Goal: Task Accomplishment & Management: Complete application form

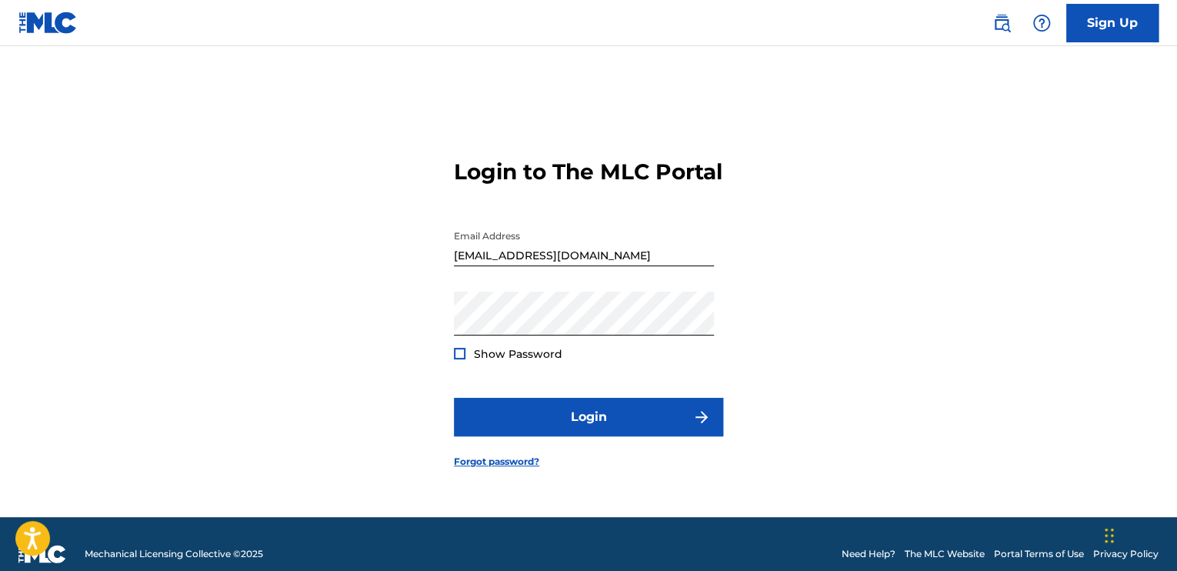
click at [462, 359] on div at bounding box center [460, 354] width 12 height 12
click at [596, 449] on form "Login to The MLC Portal Email Address [EMAIL_ADDRESS][DOMAIN_NAME] Password Sho…" at bounding box center [588, 301] width 269 height 432
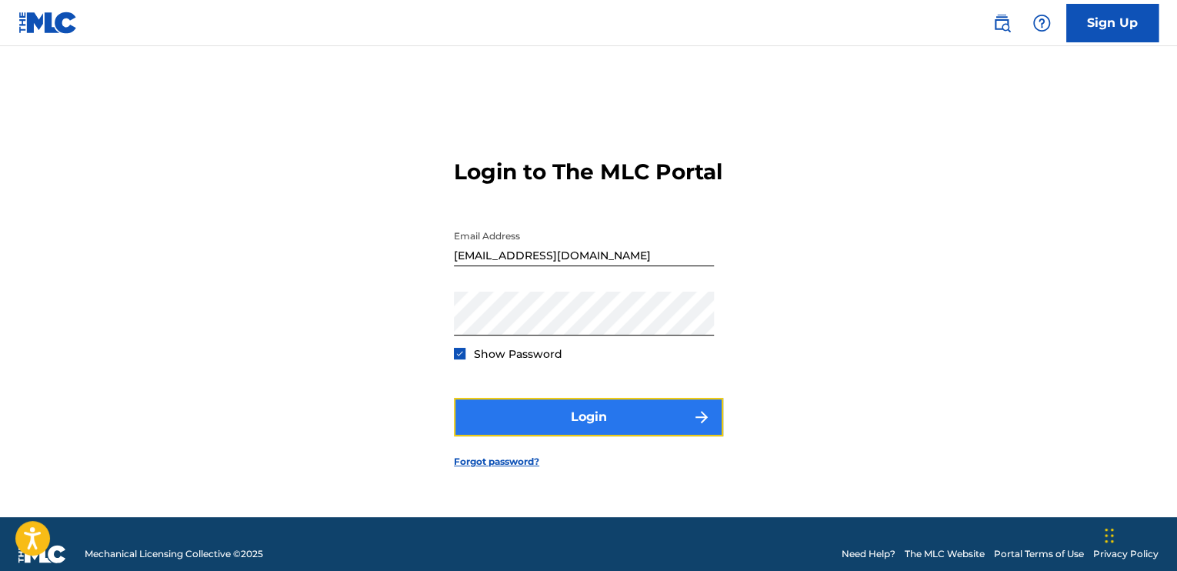
click at [588, 435] on button "Login" at bounding box center [588, 417] width 269 height 38
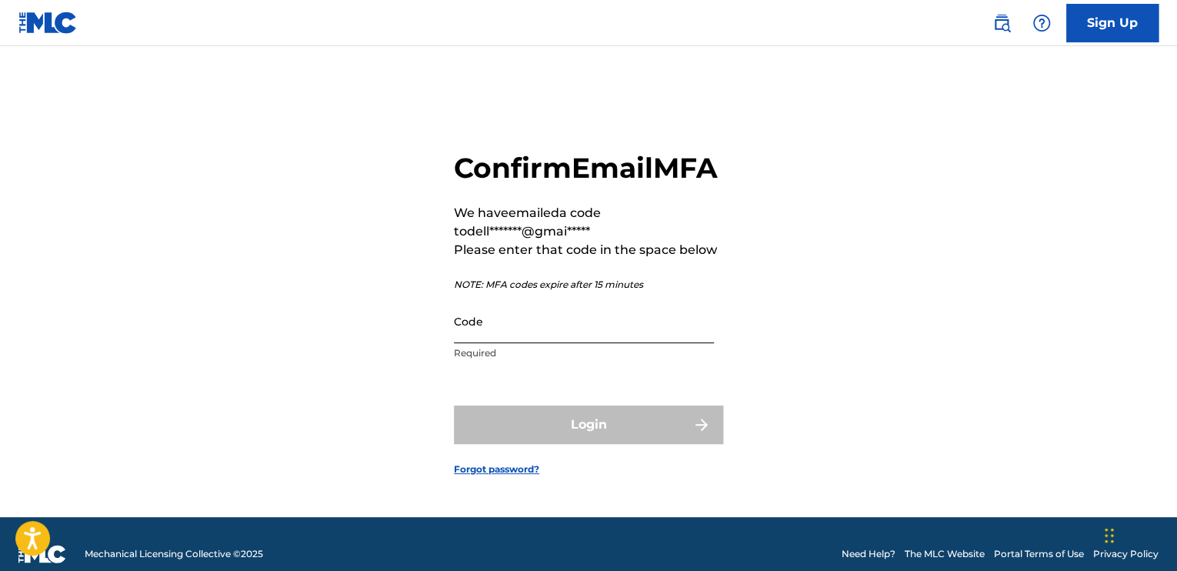
click at [483, 342] on input "Code" at bounding box center [584, 321] width 260 height 44
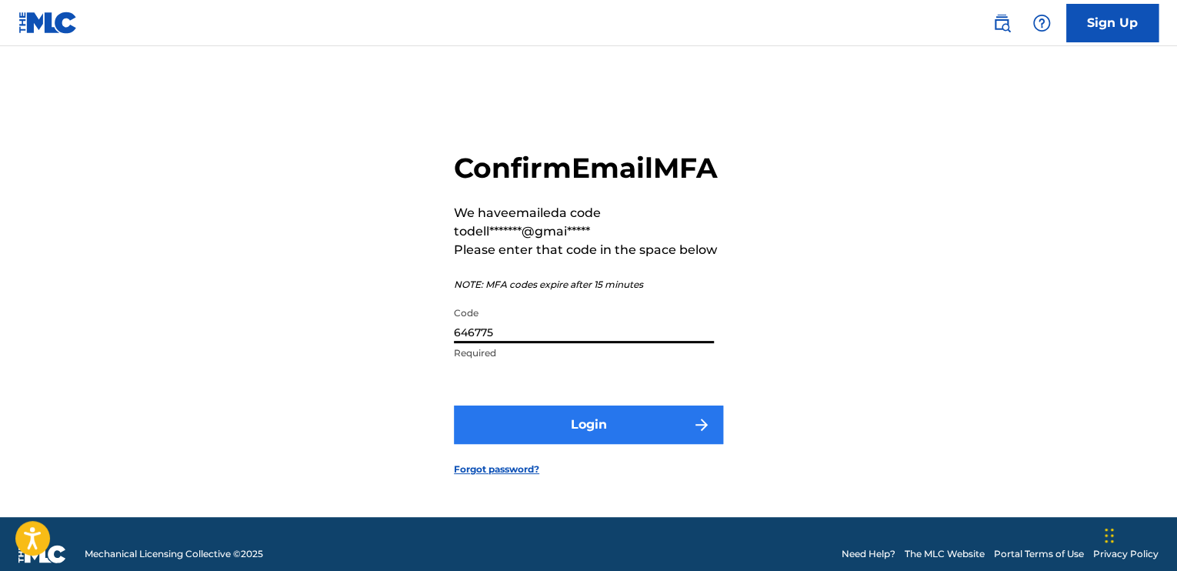
type input "646775"
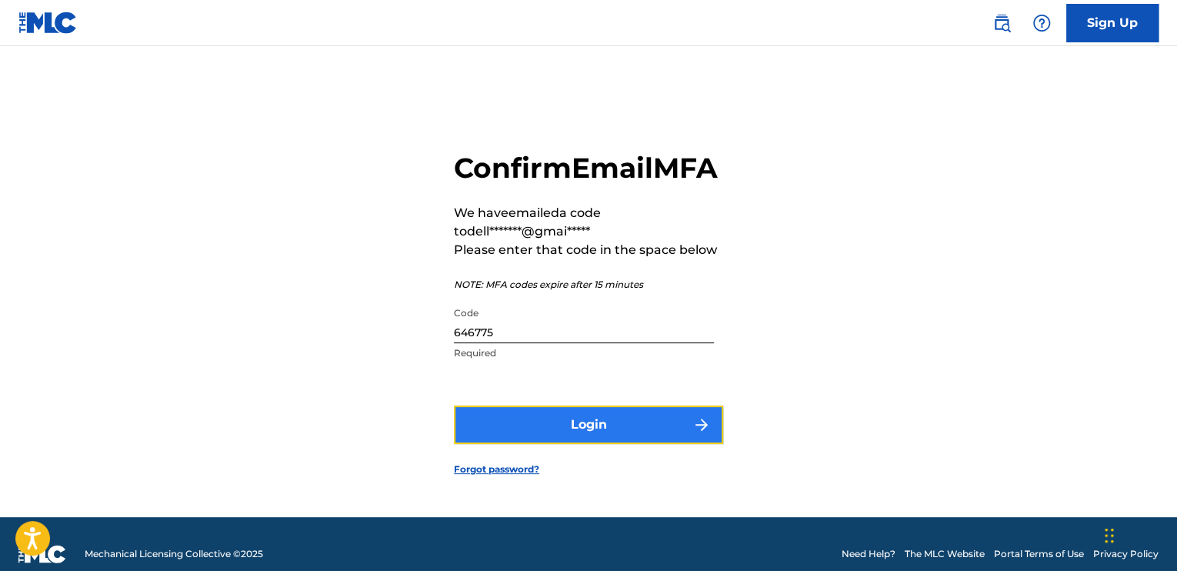
click at [580, 439] on button "Login" at bounding box center [588, 425] width 269 height 38
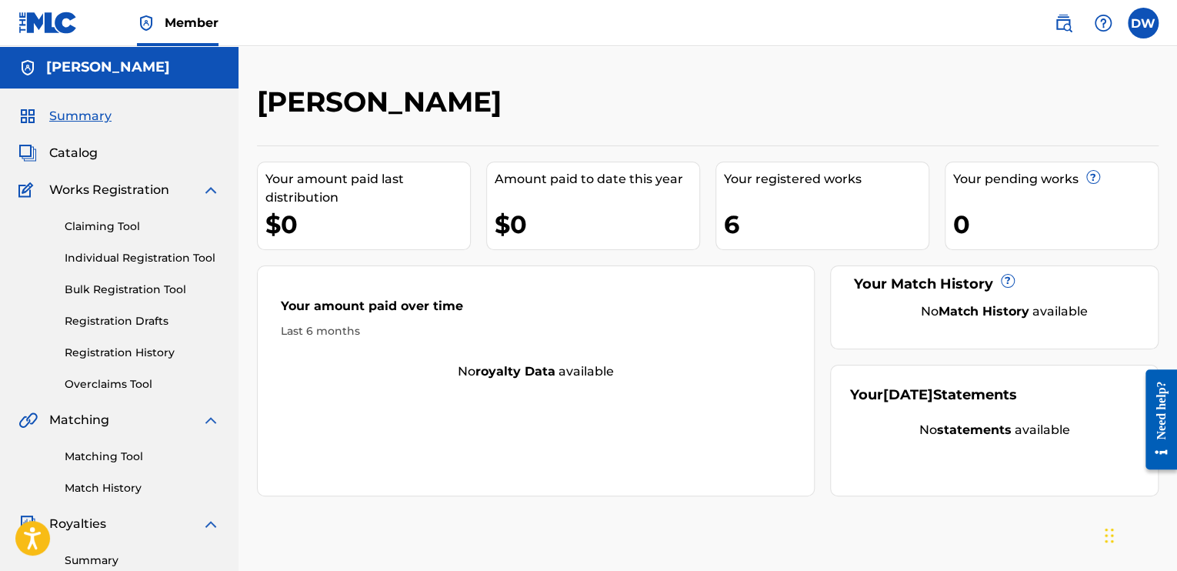
click at [810, 213] on div "6" at bounding box center [826, 224] width 205 height 35
click at [71, 156] on span "Catalog" at bounding box center [73, 153] width 48 height 18
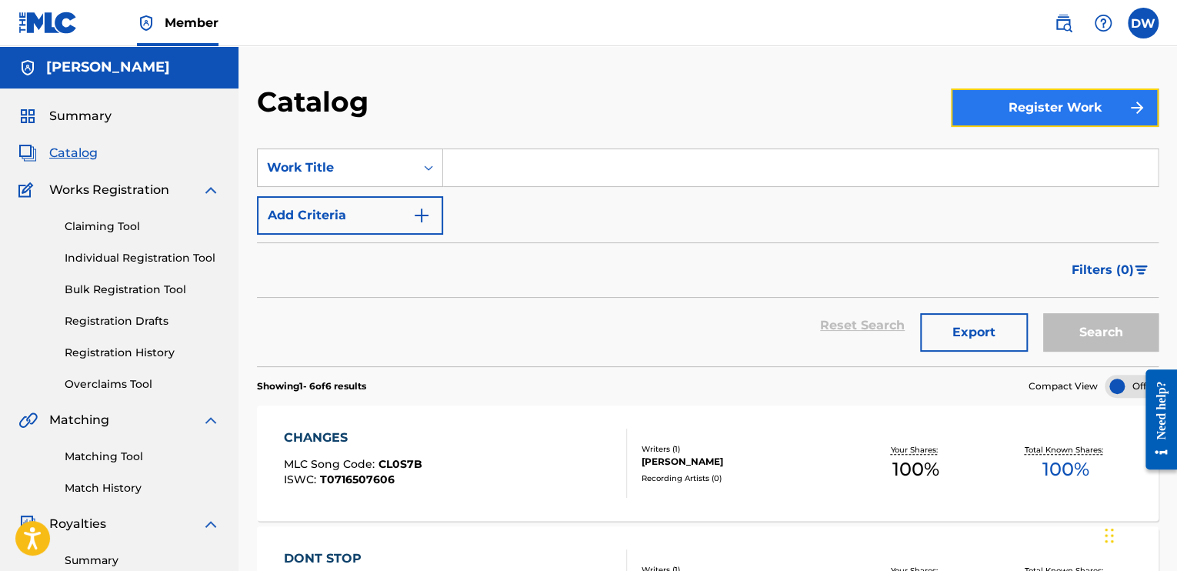
click at [1062, 99] on button "Register Work" at bounding box center [1055, 107] width 208 height 38
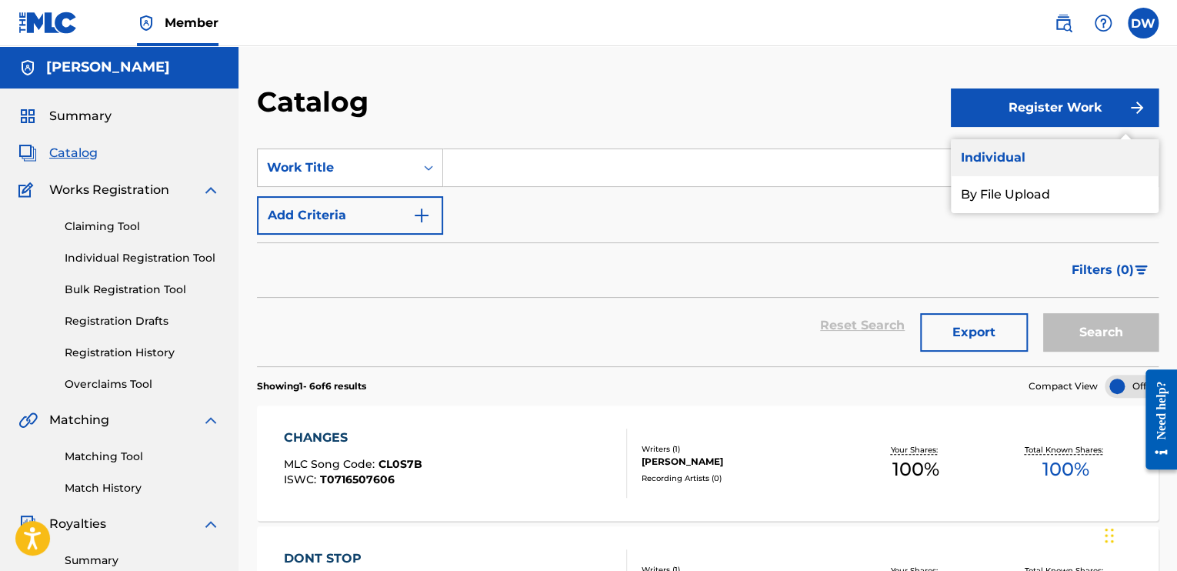
click at [997, 162] on link "Individual" at bounding box center [1055, 157] width 208 height 37
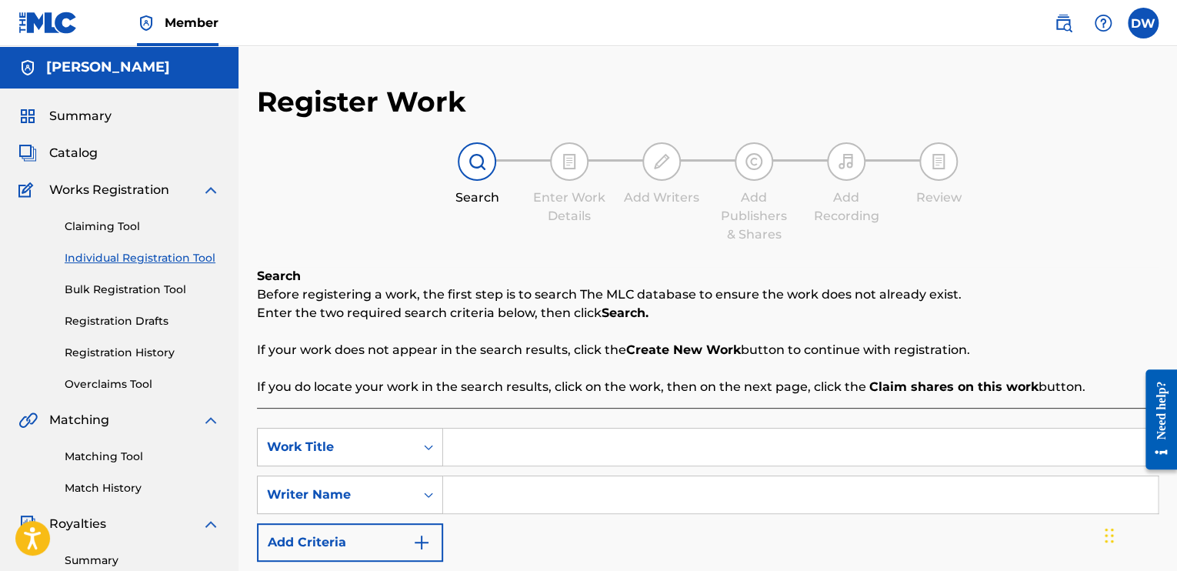
click at [472, 436] on input "Search Form" at bounding box center [800, 447] width 715 height 37
type input "i"
type input "I'm Free"
click at [457, 496] on input "Search Form" at bounding box center [800, 494] width 715 height 37
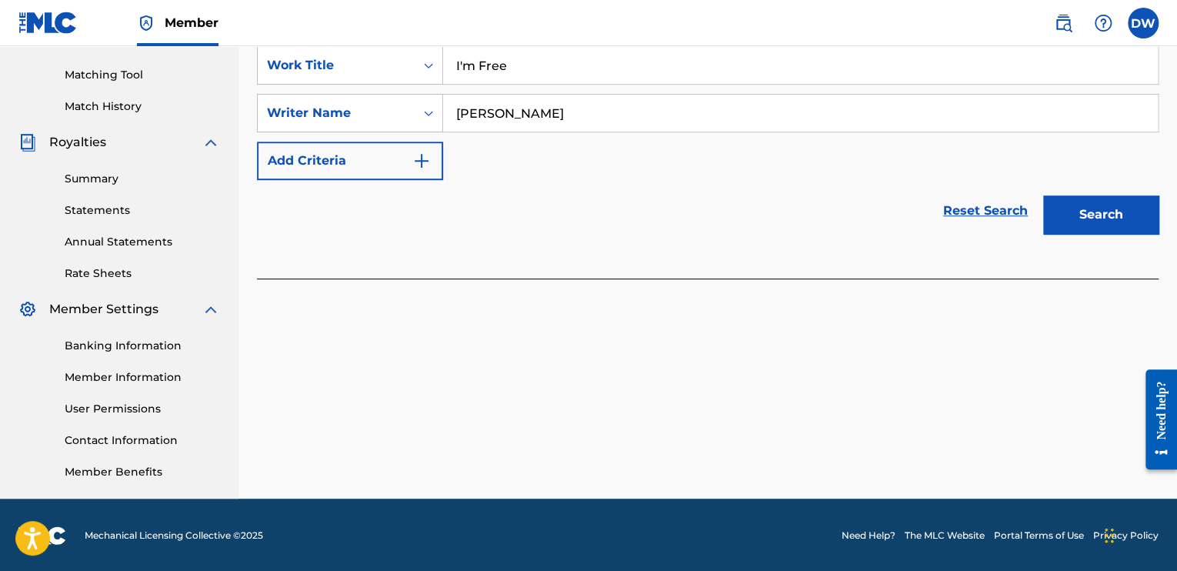
scroll to position [383, 0]
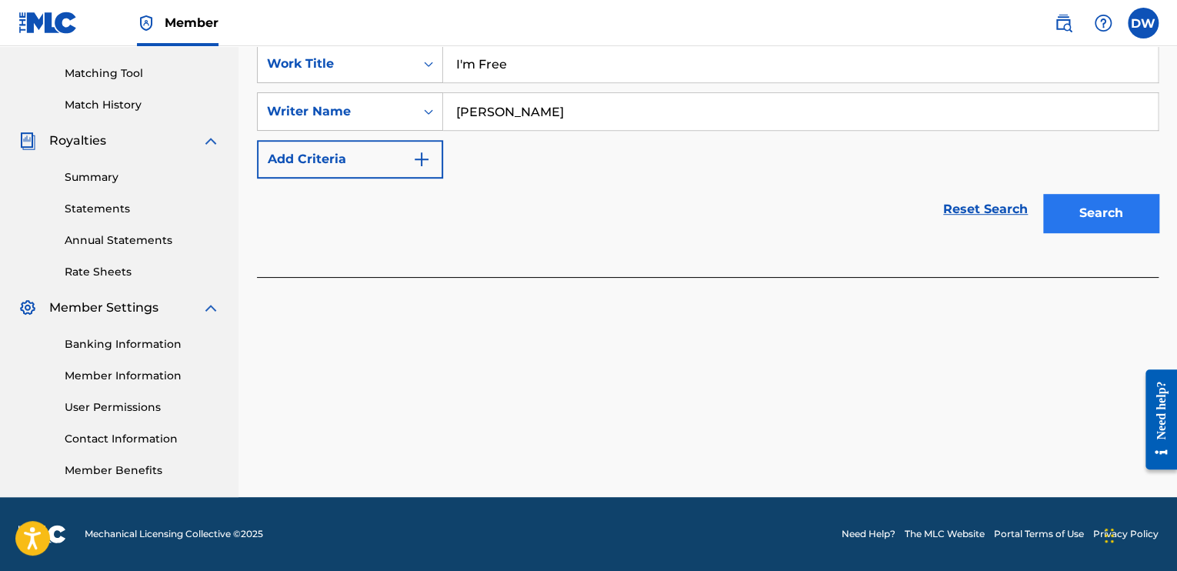
type input "[PERSON_NAME]"
click at [1096, 210] on button "Search" at bounding box center [1100, 213] width 115 height 38
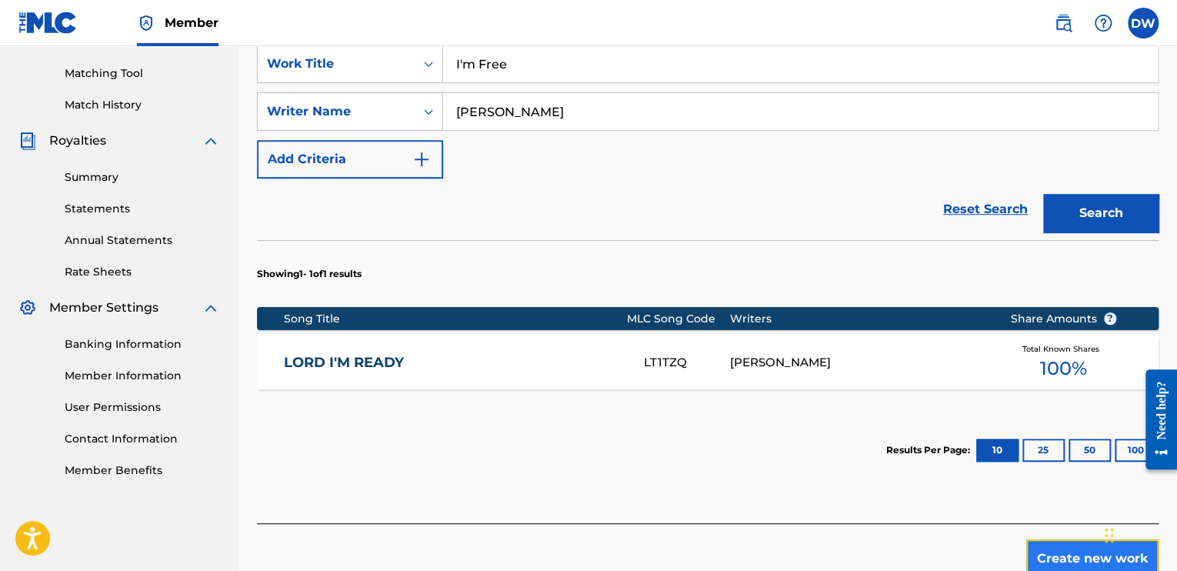
click at [1085, 555] on button "Create new work" at bounding box center [1093, 558] width 132 height 38
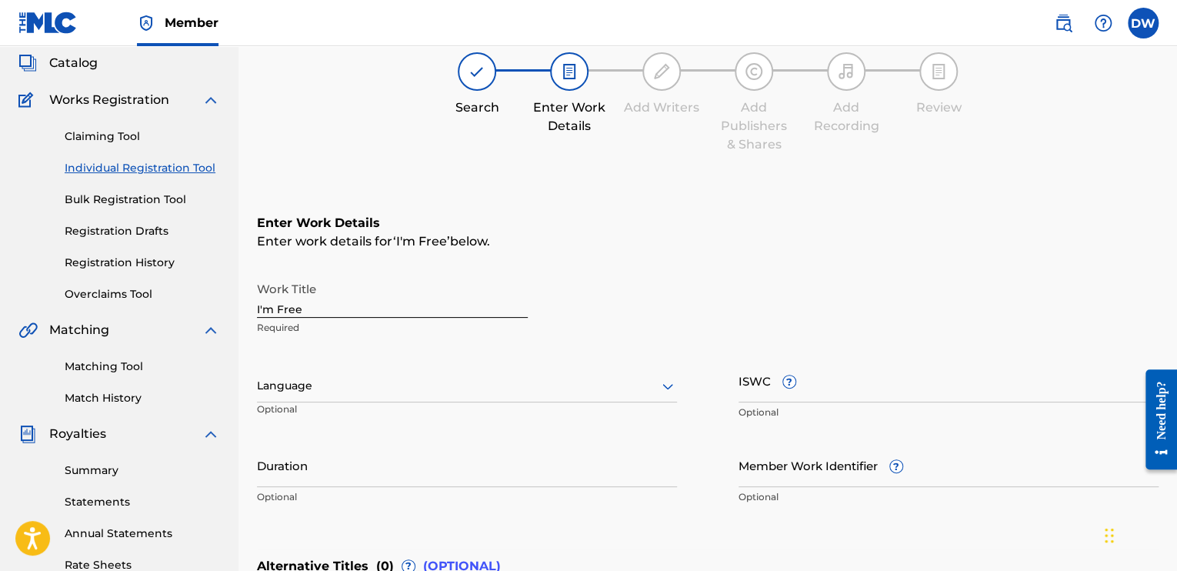
scroll to position [89, 0]
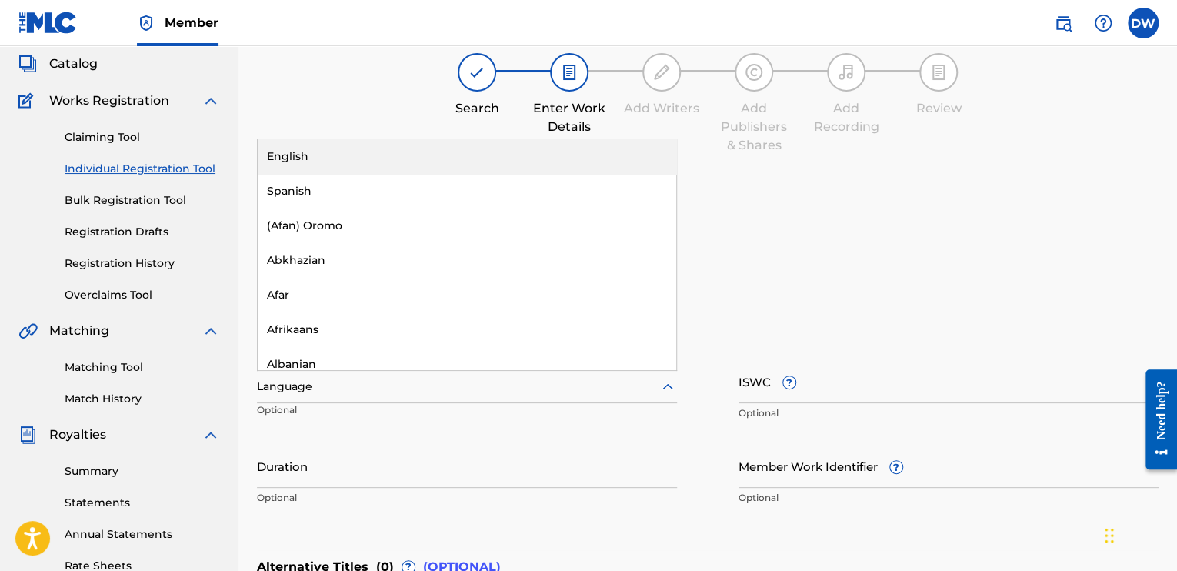
click at [656, 389] on div at bounding box center [467, 386] width 420 height 19
click at [329, 162] on div "English" at bounding box center [467, 156] width 419 height 35
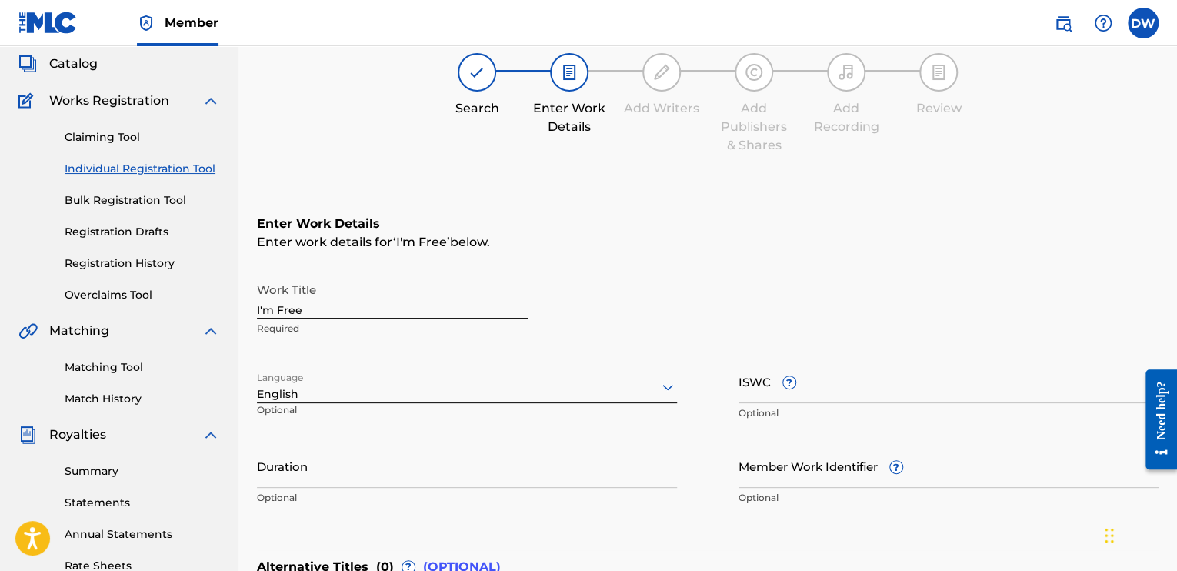
click at [1088, 505] on div "Member Work Identifier ? Optional" at bounding box center [949, 478] width 420 height 69
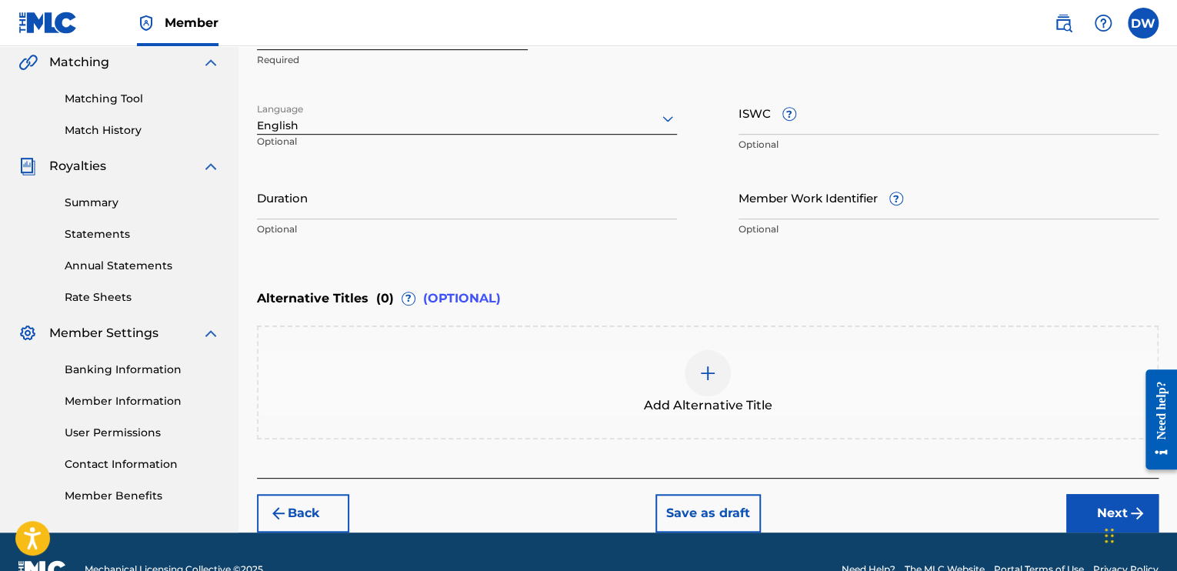
scroll to position [359, 0]
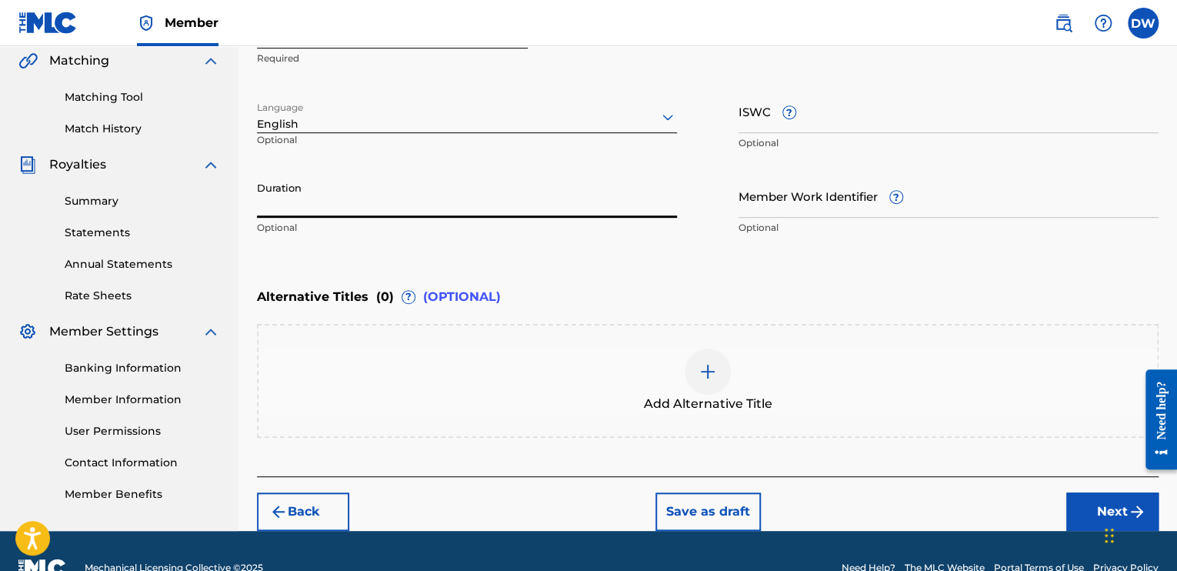
click at [280, 204] on input "Duration" at bounding box center [467, 196] width 420 height 44
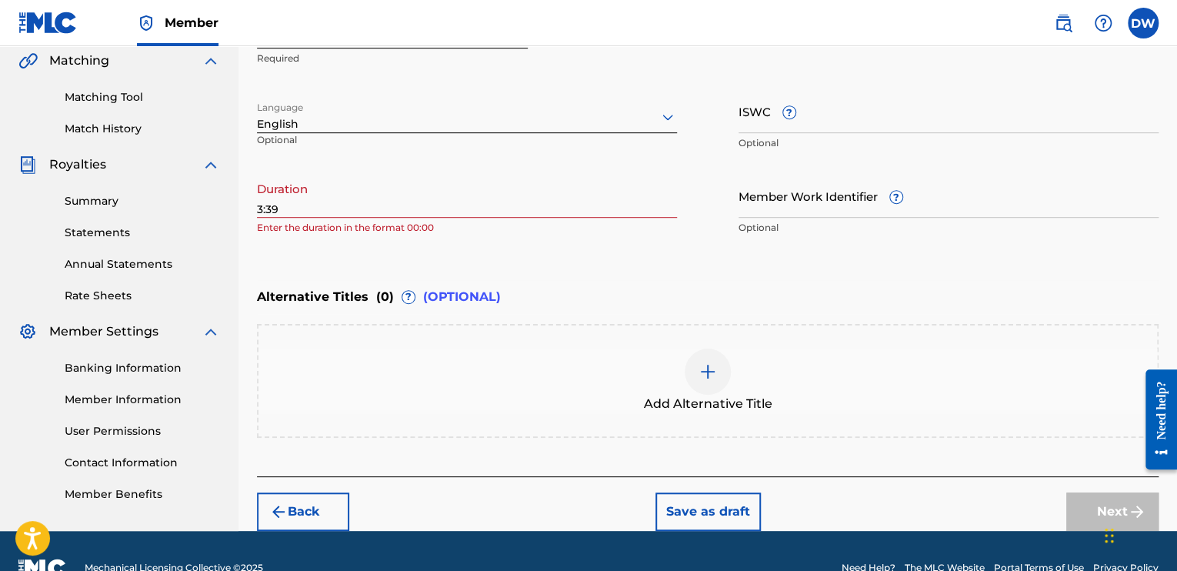
click at [255, 208] on div "Register Work Search Enter Work Details Add Writers Add Publishers & Shares Add…" at bounding box center [708, 128] width 939 height 806
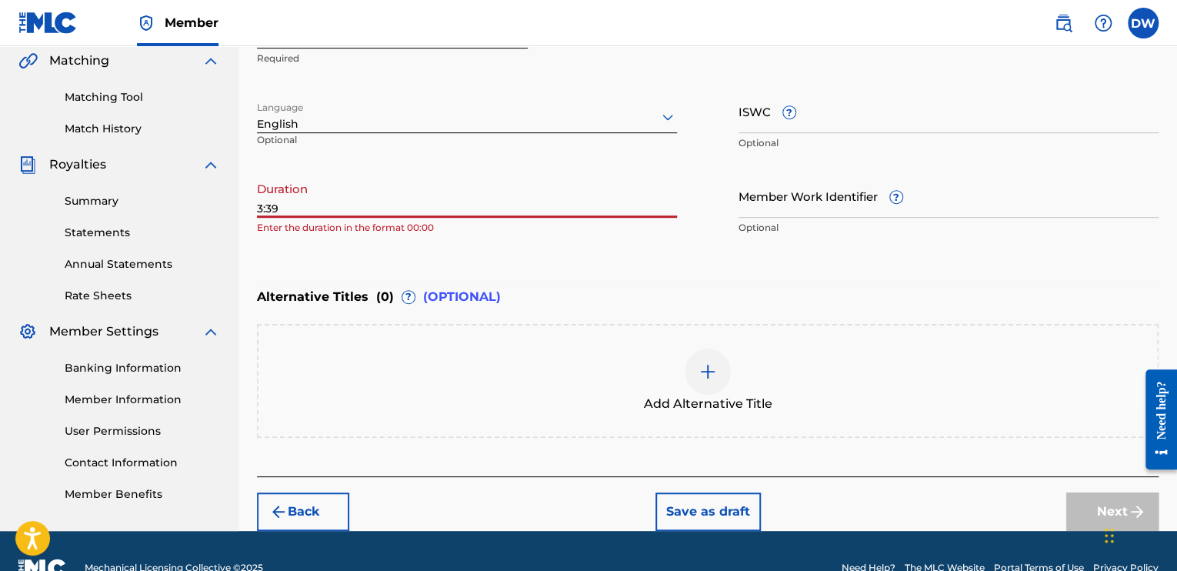
click at [282, 215] on input "3:39" at bounding box center [467, 196] width 420 height 44
type input "3"
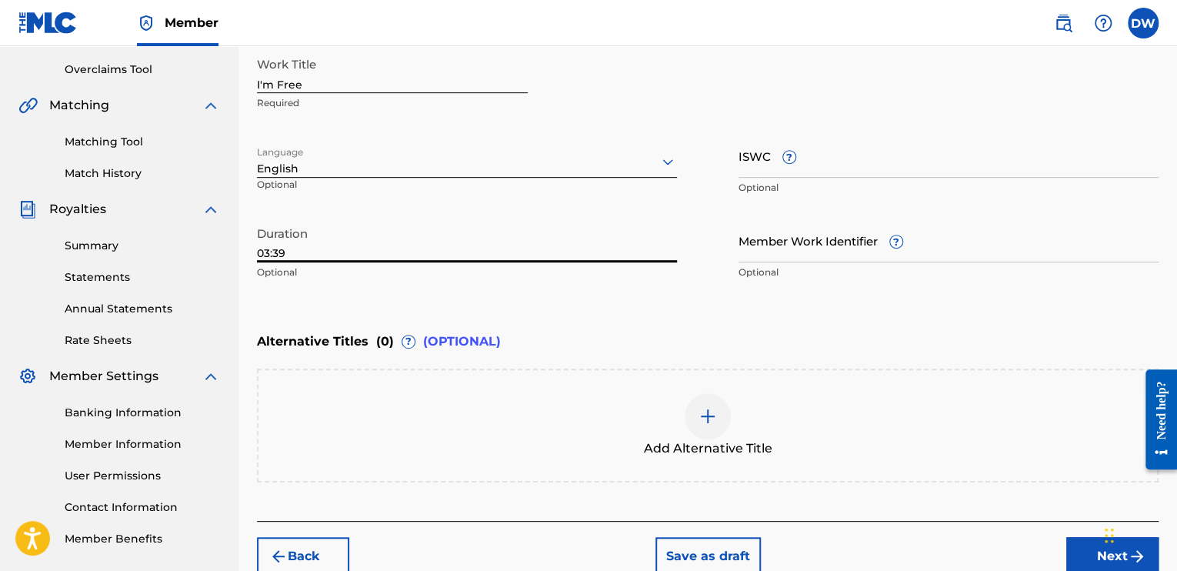
scroll to position [324, 0]
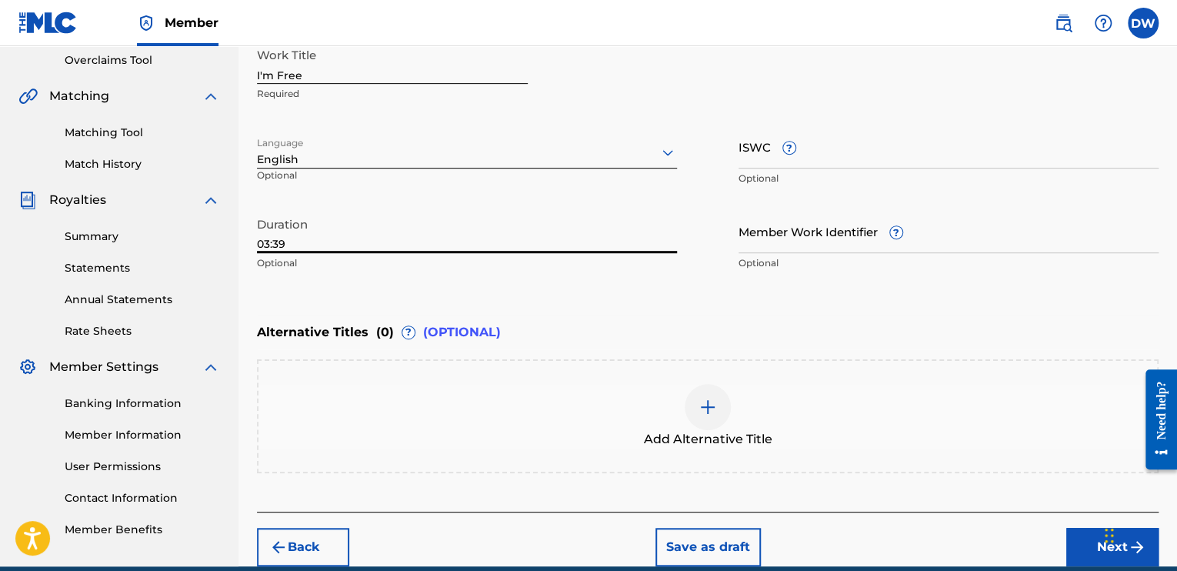
type input "03:39"
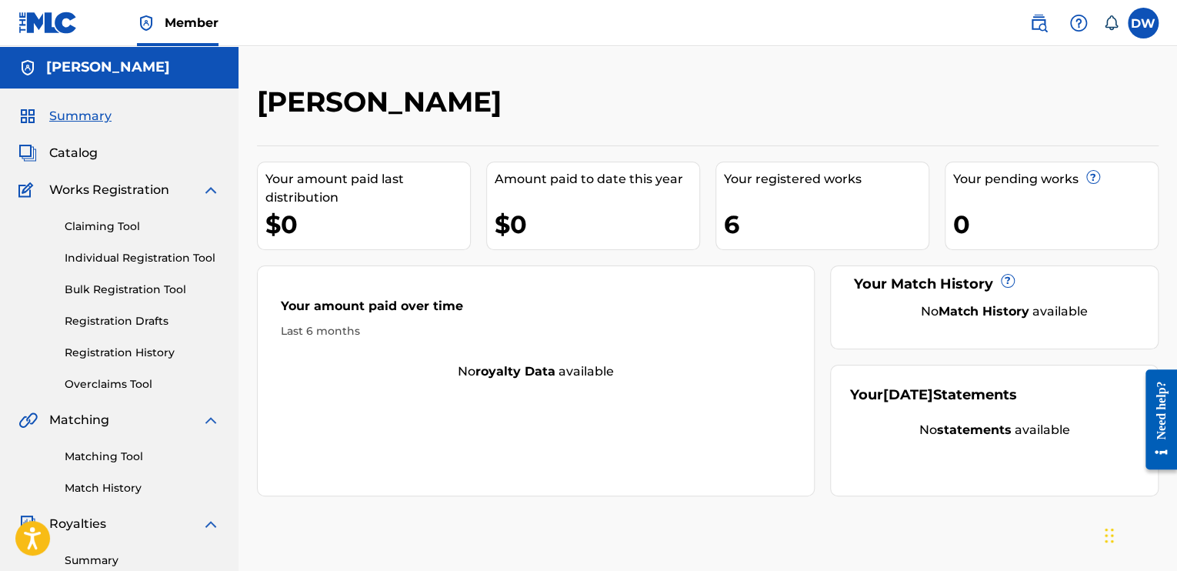
click at [215, 192] on img at bounding box center [211, 190] width 18 height 18
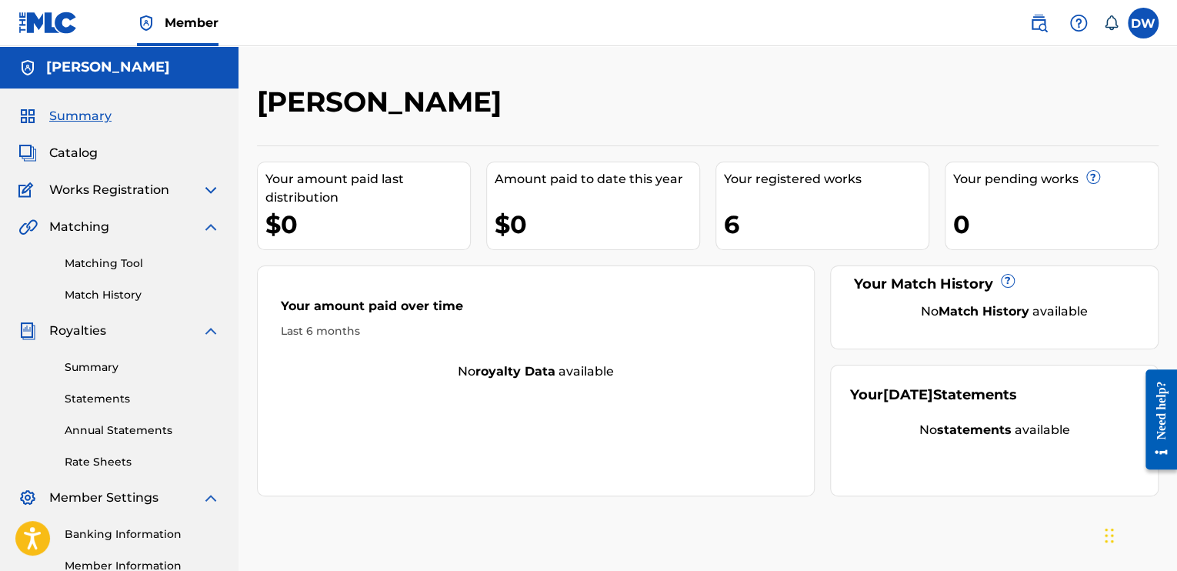
click at [212, 501] on img at bounding box center [211, 498] width 18 height 18
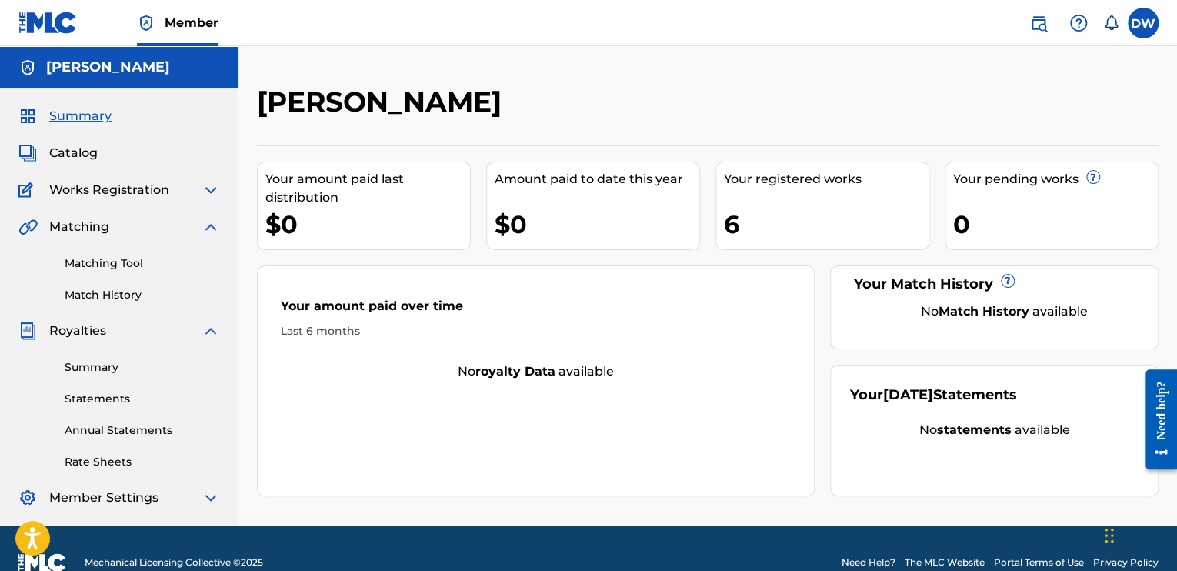
click at [209, 335] on img at bounding box center [211, 331] width 18 height 18
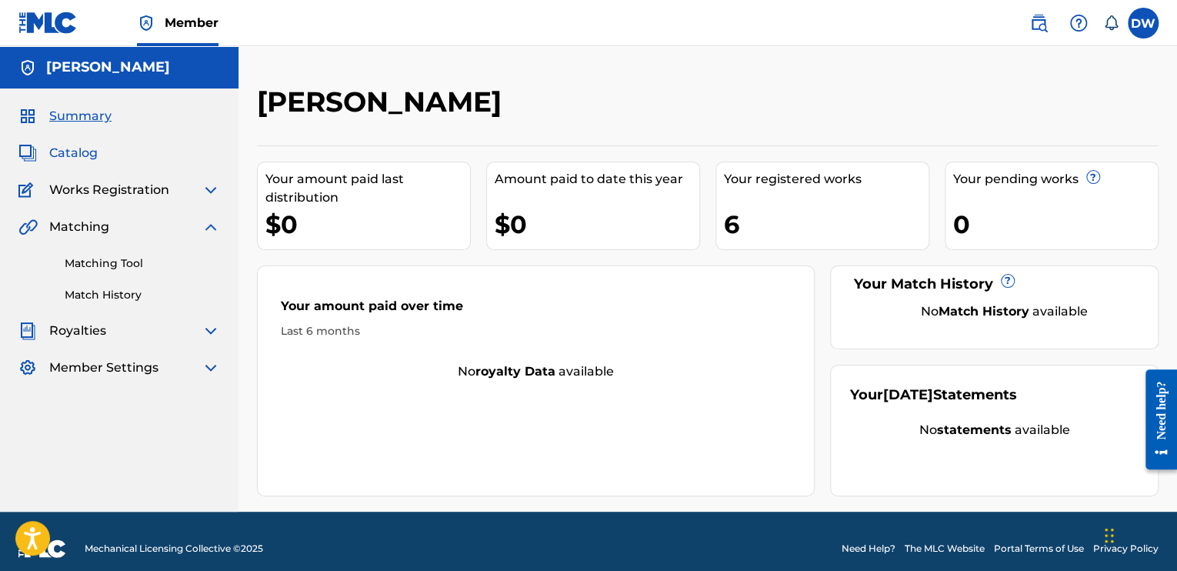
click at [73, 152] on span "Catalog" at bounding box center [73, 153] width 48 height 18
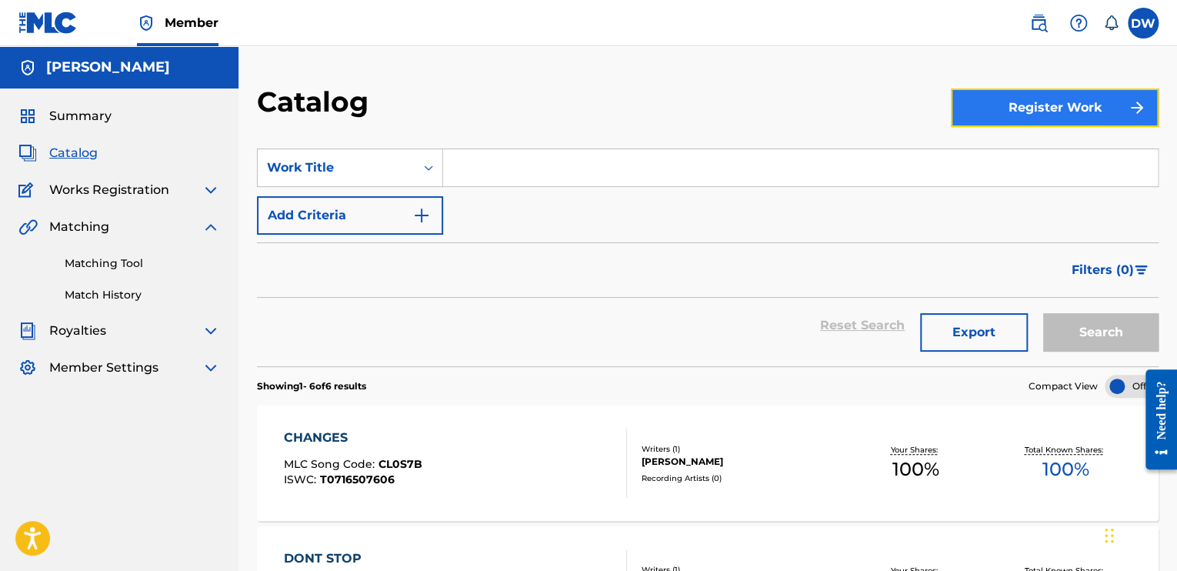
click at [1096, 112] on button "Register Work" at bounding box center [1055, 107] width 208 height 38
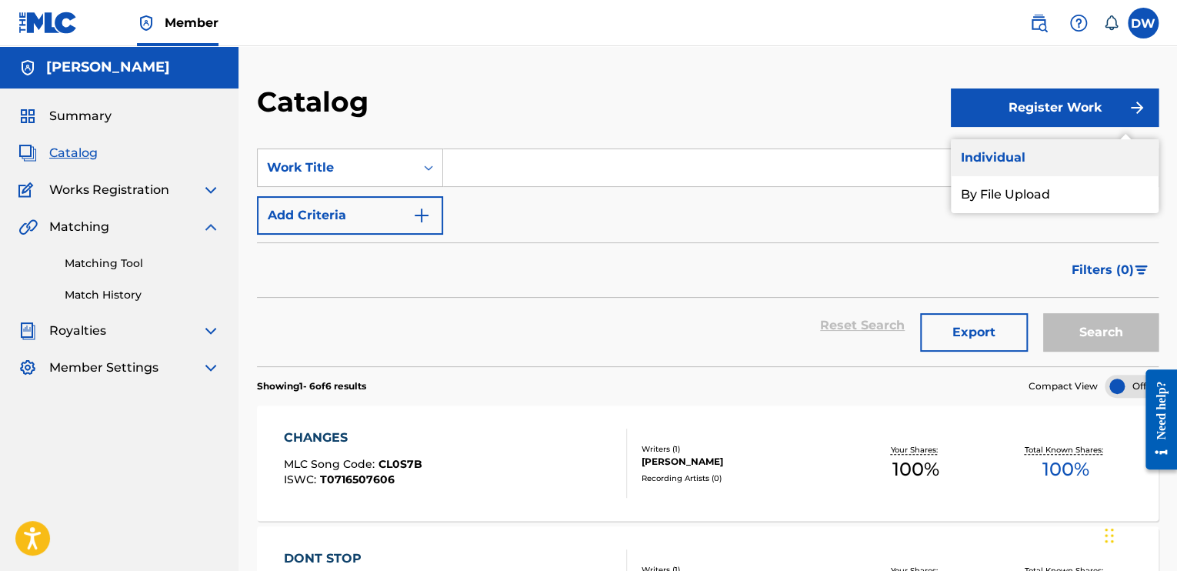
click at [1001, 161] on link "Individual" at bounding box center [1055, 157] width 208 height 37
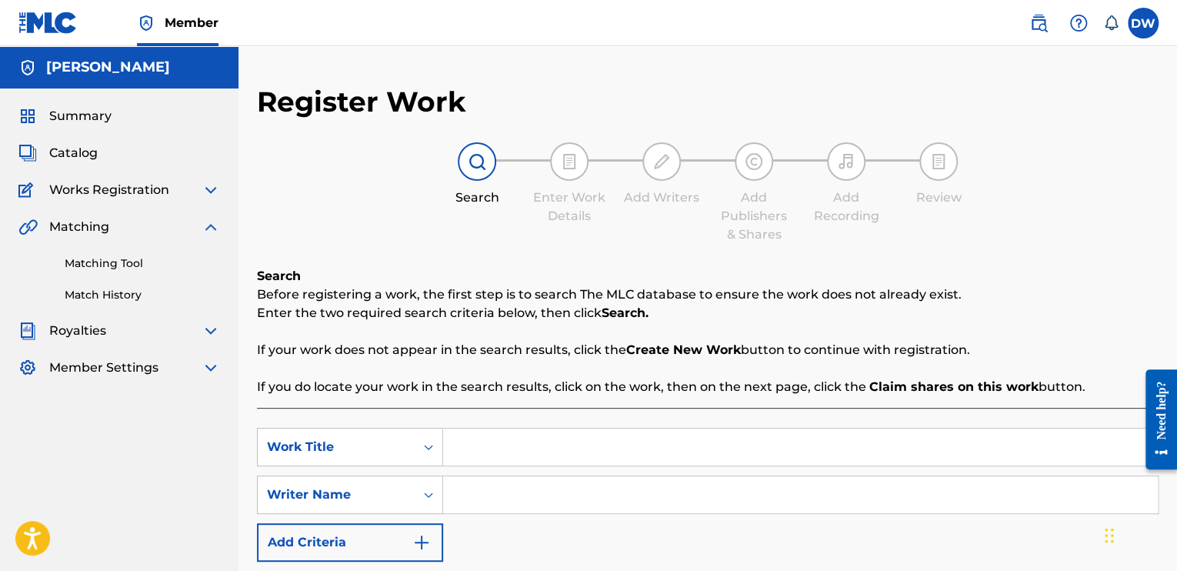
click at [472, 444] on input "Search Form" at bounding box center [800, 447] width 715 height 37
type input "f"
type input "I'm Free"
click at [471, 494] on input "Search Form" at bounding box center [800, 494] width 715 height 37
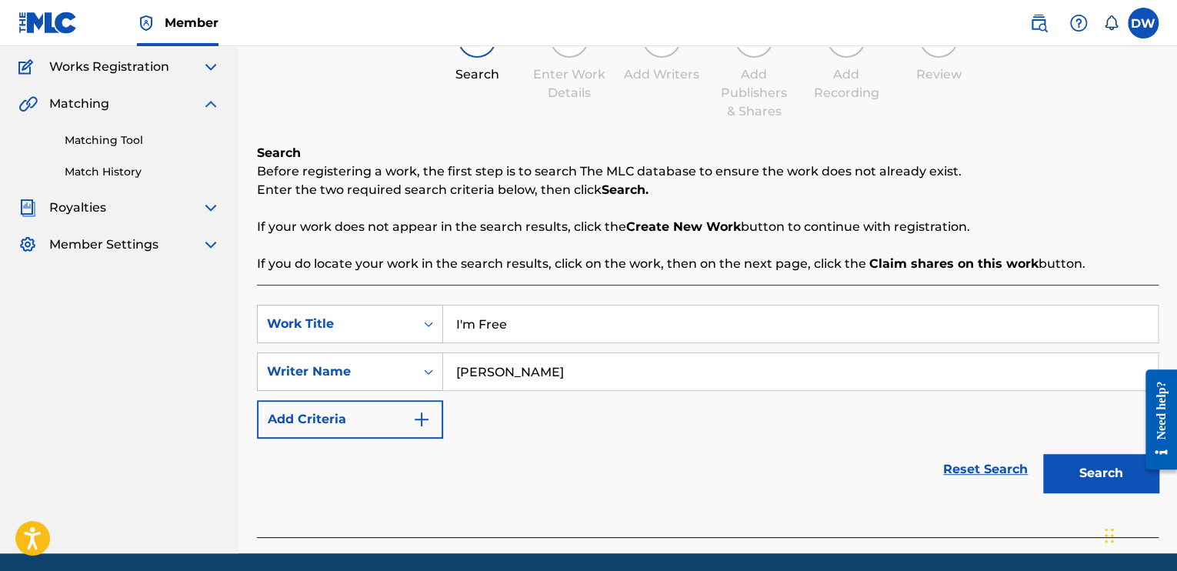
scroll to position [179, 0]
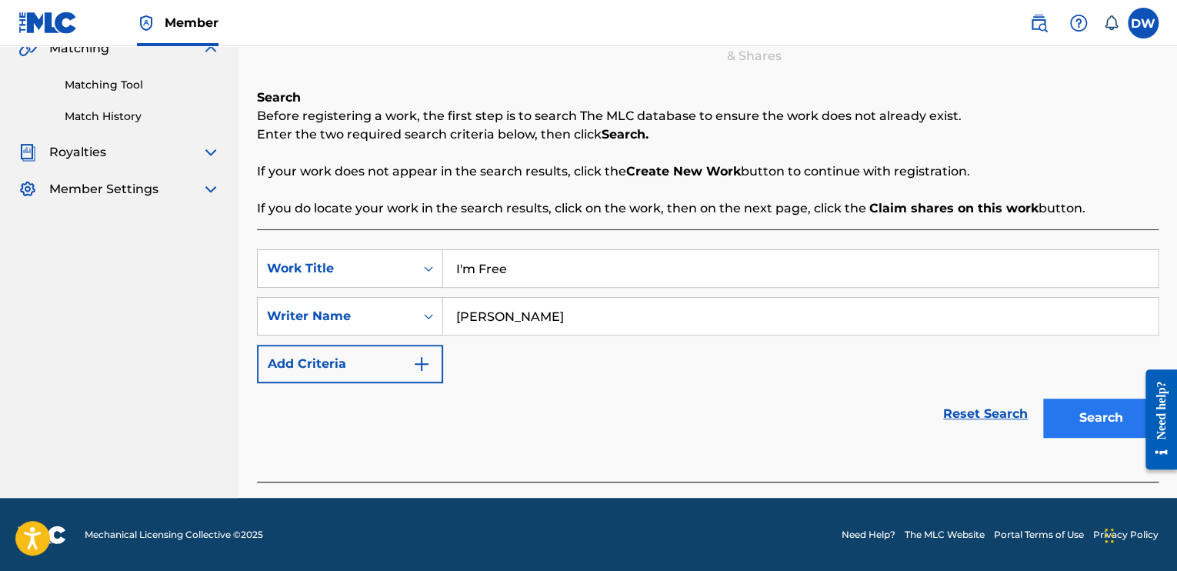
type input "[PERSON_NAME]"
click at [1083, 419] on button "Search" at bounding box center [1100, 418] width 115 height 38
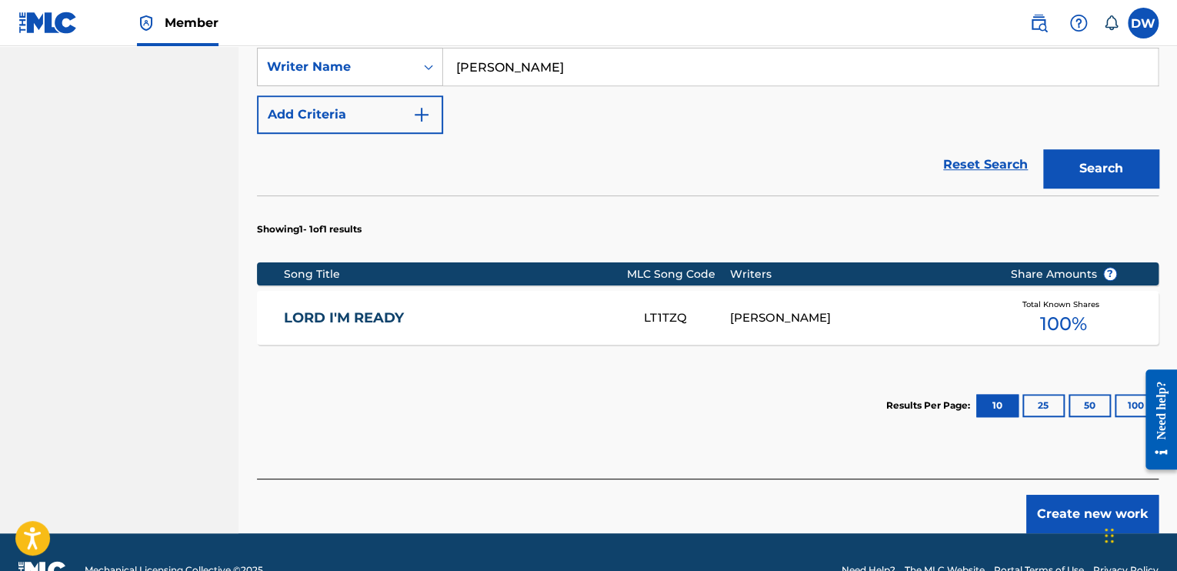
scroll to position [464, 0]
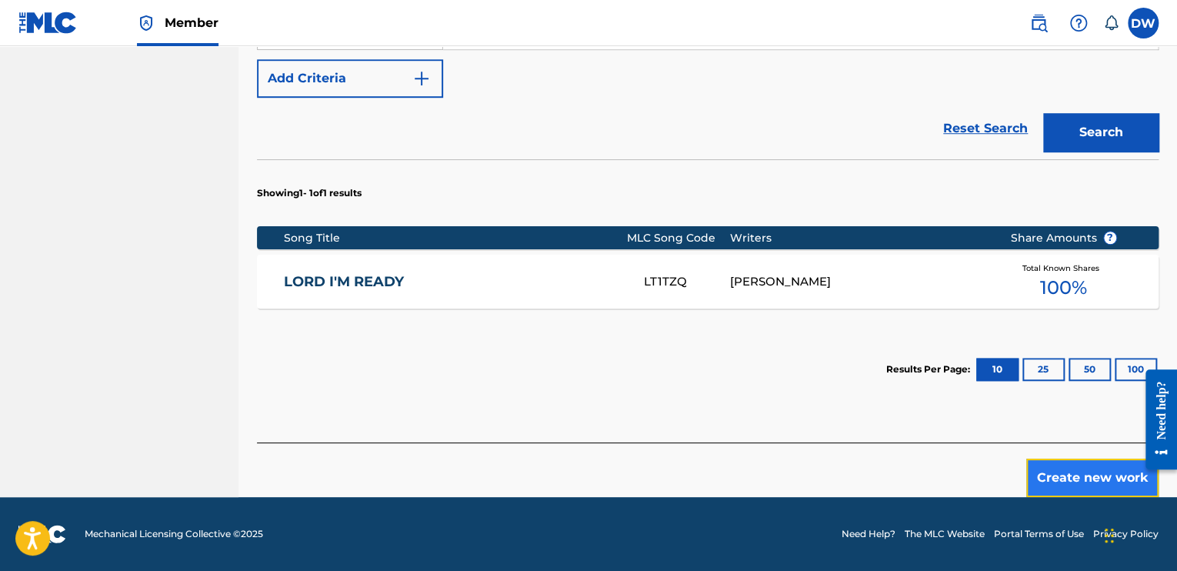
click at [1058, 487] on button "Create new work" at bounding box center [1093, 478] width 132 height 38
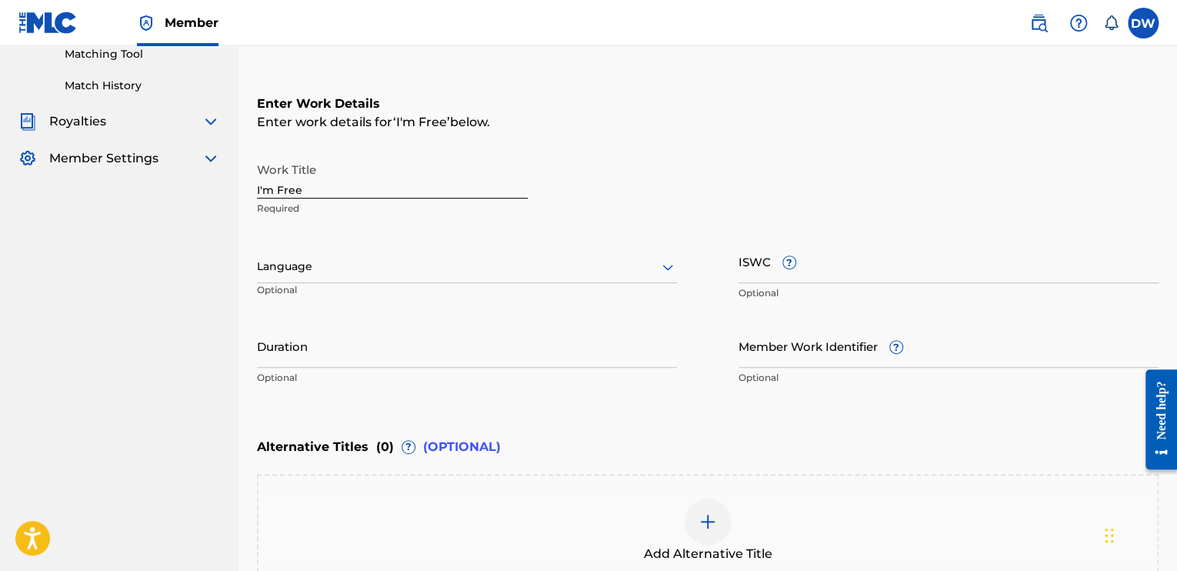
scroll to position [209, 0]
click at [323, 185] on input "I'm Free" at bounding box center [392, 177] width 271 height 44
type input "I"
type input "i"
type input "IM Free"
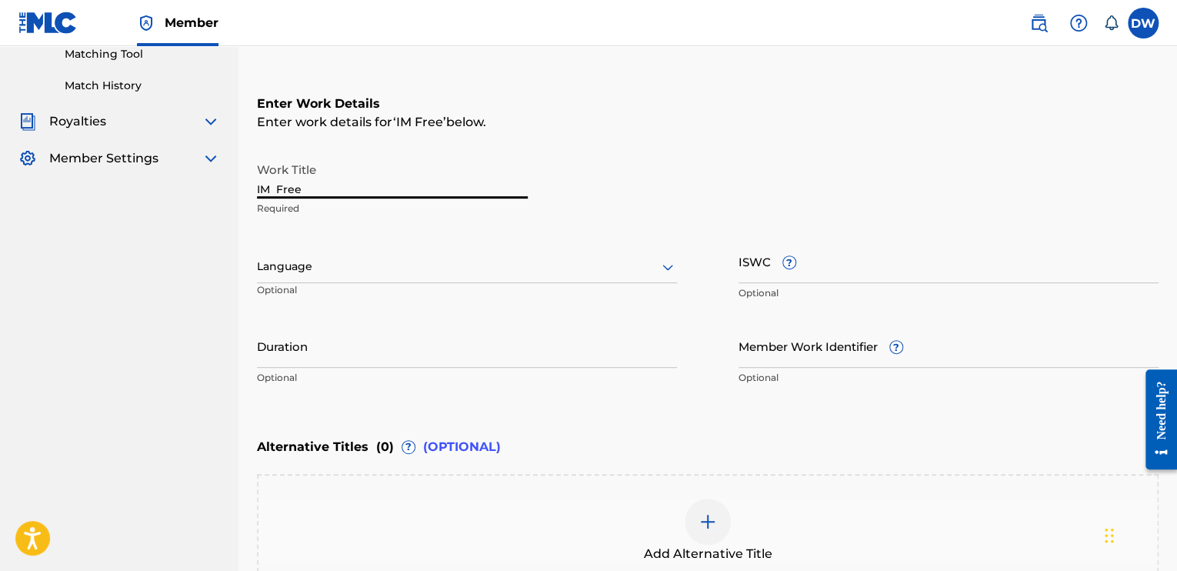
click at [632, 258] on div at bounding box center [467, 266] width 420 height 19
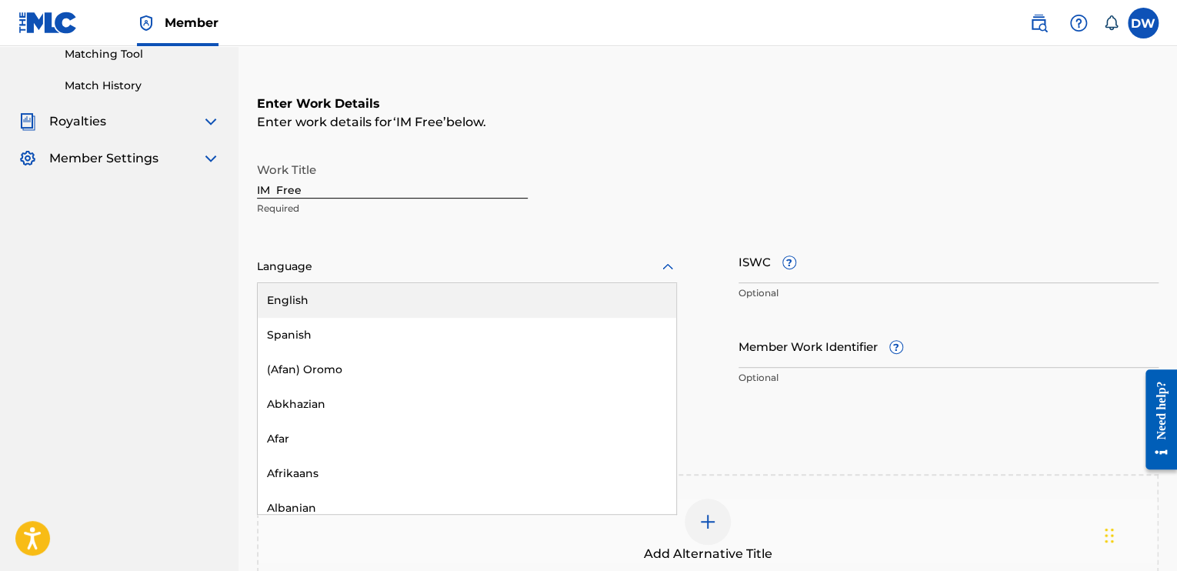
click at [315, 309] on div "English" at bounding box center [467, 300] width 419 height 35
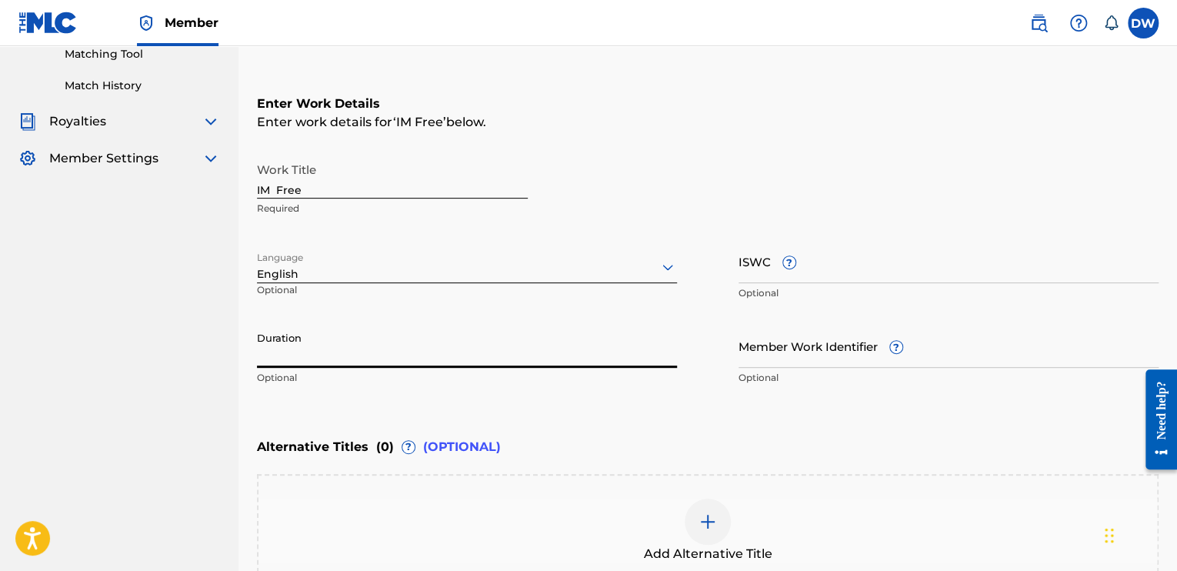
click at [283, 359] on input "Duration" at bounding box center [467, 346] width 420 height 44
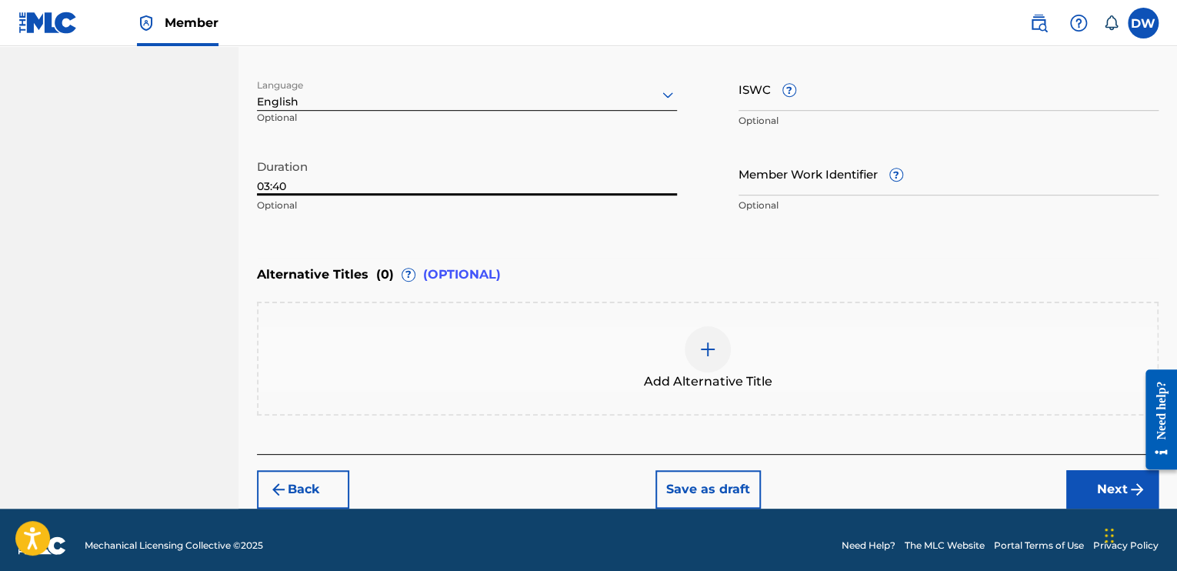
scroll to position [392, 0]
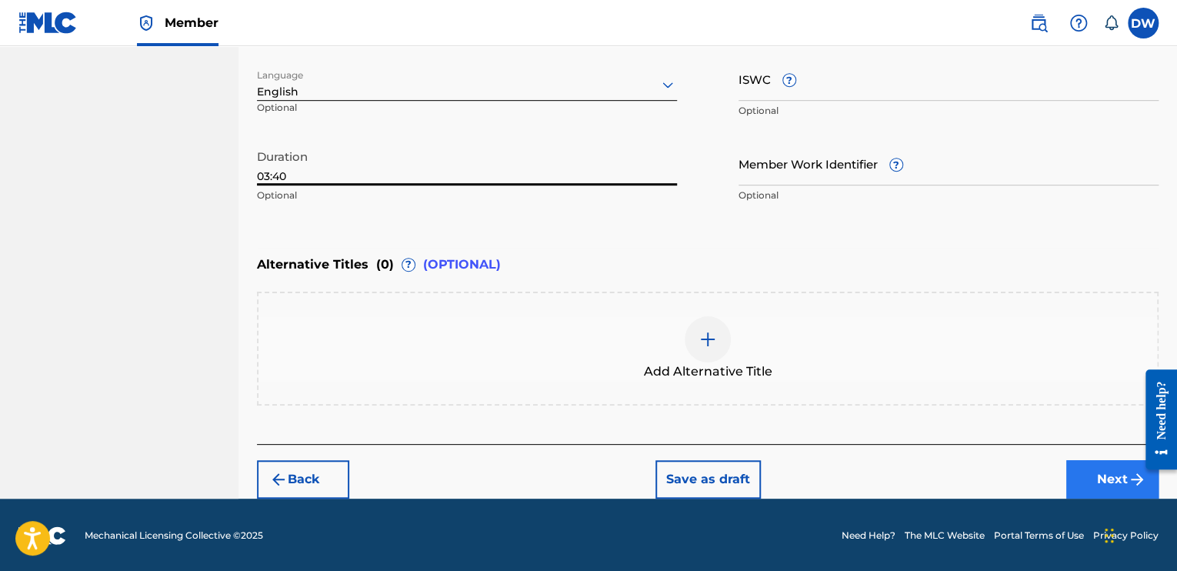
type input "03:40"
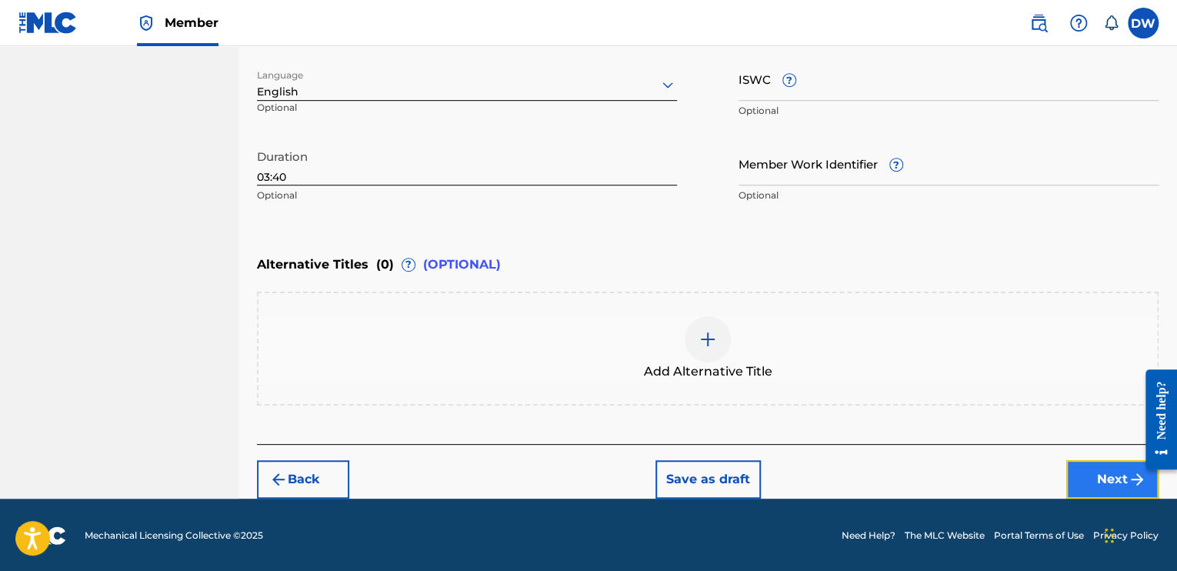
click at [1090, 472] on button "Next" at bounding box center [1113, 479] width 92 height 38
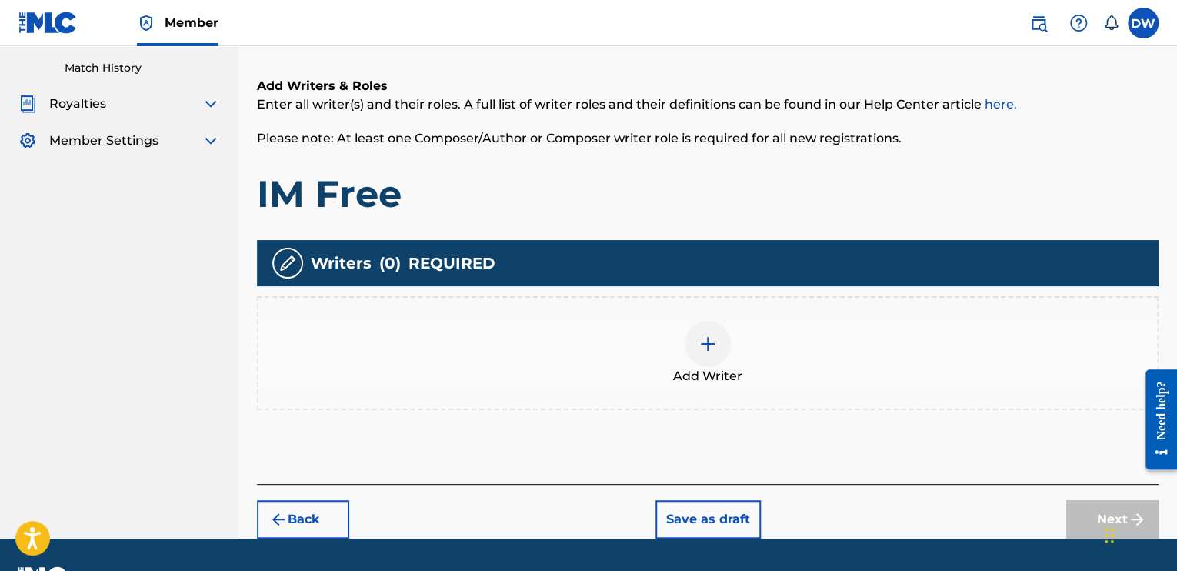
scroll to position [229, 0]
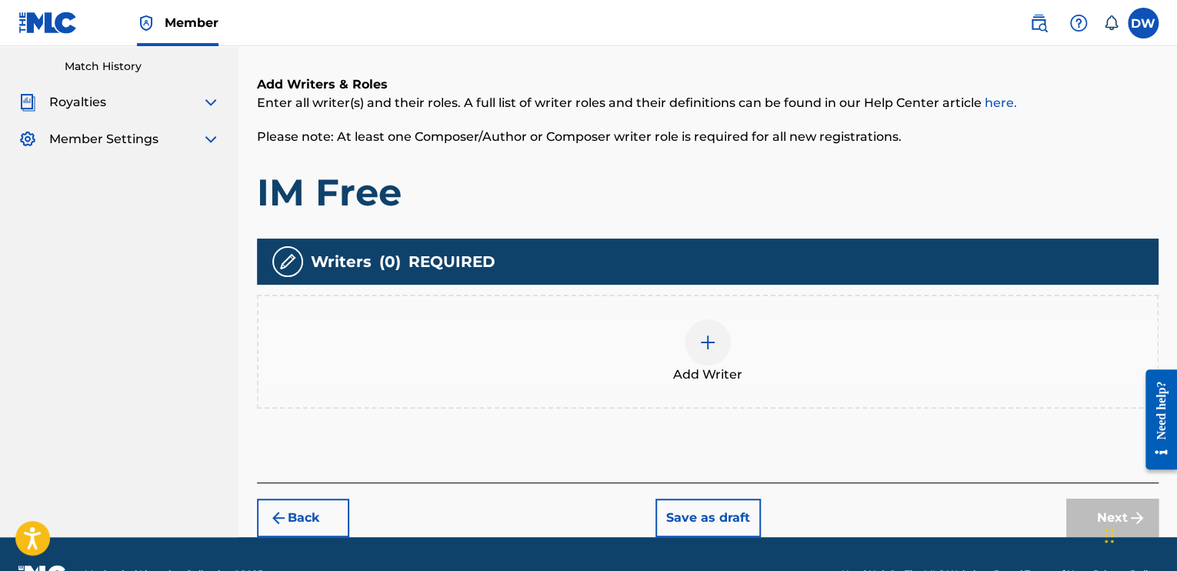
click at [709, 342] on img at bounding box center [708, 342] width 18 height 18
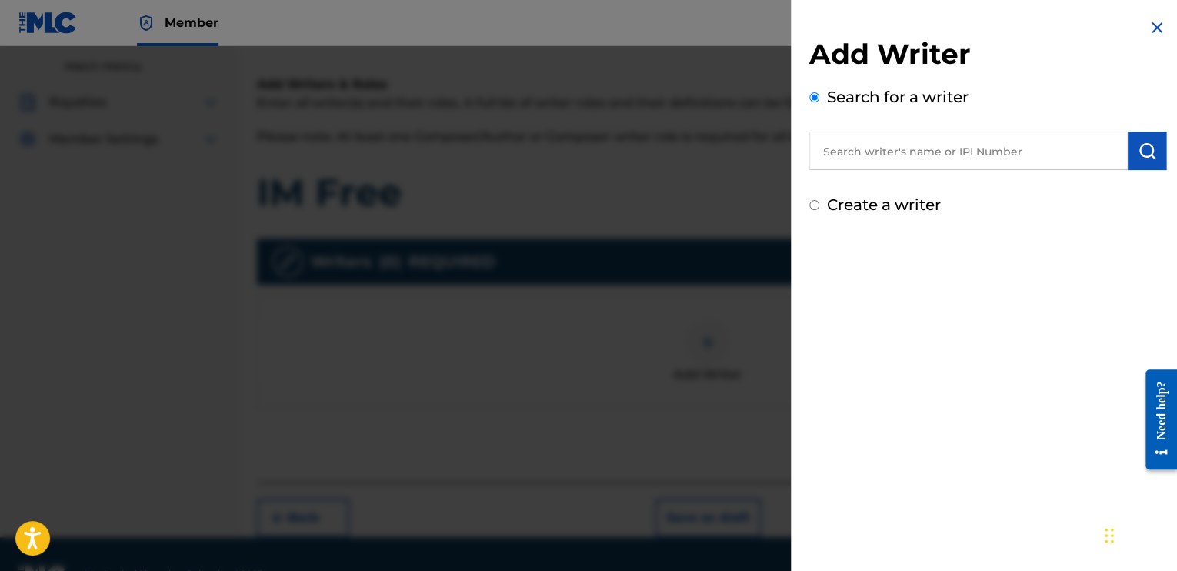
click at [812, 207] on input "Create a writer" at bounding box center [815, 205] width 10 height 10
radio input "false"
radio input "true"
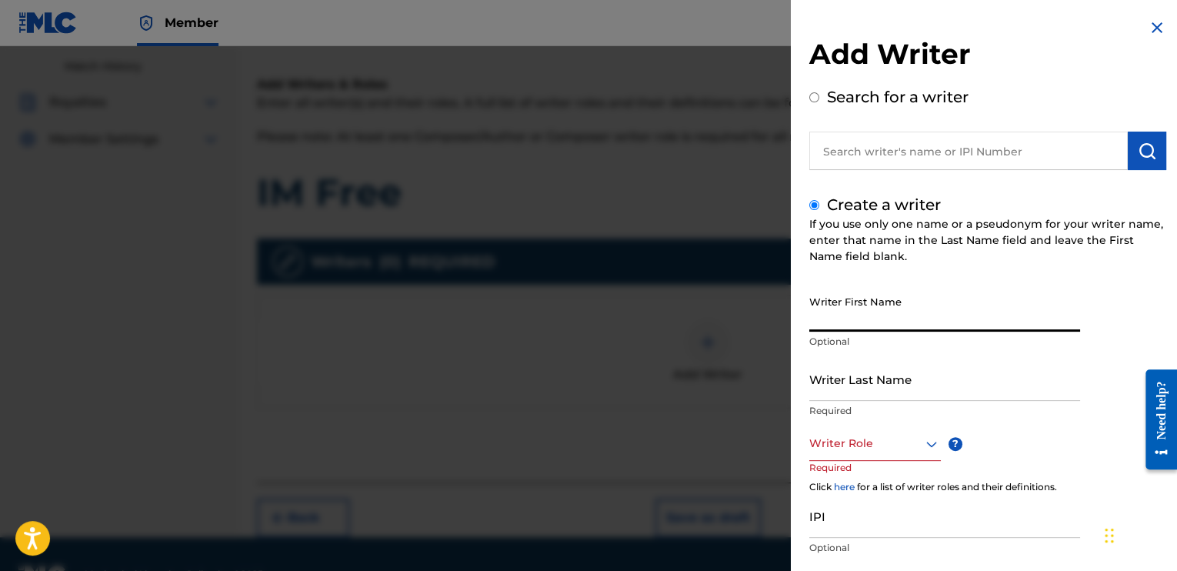
click at [825, 318] on input "Writer First Name" at bounding box center [945, 310] width 271 height 44
type input "[PERSON_NAME]"
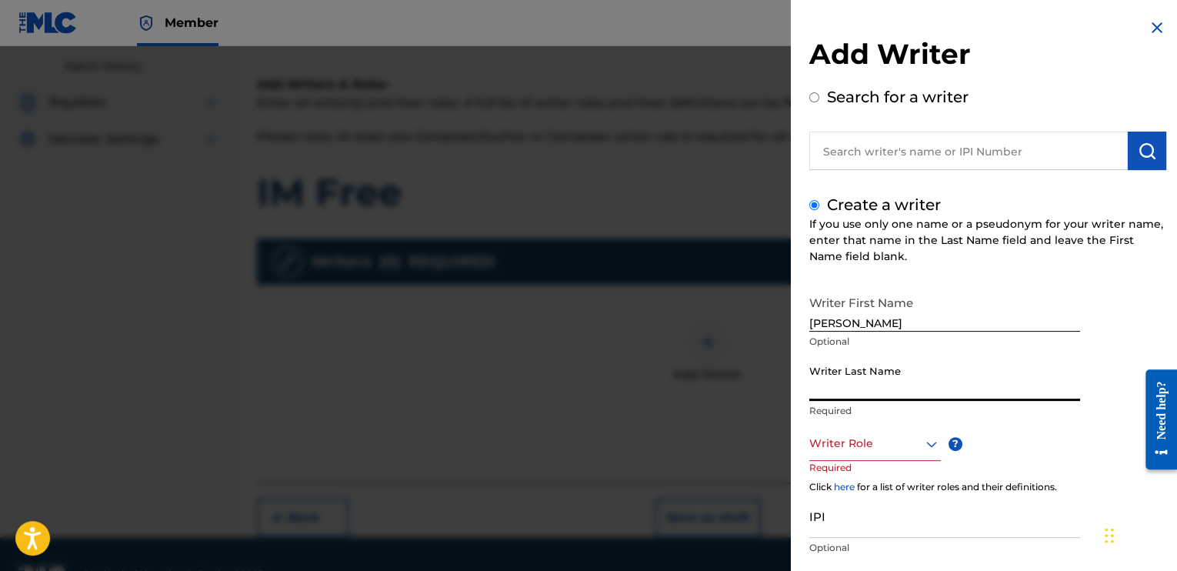
click at [846, 386] on input "Writer Last Name" at bounding box center [945, 379] width 271 height 44
type input "[PERSON_NAME]"
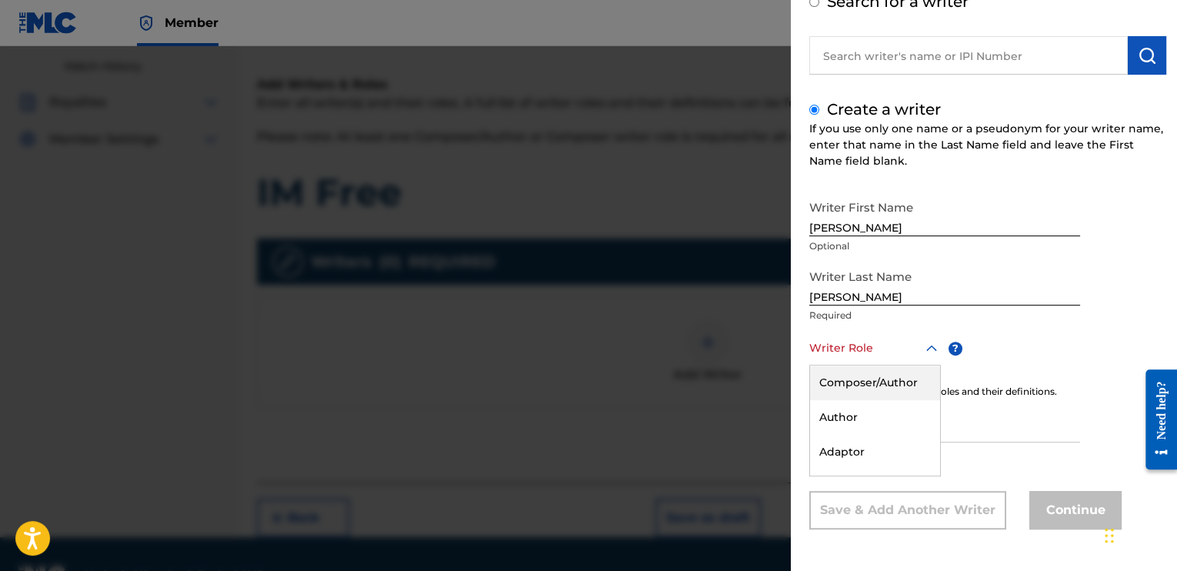
click at [930, 366] on div "8 results available. Use Up and Down to choose options, press Enter to select t…" at bounding box center [876, 348] width 132 height 35
click at [880, 386] on div "Composer/Author" at bounding box center [875, 383] width 130 height 35
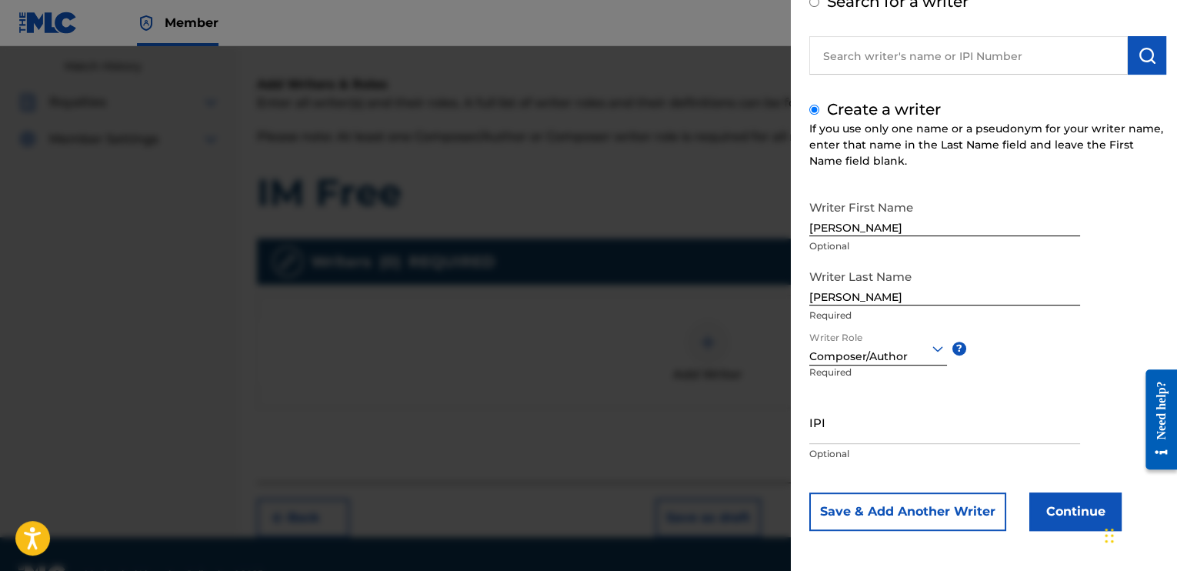
drag, startPoint x: 831, startPoint y: 434, endPoint x: 586, endPoint y: 360, distance: 255.6
click at [586, 360] on div at bounding box center [588, 331] width 1177 height 571
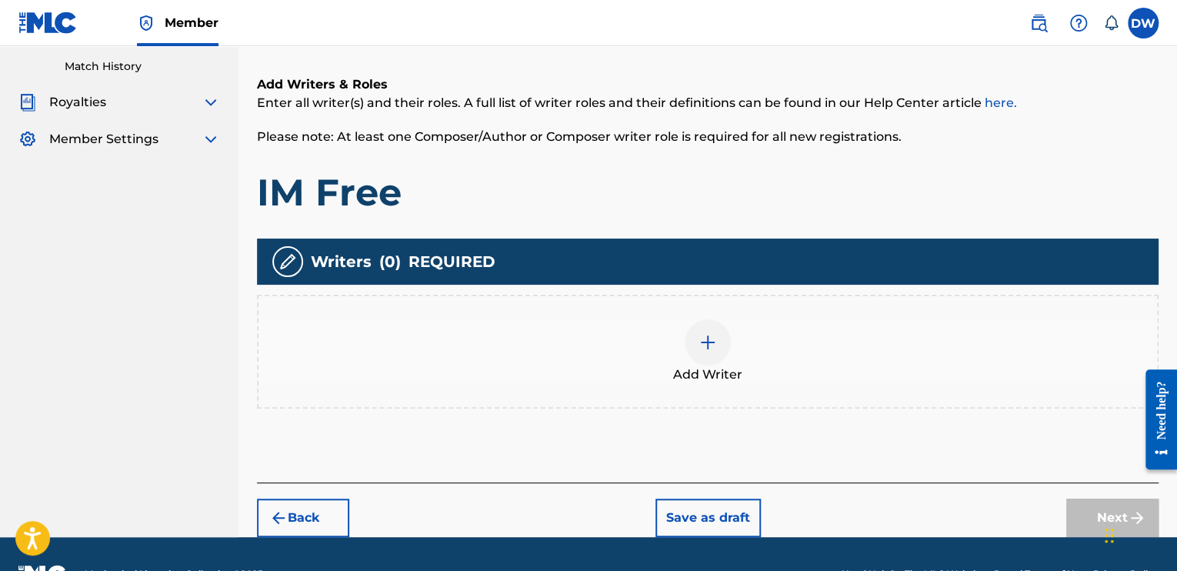
click at [700, 338] on img at bounding box center [708, 342] width 18 height 18
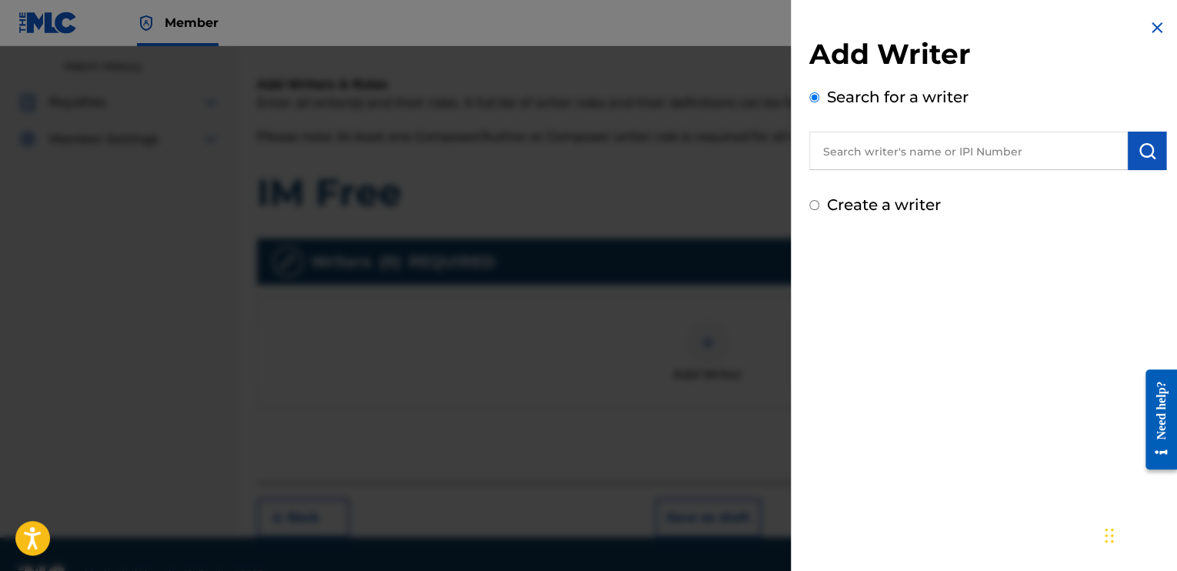
click at [819, 207] on input "Create a writer" at bounding box center [815, 205] width 10 height 10
radio input "false"
radio input "true"
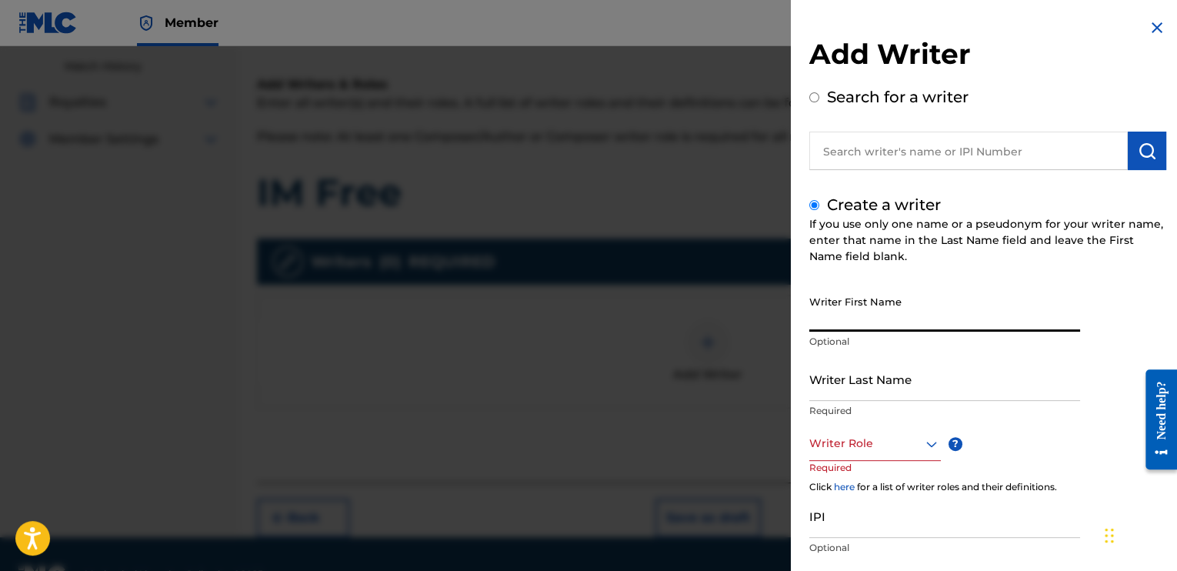
click at [827, 314] on input "Writer First Name" at bounding box center [945, 310] width 271 height 44
type input "[PERSON_NAME]"
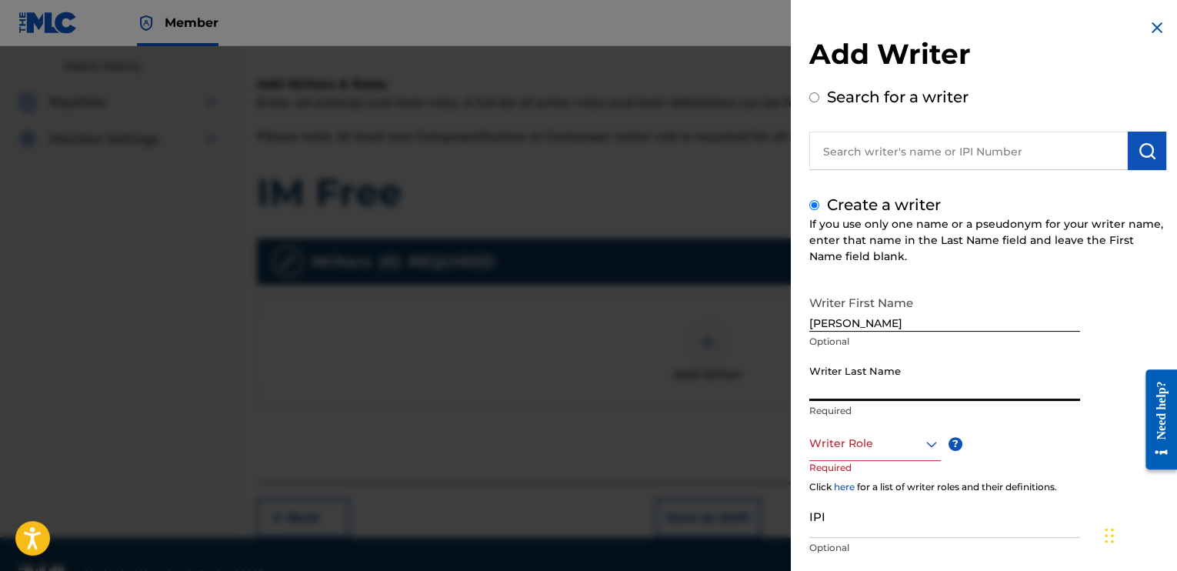
click at [837, 371] on input "Writer Last Name" at bounding box center [945, 379] width 271 height 44
type input "[PERSON_NAME]"
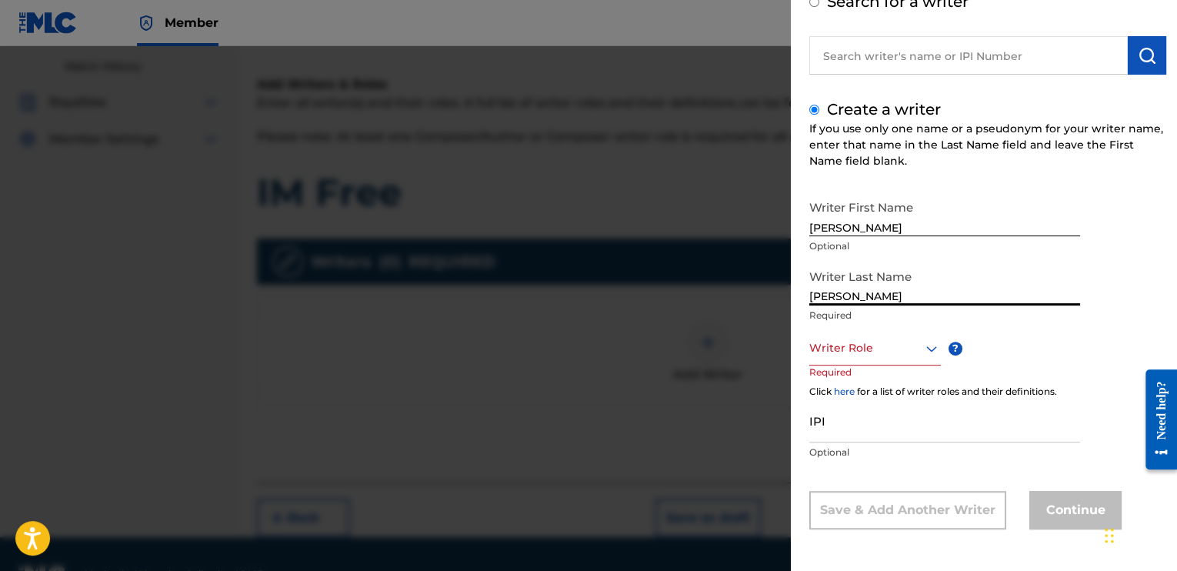
click at [923, 366] on div "Writer Role" at bounding box center [876, 348] width 132 height 35
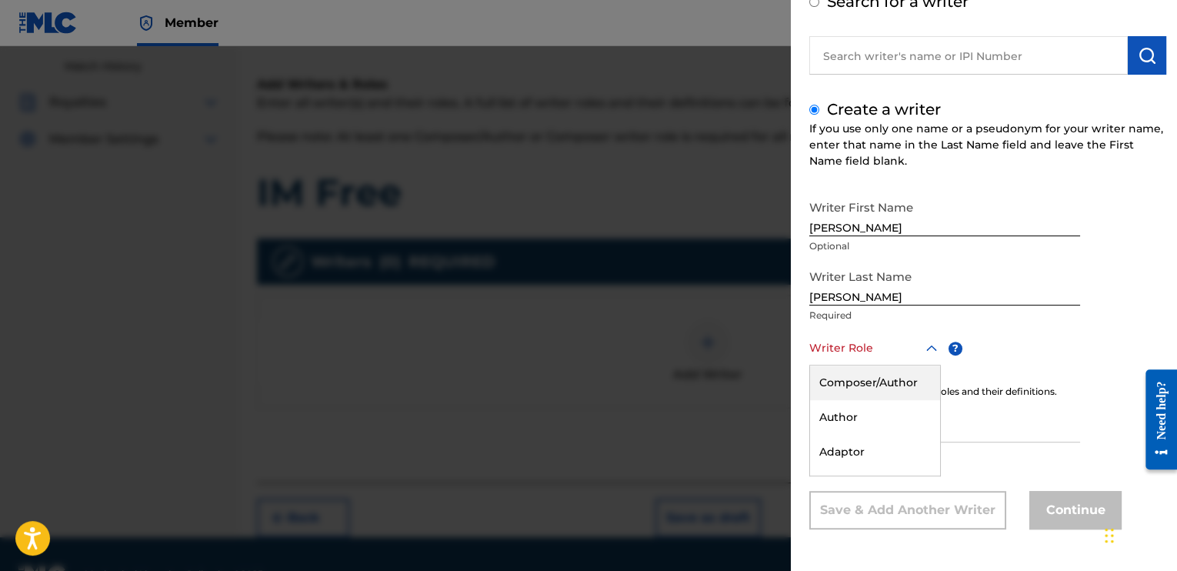
click at [865, 385] on div "Composer/Author" at bounding box center [875, 383] width 130 height 35
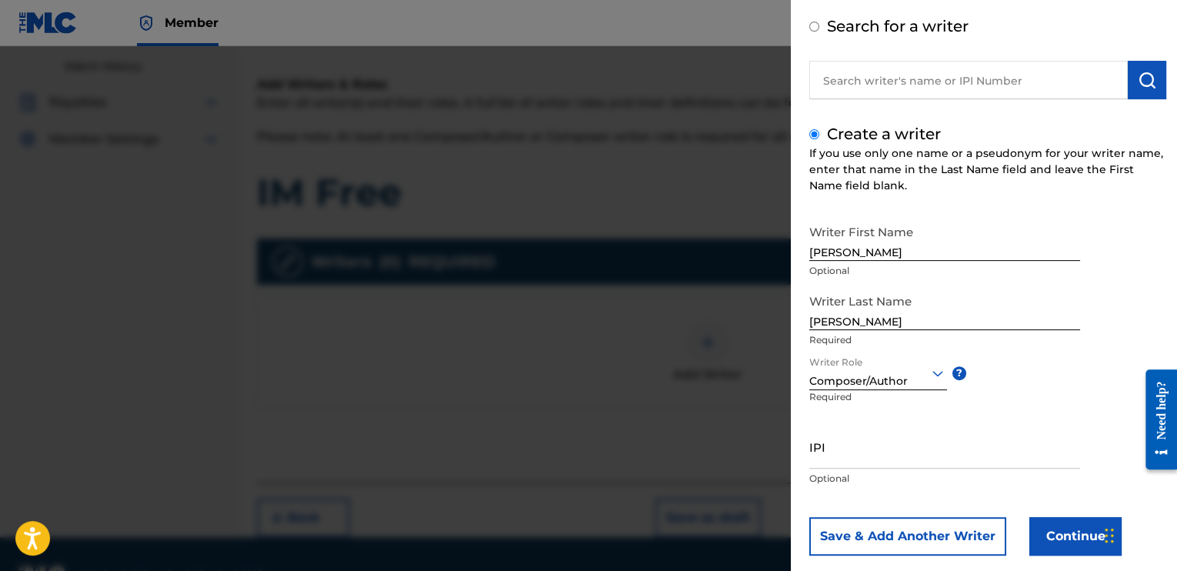
scroll to position [97, 0]
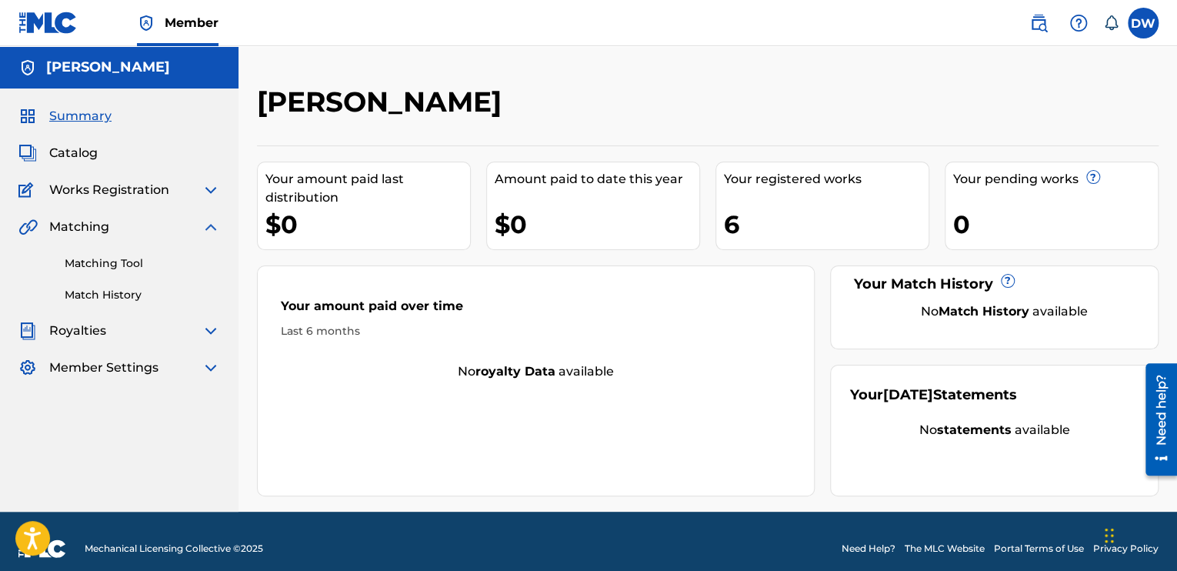
click at [208, 189] on img at bounding box center [211, 190] width 18 height 18
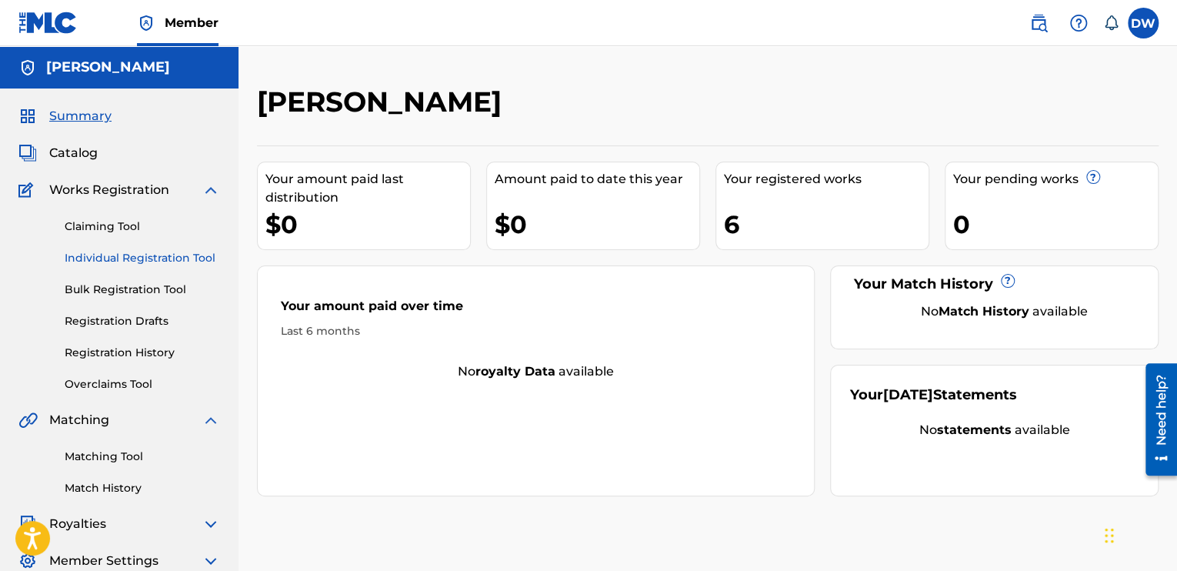
click at [147, 255] on link "Individual Registration Tool" at bounding box center [142, 258] width 155 height 16
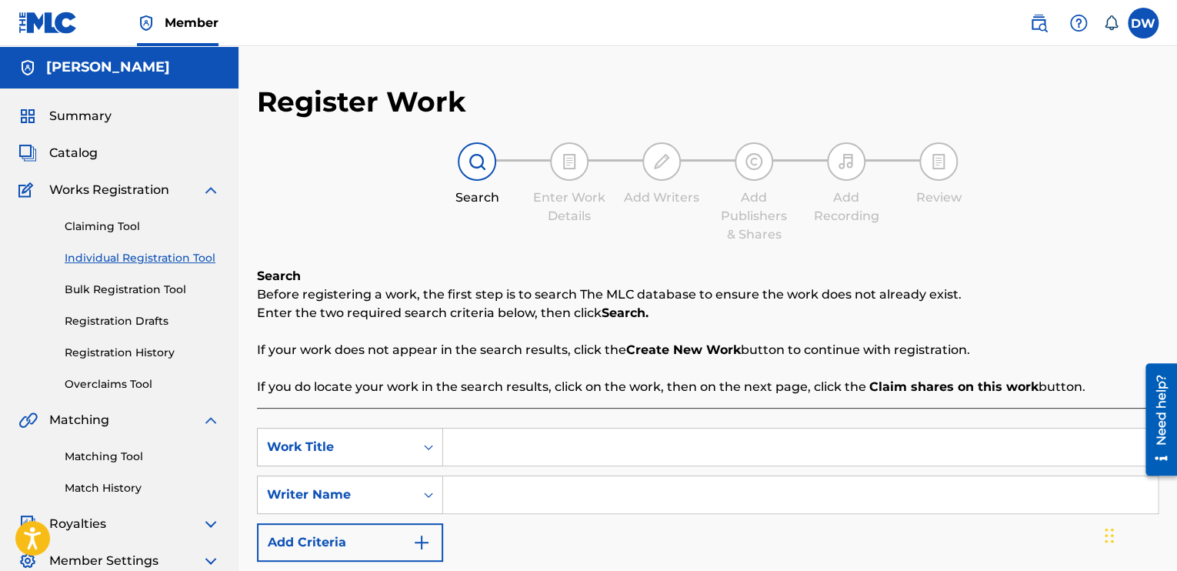
click at [465, 449] on input "Search Form" at bounding box center [800, 447] width 715 height 37
type input "glory"
click at [483, 509] on input "Search Form" at bounding box center [800, 494] width 715 height 37
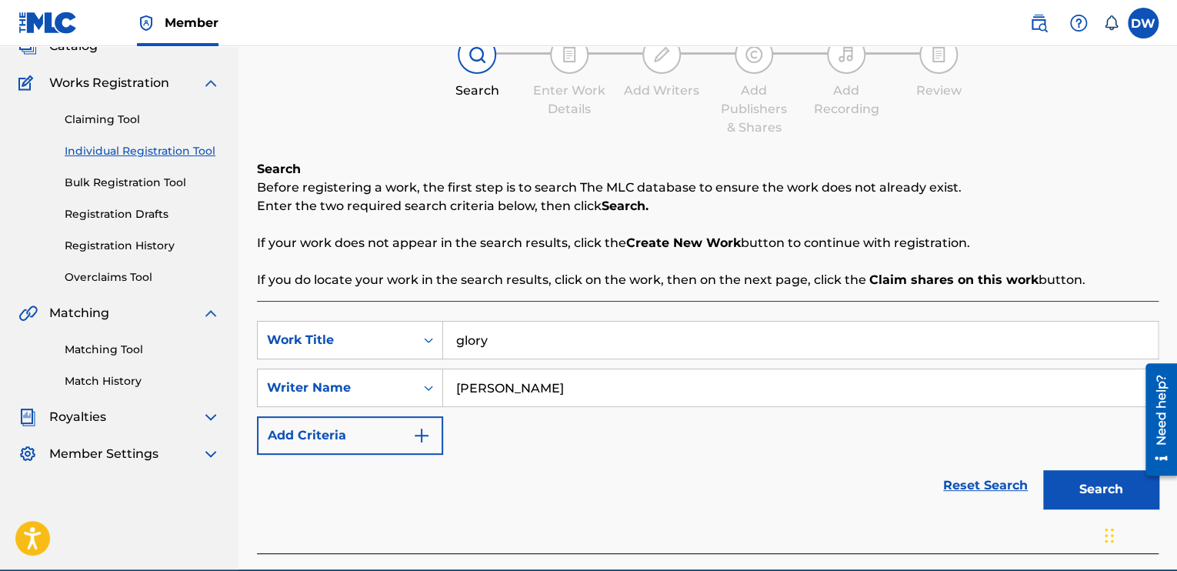
scroll to position [179, 0]
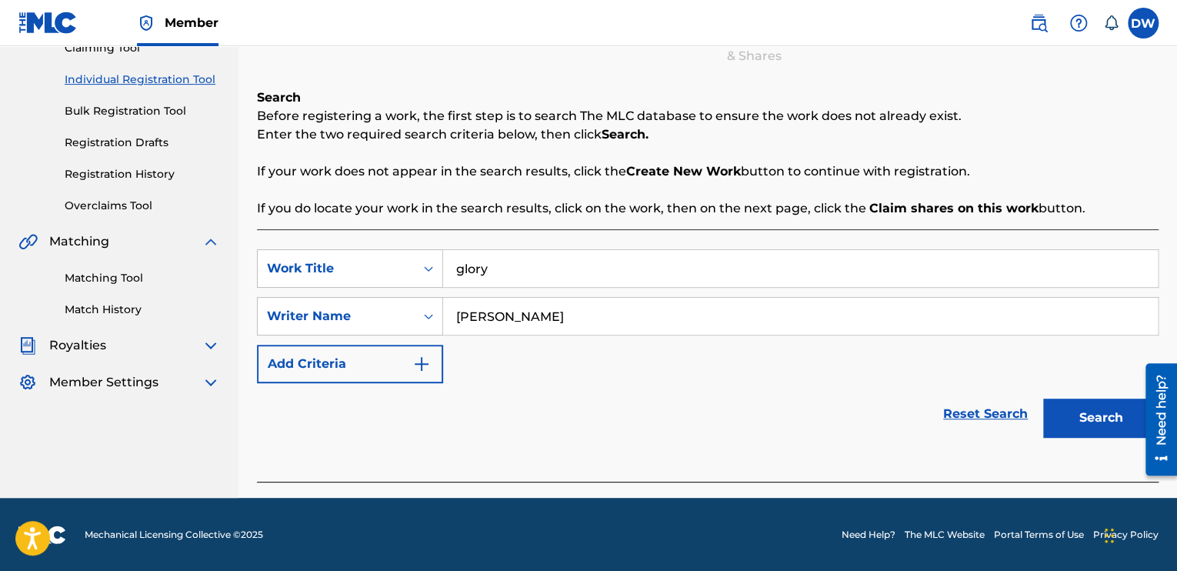
type input "[PERSON_NAME]"
click at [460, 275] on input "glory" at bounding box center [800, 268] width 715 height 37
click at [464, 269] on input "glory" at bounding box center [800, 268] width 715 height 37
type input "Glory"
click at [508, 321] on input "[PERSON_NAME]" at bounding box center [800, 316] width 715 height 37
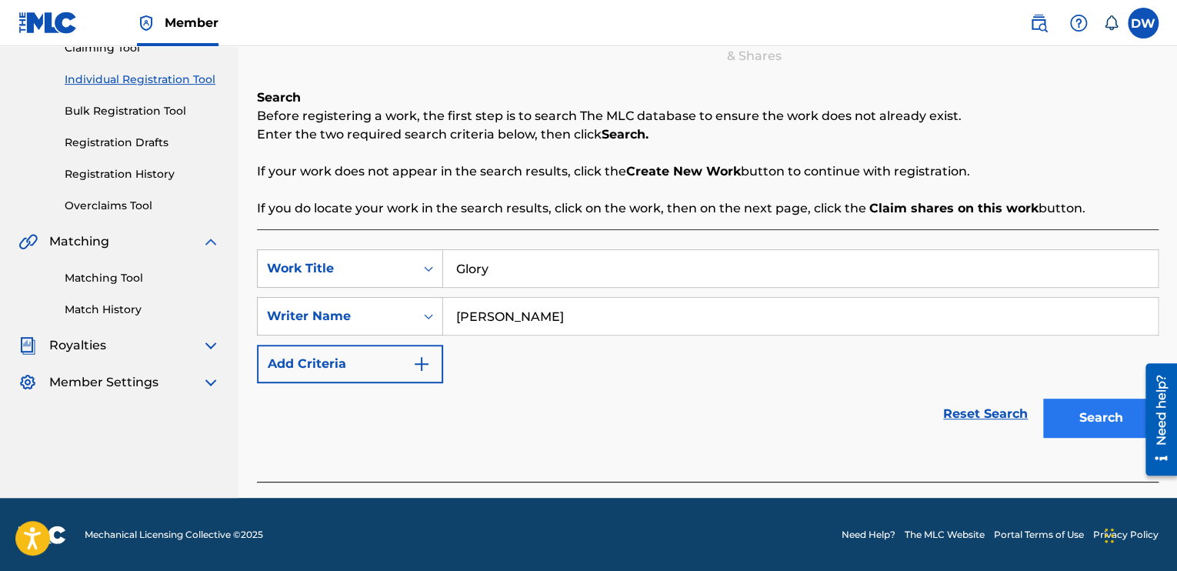
type input "[PERSON_NAME]"
click at [1080, 413] on button "Search" at bounding box center [1100, 418] width 115 height 38
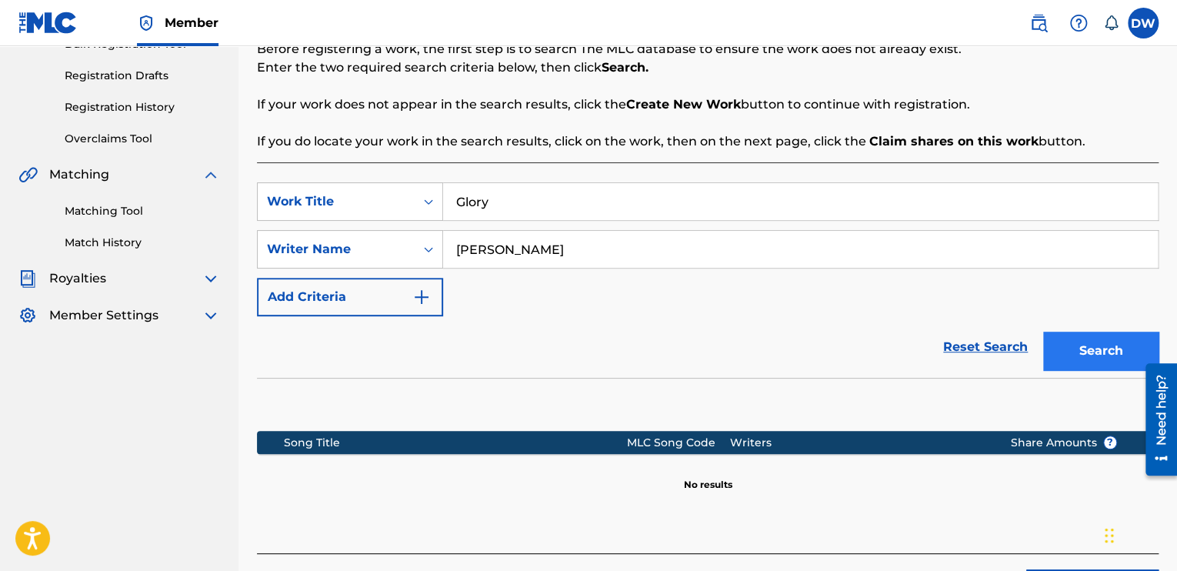
scroll to position [356, 0]
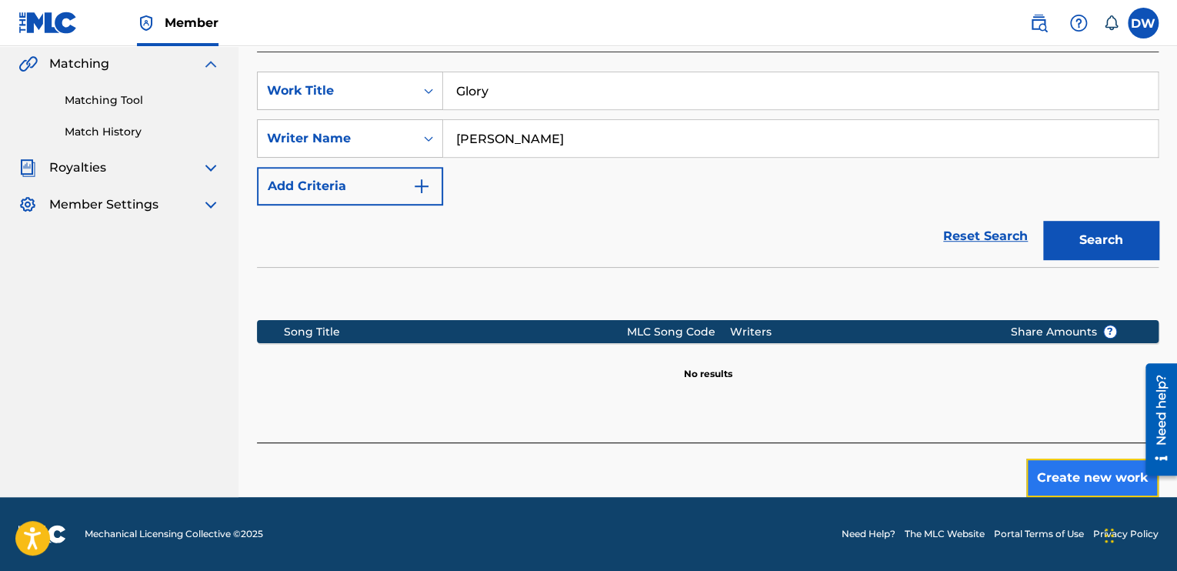
click at [1083, 482] on button "Create new work" at bounding box center [1093, 478] width 132 height 38
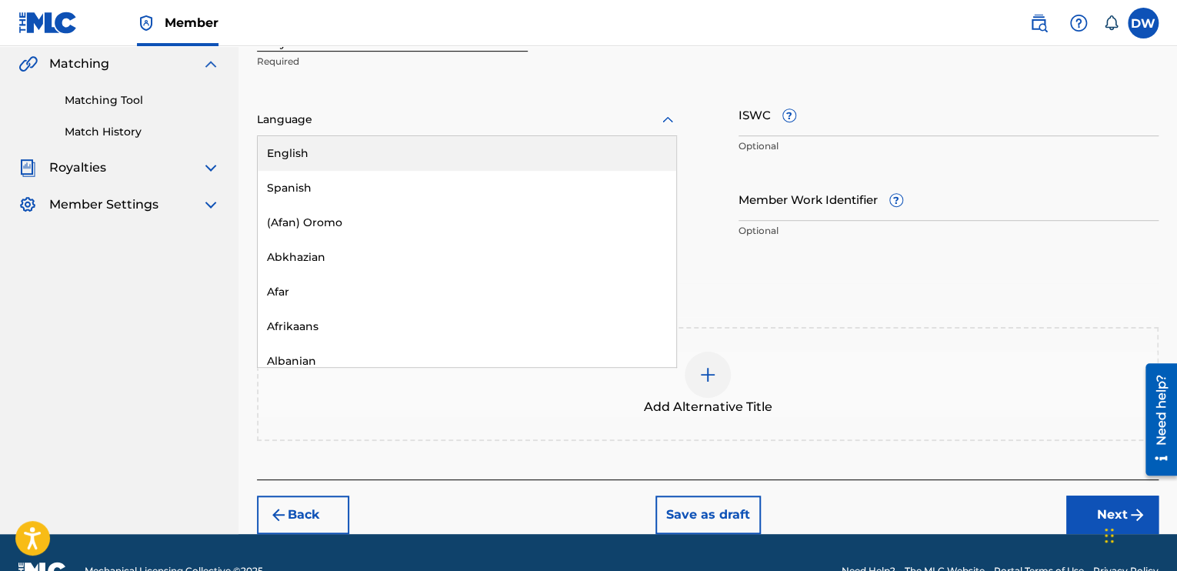
click at [610, 121] on div at bounding box center [467, 119] width 420 height 19
click at [310, 152] on div "English" at bounding box center [467, 153] width 419 height 35
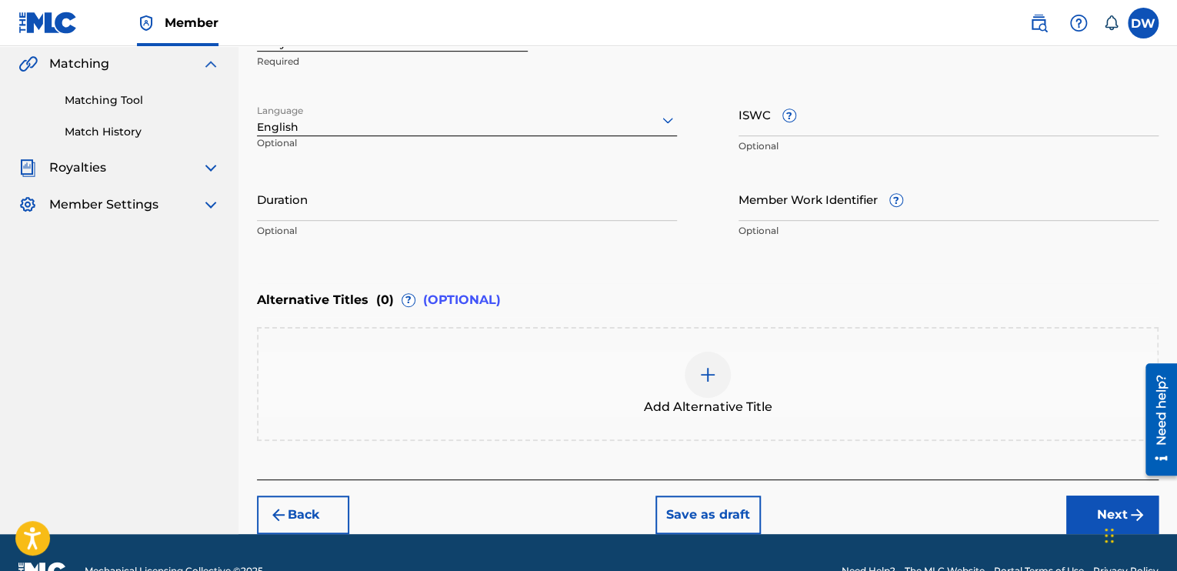
click at [785, 137] on div "ISWC ? Optional" at bounding box center [949, 126] width 420 height 69
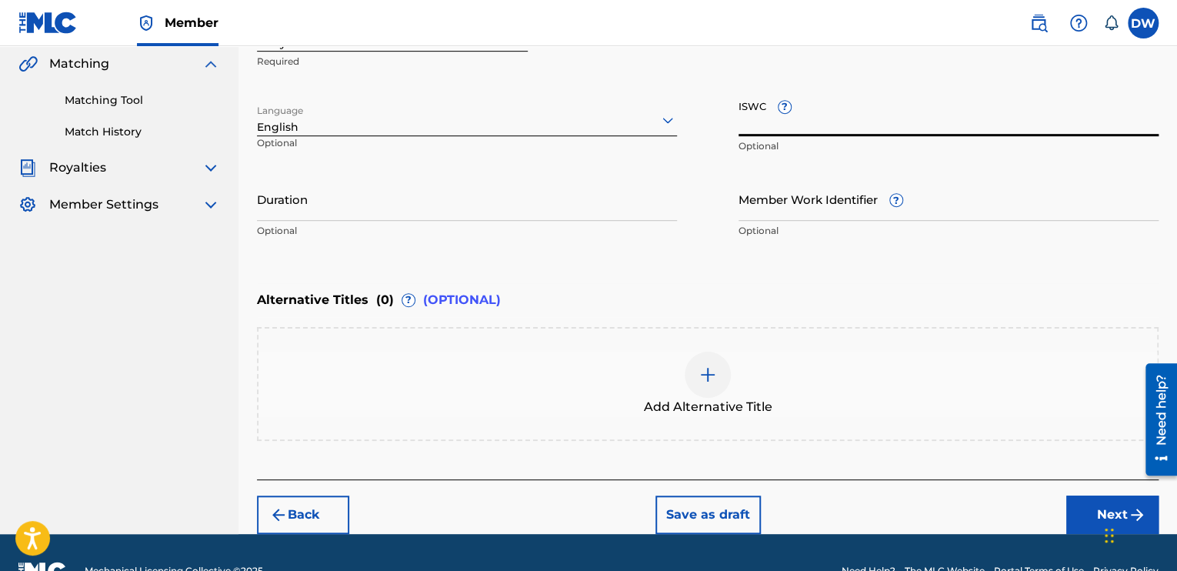
click at [780, 132] on input "ISWC ?" at bounding box center [949, 114] width 420 height 44
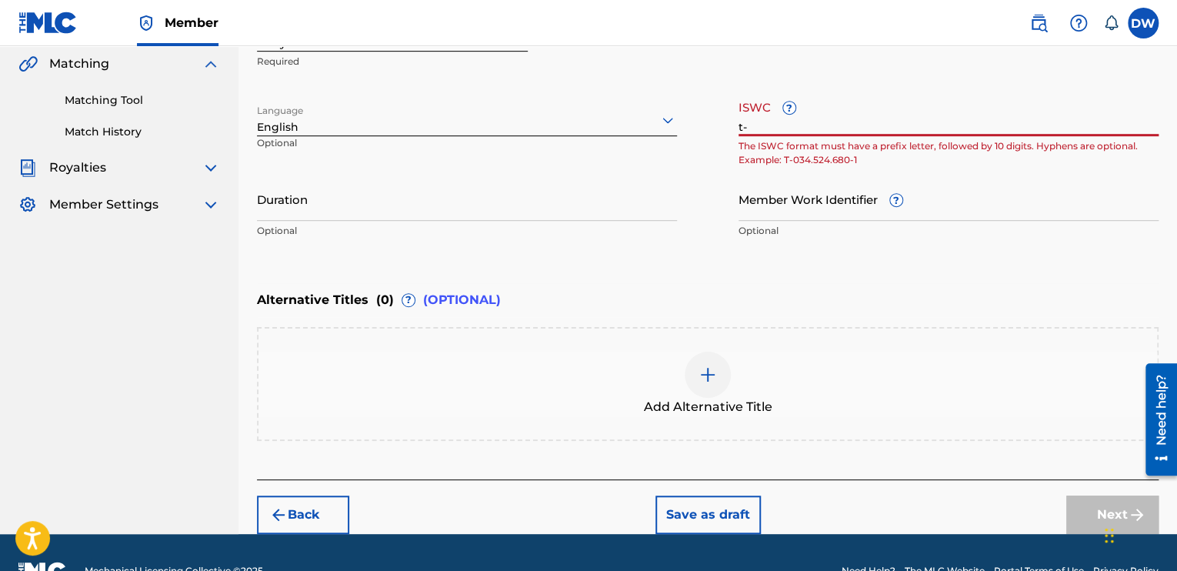
type input "t"
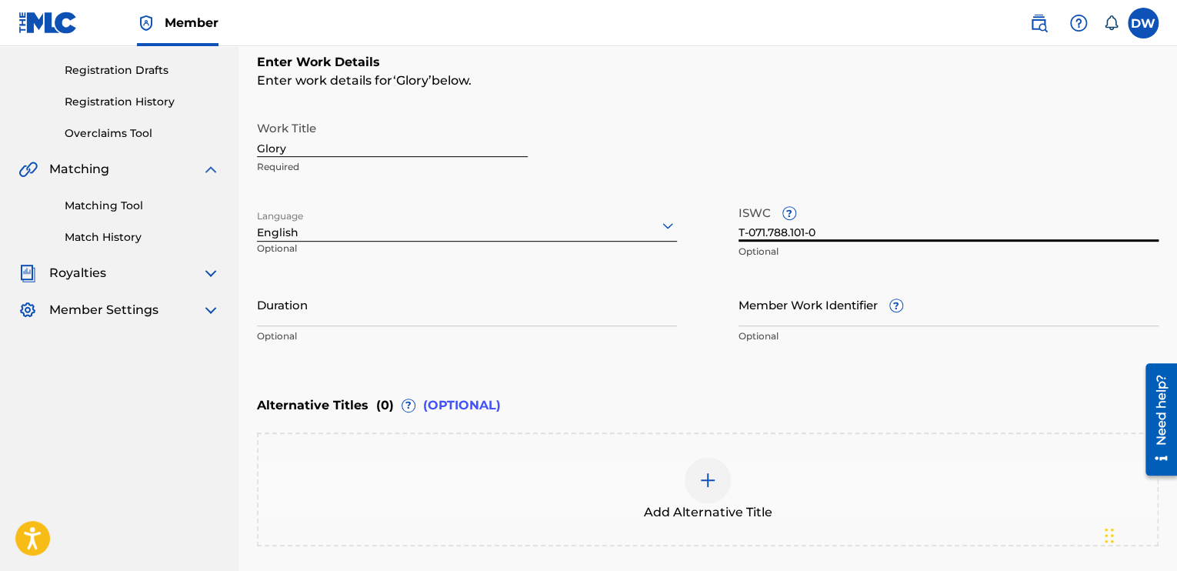
scroll to position [250, 0]
type input "T-071.788.101-0"
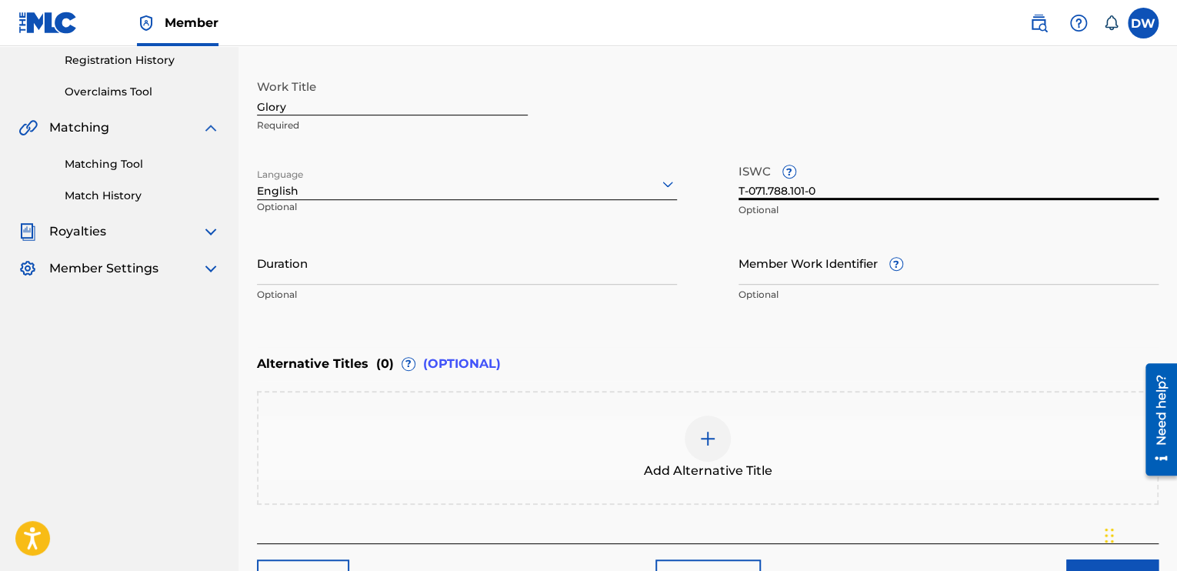
scroll to position [392, 0]
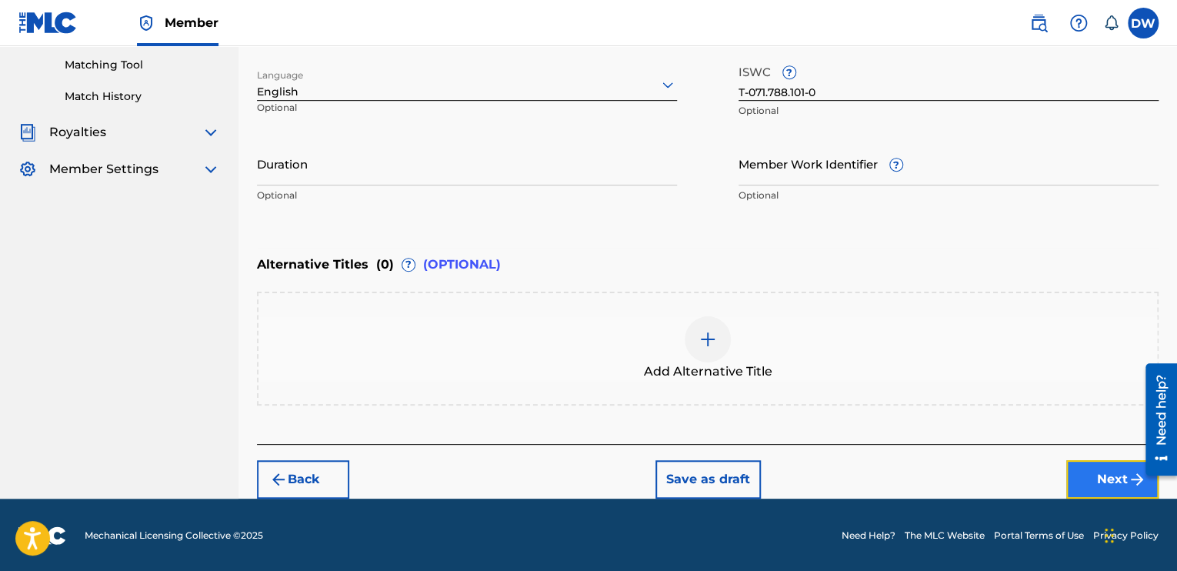
click at [1105, 484] on button "Next" at bounding box center [1113, 479] width 92 height 38
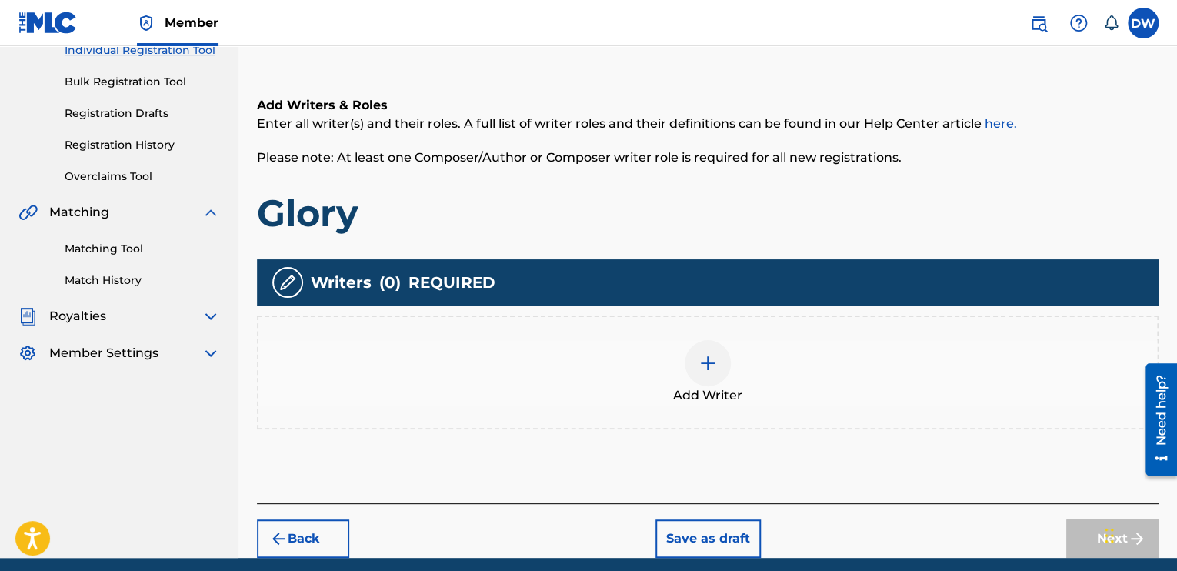
scroll to position [268, 0]
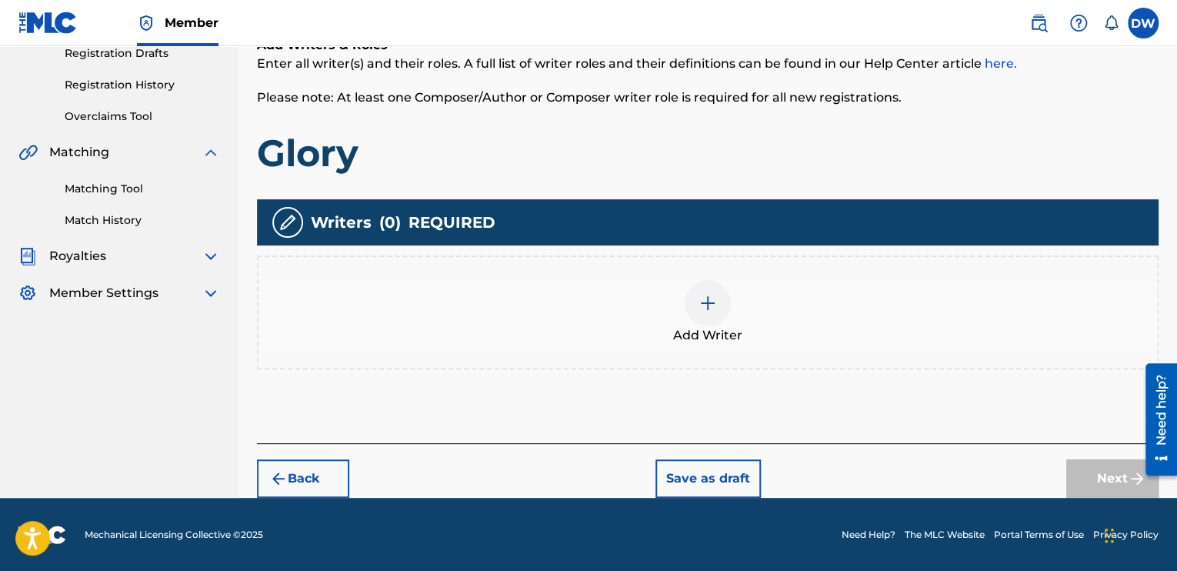
click at [713, 308] on img at bounding box center [708, 303] width 18 height 18
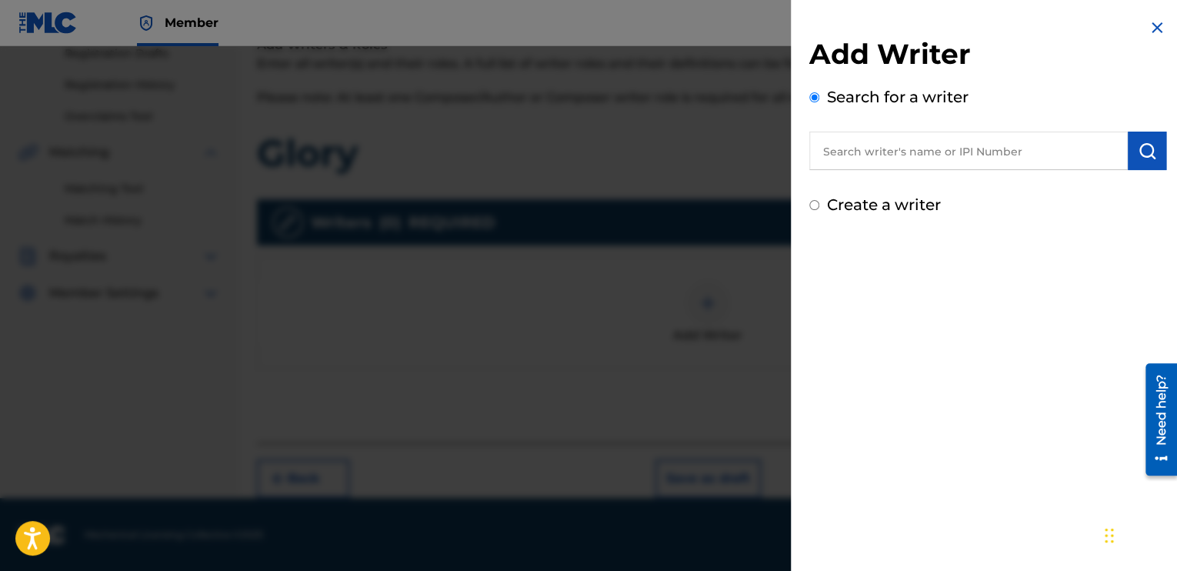
click at [814, 205] on input "Create a writer" at bounding box center [815, 205] width 10 height 10
radio input "false"
radio input "true"
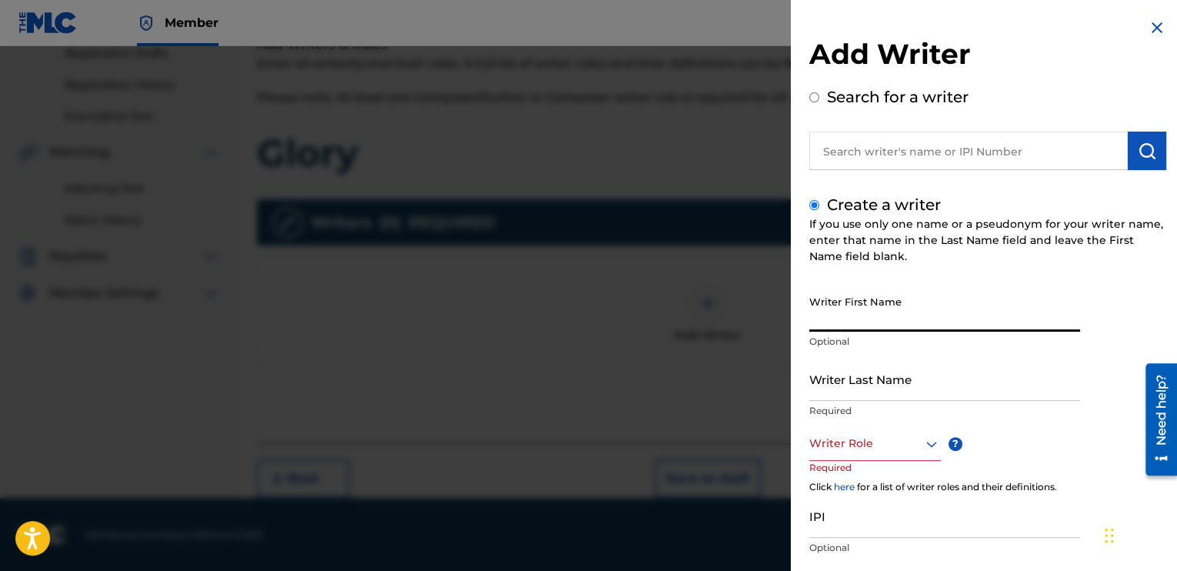
click at [826, 315] on input "Writer First Name" at bounding box center [945, 310] width 271 height 44
type input "[PERSON_NAME]"
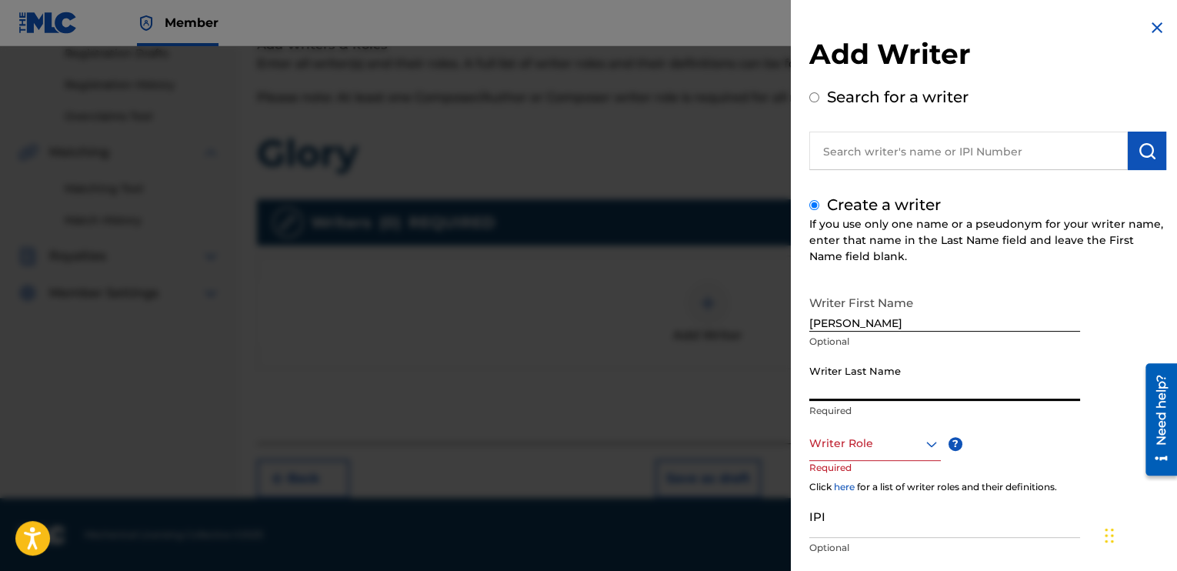
click at [821, 378] on input "Writer Last Name" at bounding box center [945, 379] width 271 height 44
type input "[PERSON_NAME]"
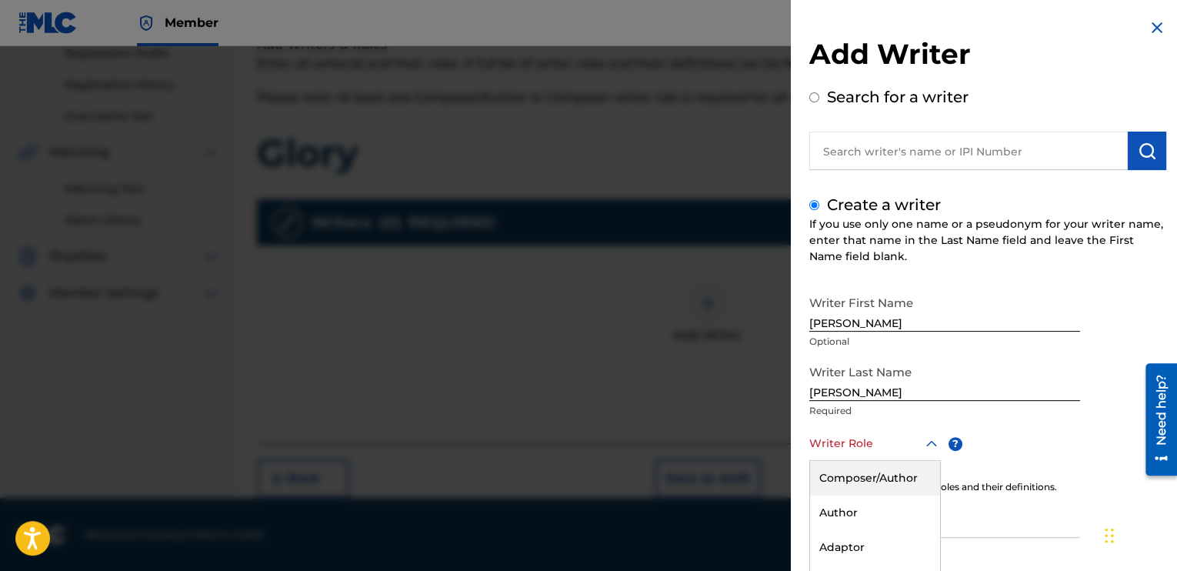
scroll to position [95, 0]
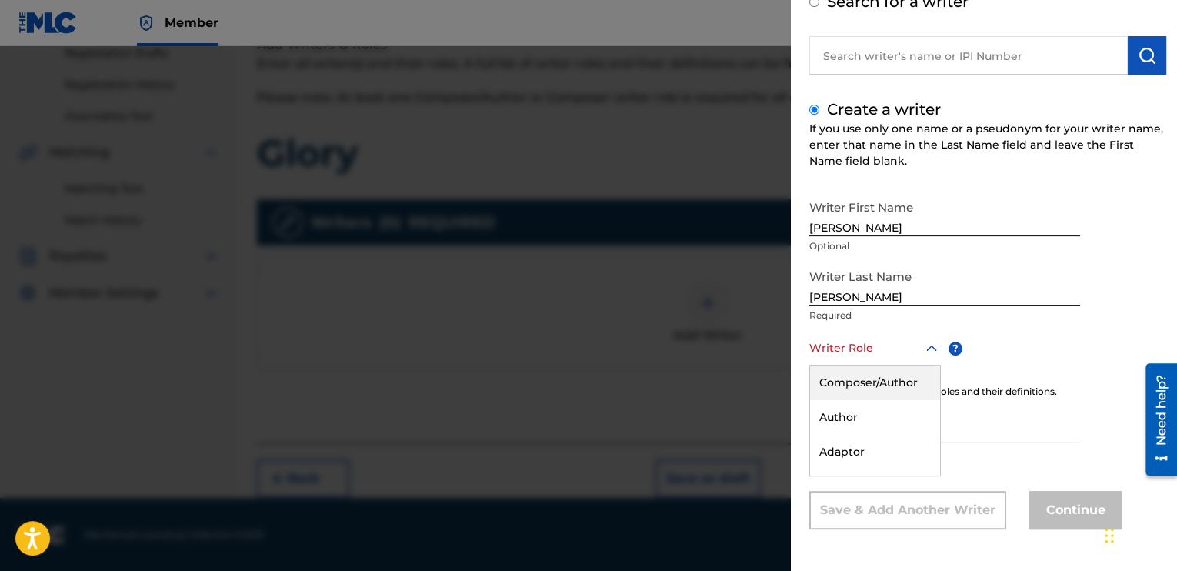
click at [930, 366] on div "8 results available. Use Up and Down to choose options, press Enter to select t…" at bounding box center [876, 348] width 132 height 35
click at [880, 389] on div "Composer/Author" at bounding box center [875, 383] width 130 height 35
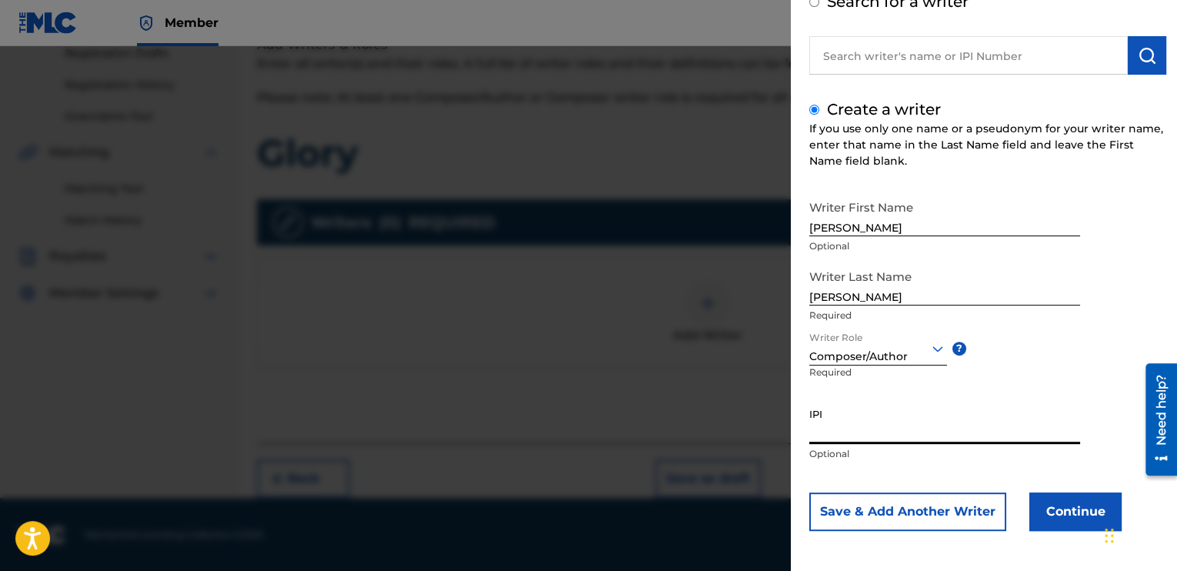
click at [884, 434] on input "IPI" at bounding box center [945, 422] width 271 height 44
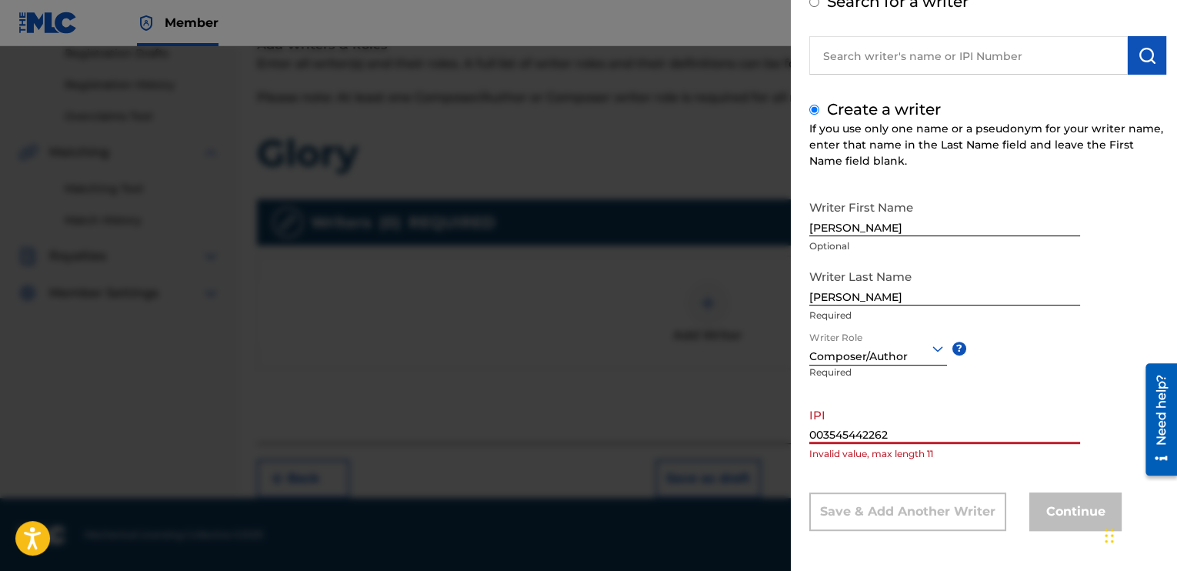
click at [877, 433] on input "003545442262" at bounding box center [945, 422] width 271 height 44
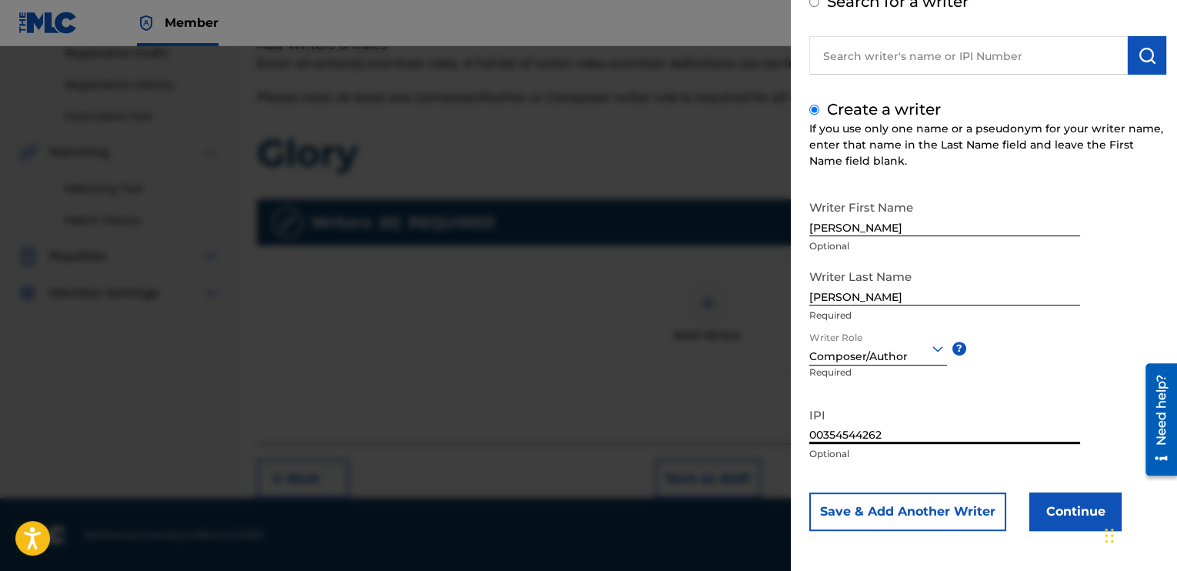
scroll to position [97, 0]
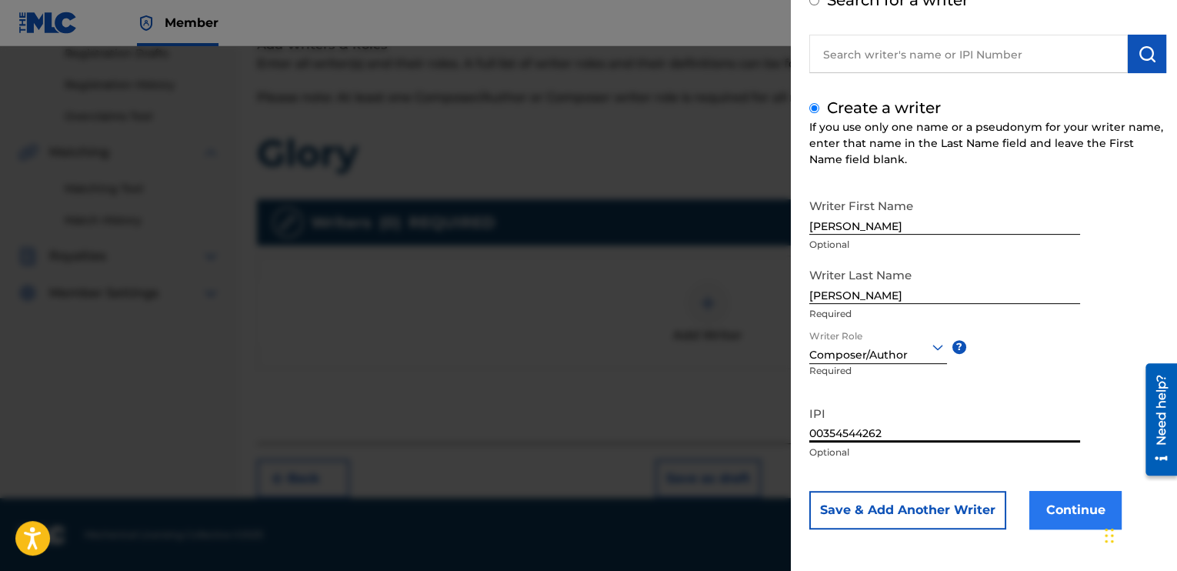
type input "00354544262"
click at [1077, 506] on button "Continue" at bounding box center [1076, 510] width 92 height 38
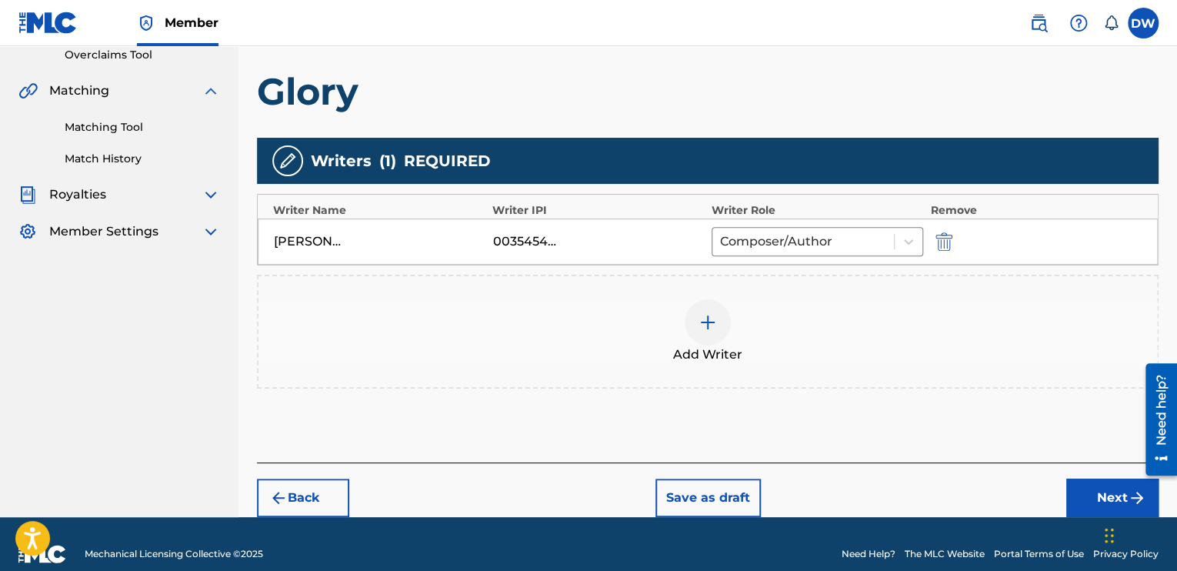
scroll to position [348, 0]
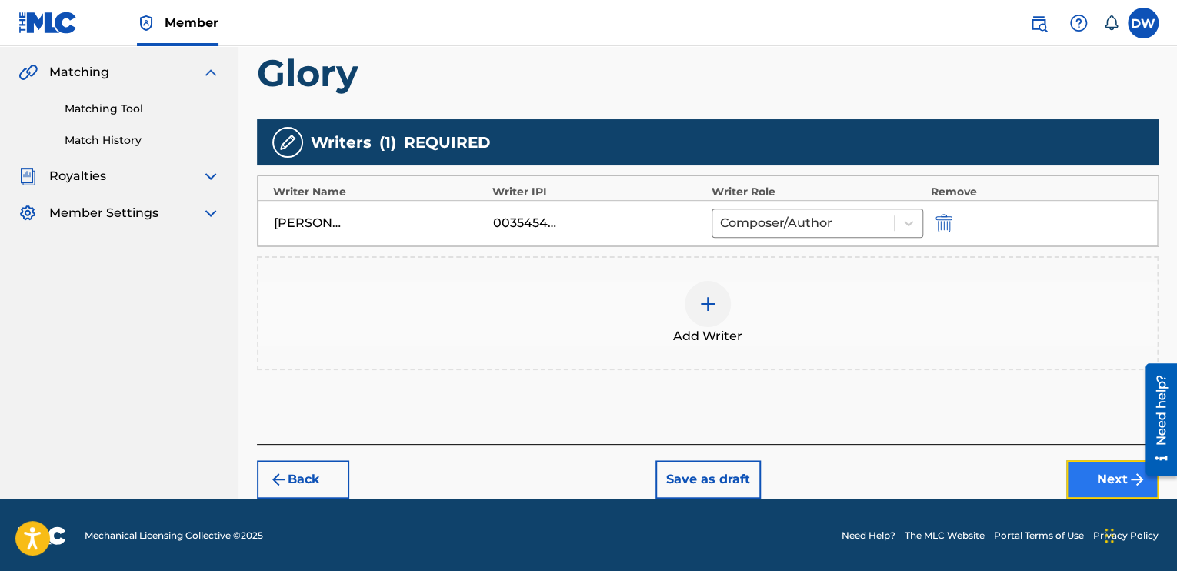
click at [1123, 480] on button "Next" at bounding box center [1113, 479] width 92 height 38
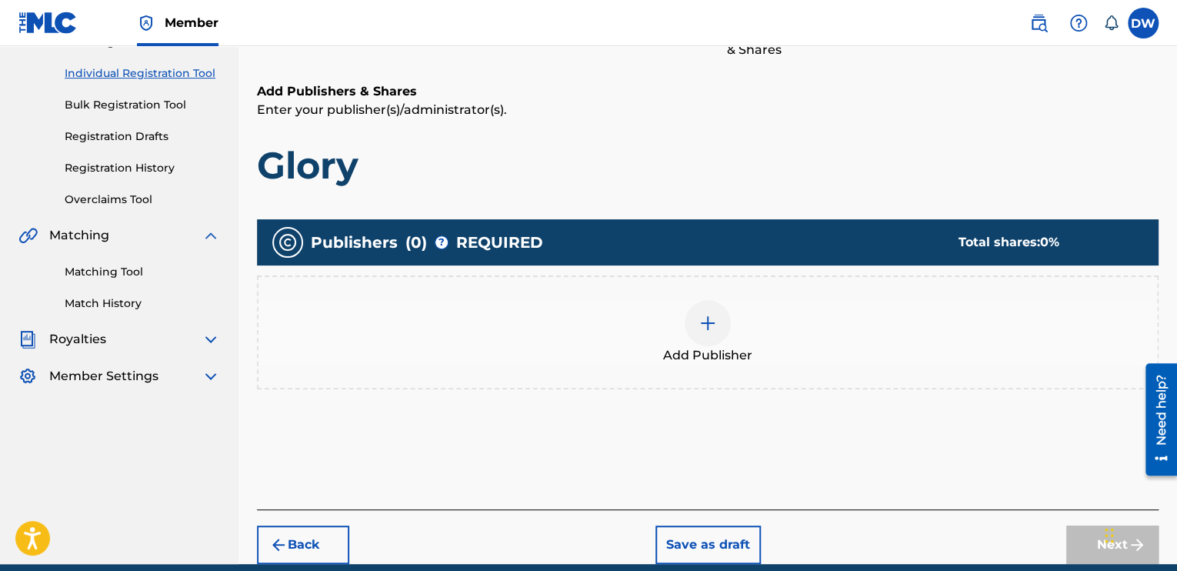
scroll to position [250, 0]
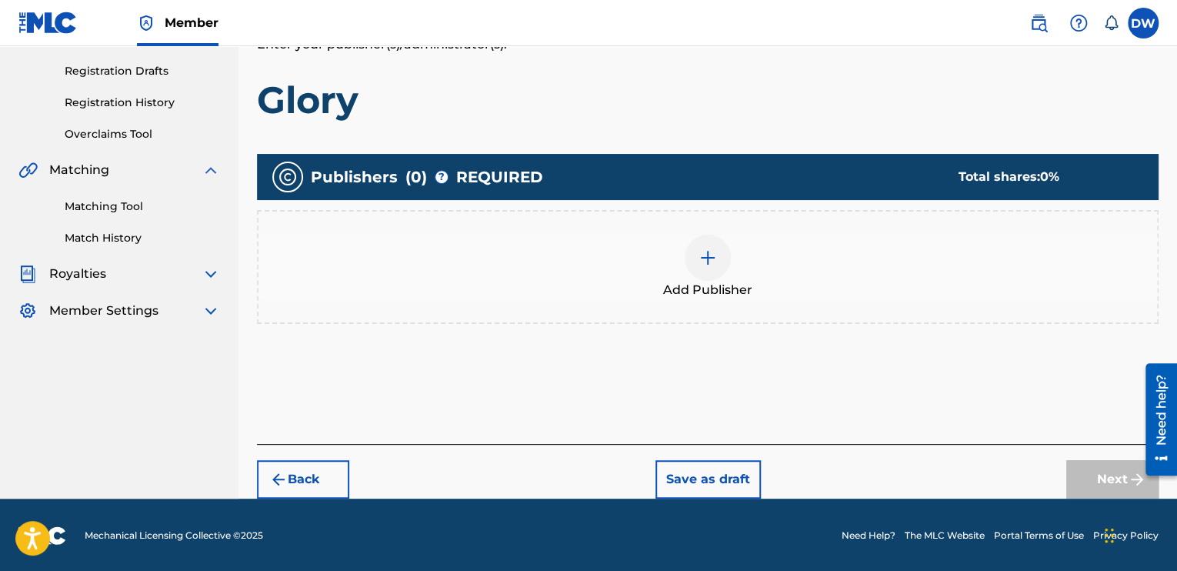
click at [706, 259] on img at bounding box center [708, 258] width 18 height 18
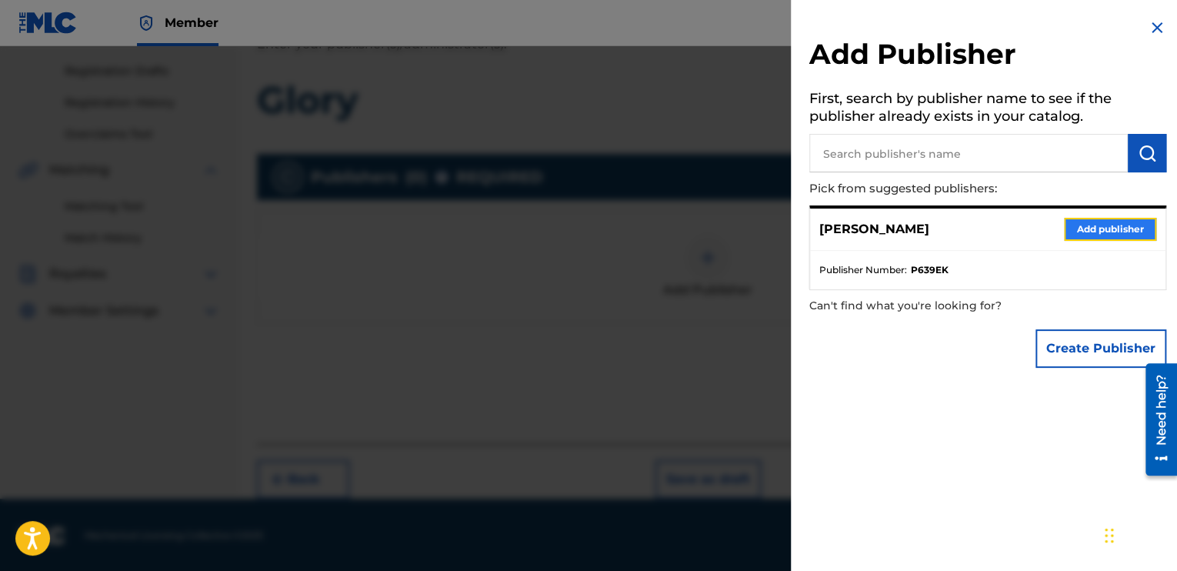
click at [1086, 227] on button "Add publisher" at bounding box center [1110, 229] width 92 height 23
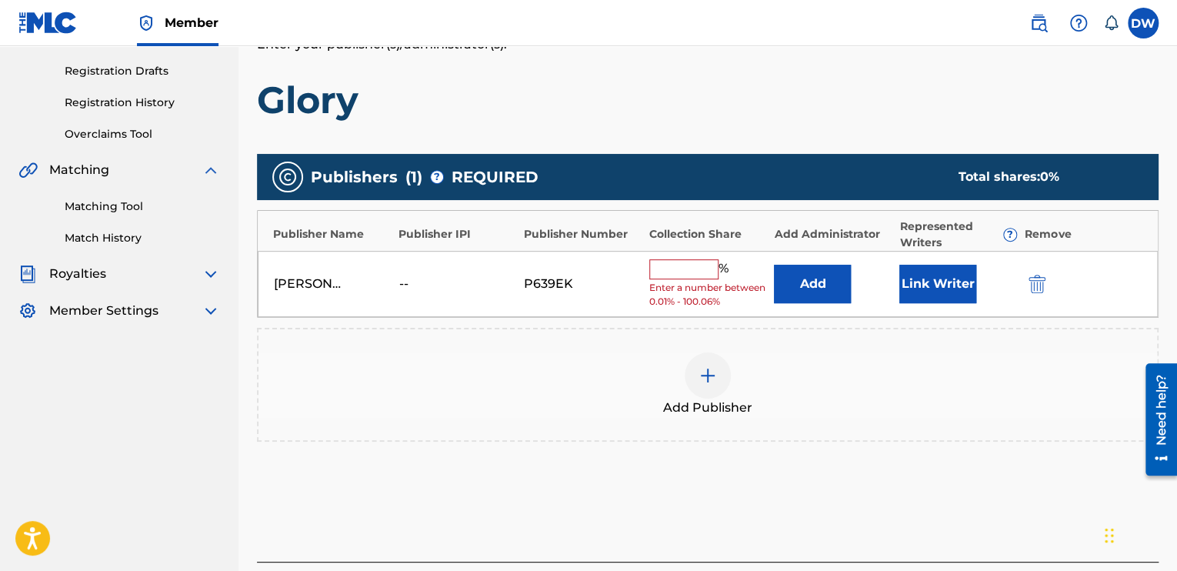
click at [689, 267] on input "text" at bounding box center [683, 269] width 69 height 20
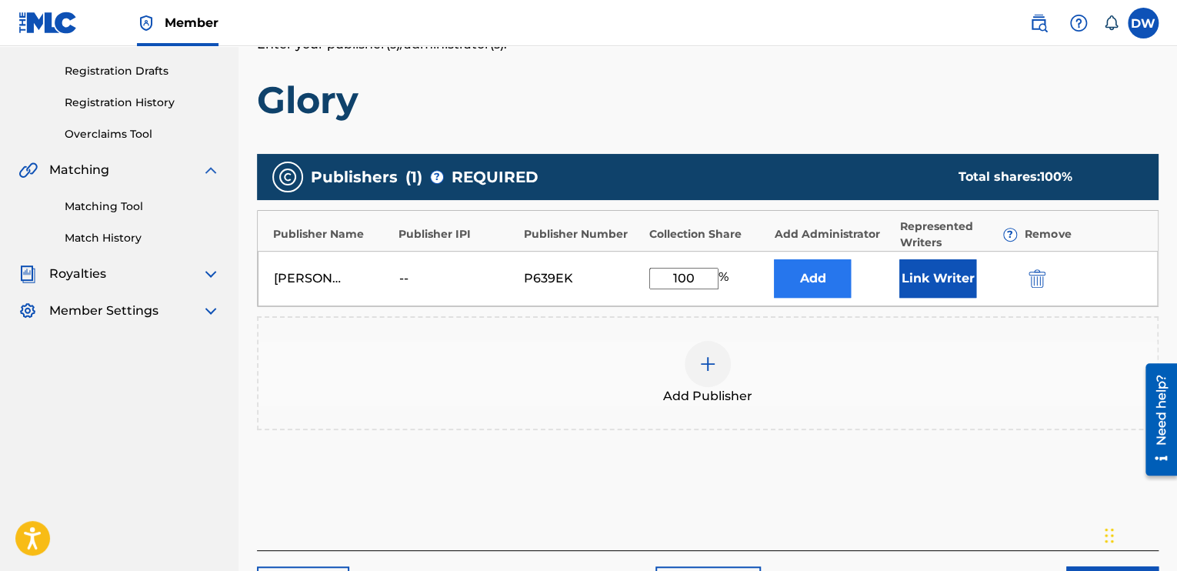
type input "100"
click at [794, 284] on button "Add" at bounding box center [812, 278] width 77 height 38
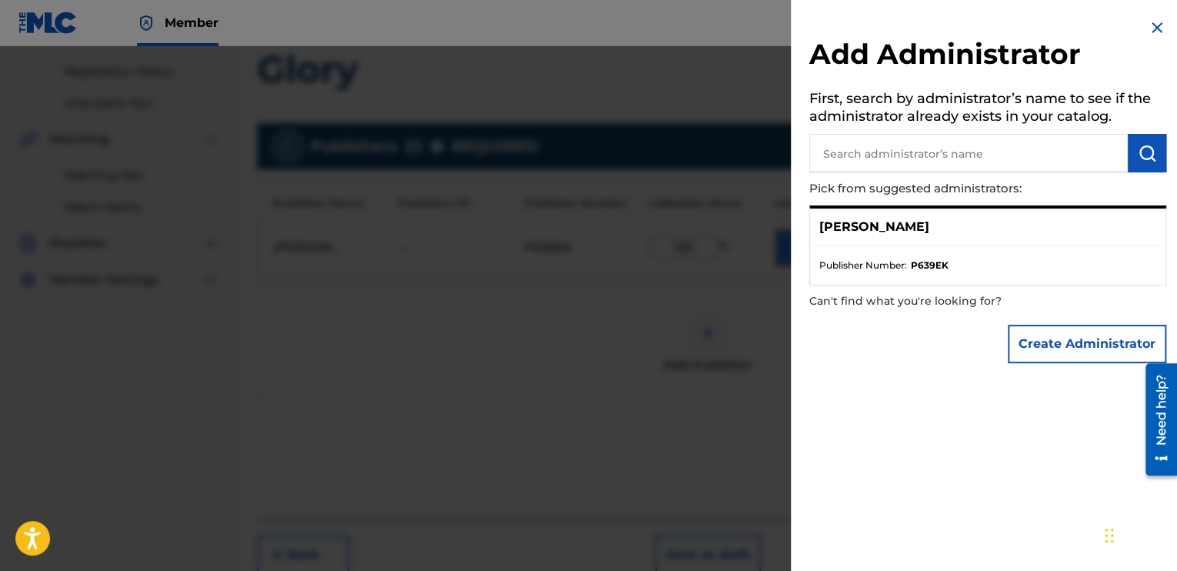
scroll to position [357, 0]
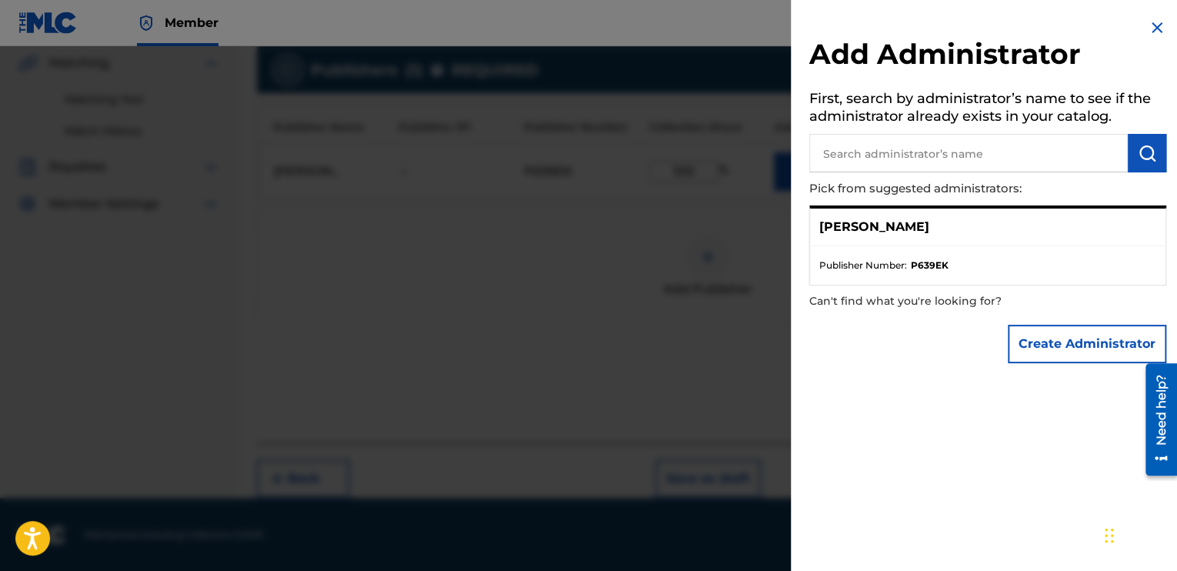
click at [863, 248] on ul "Publisher Number : P639EK" at bounding box center [988, 265] width 356 height 38
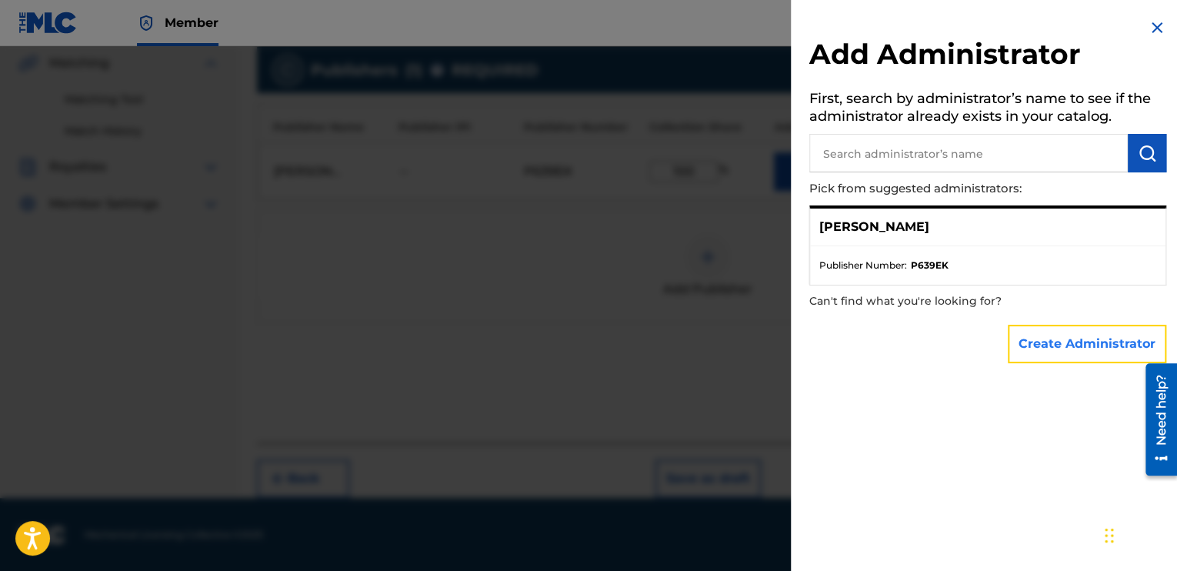
click at [1066, 346] on button "Create Administrator" at bounding box center [1087, 344] width 159 height 38
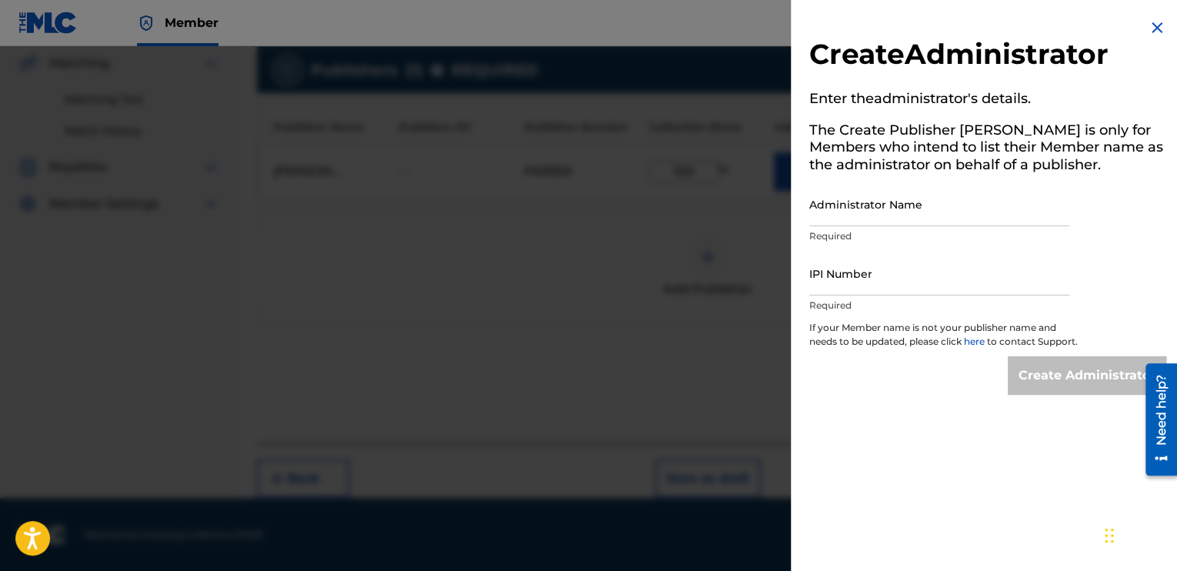
click at [1150, 25] on img at bounding box center [1157, 27] width 18 height 18
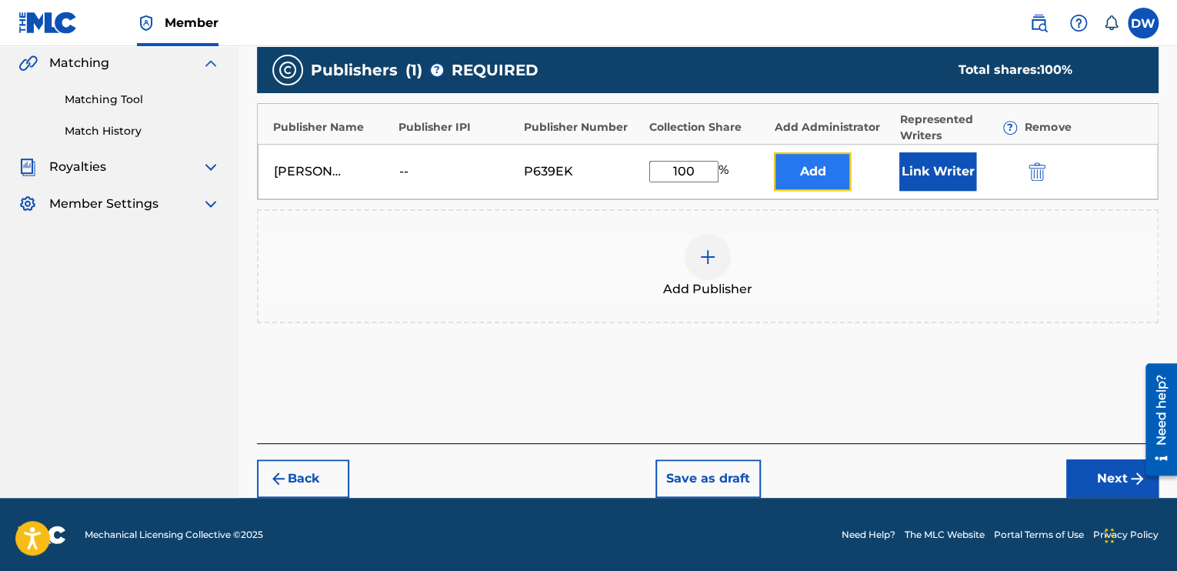
click at [807, 177] on button "Add" at bounding box center [812, 171] width 77 height 38
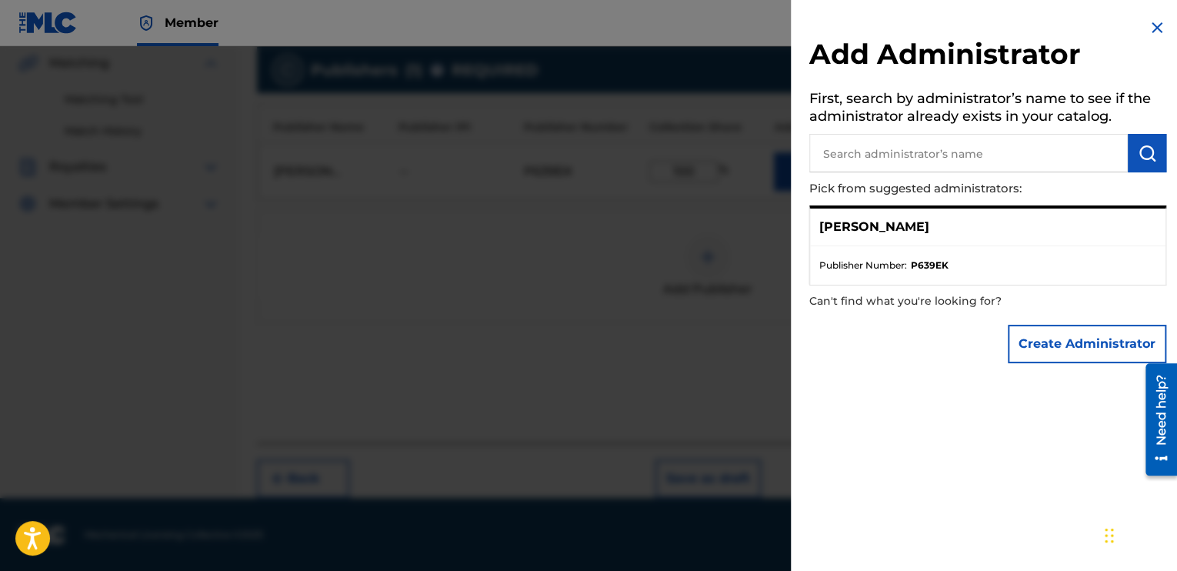
click at [1153, 28] on img at bounding box center [1157, 27] width 18 height 18
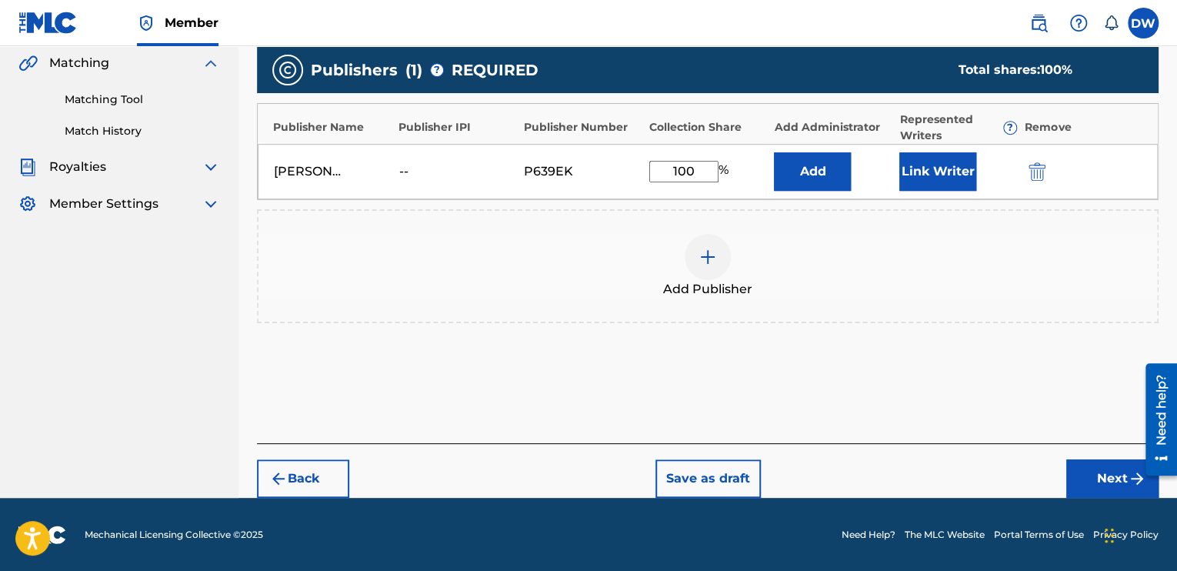
drag, startPoint x: 1028, startPoint y: 290, endPoint x: 973, endPoint y: 398, distance: 121.1
click at [973, 398] on div "Add Publishers & Shares Enter your publisher(s)/administrator(s). Glory Publish…" at bounding box center [708, 176] width 902 height 533
click at [1113, 472] on button "Next" at bounding box center [1113, 478] width 92 height 38
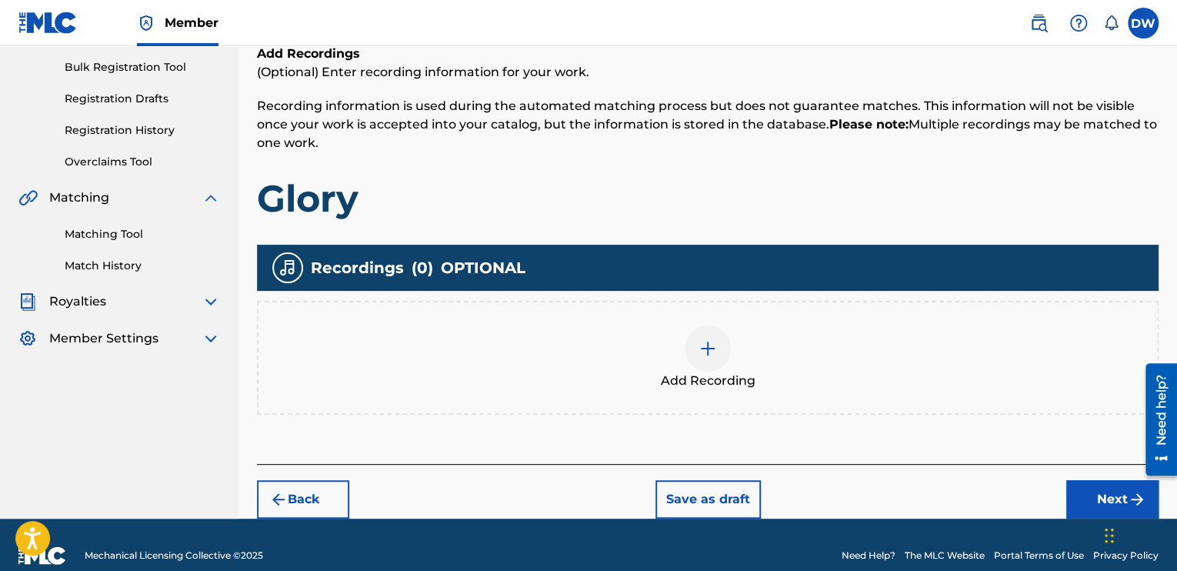
scroll to position [243, 0]
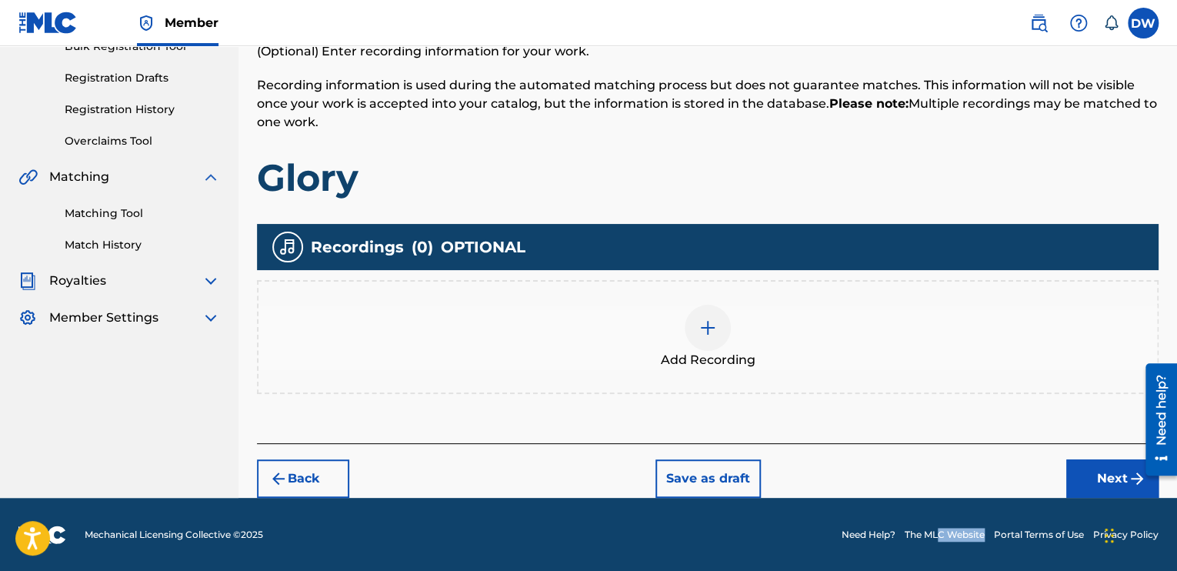
drag, startPoint x: 937, startPoint y: 502, endPoint x: 997, endPoint y: 510, distance: 60.5
click at [997, 510] on footer "Mechanical Licensing Collective © 2025 Need Help? The MLC Website Portal Terms …" at bounding box center [588, 535] width 1177 height 74
click at [707, 330] on img at bounding box center [708, 328] width 18 height 18
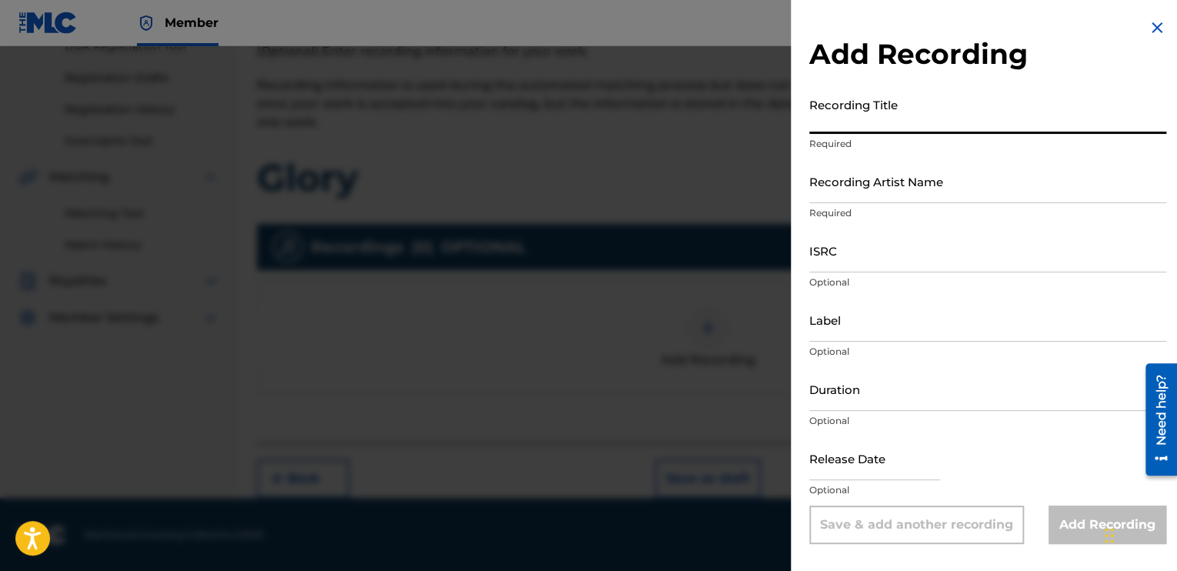
click at [858, 132] on input "Recording Title" at bounding box center [988, 112] width 357 height 44
select select "8"
select select "2025"
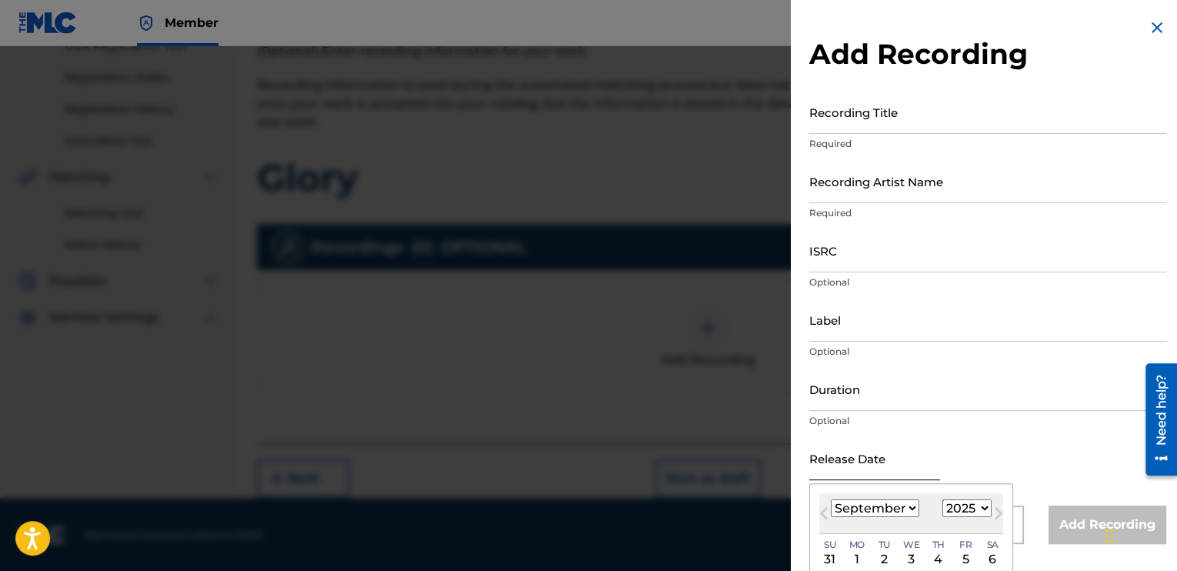
click at [830, 468] on input "text" at bounding box center [875, 458] width 131 height 44
click at [906, 512] on select "January February March April May June July August September October November De…" at bounding box center [875, 508] width 88 height 18
select select "10"
click at [831, 499] on select "January February March April May June July August September October November De…" at bounding box center [875, 508] width 88 height 18
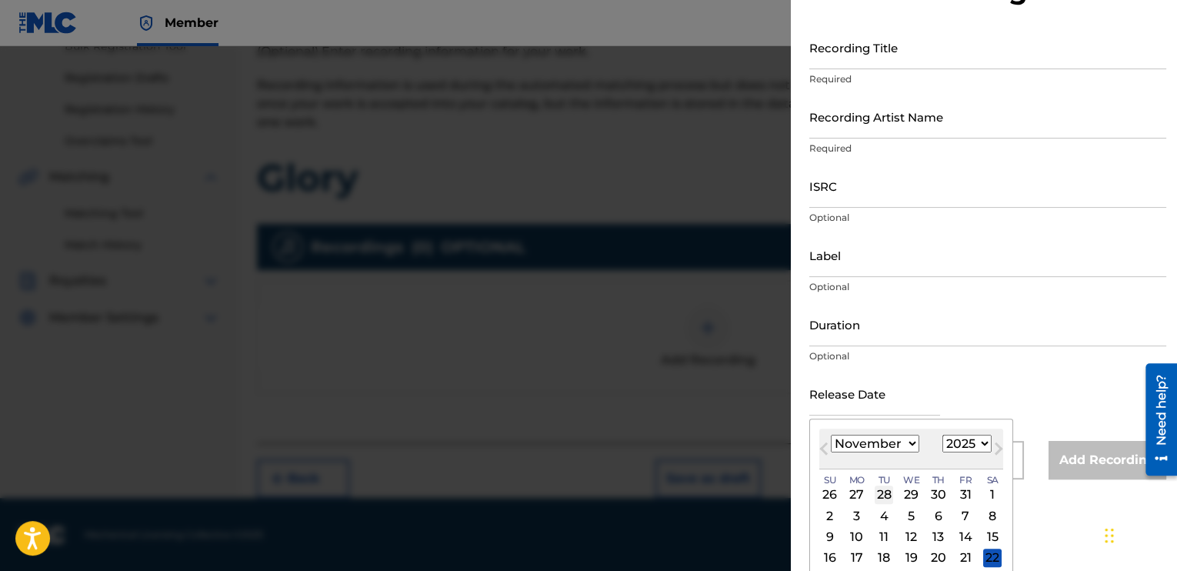
scroll to position [135, 0]
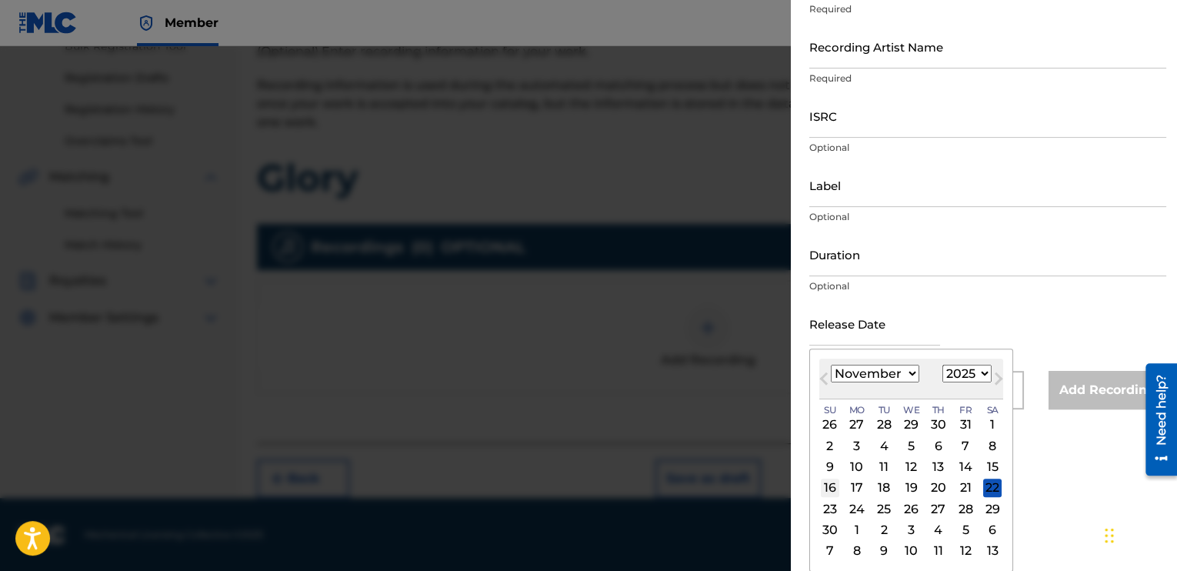
click at [830, 489] on div "16" at bounding box center [830, 488] width 18 height 18
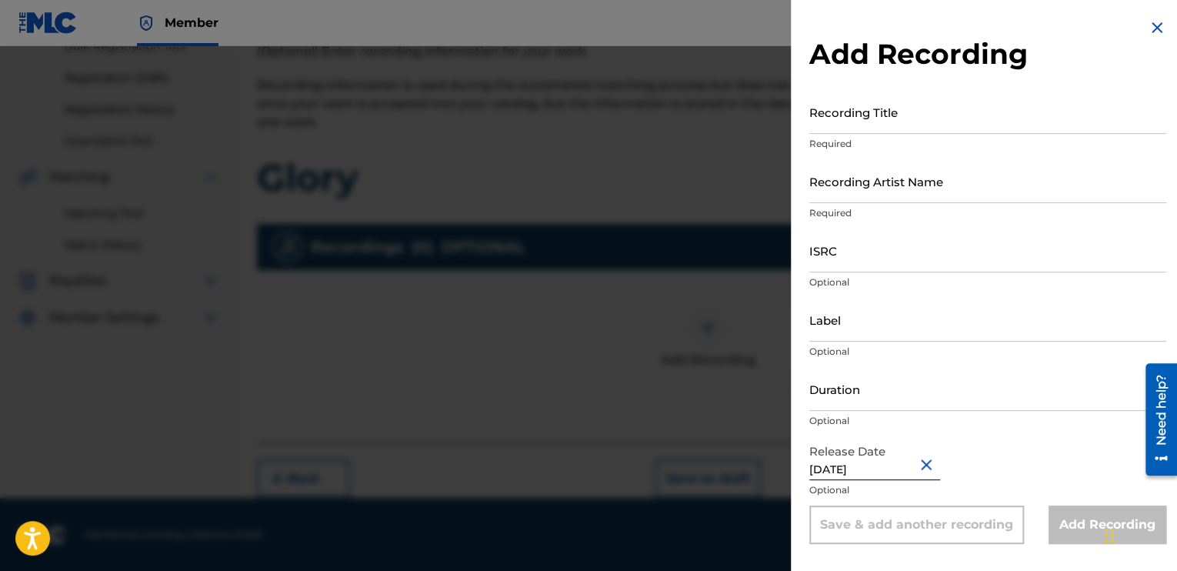
scroll to position [0, 0]
type input "November 16 2006"
click at [981, 440] on div "Release Date November 16 2006 Optional" at bounding box center [988, 470] width 357 height 69
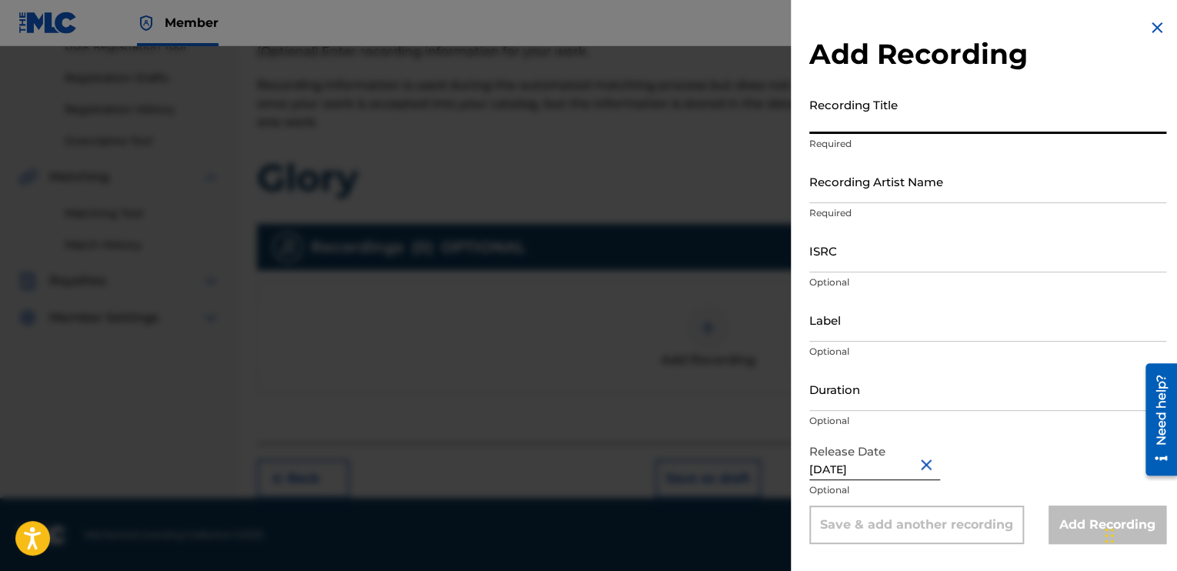
click at [819, 133] on input "Recording Title" at bounding box center [988, 112] width 357 height 44
type input "Glory"
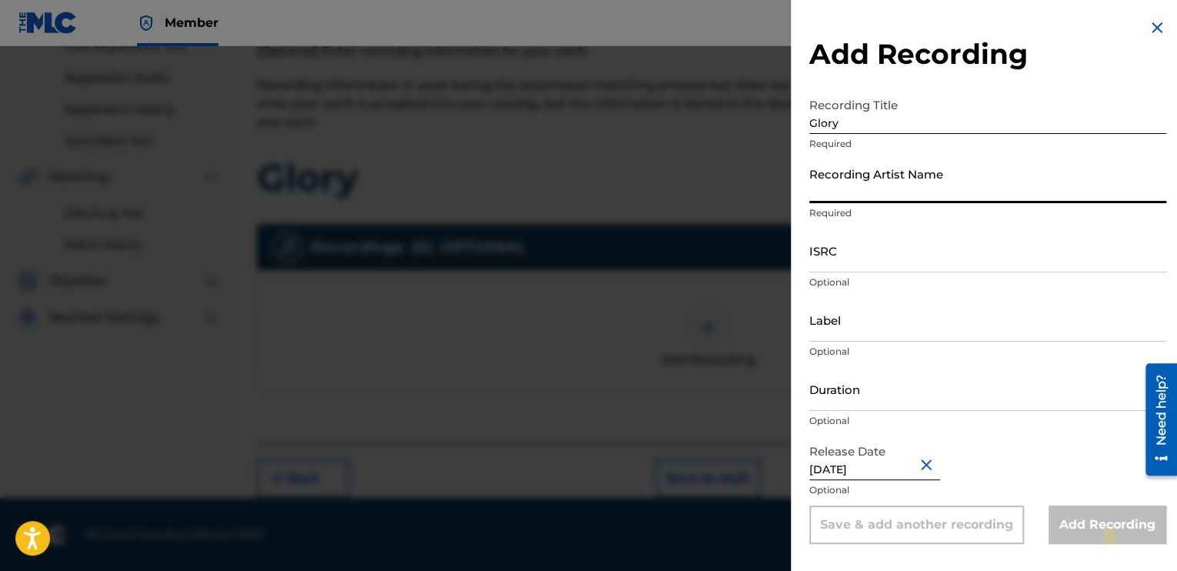
click at [859, 195] on input "Recording Artist Name" at bounding box center [988, 181] width 357 height 44
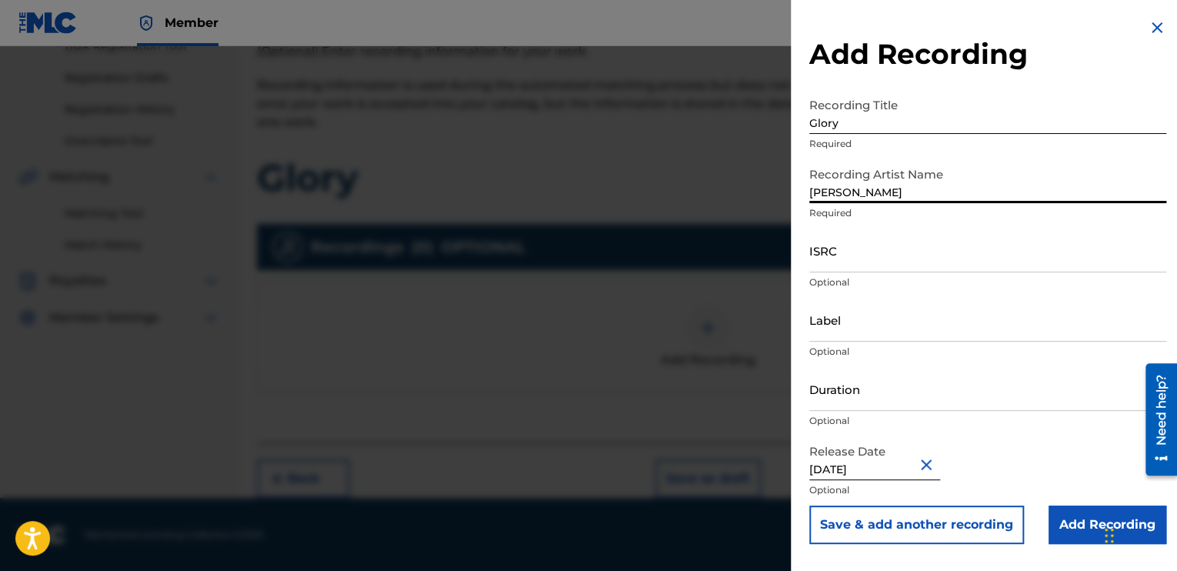
type input "[PERSON_NAME]"
click at [653, 316] on div at bounding box center [588, 331] width 1177 height 571
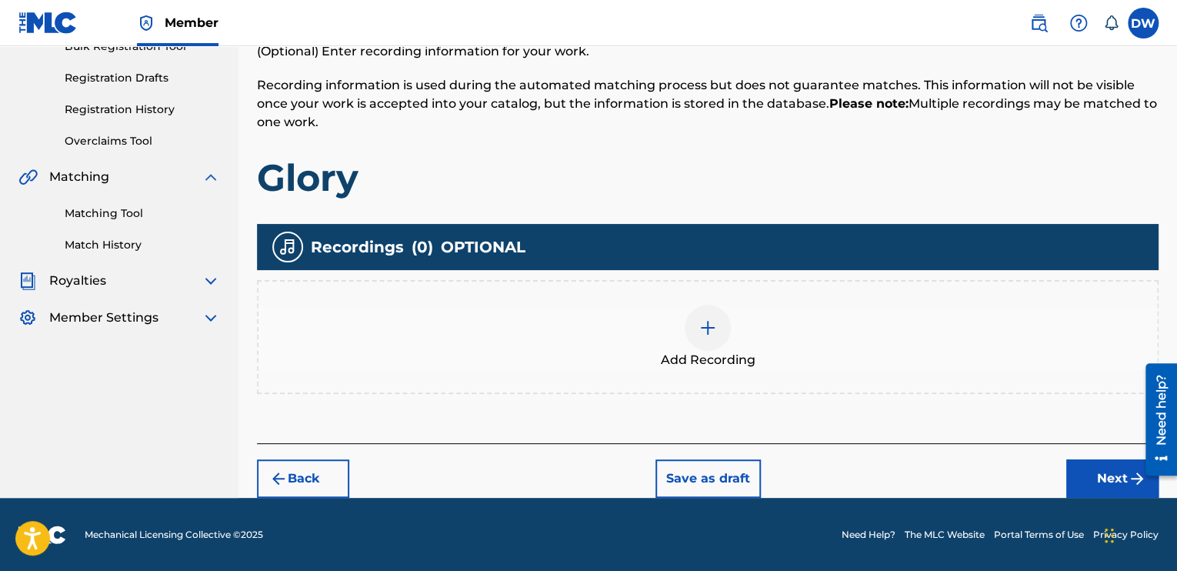
click at [699, 327] on img at bounding box center [708, 328] width 18 height 18
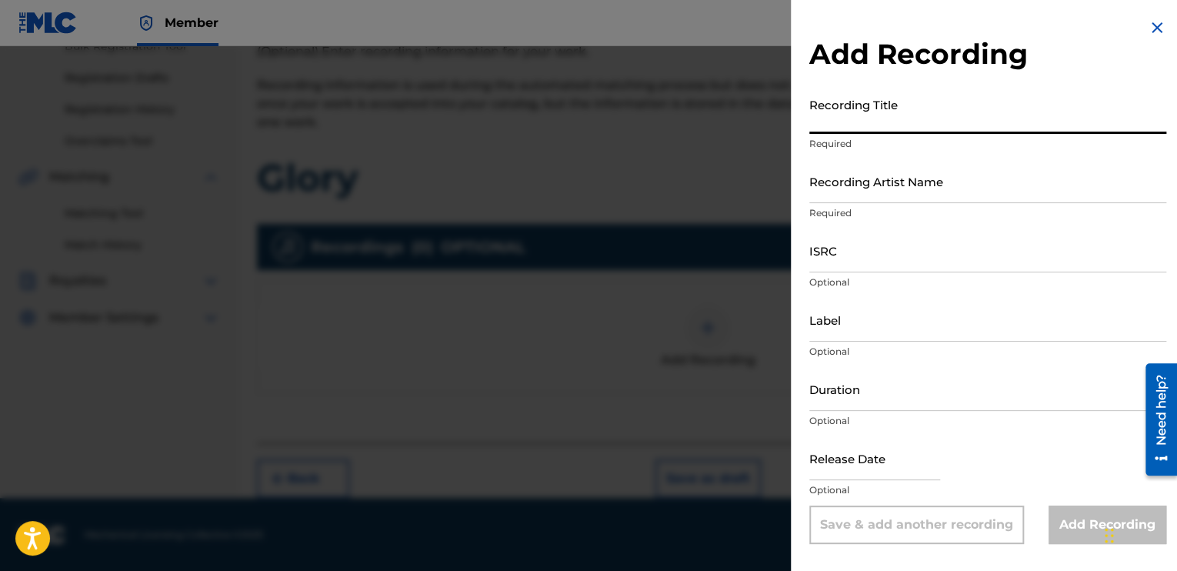
click at [828, 120] on input "Recording Title" at bounding box center [988, 112] width 357 height 44
type input "g"
type input "Glory"
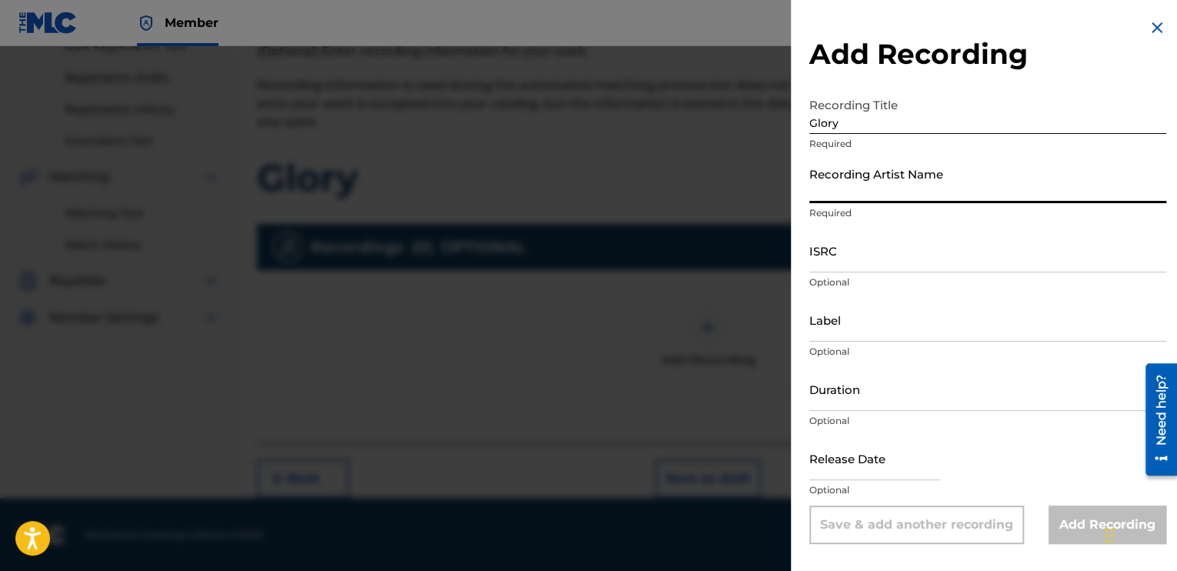
click at [822, 192] on input "Recording Artist Name" at bounding box center [988, 181] width 357 height 44
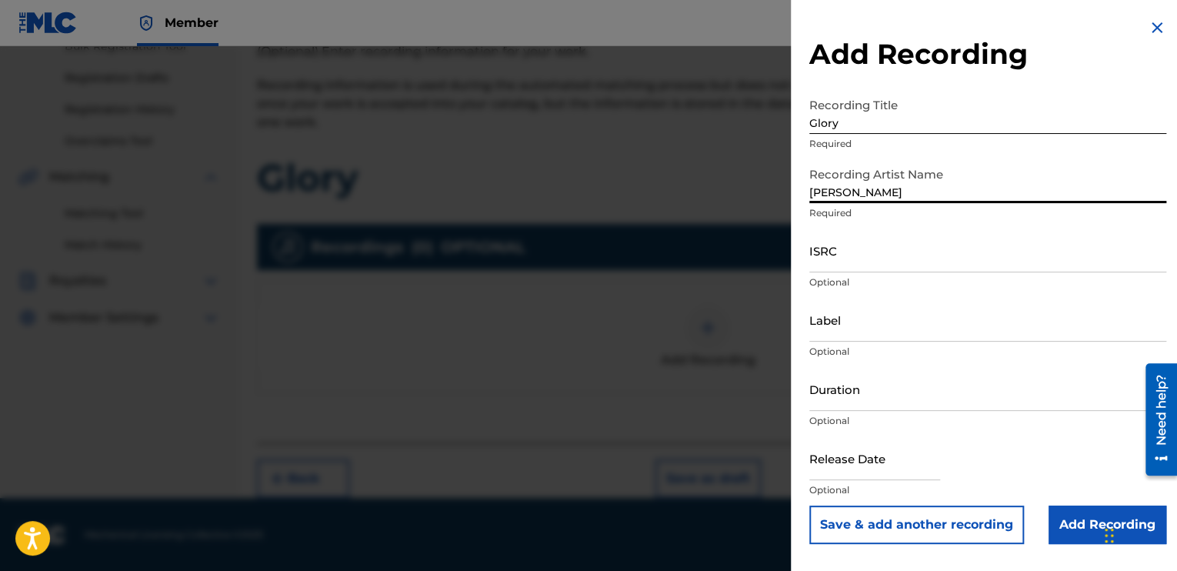
type input "[PERSON_NAME]"
click at [583, 317] on div at bounding box center [588, 331] width 1177 height 571
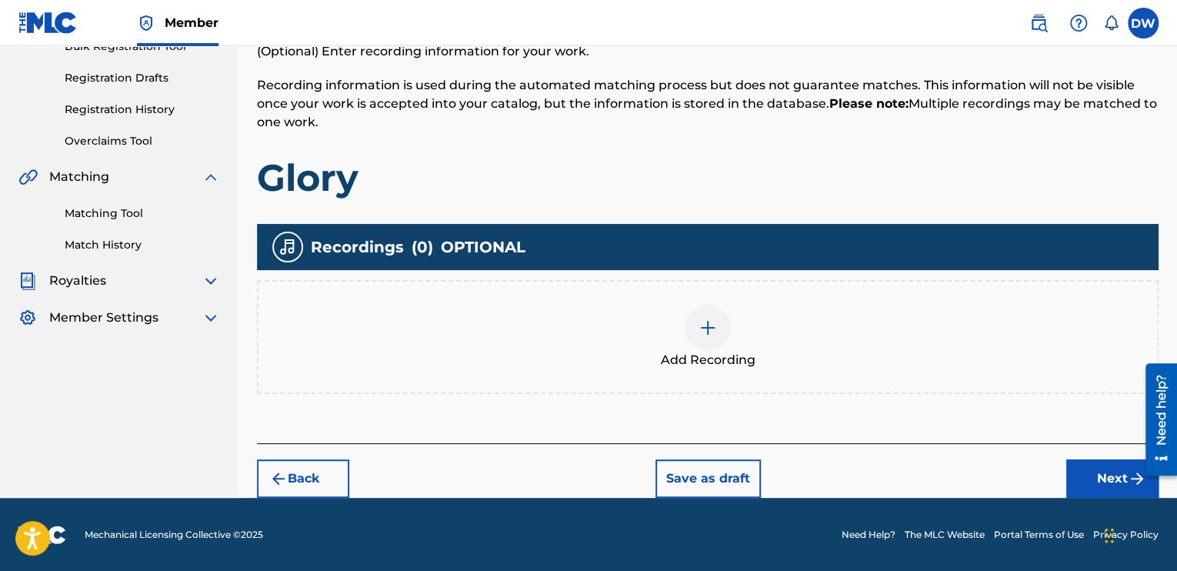
click at [716, 342] on div at bounding box center [708, 328] width 46 height 46
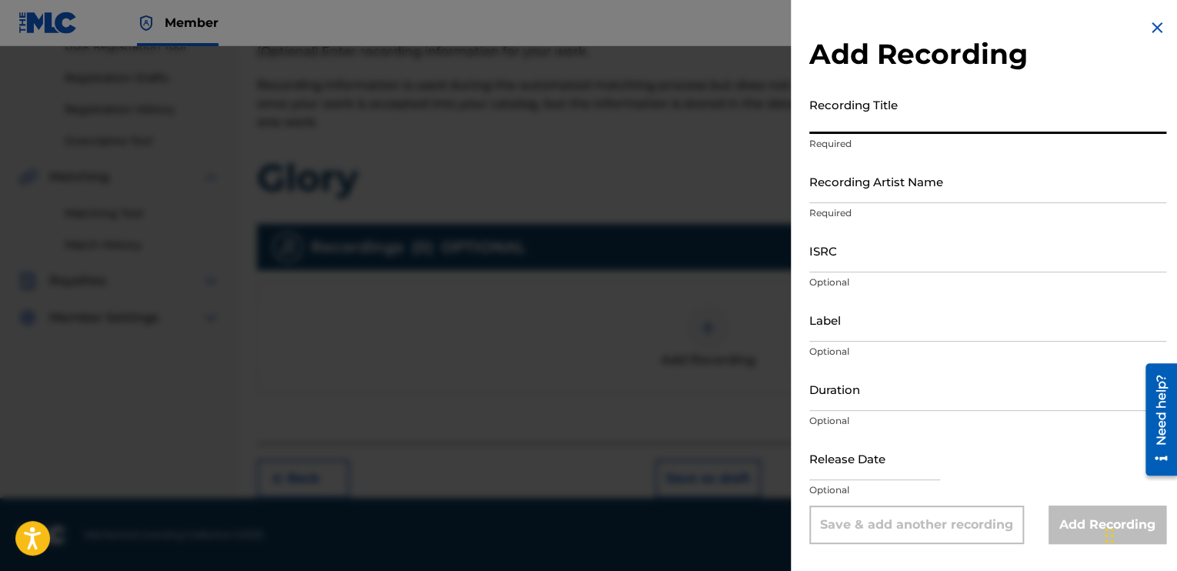
click at [860, 122] on input "Recording Title" at bounding box center [988, 112] width 357 height 44
click at [823, 465] on input "text" at bounding box center [875, 458] width 131 height 44
select select "8"
select select "2025"
click at [853, 117] on input "Recording Title" at bounding box center [988, 112] width 357 height 44
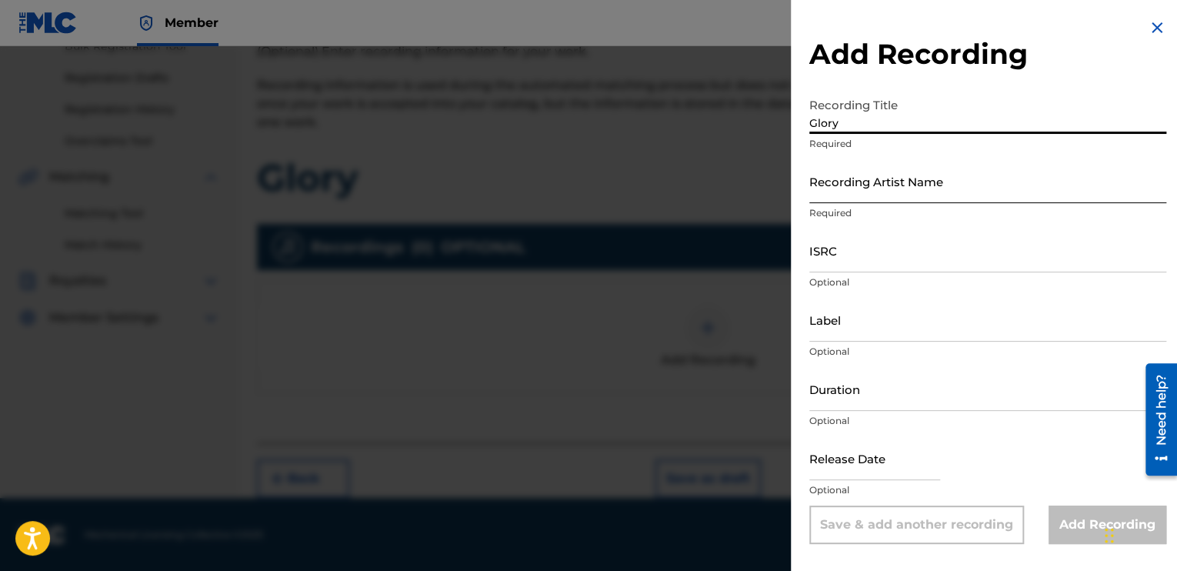
type input "Glory"
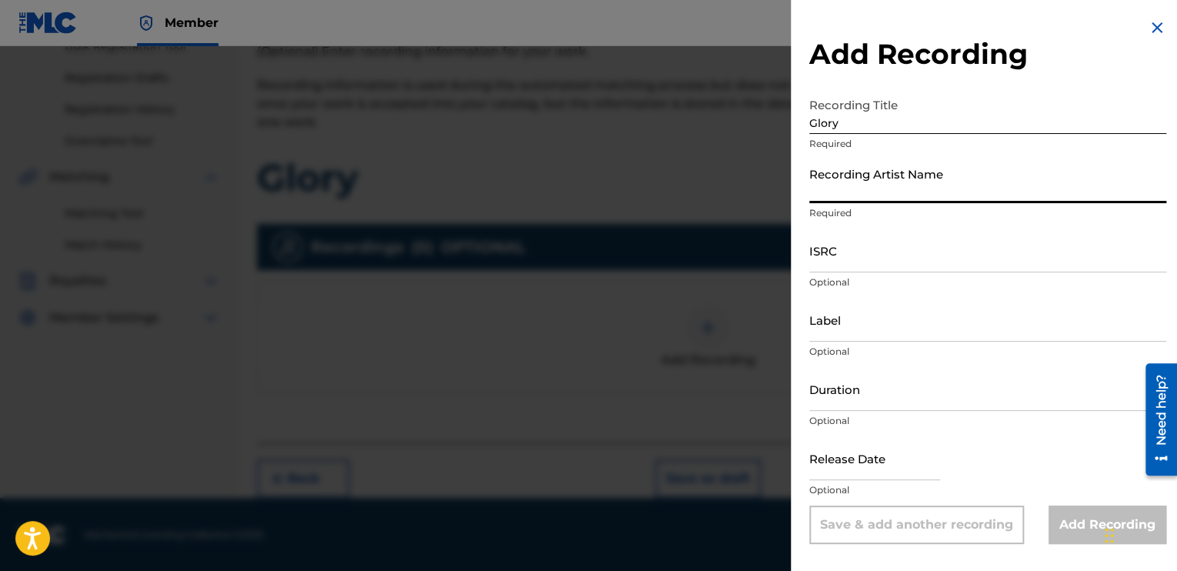
click at [820, 181] on input "Recording Artist Name" at bounding box center [988, 181] width 357 height 44
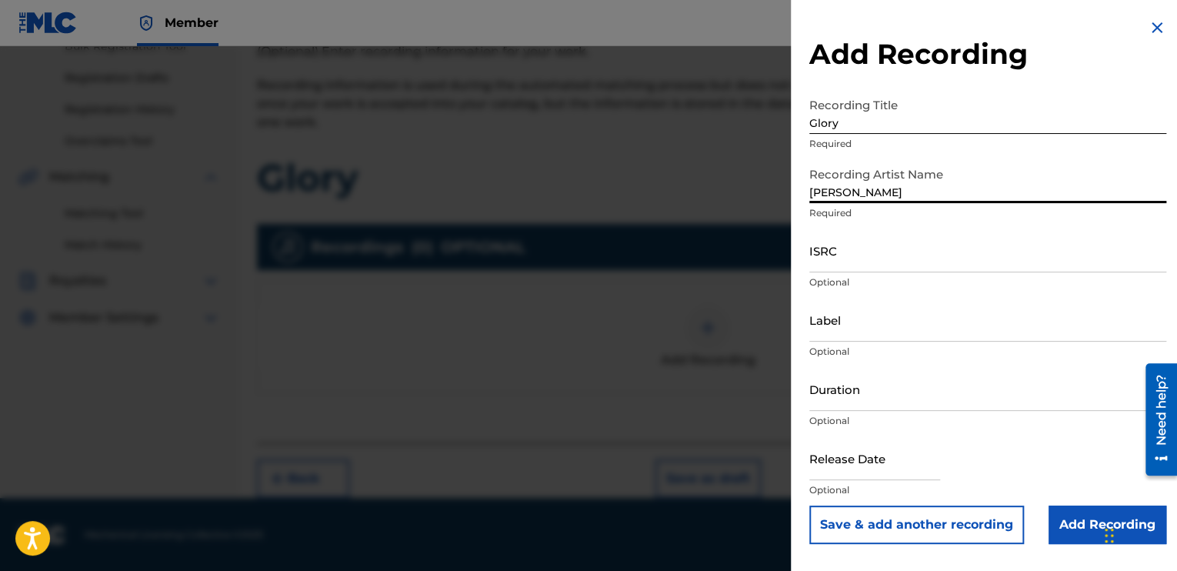
click at [892, 194] on input "[PERSON_NAME]" at bounding box center [988, 181] width 357 height 44
type input "[PERSON_NAME]"
click at [816, 266] on input "ISRC" at bounding box center [988, 251] width 357 height 44
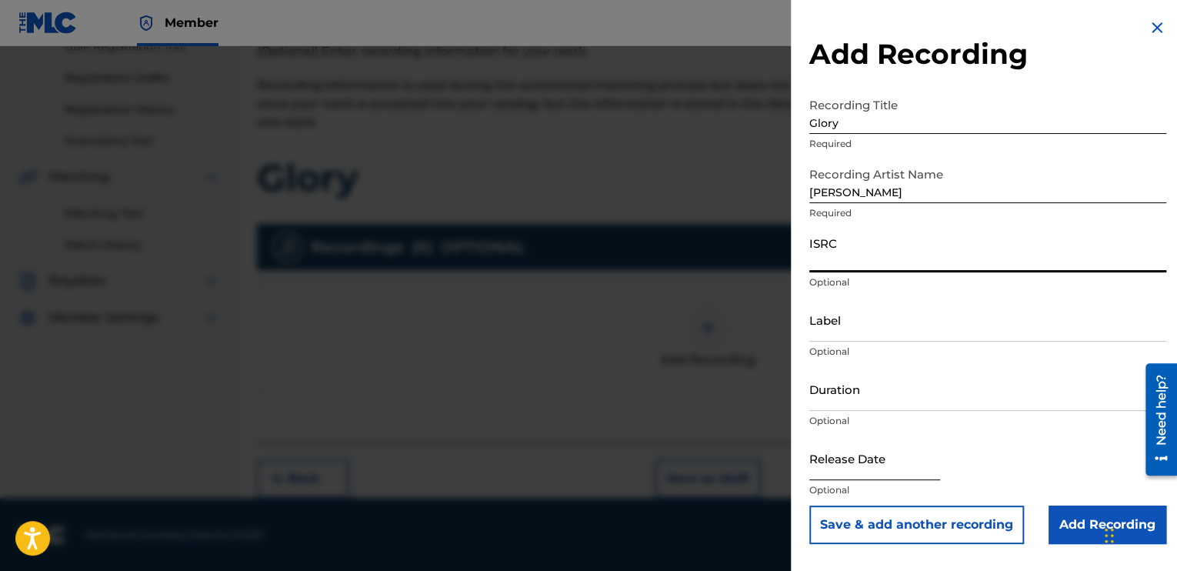
select select "8"
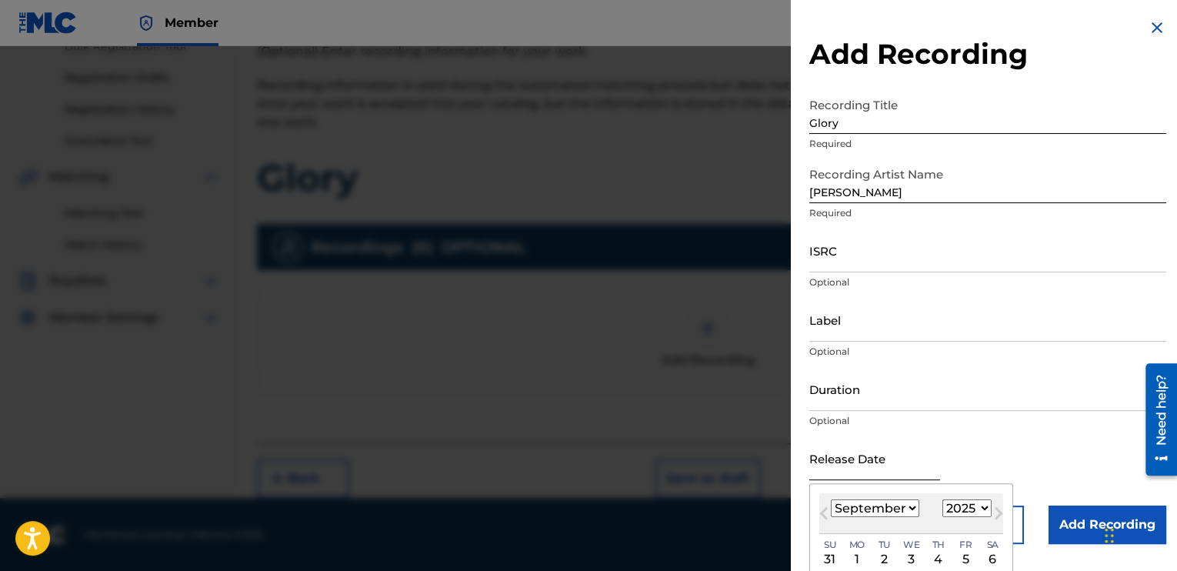
click at [834, 467] on input "text" at bounding box center [875, 458] width 131 height 44
click at [978, 504] on select "1899 1900 1901 1902 1903 1904 1905 1906 1907 1908 1909 1910 1911 1912 1913 1914…" at bounding box center [967, 508] width 49 height 18
select select "2003"
click at [943, 499] on select "1899 1900 1901 1902 1903 1904 1905 1906 1907 1908 1909 1910 1911 1912 1913 1914…" at bounding box center [967, 508] width 49 height 18
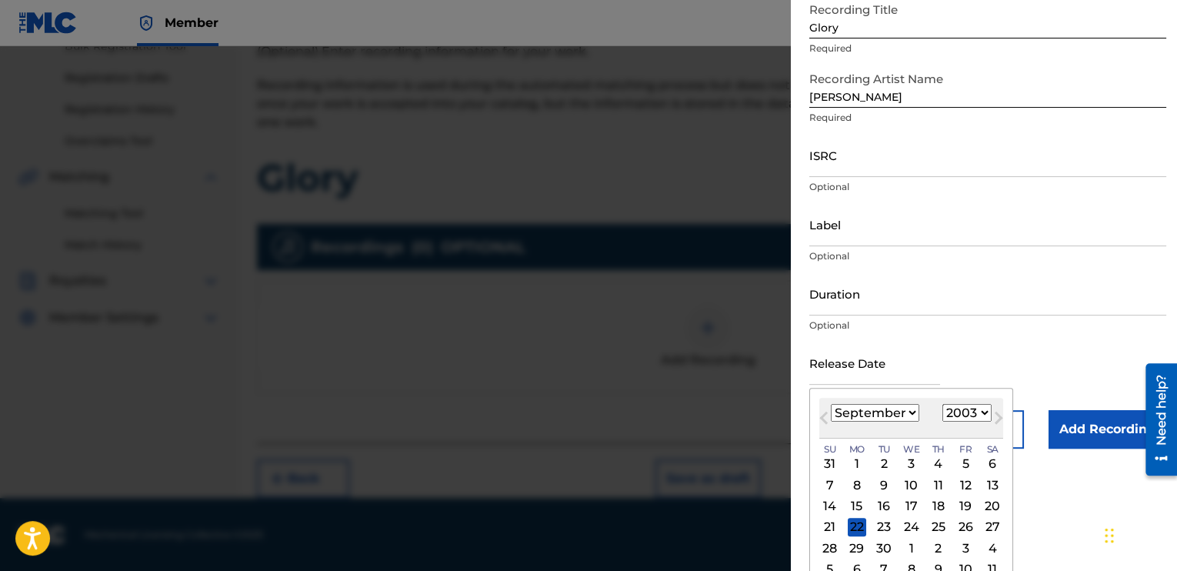
scroll to position [114, 0]
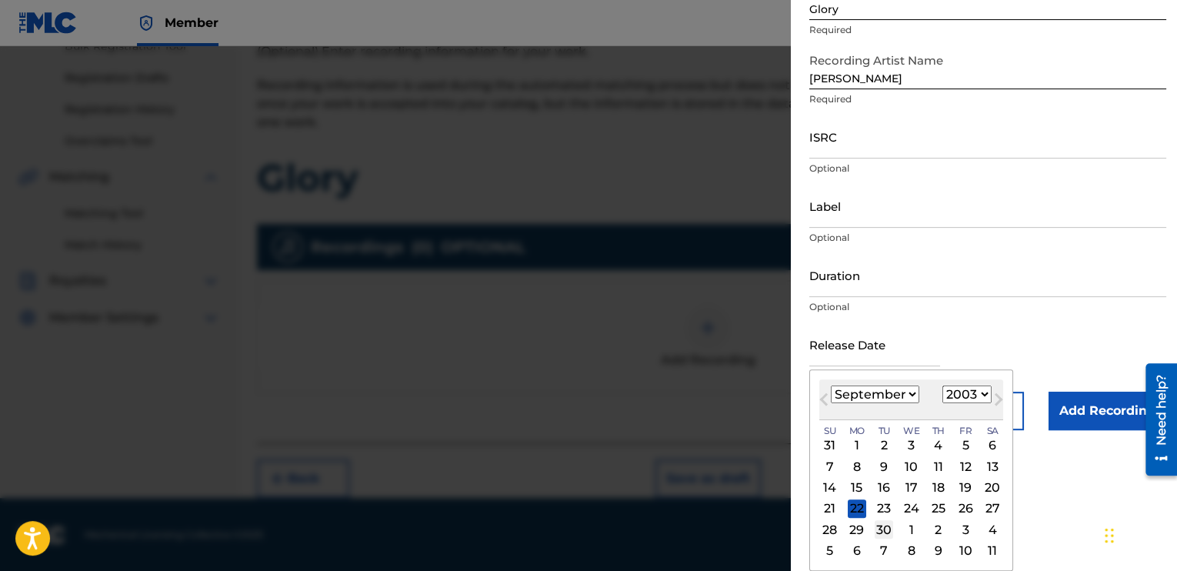
click at [886, 533] on div "30" at bounding box center [884, 529] width 18 height 18
type input "September 30 2003"
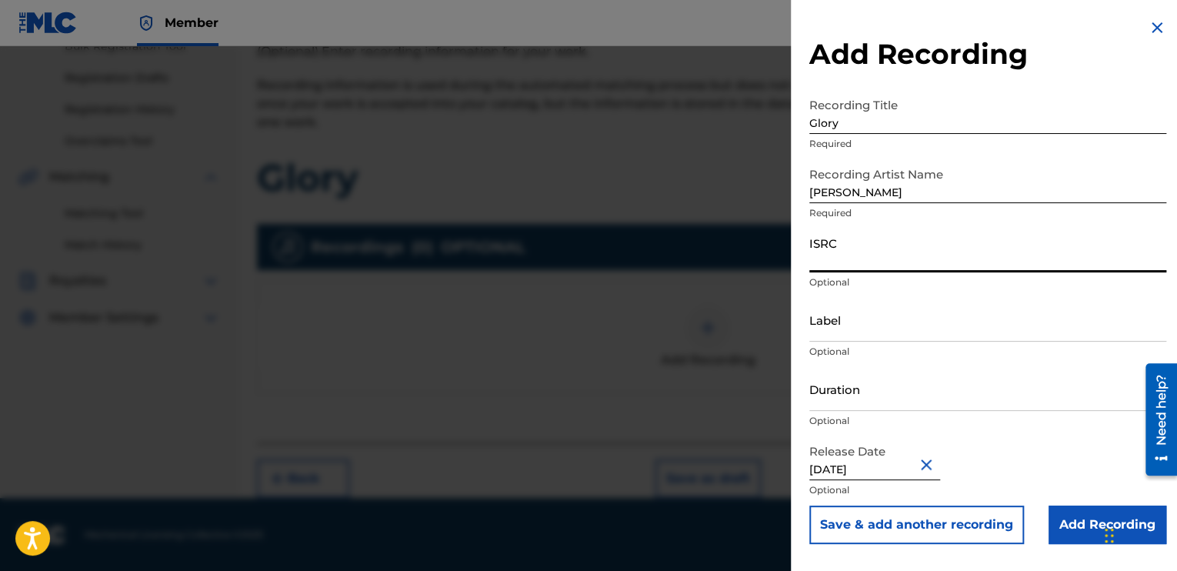
click at [854, 250] on input "ISRC" at bounding box center [988, 251] width 357 height 44
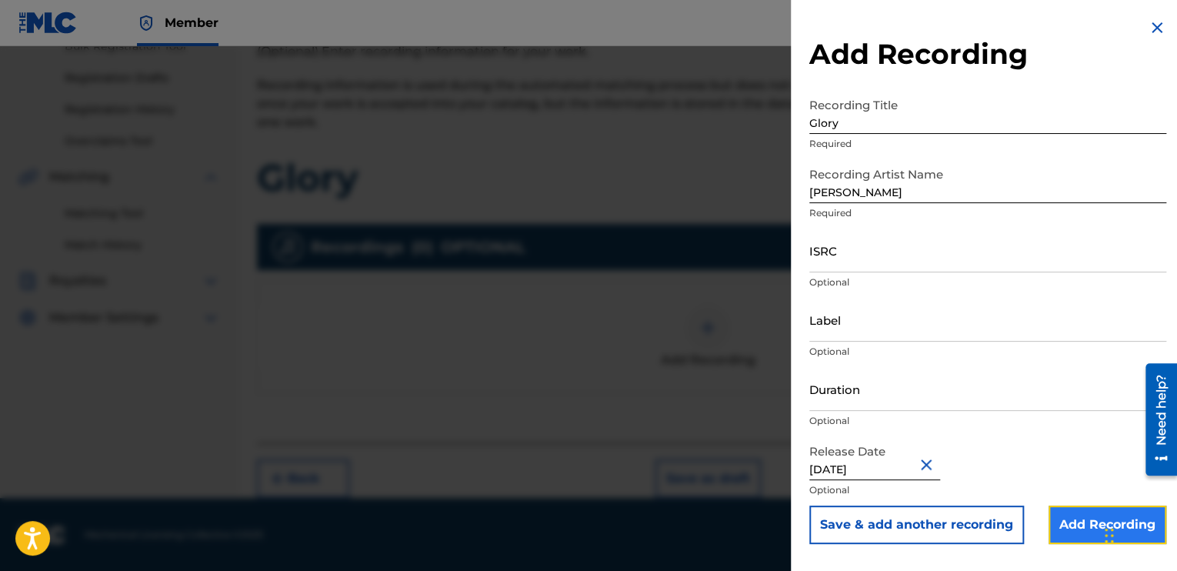
click at [1071, 529] on input "Add Recording" at bounding box center [1108, 525] width 118 height 38
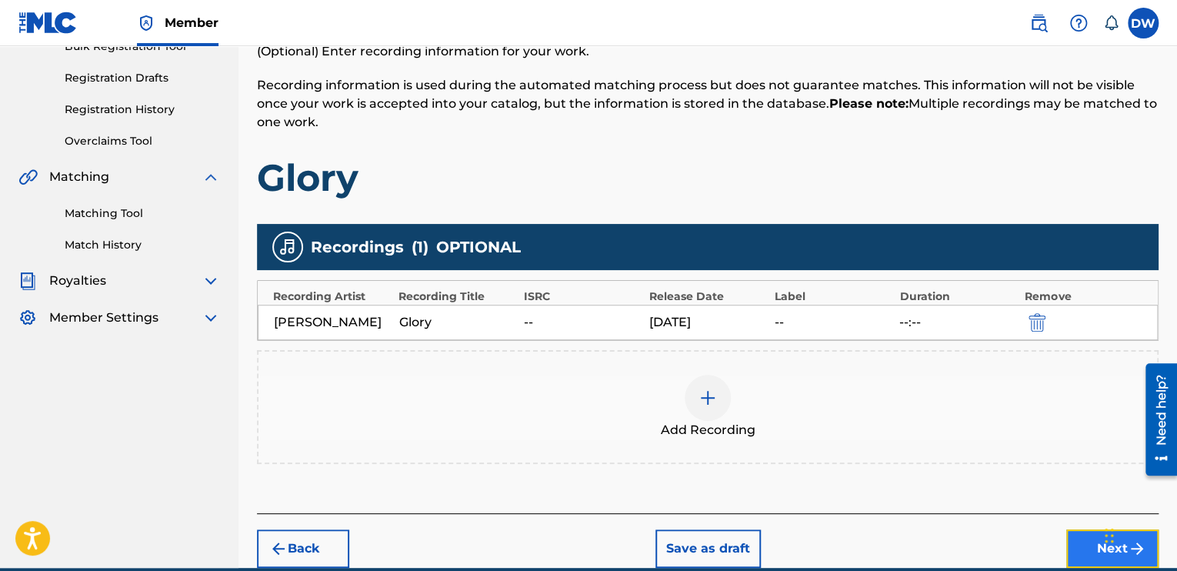
click at [1087, 553] on button "Next" at bounding box center [1113, 548] width 92 height 38
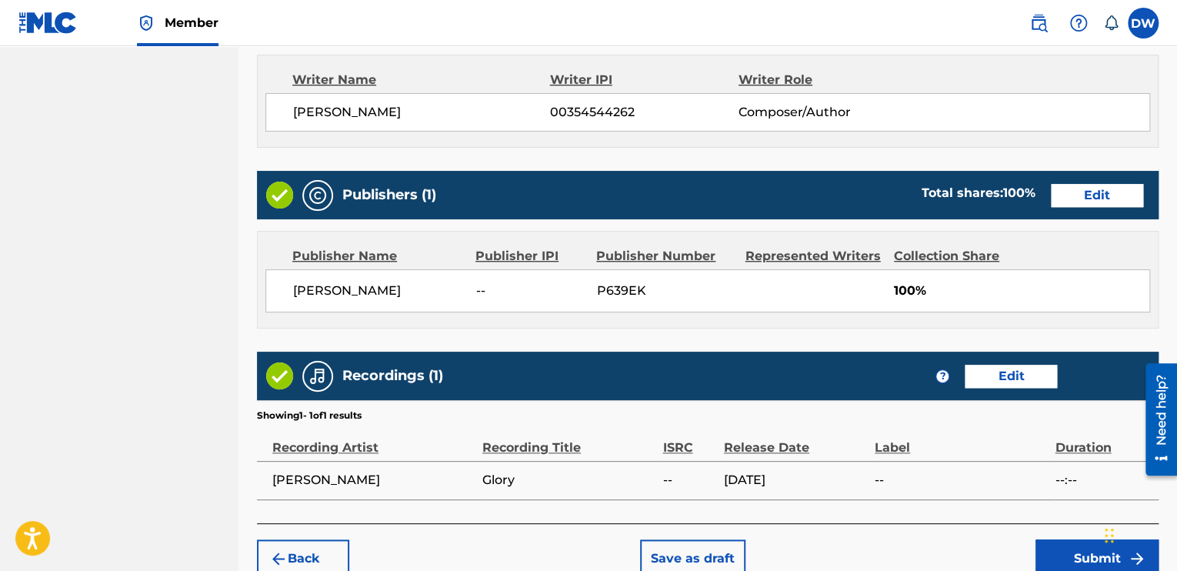
scroll to position [729, 0]
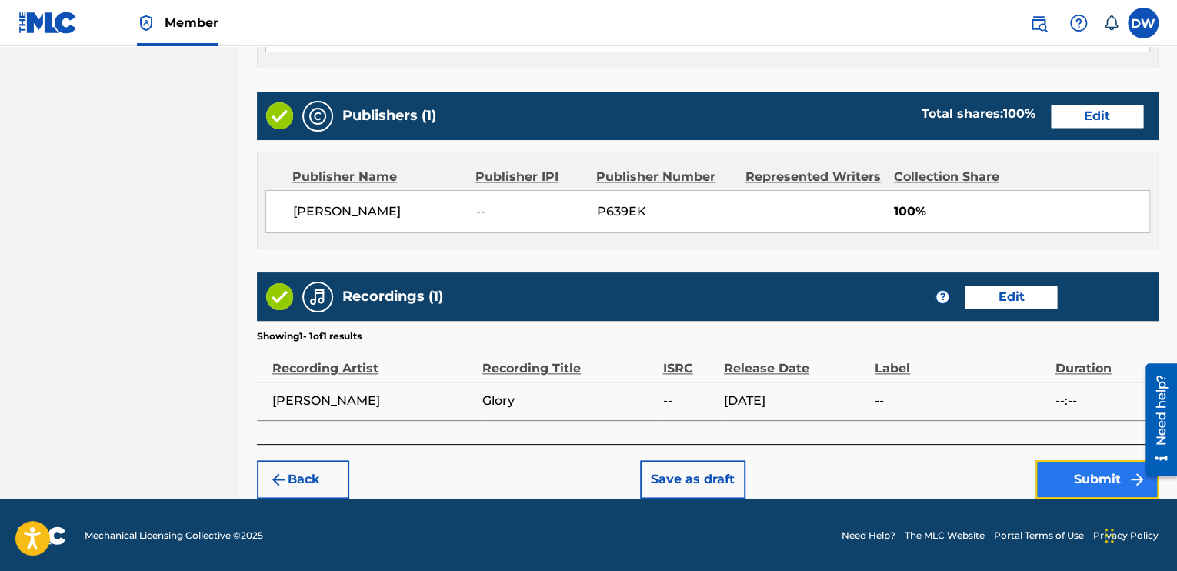
click at [1080, 475] on button "Submit" at bounding box center [1097, 479] width 123 height 38
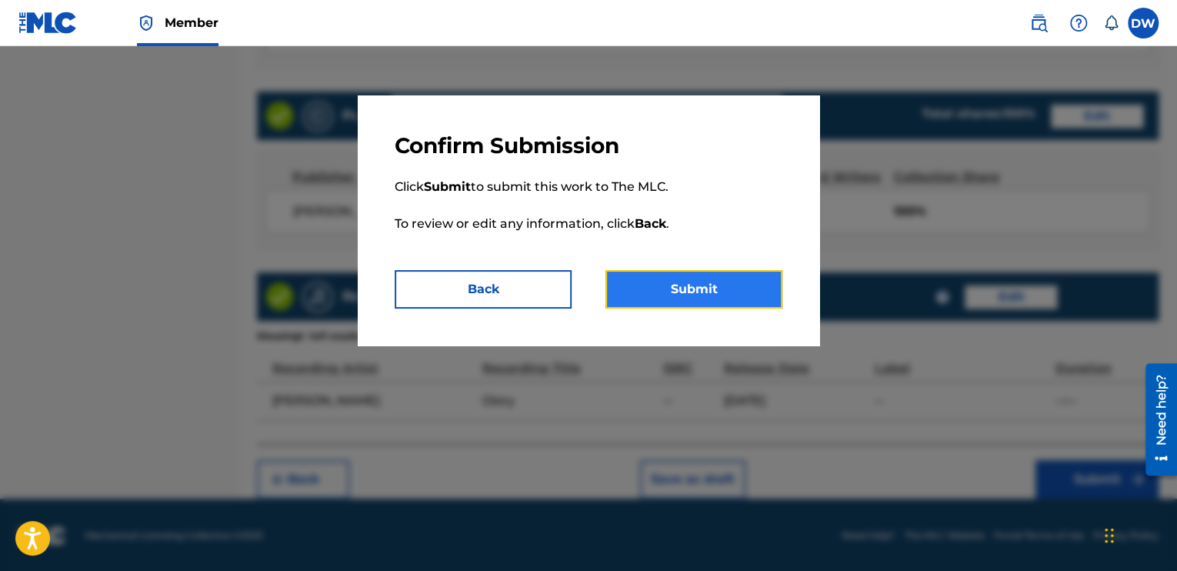
click at [698, 287] on button "Submit" at bounding box center [694, 289] width 177 height 38
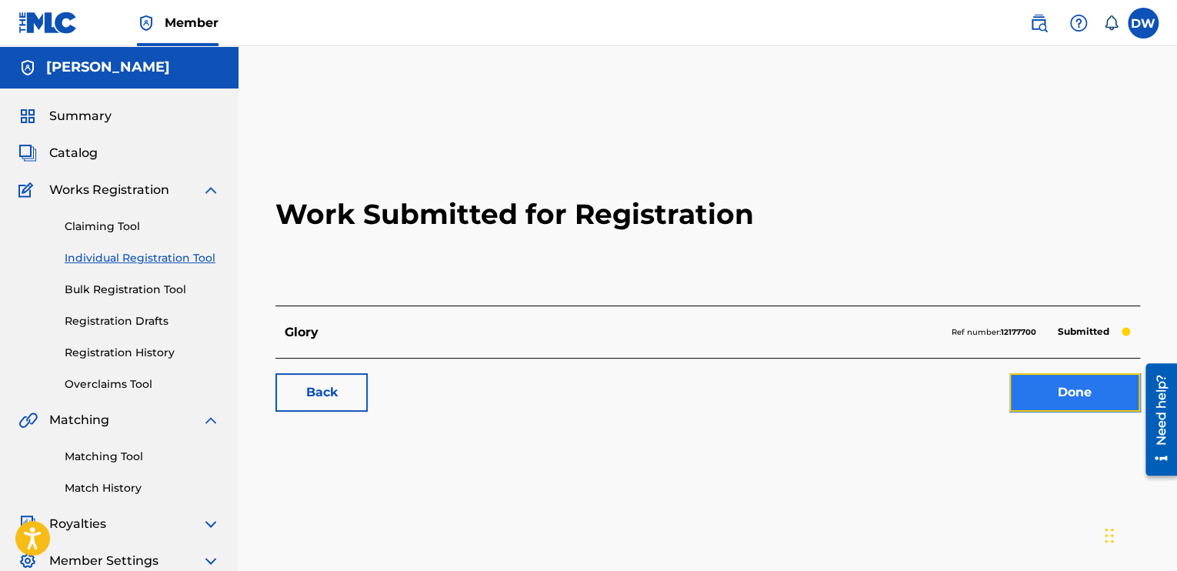
click at [1056, 393] on link "Done" at bounding box center [1075, 392] width 131 height 38
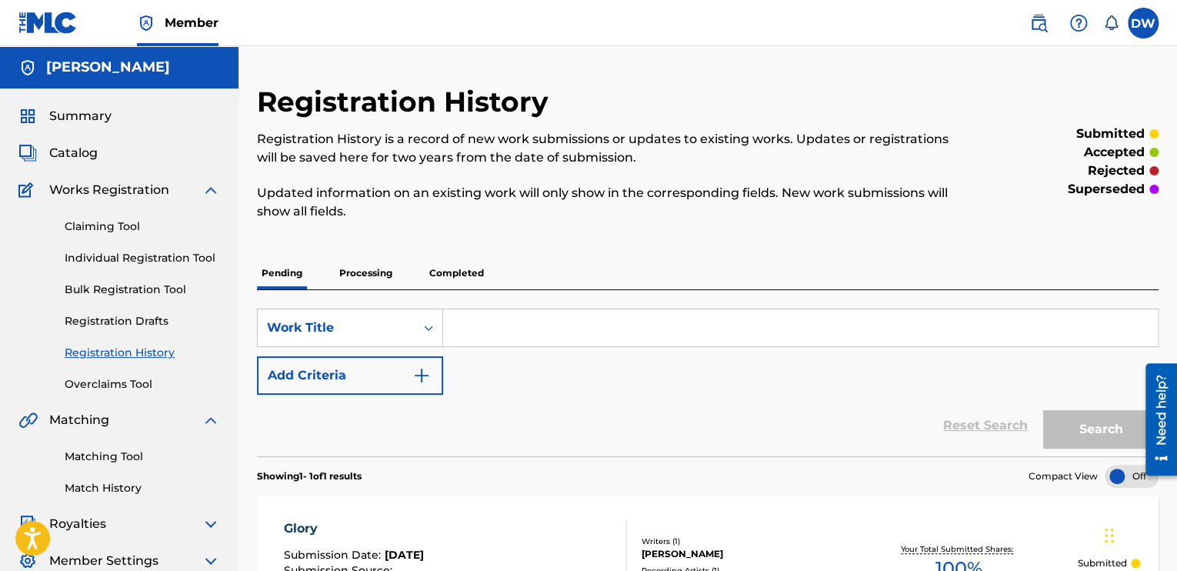
click at [637, 416] on div "Reset Search Search" at bounding box center [708, 426] width 902 height 62
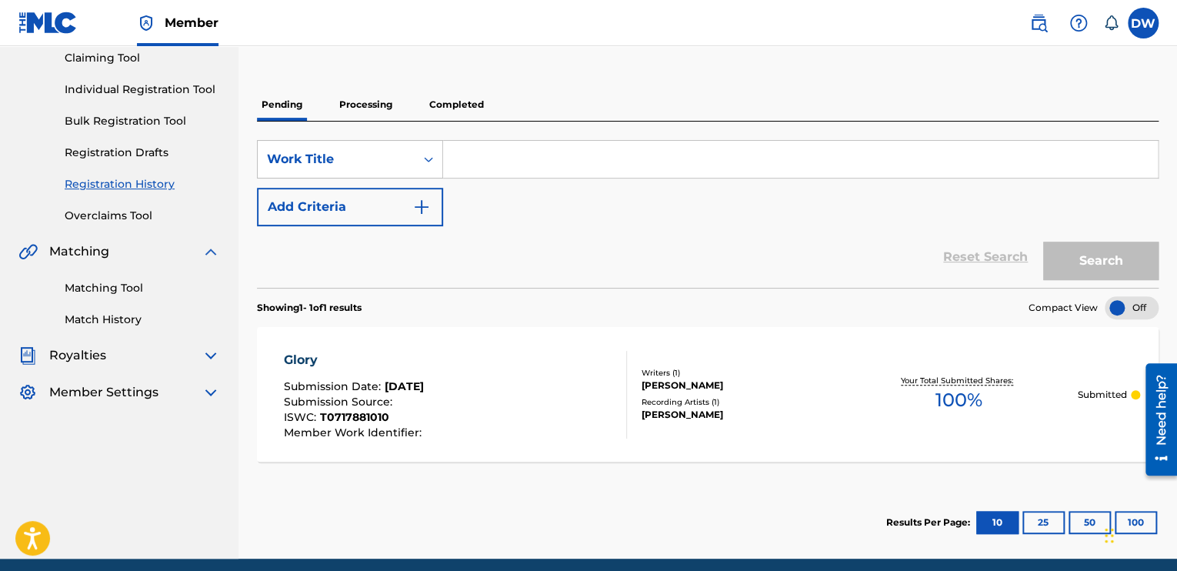
scroll to position [230, 0]
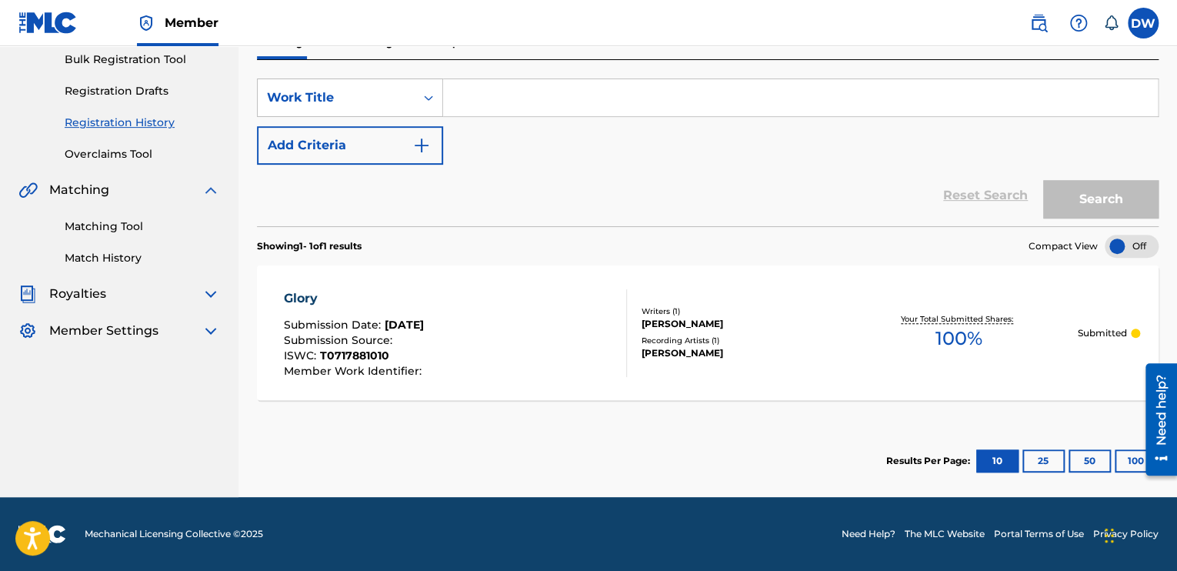
click at [638, 381] on div "Glory Submission Date : Sep 22, 2025 Submission Source : ISWC : T0717881010 Mem…" at bounding box center [708, 332] width 902 height 135
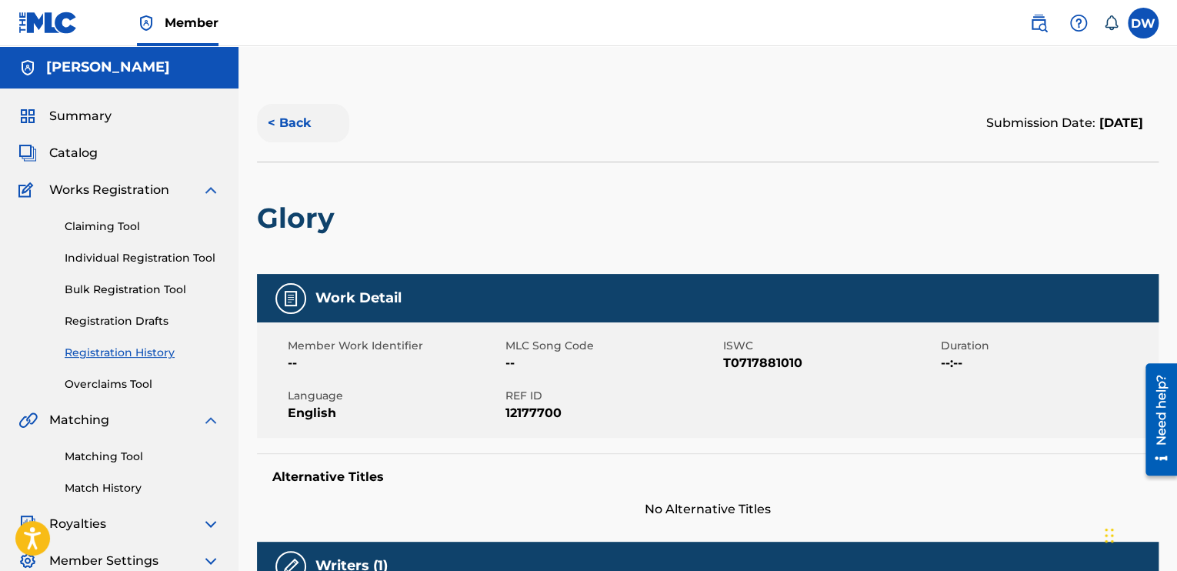
click at [287, 127] on button "< Back" at bounding box center [303, 123] width 92 height 38
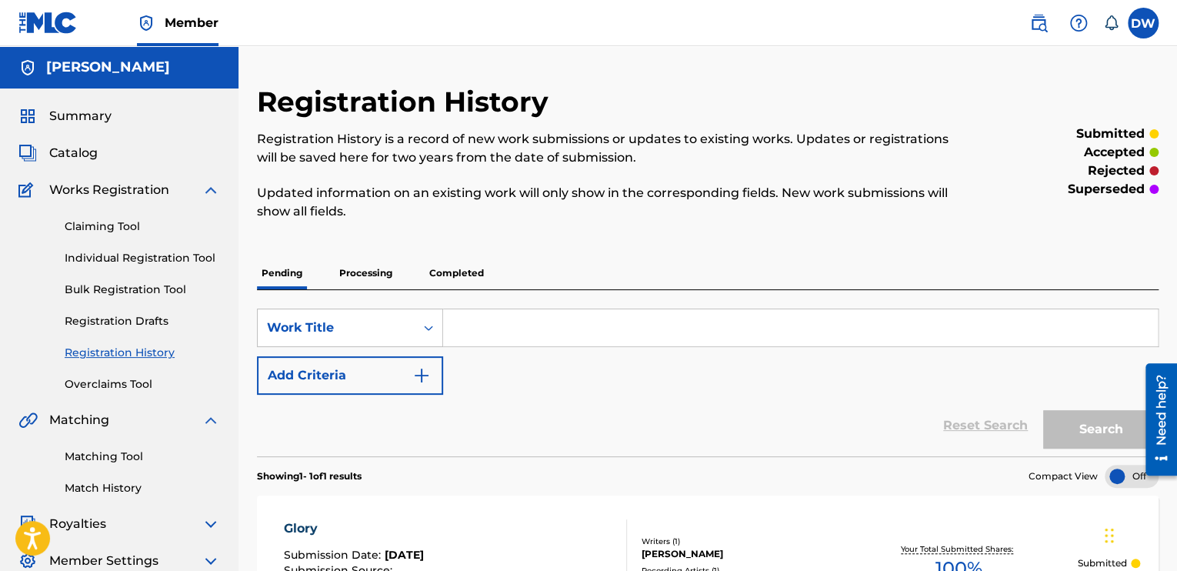
scroll to position [190, 0]
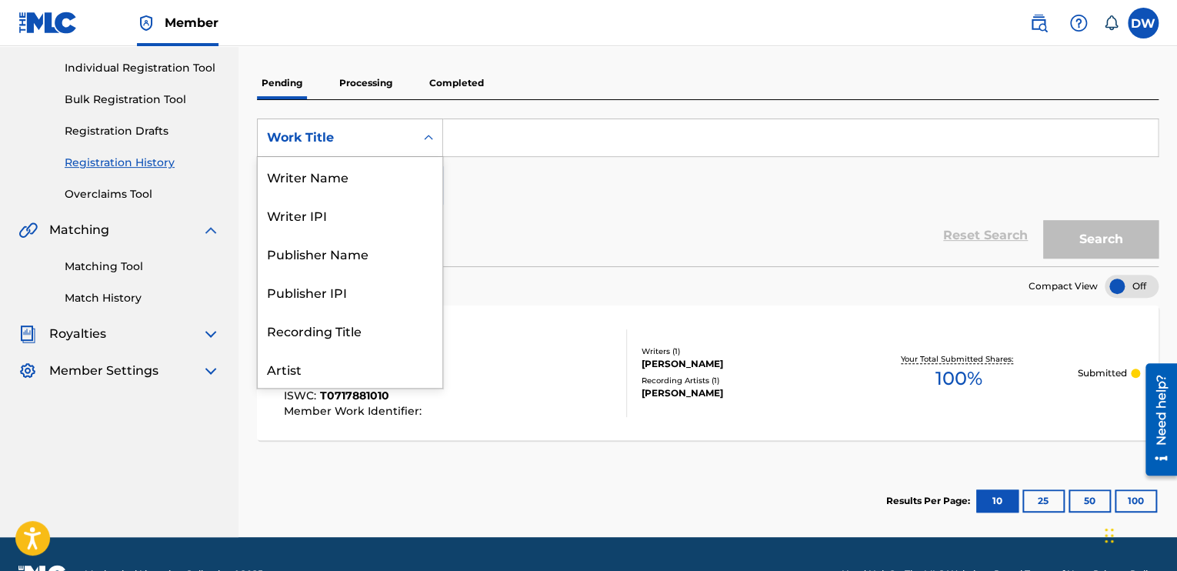
click at [319, 136] on div "Work Title" at bounding box center [336, 138] width 139 height 18
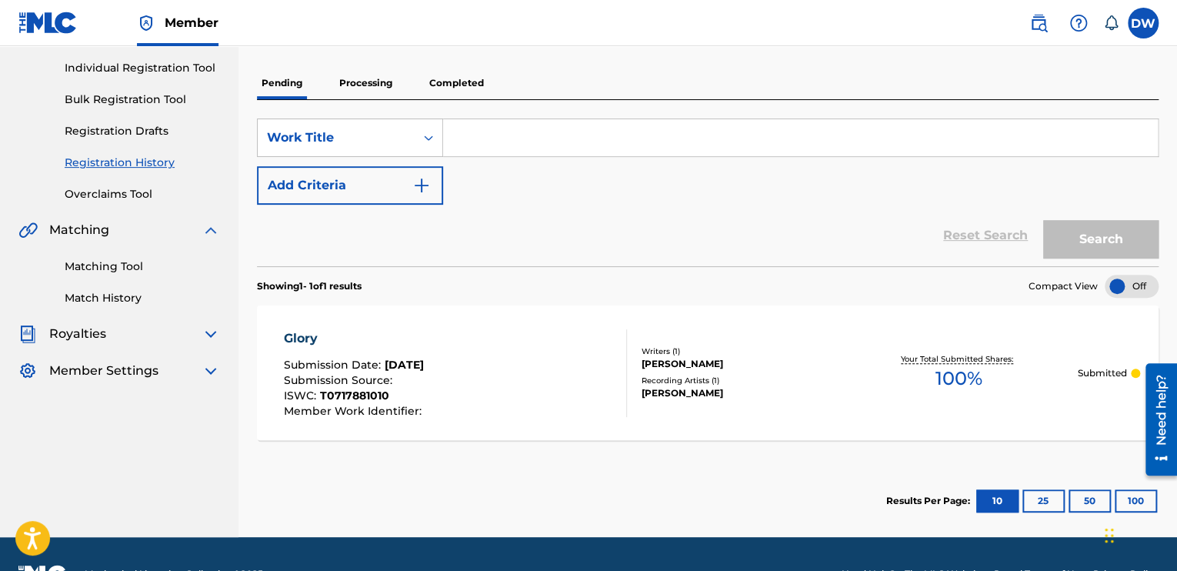
click at [484, 132] on input "Search Form" at bounding box center [800, 137] width 715 height 37
click at [111, 65] on link "Individual Registration Tool" at bounding box center [142, 68] width 155 height 16
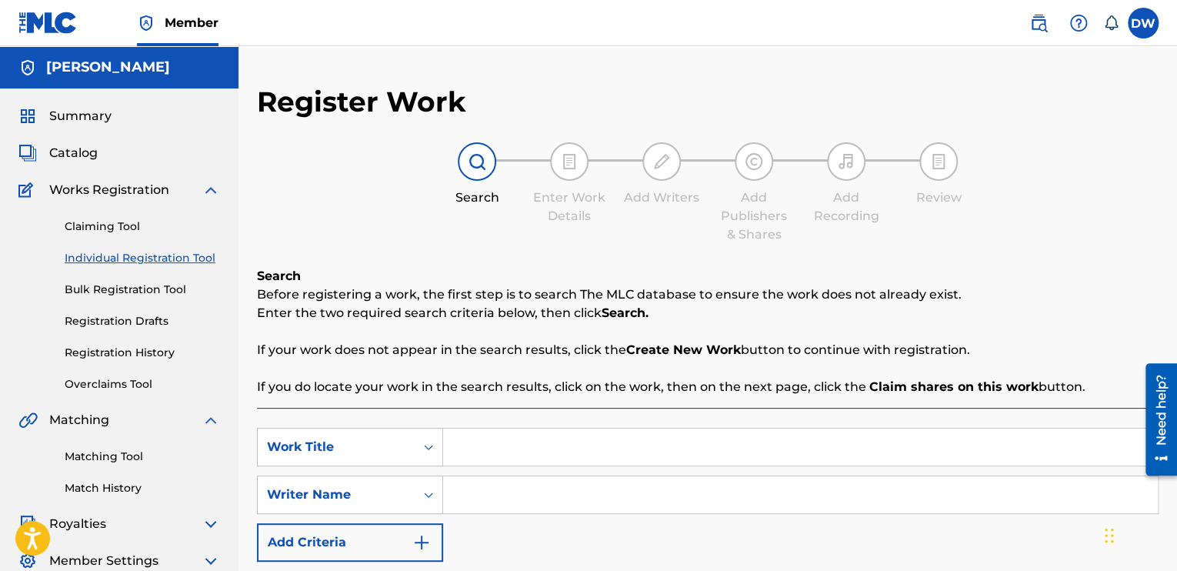
click at [469, 444] on input "Search Form" at bounding box center [800, 447] width 715 height 37
type input "FAITH"
click at [482, 498] on input "Search Form" at bounding box center [800, 494] width 715 height 37
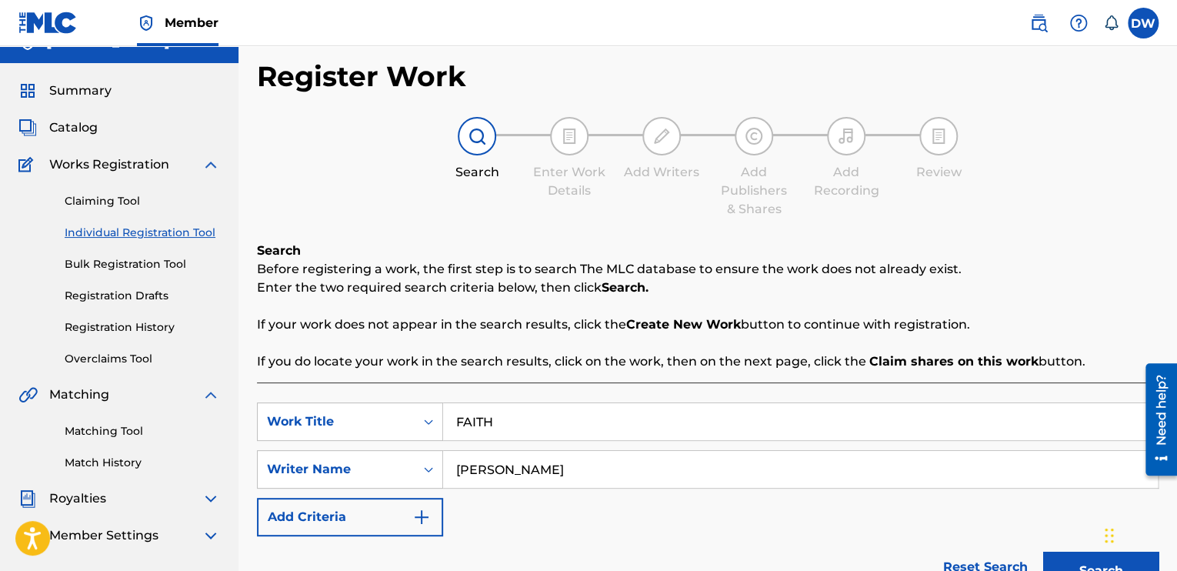
scroll to position [179, 0]
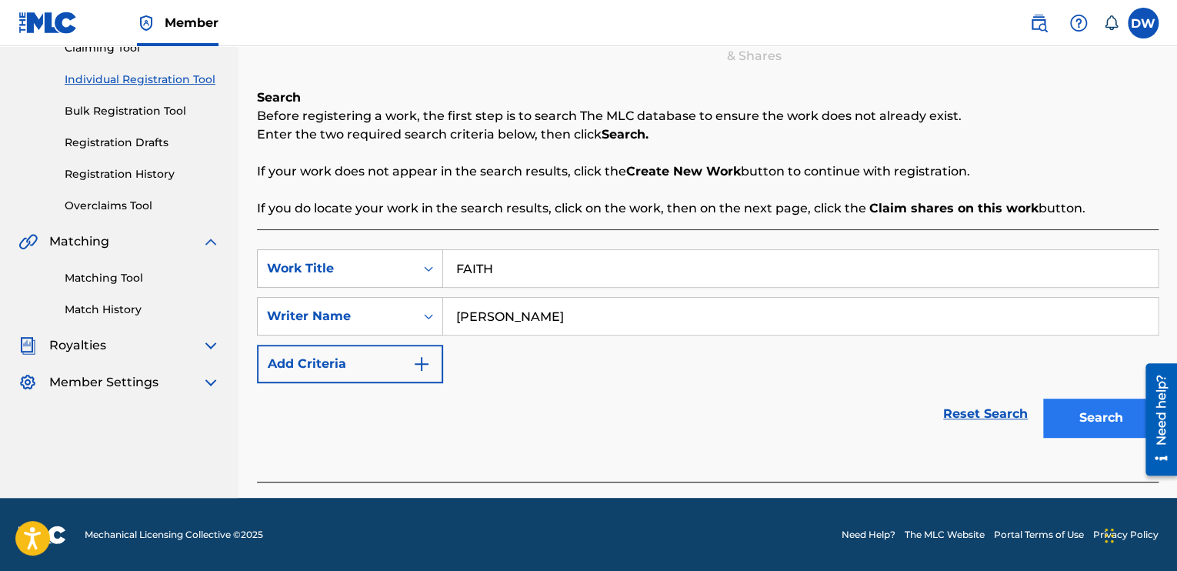
type input "[PERSON_NAME]"
click at [1074, 409] on button "Search" at bounding box center [1100, 418] width 115 height 38
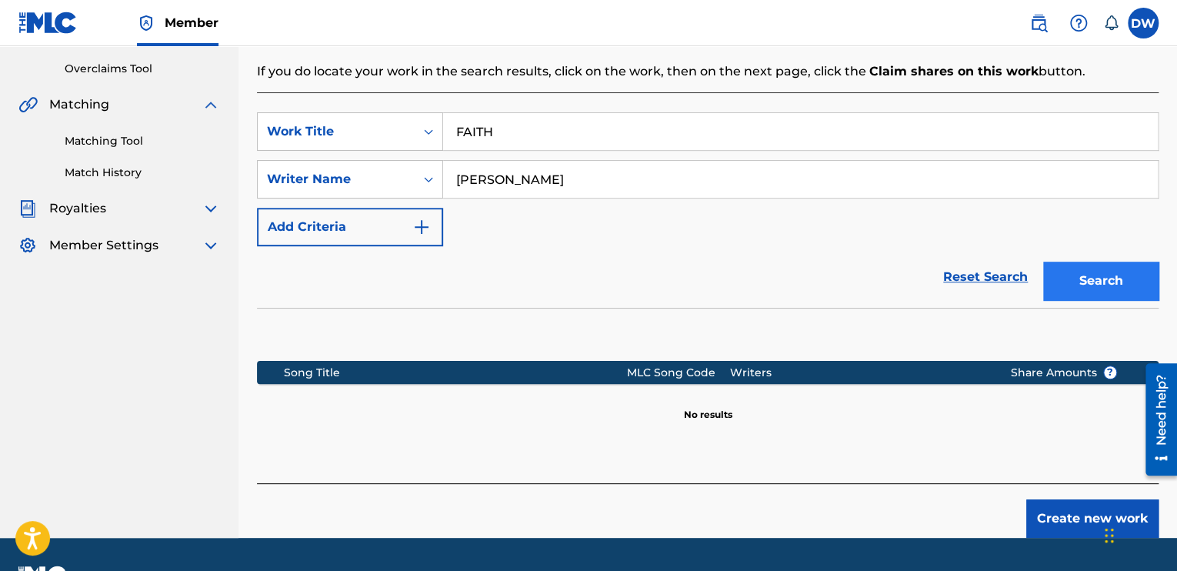
scroll to position [356, 0]
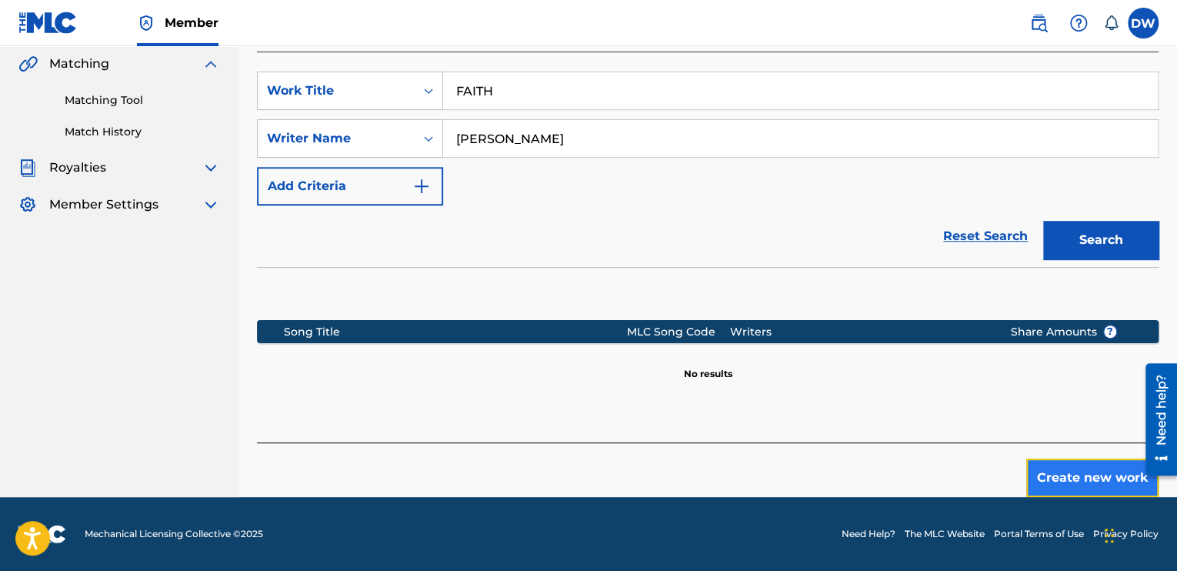
click at [1077, 472] on button "Create new work" at bounding box center [1093, 478] width 132 height 38
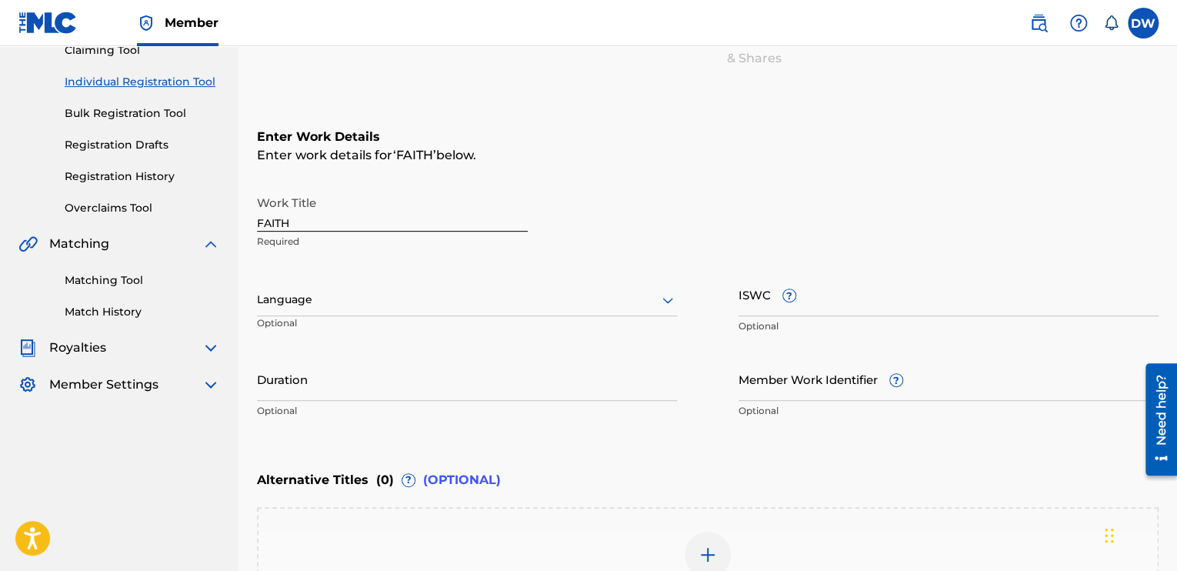
scroll to position [175, 0]
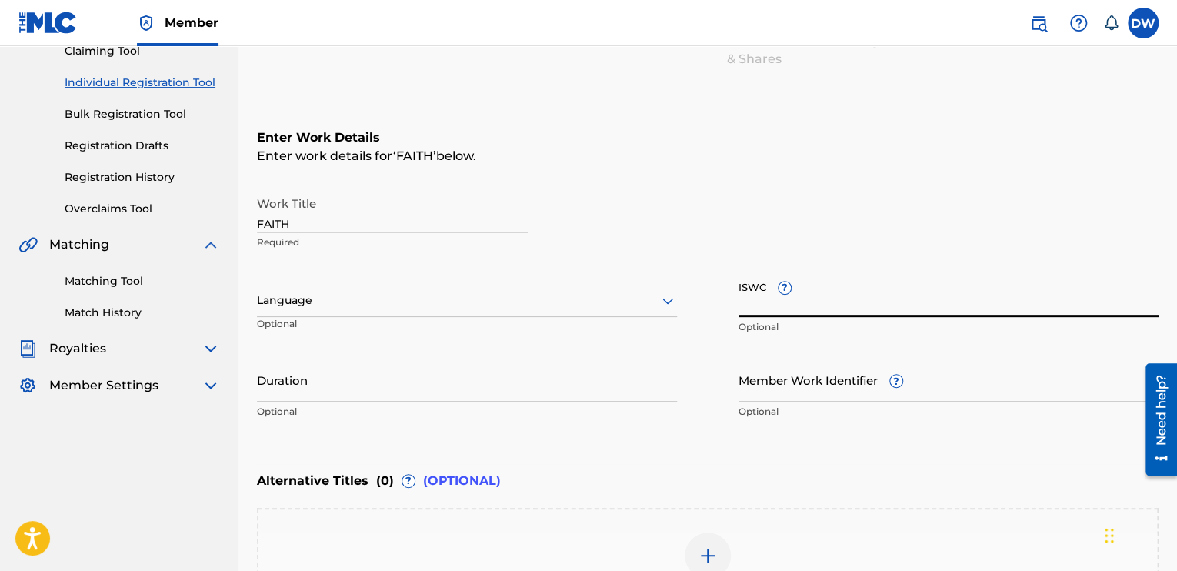
click at [776, 302] on input "ISWC ?" at bounding box center [949, 295] width 420 height 44
type input "T-072.297.497-1"
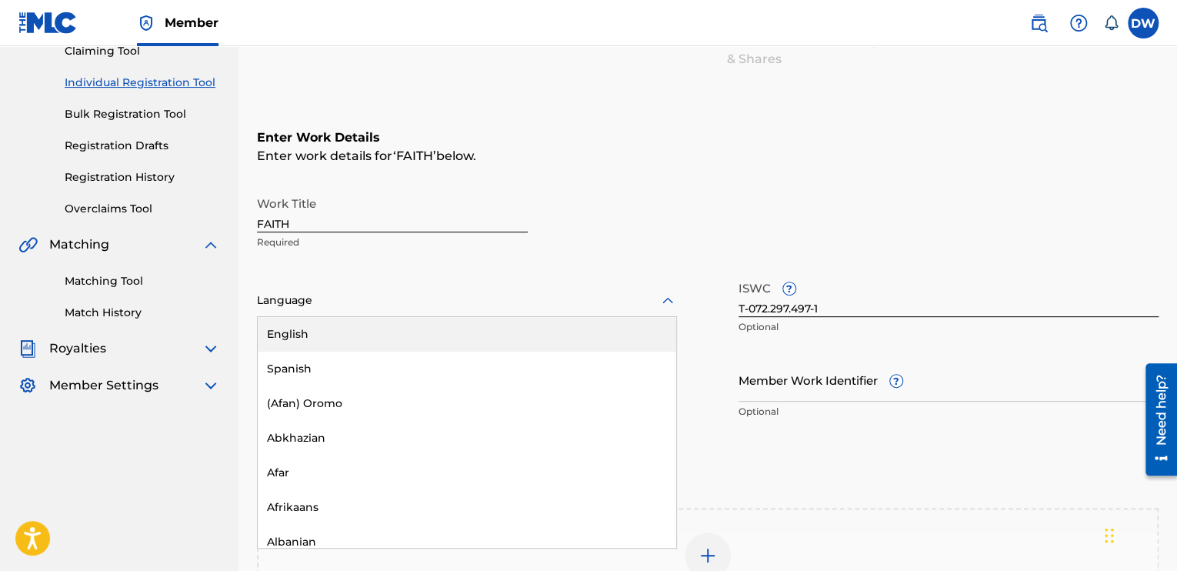
click at [303, 295] on div at bounding box center [467, 300] width 420 height 19
click at [302, 336] on div "English" at bounding box center [467, 334] width 419 height 35
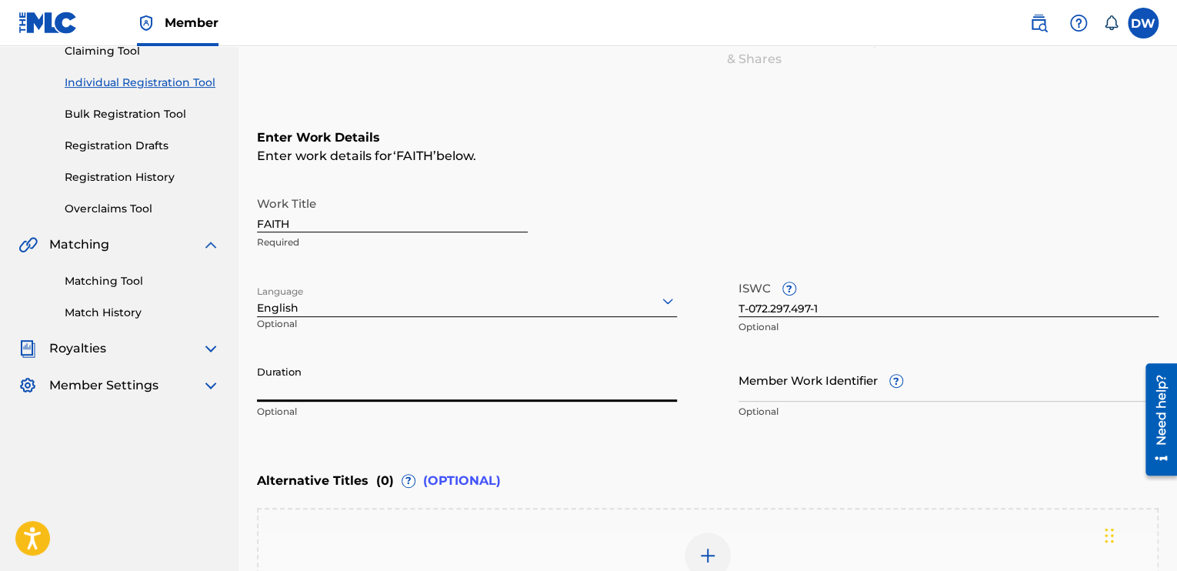
click at [282, 394] on input "Duration" at bounding box center [467, 380] width 420 height 44
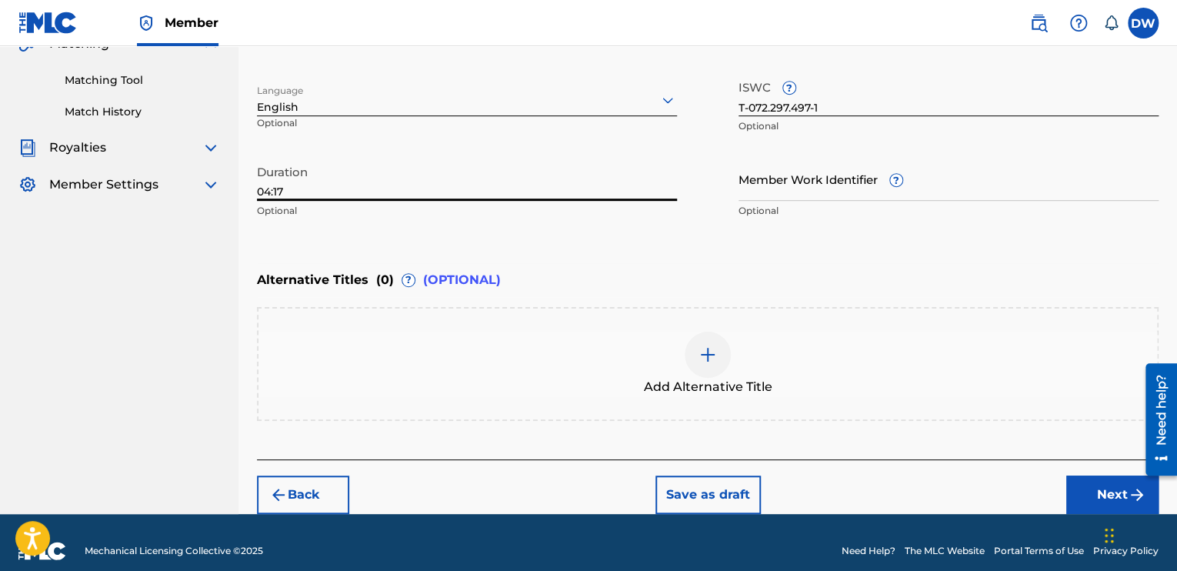
scroll to position [392, 0]
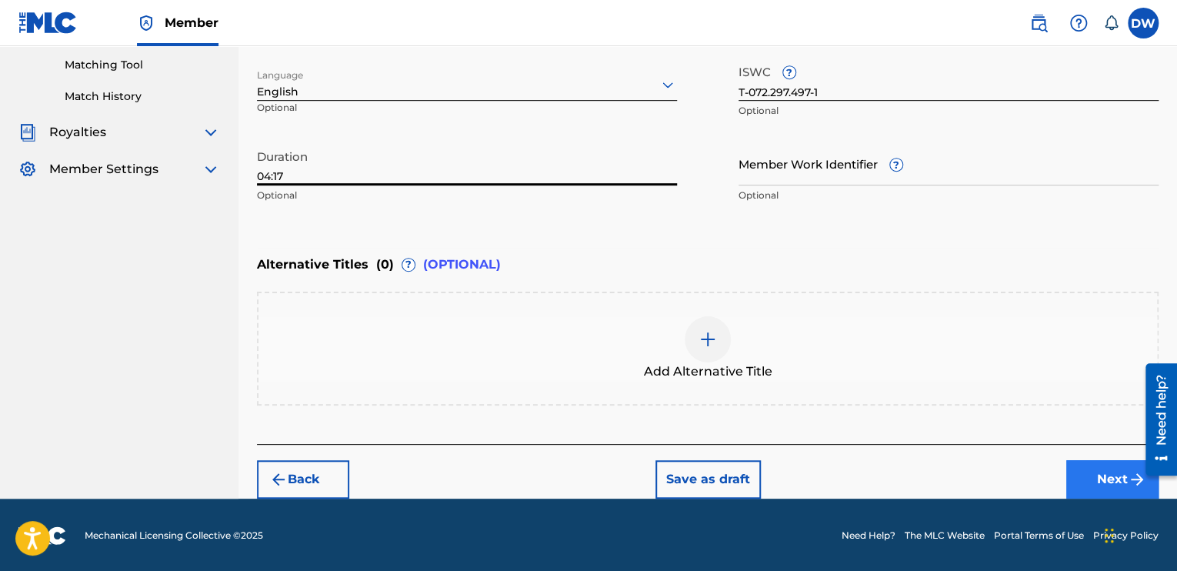
type input "04:17"
click at [1108, 478] on button "Next" at bounding box center [1113, 479] width 92 height 38
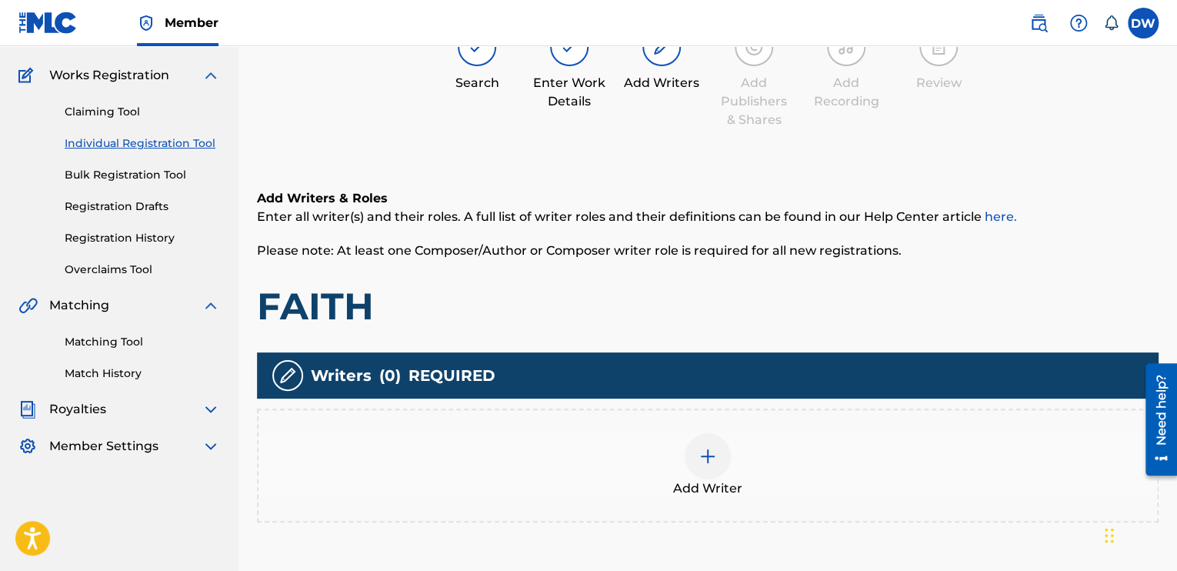
scroll to position [69, 0]
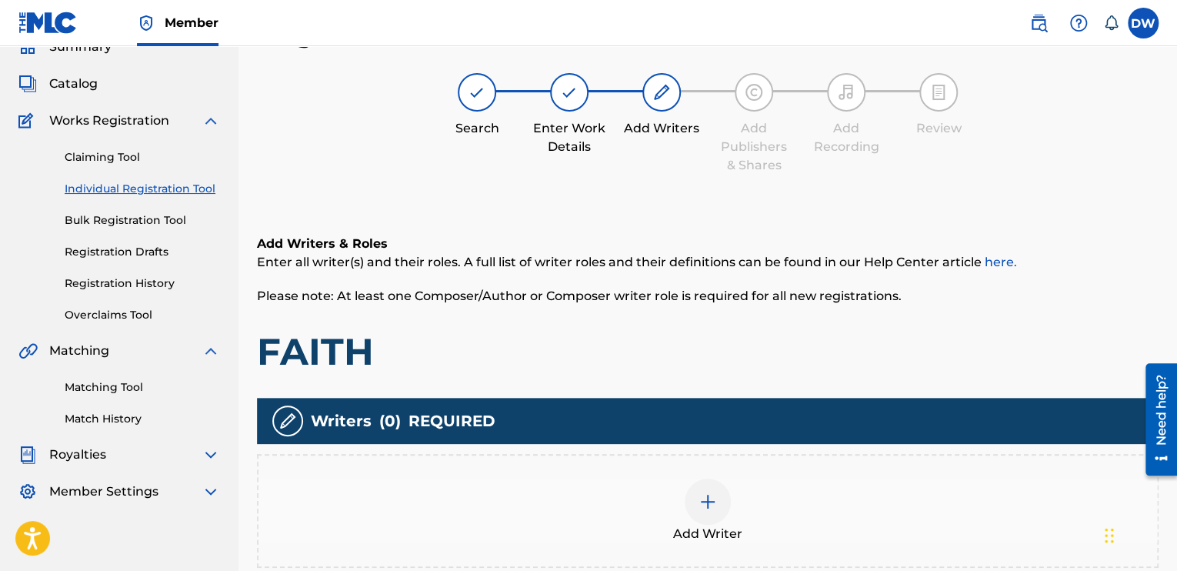
click at [697, 507] on div at bounding box center [708, 502] width 46 height 46
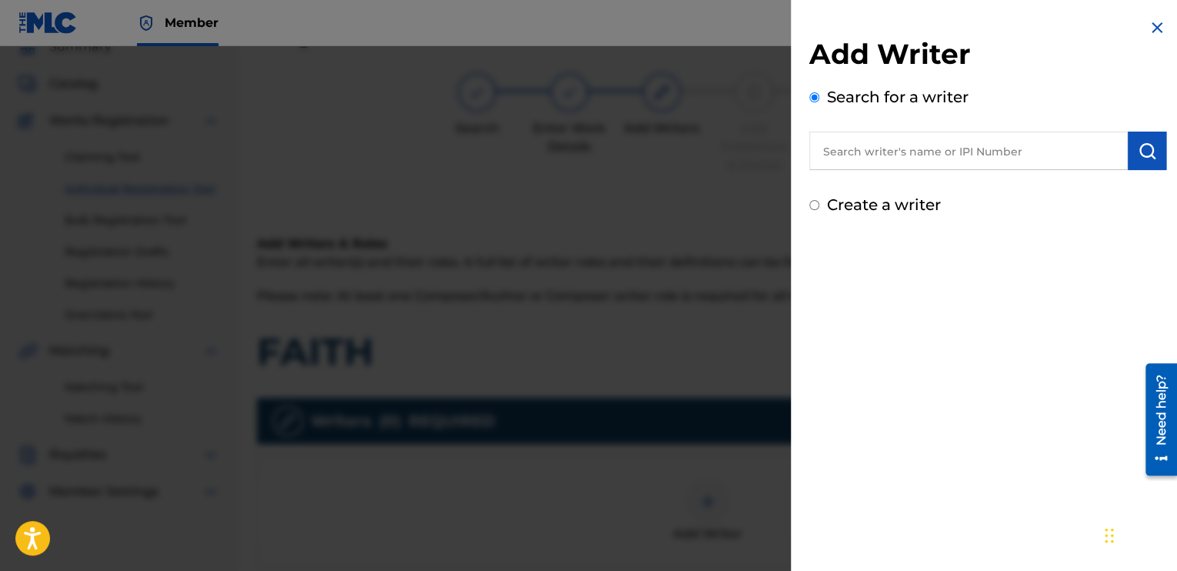
click at [864, 200] on label "Create a writer" at bounding box center [884, 204] width 114 height 18
radio input "true"
click at [820, 200] on input "Create a writer" at bounding box center [815, 205] width 10 height 10
radio input "false"
radio input "true"
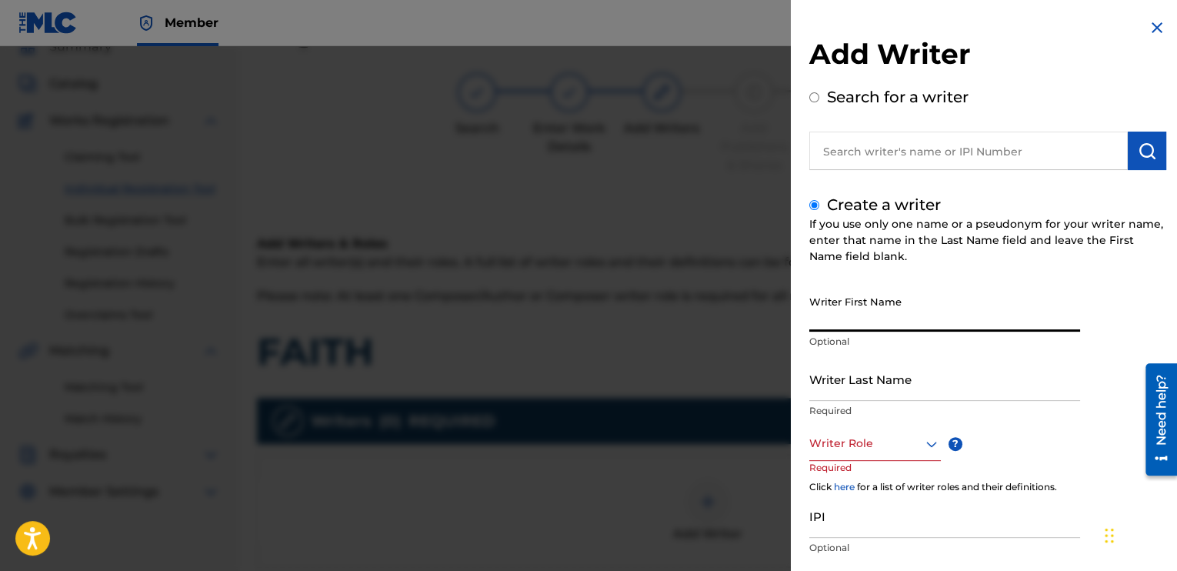
click at [830, 309] on input "Writer First Name" at bounding box center [945, 310] width 271 height 44
type input "DELVIN"
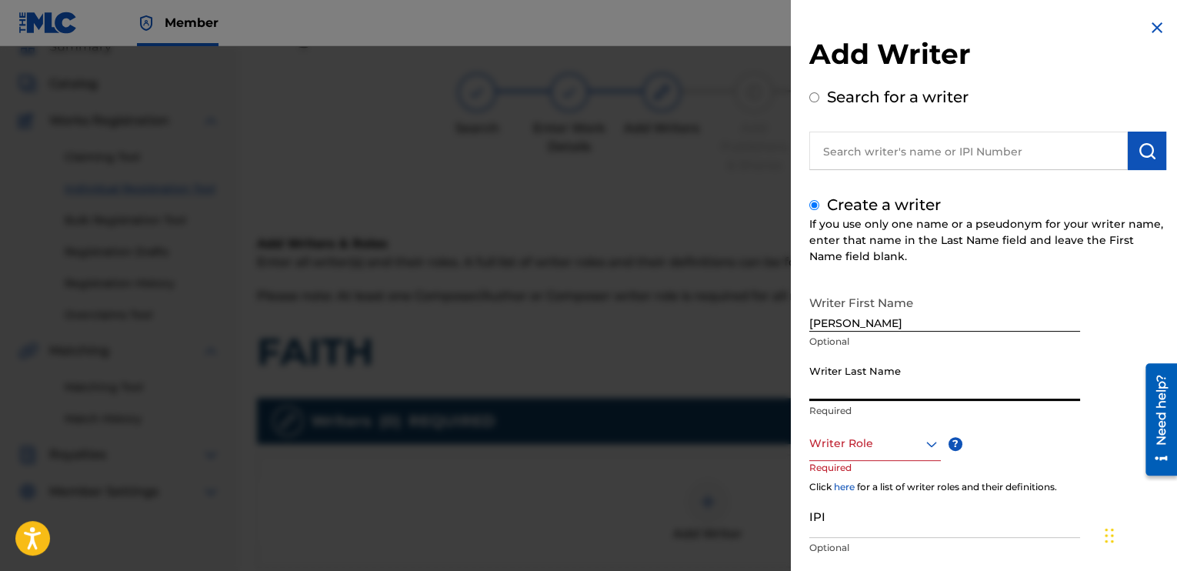
click at [829, 396] on input "Writer Last Name" at bounding box center [945, 379] width 271 height 44
type input "WRIGHT"
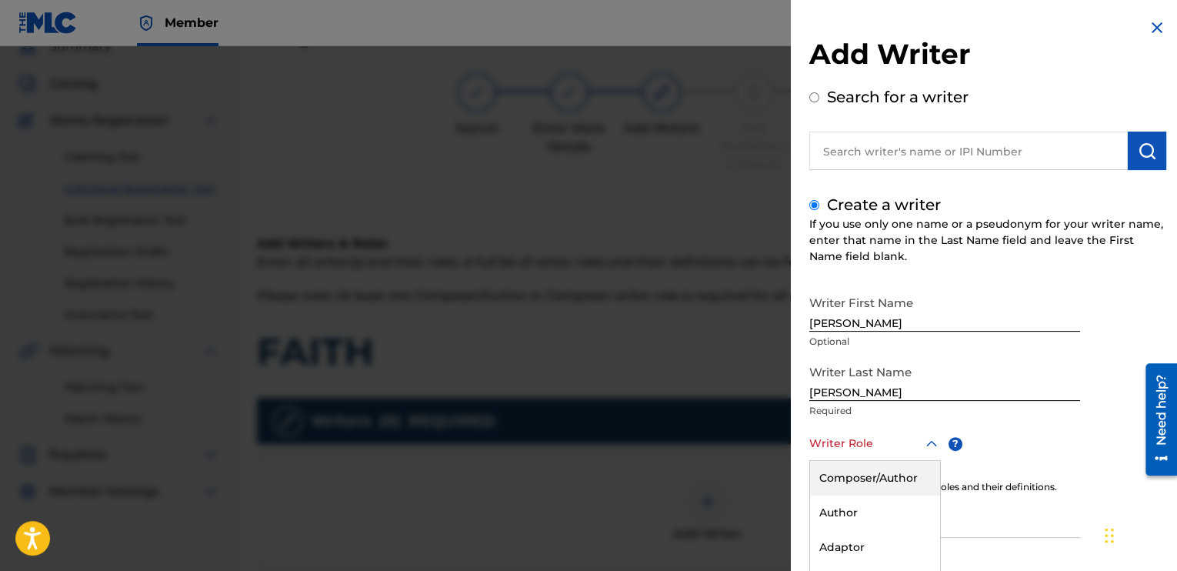
scroll to position [95, 0]
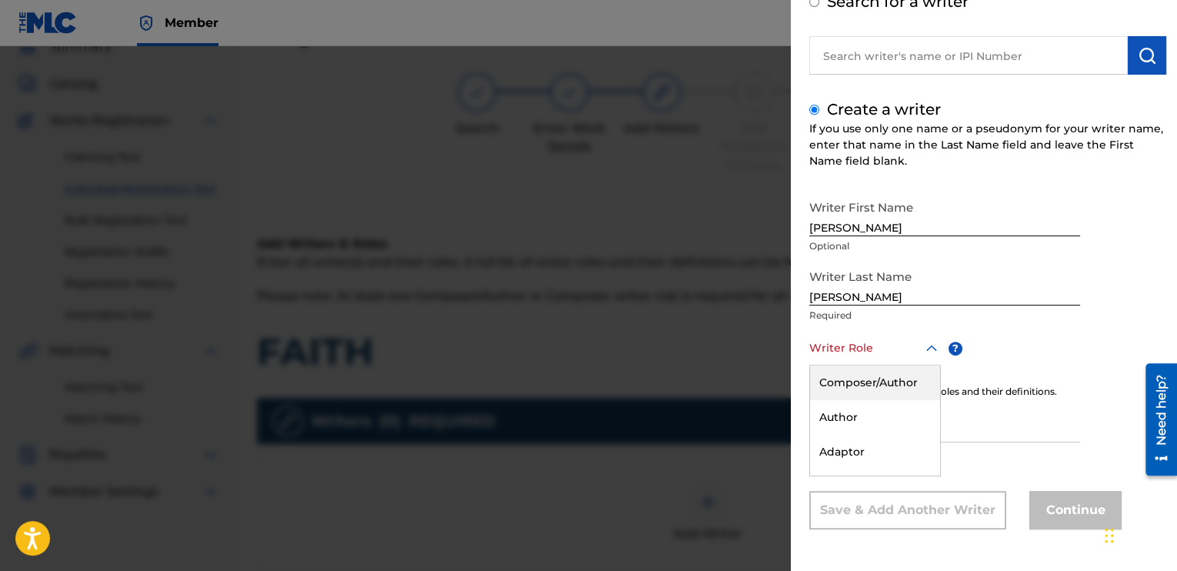
click at [930, 366] on div "8 results available. Use Up and Down to choose options, press Enter to select t…" at bounding box center [876, 348] width 132 height 35
click at [889, 386] on div "Composer/Author" at bounding box center [875, 383] width 130 height 35
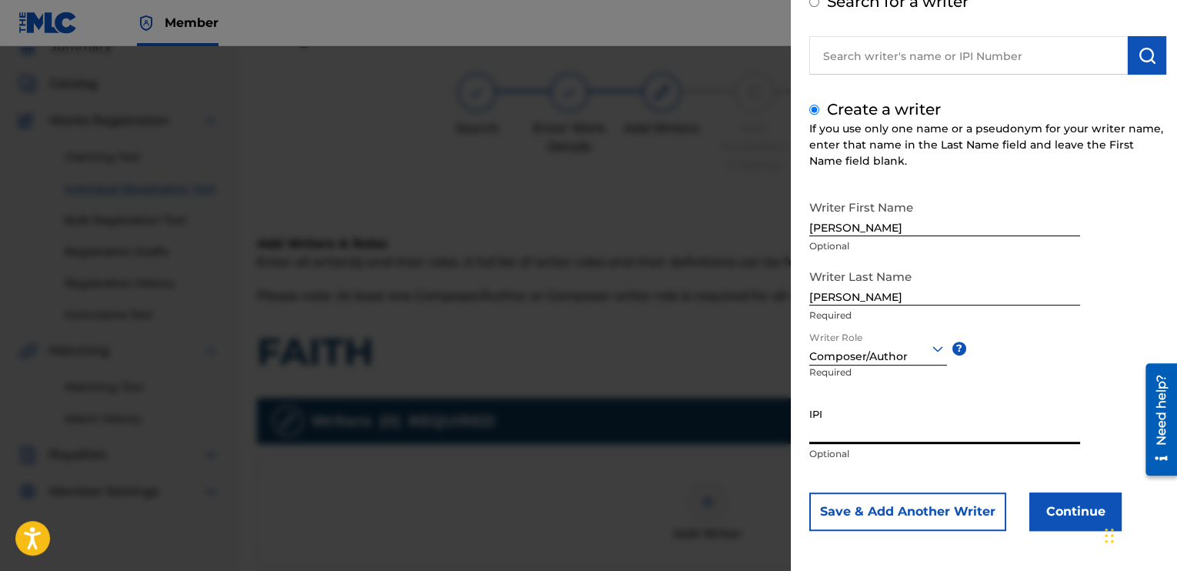
click at [834, 422] on input "IPI" at bounding box center [945, 422] width 271 height 44
type input "00354544262"
click at [1058, 516] on button "Continue" at bounding box center [1076, 511] width 92 height 38
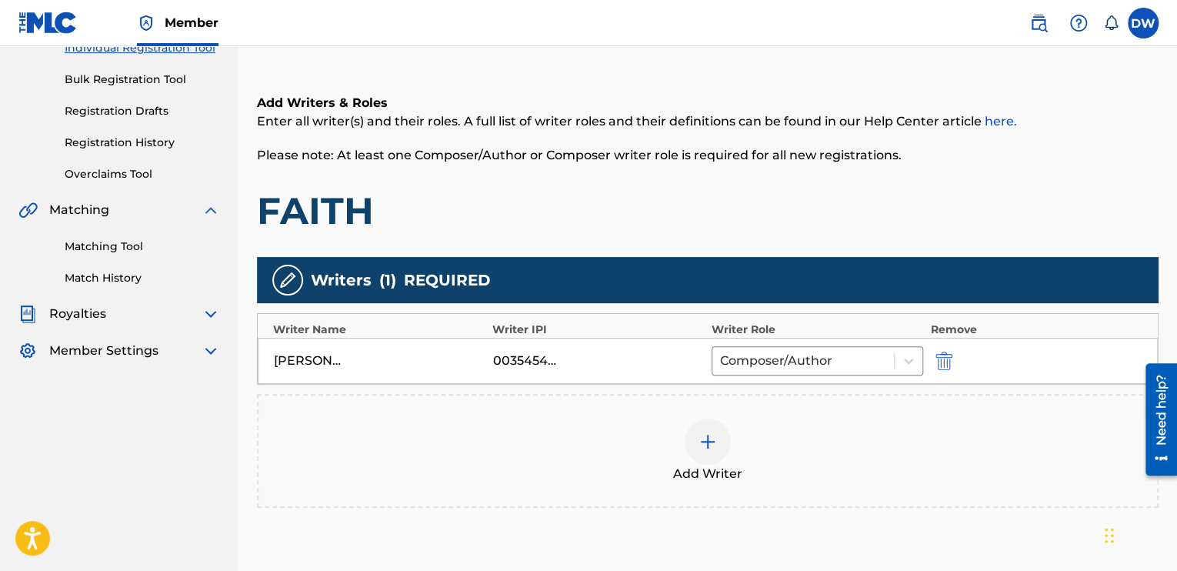
scroll to position [348, 0]
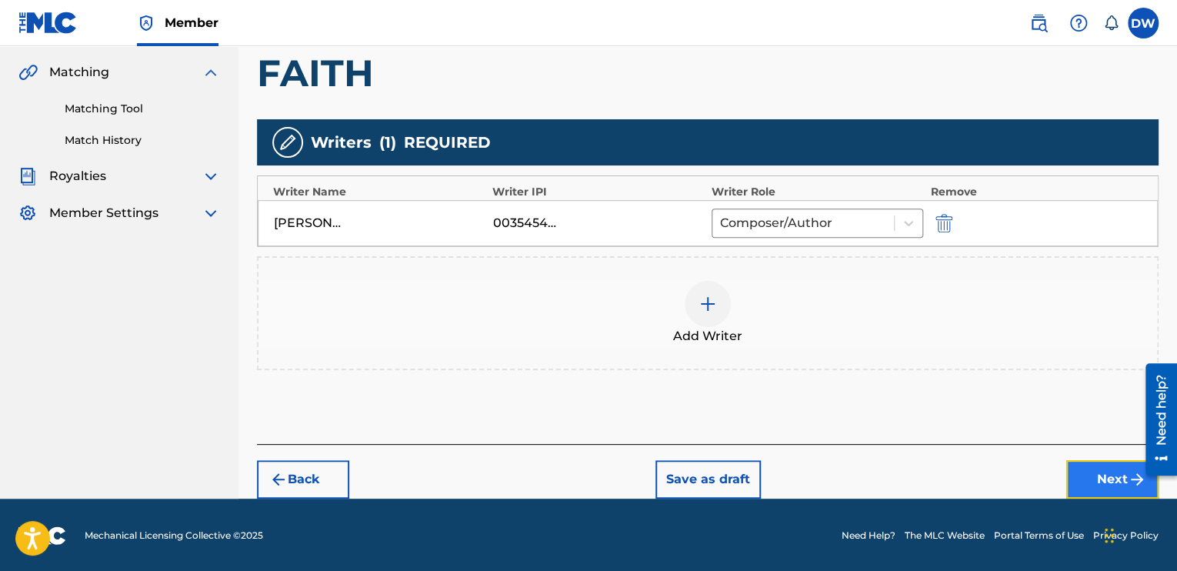
click at [1098, 471] on button "Next" at bounding box center [1113, 479] width 92 height 38
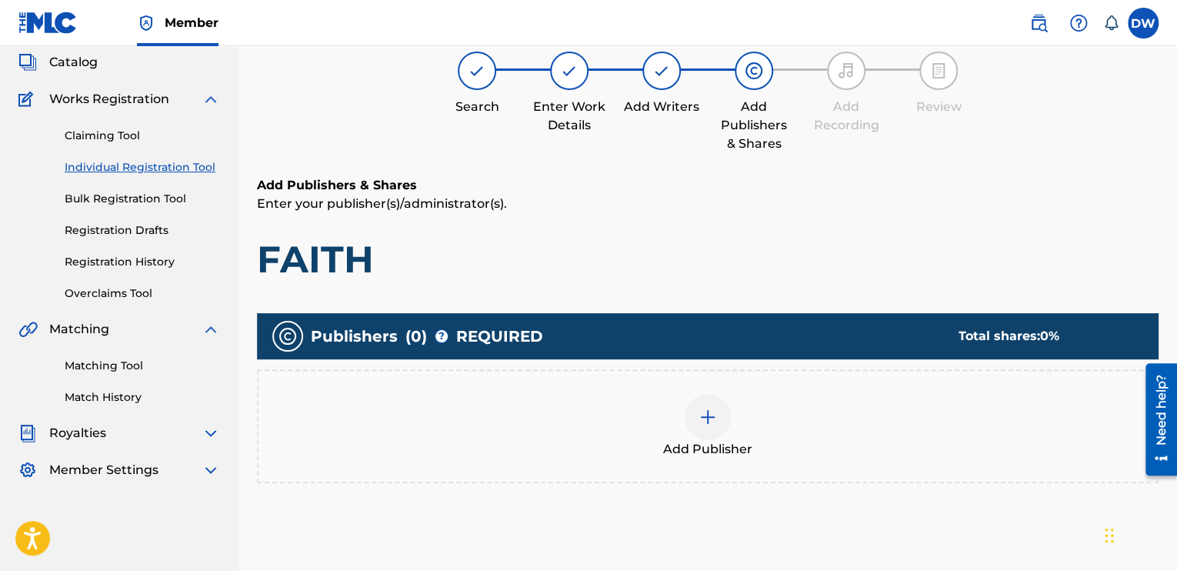
scroll to position [69, 0]
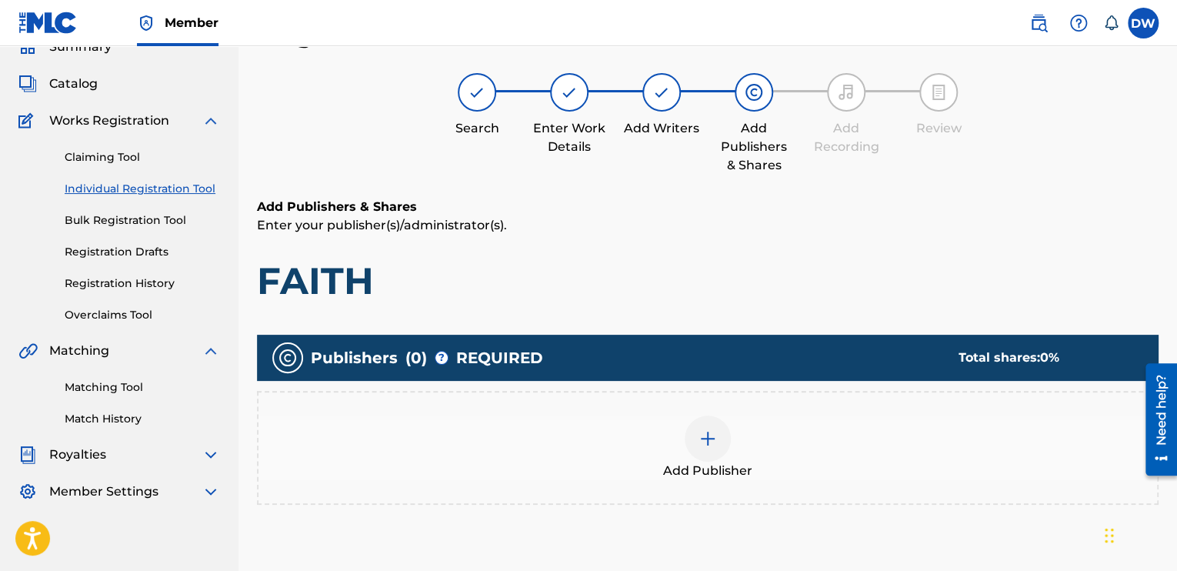
click at [717, 442] on div at bounding box center [708, 439] width 46 height 46
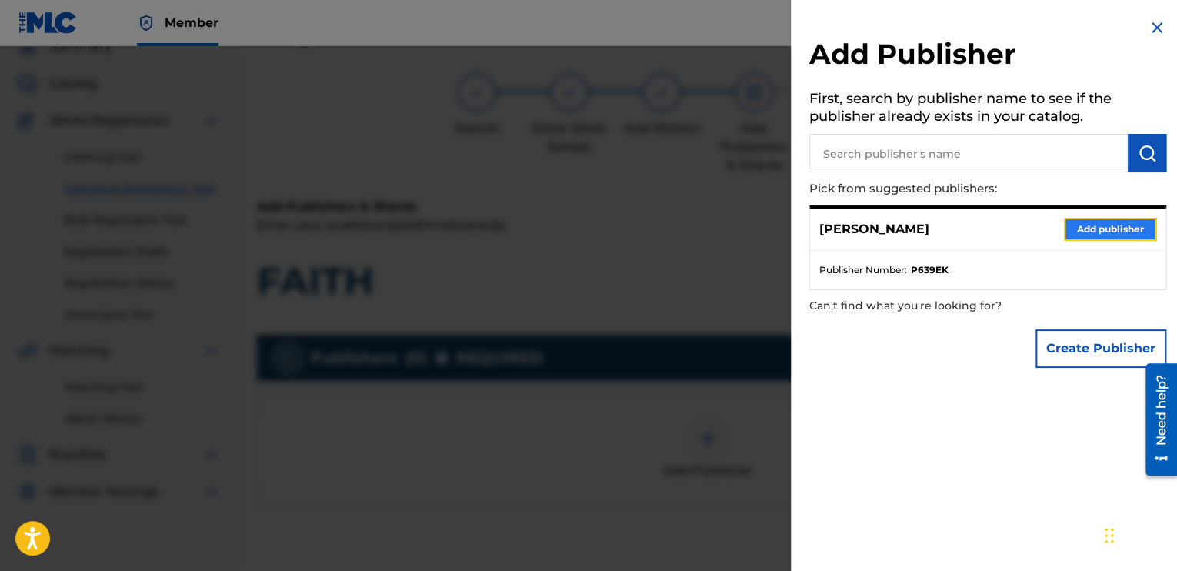
click at [1087, 225] on button "Add publisher" at bounding box center [1110, 229] width 92 height 23
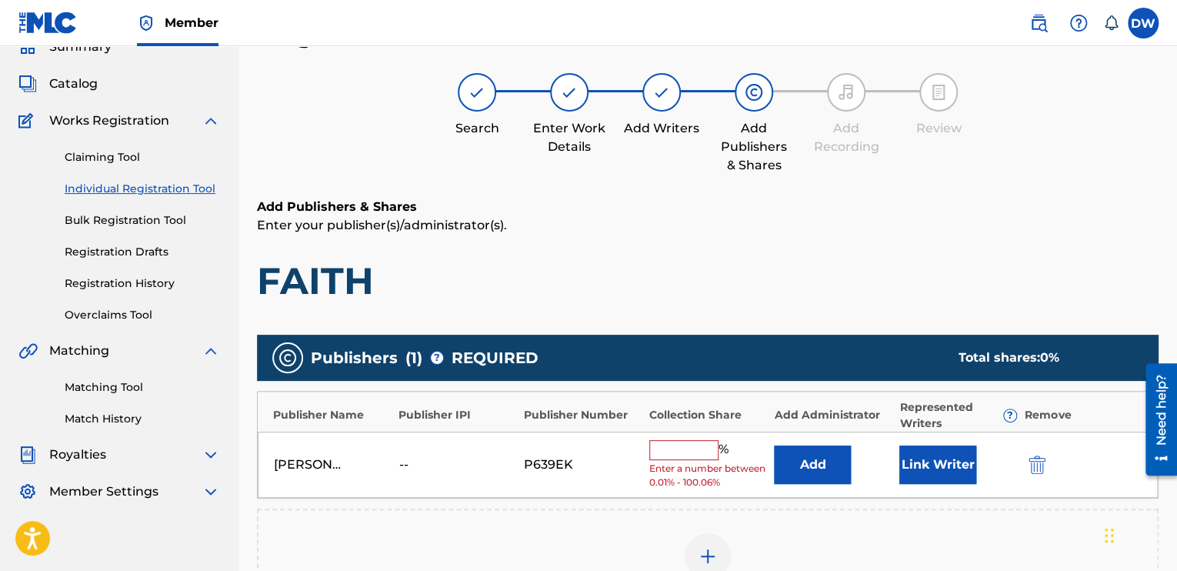
click at [670, 441] on input "text" at bounding box center [683, 450] width 69 height 20
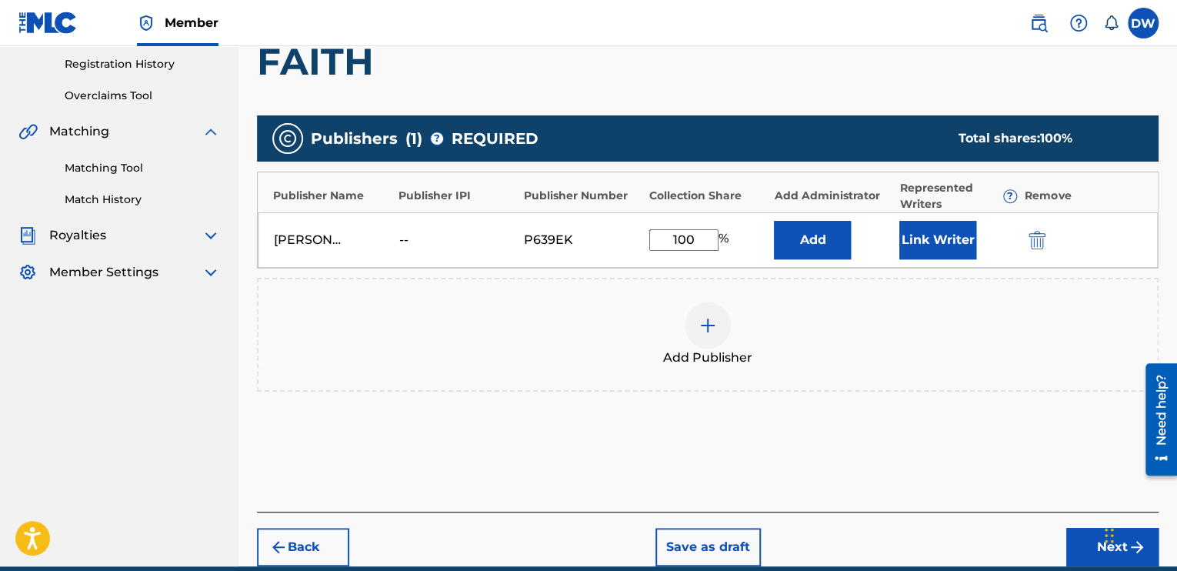
scroll to position [336, 0]
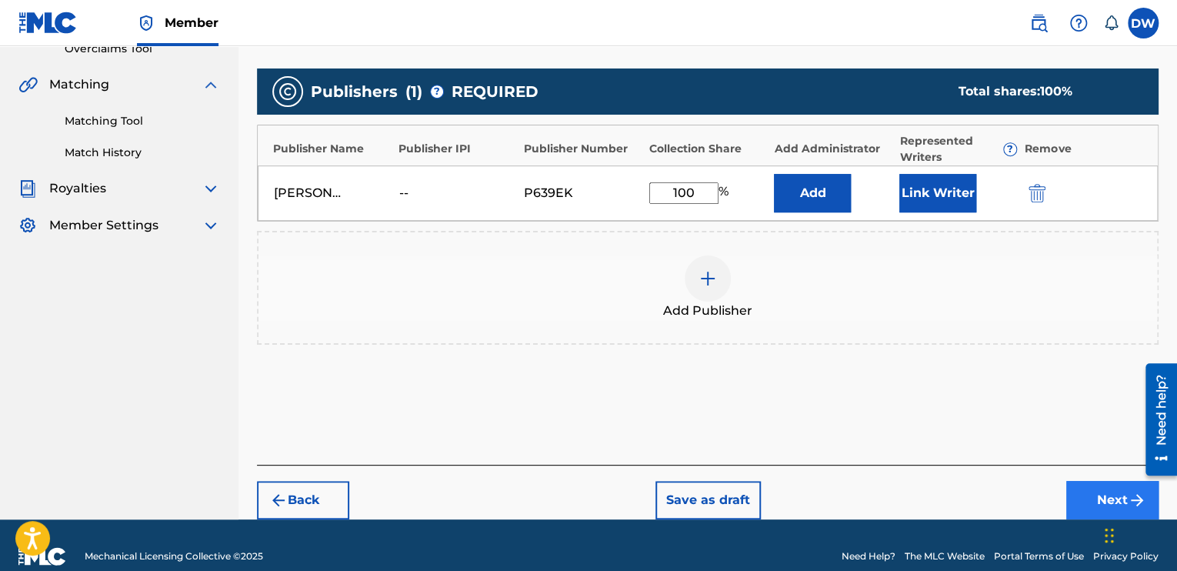
type input "100"
click at [1100, 496] on button "Next" at bounding box center [1113, 500] width 92 height 38
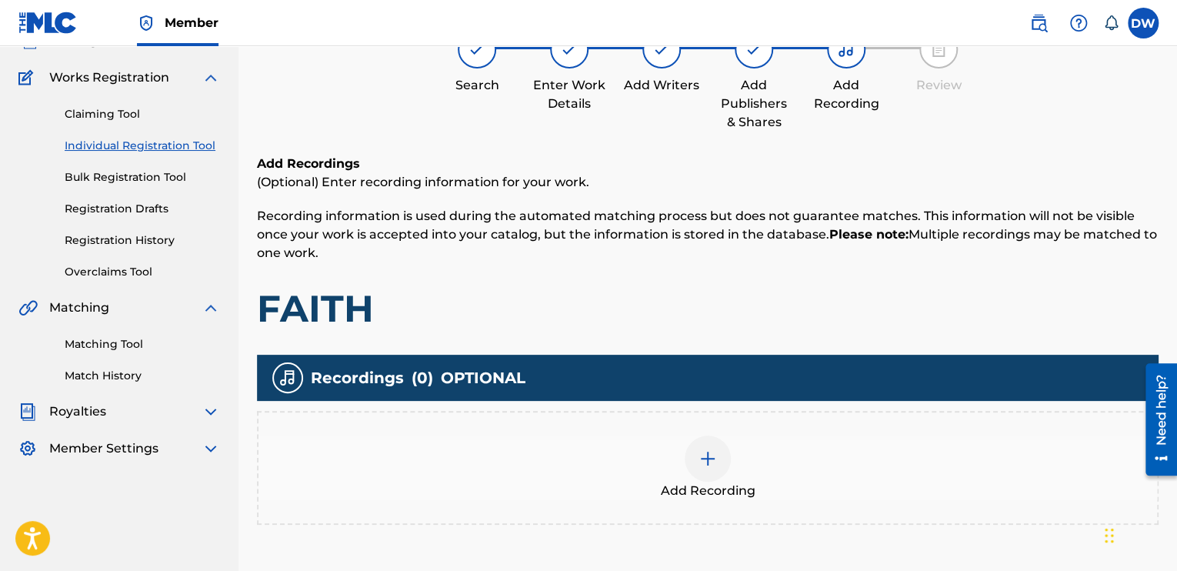
scroll to position [243, 0]
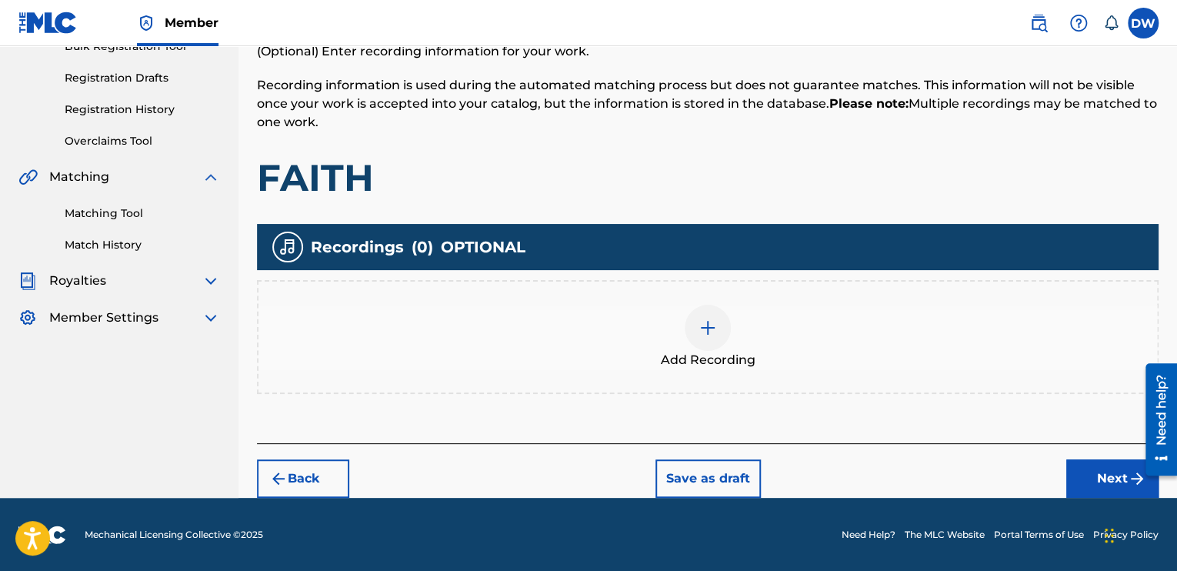
click at [704, 335] on img at bounding box center [708, 328] width 18 height 18
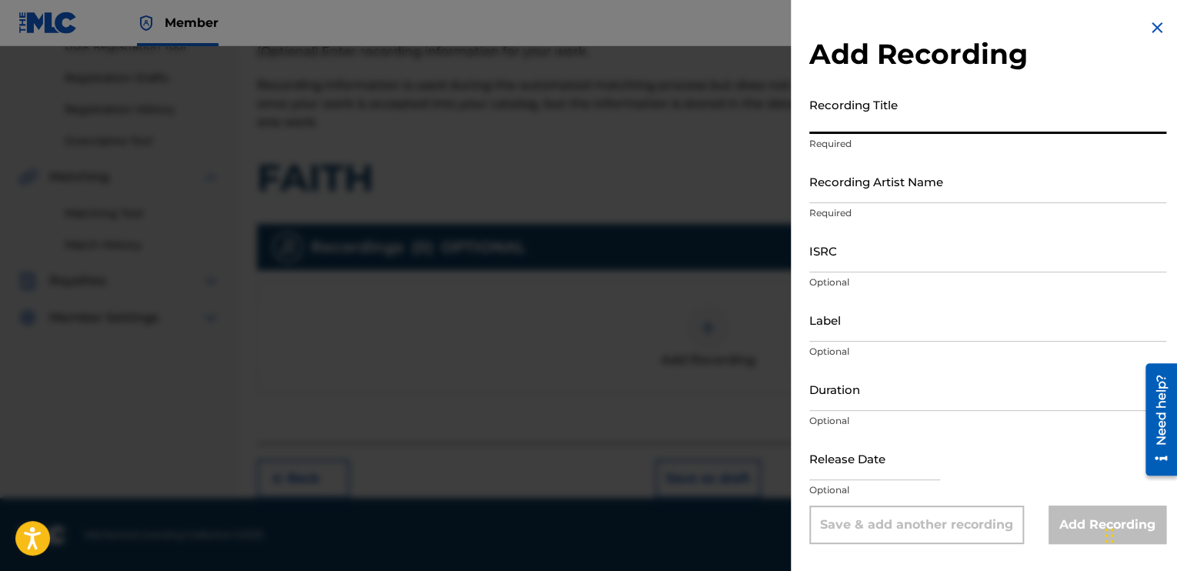
click at [837, 119] on input "Recording Title" at bounding box center [988, 112] width 357 height 44
type input "FAITH"
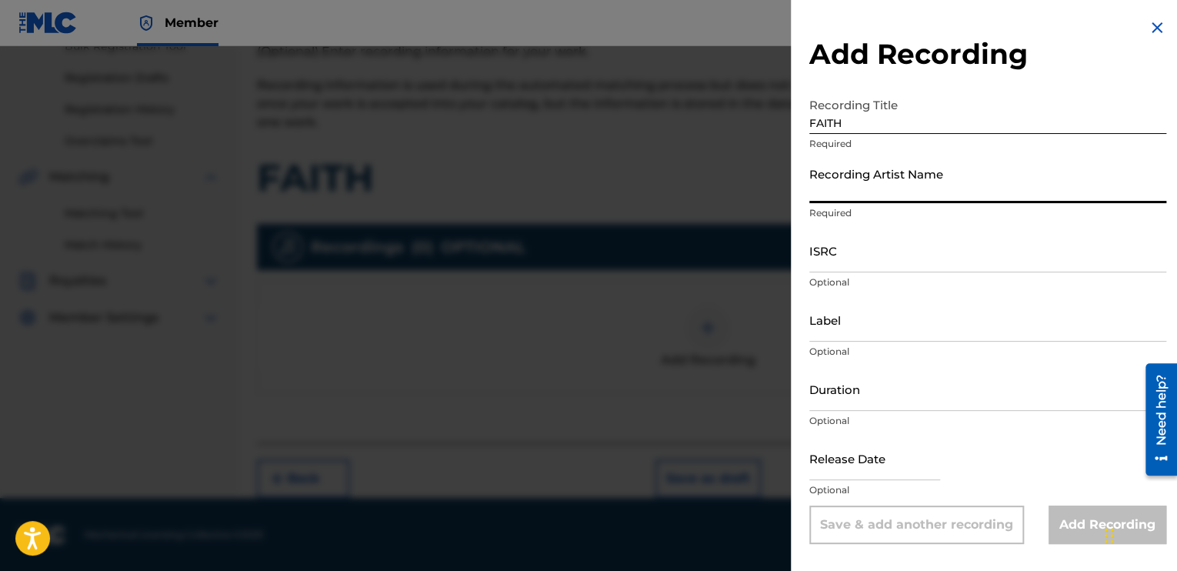
click at [837, 189] on input "Recording Artist Name" at bounding box center [988, 181] width 357 height 44
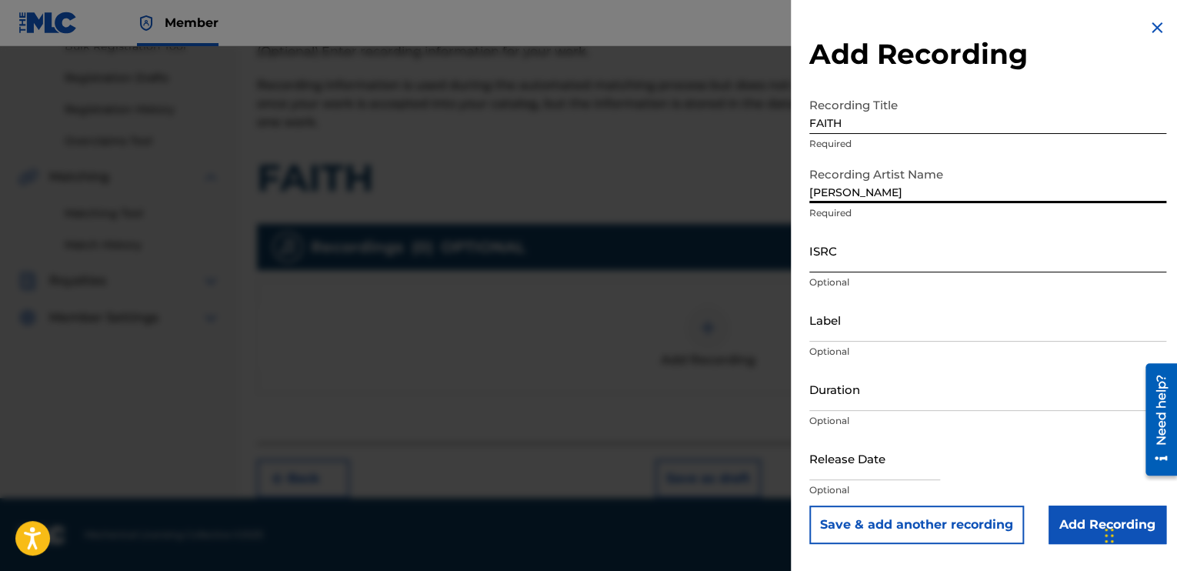
type input "[PERSON_NAME]"
click at [816, 264] on input "ISRC" at bounding box center [988, 251] width 357 height 44
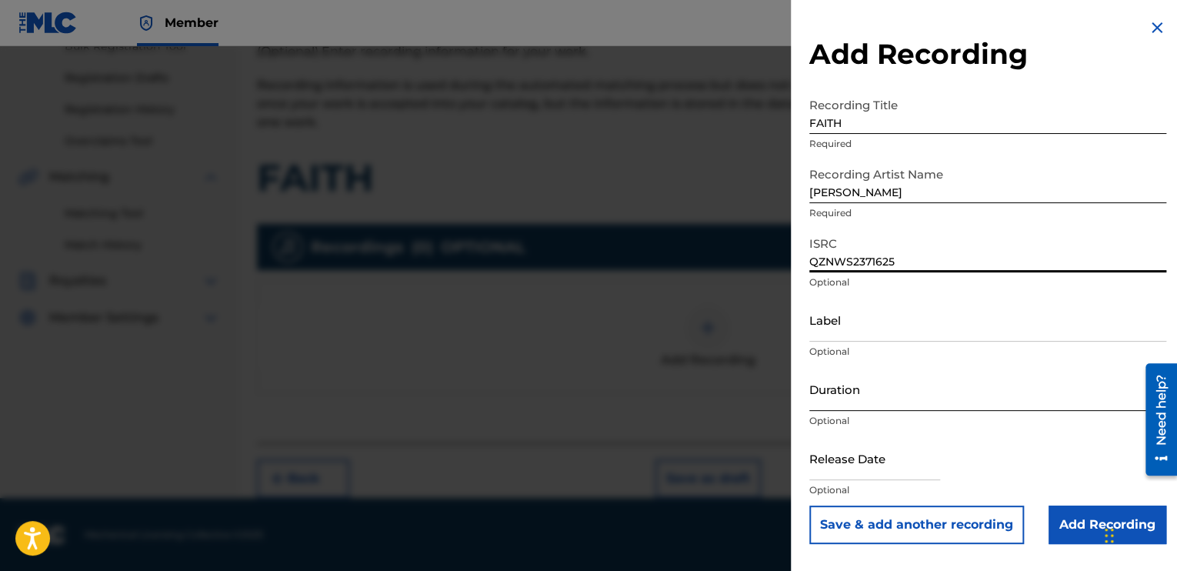
type input "QZNWS2371625"
click at [832, 408] on input "Duration" at bounding box center [988, 389] width 357 height 44
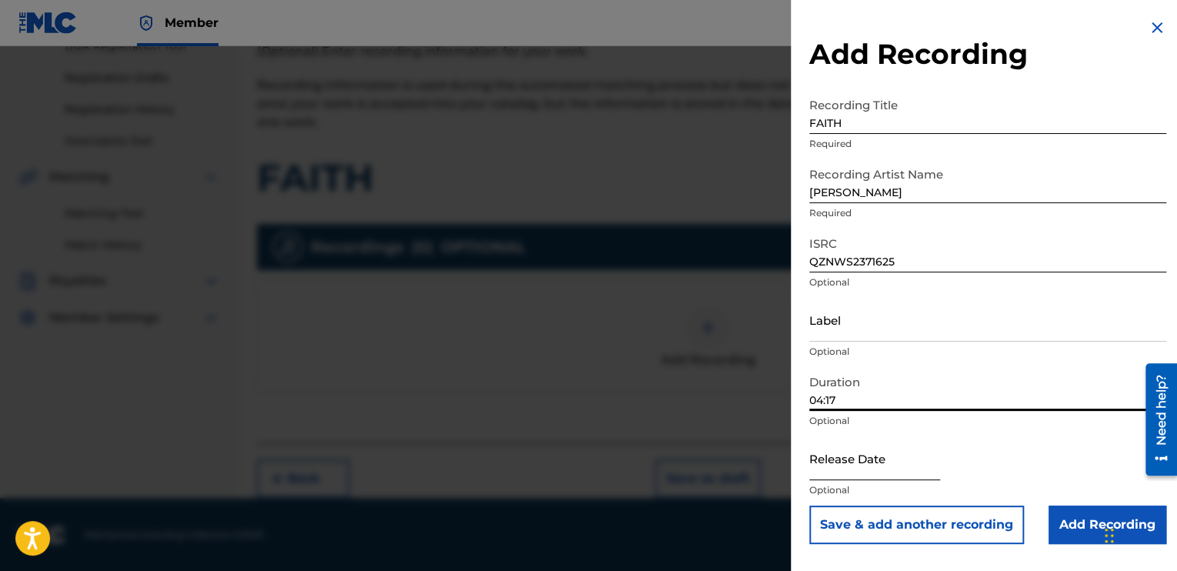
type input "04:17"
select select "8"
select select "2025"
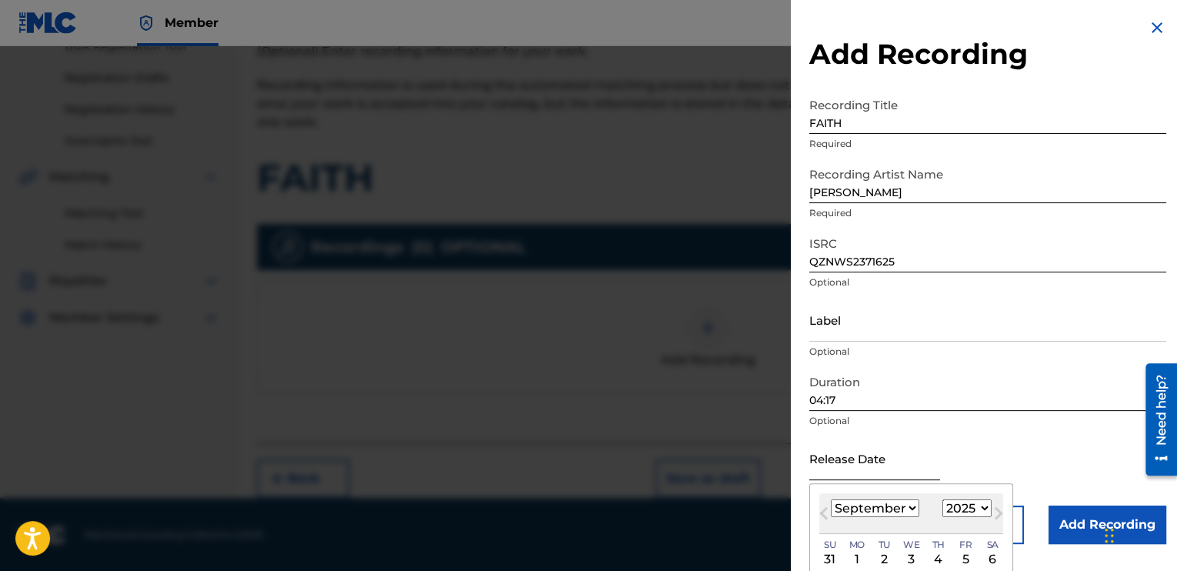
click at [860, 466] on input "text" at bounding box center [875, 458] width 131 height 44
click at [907, 509] on select "January February March April May June July August September October November De…" at bounding box center [875, 508] width 88 height 18
select select "6"
click at [831, 499] on select "January February March April May June July August September October November De…" at bounding box center [875, 508] width 88 height 18
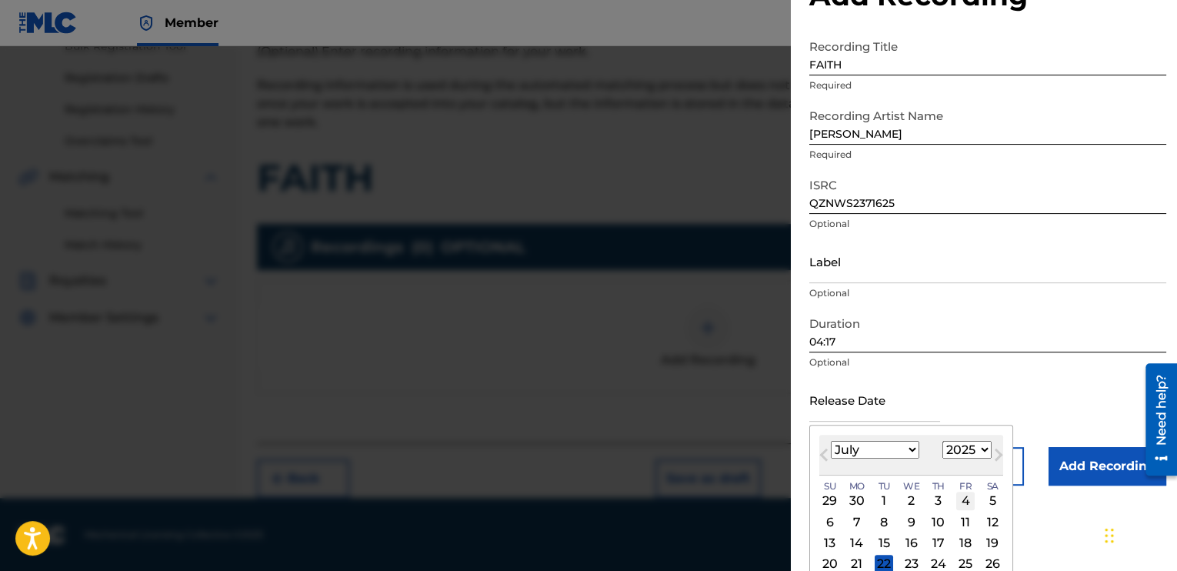
scroll to position [114, 0]
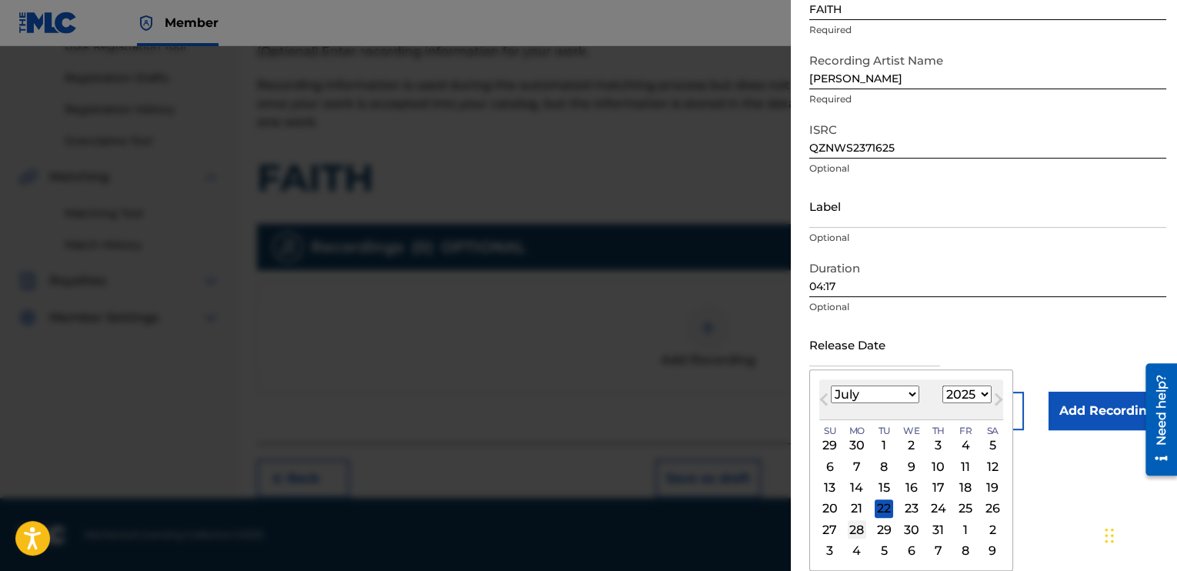
click at [856, 529] on div "28" at bounding box center [857, 529] width 18 height 18
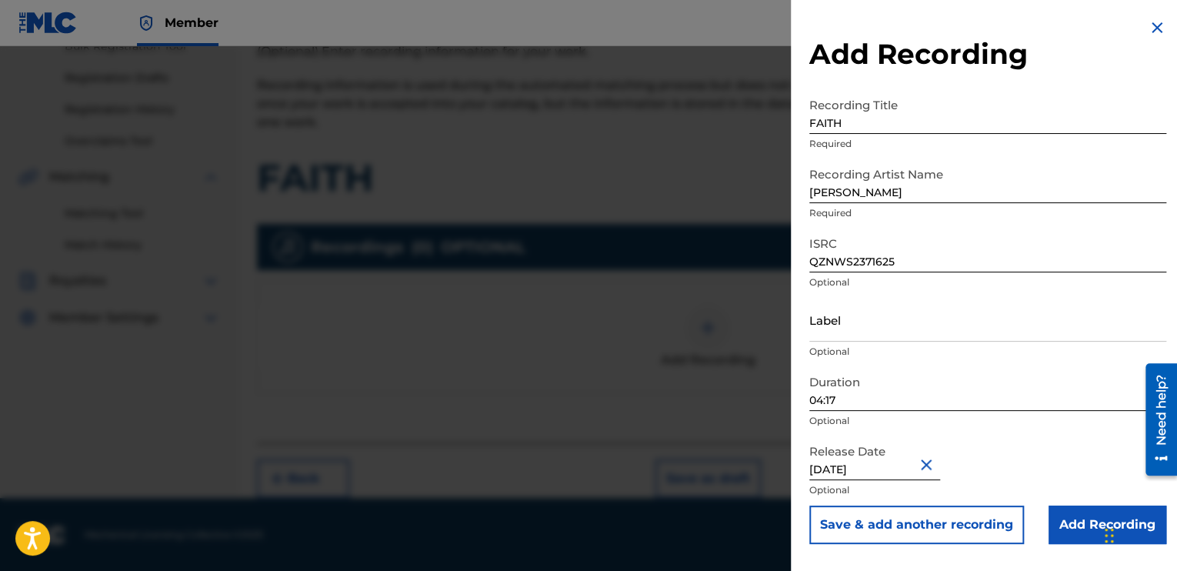
scroll to position [0, 0]
type input "July 28 2014"
click at [1077, 529] on input "Add Recording" at bounding box center [1108, 525] width 118 height 38
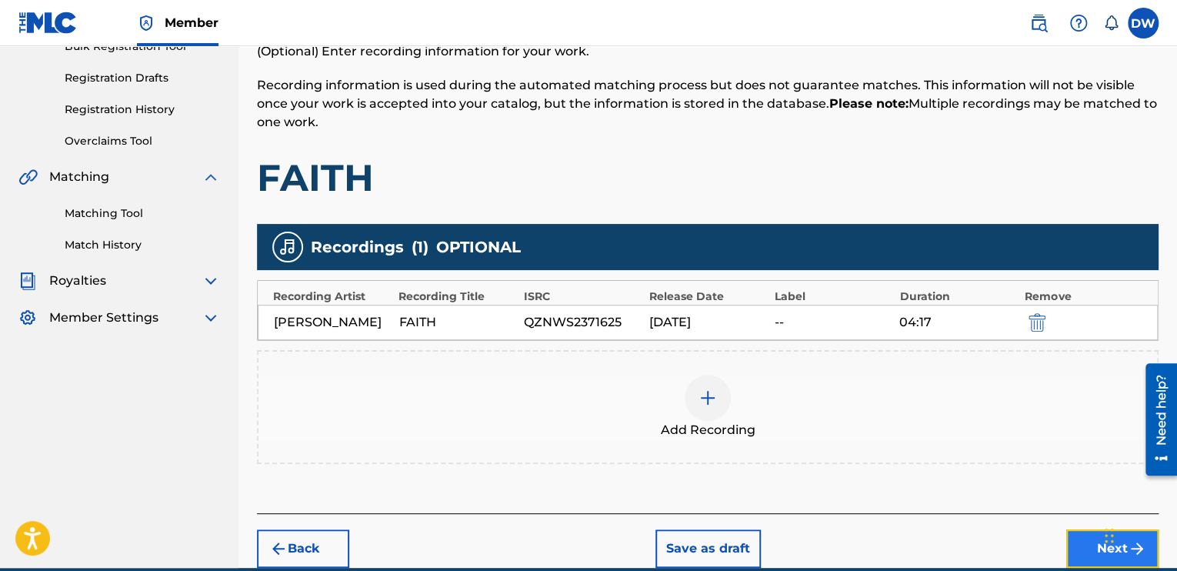
click at [1094, 557] on button "Next" at bounding box center [1113, 548] width 92 height 38
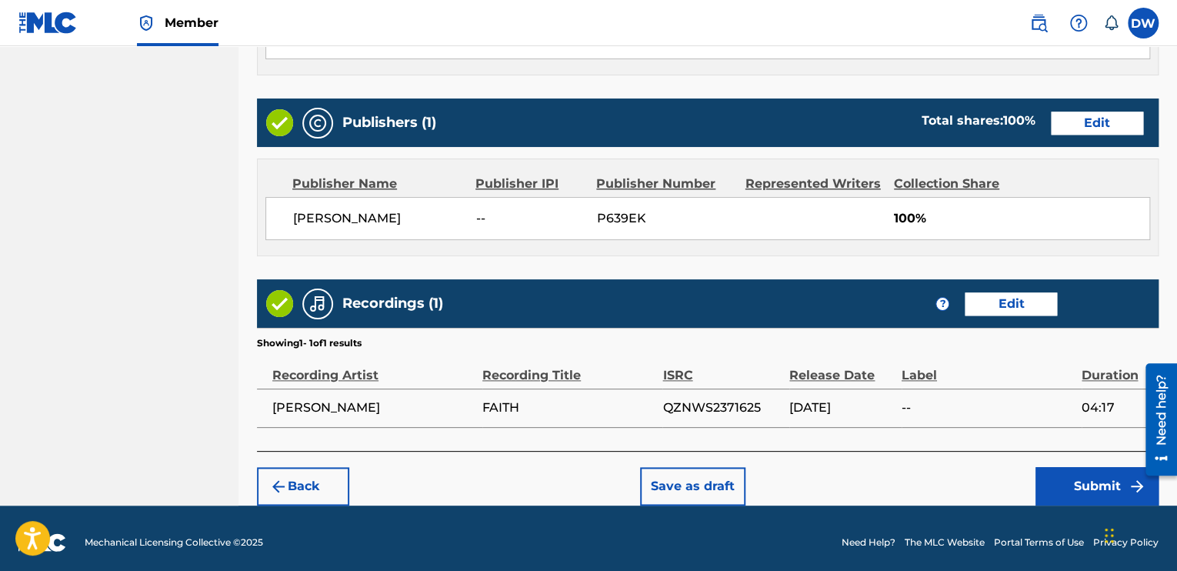
scroll to position [729, 0]
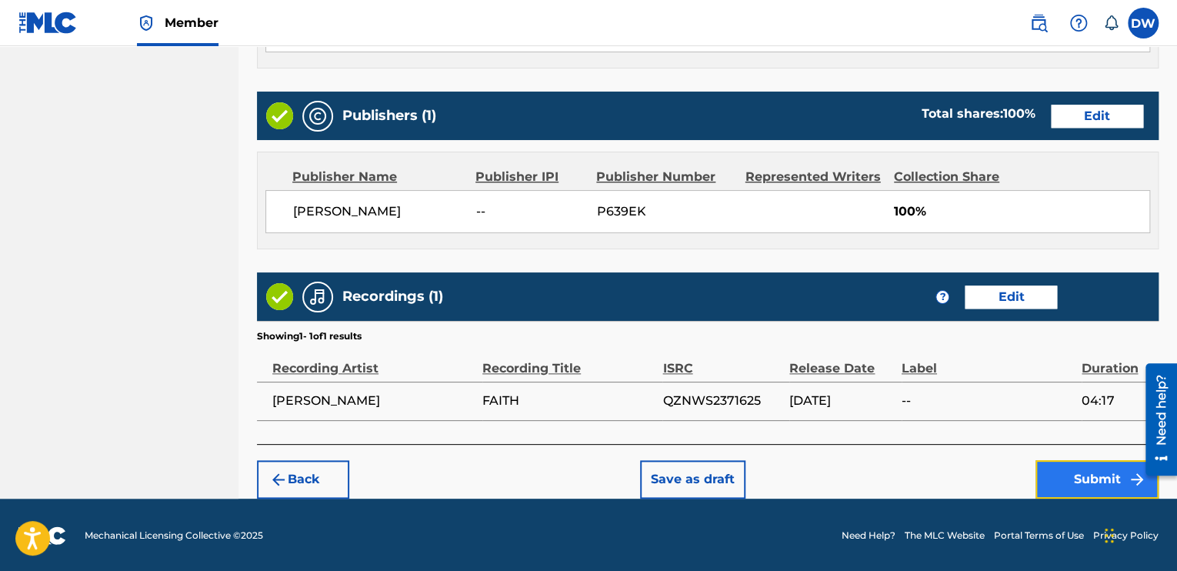
click at [1087, 478] on button "Submit" at bounding box center [1097, 479] width 123 height 38
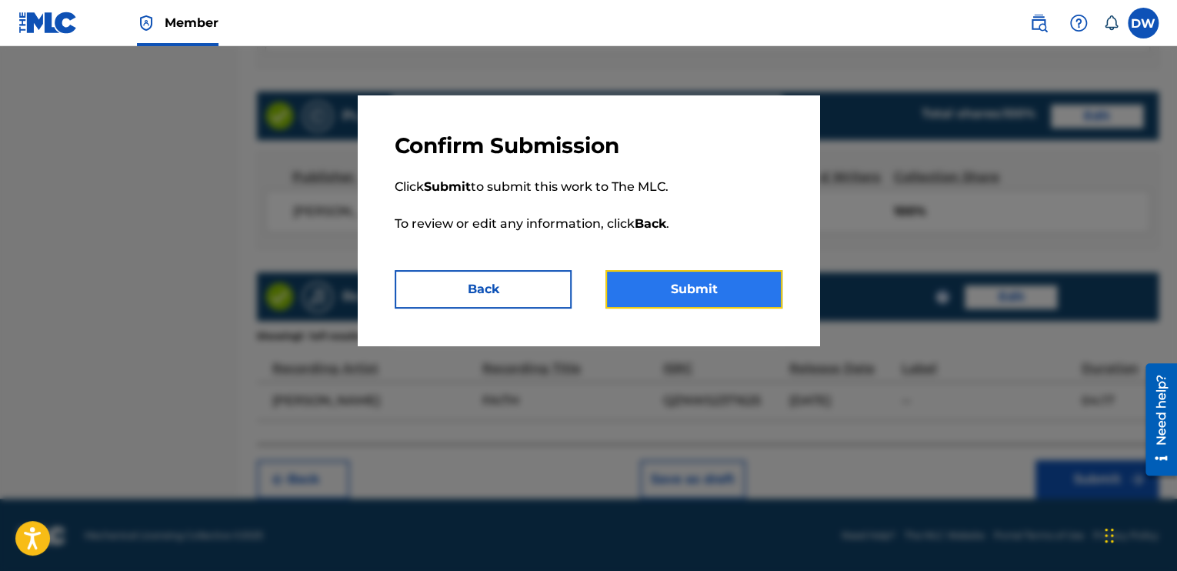
click at [714, 284] on button "Submit" at bounding box center [694, 289] width 177 height 38
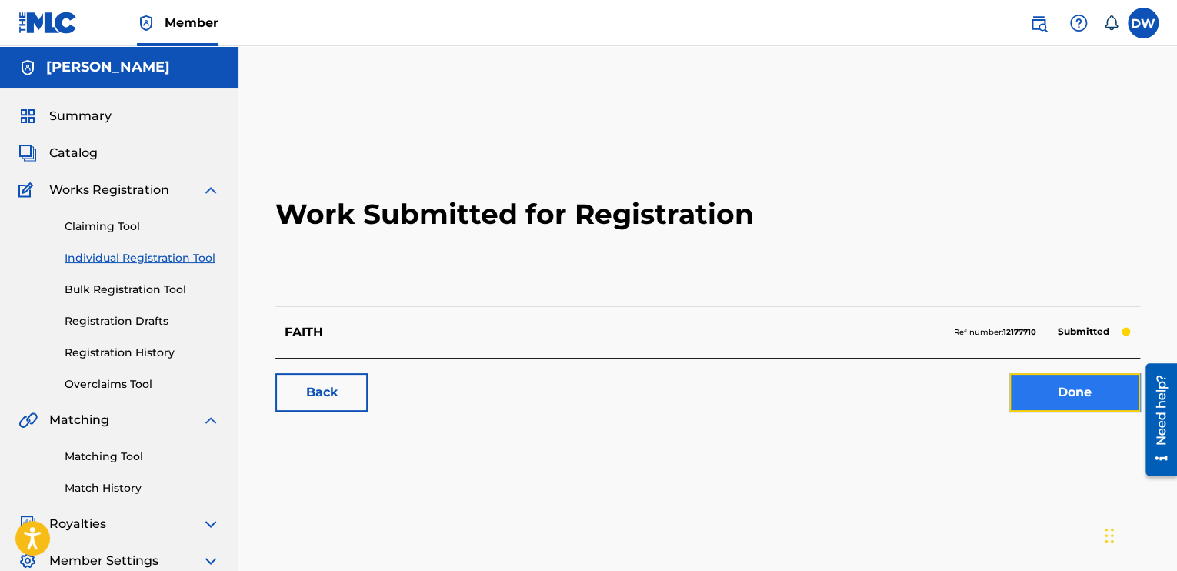
click at [1067, 396] on link "Done" at bounding box center [1075, 392] width 131 height 38
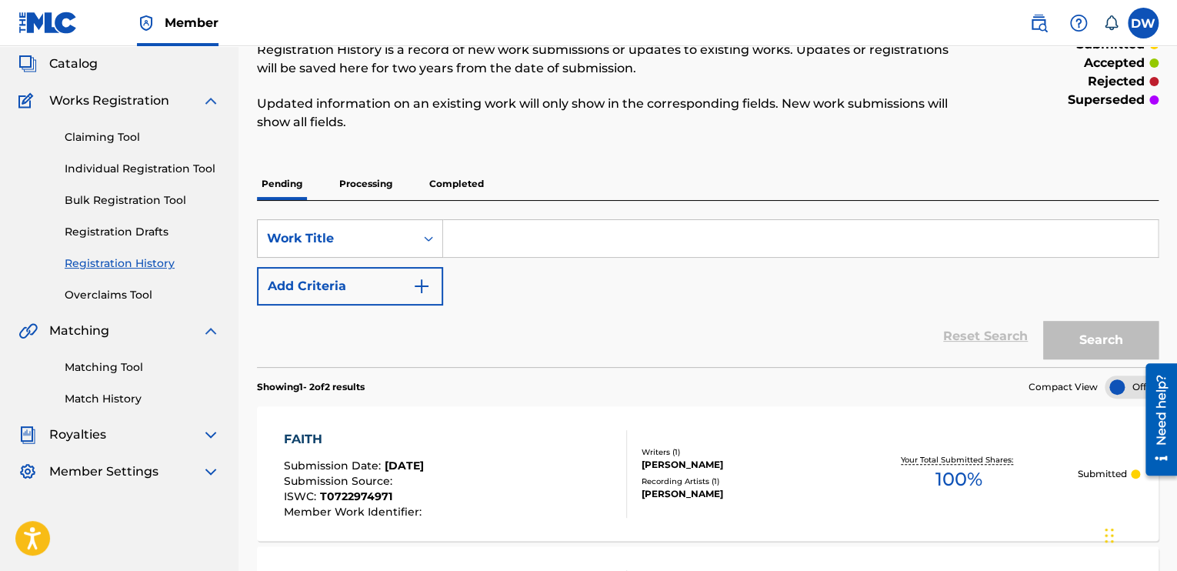
scroll to position [88, 0]
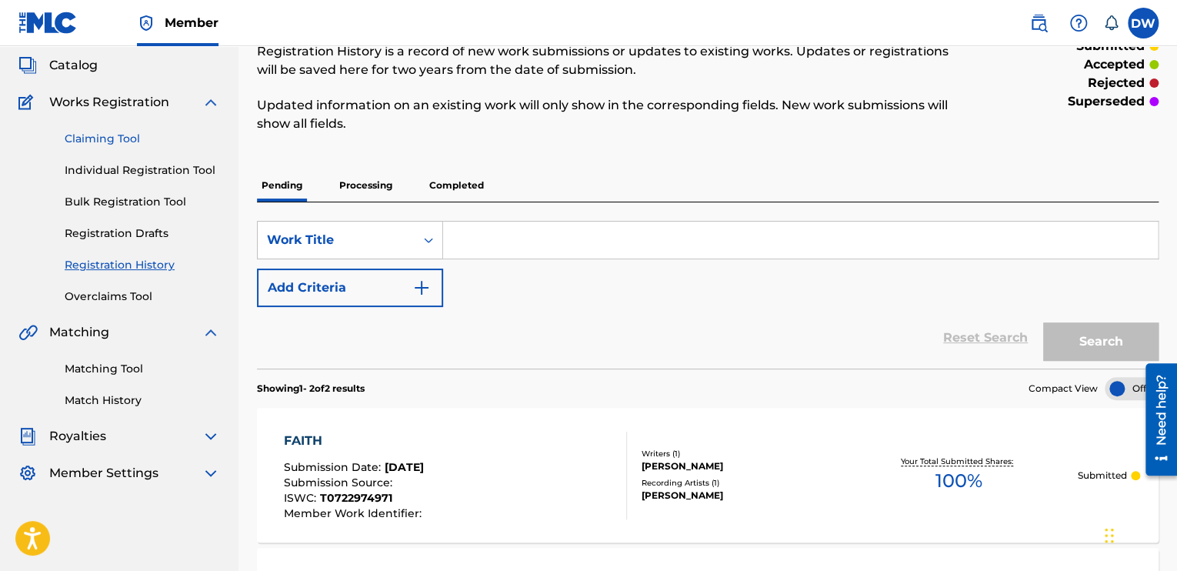
click at [124, 139] on link "Claiming Tool" at bounding box center [142, 139] width 155 height 16
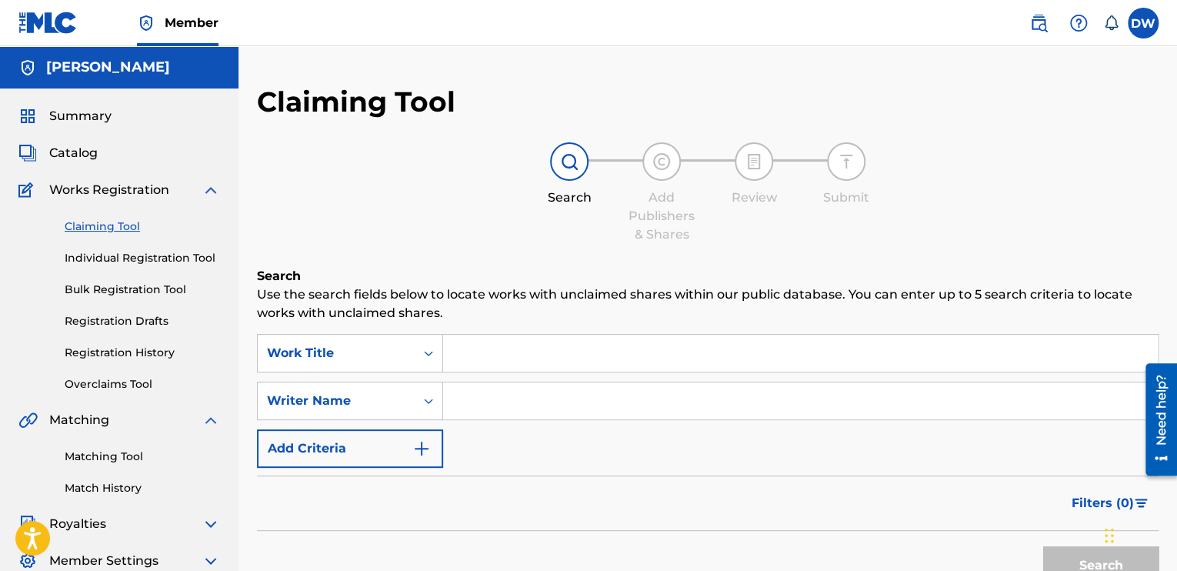
click at [151, 215] on div "Claiming Tool Individual Registration Tool Bulk Registration Tool Registration …" at bounding box center [119, 295] width 202 height 193
click at [125, 259] on link "Individual Registration Tool" at bounding box center [142, 258] width 155 height 16
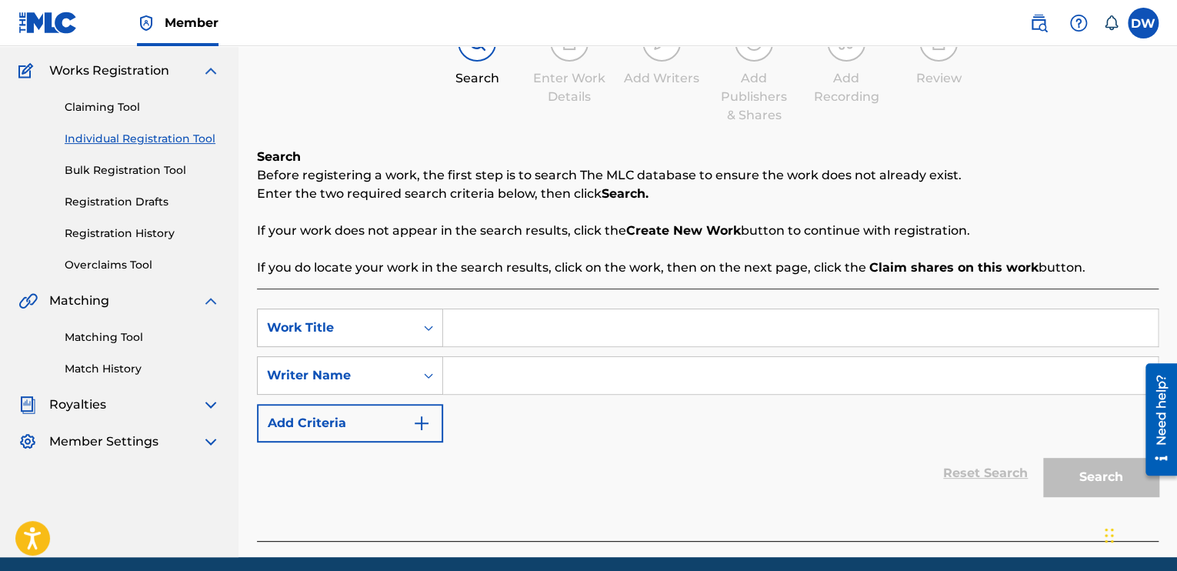
scroll to position [179, 0]
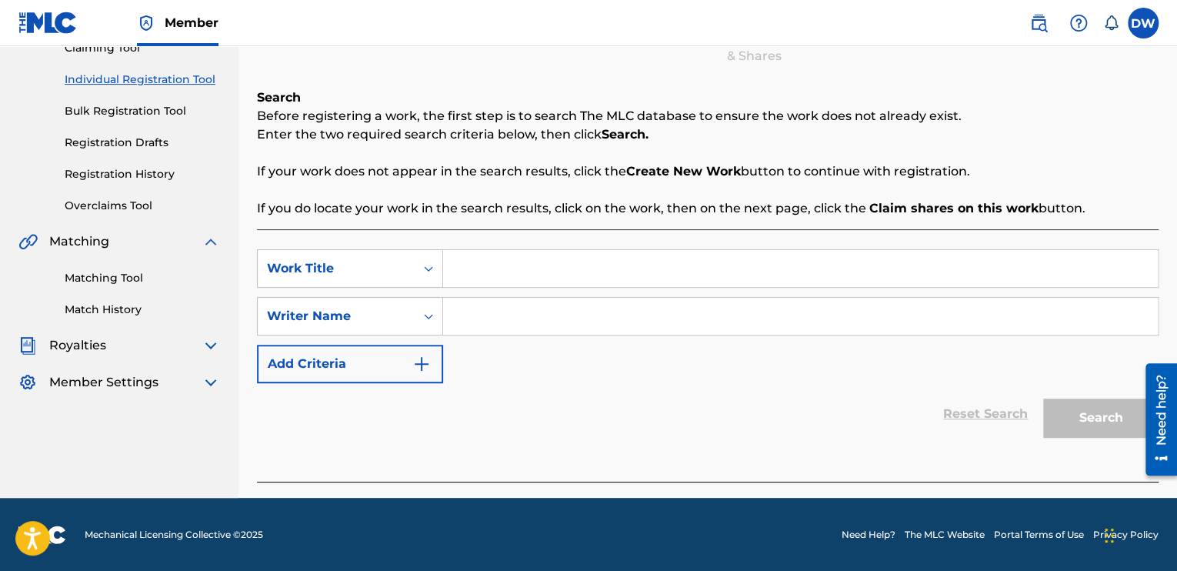
click at [471, 272] on input "Search Form" at bounding box center [800, 268] width 715 height 37
type input "IT DONT MATTER"
click at [470, 309] on input "Search Form" at bounding box center [800, 316] width 715 height 37
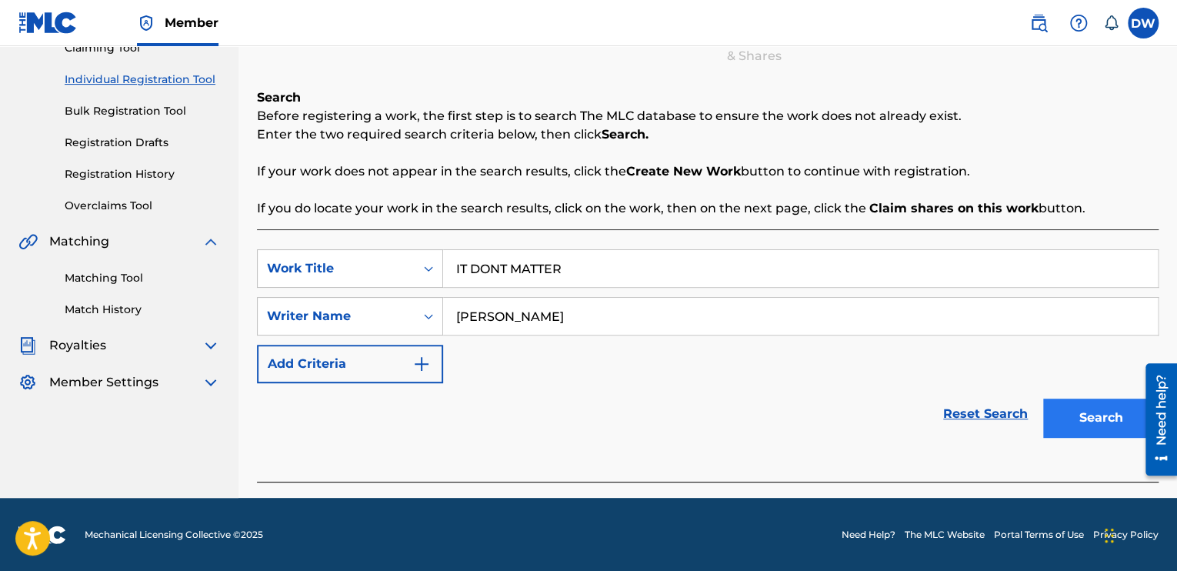
type input "[PERSON_NAME]"
click at [1100, 413] on button "Search" at bounding box center [1100, 418] width 115 height 38
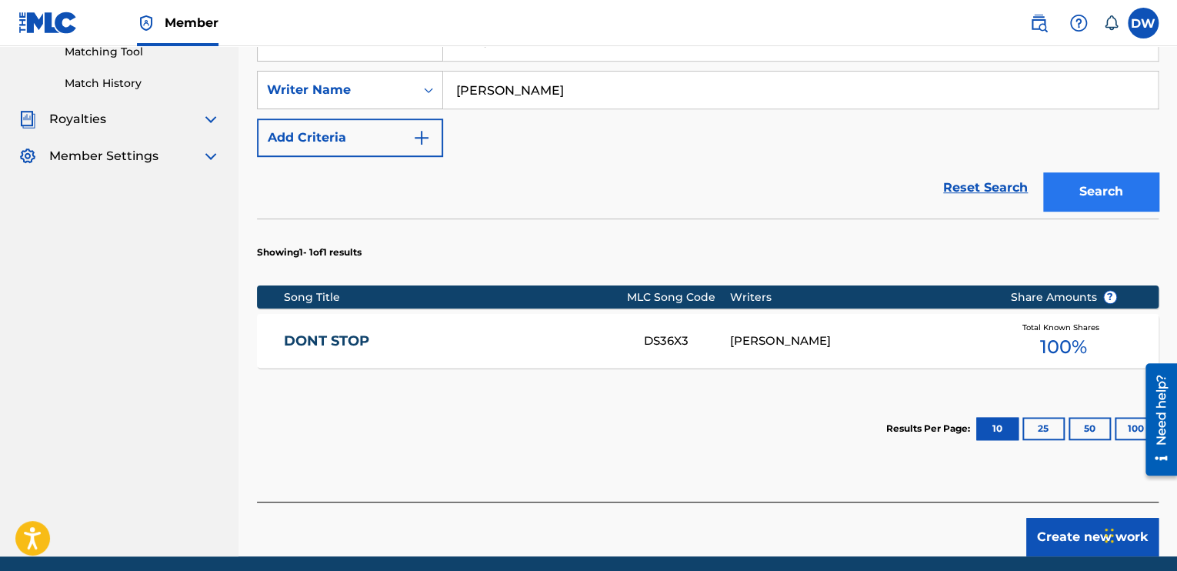
scroll to position [454, 0]
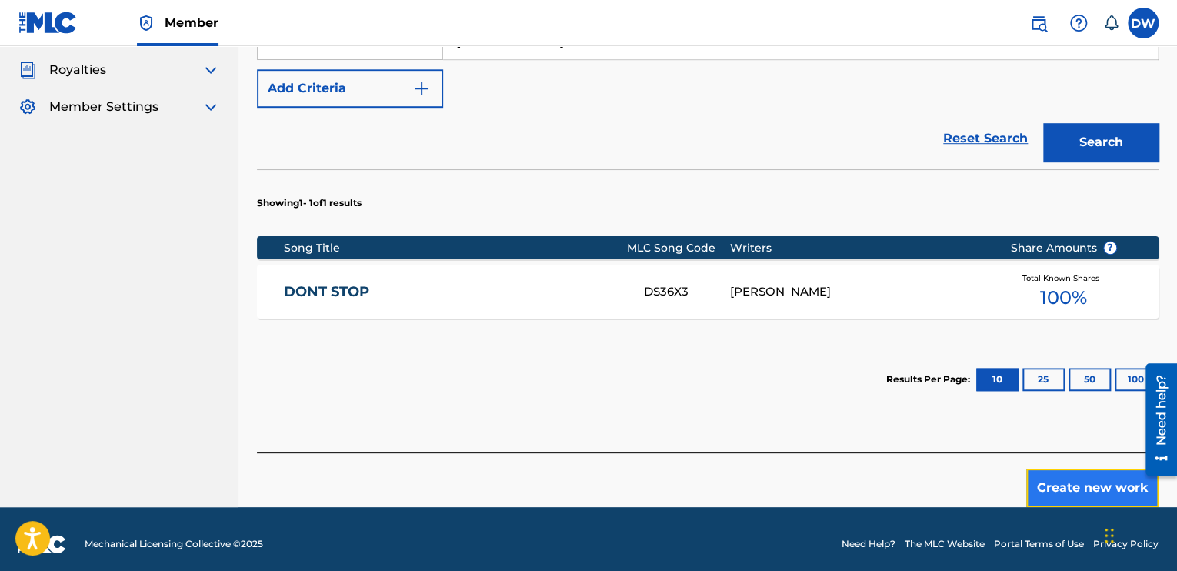
click at [1083, 486] on button "Create new work" at bounding box center [1093, 488] width 132 height 38
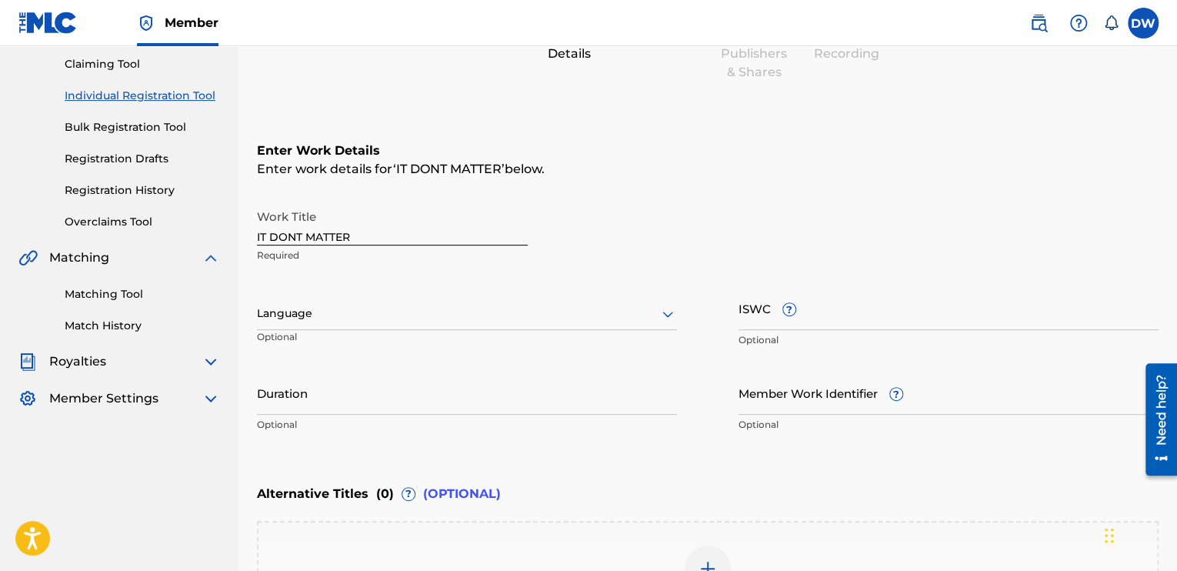
scroll to position [135, 0]
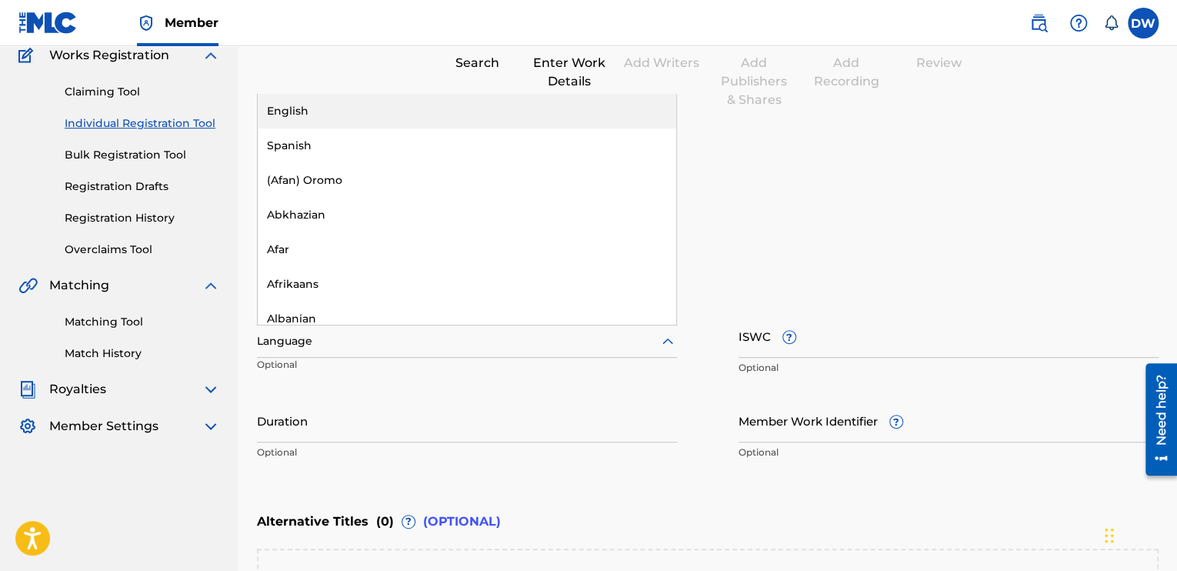
click at [621, 345] on div at bounding box center [467, 341] width 420 height 19
click at [281, 113] on div "English" at bounding box center [467, 111] width 419 height 35
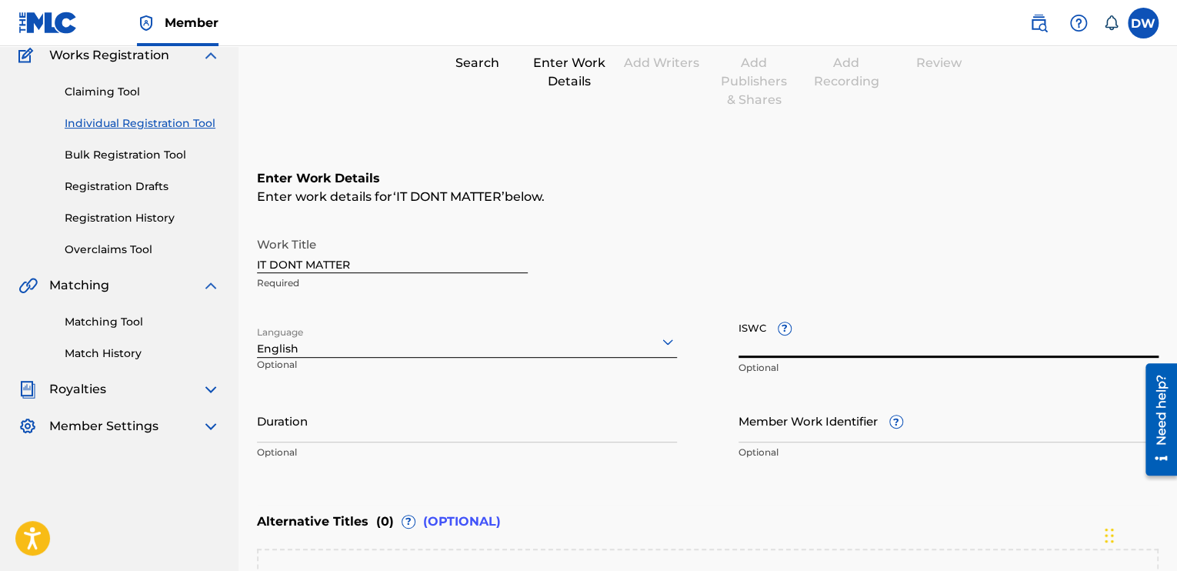
click at [763, 343] on input "ISWC ?" at bounding box center [949, 336] width 420 height 44
type input "T-072.297.499-3"
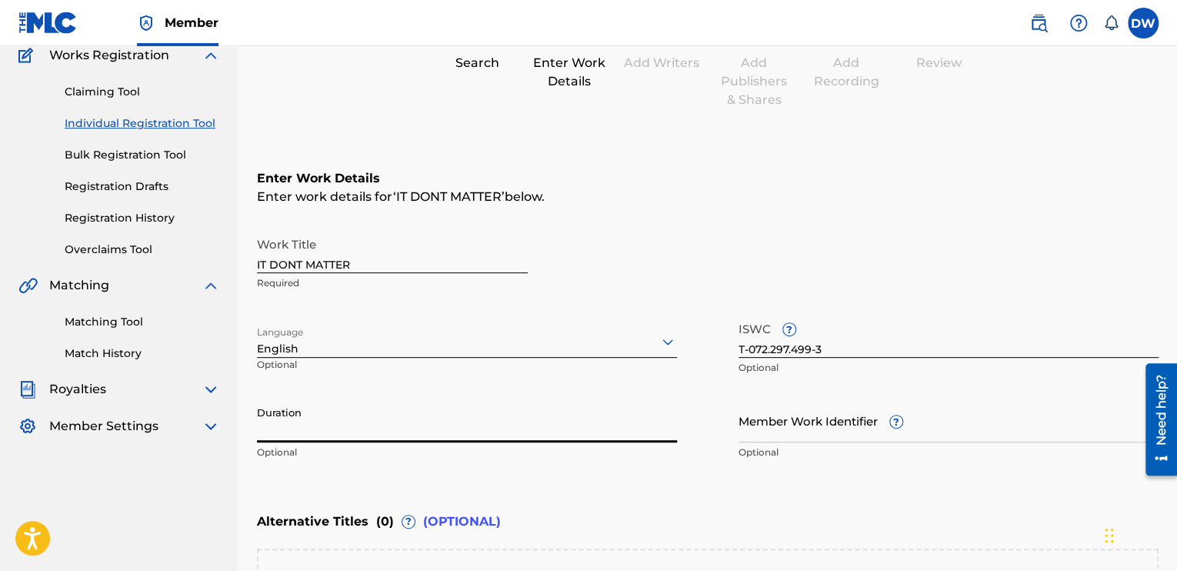
click at [326, 424] on input "Duration" at bounding box center [467, 421] width 420 height 44
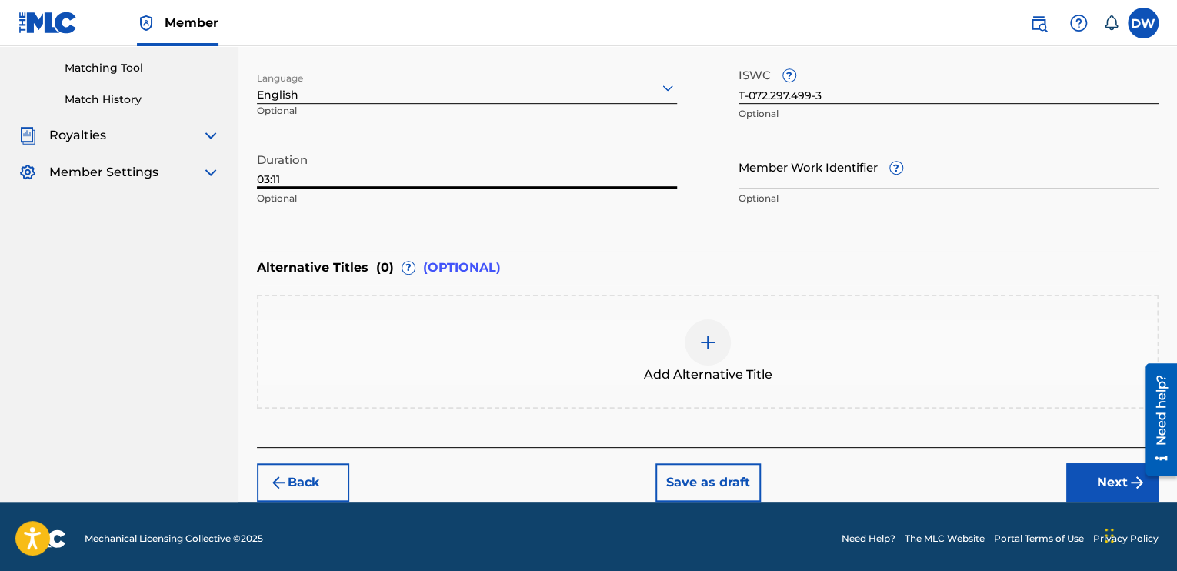
scroll to position [392, 0]
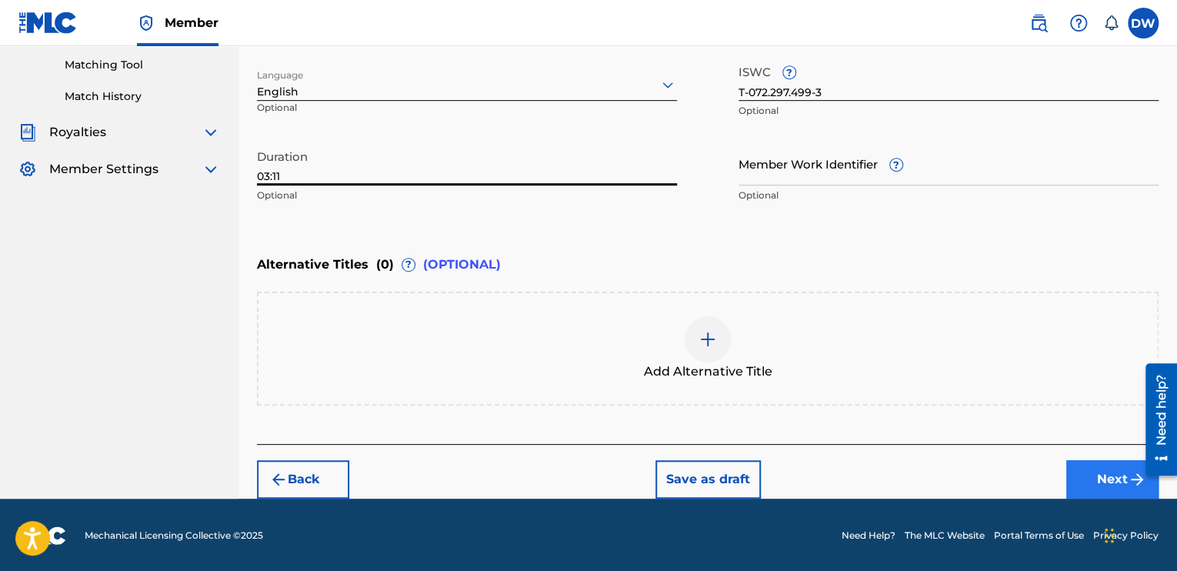
type input "03:11"
click at [1099, 473] on button "Next" at bounding box center [1113, 479] width 92 height 38
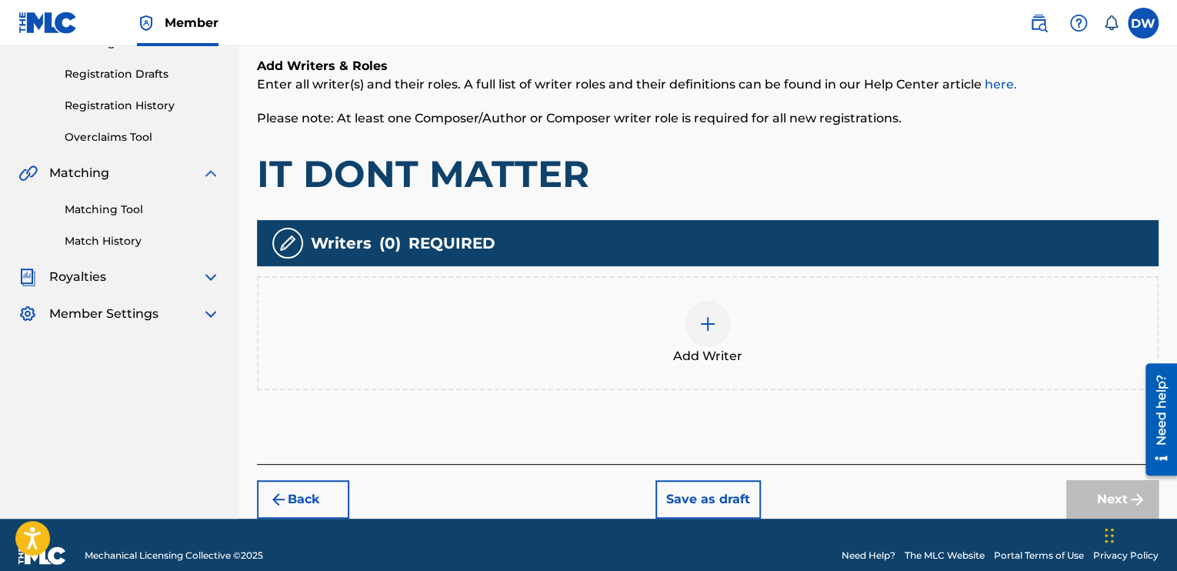
scroll to position [268, 0]
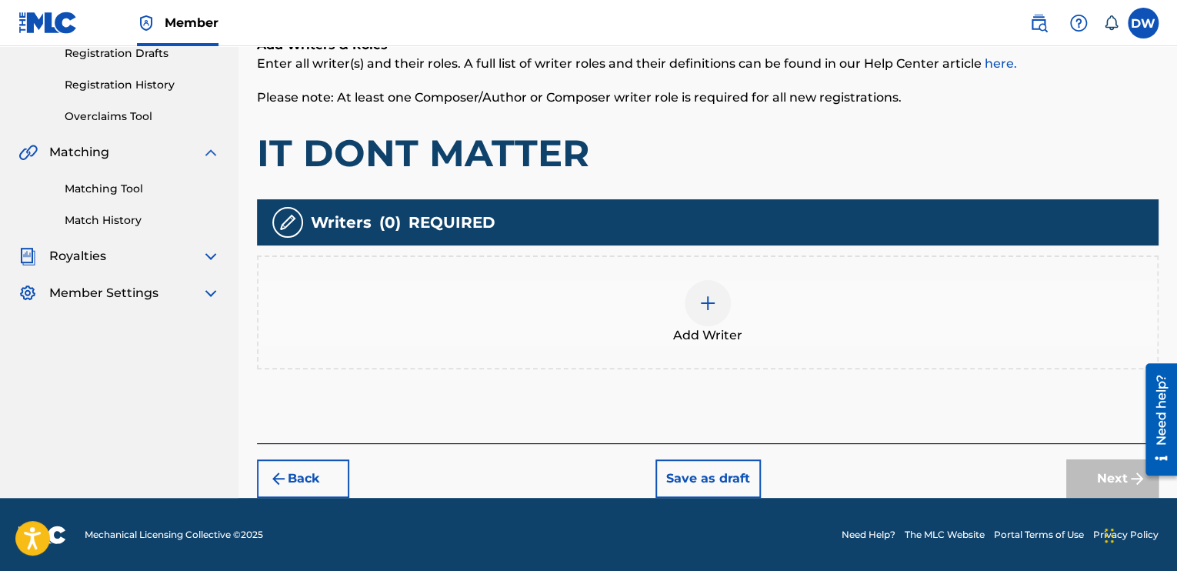
click at [699, 309] on img at bounding box center [708, 303] width 18 height 18
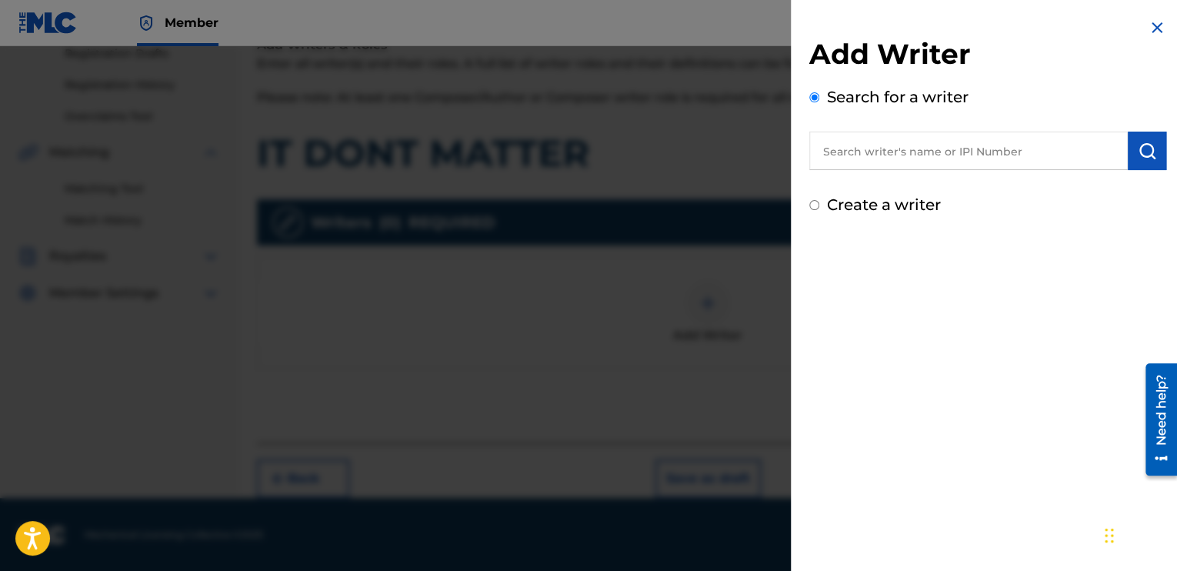
click at [866, 161] on input "text" at bounding box center [969, 151] width 319 height 38
type input "00354544262"
click at [1142, 158] on img "submit" at bounding box center [1147, 151] width 18 height 18
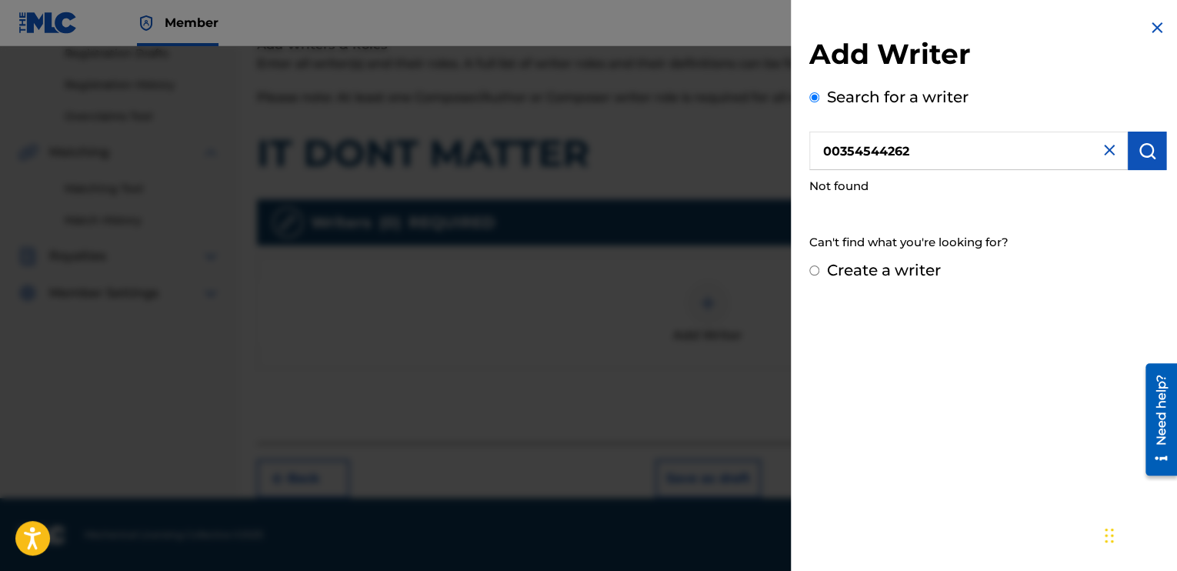
click at [819, 269] on input "Create a writer" at bounding box center [815, 270] width 10 height 10
radio input "false"
radio input "true"
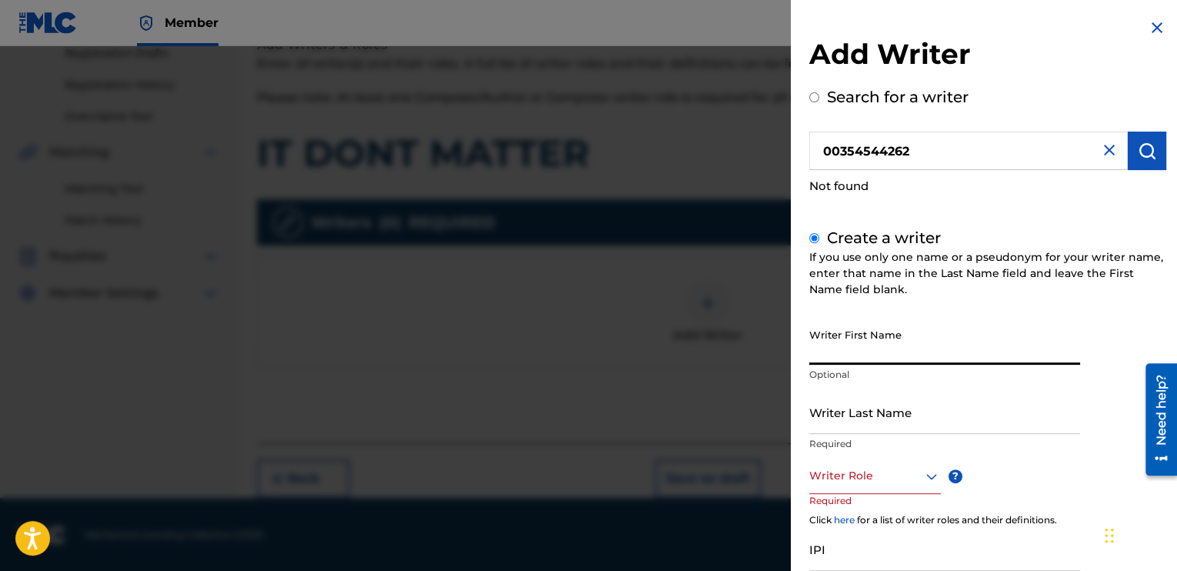
click at [820, 345] on input "Writer First Name" at bounding box center [945, 343] width 271 height 44
type input "DELVIN"
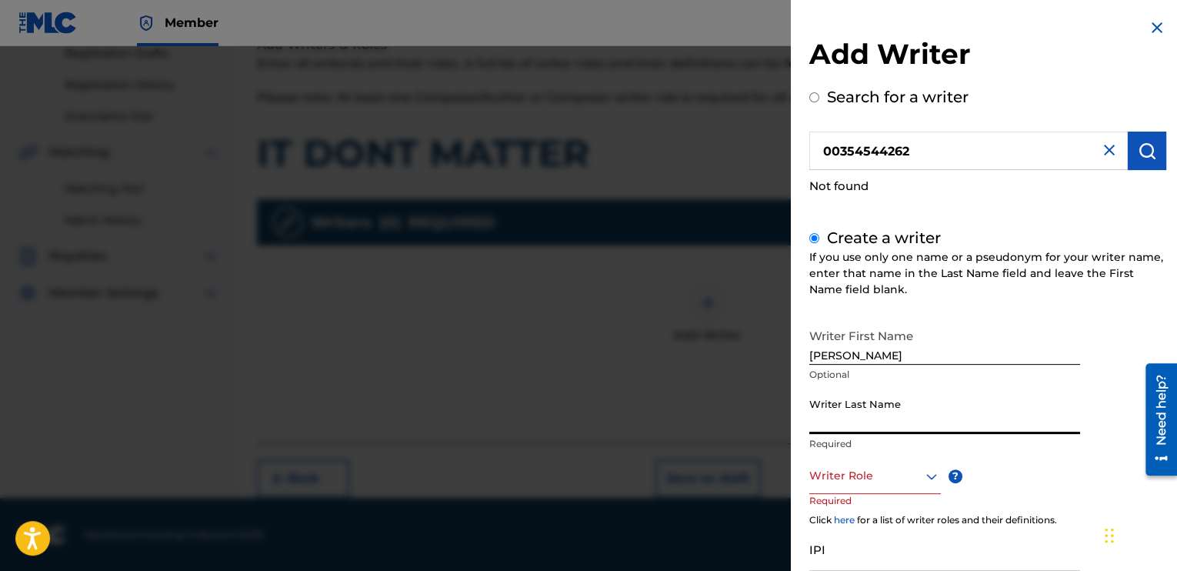
click at [826, 424] on input "Writer Last Name" at bounding box center [945, 412] width 271 height 44
type input "WRIGHT"
click at [937, 481] on icon at bounding box center [932, 476] width 18 height 18
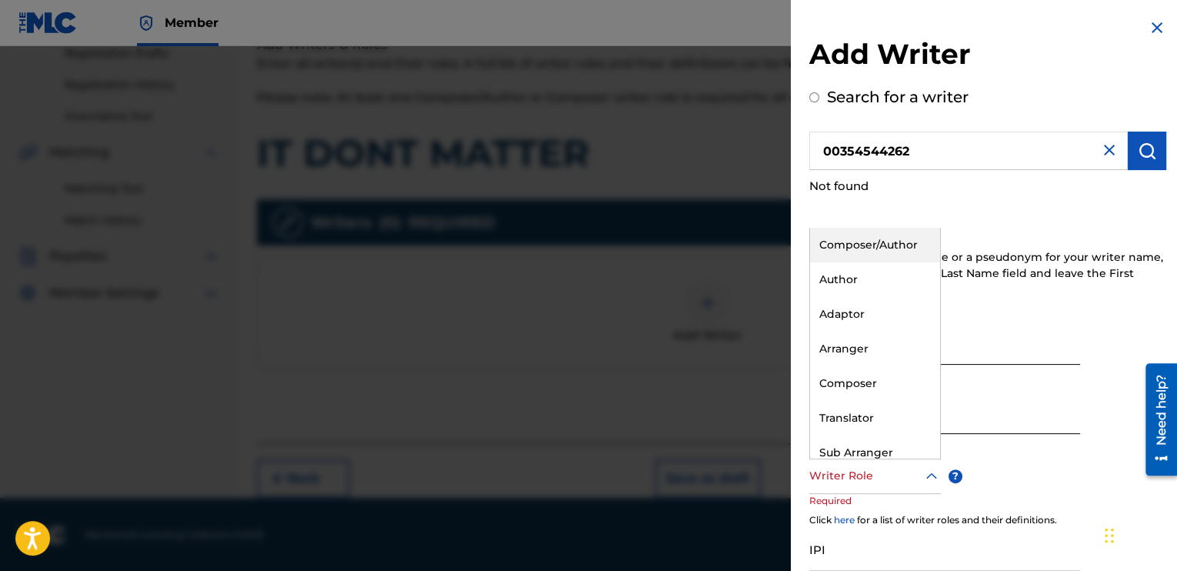
click at [873, 247] on div "Composer/Author" at bounding box center [875, 245] width 130 height 35
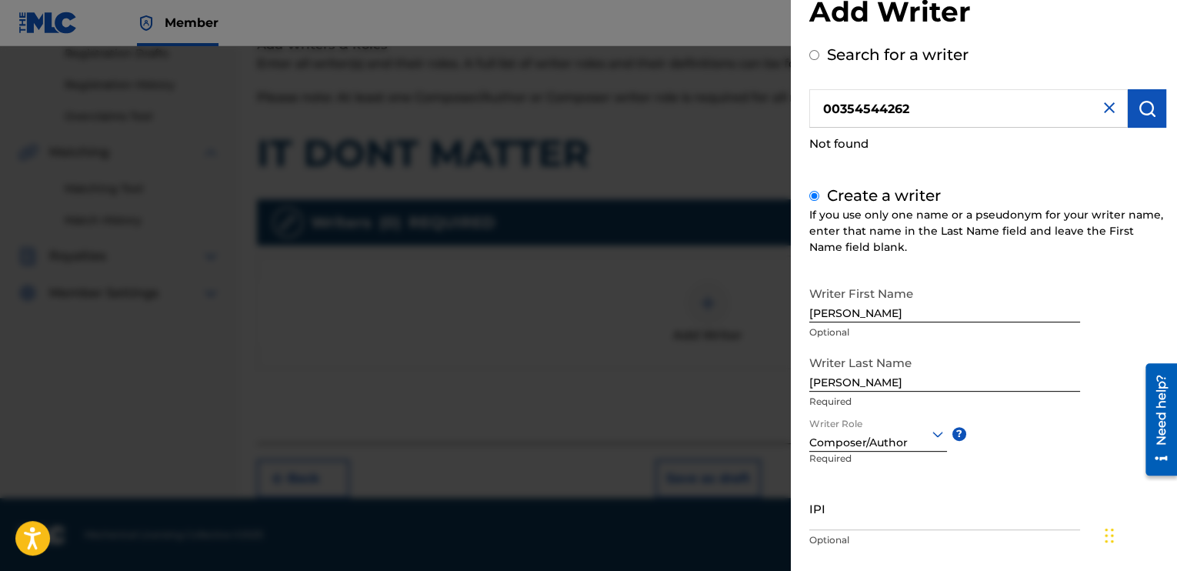
scroll to position [129, 0]
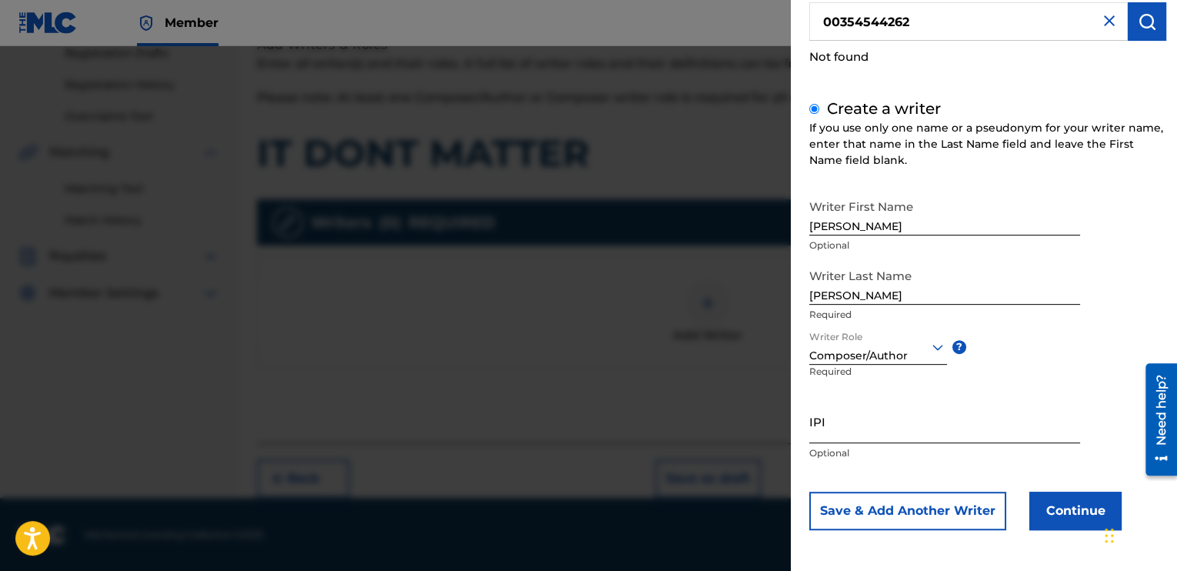
click at [838, 432] on input "IPI" at bounding box center [945, 421] width 271 height 44
type input "00354544262"
click at [1062, 502] on button "Continue" at bounding box center [1076, 511] width 92 height 38
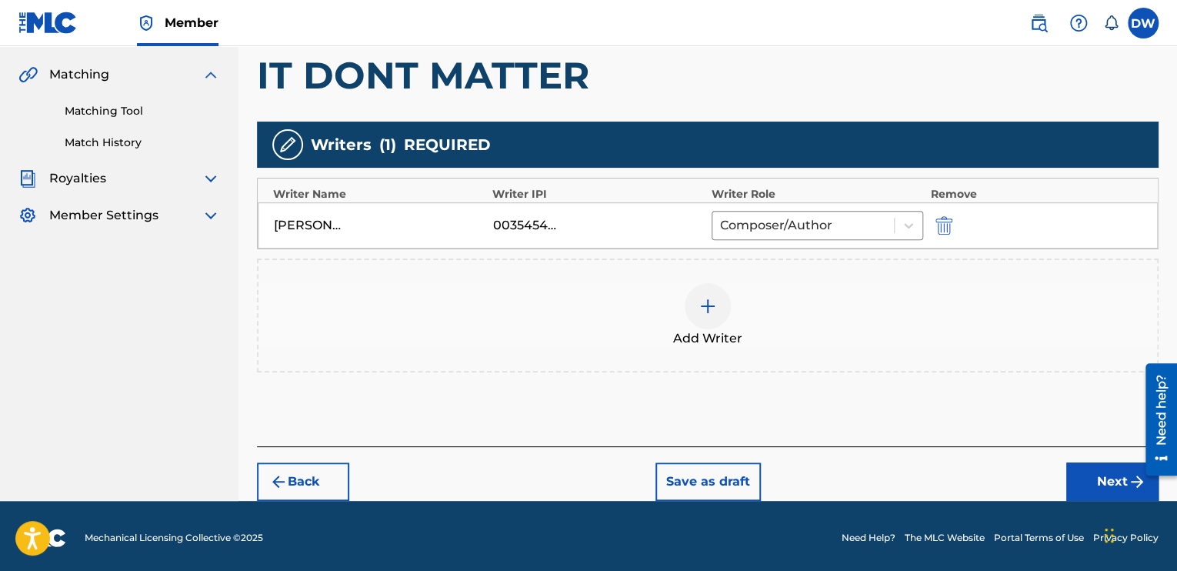
scroll to position [348, 0]
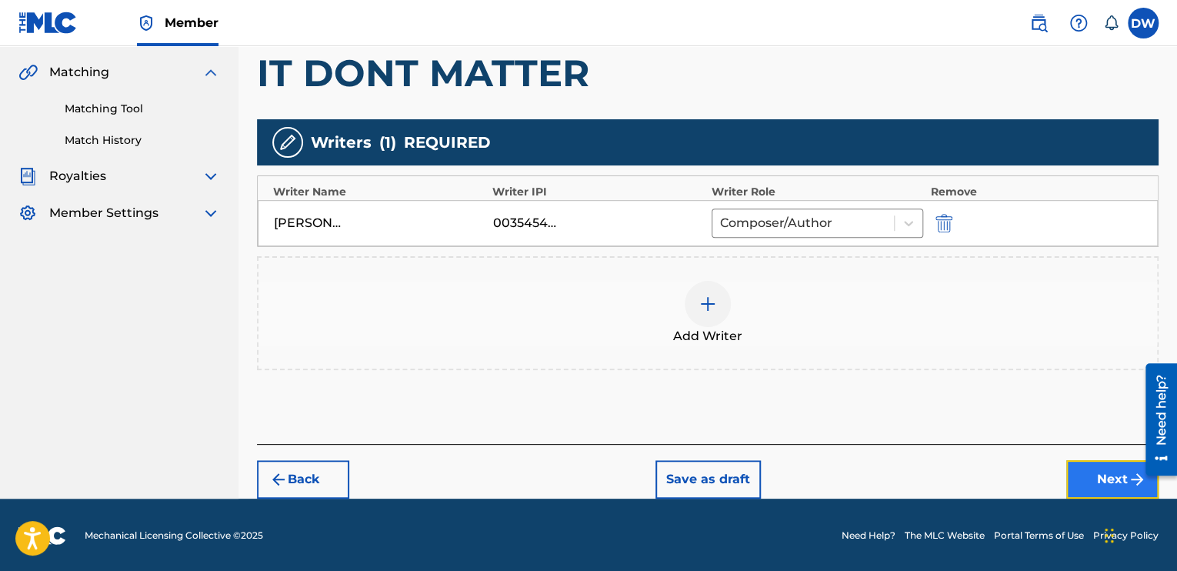
click at [1100, 475] on button "Next" at bounding box center [1113, 479] width 92 height 38
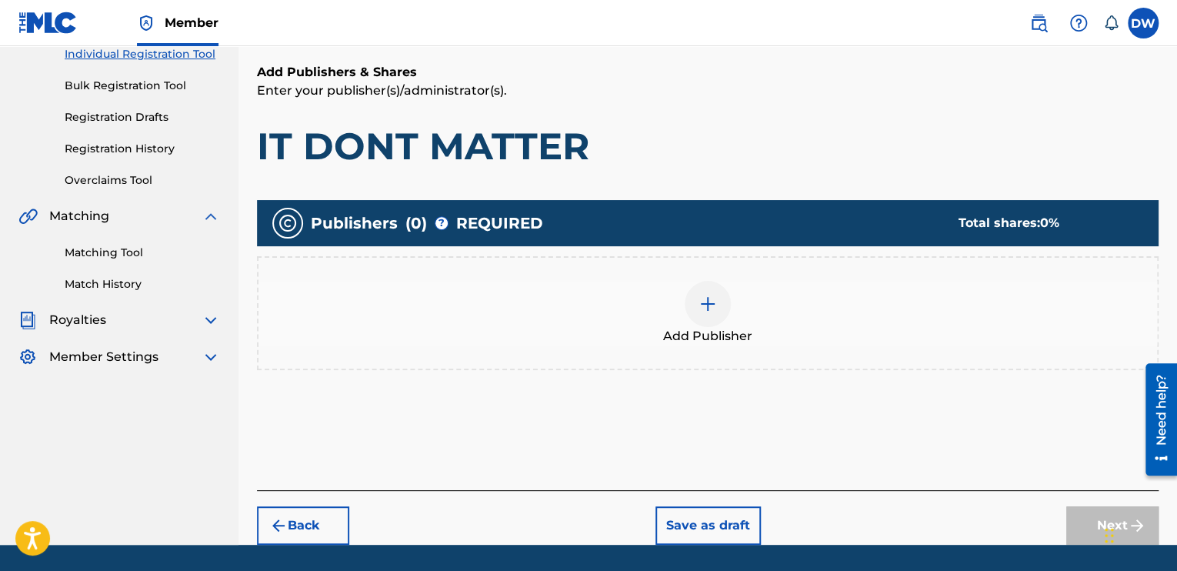
scroll to position [69, 0]
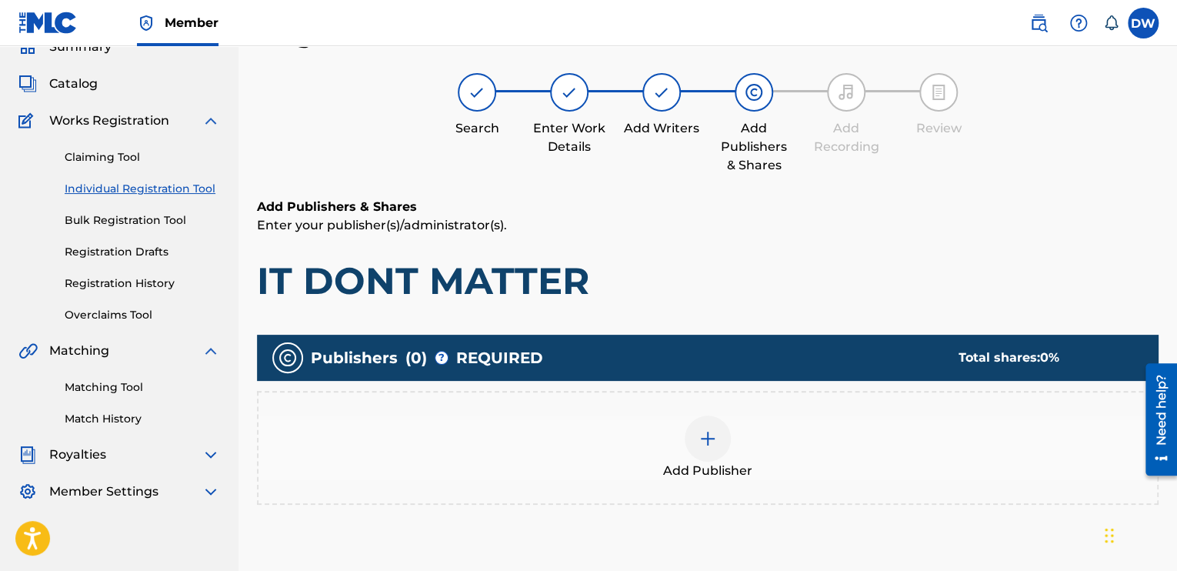
click at [704, 439] on img at bounding box center [708, 438] width 18 height 18
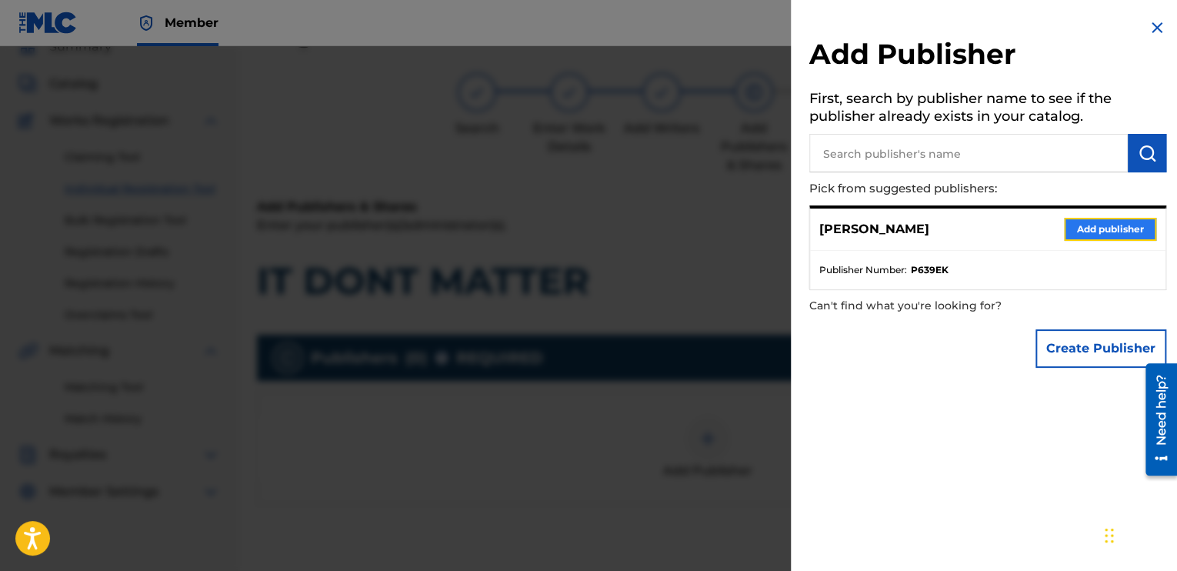
click at [1091, 228] on button "Add publisher" at bounding box center [1110, 229] width 92 height 23
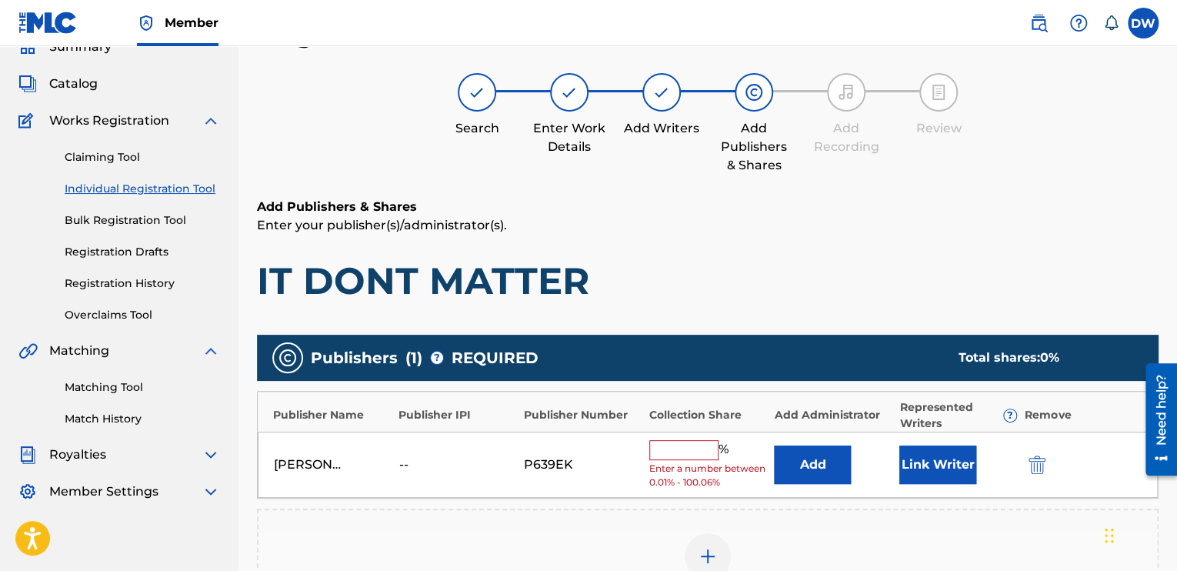
click at [668, 449] on input "text" at bounding box center [683, 450] width 69 height 20
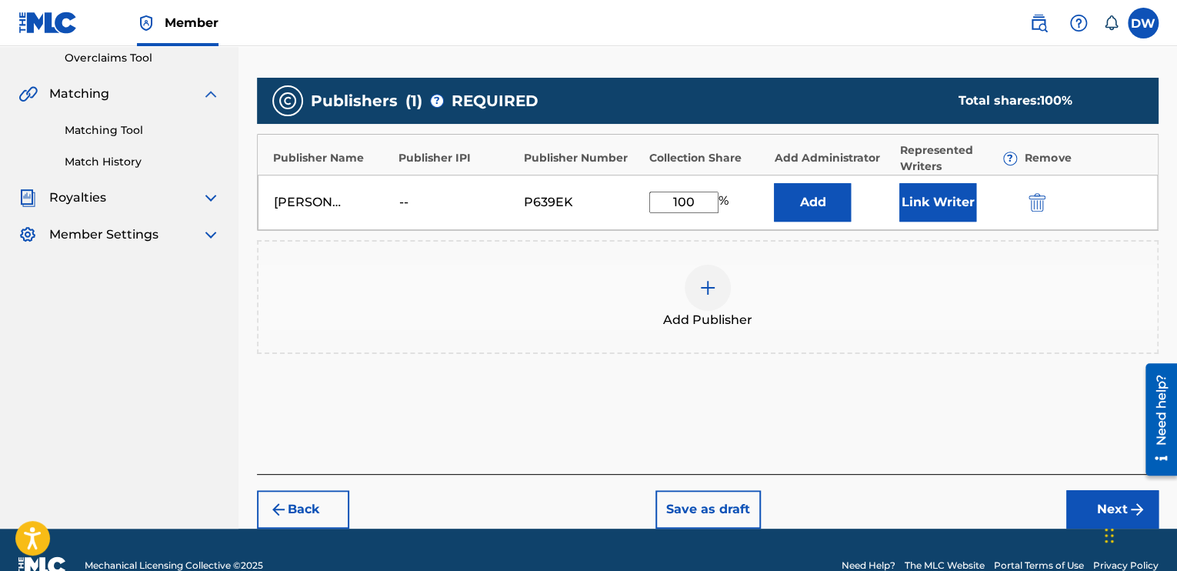
scroll to position [357, 0]
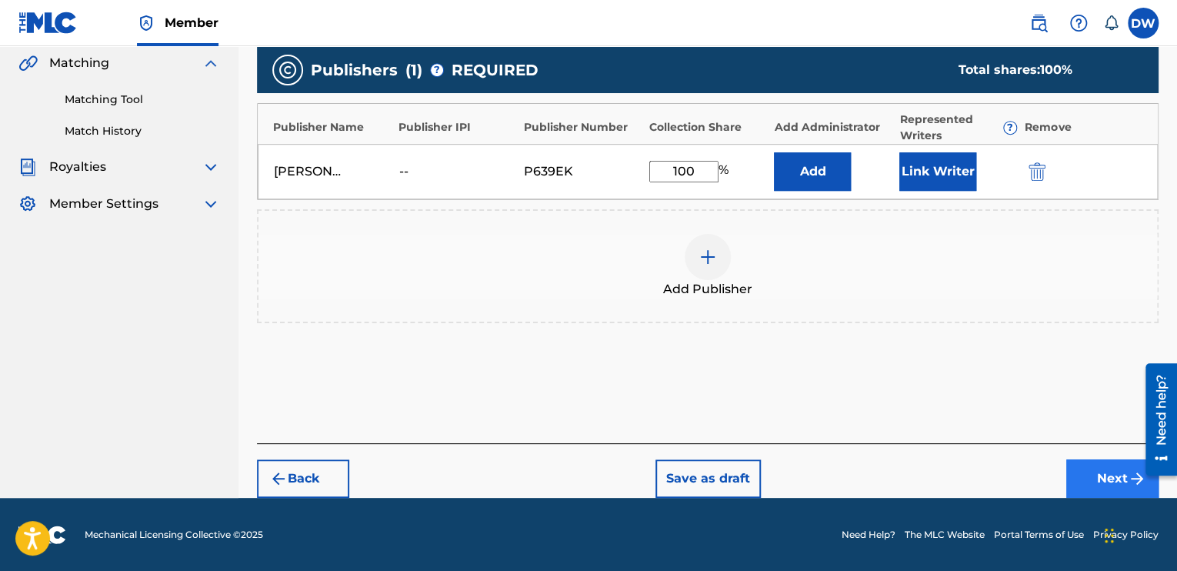
type input "100"
click at [1110, 475] on button "Next" at bounding box center [1113, 478] width 92 height 38
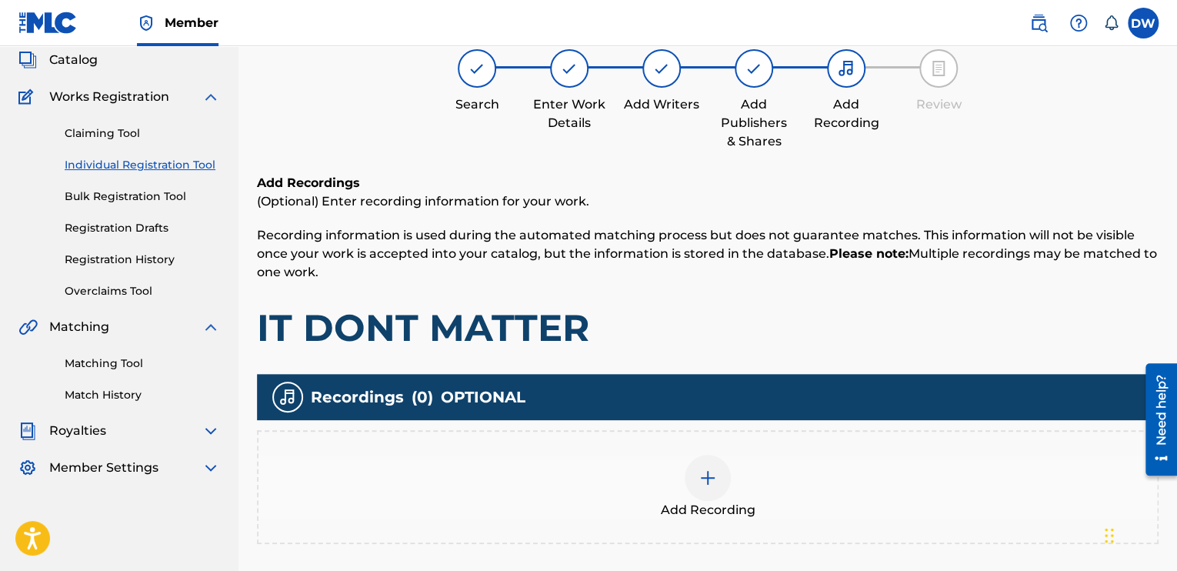
scroll to position [243, 0]
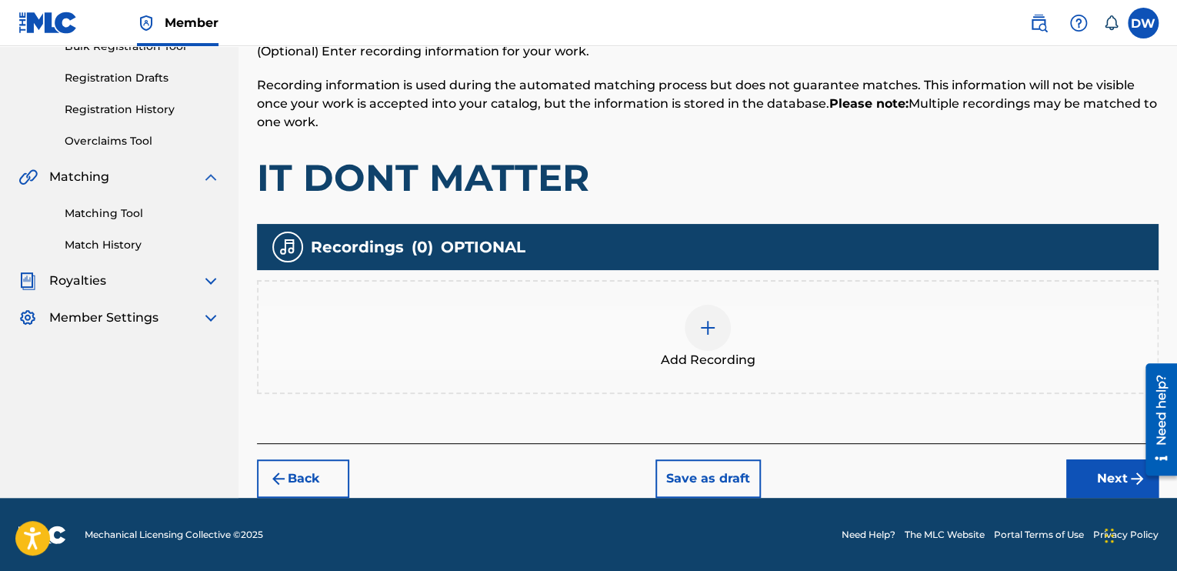
click at [711, 336] on img at bounding box center [708, 328] width 18 height 18
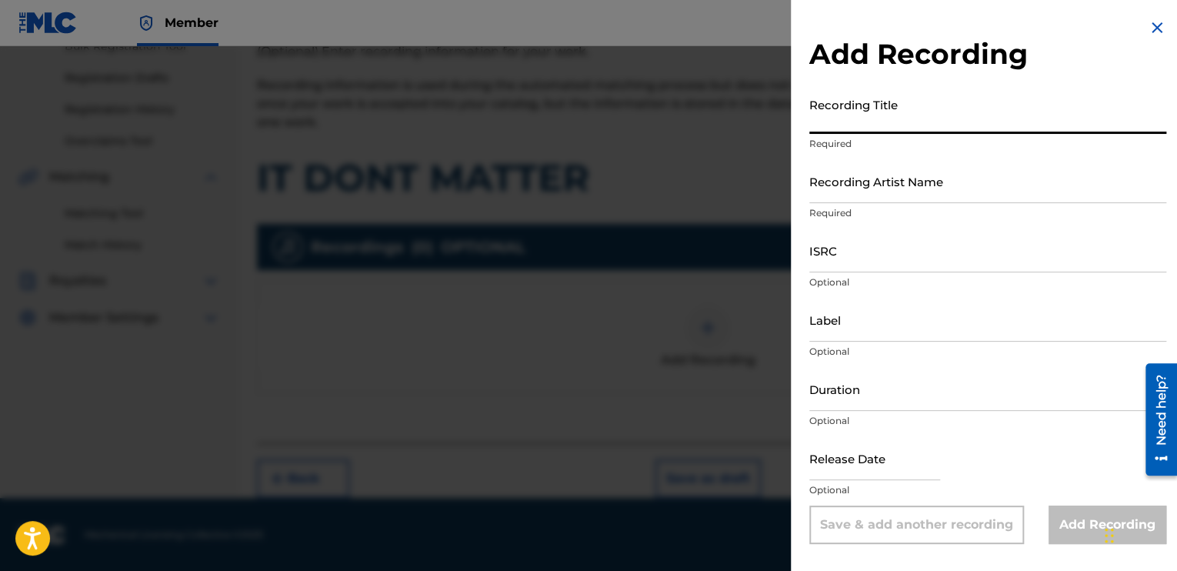
click at [884, 119] on input "Recording Title" at bounding box center [988, 112] width 357 height 44
type input "IT DONT MATTER"
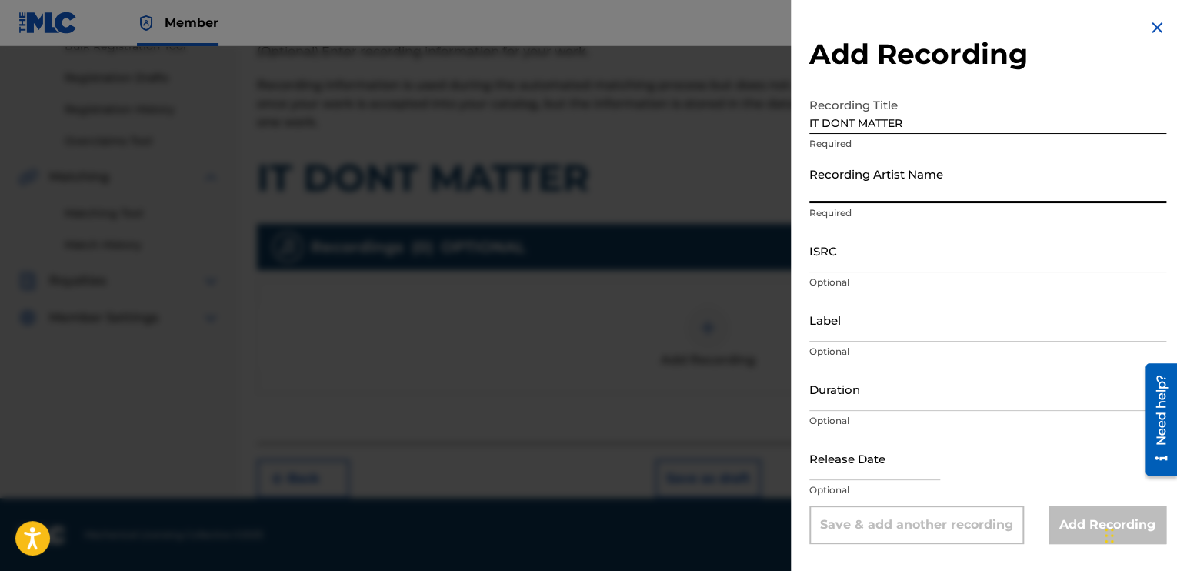
click at [860, 192] on input "Recording Artist Name" at bounding box center [988, 181] width 357 height 44
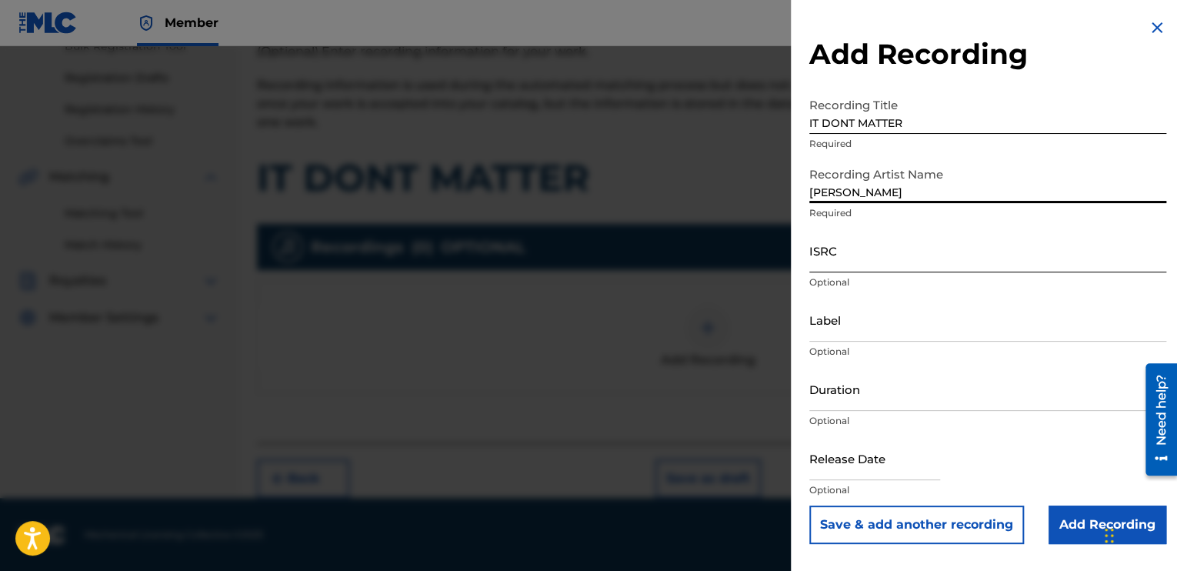
type input "[PERSON_NAME]"
click at [817, 259] on input "ISRC" at bounding box center [988, 251] width 357 height 44
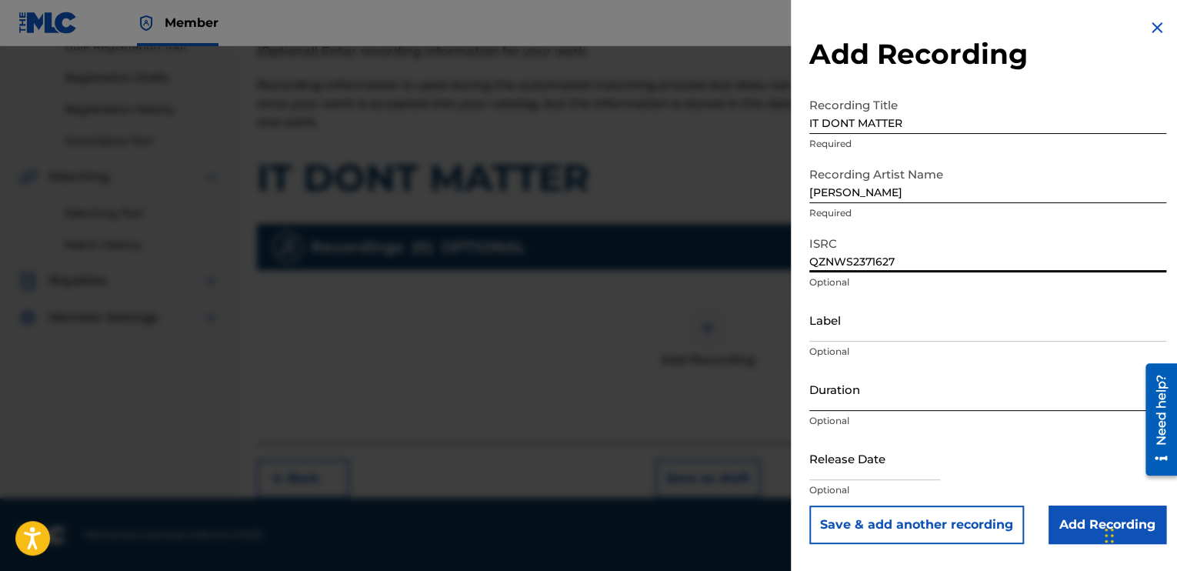
type input "QZNWS2371627"
click at [847, 396] on input "Duration" at bounding box center [988, 389] width 357 height 44
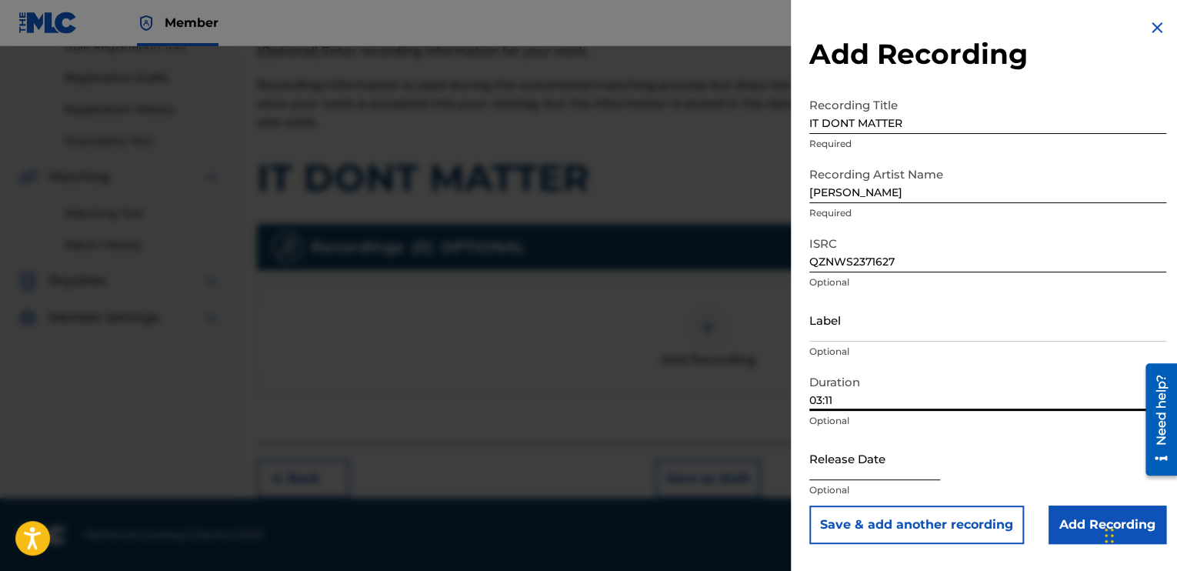
type input "03:11"
select select "8"
select select "2025"
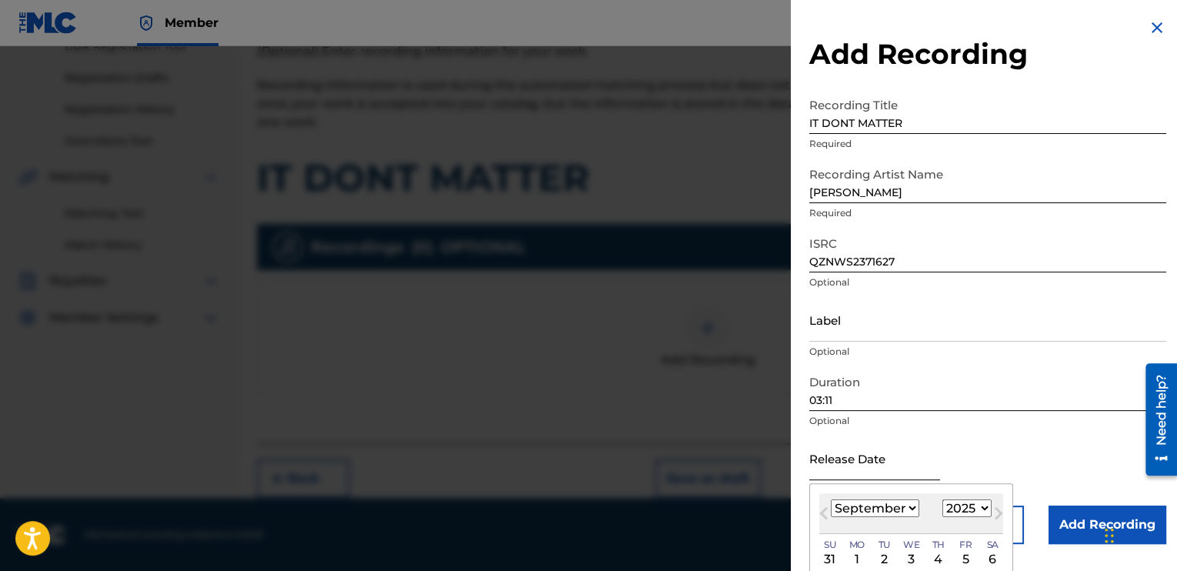
click at [863, 471] on input "text" at bounding box center [875, 458] width 131 height 44
click at [905, 512] on select "January February March April May June July August September October November De…" at bounding box center [875, 508] width 88 height 18
select select "6"
click at [831, 499] on select "January February March April May June July August September October November De…" at bounding box center [875, 508] width 88 height 18
click at [976, 500] on select "1899 1900 1901 1902 1903 1904 1905 1906 1907 1908 1909 1910 1911 1912 1913 1914…" at bounding box center [967, 508] width 49 height 18
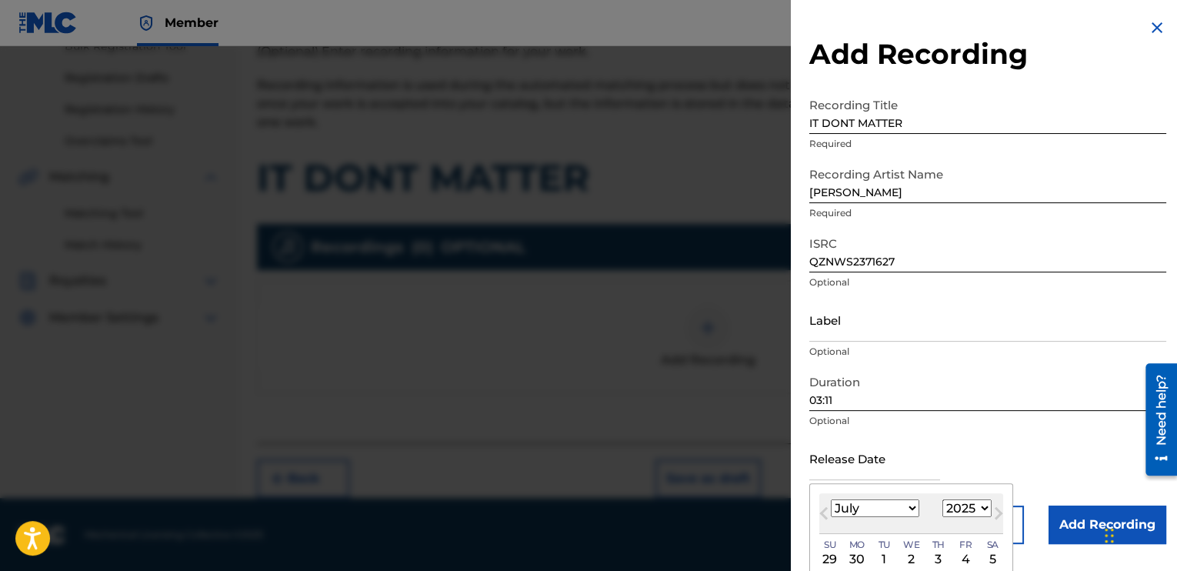
select select "2014"
click at [943, 499] on select "1899 1900 1901 1902 1903 1904 1905 1906 1907 1908 1909 1910 1911 1912 1913 1914…" at bounding box center [967, 508] width 49 height 18
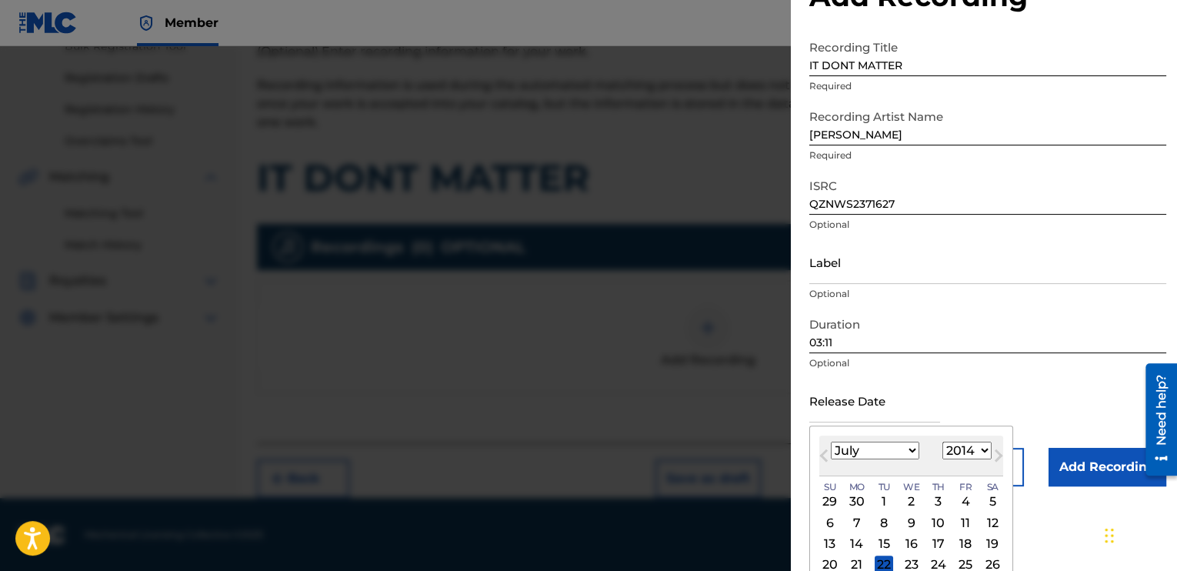
scroll to position [114, 0]
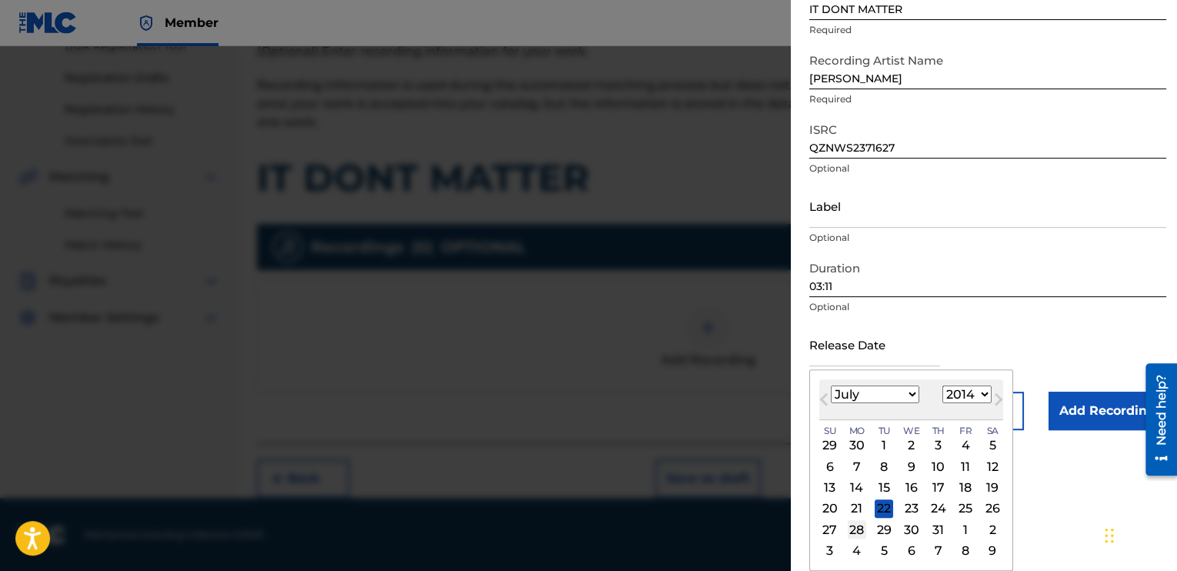
click at [852, 523] on div "28" at bounding box center [857, 529] width 18 height 18
type input "July 28 2014"
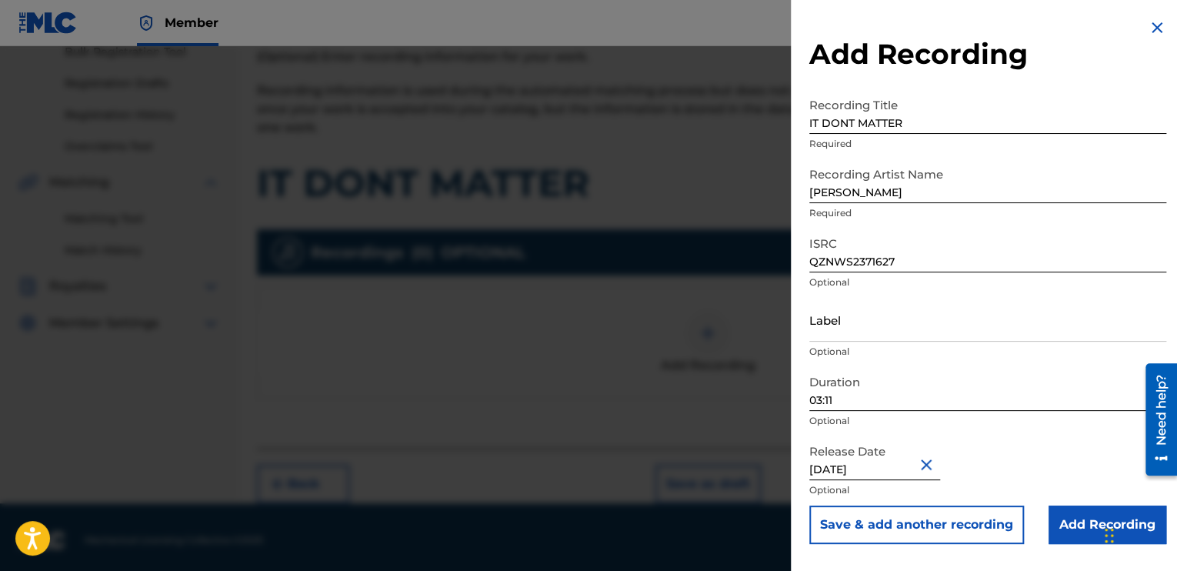
scroll to position [243, 0]
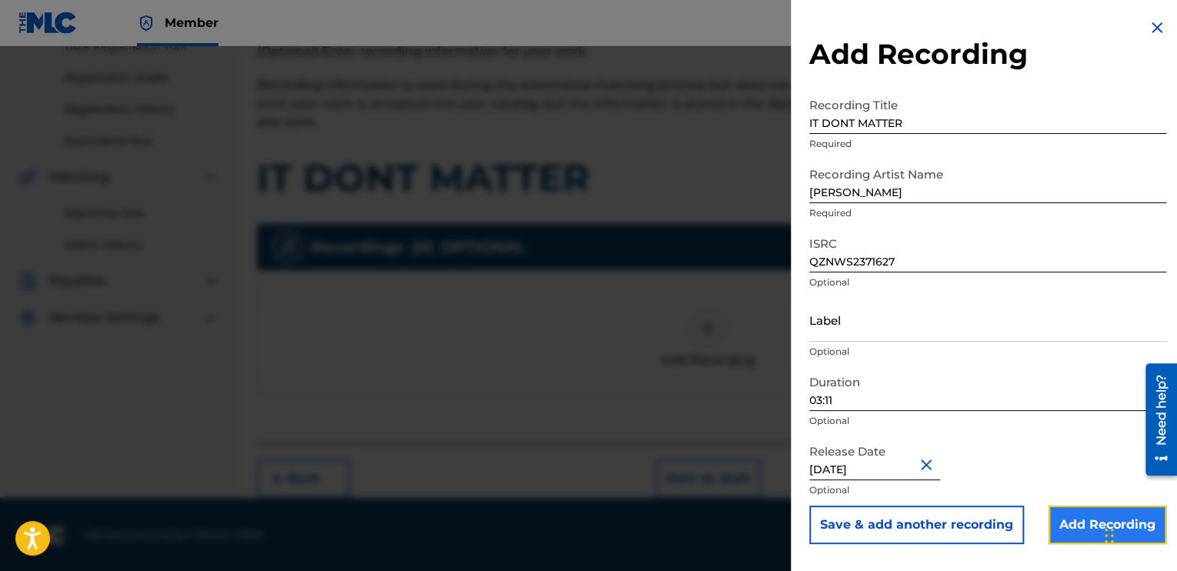
click at [1080, 523] on input "Add Recording" at bounding box center [1108, 525] width 118 height 38
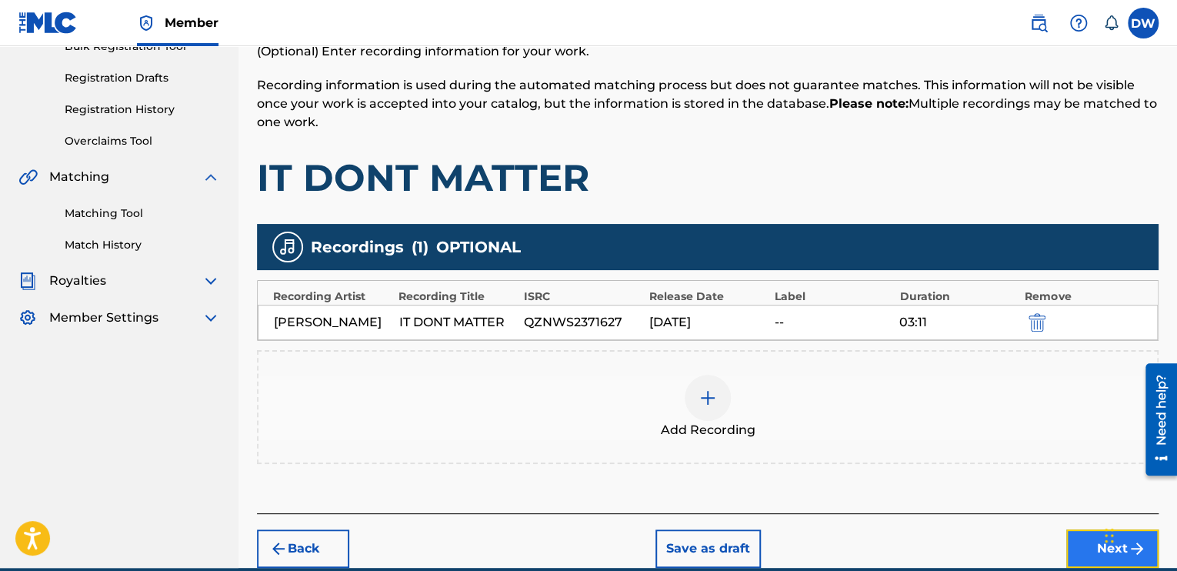
click at [1083, 543] on button "Next" at bounding box center [1113, 548] width 92 height 38
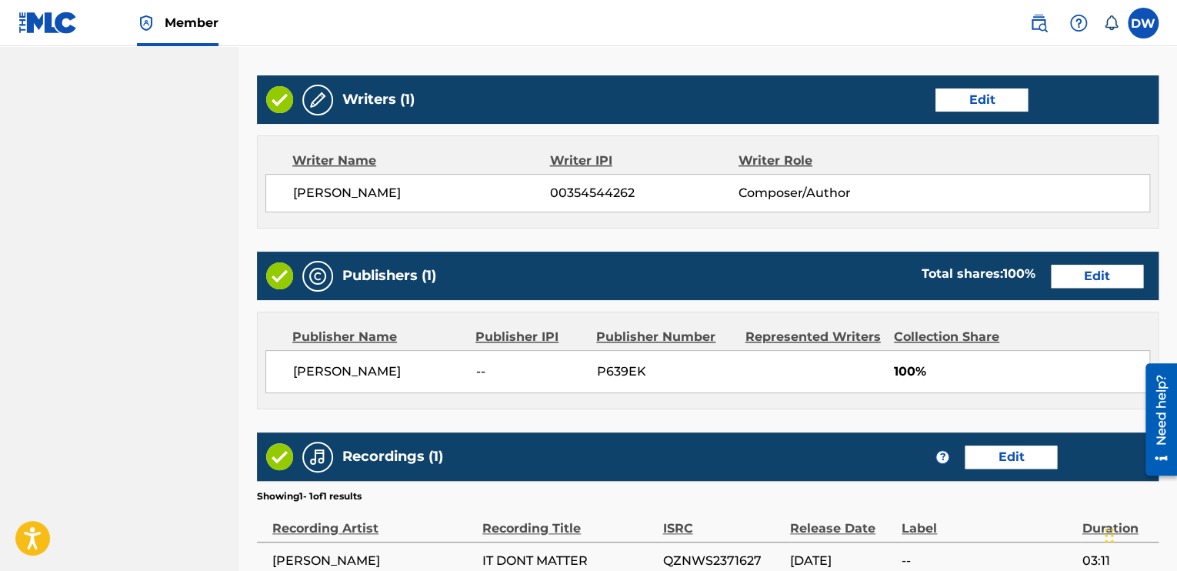
scroll to position [729, 0]
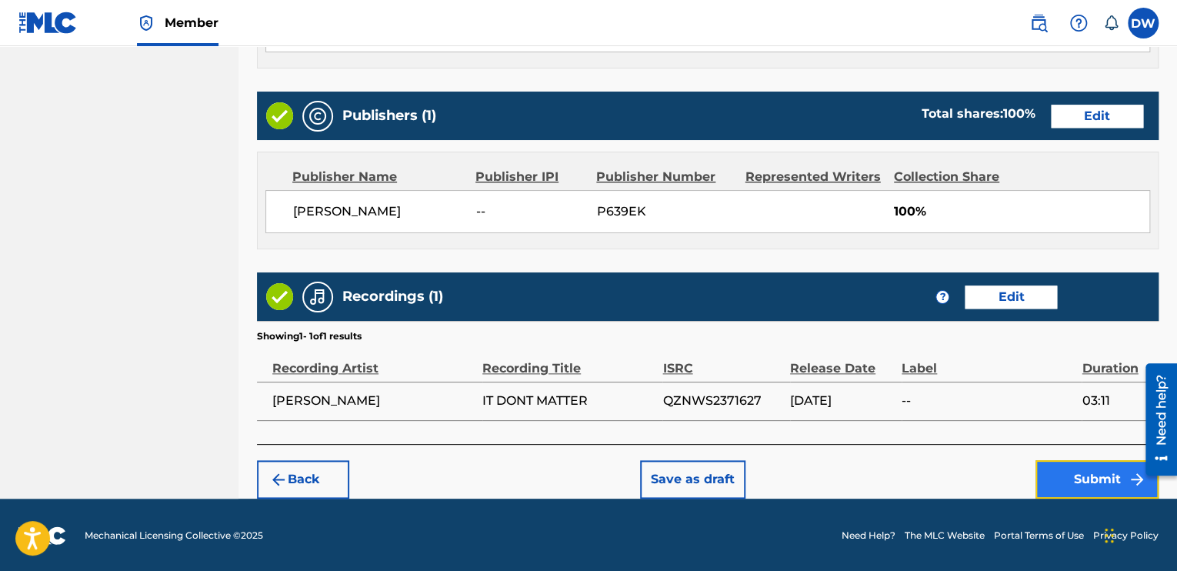
click at [1095, 485] on button "Submit" at bounding box center [1097, 479] width 123 height 38
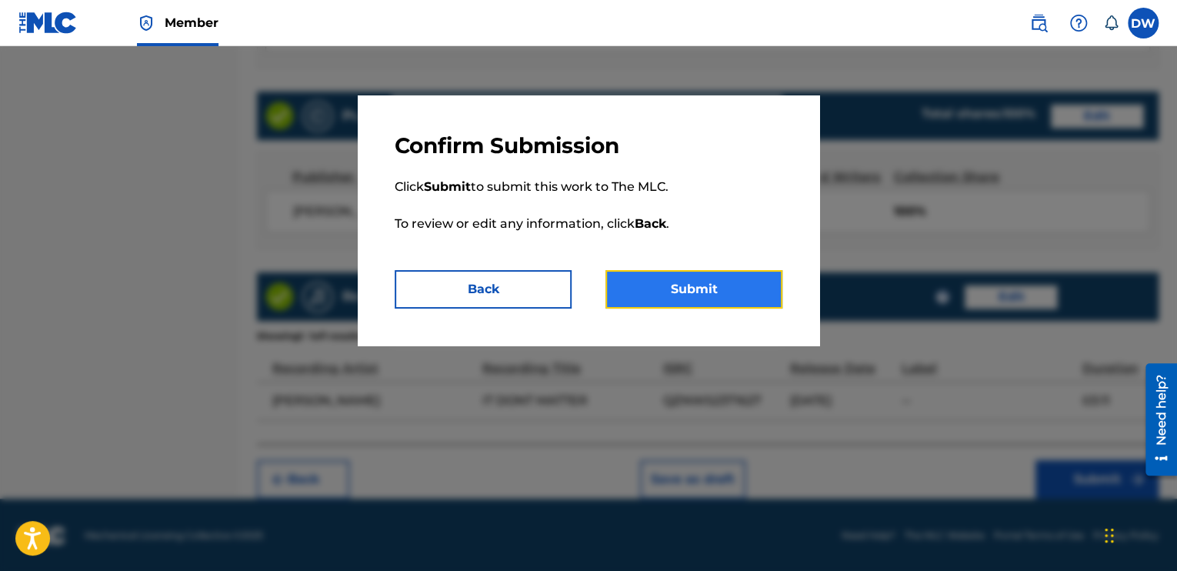
click at [760, 293] on button "Submit" at bounding box center [694, 289] width 177 height 38
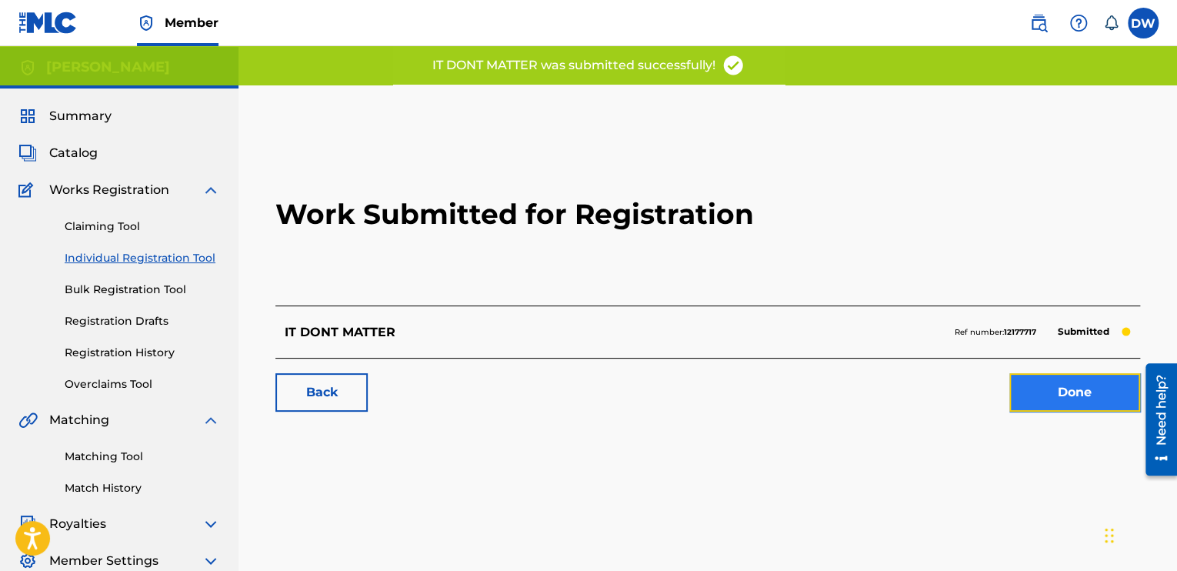
click at [1019, 392] on link "Done" at bounding box center [1075, 392] width 131 height 38
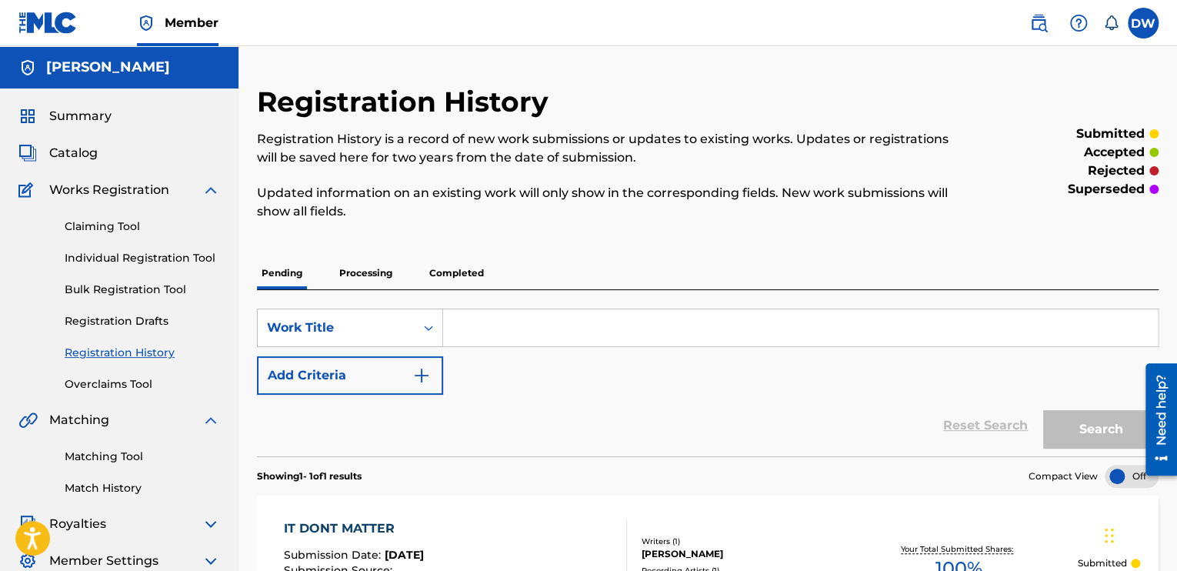
click at [152, 187] on span "Works Registration" at bounding box center [109, 190] width 120 height 18
click at [423, 352] on div "SearchWithCriteria53e1bb22-df4b-4fa1-9db7-f1de8537db82 Work Title Add Criteria" at bounding box center [708, 352] width 902 height 86
click at [479, 336] on input "Search Form" at bounding box center [800, 327] width 715 height 37
click at [140, 255] on link "Individual Registration Tool" at bounding box center [142, 258] width 155 height 16
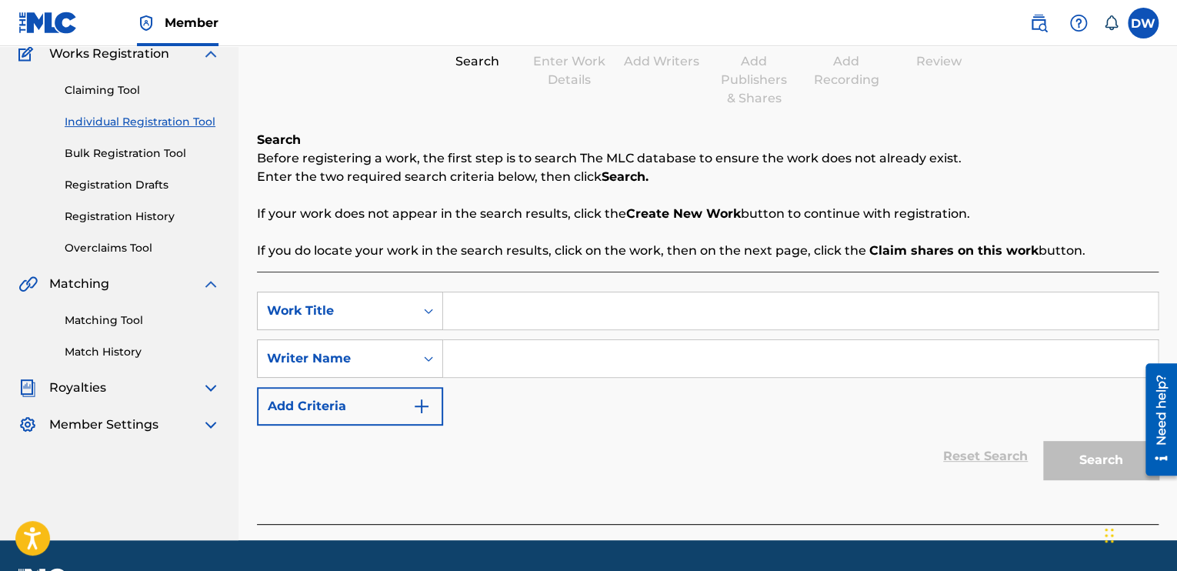
scroll to position [179, 0]
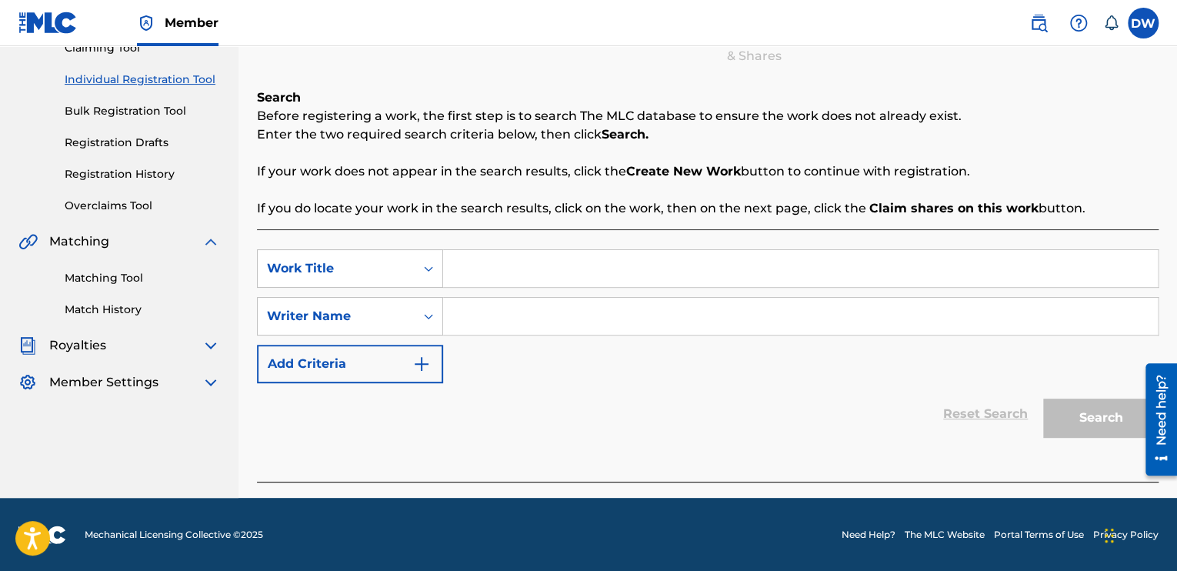
click at [479, 265] on input "Search Form" at bounding box center [800, 268] width 715 height 37
type input "MY FATHER GAVE ME"
click at [474, 317] on input "Search Form" at bounding box center [800, 316] width 715 height 37
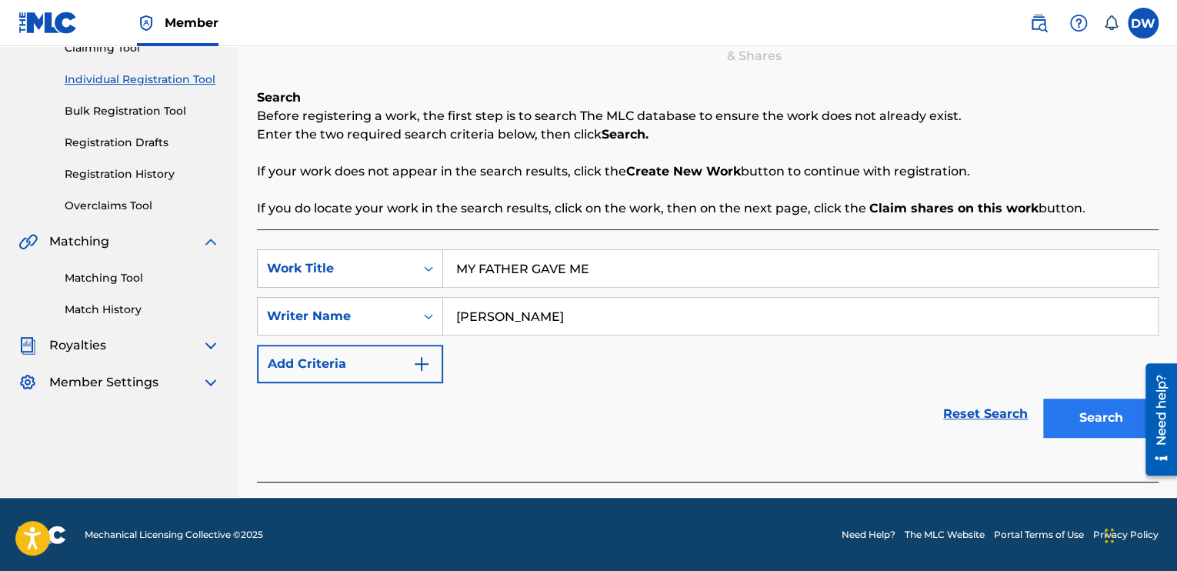
type input "[PERSON_NAME]"
click at [1080, 417] on button "Search" at bounding box center [1100, 418] width 115 height 38
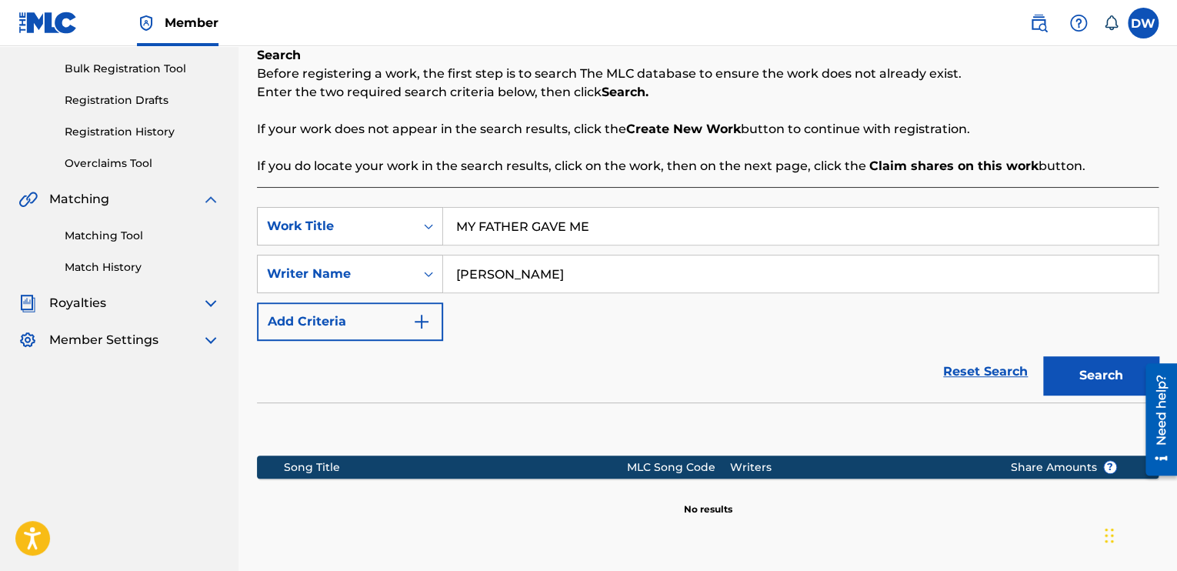
scroll to position [356, 0]
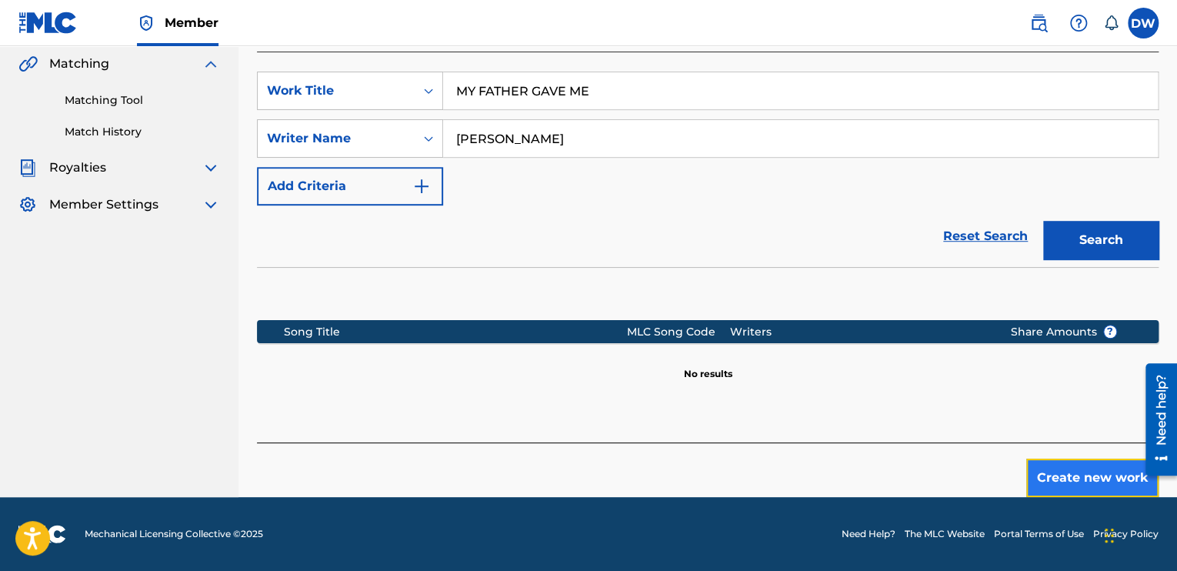
click at [1072, 477] on button "Create new work" at bounding box center [1093, 478] width 132 height 38
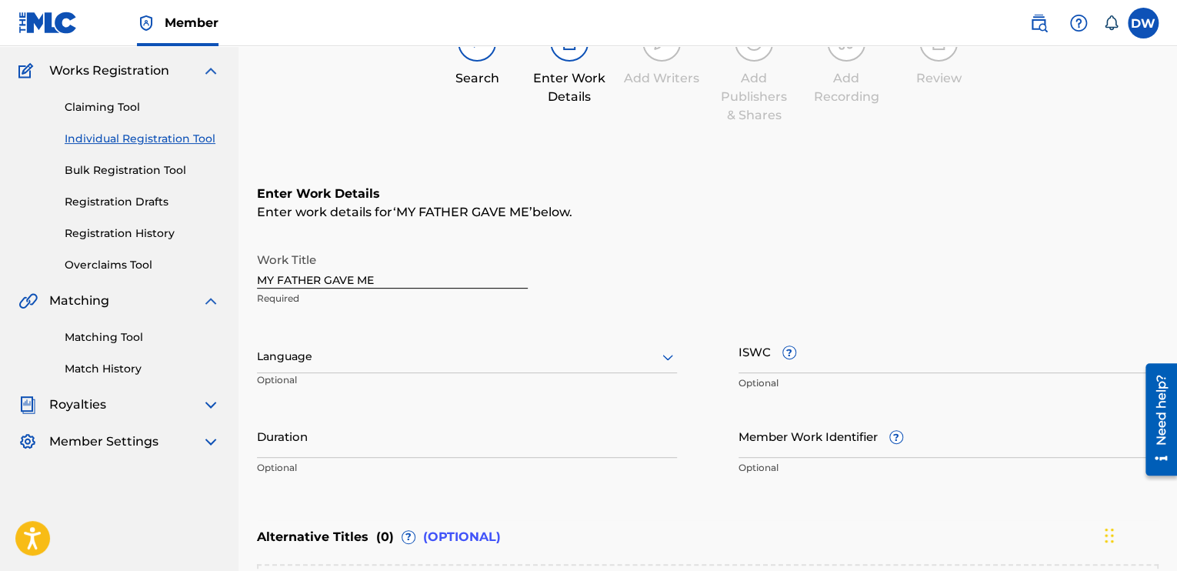
scroll to position [112, 0]
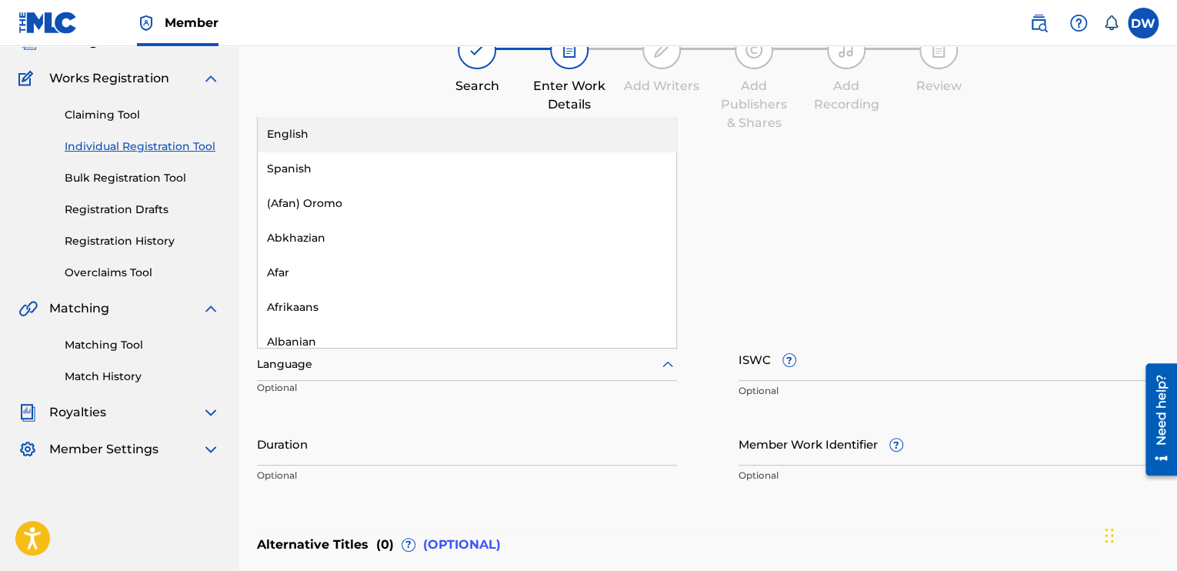
click at [667, 367] on icon at bounding box center [668, 365] width 18 height 18
click at [380, 127] on div "English" at bounding box center [467, 134] width 419 height 35
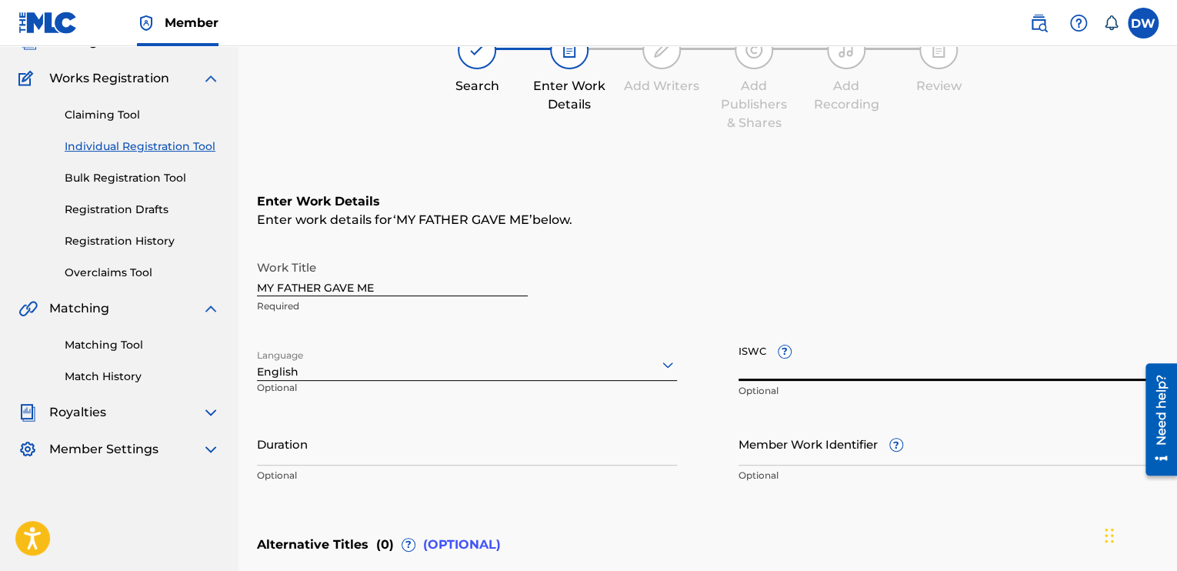
click at [784, 378] on input "ISWC ?" at bounding box center [949, 359] width 420 height 44
type input "T-072.297.498-2"
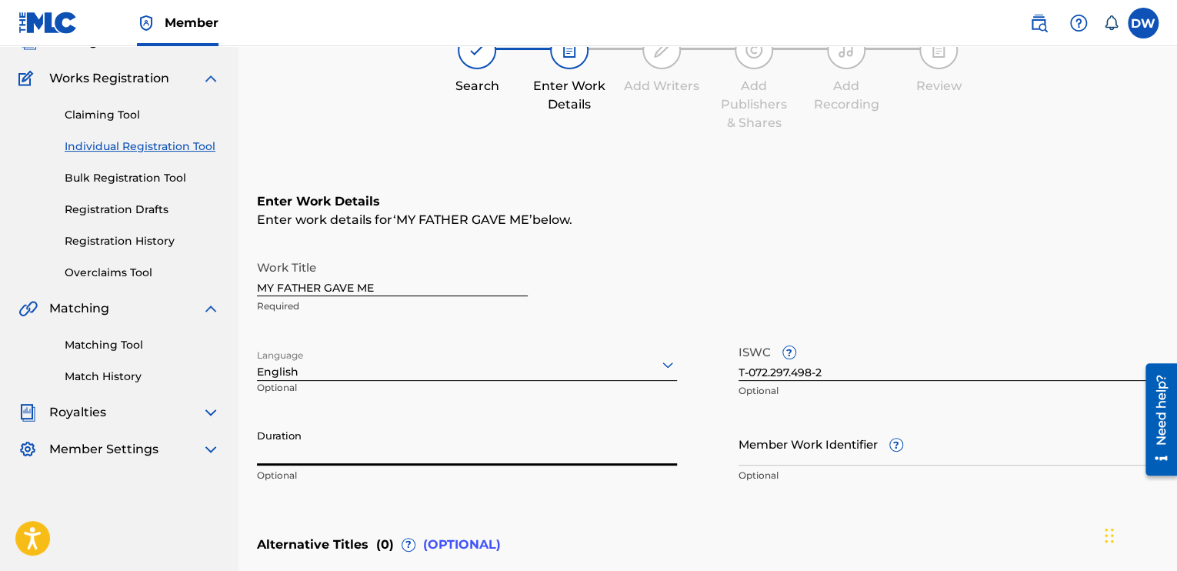
click at [318, 451] on input "Duration" at bounding box center [467, 444] width 420 height 44
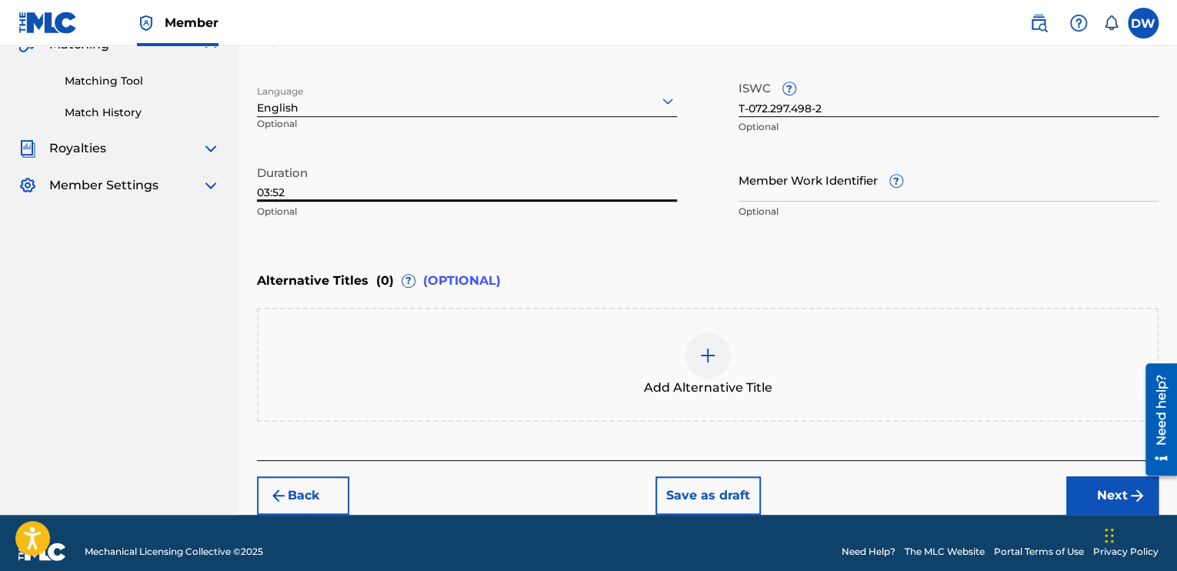
scroll to position [392, 0]
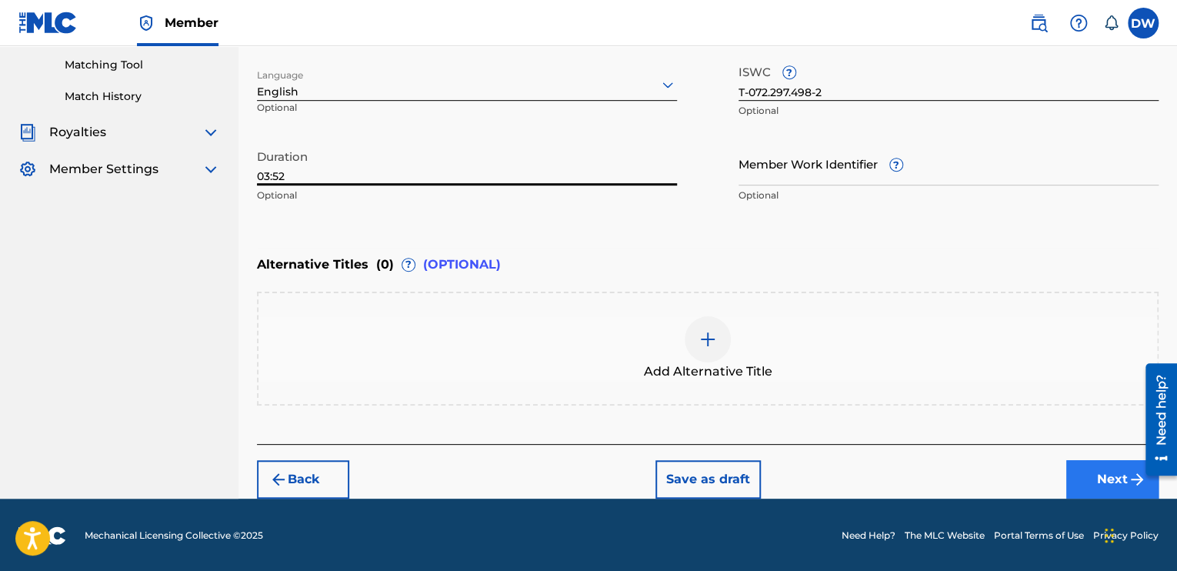
type input "03:52"
click at [1090, 475] on button "Next" at bounding box center [1113, 479] width 92 height 38
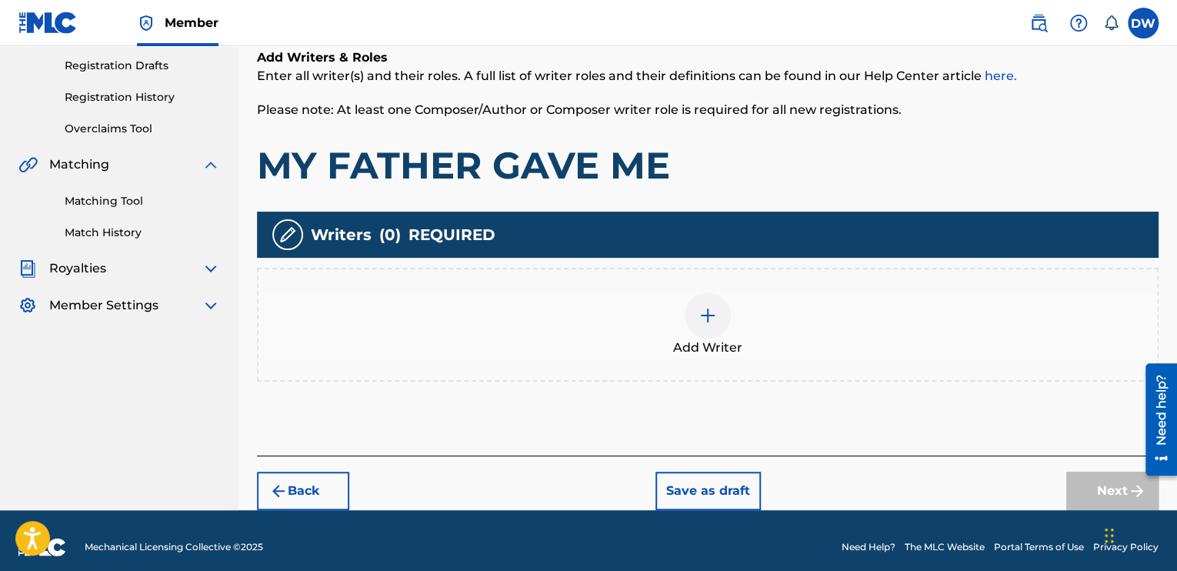
scroll to position [268, 0]
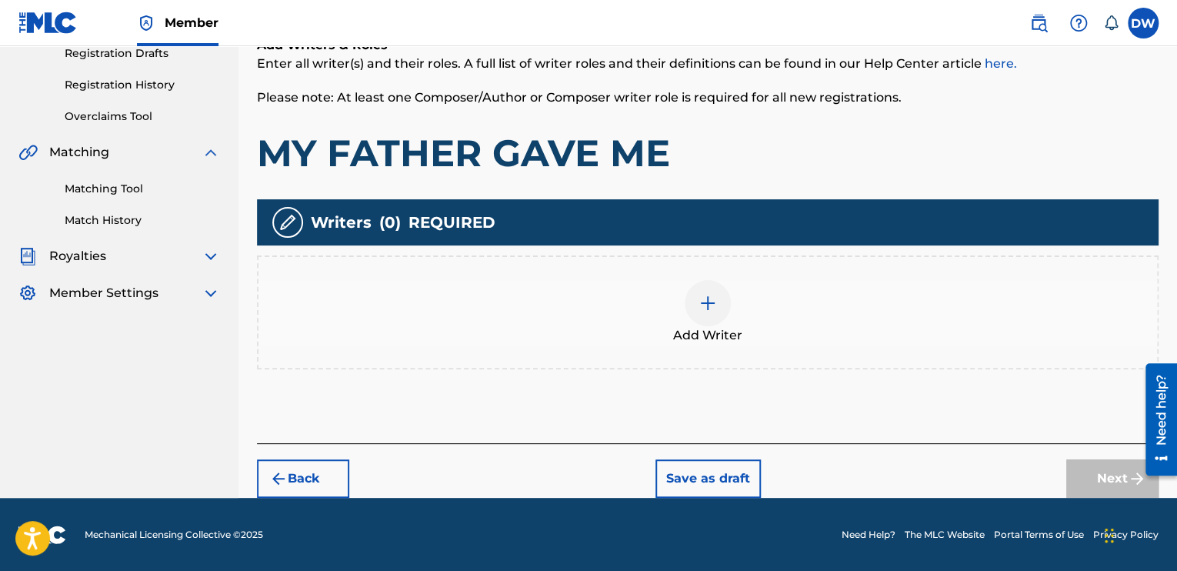
click at [706, 304] on img at bounding box center [708, 303] width 18 height 18
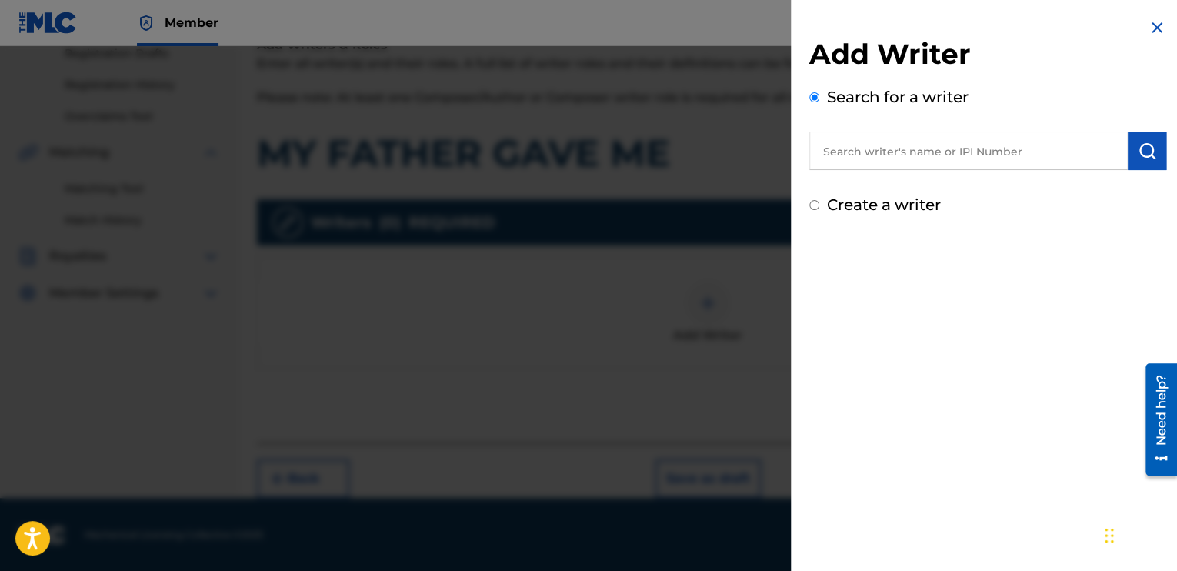
click at [813, 204] on input "Create a writer" at bounding box center [815, 205] width 10 height 10
radio input "false"
radio input "true"
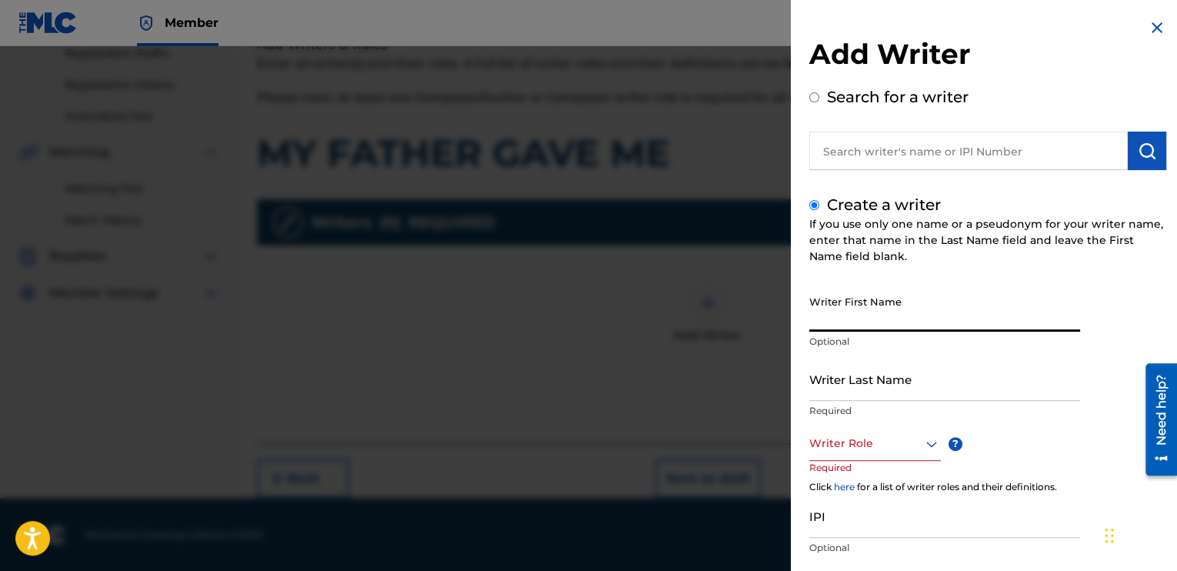
click at [820, 321] on input "Writer First Name" at bounding box center [945, 310] width 271 height 44
type input "DELVIN"
click at [837, 378] on input "Writer Last Name" at bounding box center [945, 379] width 271 height 44
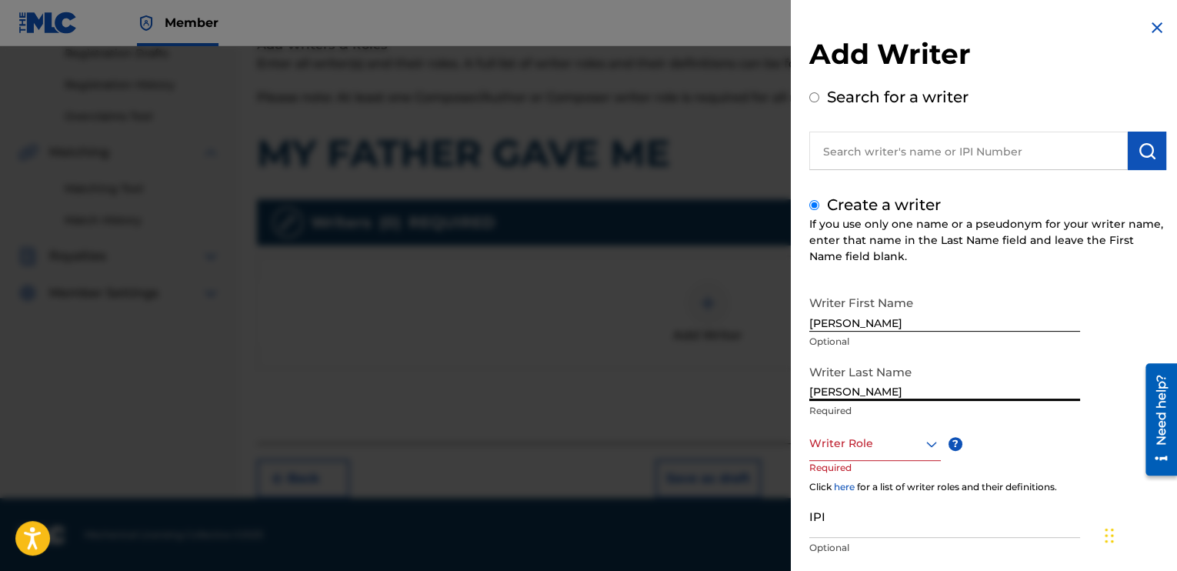
type input "WRIGHT"
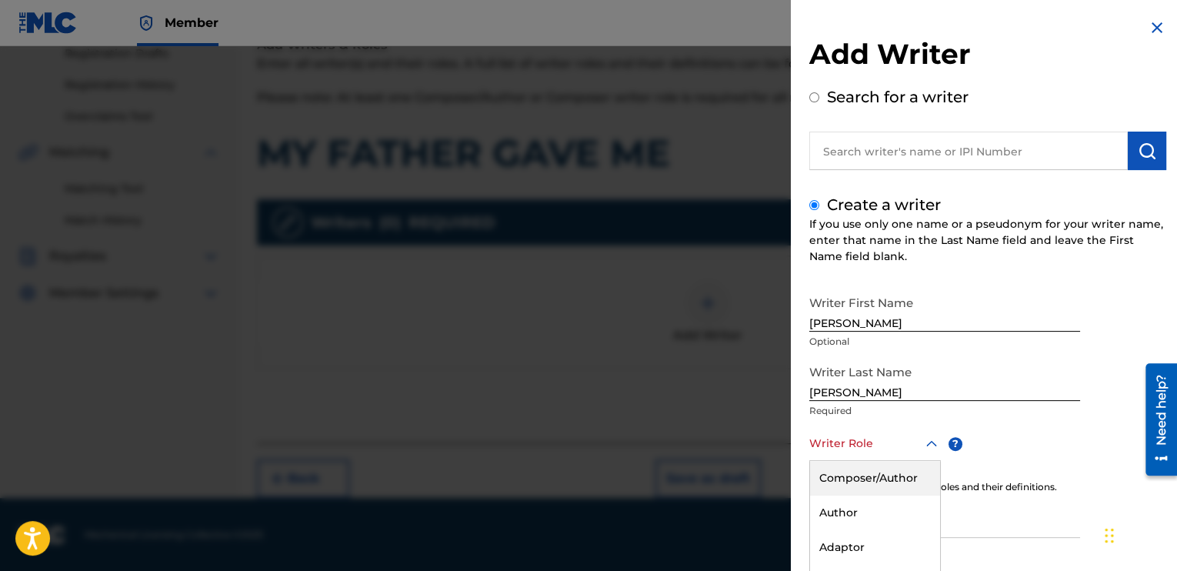
scroll to position [95, 0]
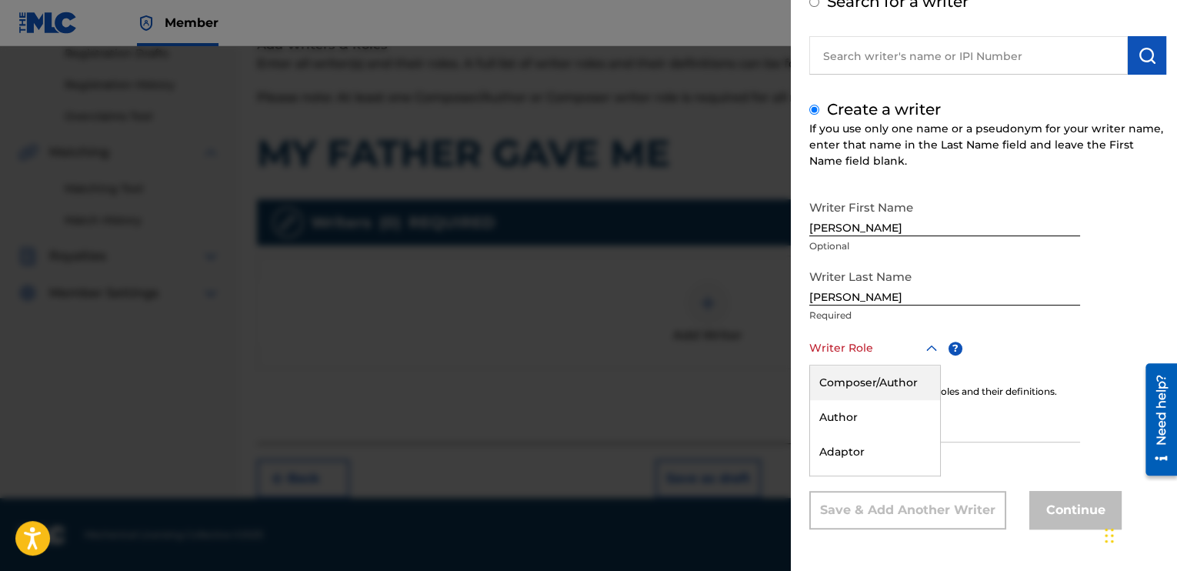
click at [918, 366] on div "8 results available. Use Up and Down to choose options, press Enter to select t…" at bounding box center [876, 348] width 132 height 35
click at [873, 379] on div "Composer/Author" at bounding box center [875, 383] width 130 height 35
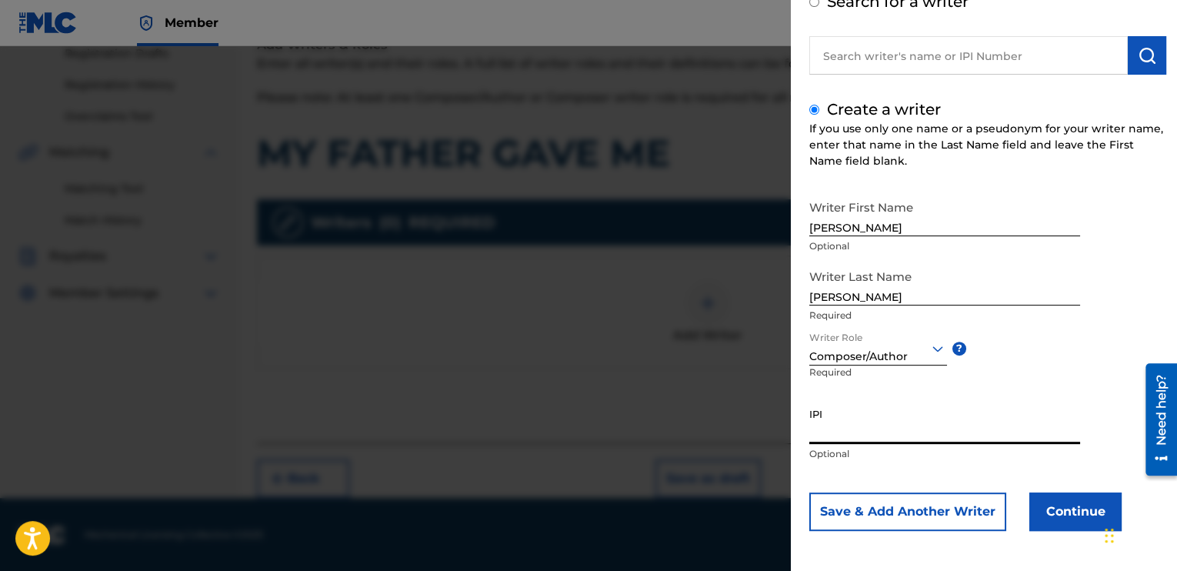
click at [823, 438] on input "IPI" at bounding box center [945, 422] width 271 height 44
type input "00354544262"
click at [1067, 509] on button "Continue" at bounding box center [1076, 511] width 92 height 38
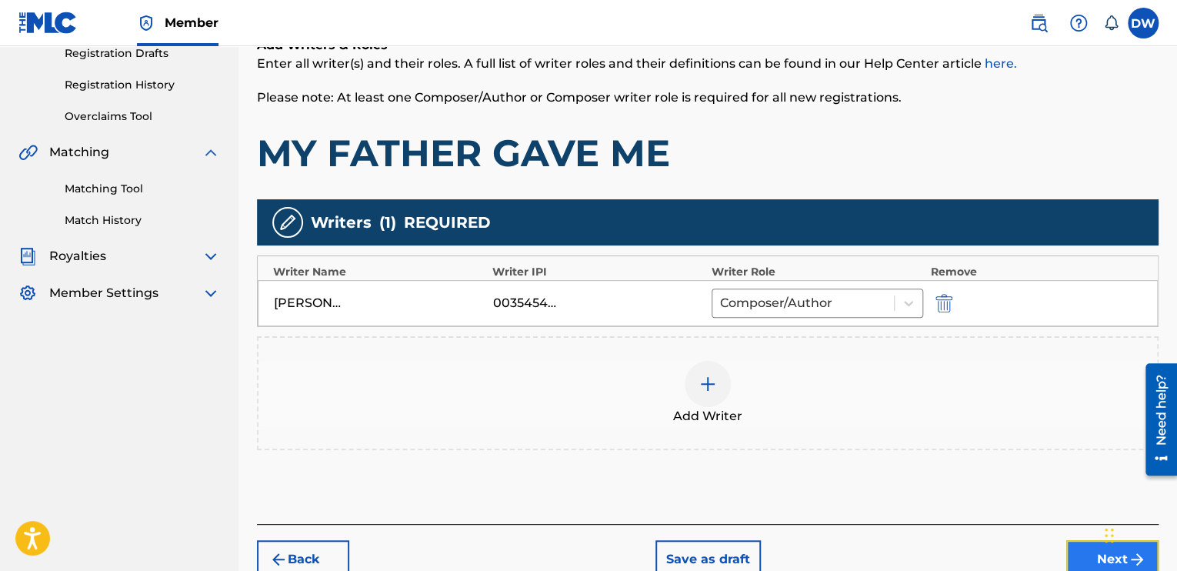
click at [1090, 546] on button "Next" at bounding box center [1113, 559] width 92 height 38
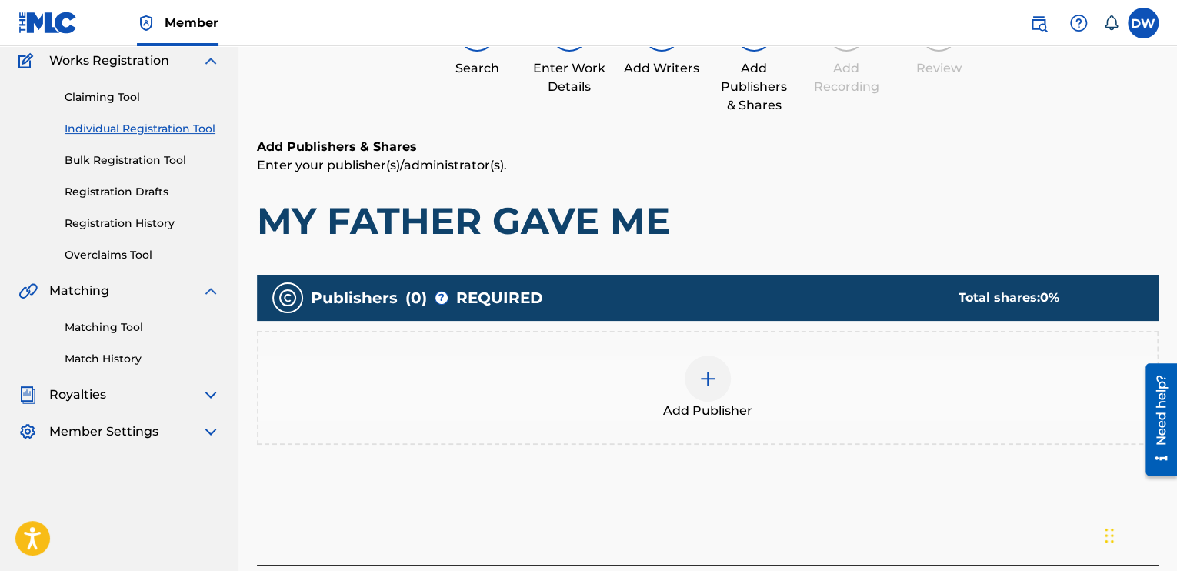
scroll to position [250, 0]
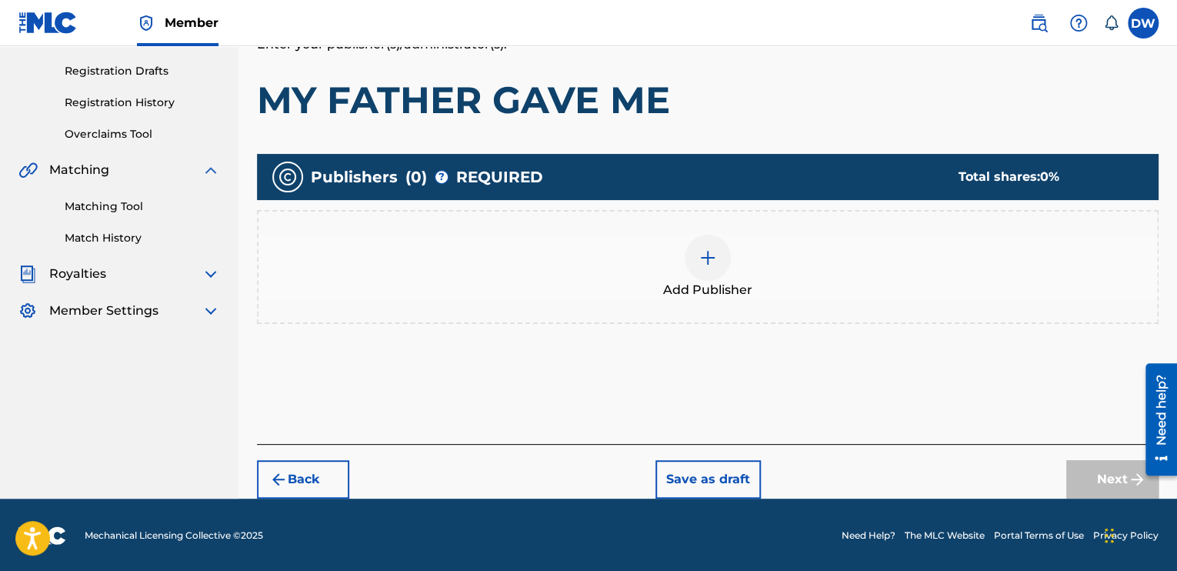
click at [706, 255] on img at bounding box center [708, 258] width 18 height 18
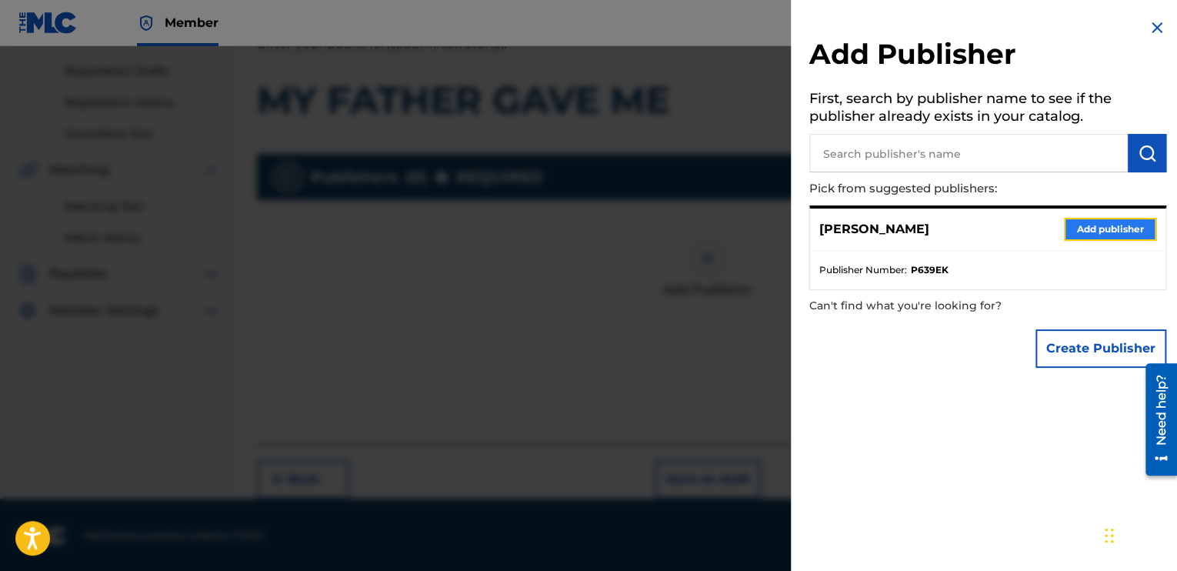
click at [1082, 229] on button "Add publisher" at bounding box center [1110, 229] width 92 height 23
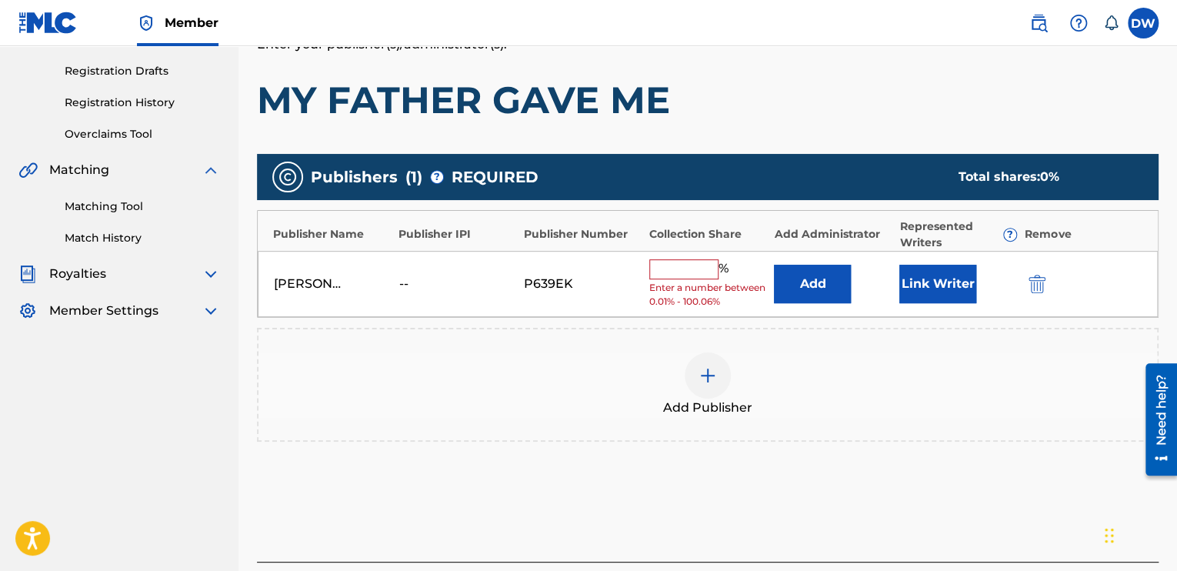
click at [669, 275] on input "text" at bounding box center [683, 269] width 69 height 20
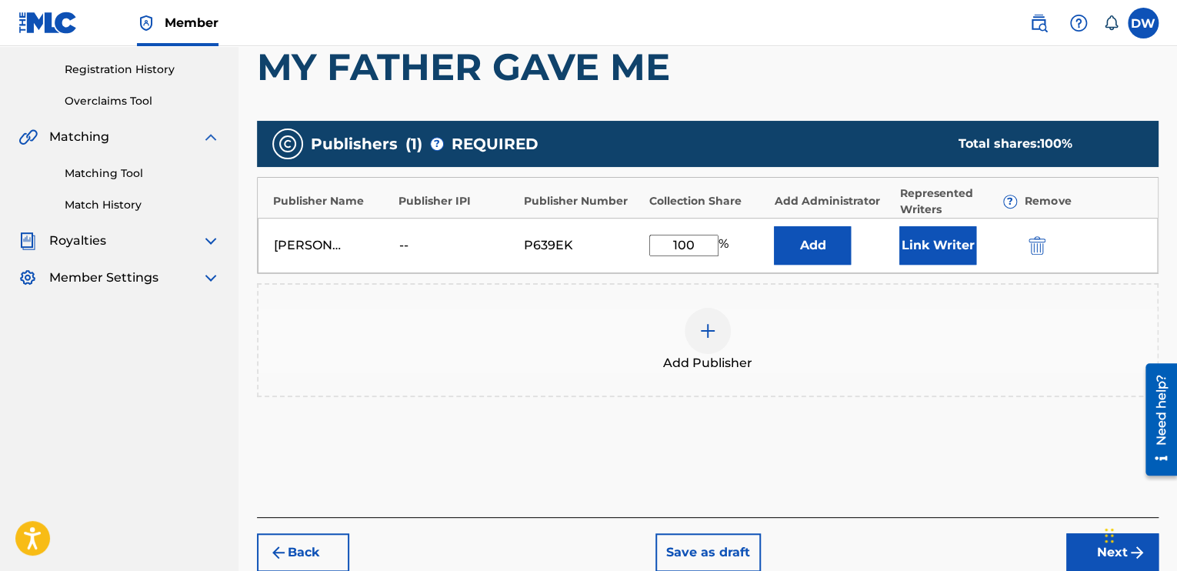
scroll to position [357, 0]
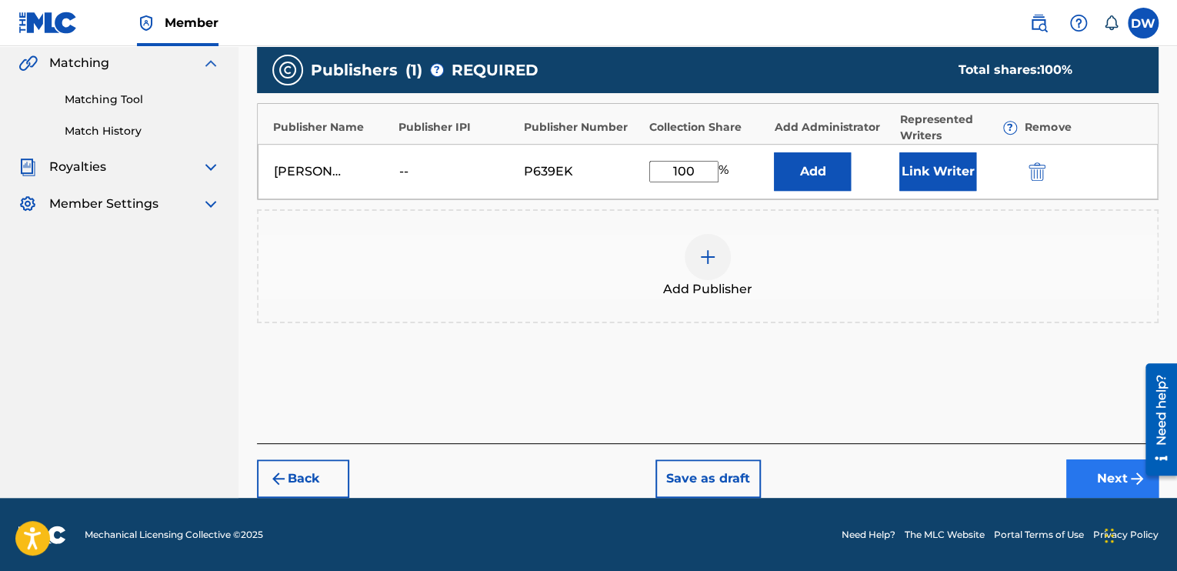
type input "100"
click at [1100, 473] on button "Next" at bounding box center [1113, 478] width 92 height 38
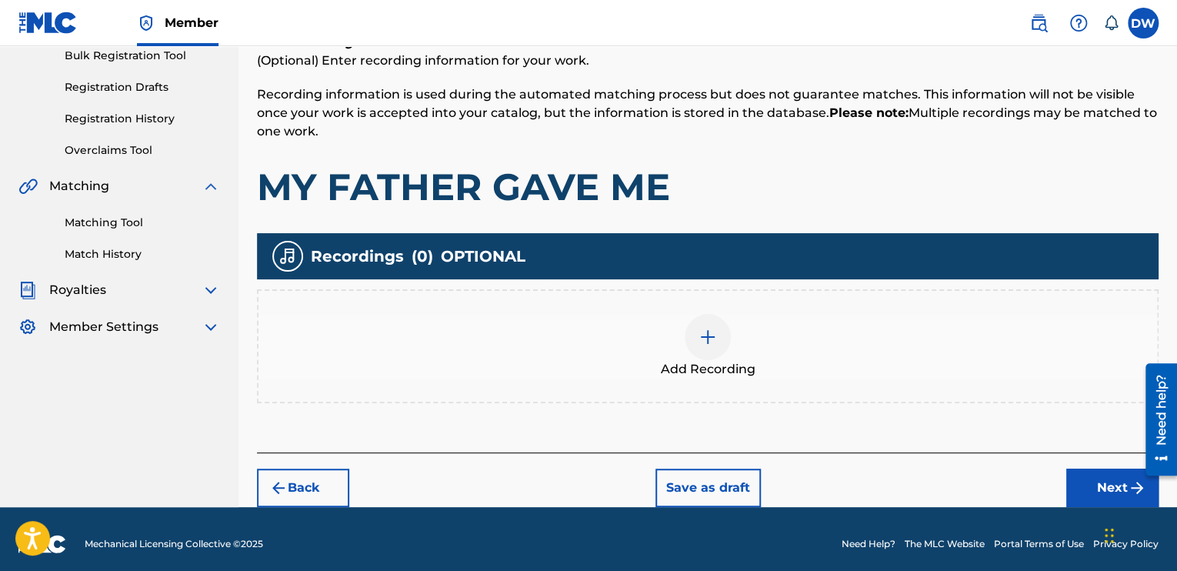
scroll to position [243, 0]
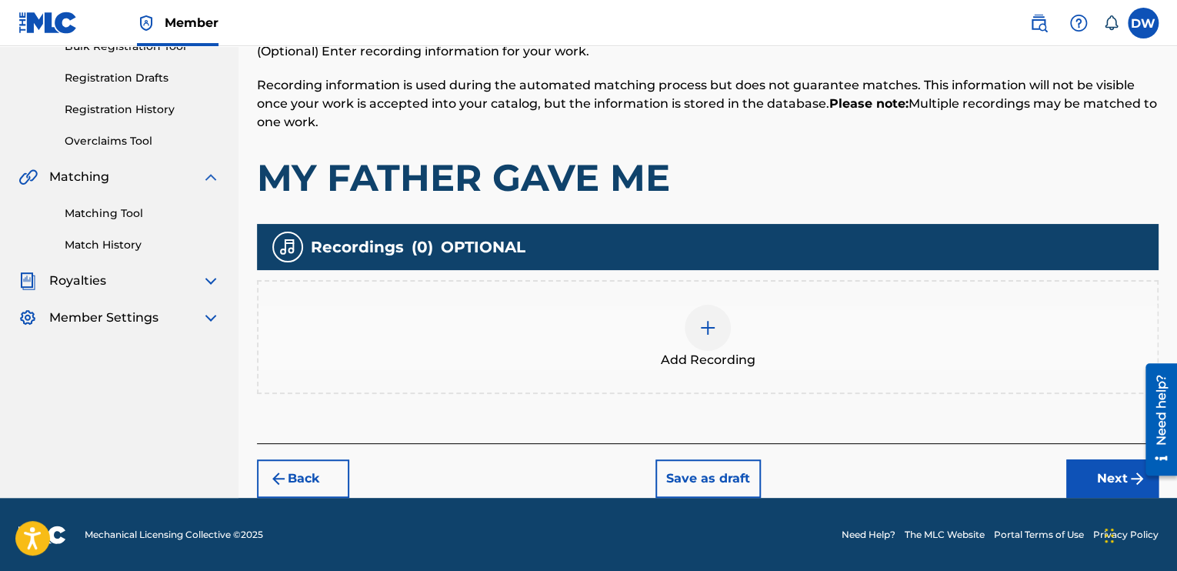
click at [702, 322] on img at bounding box center [708, 328] width 18 height 18
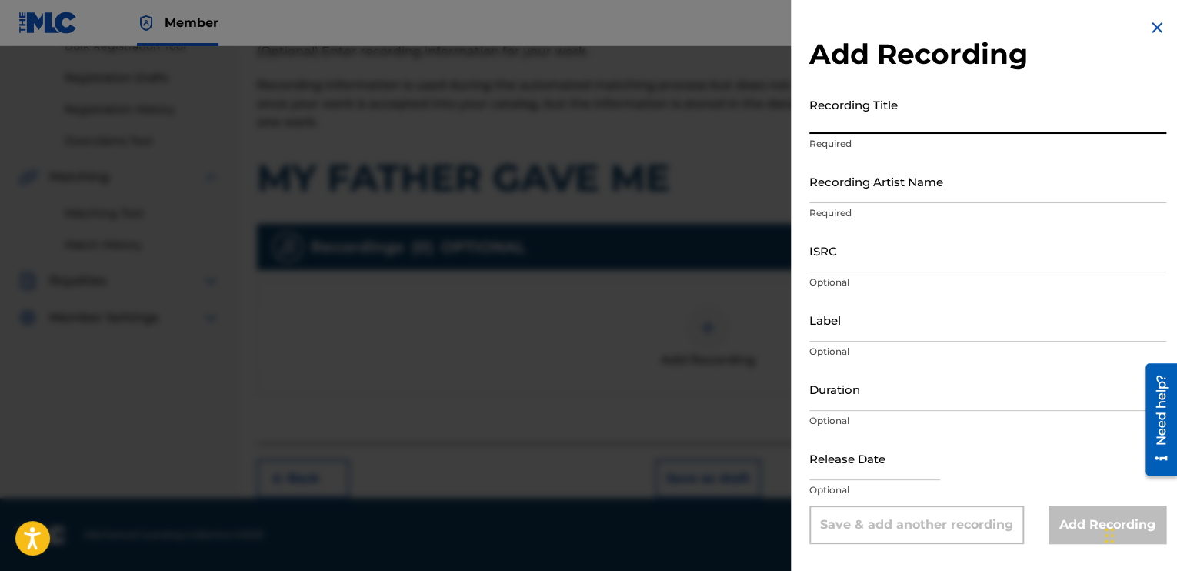
click at [867, 127] on input "Recording Title" at bounding box center [988, 112] width 357 height 44
type input "MY FATHER GAVE ME"
click at [817, 187] on input "Recording Artist Name" at bounding box center [988, 181] width 357 height 44
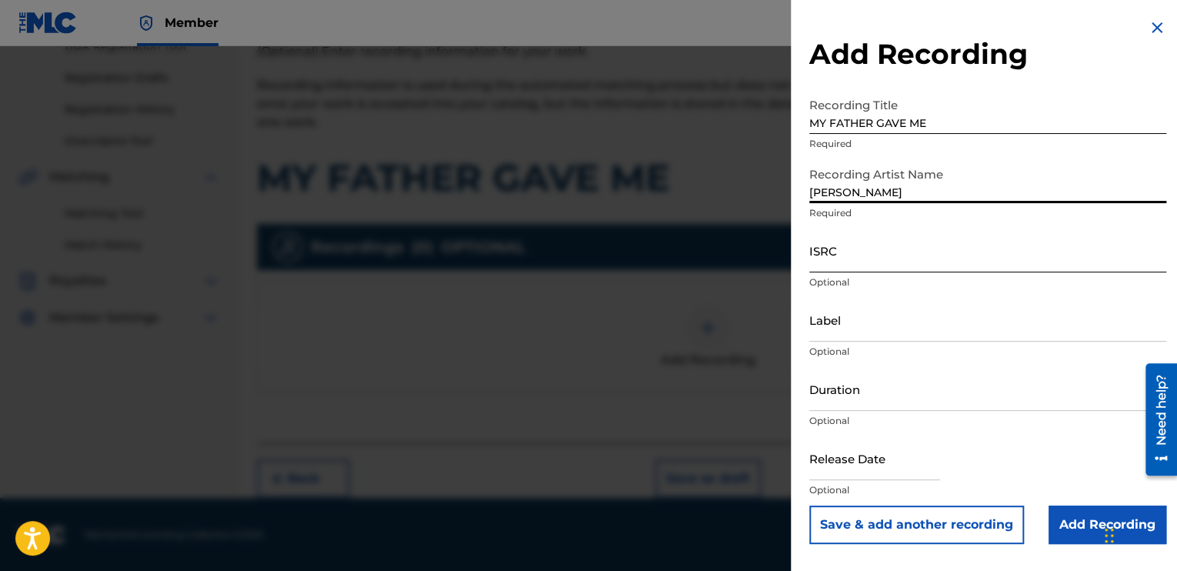
type input "[PERSON_NAME]"
click at [813, 262] on input "ISRC" at bounding box center [988, 251] width 357 height 44
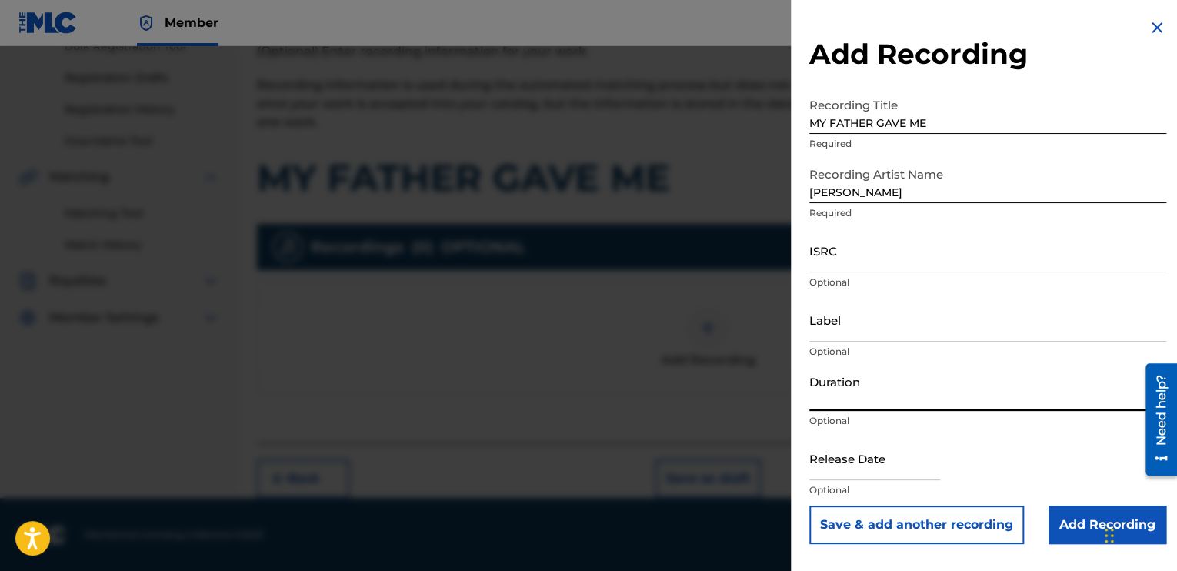
click at [837, 385] on input "Duration" at bounding box center [988, 389] width 357 height 44
type input "03:53"
click at [836, 469] on input "text" at bounding box center [875, 458] width 131 height 44
select select "8"
select select "2025"
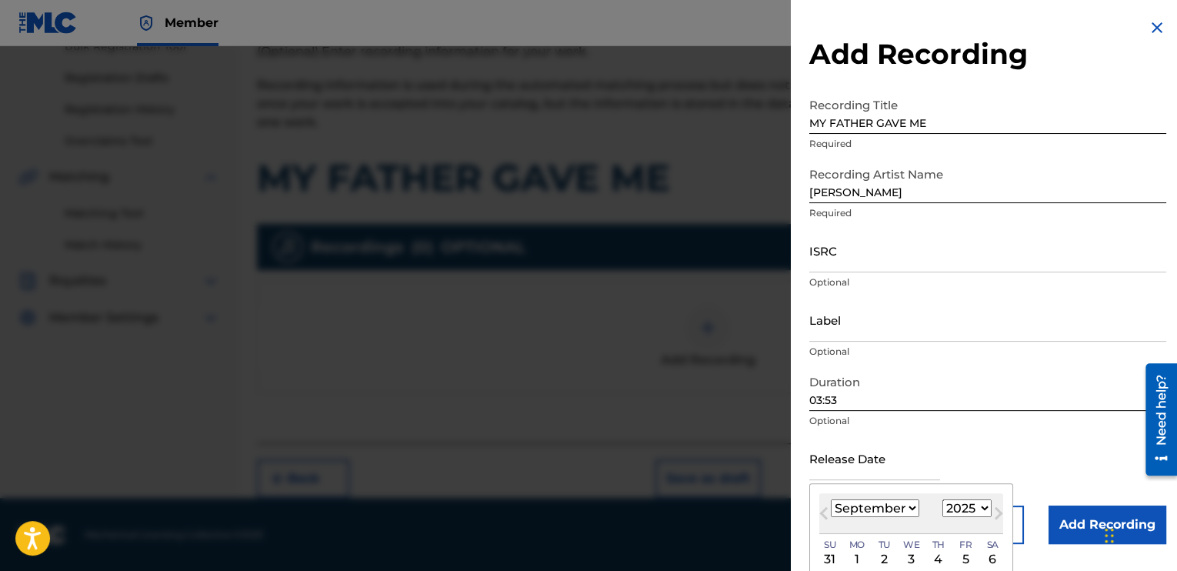
click at [900, 506] on select "January February March April May June July August September October November De…" at bounding box center [875, 508] width 88 height 18
select select "0"
click at [831, 499] on select "January February March April May June July August September October November De…" at bounding box center [875, 508] width 88 height 18
click at [914, 558] on div "1" at bounding box center [912, 559] width 18 height 18
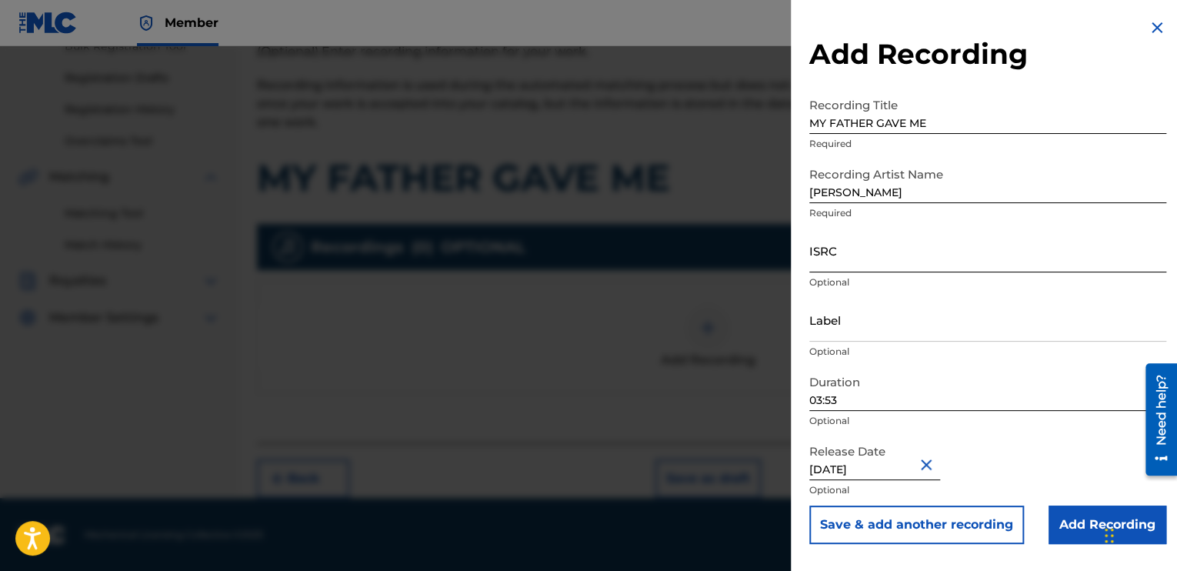
type input "January 1 2006"
click at [828, 258] on input "ISRC" at bounding box center [988, 251] width 357 height 44
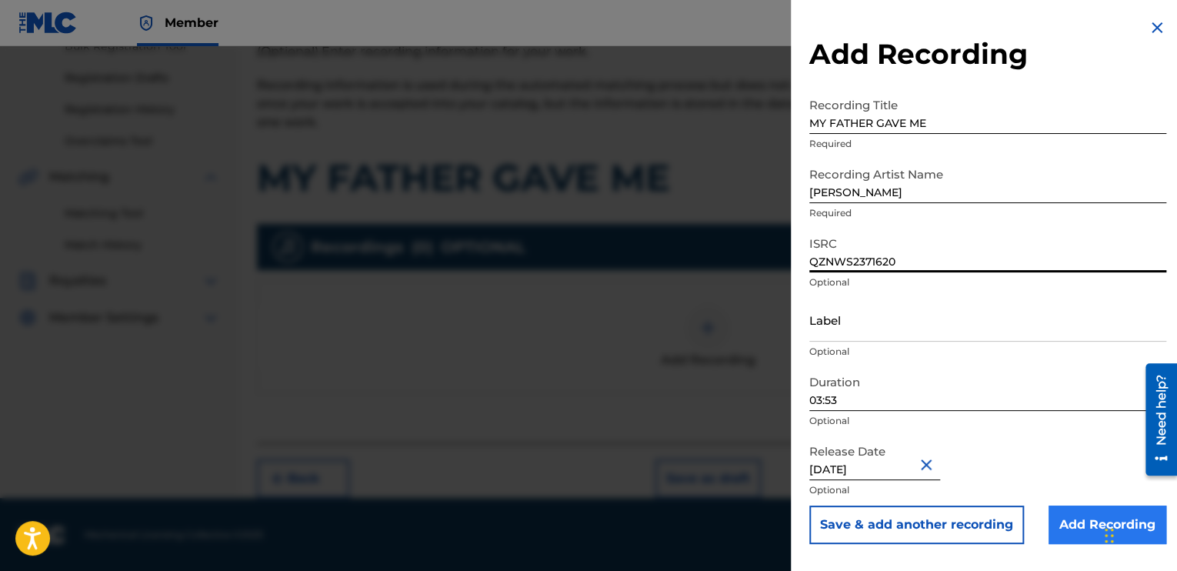
type input "QZNWS2371620"
click at [1073, 523] on input "Add Recording" at bounding box center [1108, 525] width 118 height 38
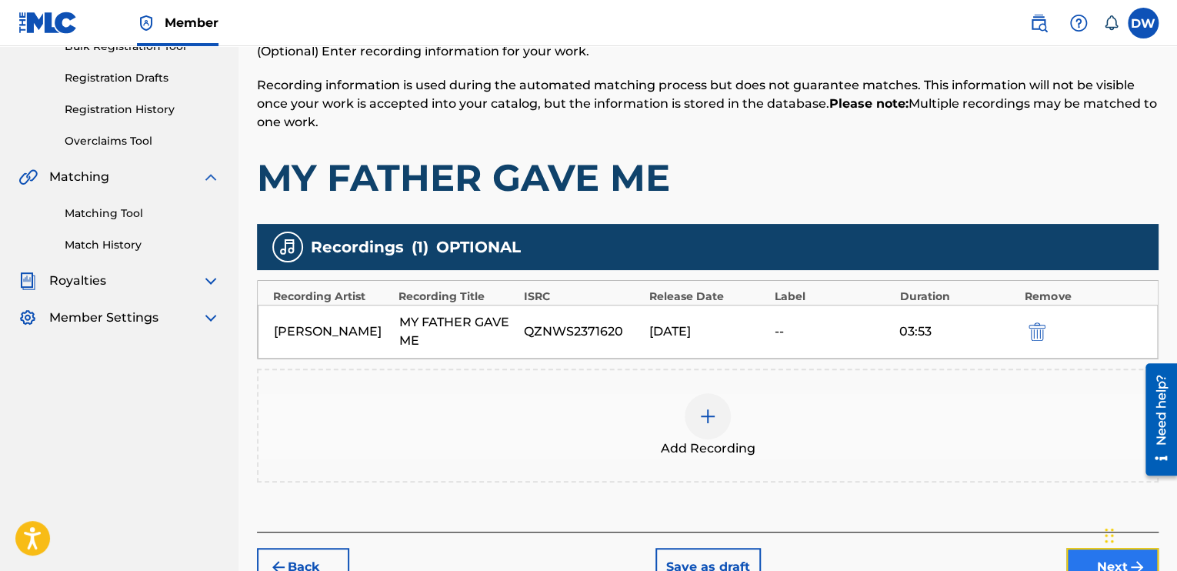
click at [1099, 559] on button "Next" at bounding box center [1113, 567] width 92 height 38
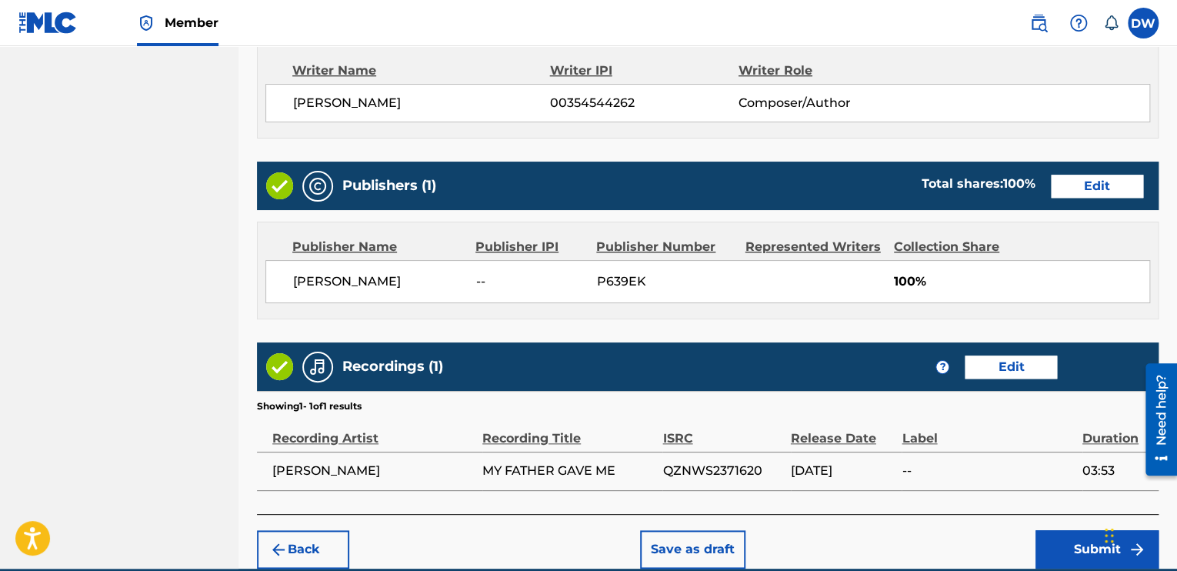
scroll to position [729, 0]
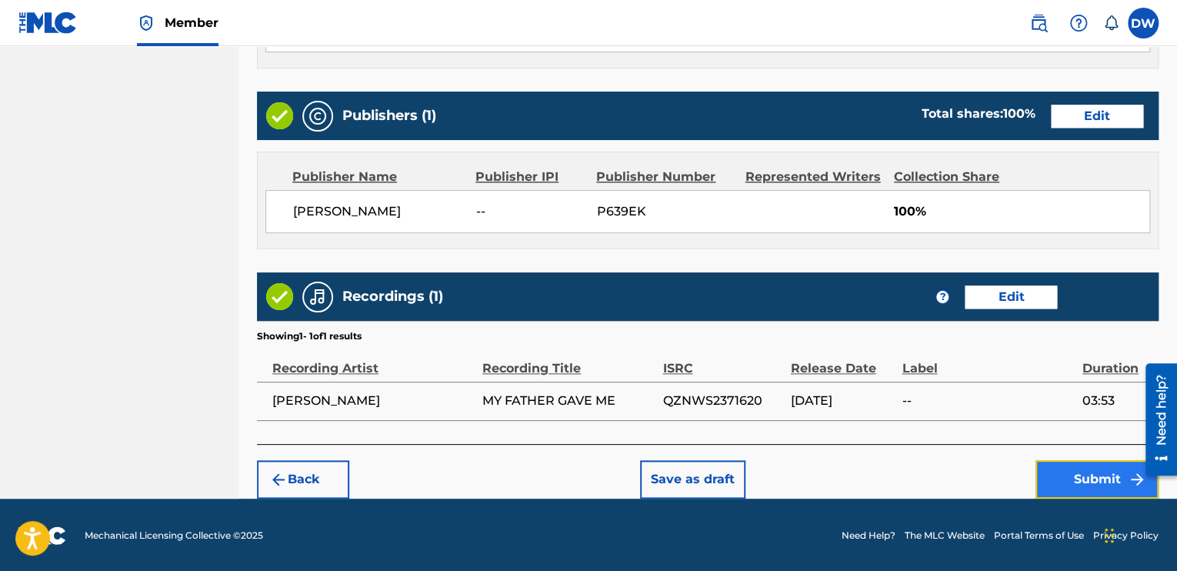
click at [1089, 469] on button "Submit" at bounding box center [1097, 479] width 123 height 38
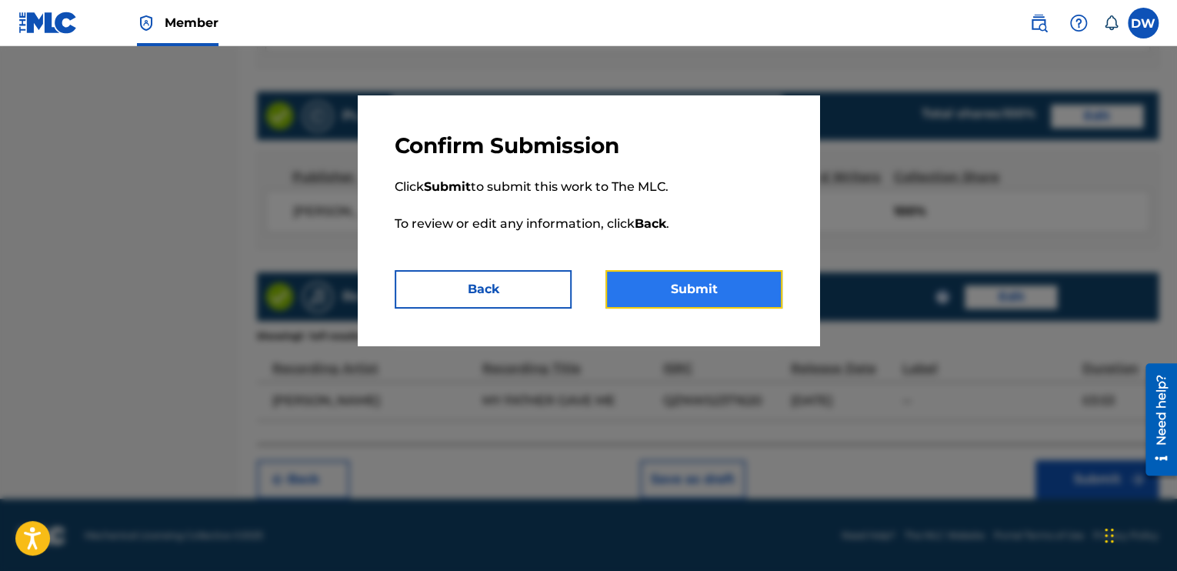
click at [730, 284] on button "Submit" at bounding box center [694, 289] width 177 height 38
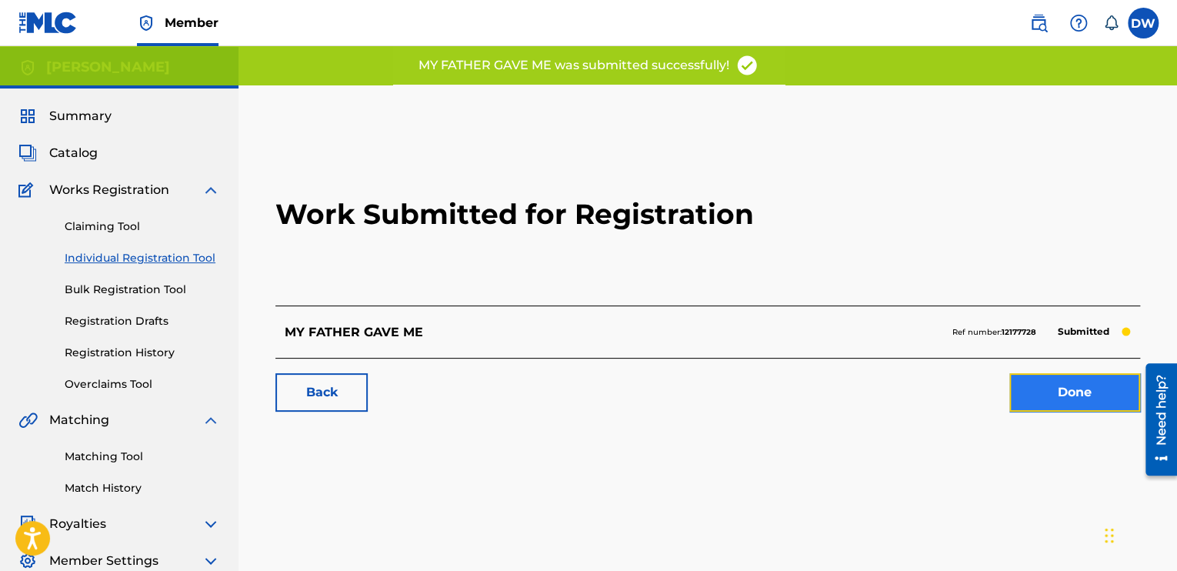
click at [1090, 388] on link "Done" at bounding box center [1075, 392] width 131 height 38
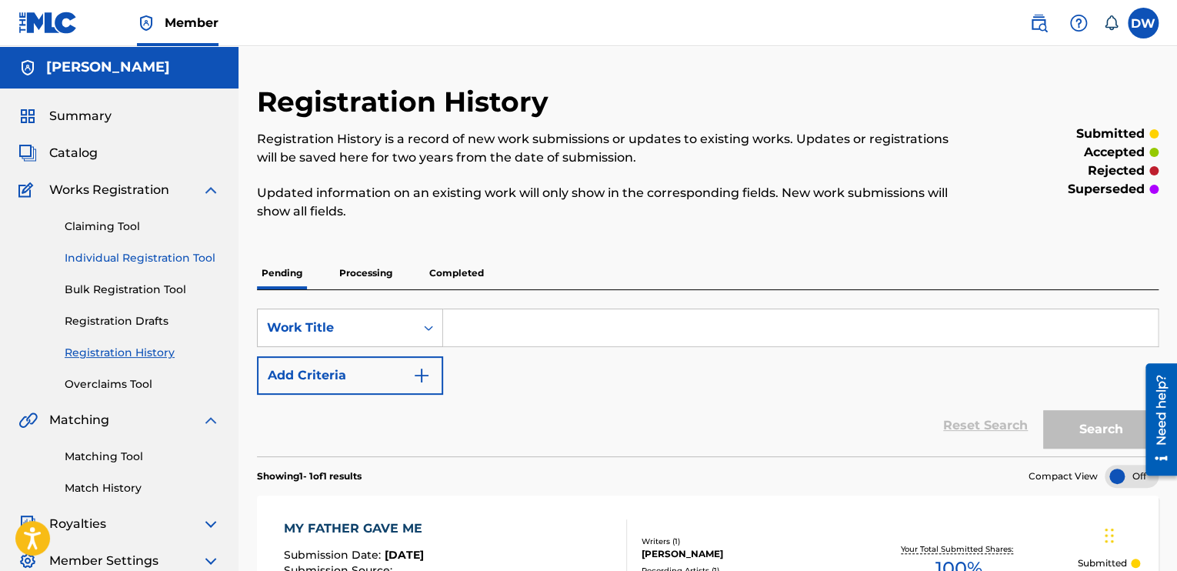
click at [129, 261] on link "Individual Registration Tool" at bounding box center [142, 258] width 155 height 16
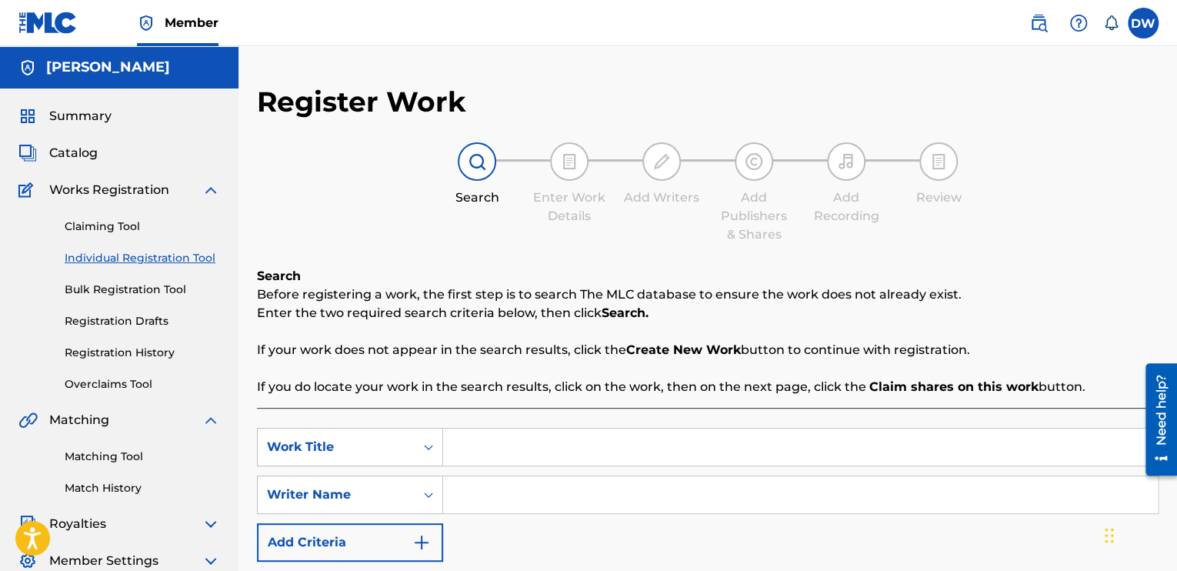
click at [439, 372] on div "Search Before registering a work, the first step is to search The MLC database …" at bounding box center [708, 331] width 902 height 129
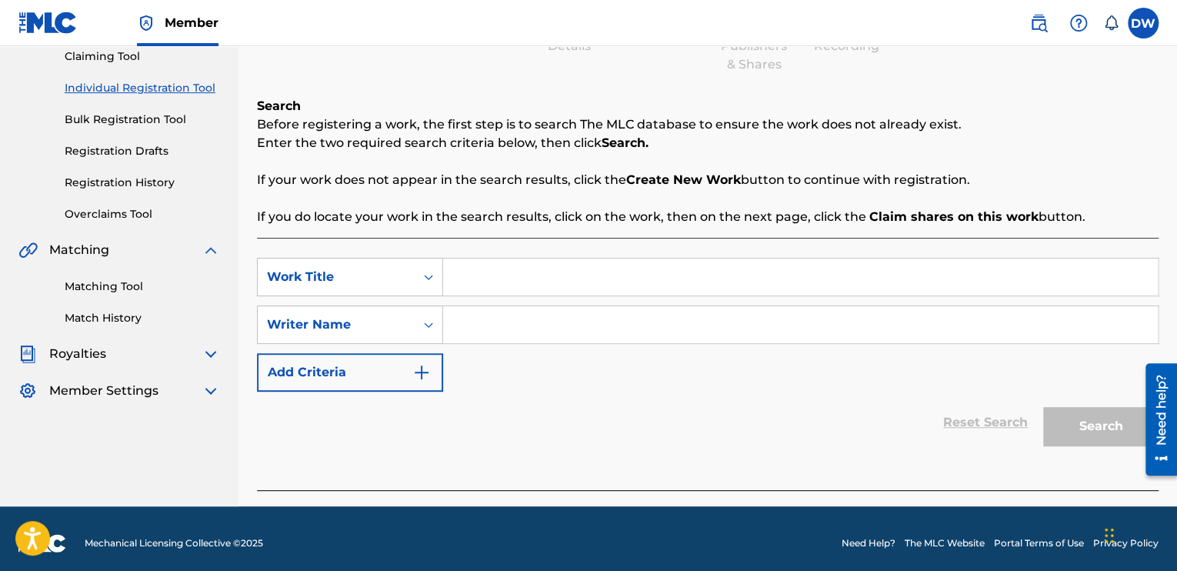
scroll to position [171, 0]
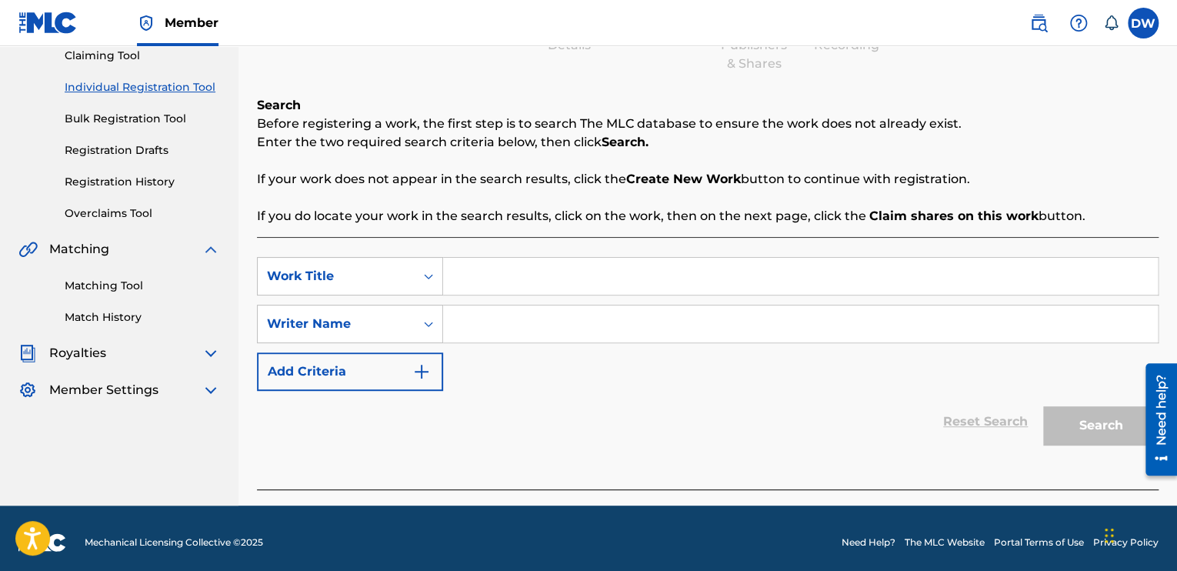
click at [459, 288] on input "Search Form" at bounding box center [800, 276] width 715 height 37
click at [448, 320] on input "Search Form" at bounding box center [800, 323] width 715 height 37
type input "T"
click at [450, 281] on input "Search Form" at bounding box center [800, 276] width 715 height 37
type input "THANK YOU"
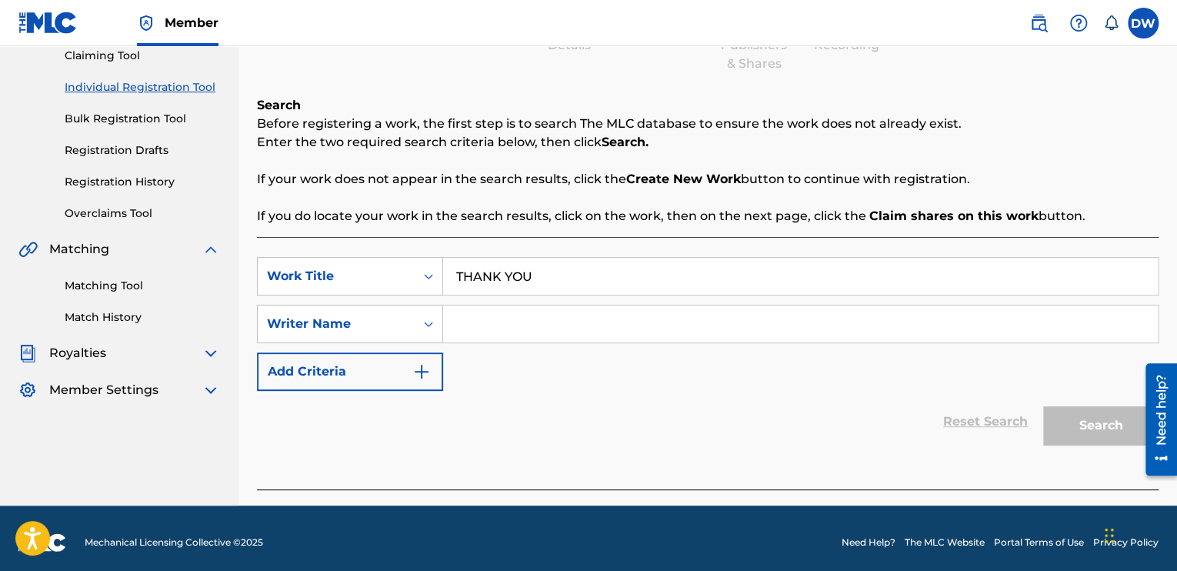
click at [464, 326] on input "Search Form" at bounding box center [800, 323] width 715 height 37
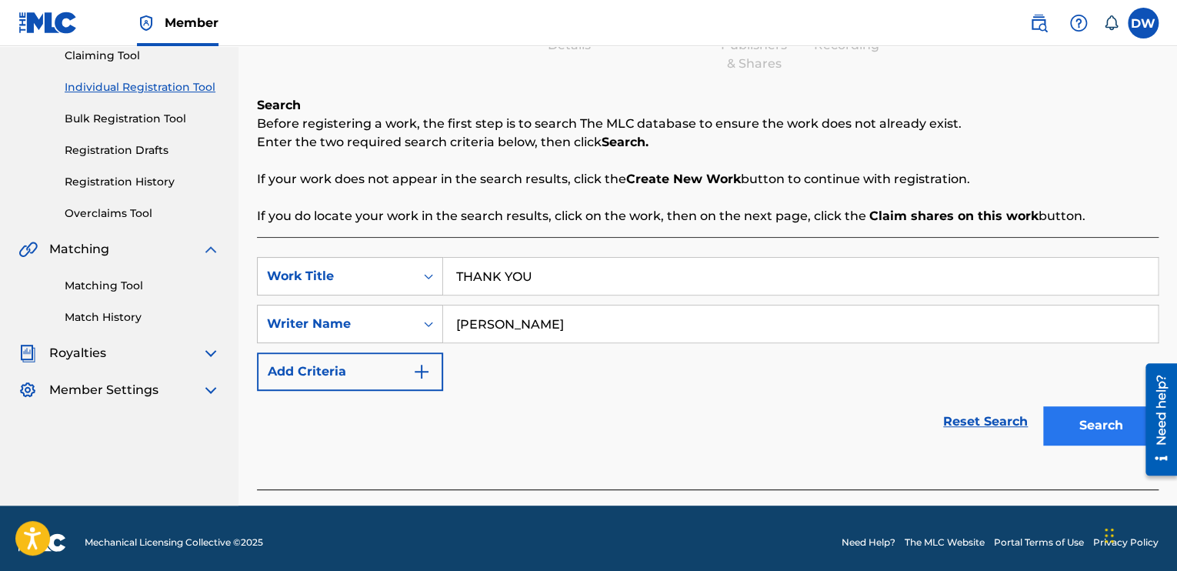
type input "[PERSON_NAME]"
click at [1063, 424] on button "Search" at bounding box center [1100, 425] width 115 height 38
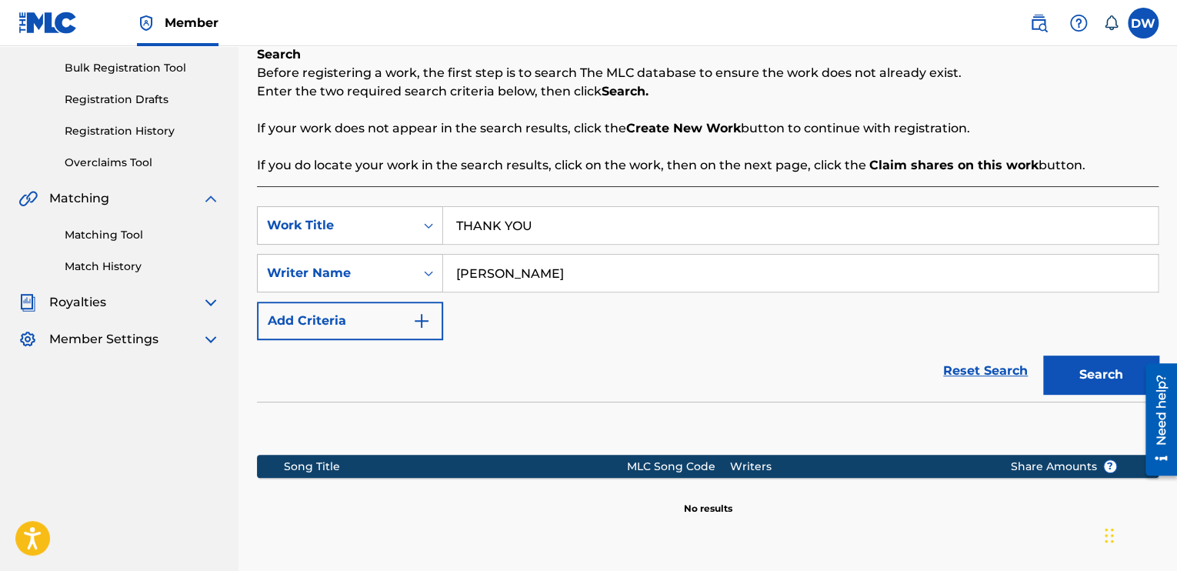
scroll to position [356, 0]
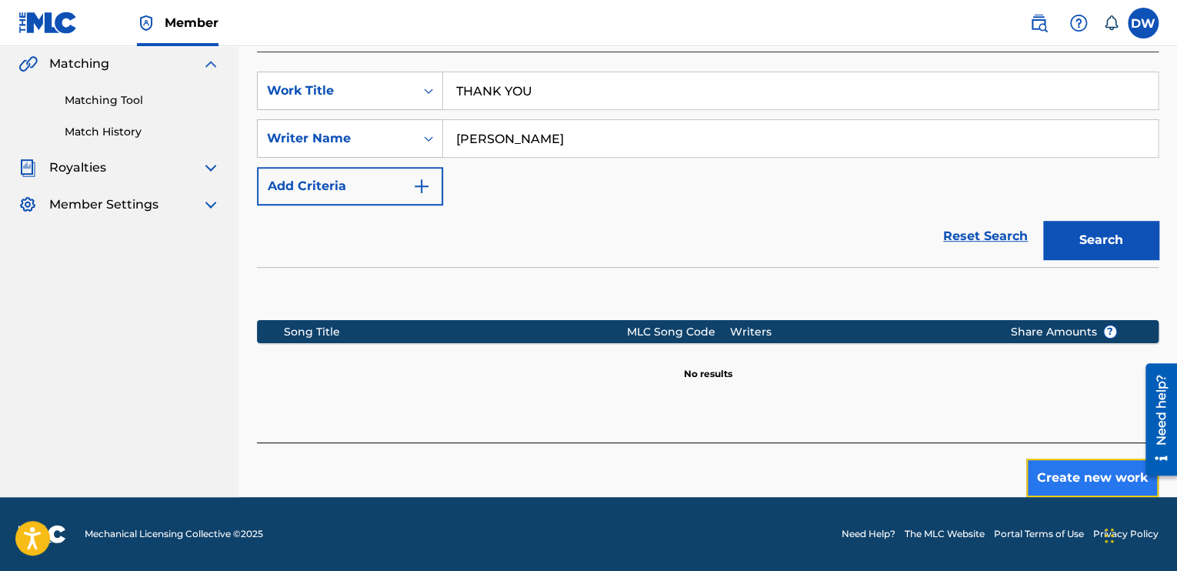
click at [1100, 475] on button "Create new work" at bounding box center [1093, 478] width 132 height 38
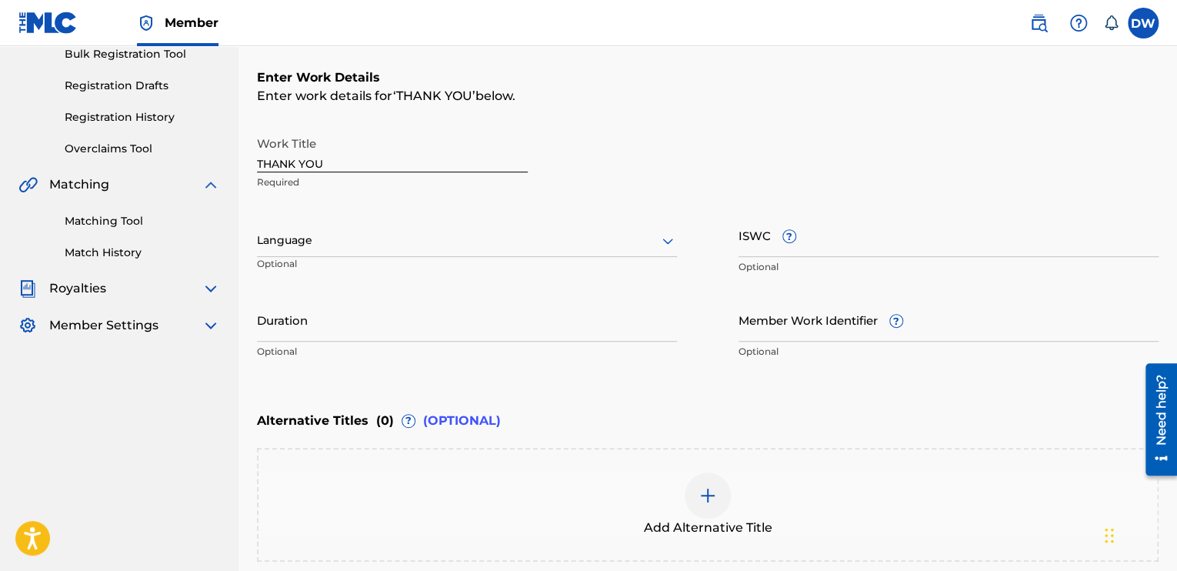
scroll to position [238, 0]
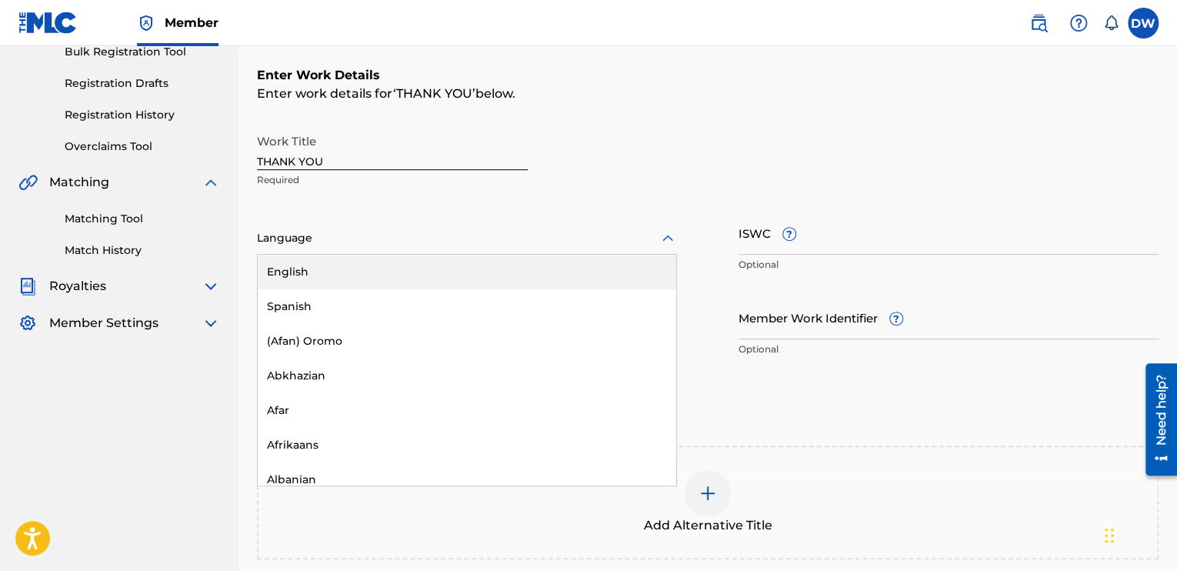
click at [663, 242] on icon at bounding box center [668, 238] width 18 height 18
click at [376, 269] on div "English" at bounding box center [467, 272] width 419 height 35
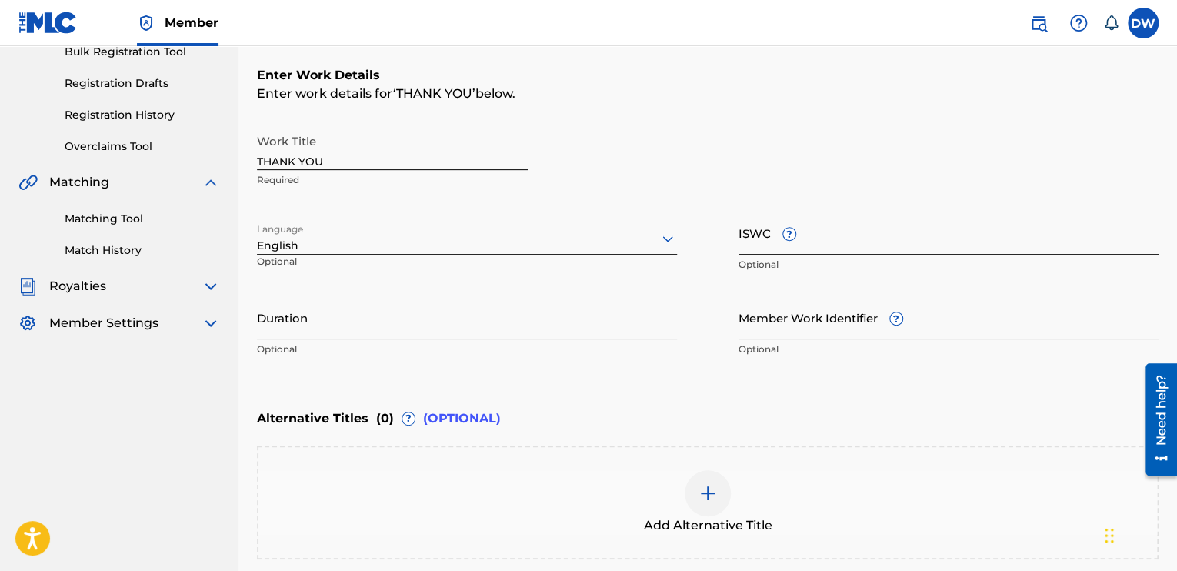
click at [761, 247] on input "ISWC ?" at bounding box center [949, 233] width 420 height 44
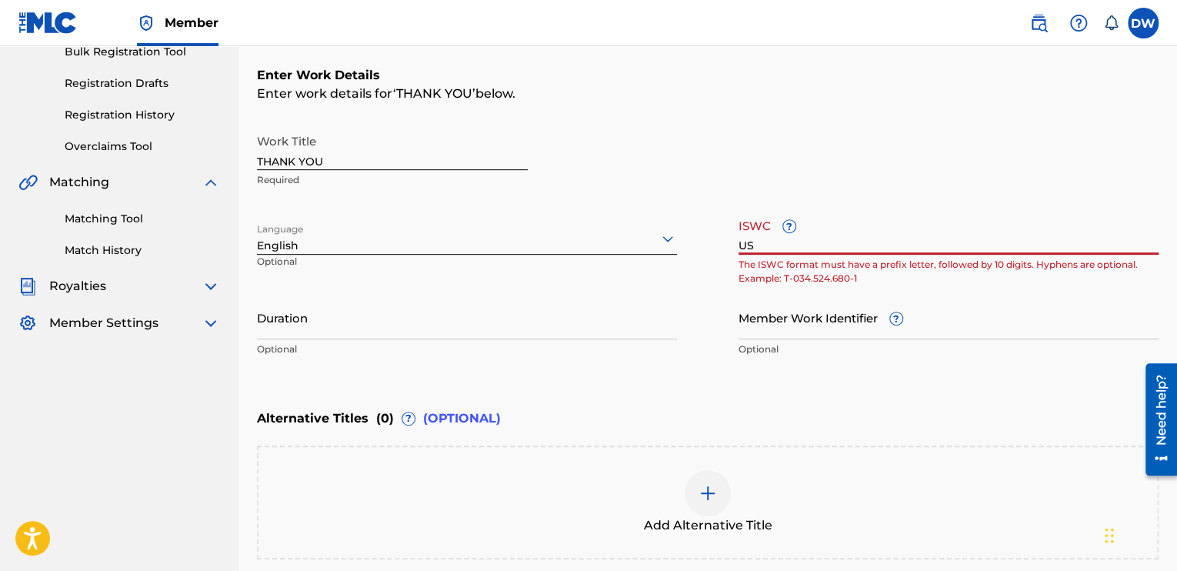
type input "U"
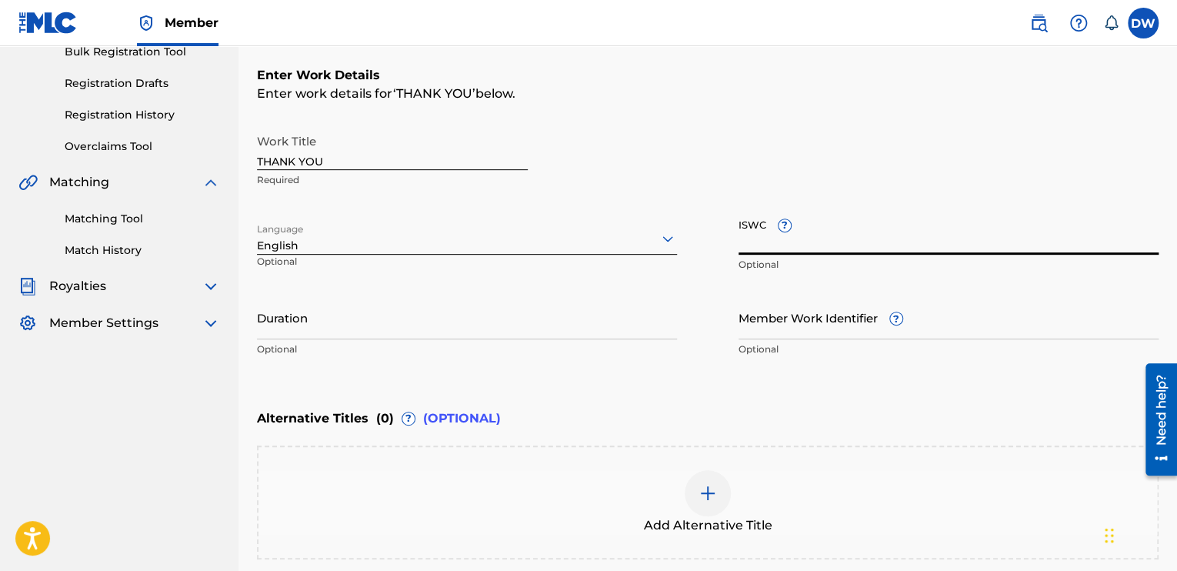
click at [769, 247] on input "ISWC ?" at bounding box center [949, 233] width 420 height 44
drag, startPoint x: 769, startPoint y: 247, endPoint x: 738, endPoint y: 281, distance: 45.8
click at [738, 281] on div "Work Title THANK YOU Required Language English Optional ISWC ? Optional Duratio…" at bounding box center [708, 245] width 902 height 239
type input "T-072.297.502-1"
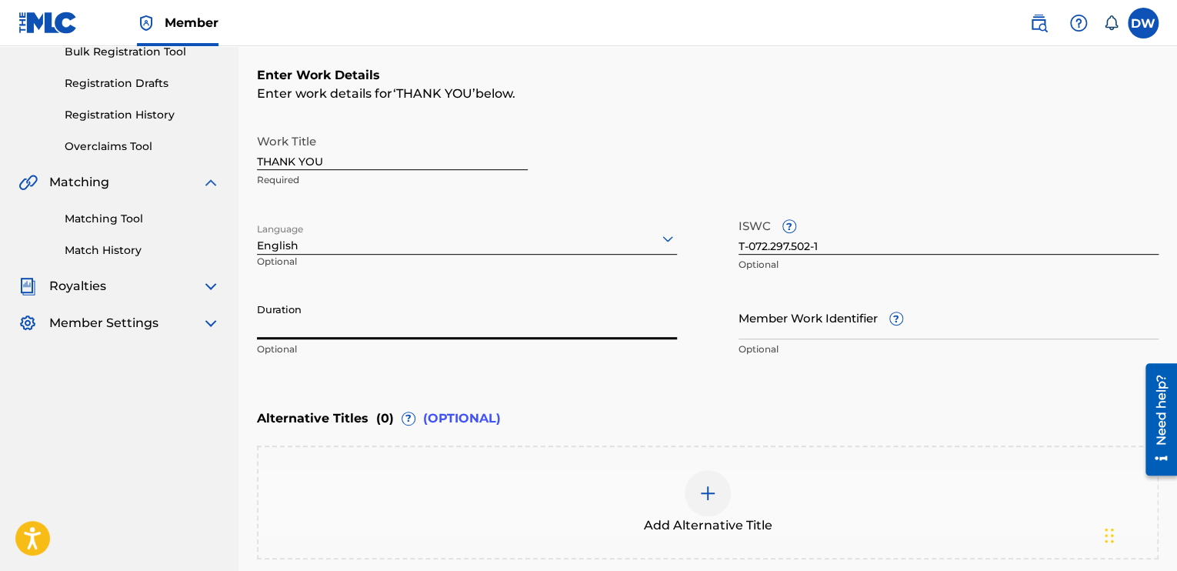
click at [366, 327] on input "Duration" at bounding box center [467, 317] width 420 height 44
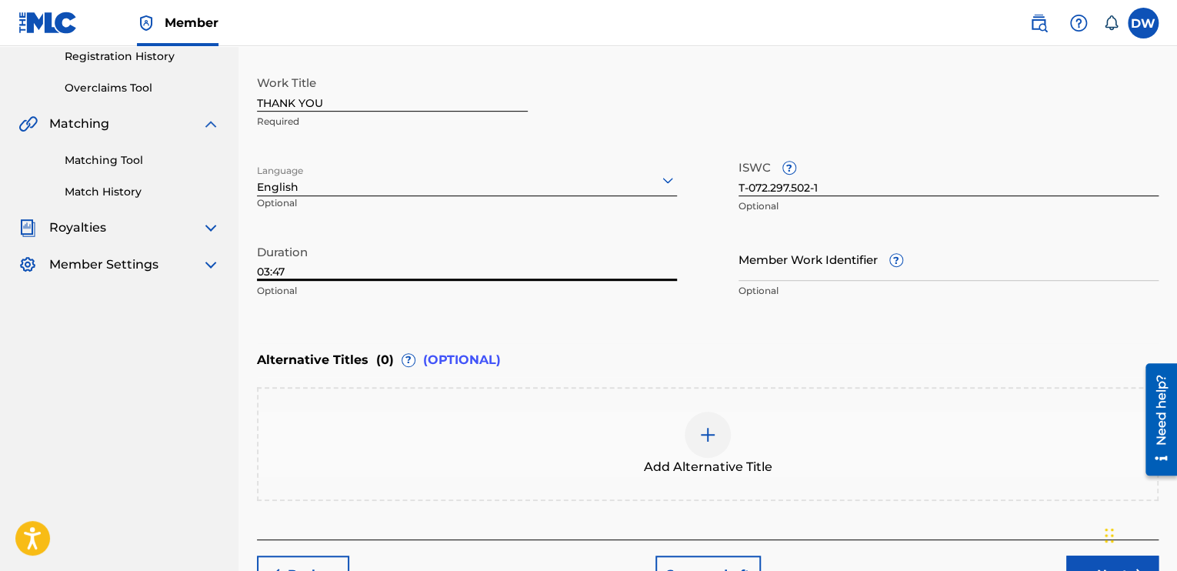
scroll to position [392, 0]
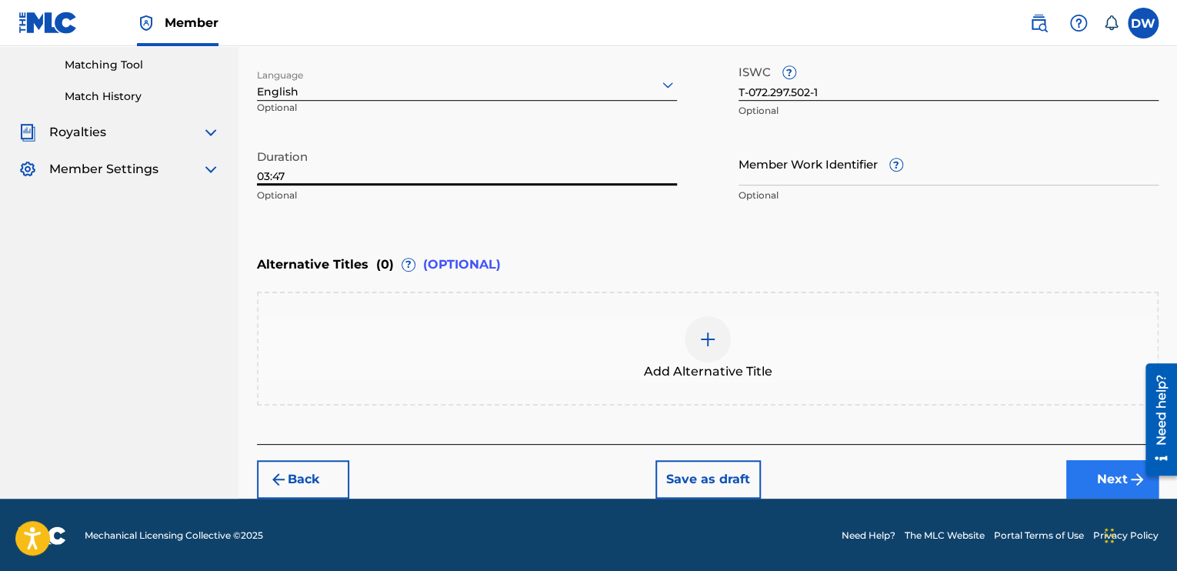
type input "03:47"
click at [1080, 482] on button "Next" at bounding box center [1113, 479] width 92 height 38
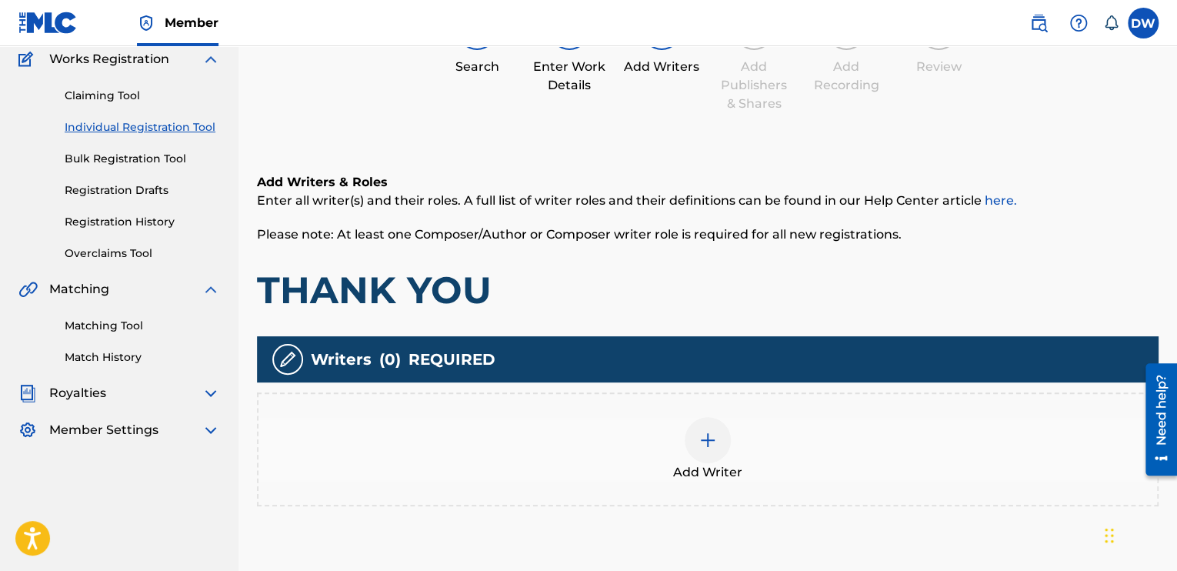
scroll to position [69, 0]
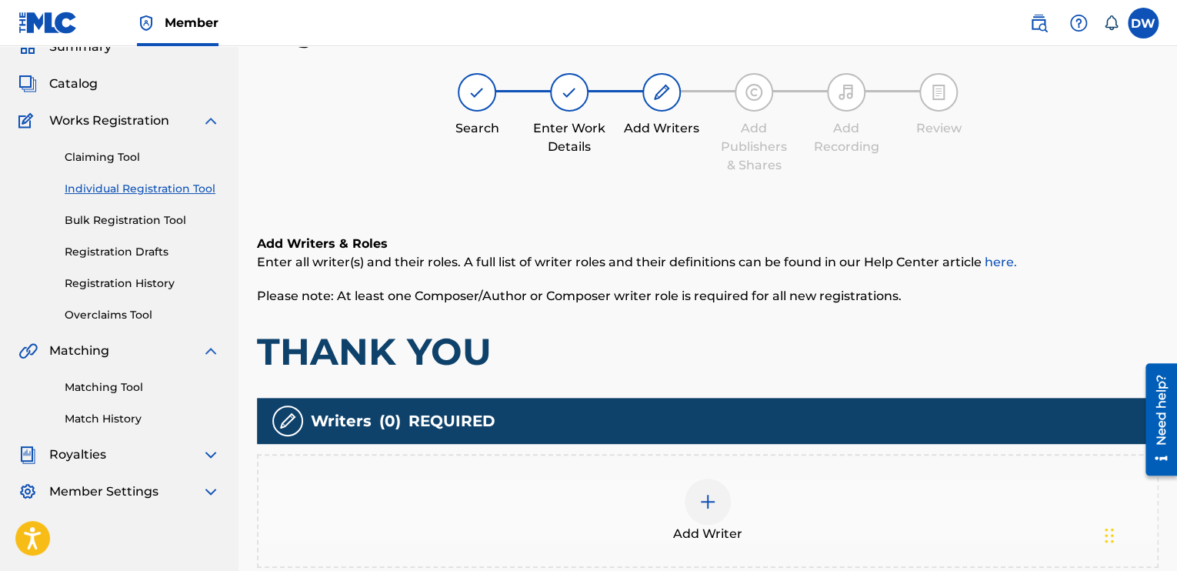
click at [715, 507] on img at bounding box center [708, 501] width 18 height 18
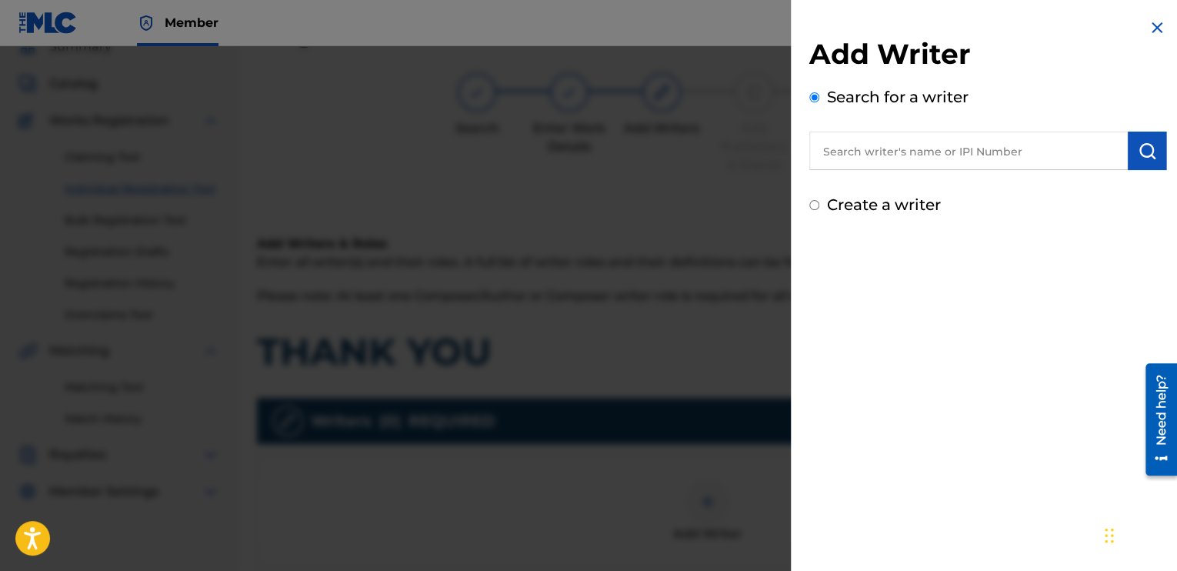
click at [816, 209] on input "Create a writer" at bounding box center [815, 205] width 10 height 10
radio input "false"
radio input "true"
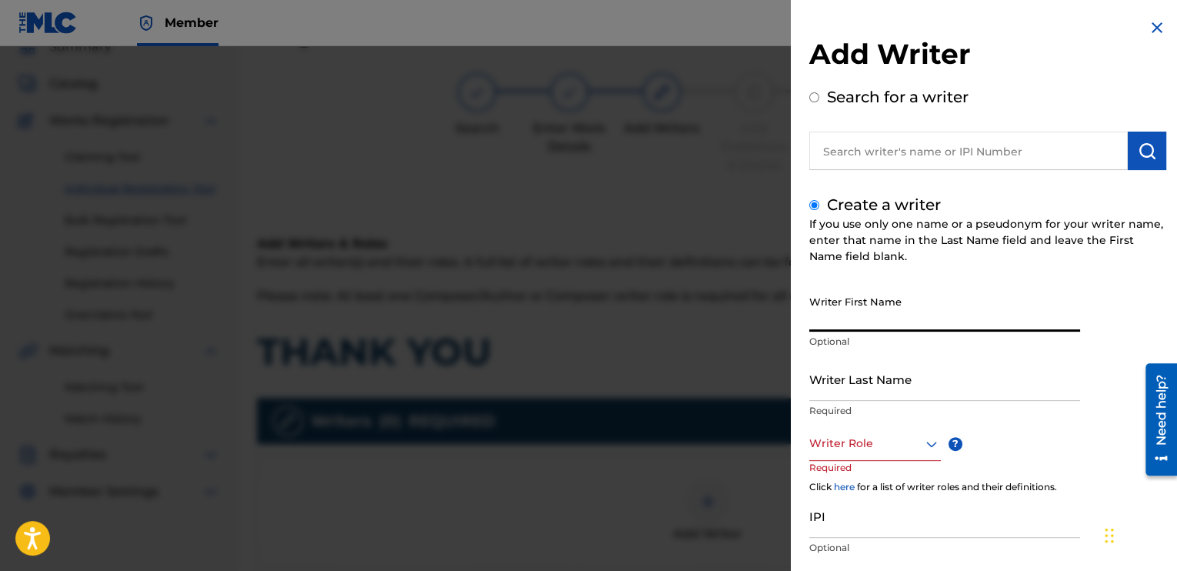
click at [834, 319] on input "Writer First Name" at bounding box center [945, 310] width 271 height 44
type input "DELVIN"
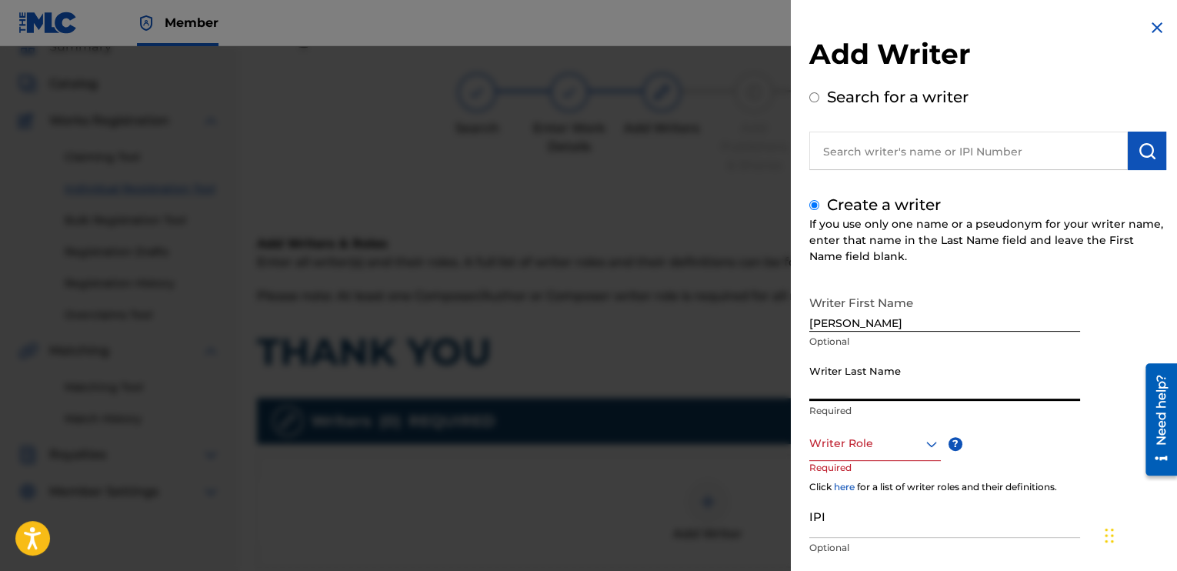
click at [820, 389] on input "Writer Last Name" at bounding box center [945, 379] width 271 height 44
type input "WRIGHT"
click at [926, 446] on div "Writer Role" at bounding box center [876, 443] width 132 height 35
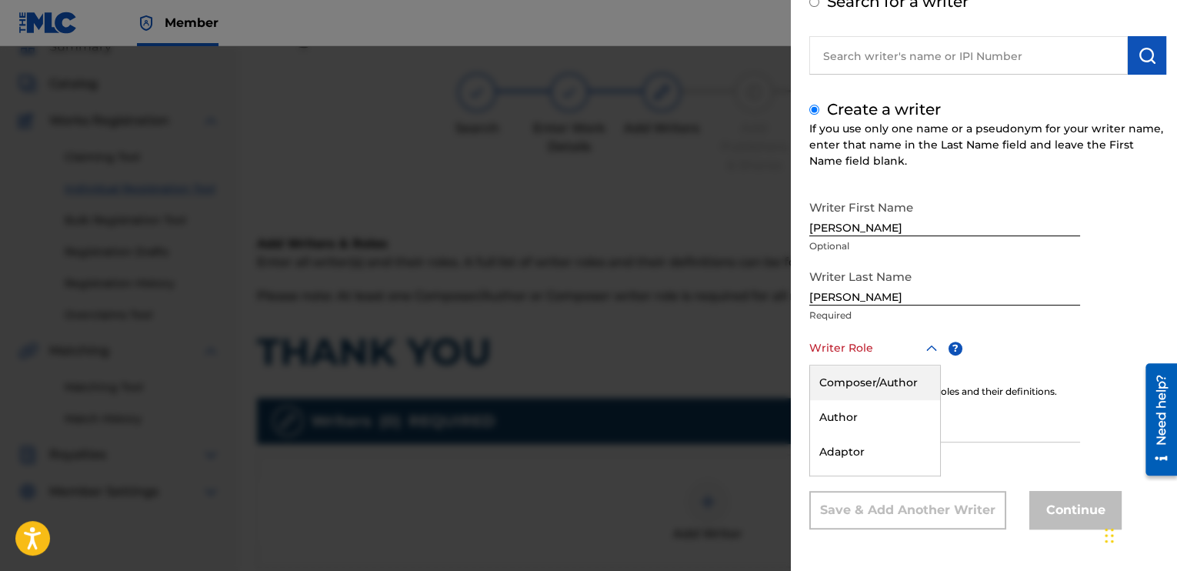
click at [885, 382] on div "Composer/Author" at bounding box center [875, 383] width 130 height 35
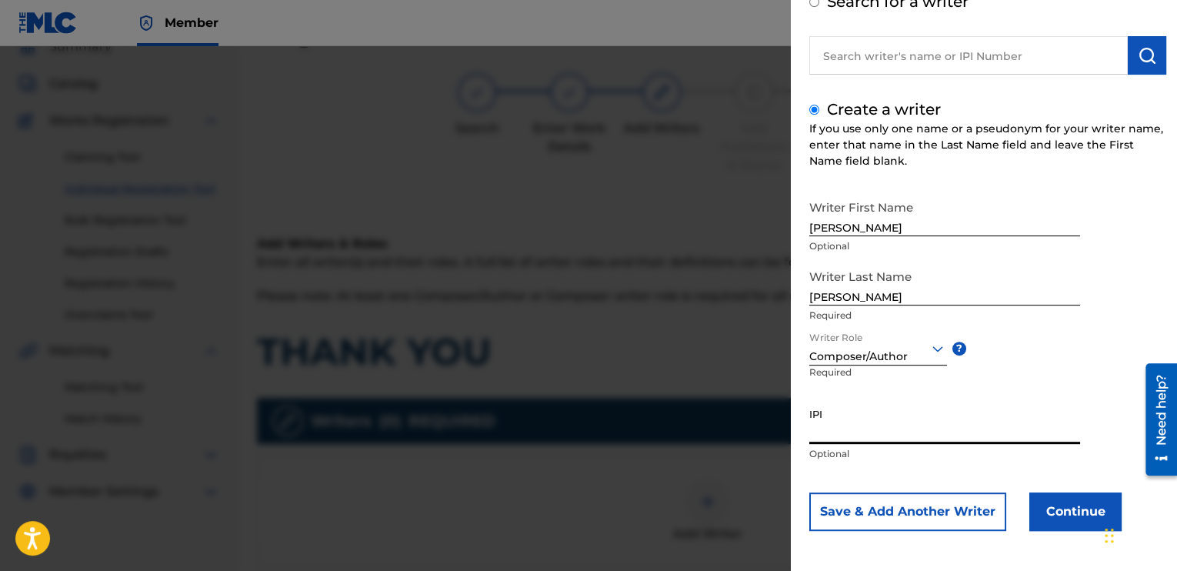
click at [836, 435] on input "IPI" at bounding box center [945, 422] width 271 height 44
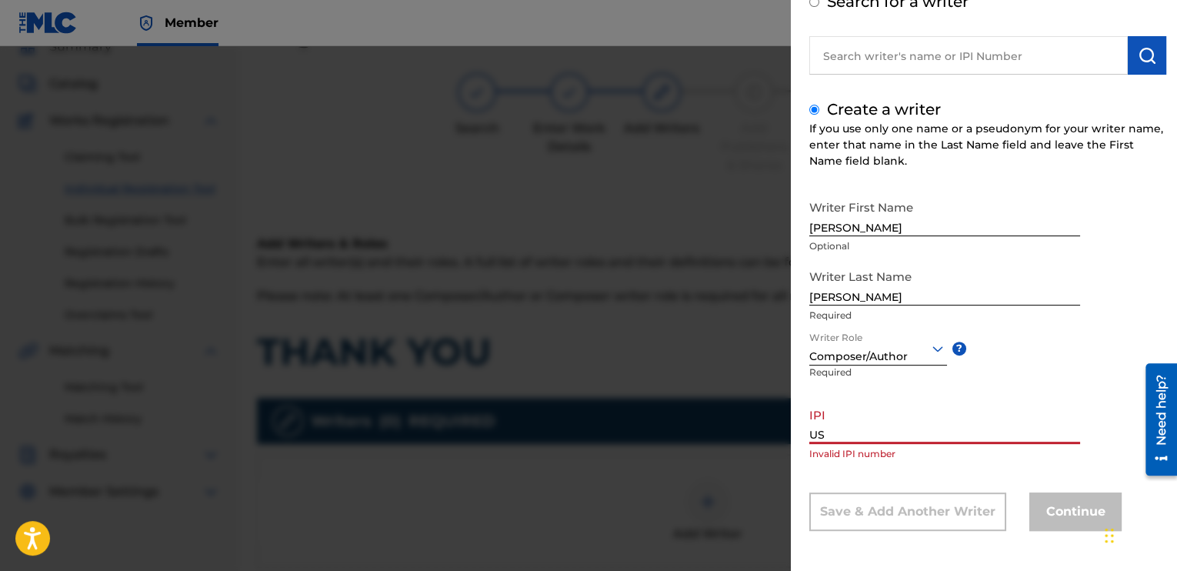
type input "U"
type input "u"
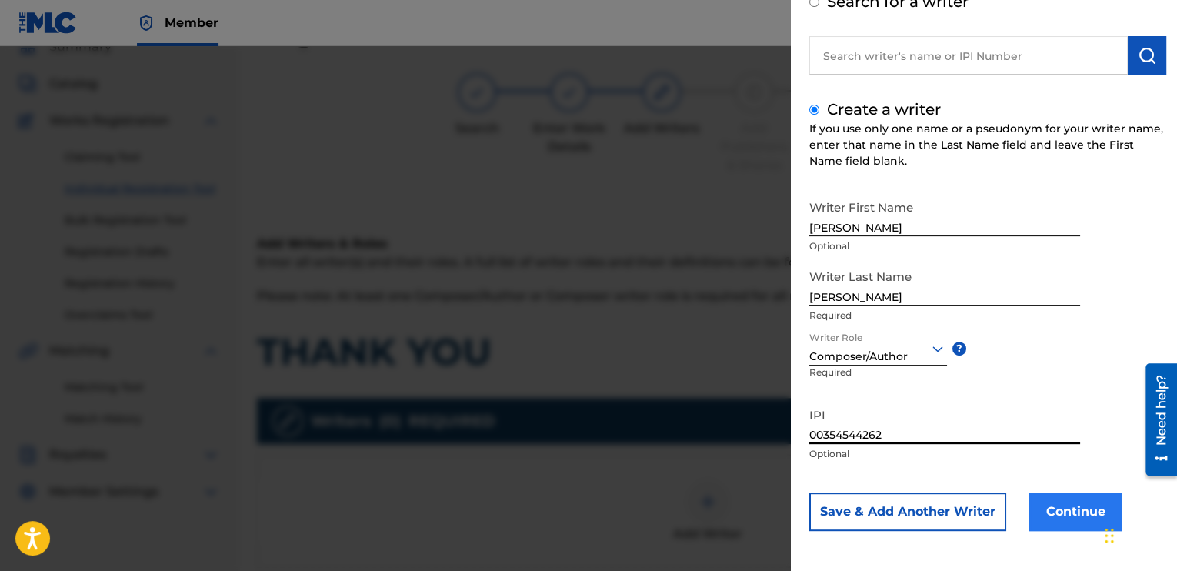
type input "00354544262"
click at [1071, 509] on button "Continue" at bounding box center [1076, 511] width 92 height 38
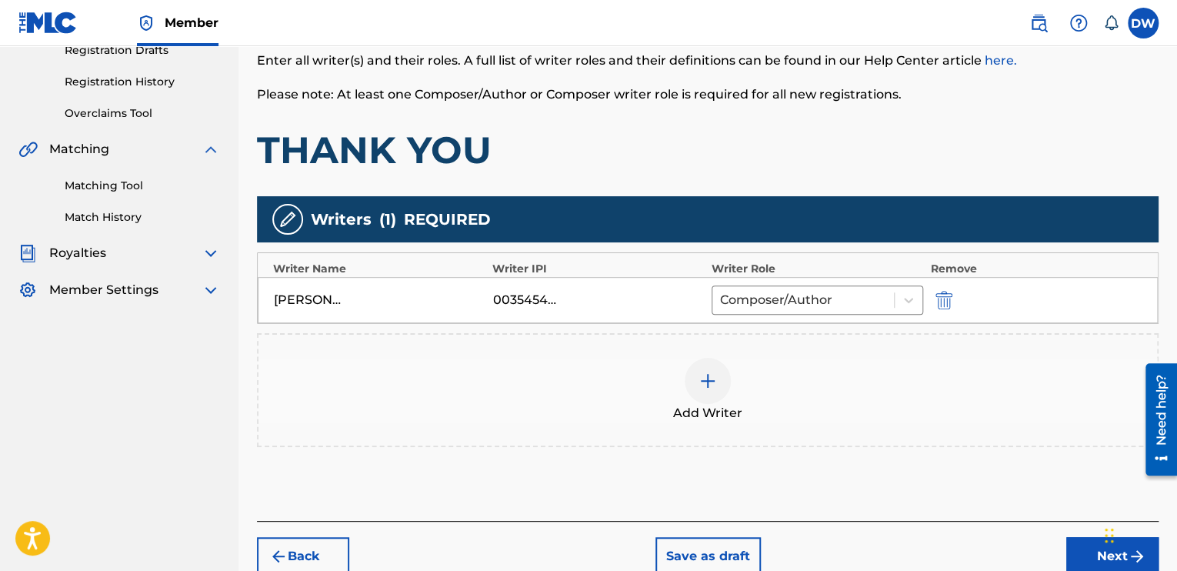
scroll to position [348, 0]
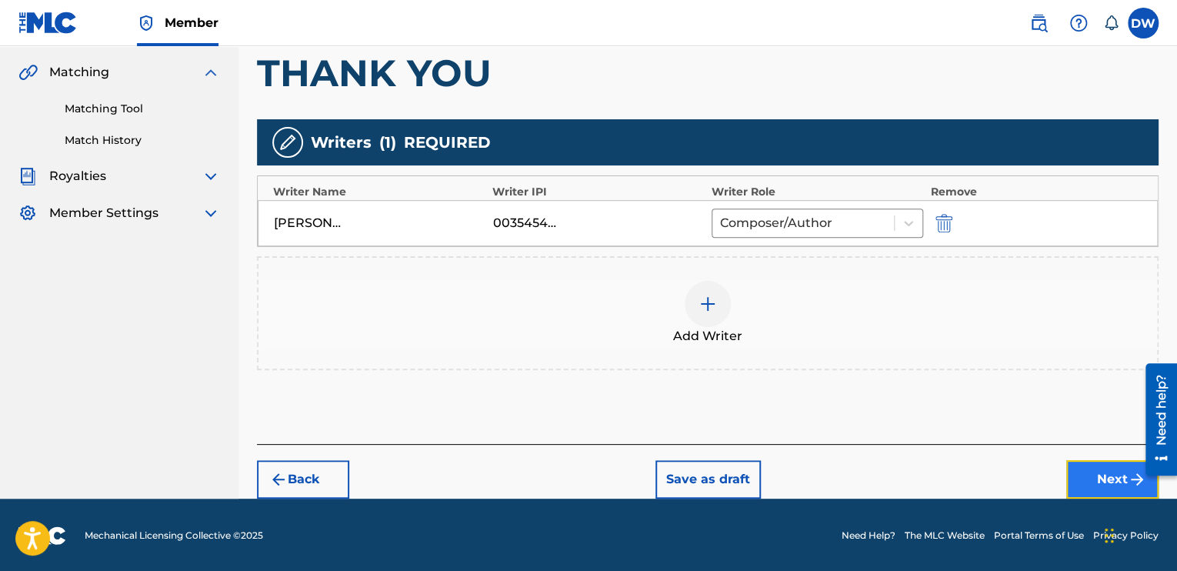
click at [1107, 479] on button "Next" at bounding box center [1113, 479] width 92 height 38
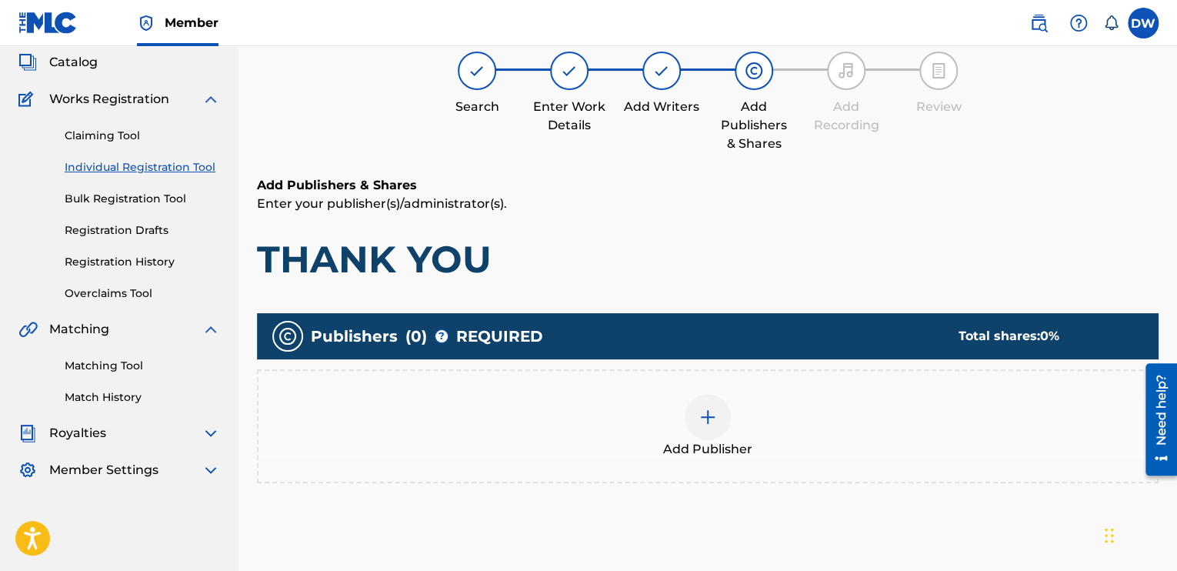
scroll to position [69, 0]
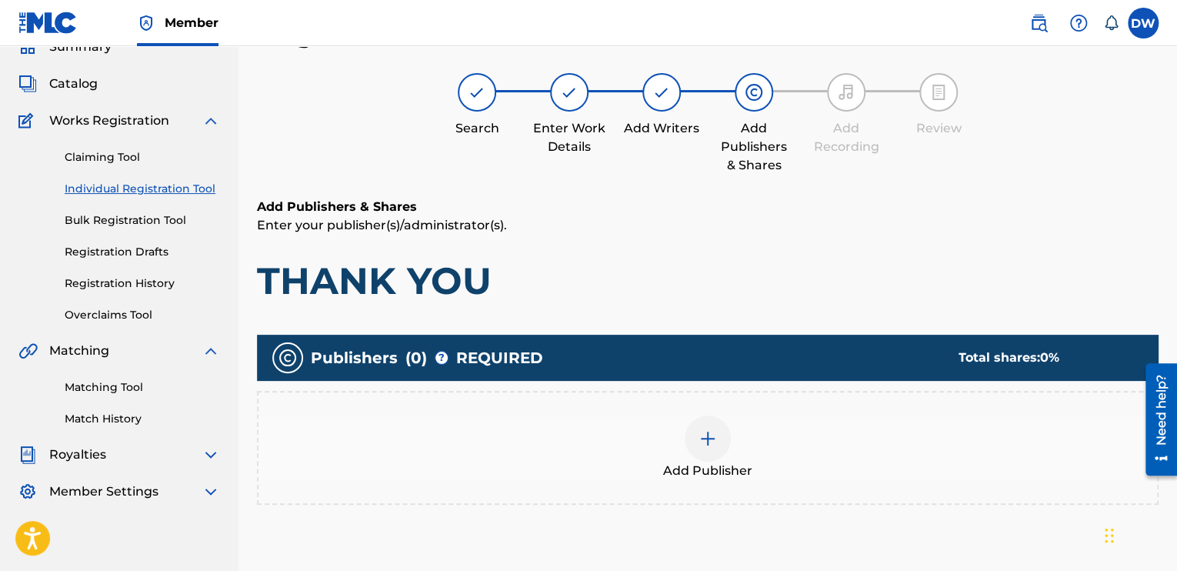
click at [710, 447] on div at bounding box center [708, 439] width 46 height 46
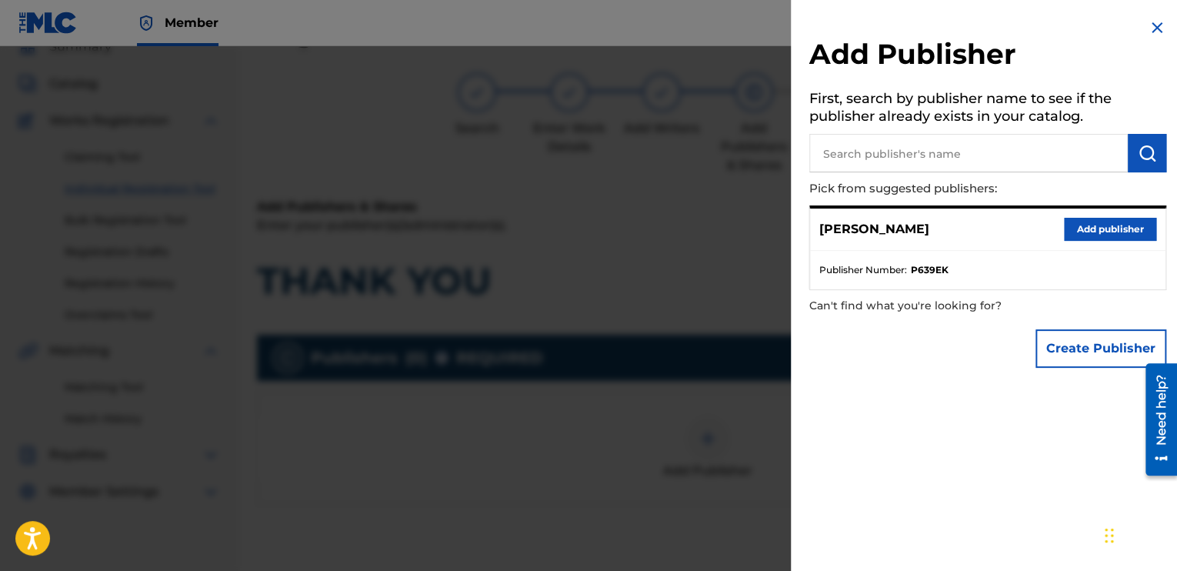
click at [1050, 227] on div "DELVIN WRIGHT Add publisher" at bounding box center [988, 230] width 356 height 42
click at [1085, 229] on button "Add publisher" at bounding box center [1110, 229] width 92 height 23
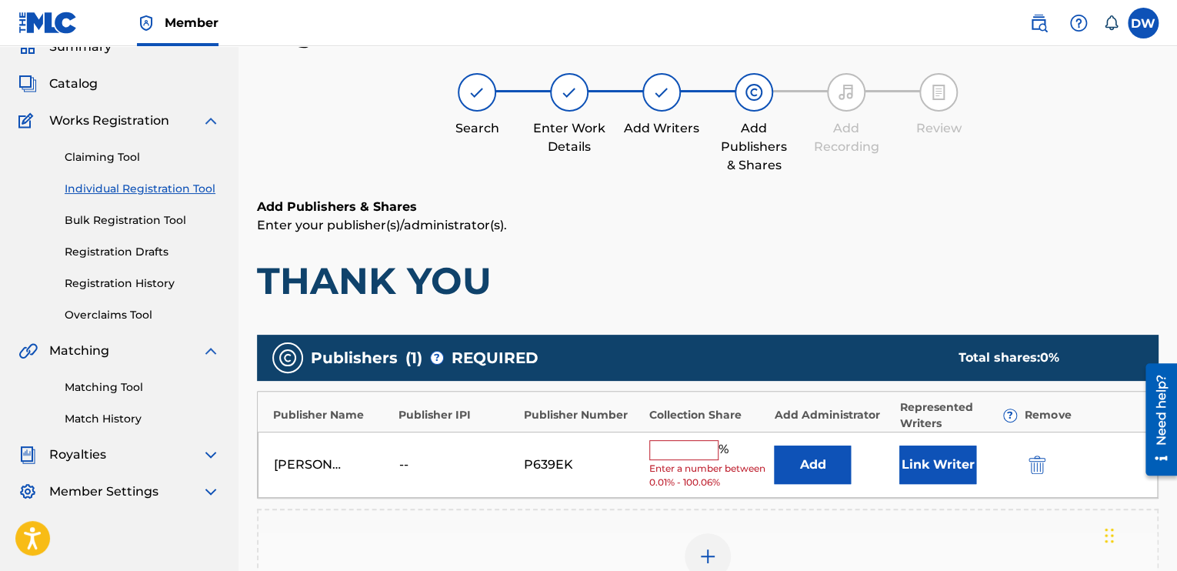
click at [704, 457] on input "text" at bounding box center [683, 450] width 69 height 20
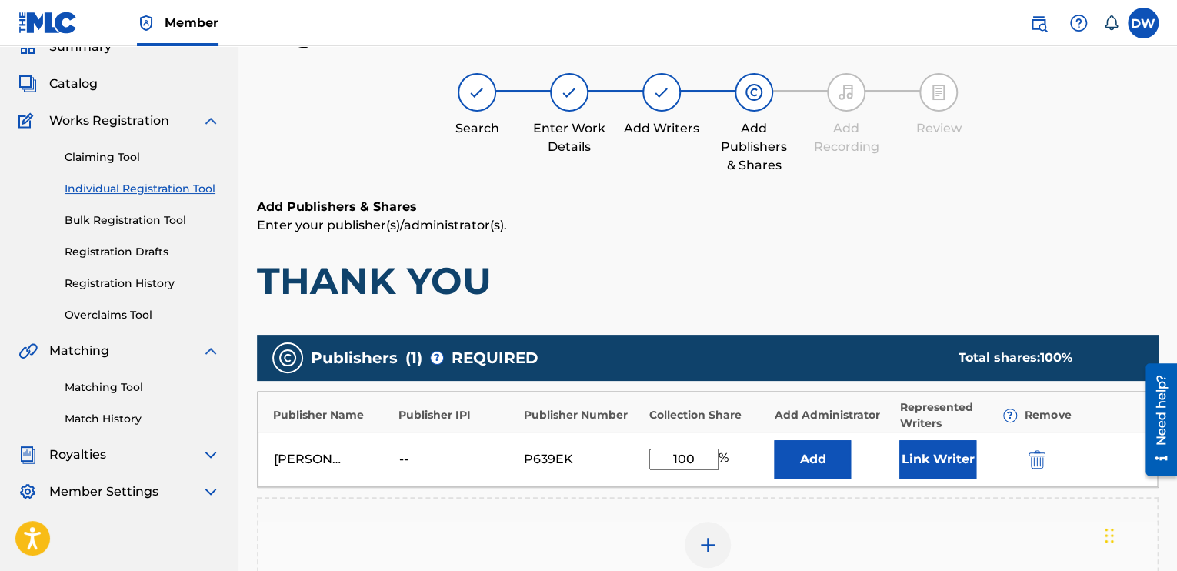
type input "100"
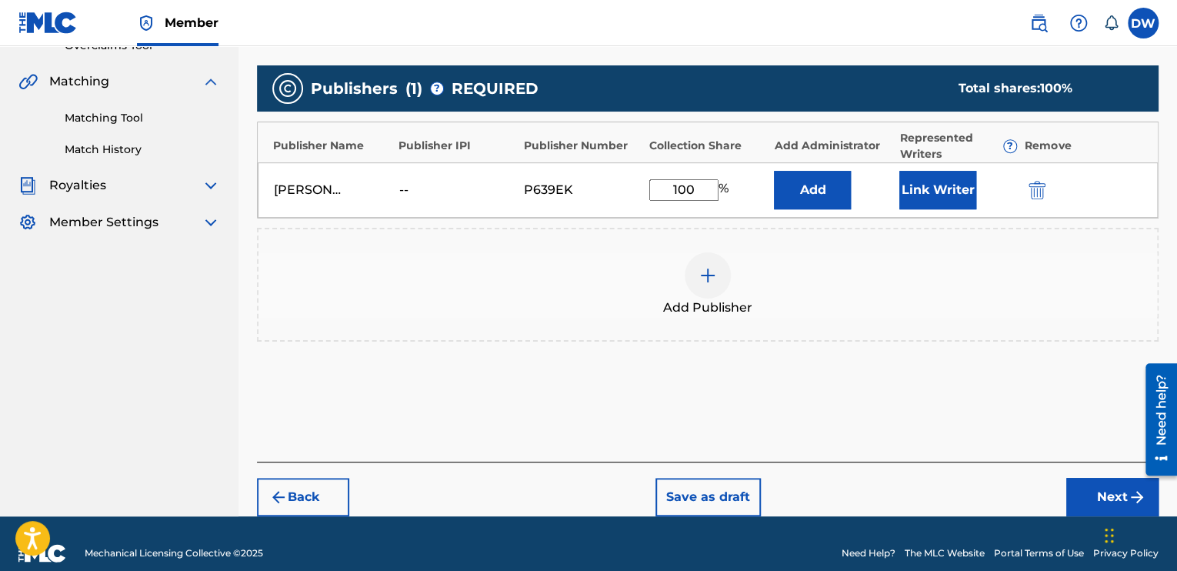
scroll to position [345, 0]
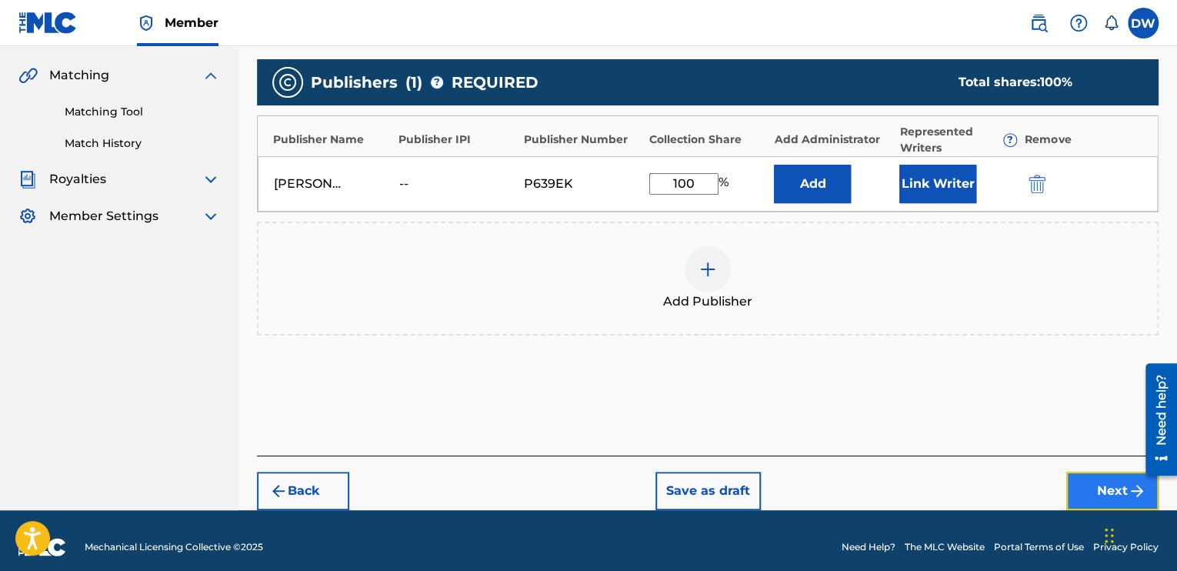
click at [1094, 483] on button "Next" at bounding box center [1113, 491] width 92 height 38
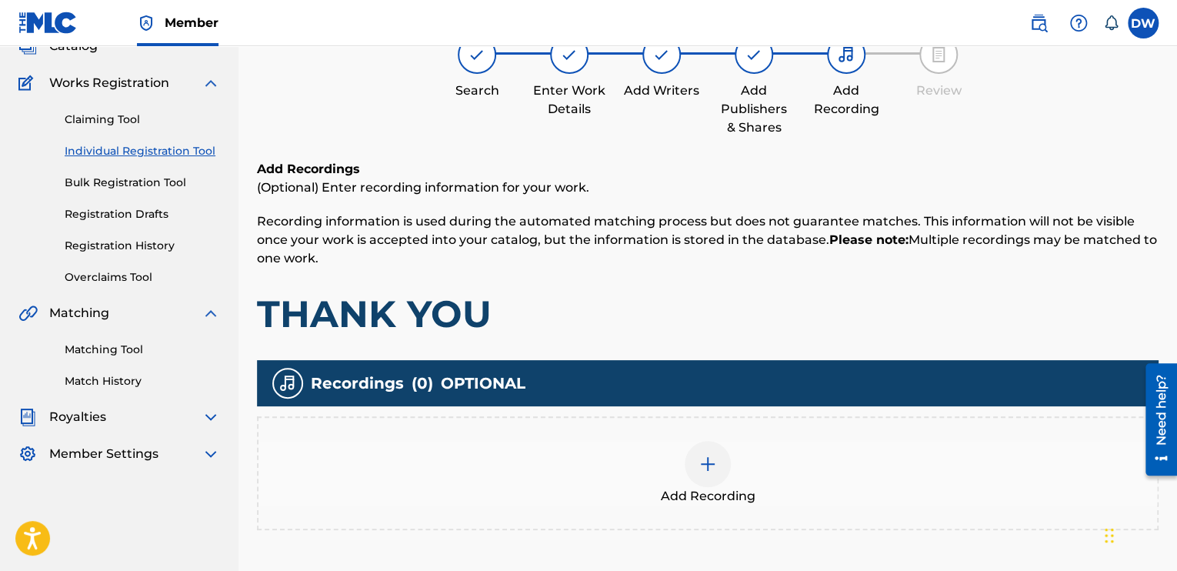
scroll to position [243, 0]
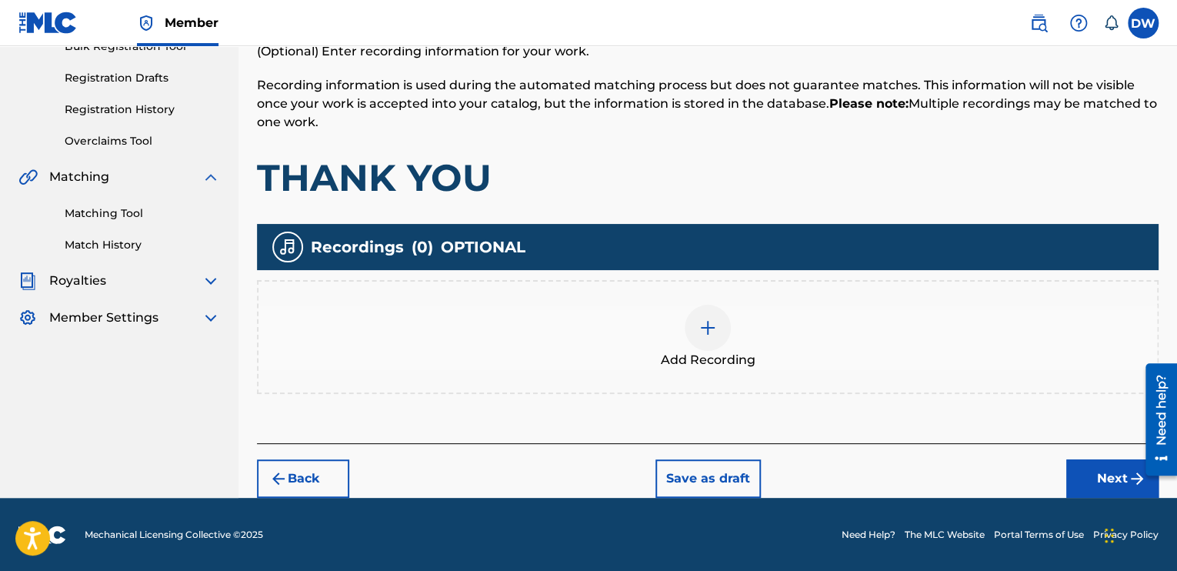
click at [707, 329] on img at bounding box center [708, 328] width 18 height 18
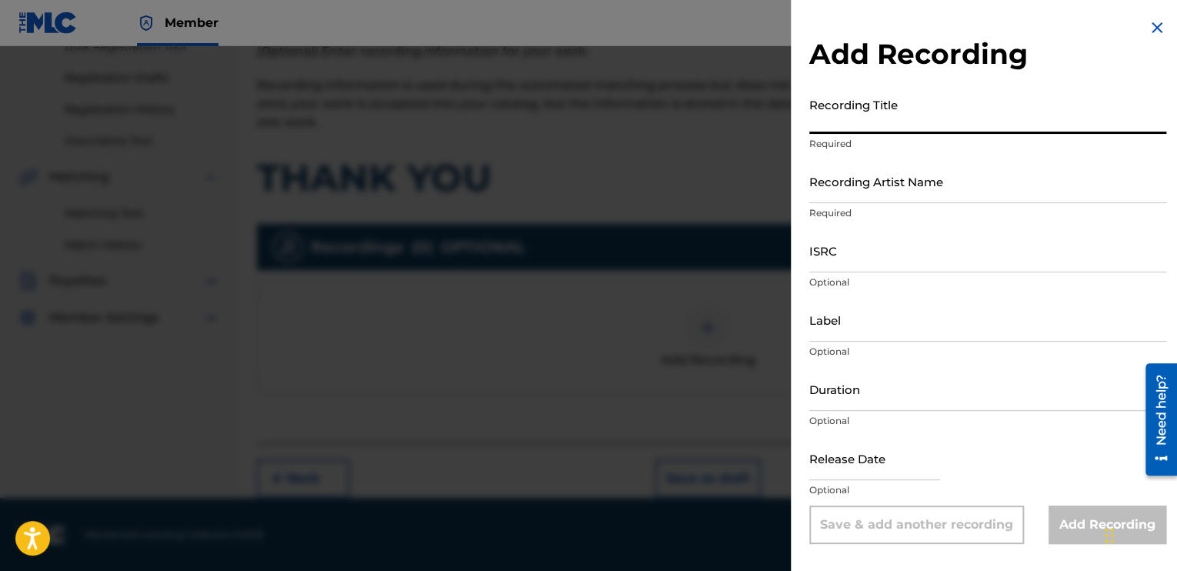
click at [852, 125] on input "Recording Title" at bounding box center [988, 112] width 357 height 44
type input "t"
type input "THANK YOU"
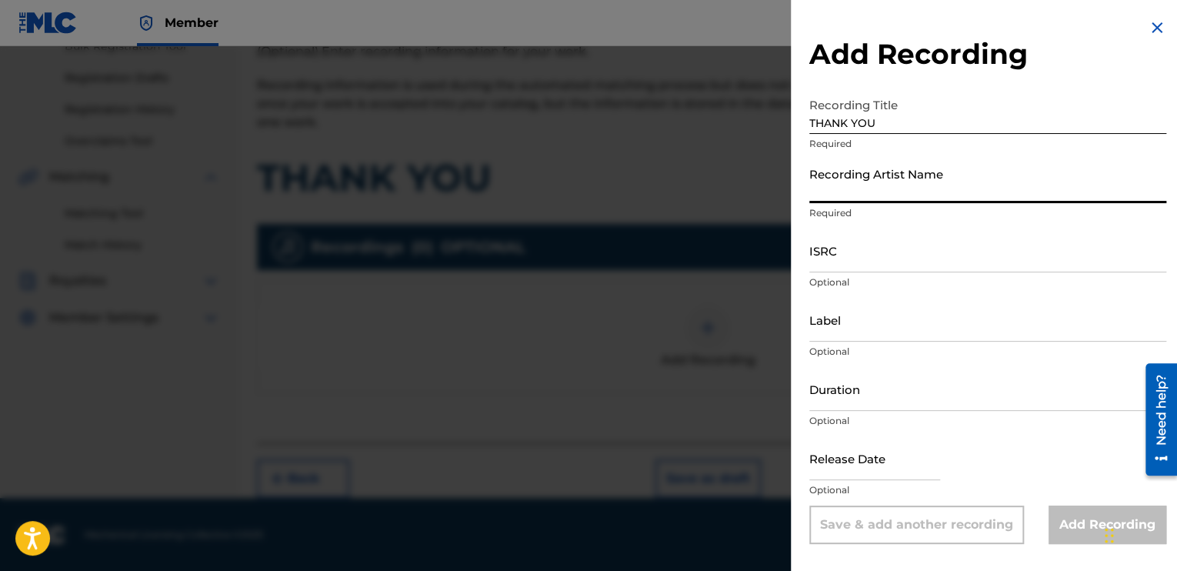
click at [846, 195] on input "Recording Artist Name" at bounding box center [988, 181] width 357 height 44
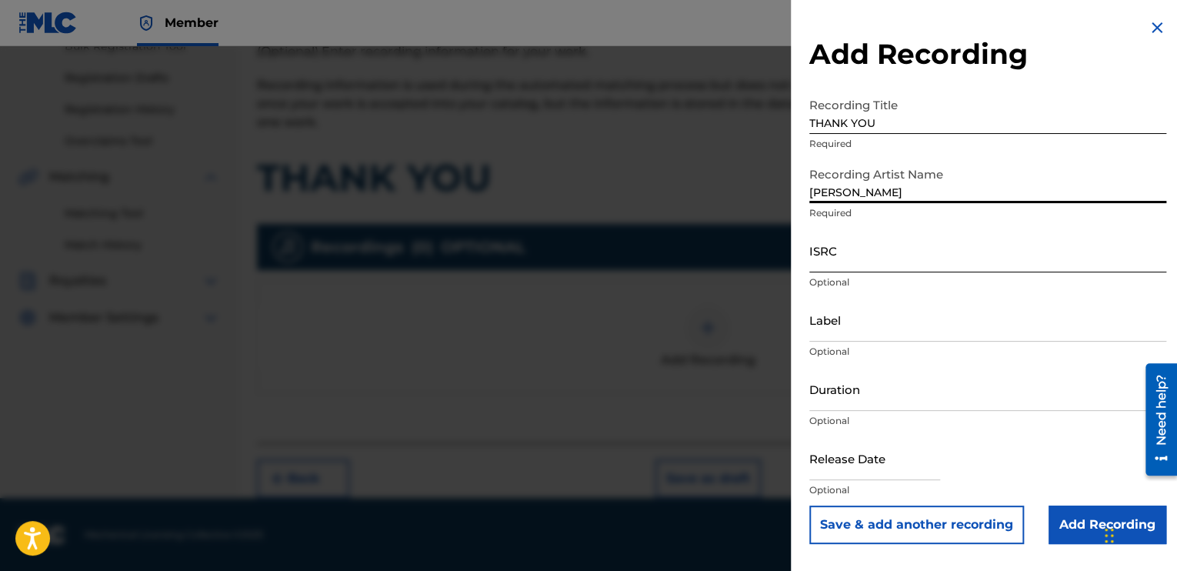
type input "[PERSON_NAME]"
click at [827, 269] on input "ISRC" at bounding box center [988, 251] width 357 height 44
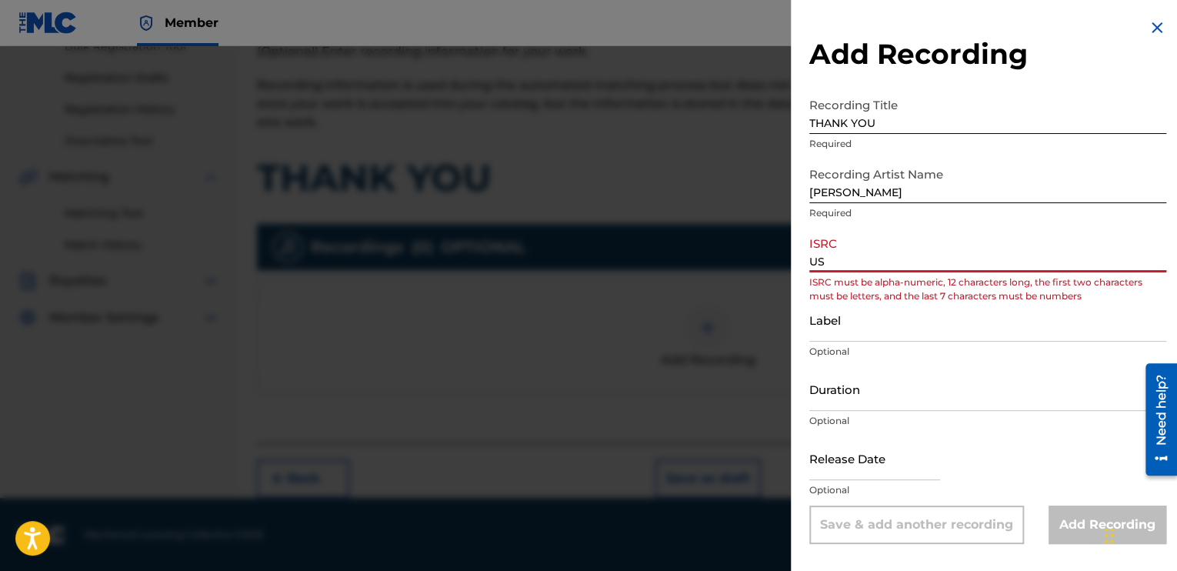
type input "U"
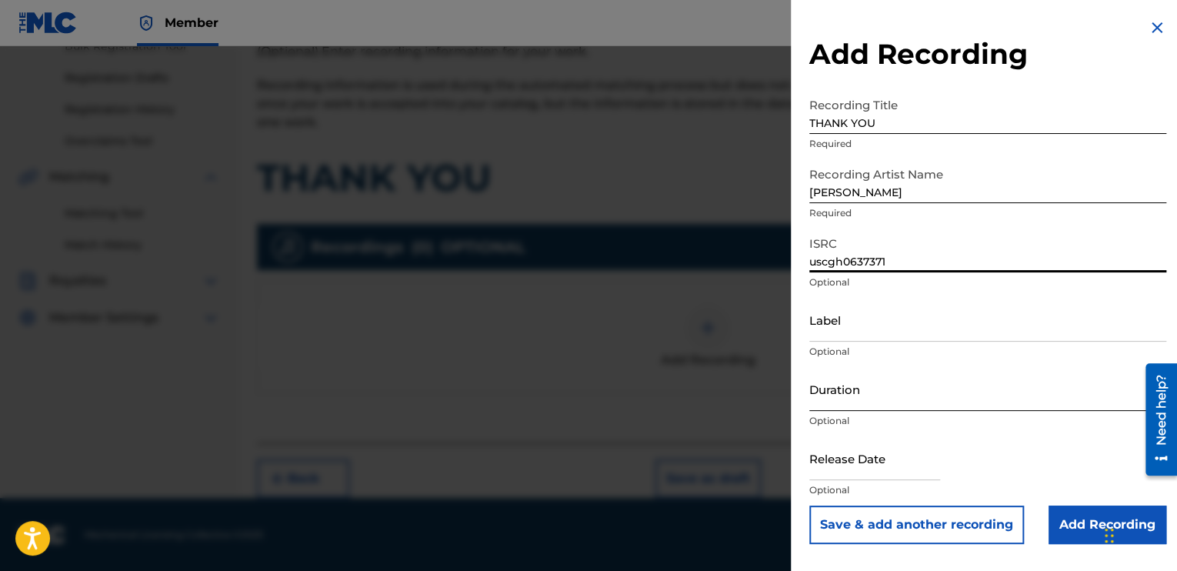
type input "uscgh0637371"
click at [830, 396] on input "Duration" at bounding box center [988, 389] width 357 height 44
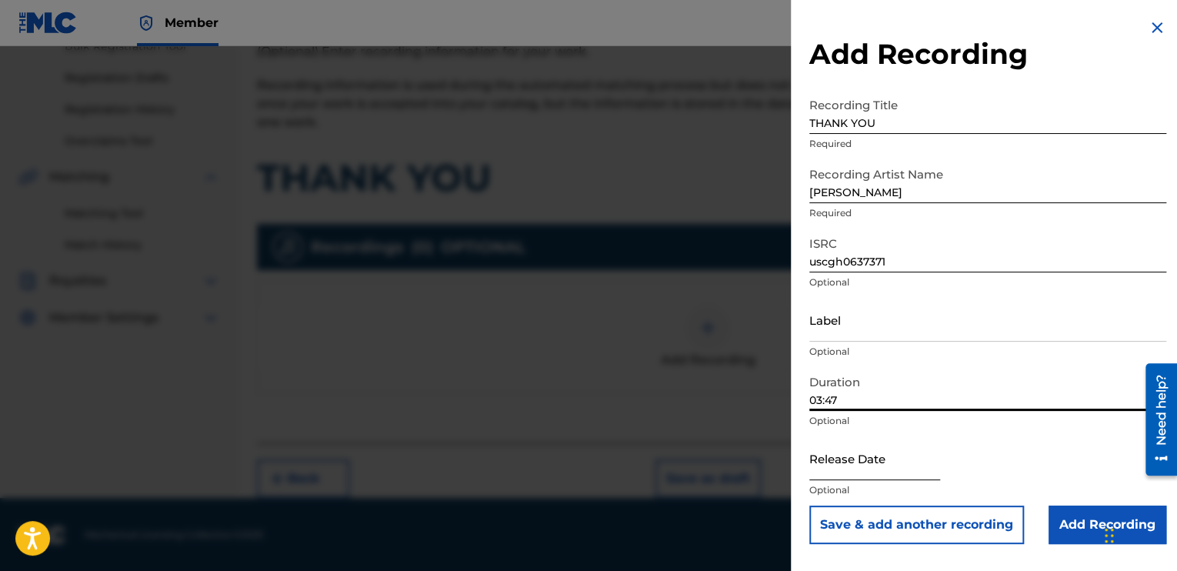
type input "03:47"
click at [826, 472] on input "text" at bounding box center [875, 458] width 131 height 44
select select "8"
select select "2025"
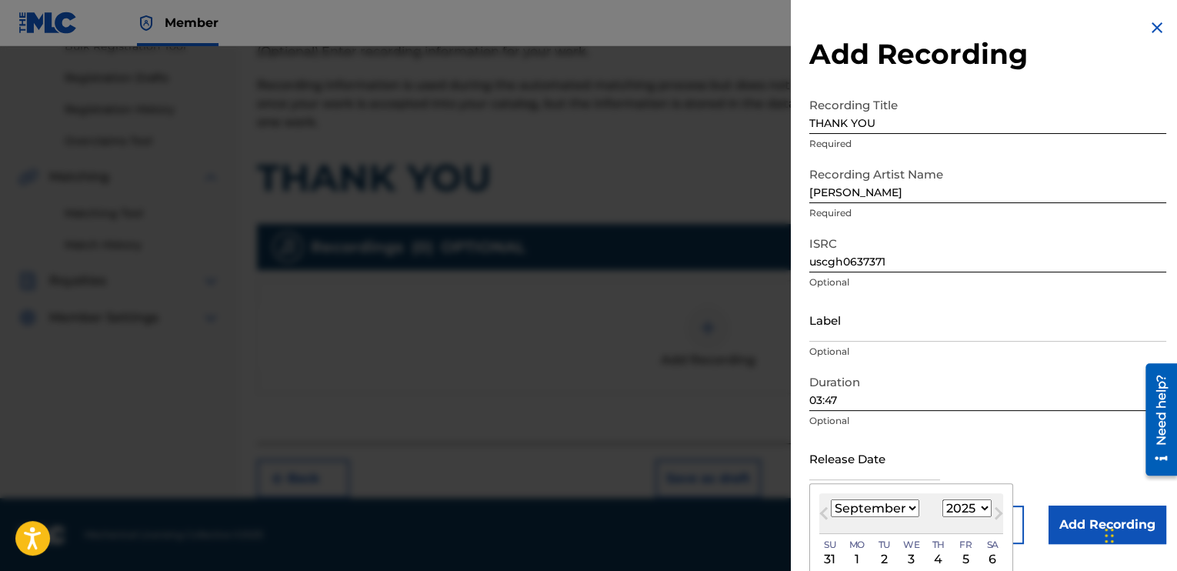
click at [890, 509] on select "January February March April May June July August September October November De…" at bounding box center [875, 508] width 88 height 18
select select "0"
click at [831, 499] on select "January February March April May June July August September October November De…" at bounding box center [875, 508] width 88 height 18
click at [911, 551] on div "1" at bounding box center [912, 559] width 18 height 18
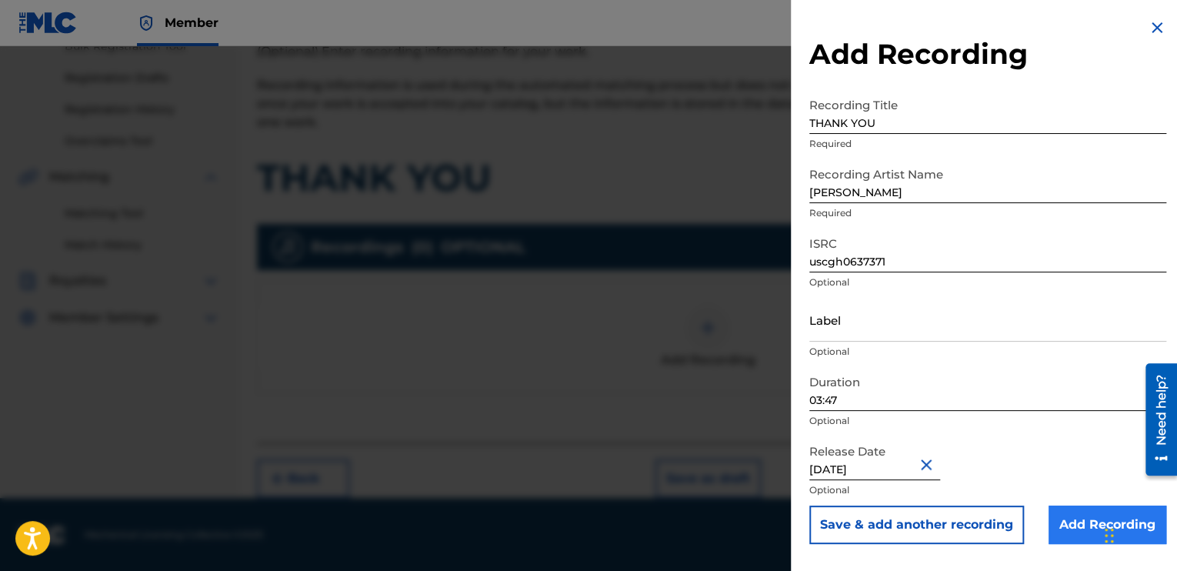
type input "January 1 2006"
click at [1088, 518] on input "Add Recording" at bounding box center [1108, 525] width 118 height 38
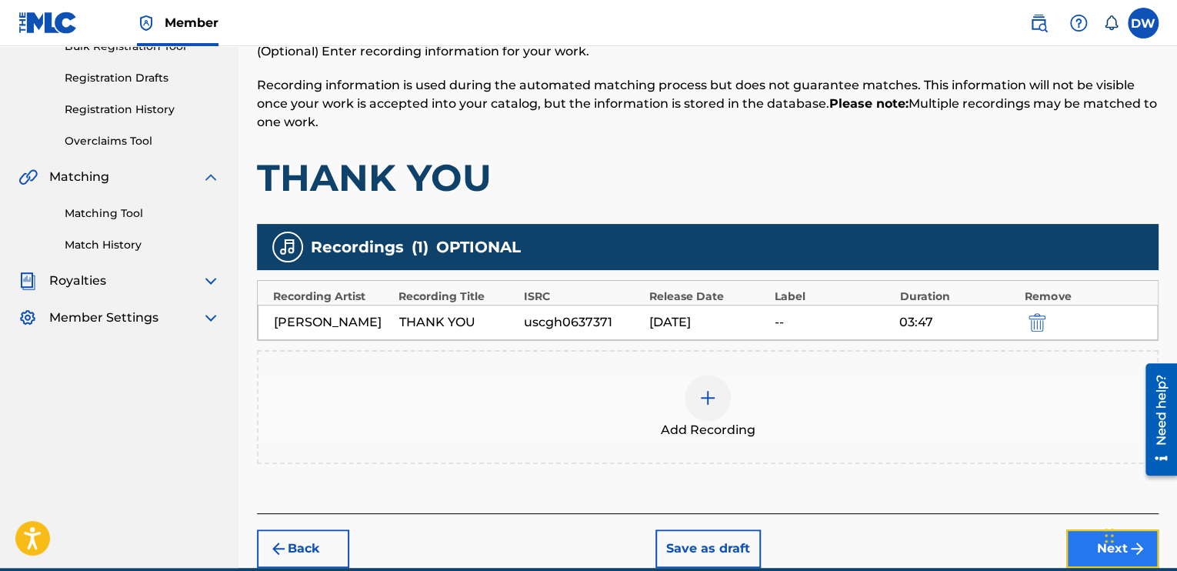
click at [1094, 551] on button "Next" at bounding box center [1113, 548] width 92 height 38
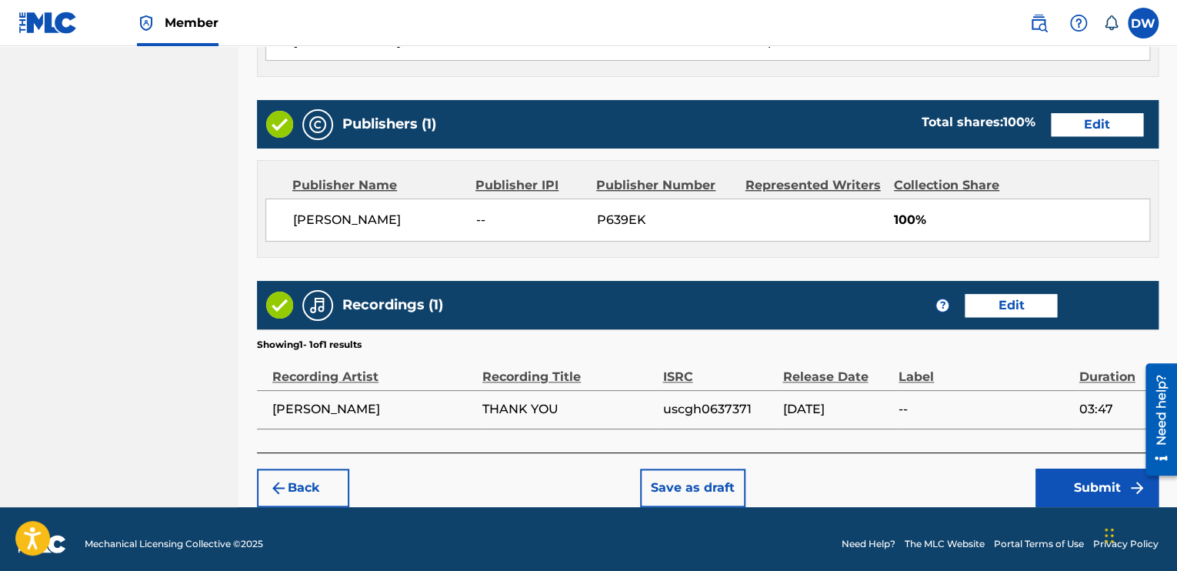
scroll to position [729, 0]
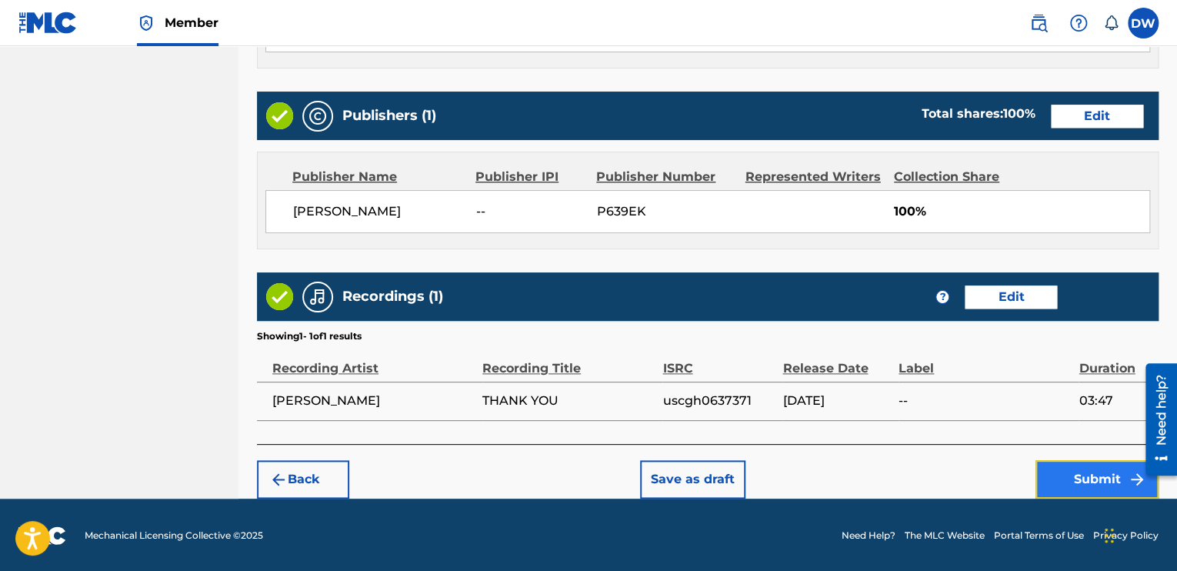
click at [1120, 478] on button "Submit" at bounding box center [1097, 479] width 123 height 38
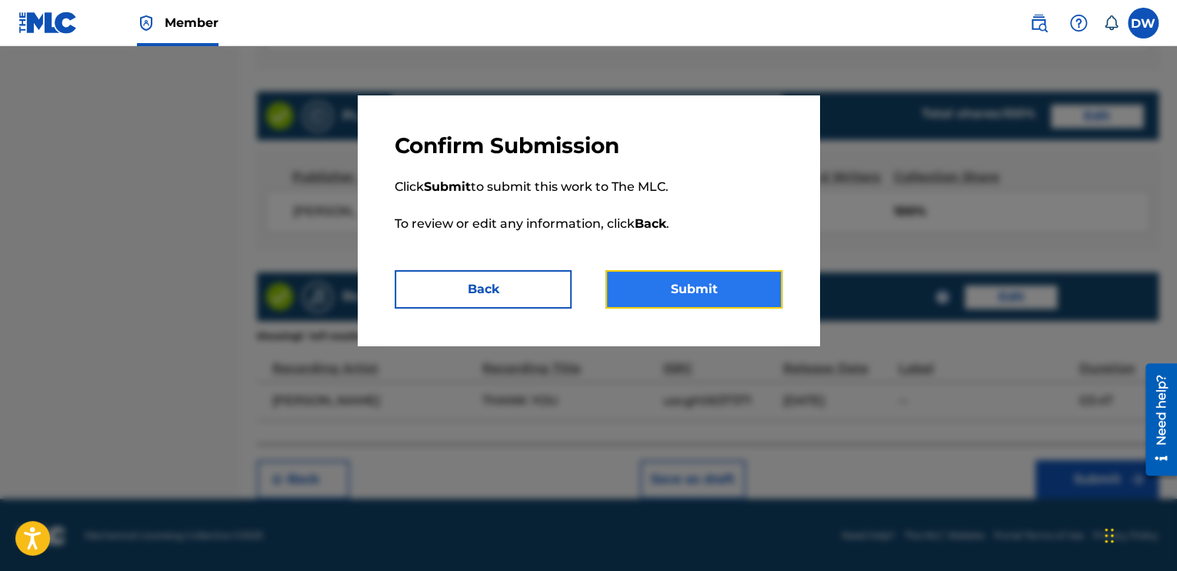
click at [734, 289] on button "Submit" at bounding box center [694, 289] width 177 height 38
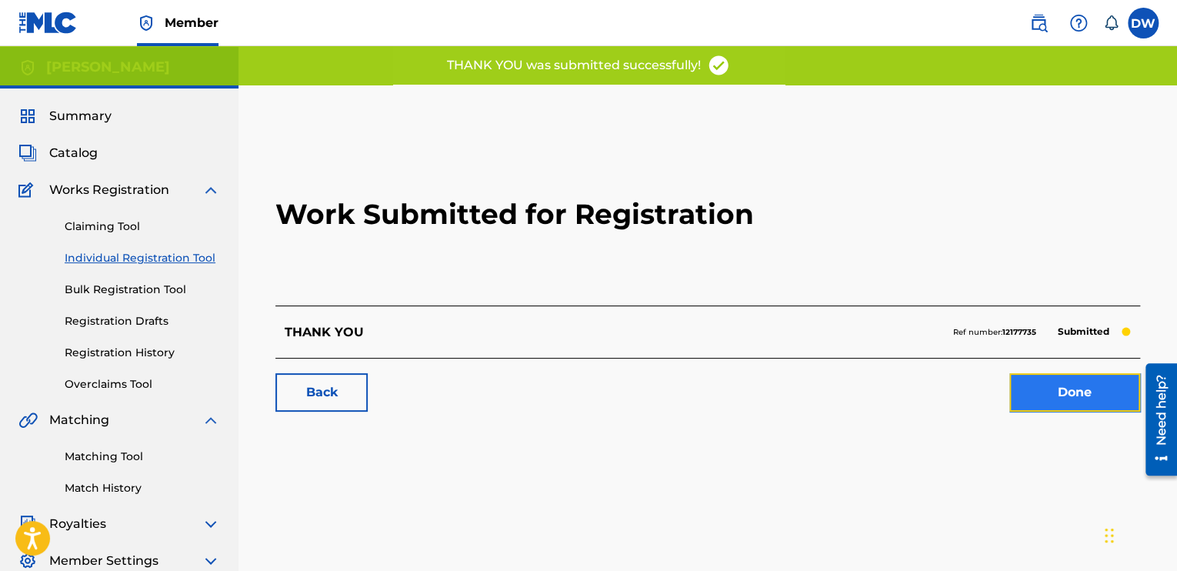
click at [1071, 395] on link "Done" at bounding box center [1075, 392] width 131 height 38
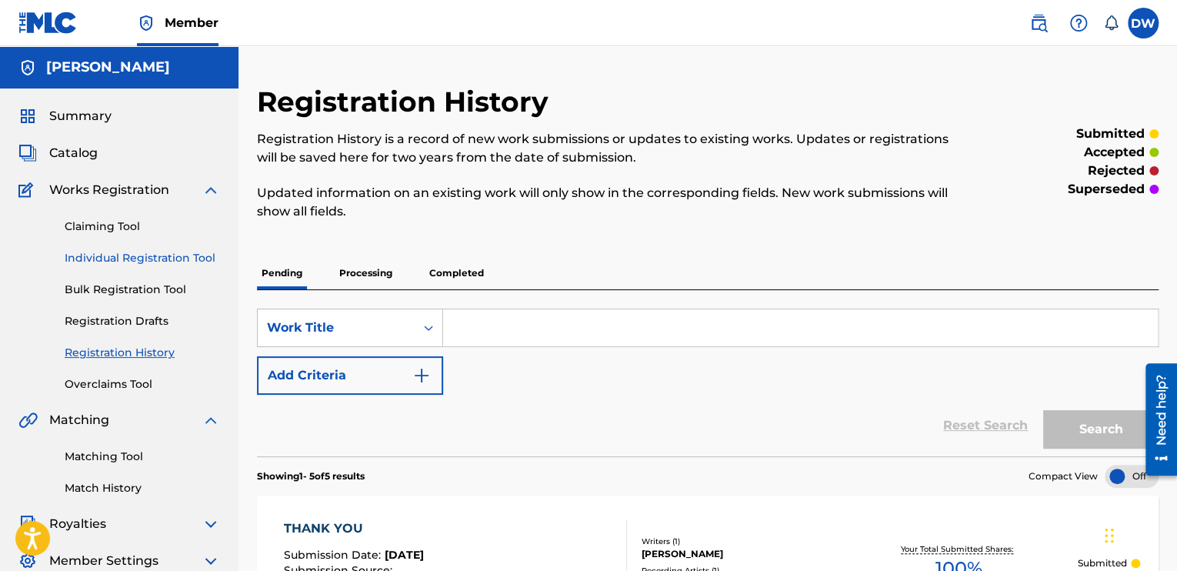
click at [142, 256] on link "Individual Registration Tool" at bounding box center [142, 258] width 155 height 16
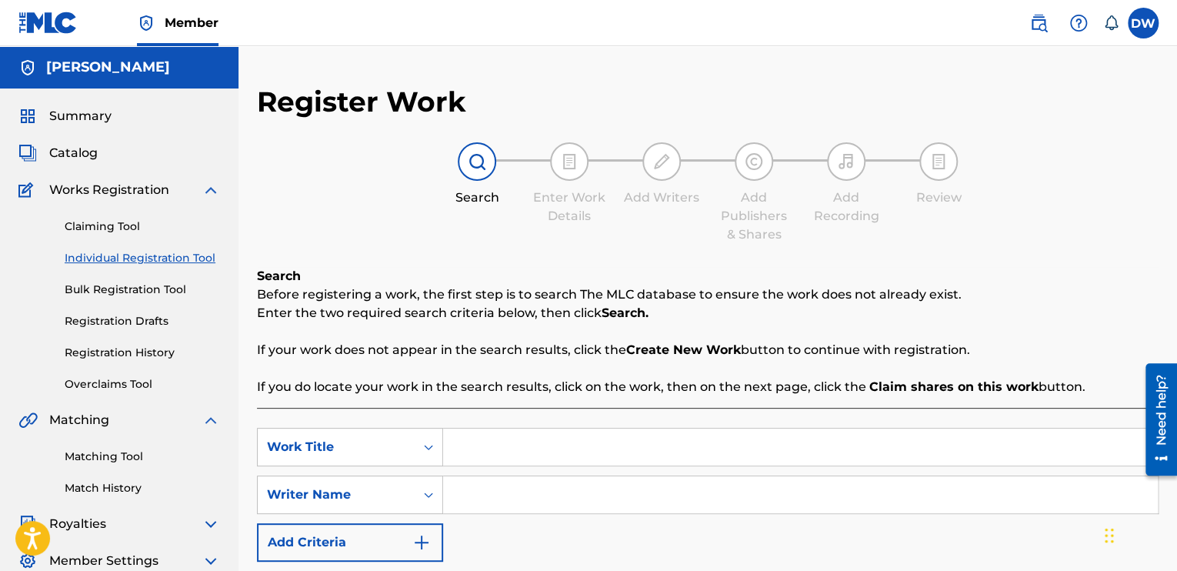
click at [462, 437] on input "Search Form" at bounding box center [800, 447] width 715 height 37
type input "y"
type input "YOU DONT KNOW"
click at [465, 506] on input "Search Form" at bounding box center [800, 494] width 715 height 37
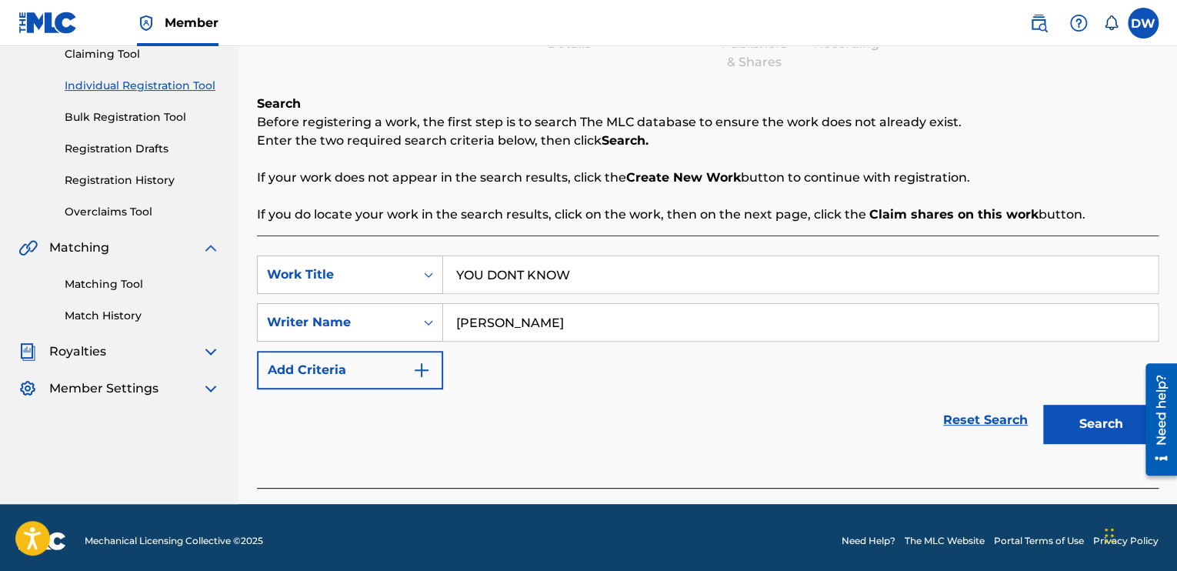
scroll to position [179, 0]
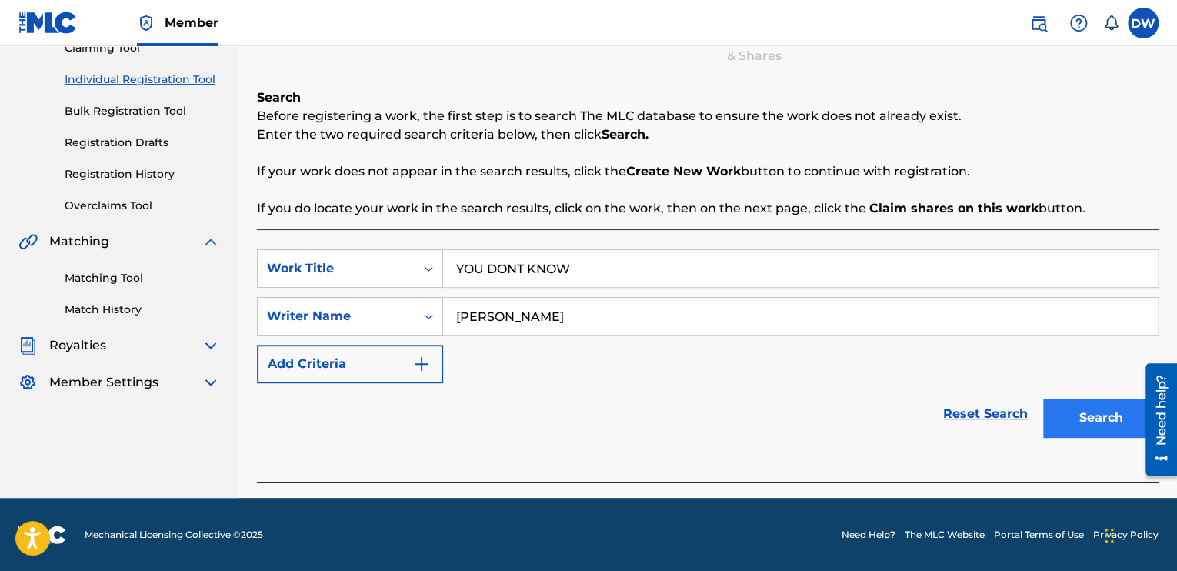
type input "[PERSON_NAME]"
click at [1094, 414] on button "Search" at bounding box center [1100, 418] width 115 height 38
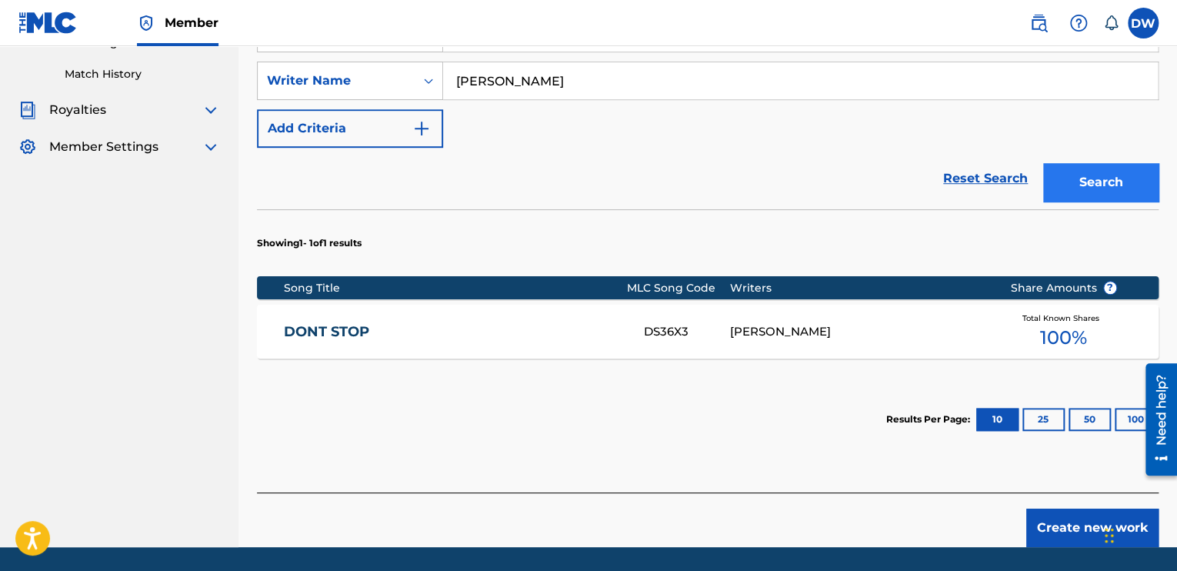
scroll to position [464, 0]
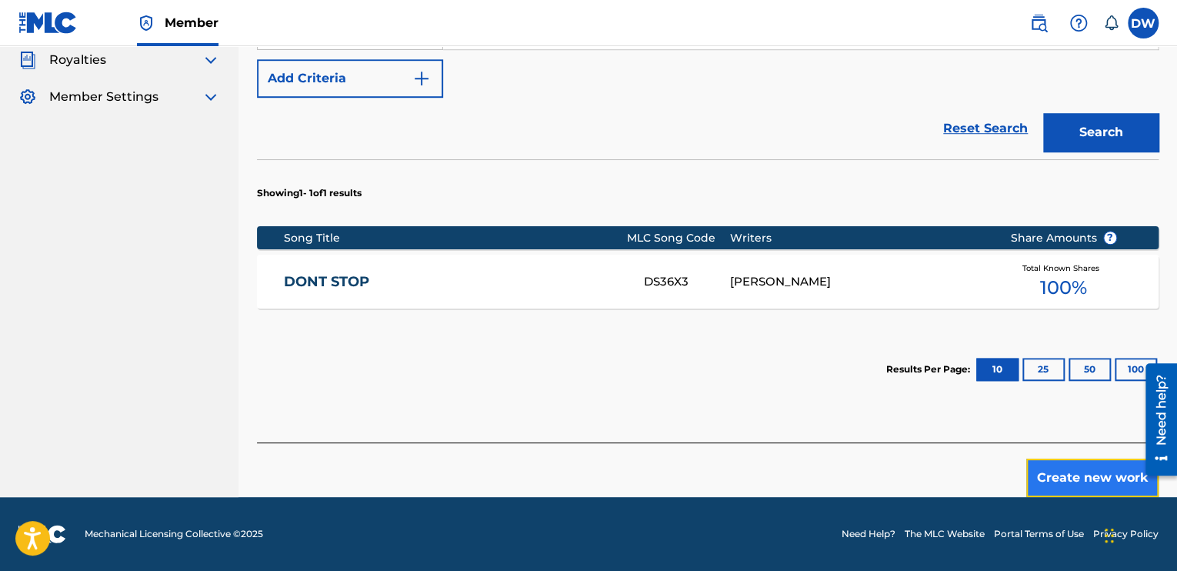
click at [1091, 478] on button "Create new work" at bounding box center [1093, 478] width 132 height 38
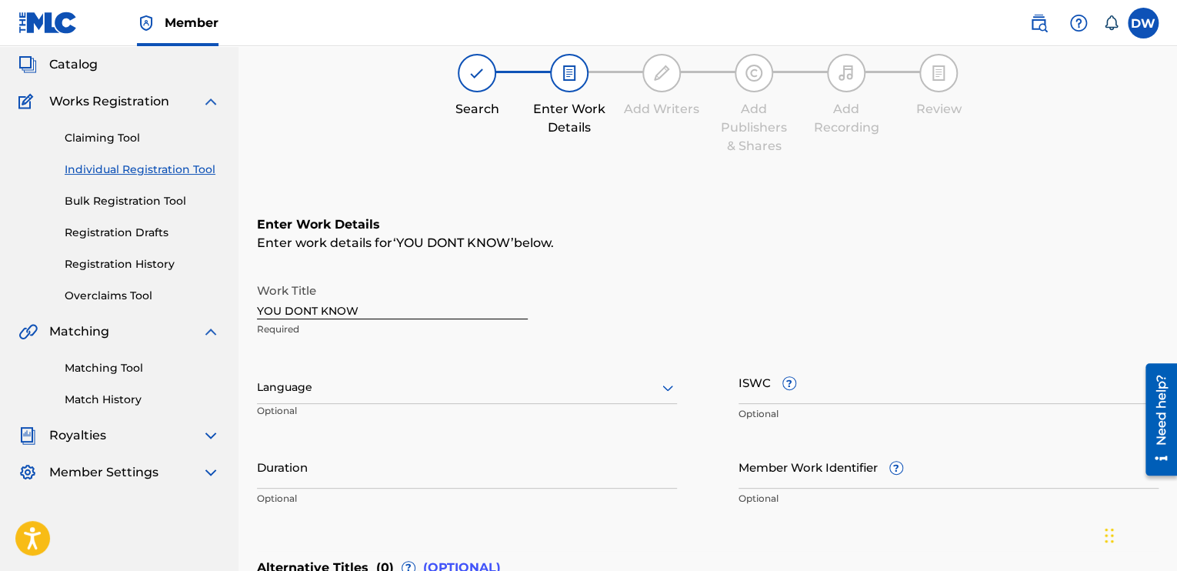
scroll to position [86, 0]
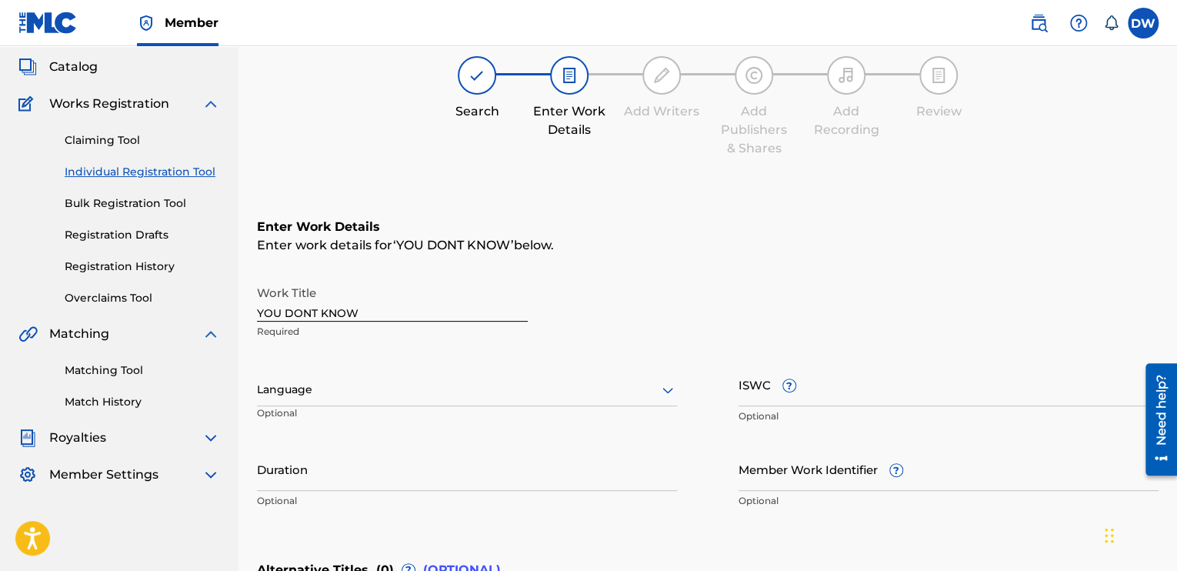
click at [637, 399] on div at bounding box center [467, 389] width 420 height 19
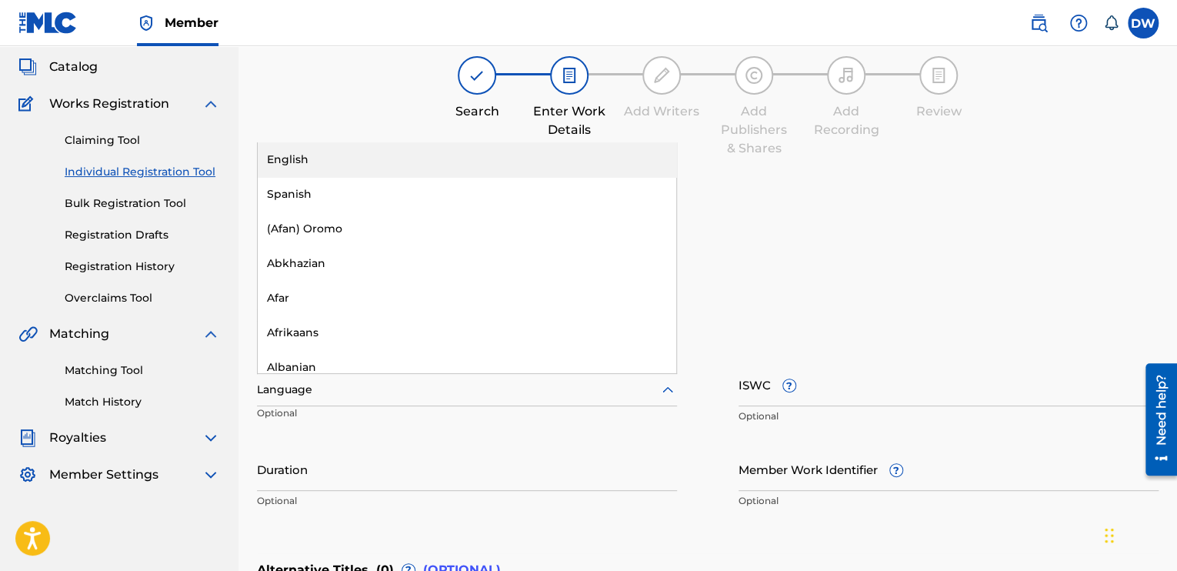
click at [351, 158] on div "English" at bounding box center [467, 159] width 419 height 35
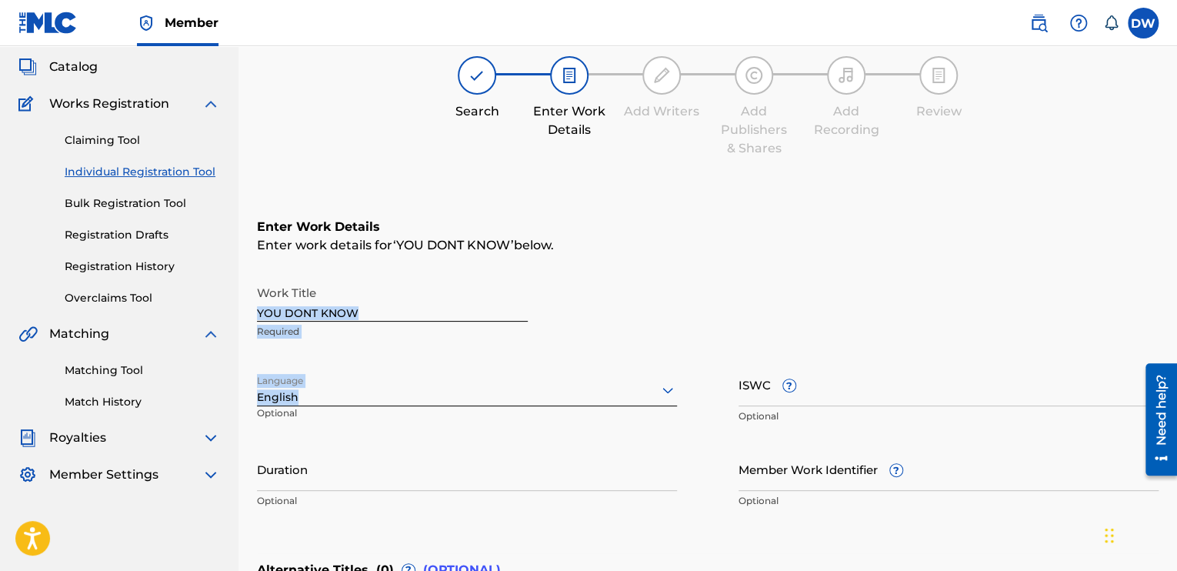
drag, startPoint x: 581, startPoint y: 319, endPoint x: 609, endPoint y: 368, distance: 56.2
click at [609, 368] on div "Work Title YOU DONT KNOW Required Language English Optional ISWC ? Optional Dur…" at bounding box center [708, 397] width 902 height 239
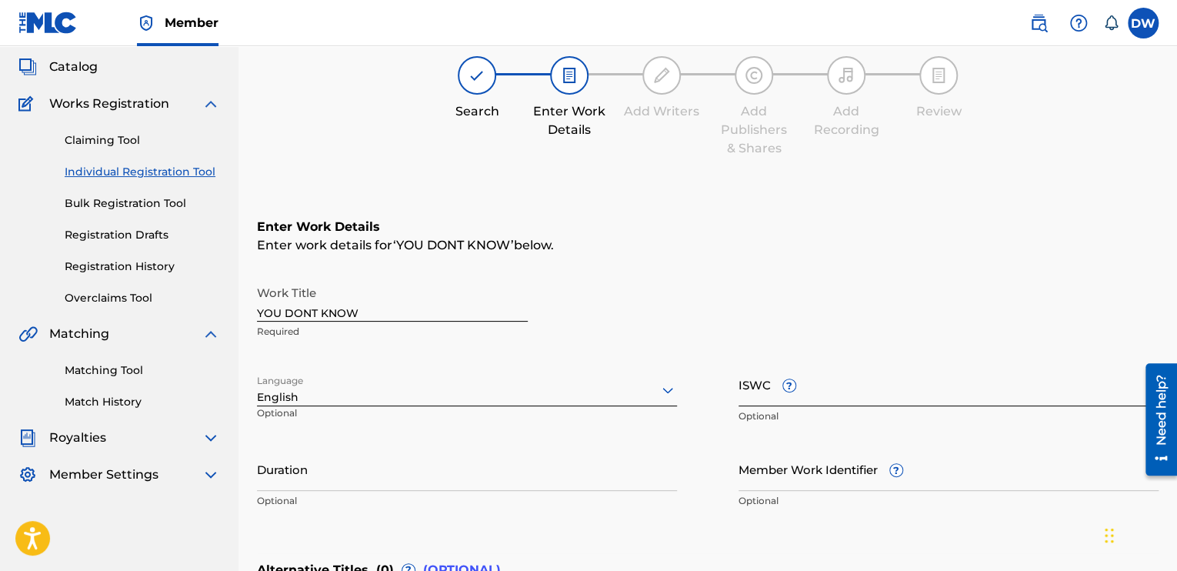
click at [753, 392] on input "ISWC ?" at bounding box center [949, 384] width 420 height 44
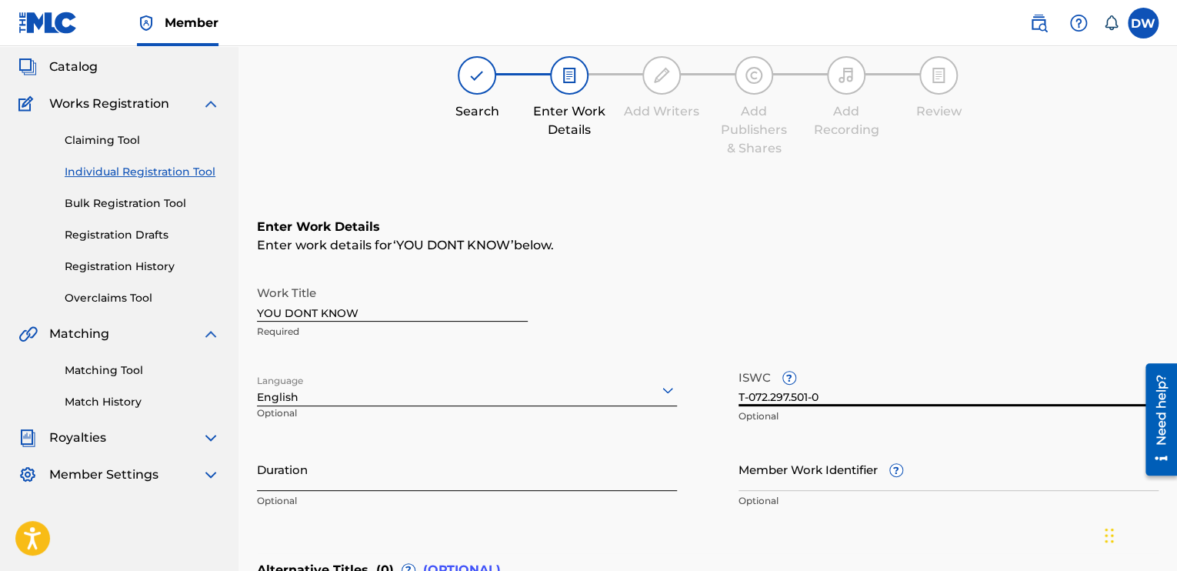
type input "T-072.297.501-0"
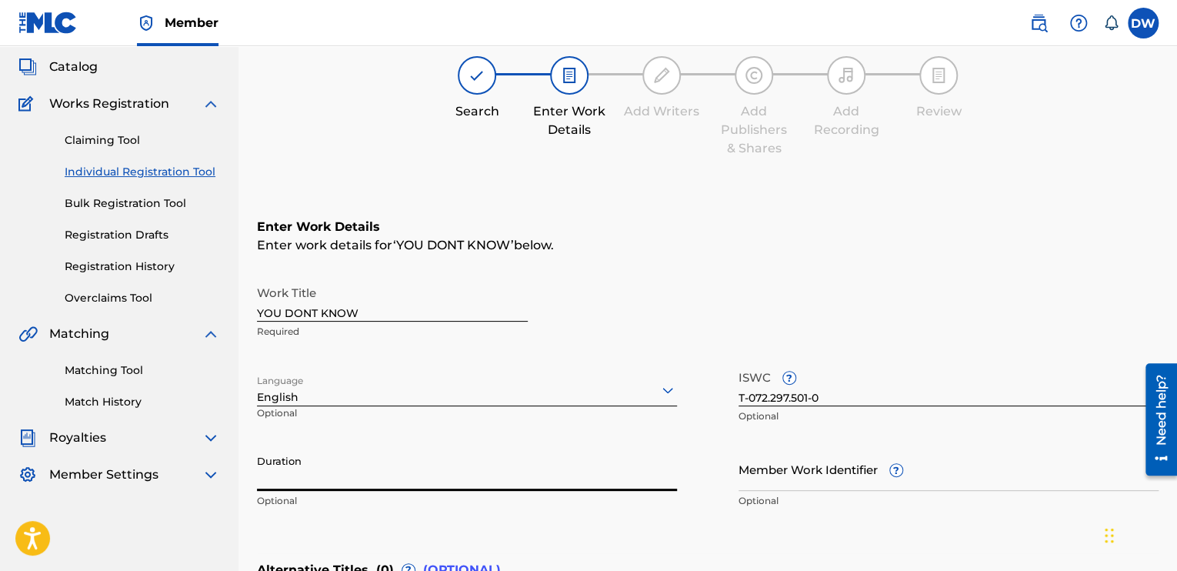
click at [279, 472] on input "Duration" at bounding box center [467, 469] width 420 height 44
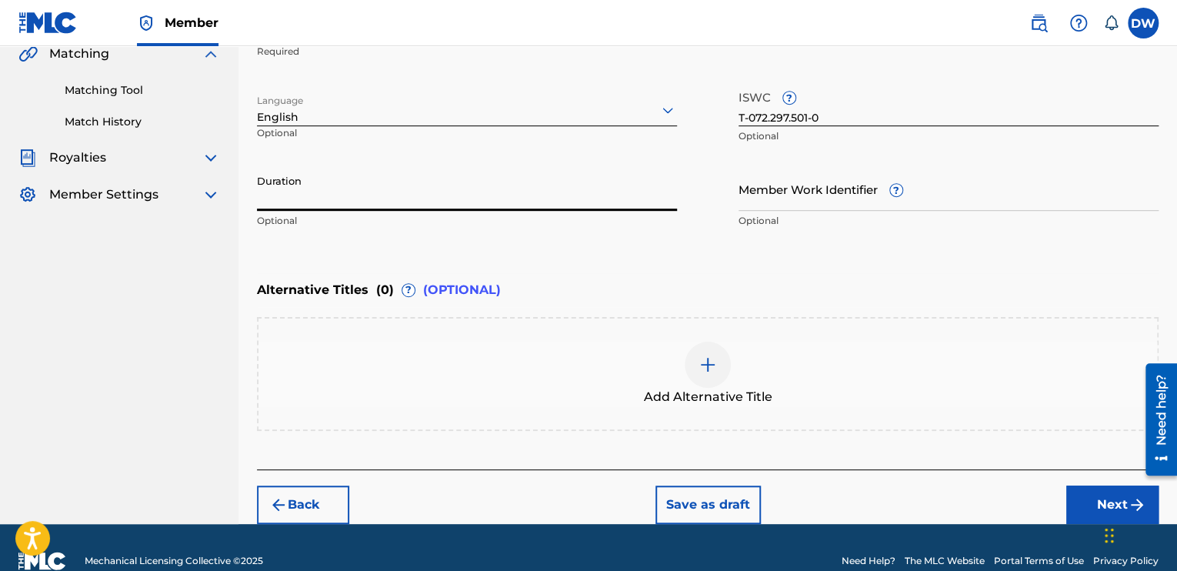
scroll to position [392, 0]
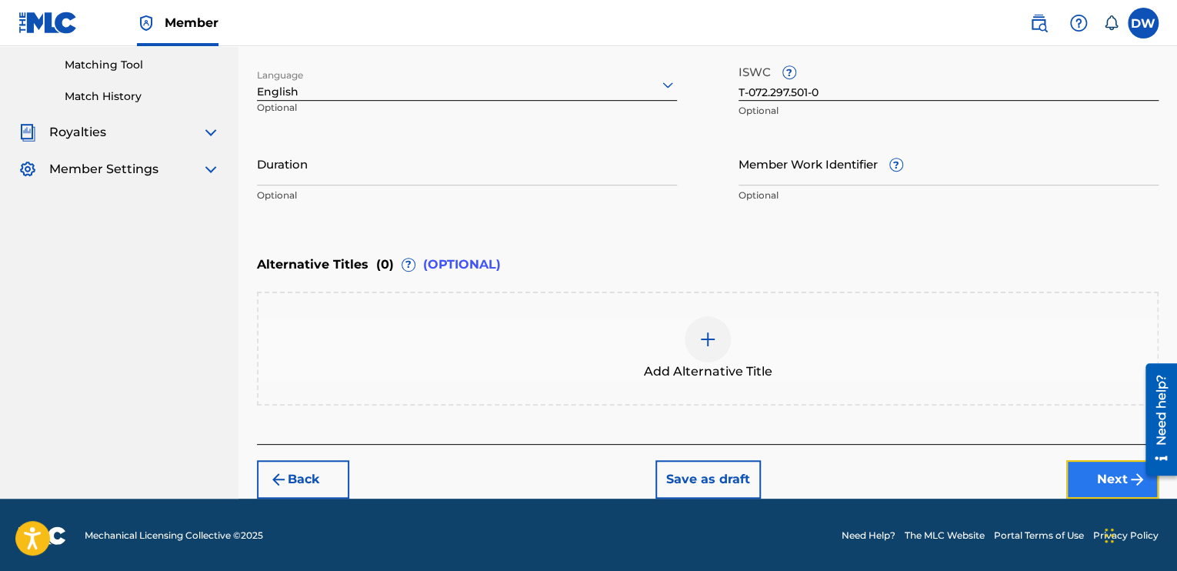
click at [1103, 477] on button "Next" at bounding box center [1113, 479] width 92 height 38
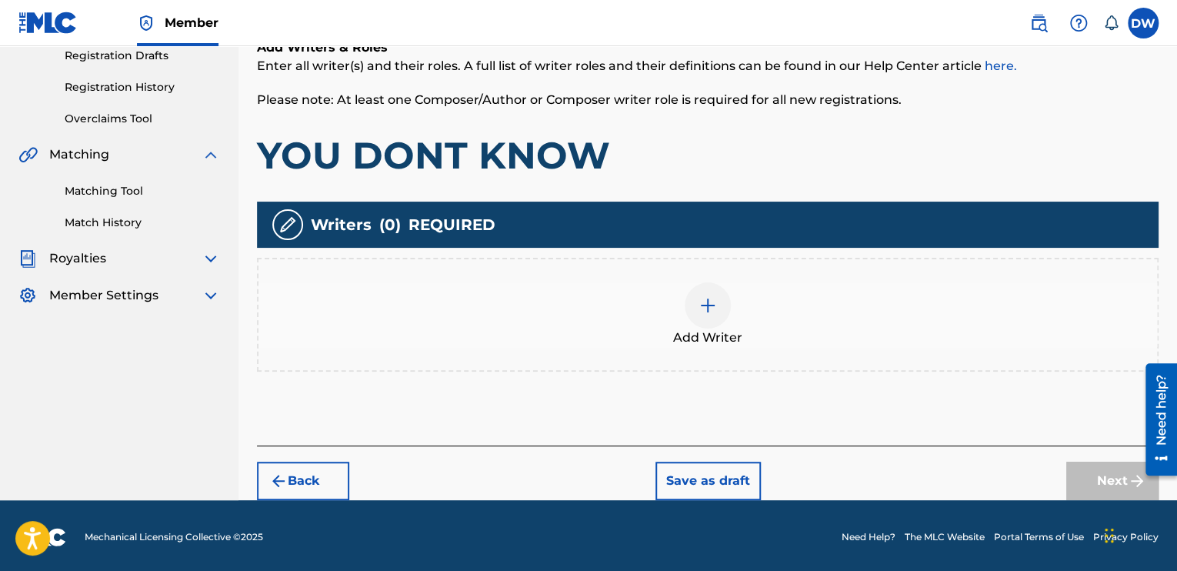
scroll to position [268, 0]
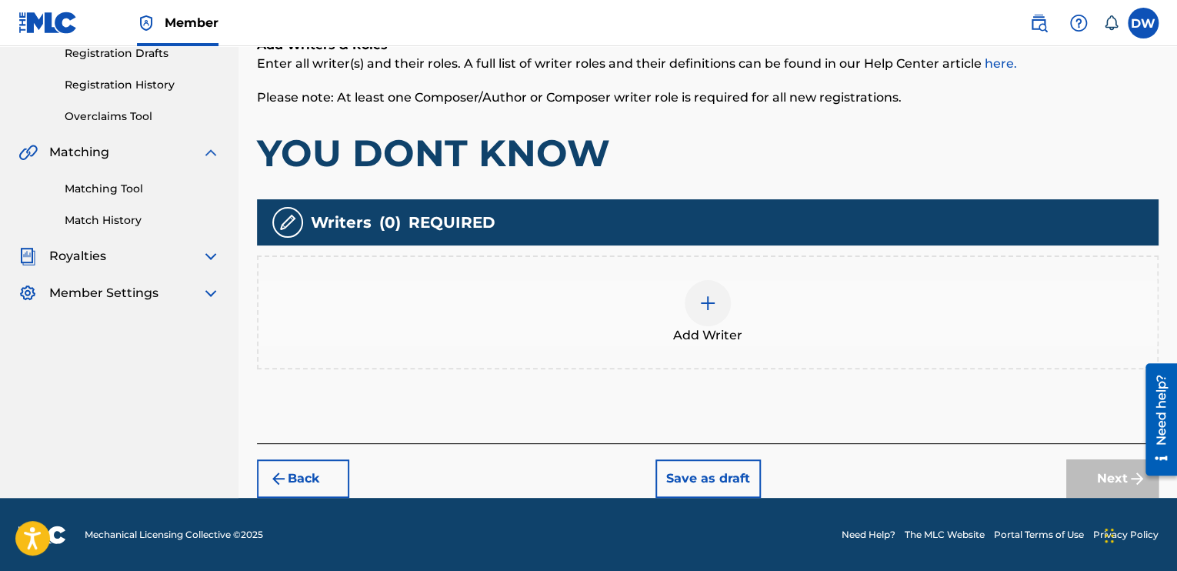
click at [715, 307] on img at bounding box center [708, 303] width 18 height 18
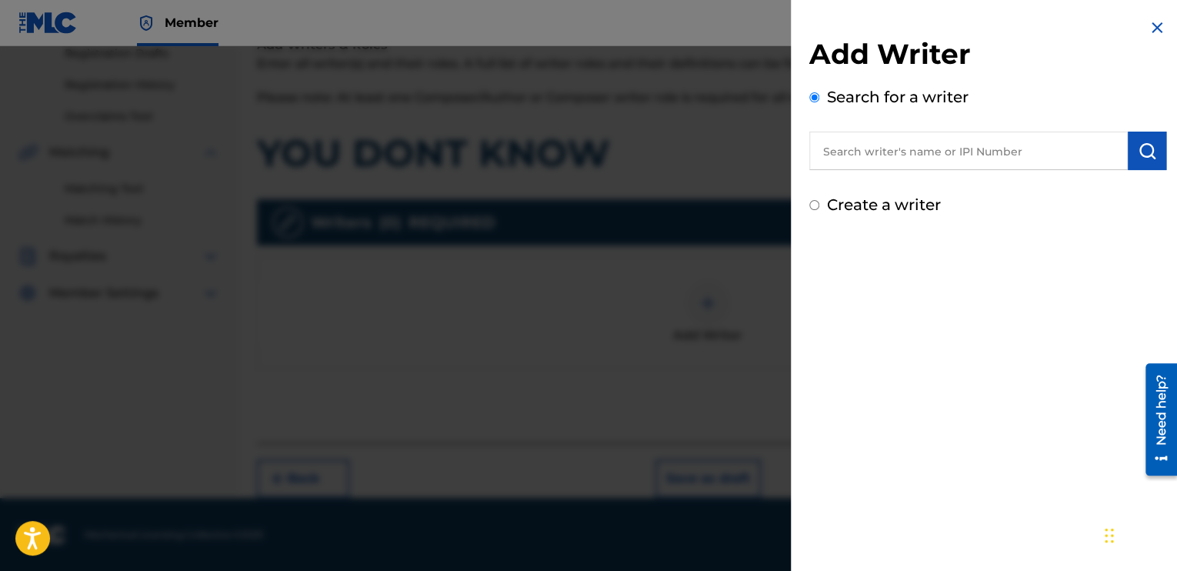
click at [824, 200] on div "Create a writer" at bounding box center [988, 204] width 357 height 23
click at [816, 202] on input "Create a writer" at bounding box center [815, 205] width 10 height 10
radio input "false"
radio input "true"
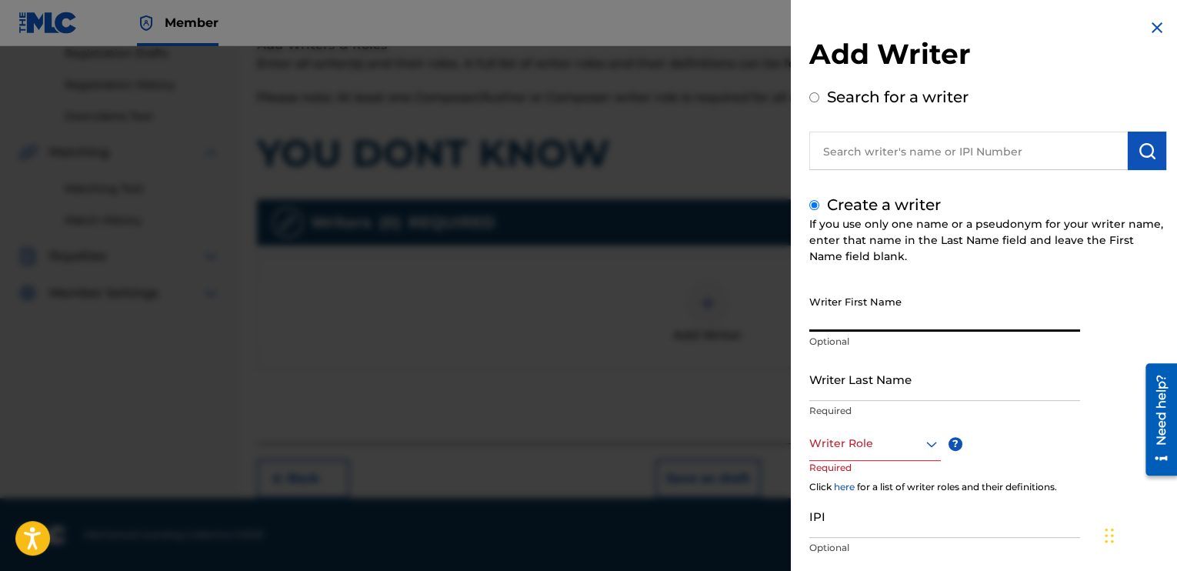
click at [813, 324] on input "Writer First Name" at bounding box center [945, 310] width 271 height 44
type input "DELVIN"
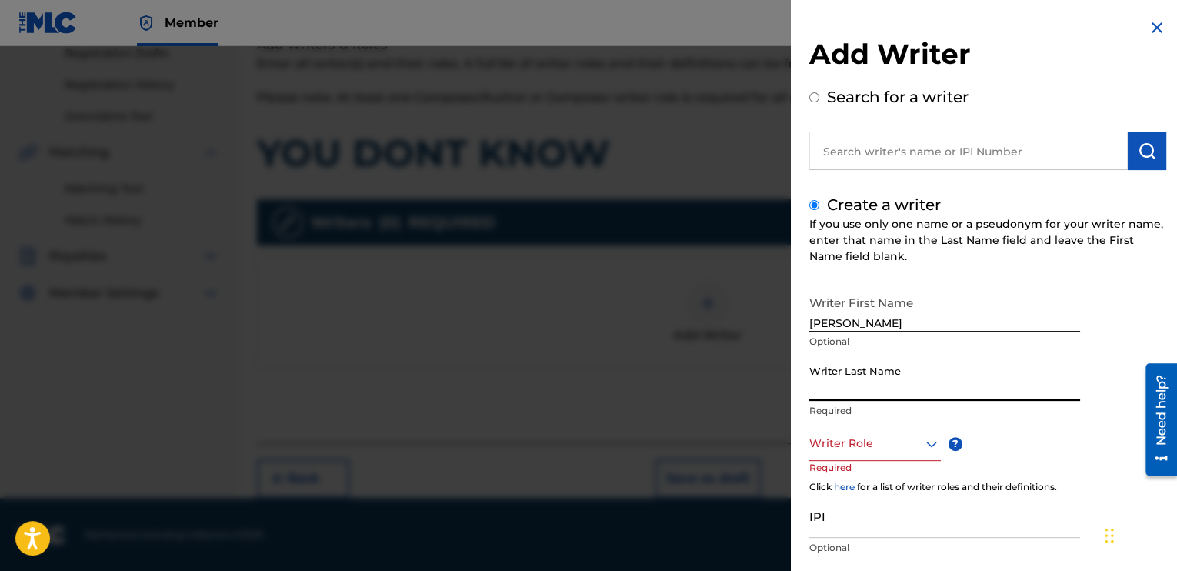
click at [840, 396] on input "Writer Last Name" at bounding box center [945, 379] width 271 height 44
type input "WRIGHT"
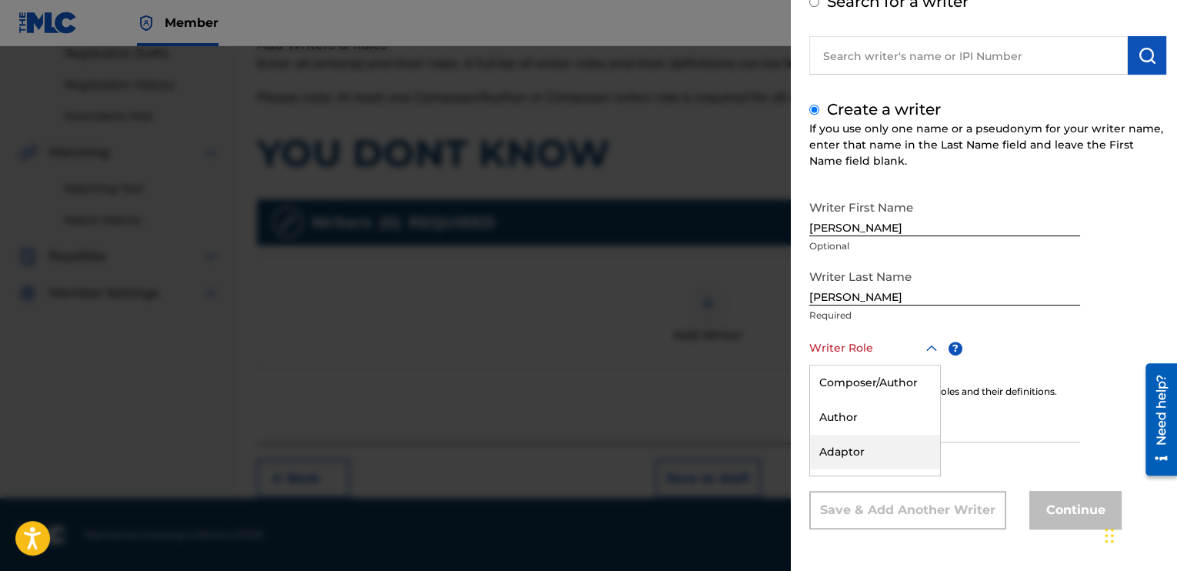
click at [920, 366] on div "8 results available. Use Up and Down to choose options, press Enter to select t…" at bounding box center [876, 348] width 132 height 35
click at [856, 387] on div "Composer/Author" at bounding box center [875, 383] width 130 height 35
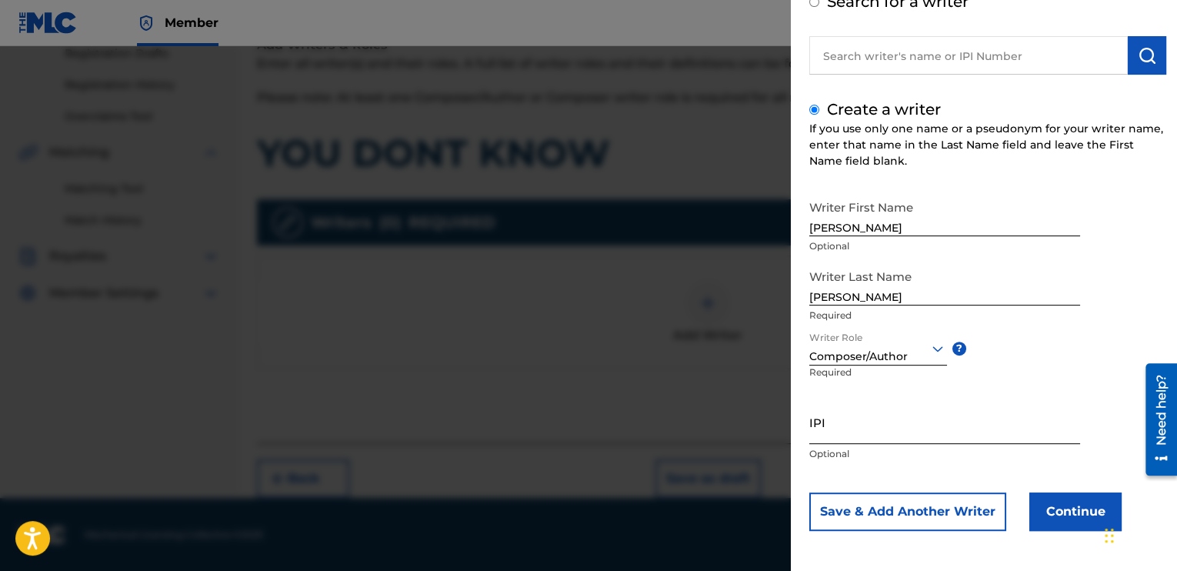
click at [831, 429] on input "IPI" at bounding box center [945, 422] width 271 height 44
type input "00354544262"
click at [1075, 508] on button "Continue" at bounding box center [1076, 511] width 92 height 38
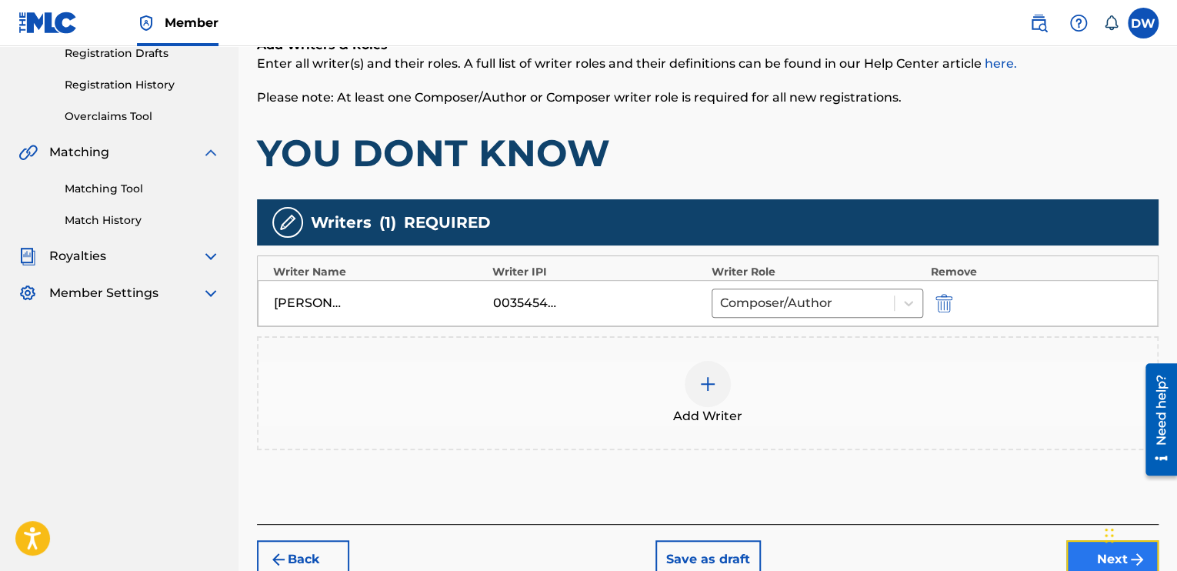
click at [1088, 555] on button "Next" at bounding box center [1113, 559] width 92 height 38
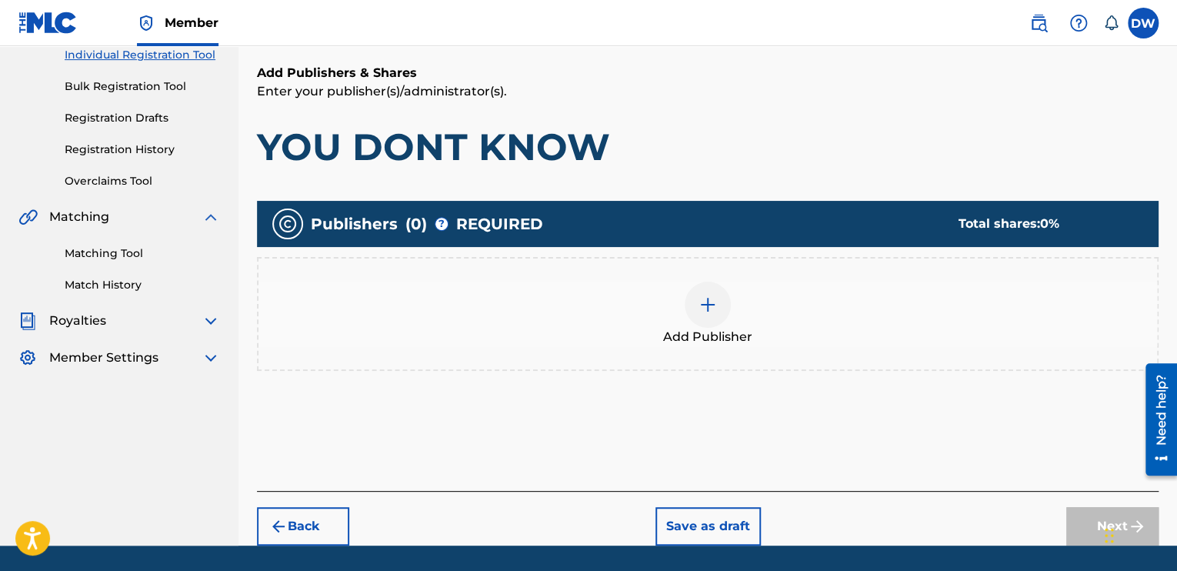
scroll to position [69, 0]
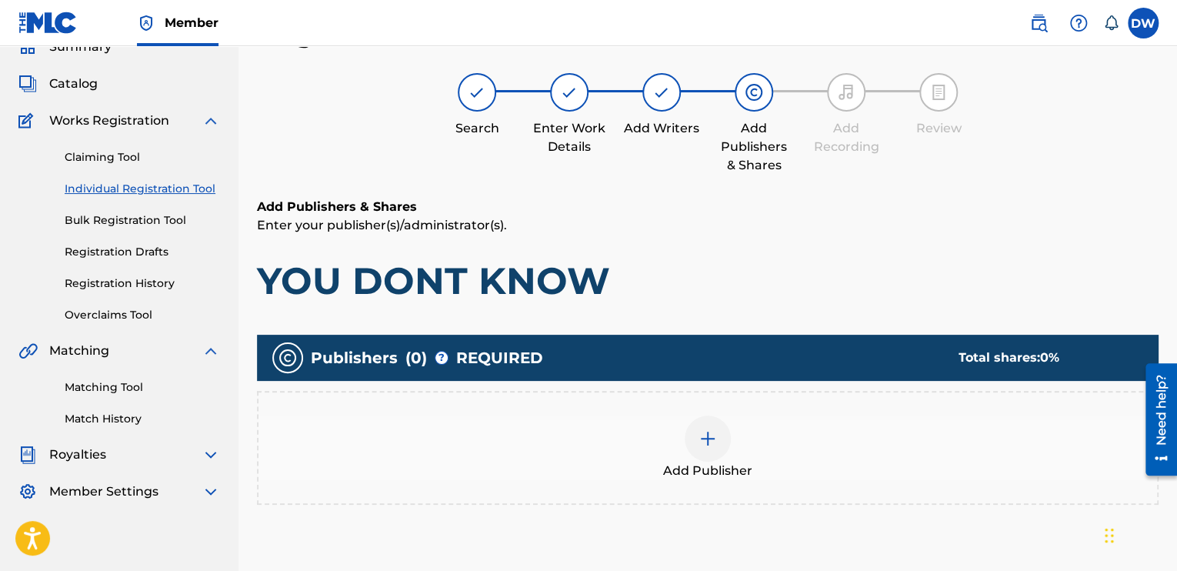
click at [710, 434] on img at bounding box center [708, 438] width 18 height 18
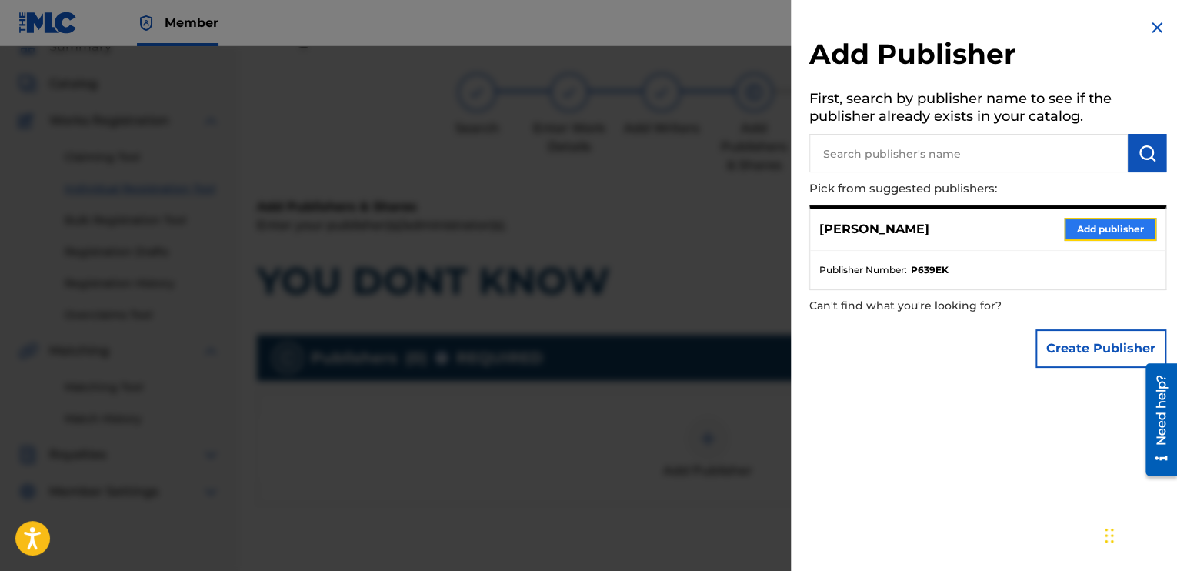
click at [1107, 233] on button "Add publisher" at bounding box center [1110, 229] width 92 height 23
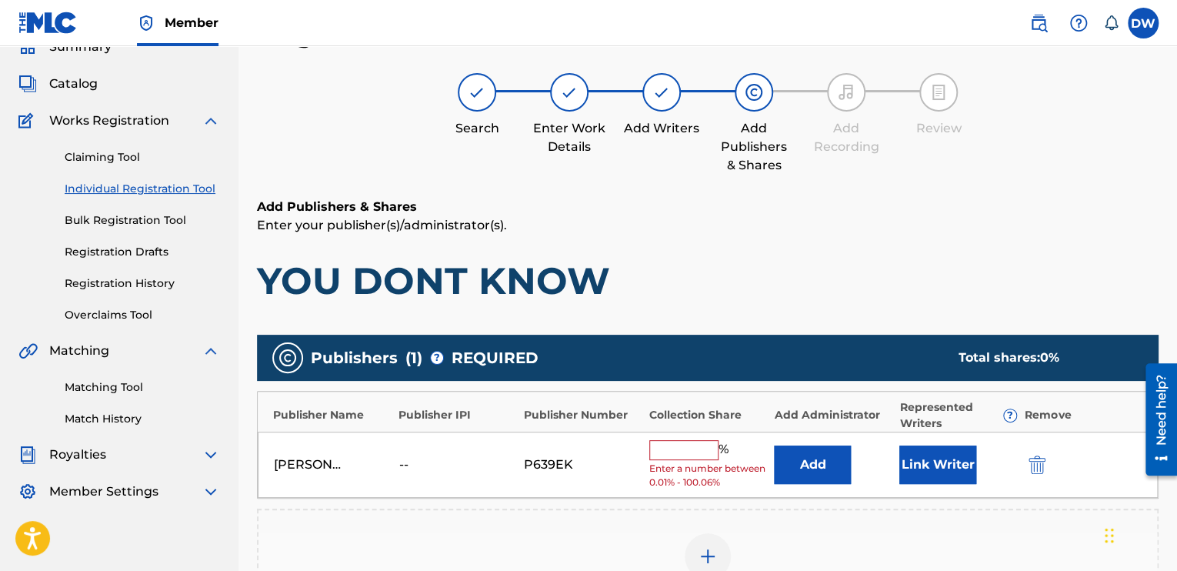
click at [671, 452] on input "text" at bounding box center [683, 450] width 69 height 20
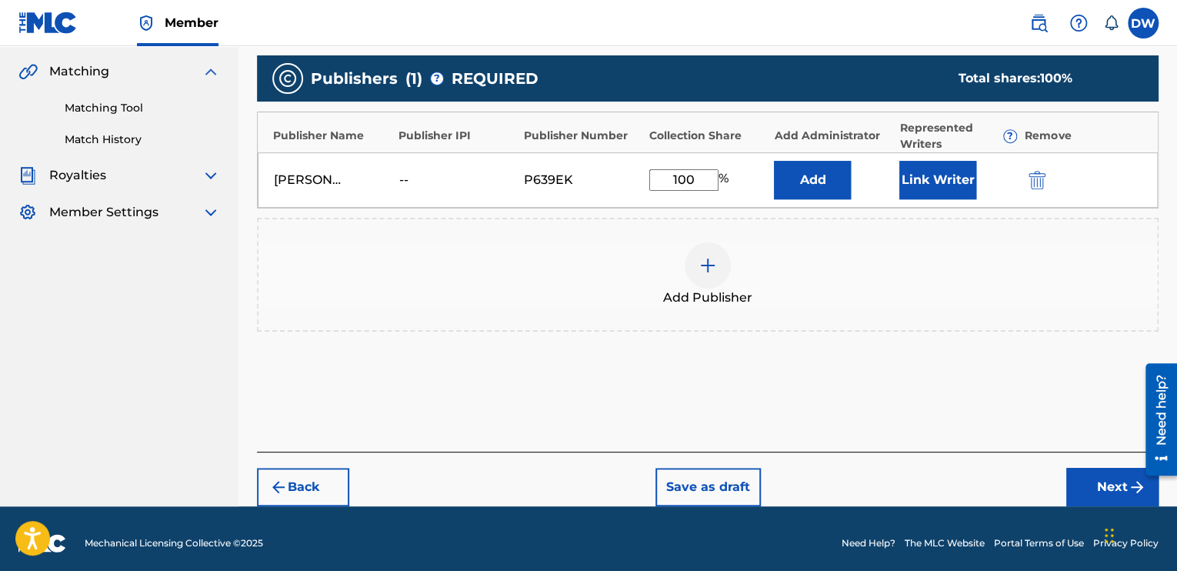
scroll to position [357, 0]
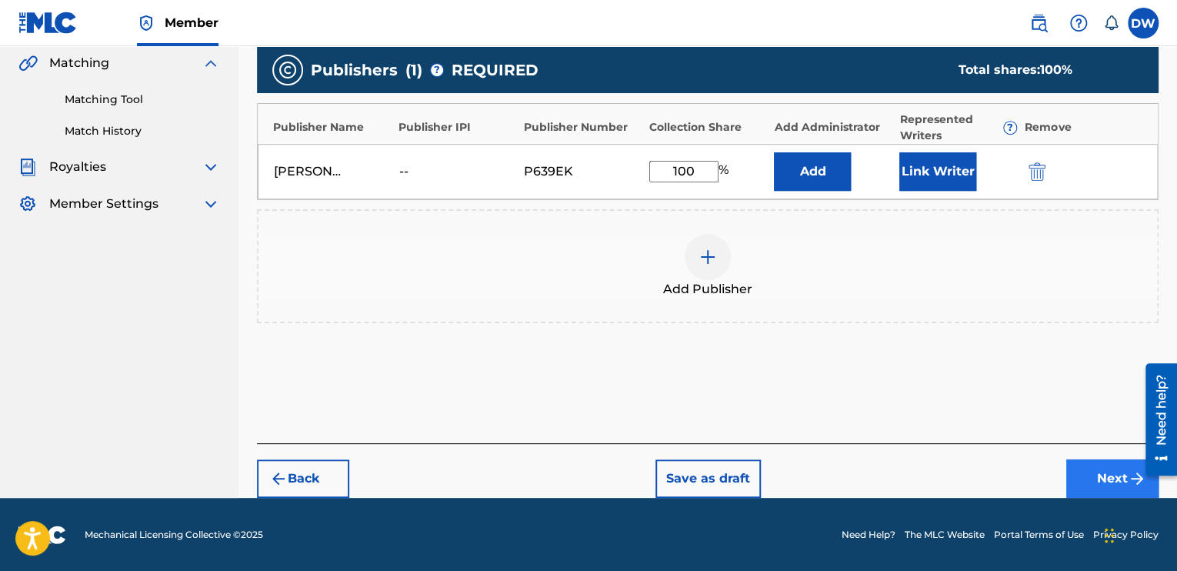
type input "100"
click at [1102, 472] on button "Next" at bounding box center [1113, 478] width 92 height 38
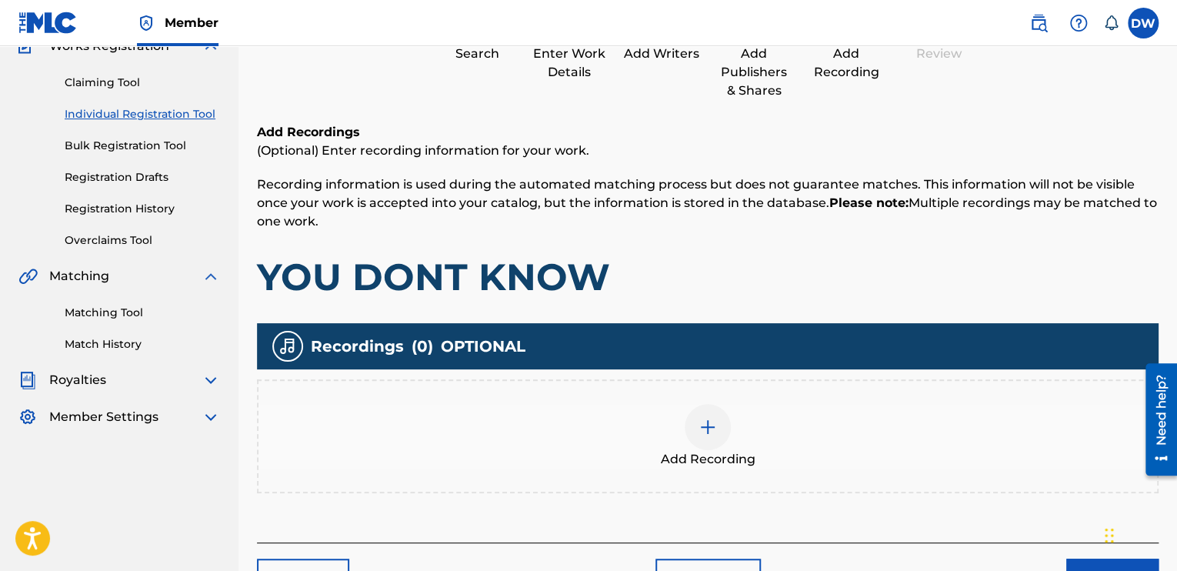
scroll to position [243, 0]
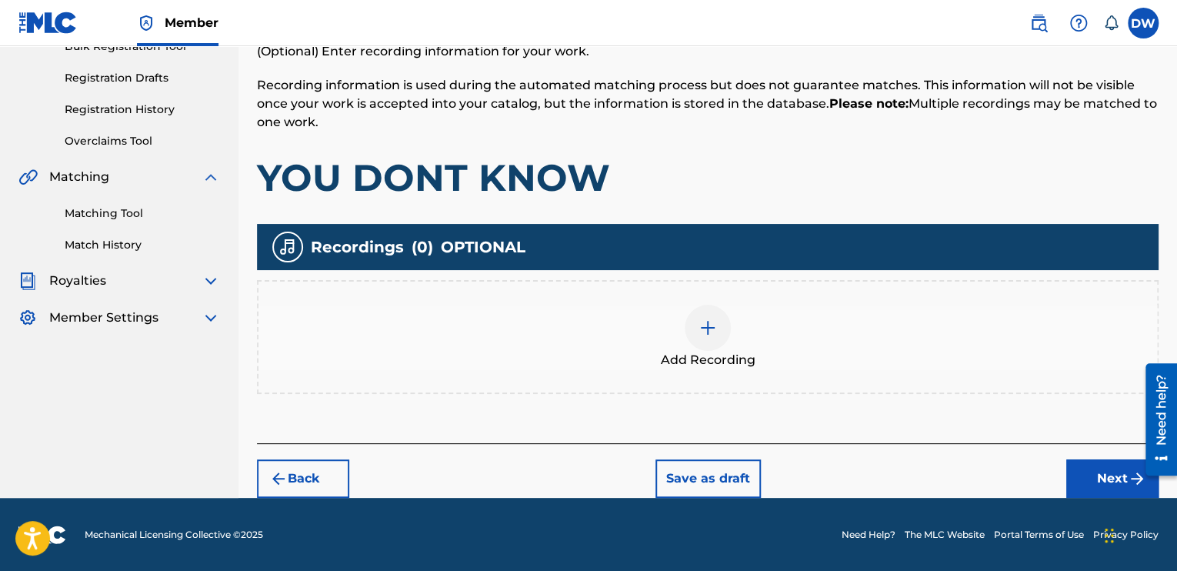
click at [723, 329] on div at bounding box center [708, 328] width 46 height 46
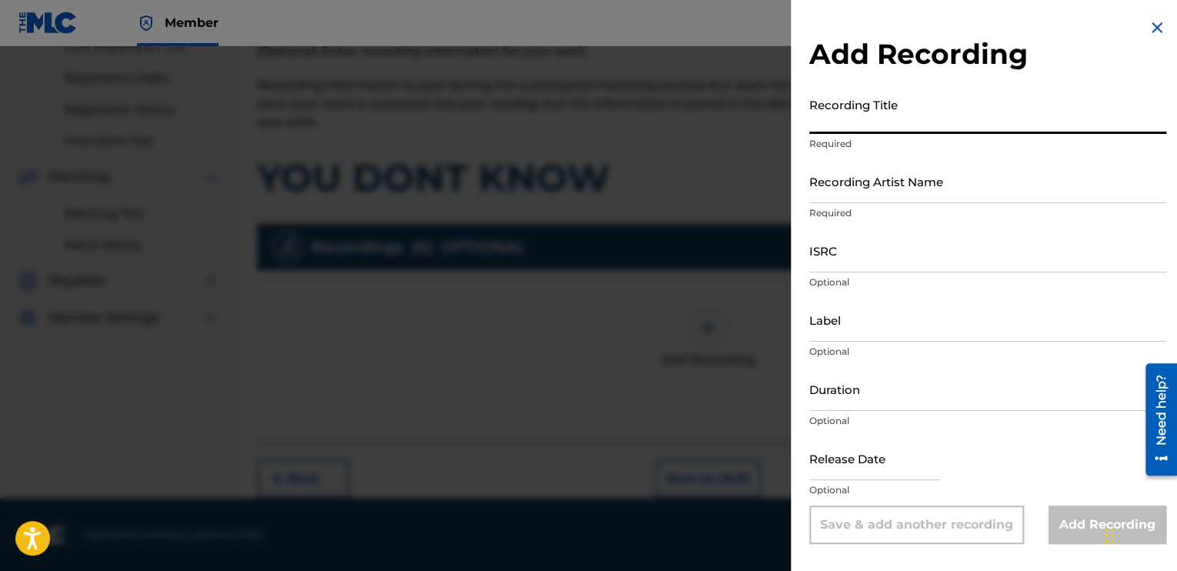
click at [872, 119] on input "Recording Title" at bounding box center [988, 112] width 357 height 44
click at [843, 396] on input "Duration" at bounding box center [988, 389] width 357 height 44
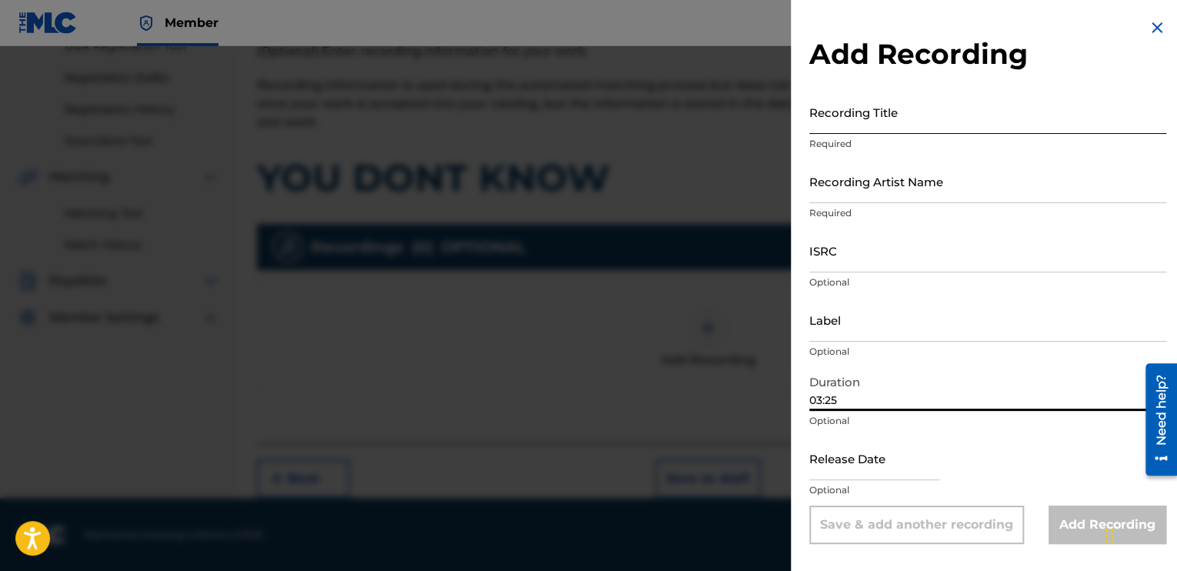
type input "03:25"
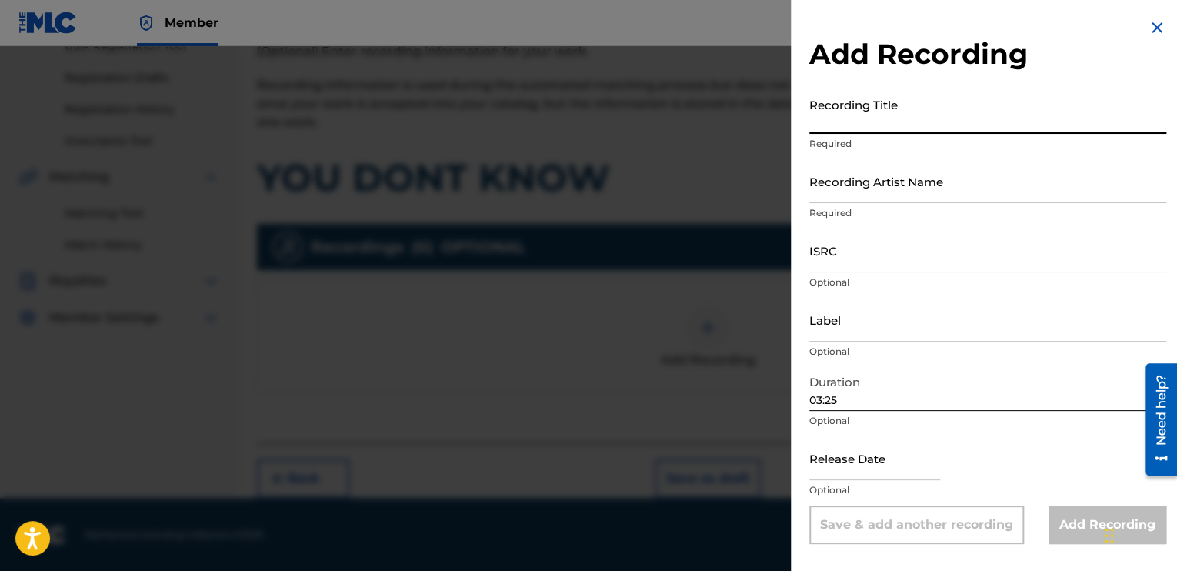
click at [844, 122] on input "Recording Title" at bounding box center [988, 112] width 357 height 44
type input "YOU DONT KNOW"
click at [821, 192] on input "Recording Artist Name" at bounding box center [988, 181] width 357 height 44
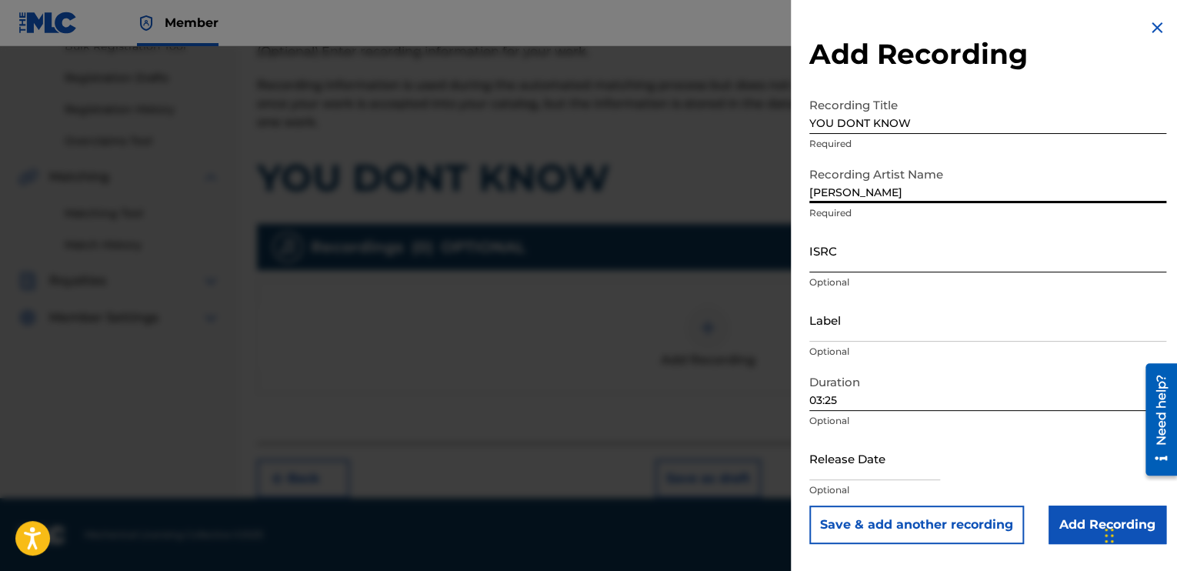
type input "[PERSON_NAME]"
click at [822, 262] on input "ISRC" at bounding box center [988, 251] width 357 height 44
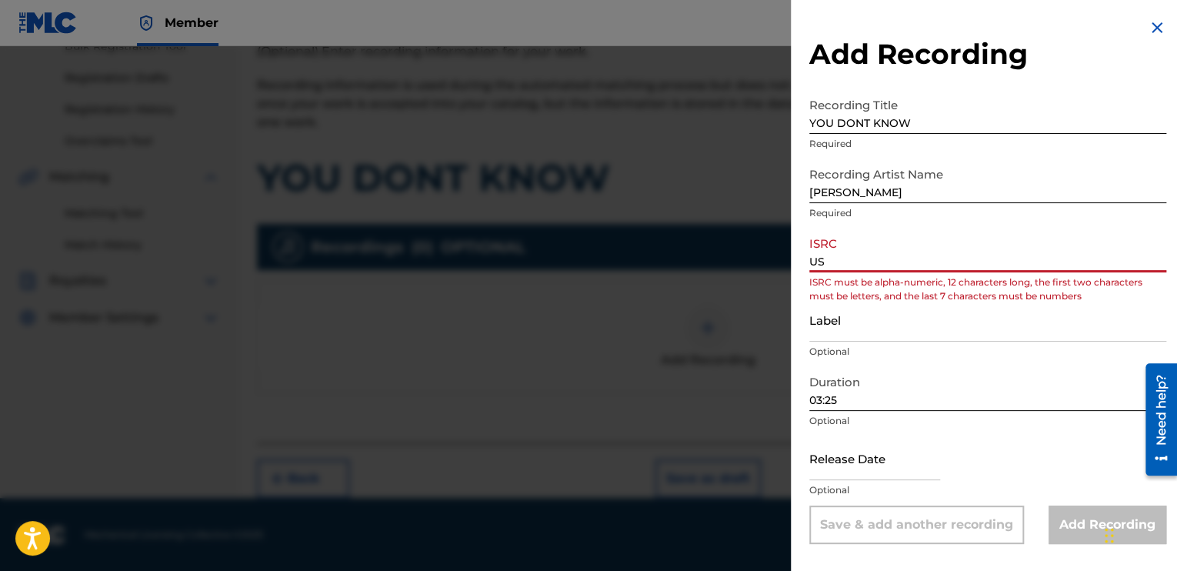
type input "U"
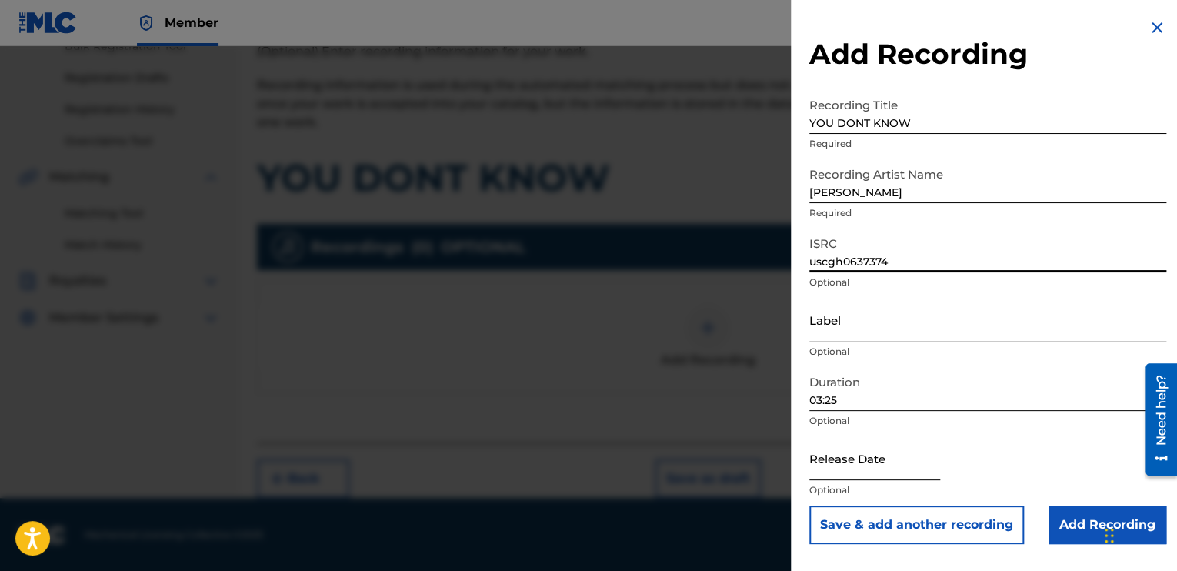
type input "uscgh0637374"
select select "8"
select select "2025"
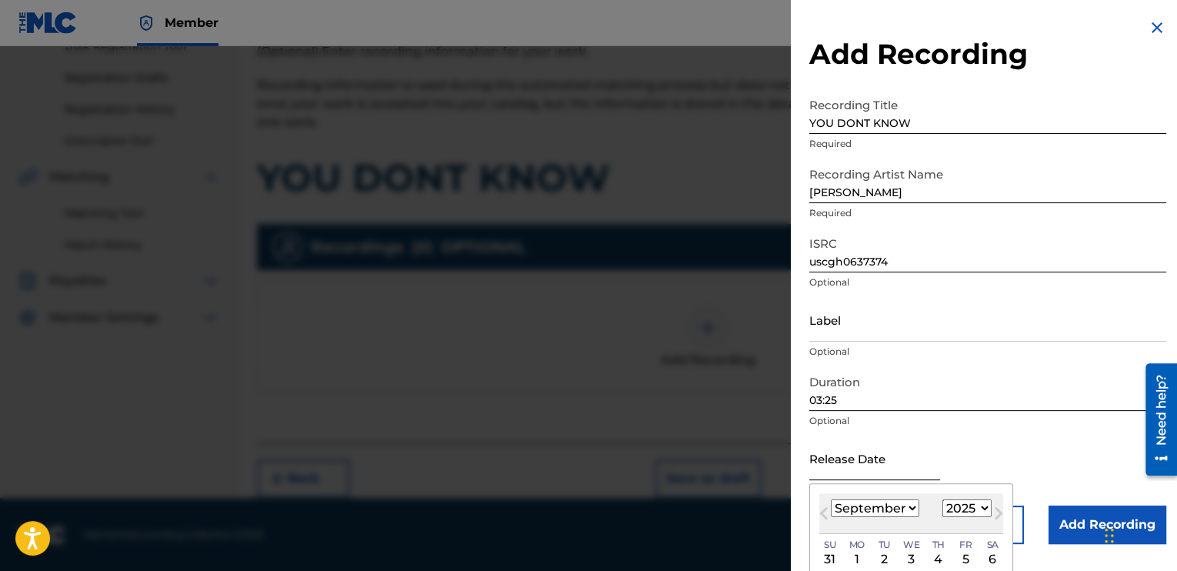
click at [837, 466] on input "text" at bounding box center [875, 458] width 131 height 44
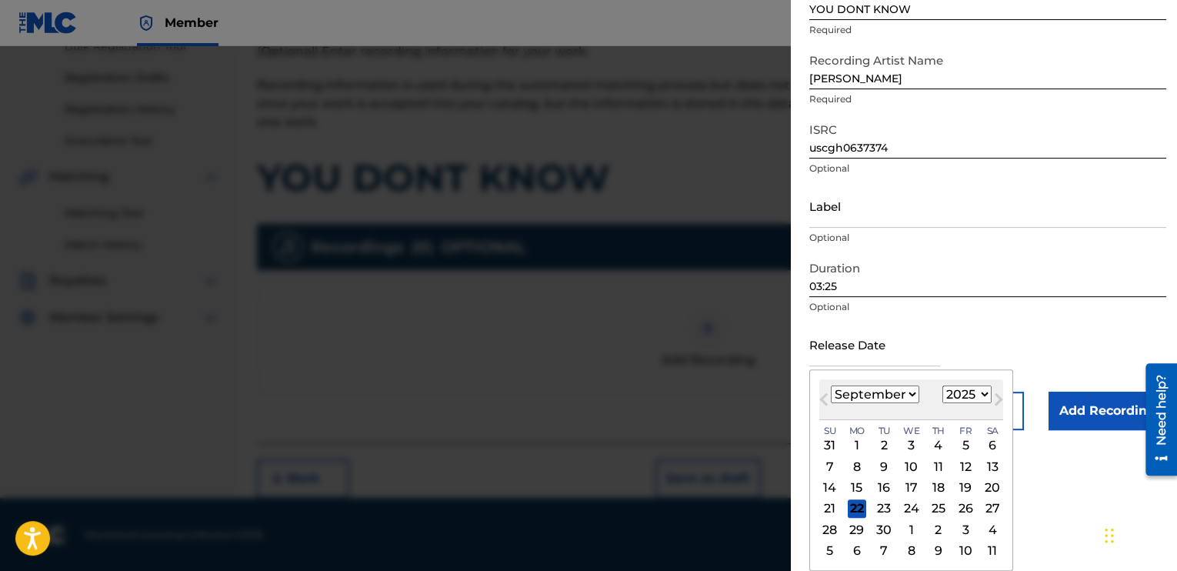
scroll to position [0, 0]
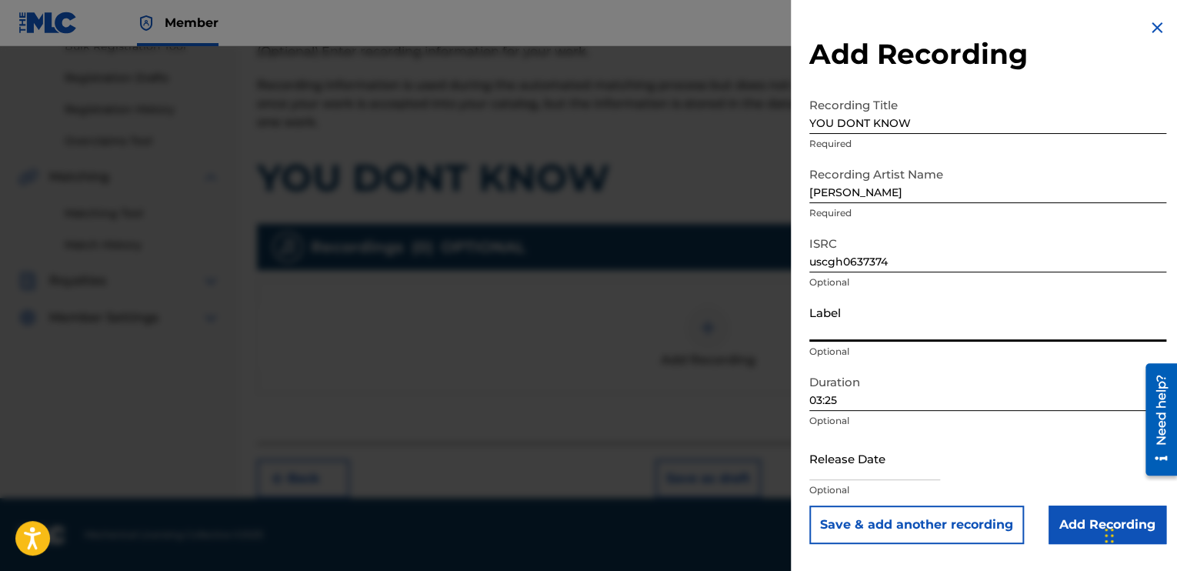
click at [1118, 199] on form "Recording Title YOU DONT KNOW Required Recording Artist Name DELVIN WRIGHT Requ…" at bounding box center [988, 317] width 357 height 454
click at [800, 481] on div "Add Recording Recording Title YOU DONT KNOW Required Recording Artist Name DELV…" at bounding box center [988, 281] width 394 height 563
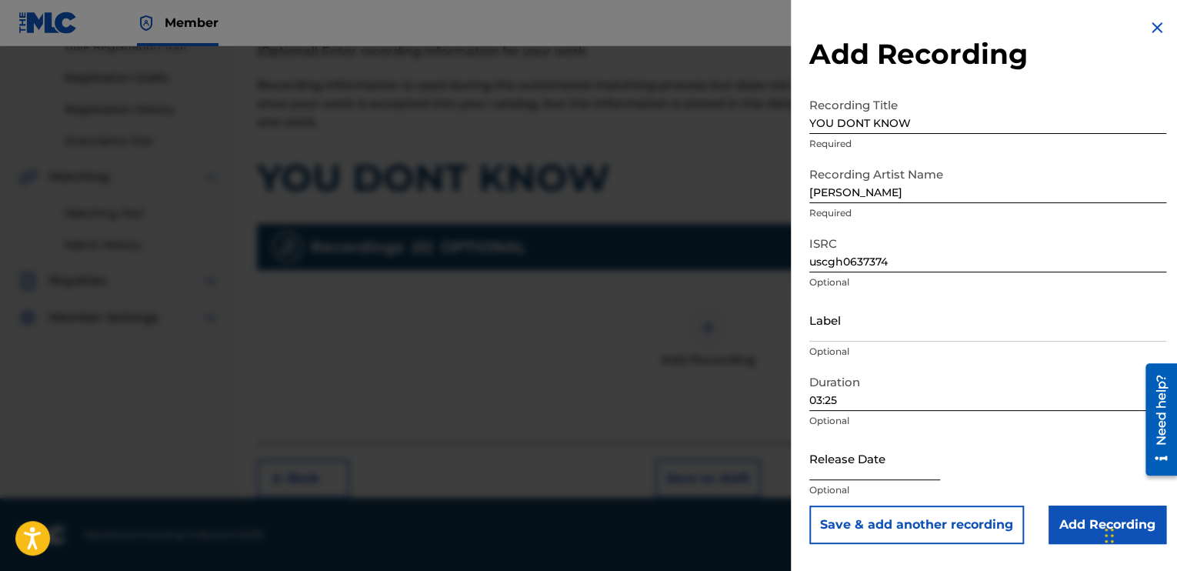
select select "8"
select select "2025"
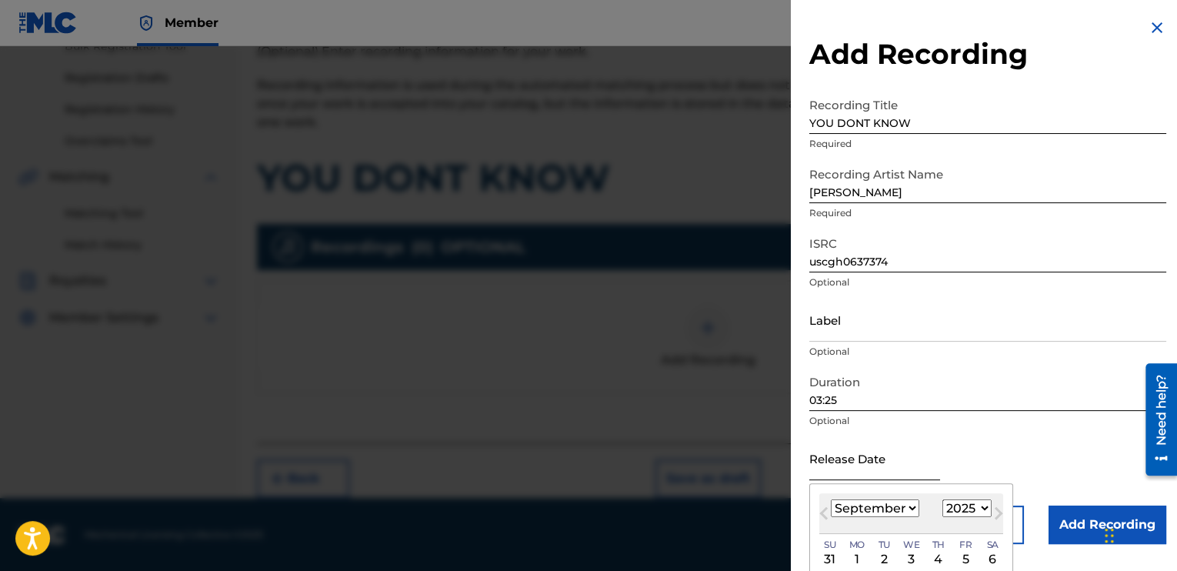
click at [828, 476] on input "text" at bounding box center [875, 458] width 131 height 44
click at [903, 507] on select "January February March April May June July August September October November De…" at bounding box center [875, 508] width 88 height 18
select select "0"
click at [831, 499] on select "January February March April May June July August September October November De…" at bounding box center [875, 508] width 88 height 18
click at [906, 560] on div "1" at bounding box center [912, 559] width 18 height 18
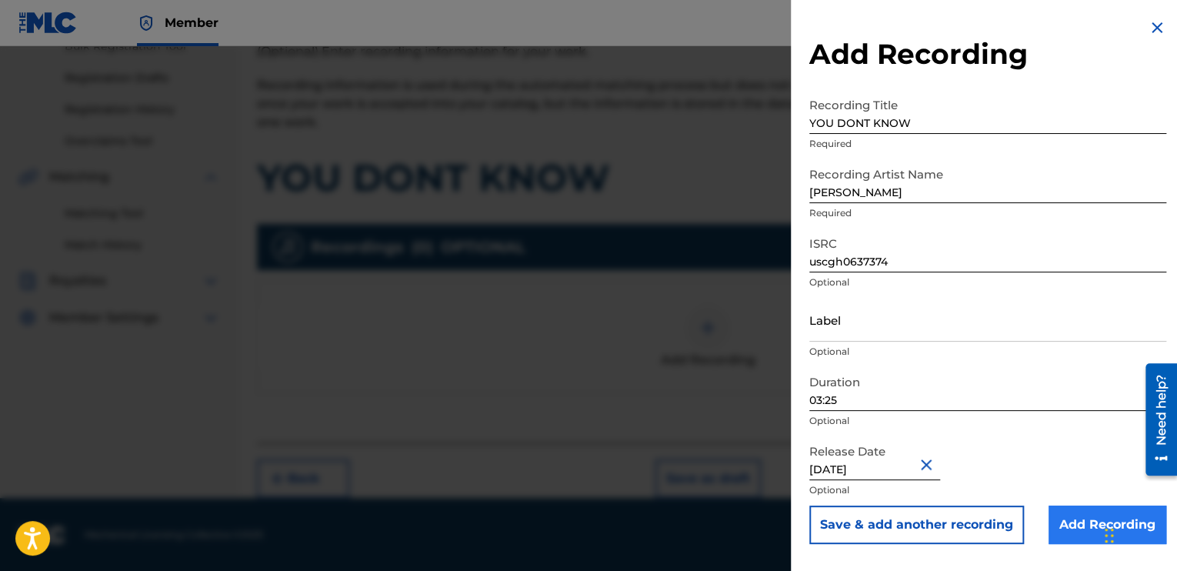
type input "January 1 2006"
click at [1067, 527] on input "Add Recording" at bounding box center [1108, 525] width 118 height 38
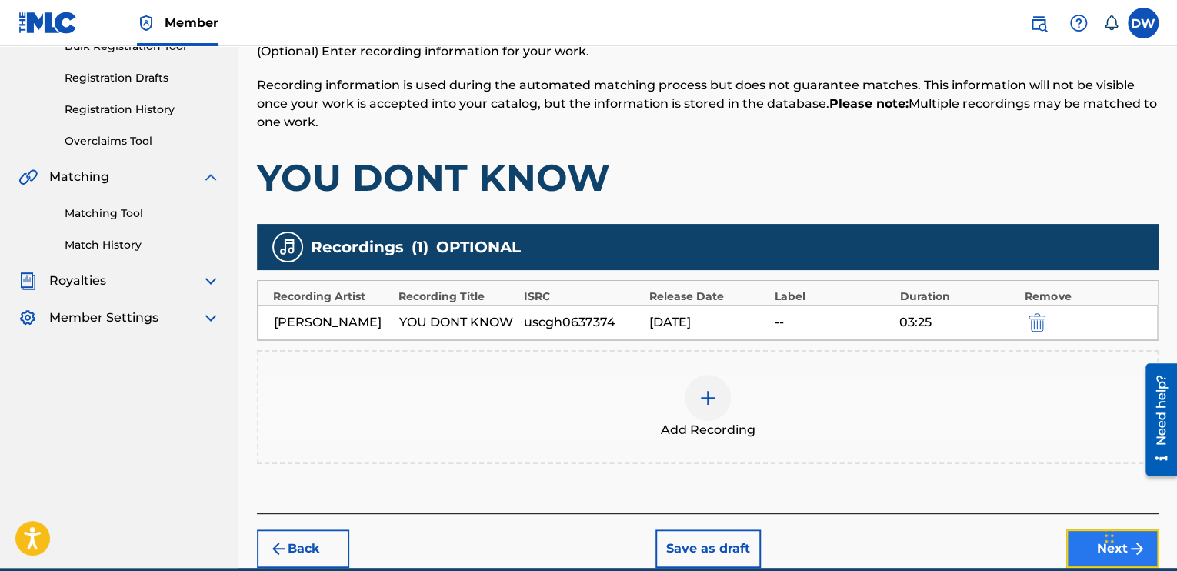
click at [1094, 551] on button "Next" at bounding box center [1113, 548] width 92 height 38
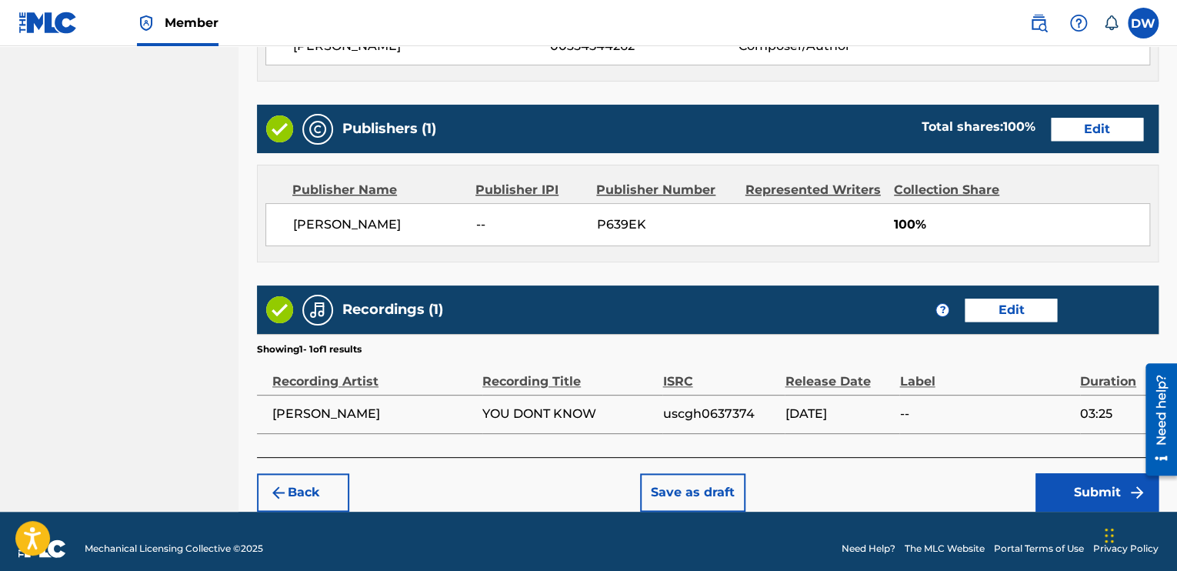
scroll to position [729, 0]
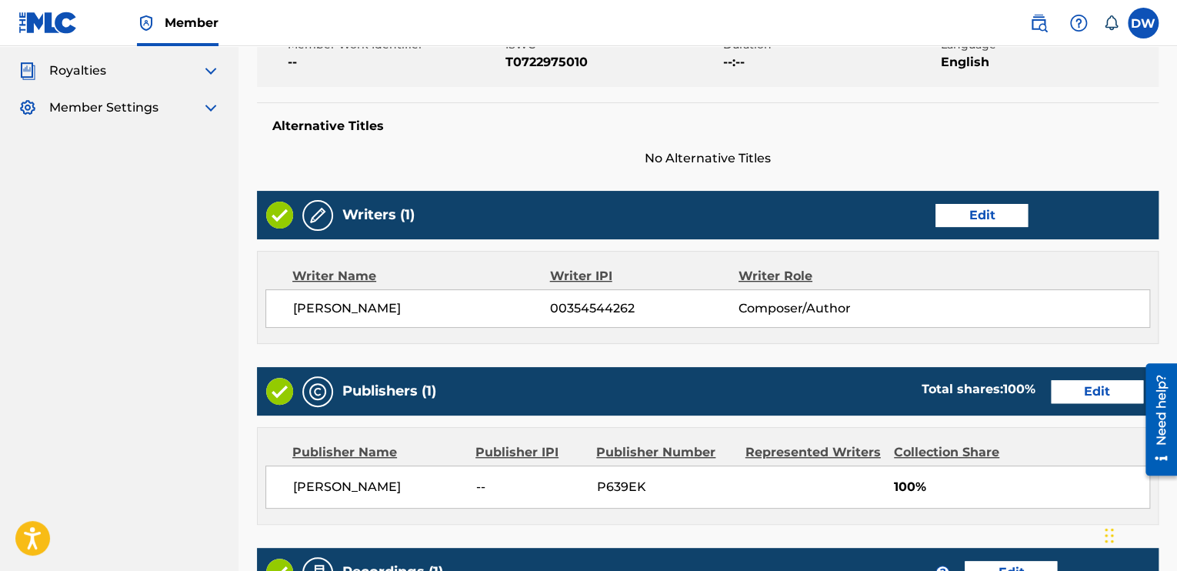
click at [302, 199] on div "Writers (1) Edit" at bounding box center [708, 215] width 902 height 48
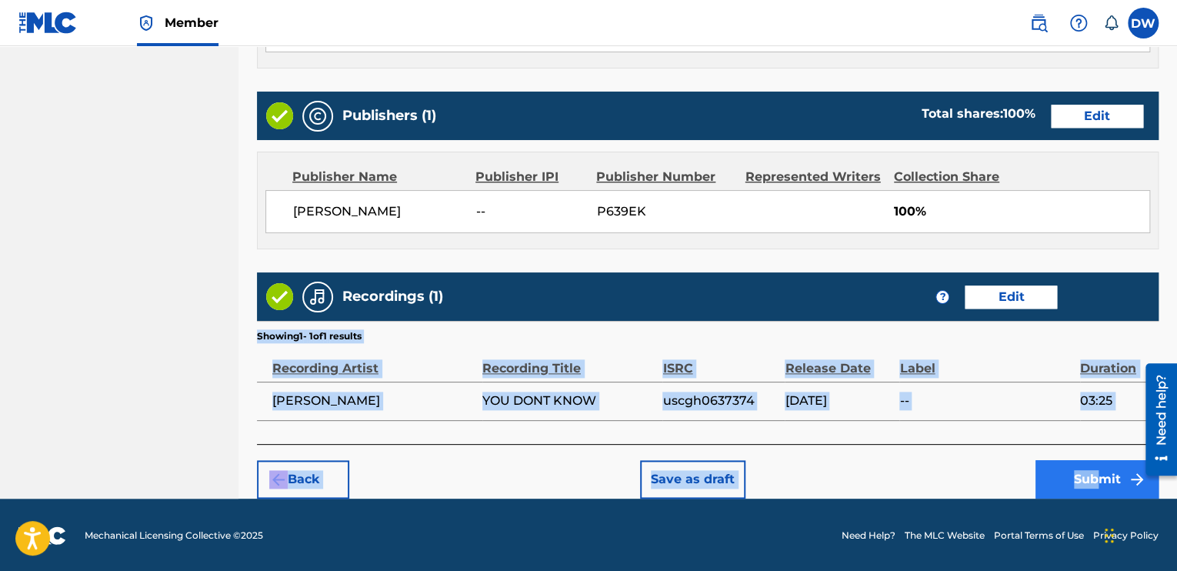
drag, startPoint x: 1133, startPoint y: 299, endPoint x: 1089, endPoint y: 465, distance: 171.4
drag, startPoint x: 1089, startPoint y: 465, endPoint x: 973, endPoint y: 458, distance: 116.4
click at [973, 458] on div "Back Save as draft Submit" at bounding box center [708, 471] width 902 height 55
click at [947, 474] on div "Back Save as draft Submit" at bounding box center [708, 471] width 902 height 55
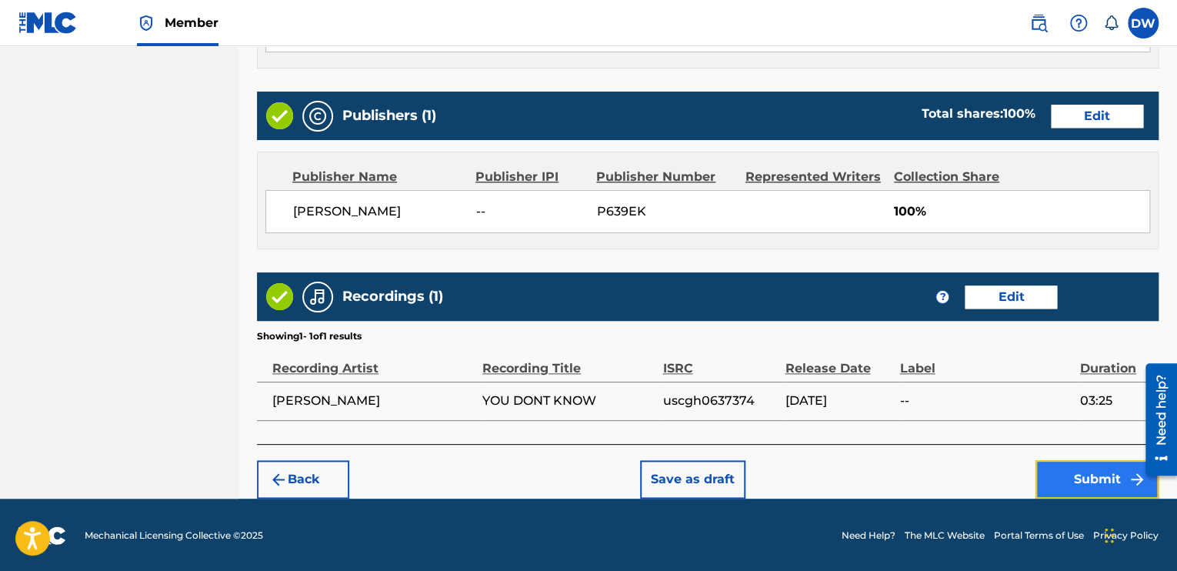
click at [1099, 472] on button "Submit" at bounding box center [1097, 479] width 123 height 38
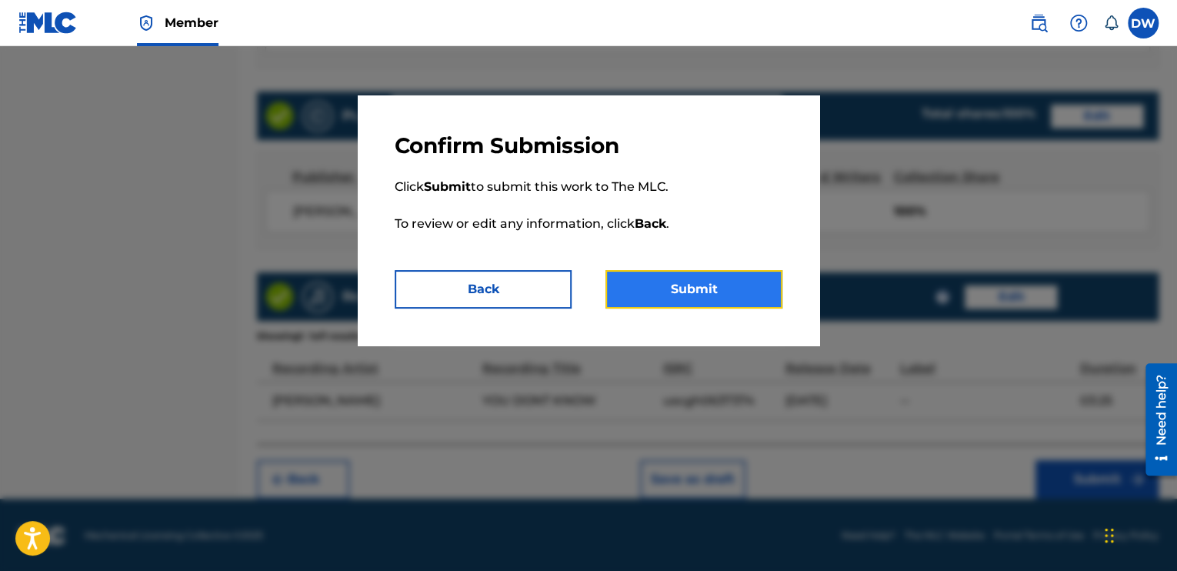
click at [753, 299] on button "Submit" at bounding box center [694, 289] width 177 height 38
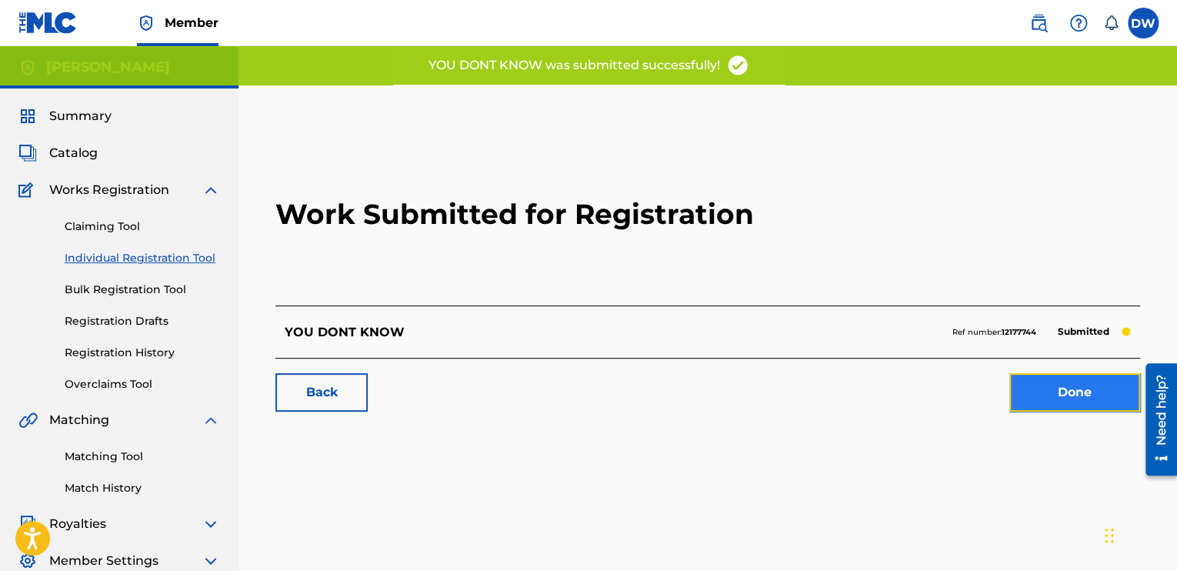
click at [1105, 386] on link "Done" at bounding box center [1075, 392] width 131 height 38
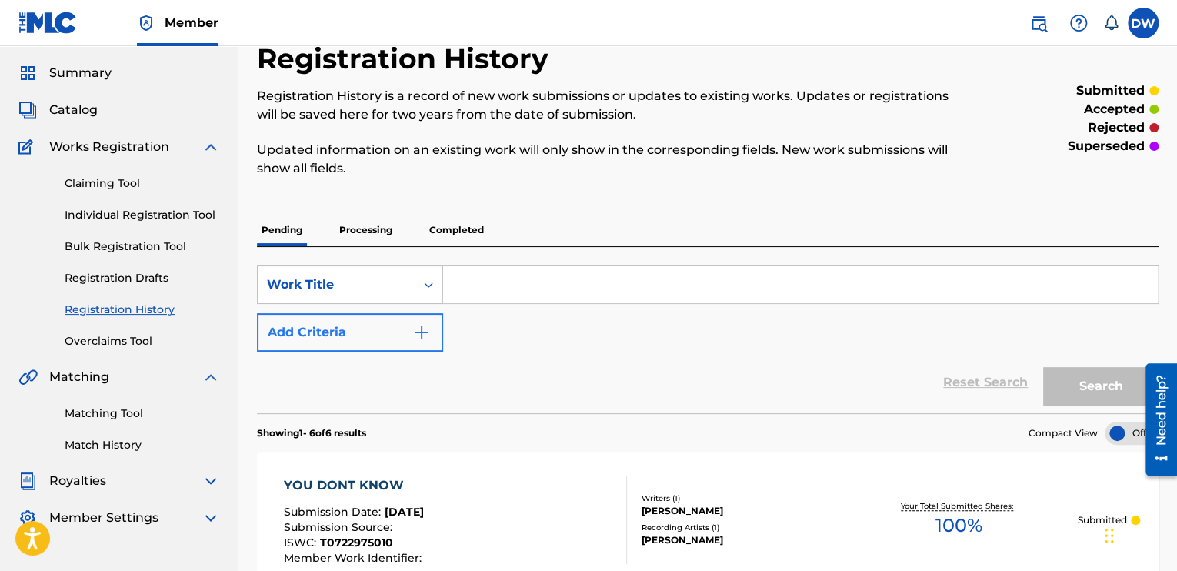
scroll to position [37, 0]
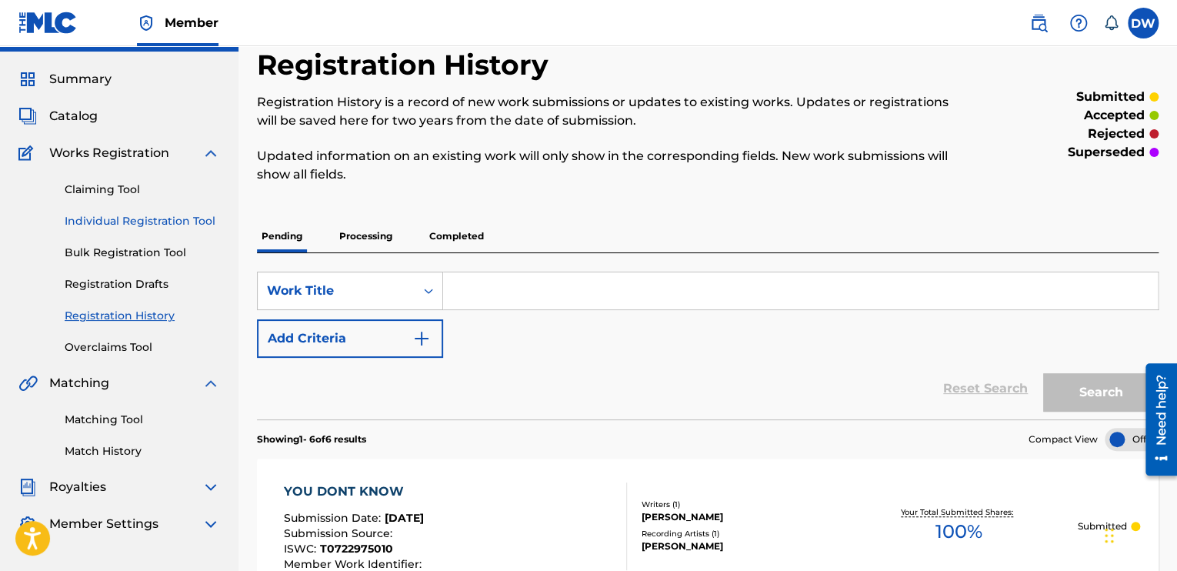
click at [138, 218] on link "Individual Registration Tool" at bounding box center [142, 221] width 155 height 16
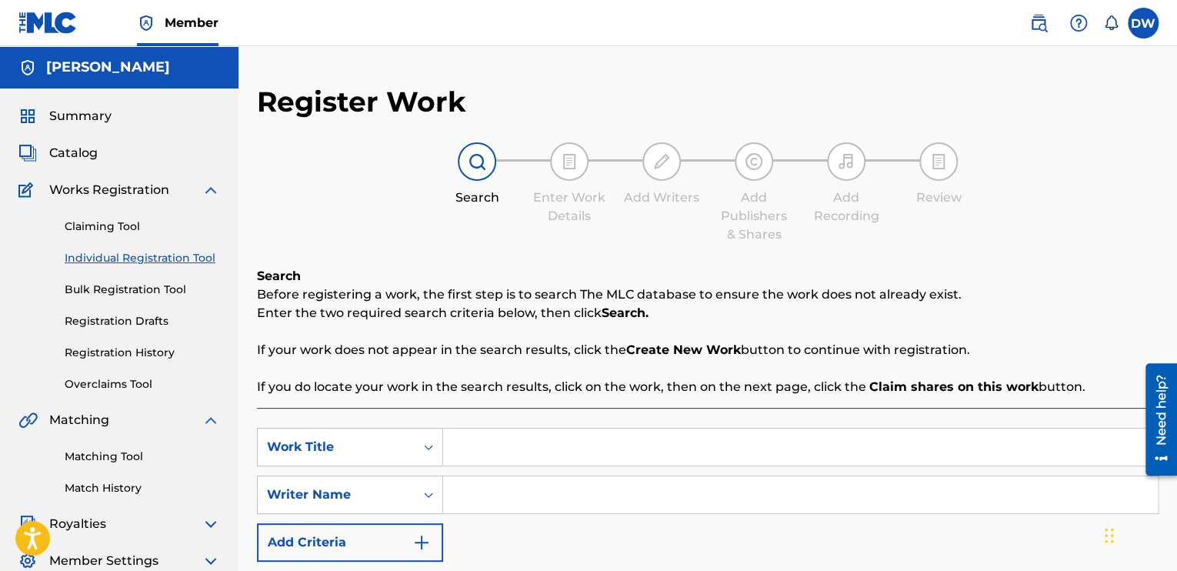
click at [469, 450] on input "Search Form" at bounding box center [800, 447] width 715 height 37
type input "PRAISE SONG"
click at [455, 496] on input "Search Form" at bounding box center [800, 494] width 715 height 37
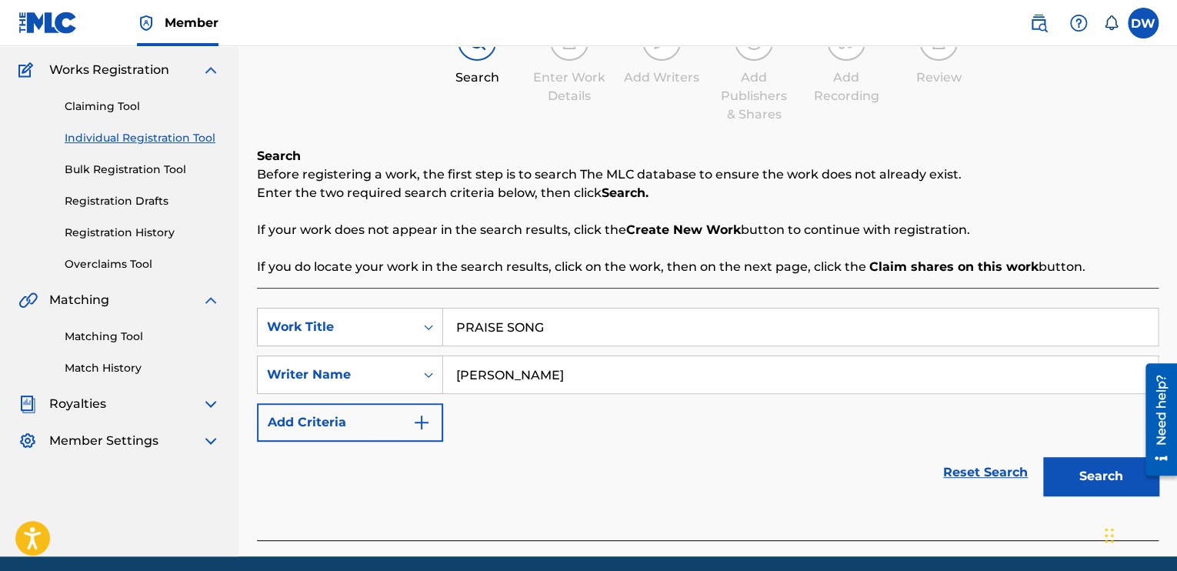
scroll to position [179, 0]
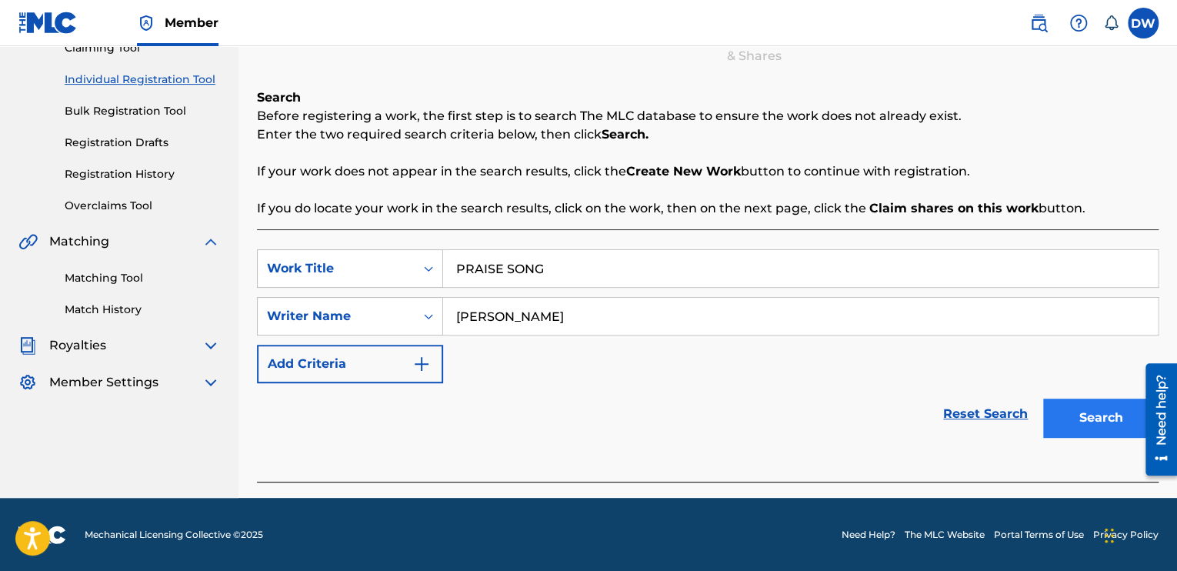
type input "[PERSON_NAME]"
click at [1096, 419] on button "Search" at bounding box center [1100, 418] width 115 height 38
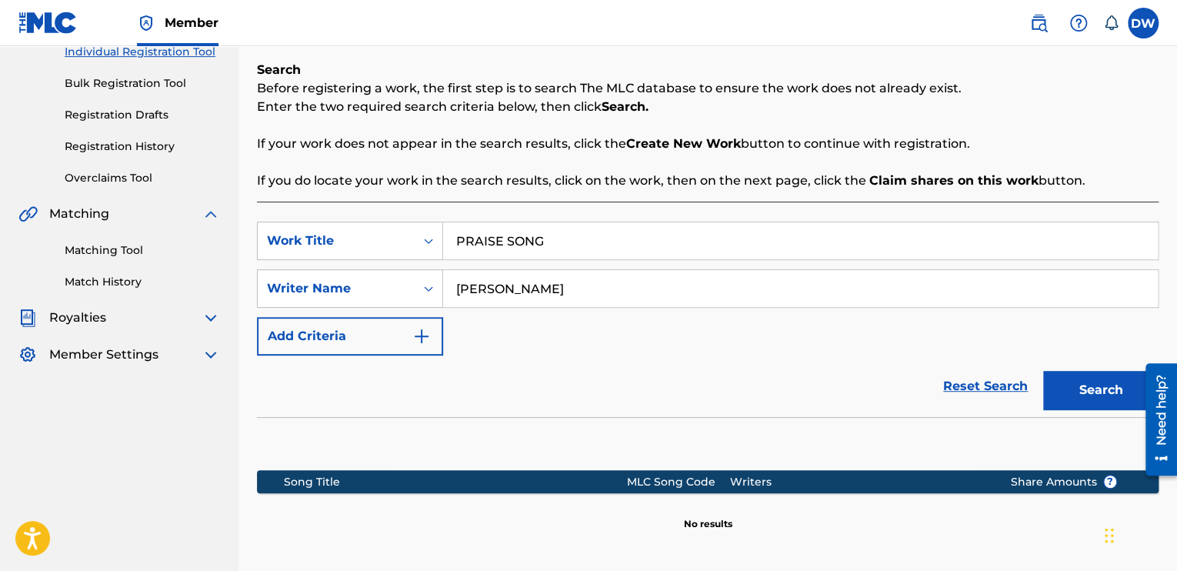
scroll to position [356, 0]
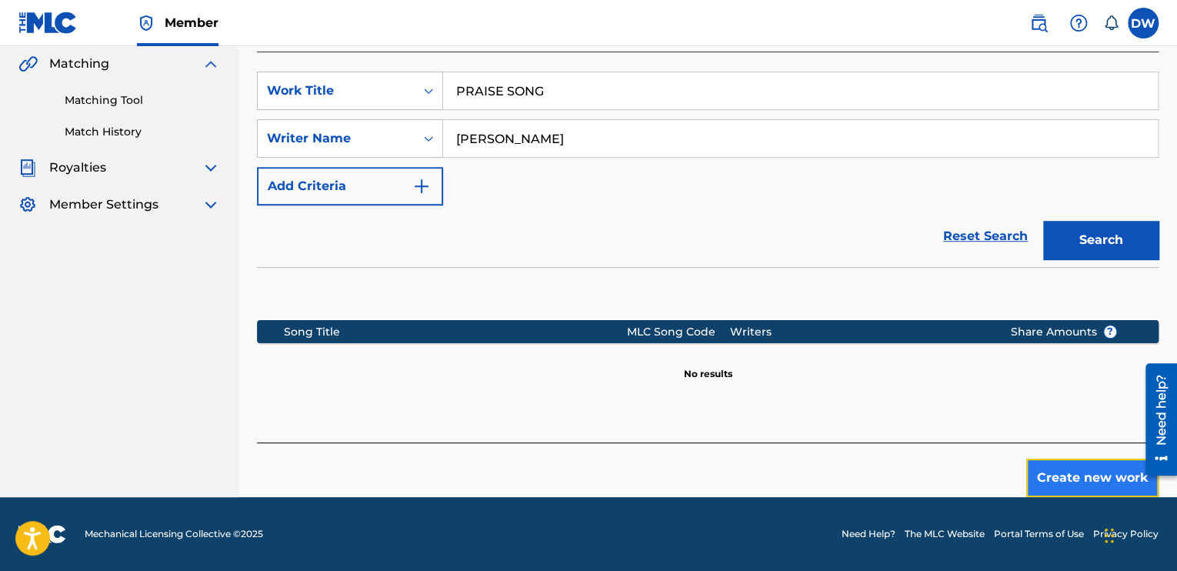
click at [1067, 476] on button "Create new work" at bounding box center [1093, 478] width 132 height 38
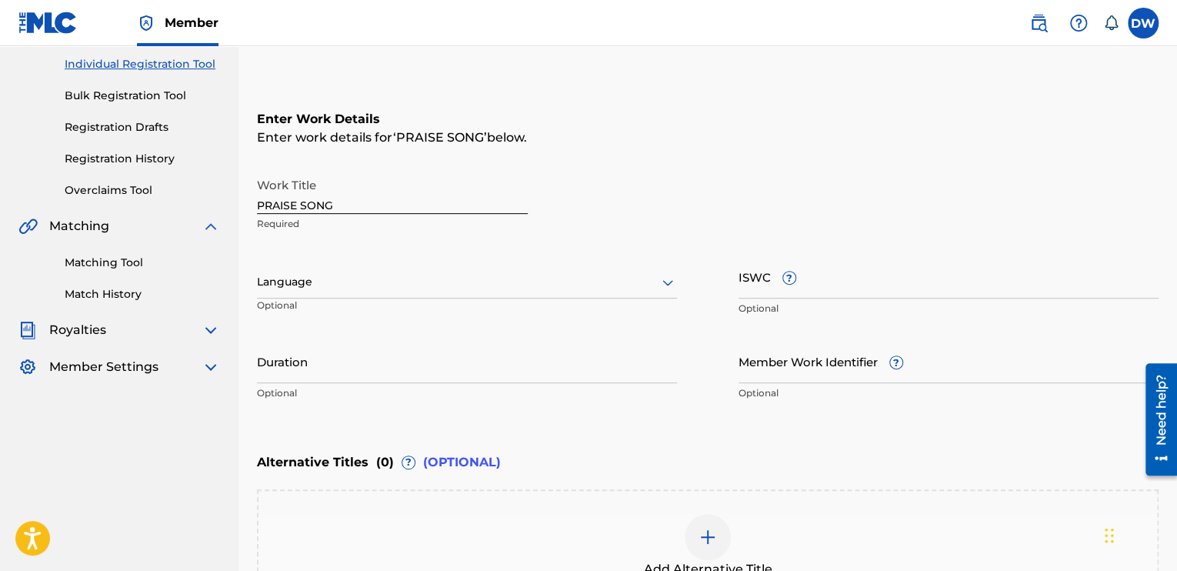
scroll to position [172, 0]
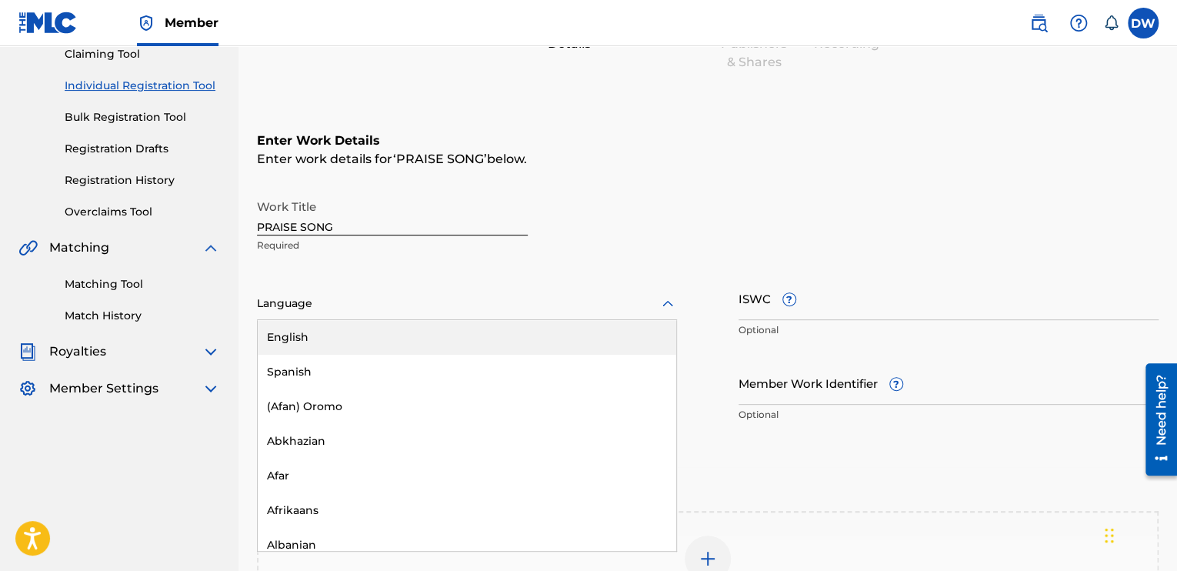
click at [299, 312] on div at bounding box center [467, 303] width 420 height 19
click at [308, 336] on div "English" at bounding box center [467, 337] width 419 height 35
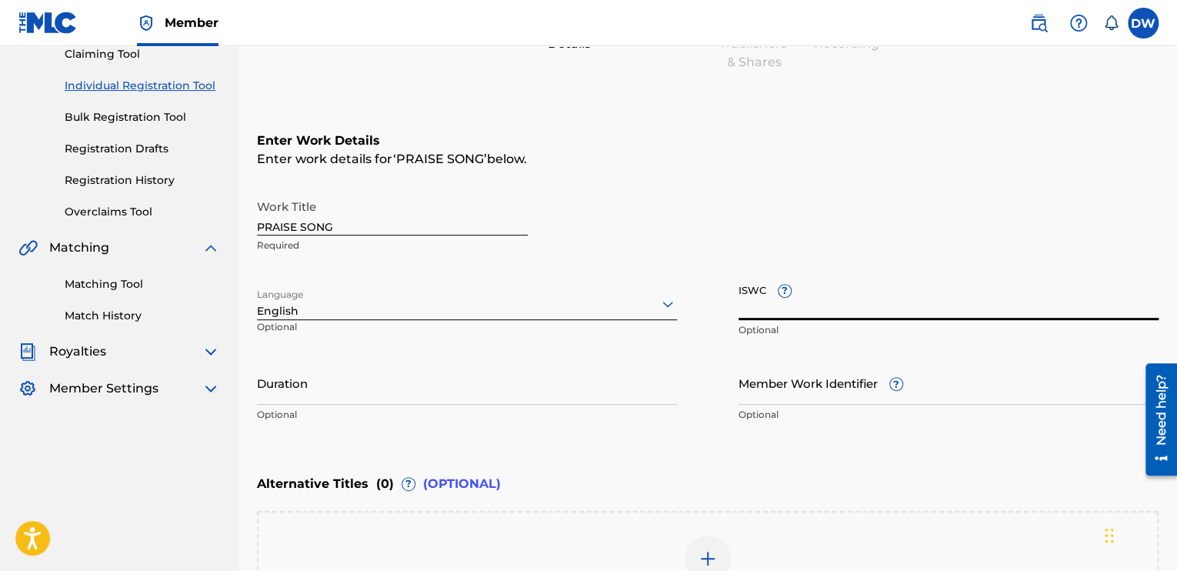
click at [765, 312] on input "ISWC ?" at bounding box center [949, 298] width 420 height 44
type input "T-072.297.500-9"
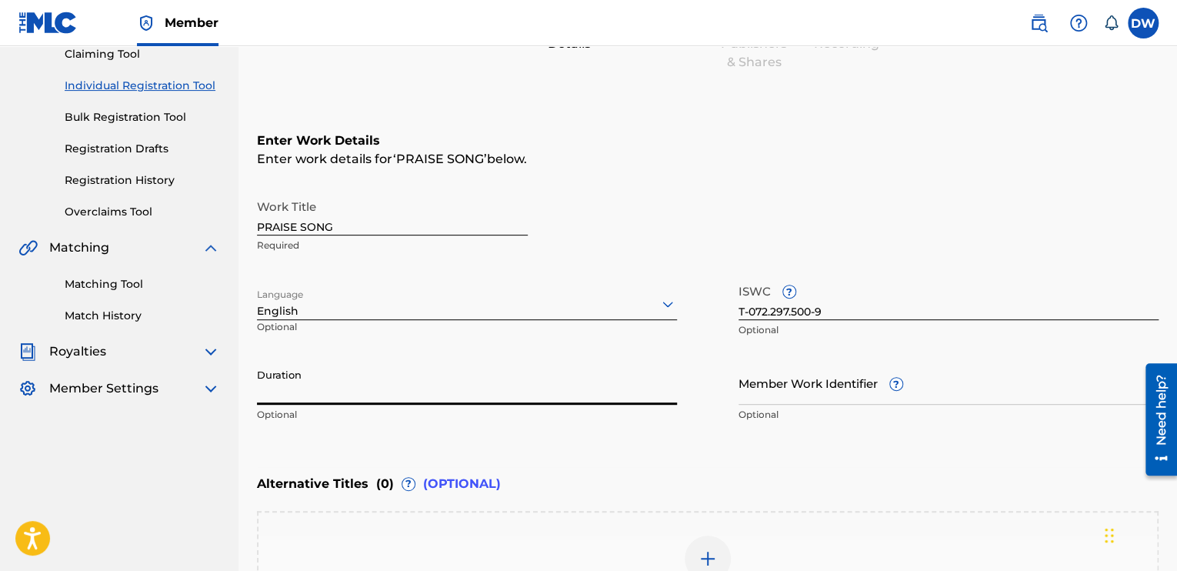
click at [370, 401] on input "Duration" at bounding box center [467, 383] width 420 height 44
type input "03:26"
drag, startPoint x: 714, startPoint y: 524, endPoint x: 746, endPoint y: 524, distance: 32.3
click at [746, 524] on div "Add Alternative Title" at bounding box center [708, 568] width 902 height 114
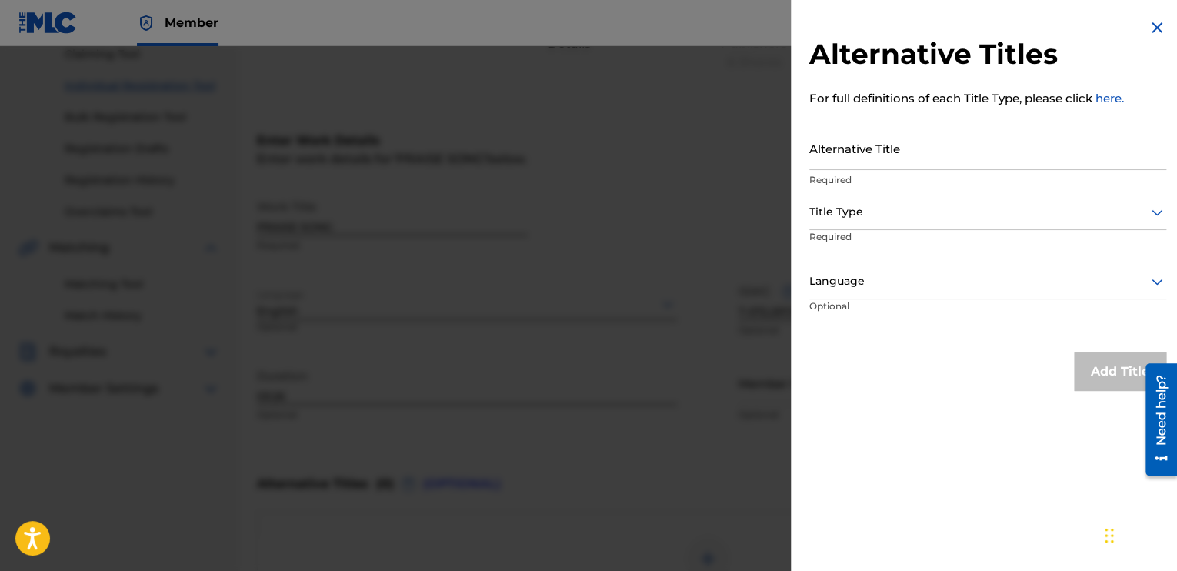
click at [459, 484] on div at bounding box center [588, 331] width 1177 height 571
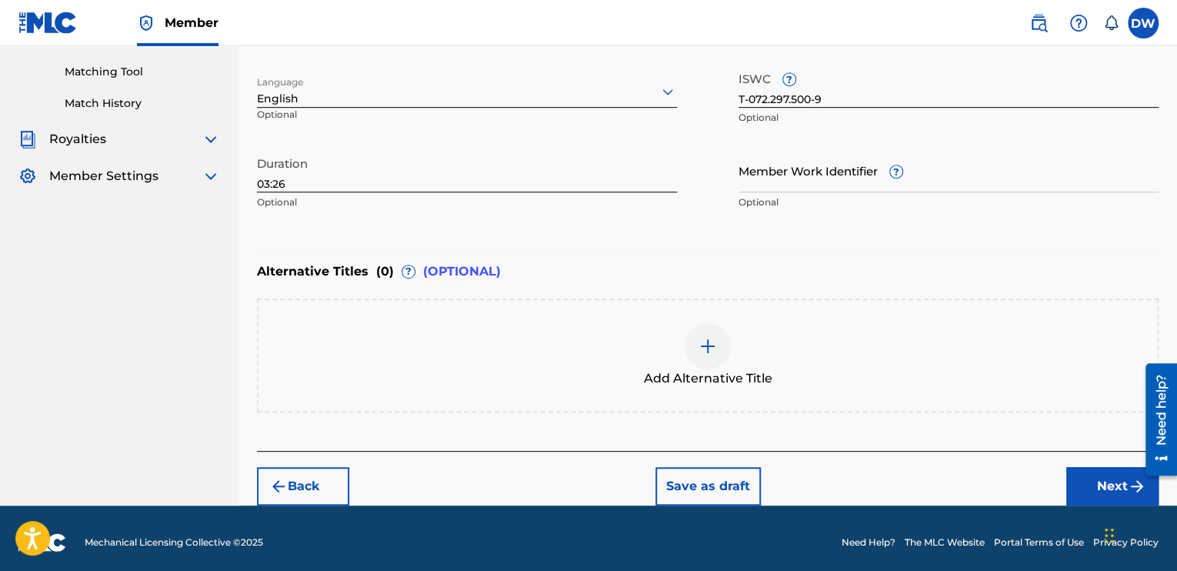
scroll to position [392, 0]
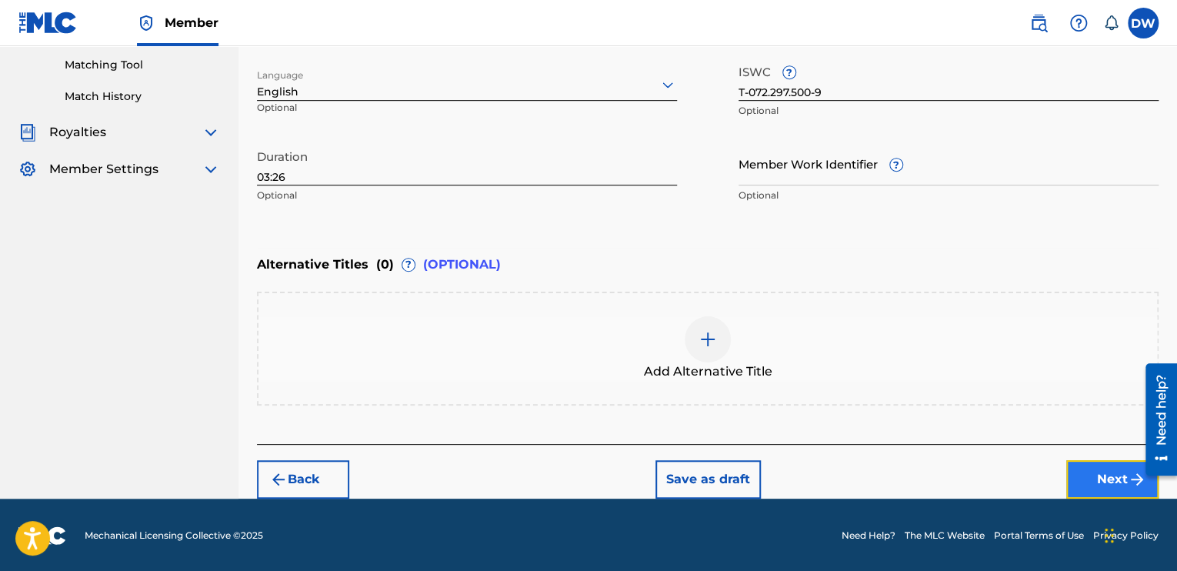
click at [1107, 484] on button "Next" at bounding box center [1113, 479] width 92 height 38
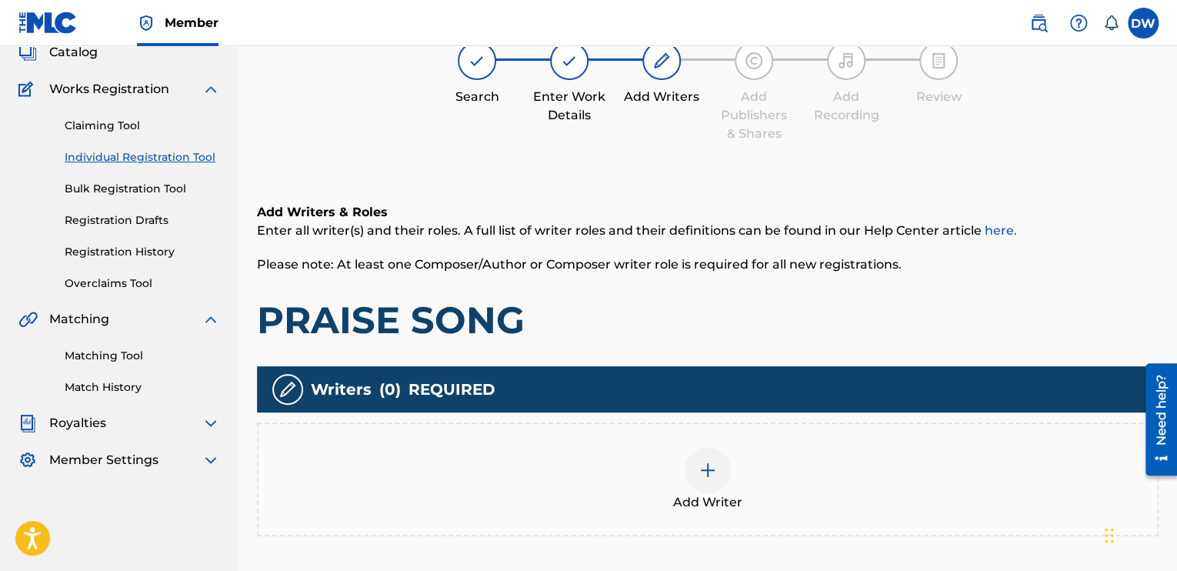
scroll to position [69, 0]
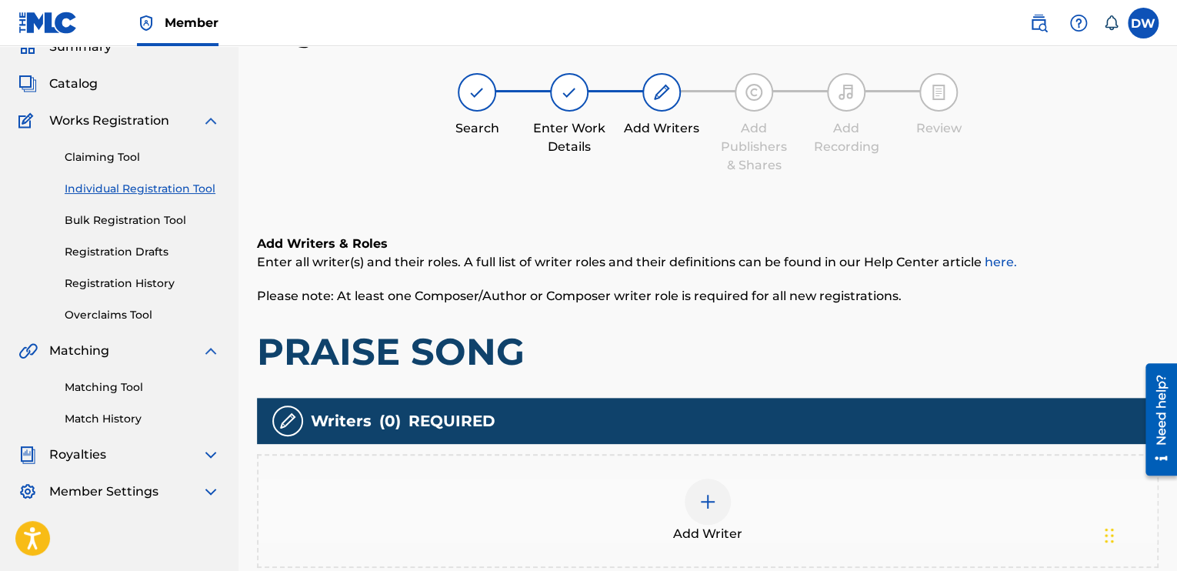
click at [706, 498] on img at bounding box center [708, 501] width 18 height 18
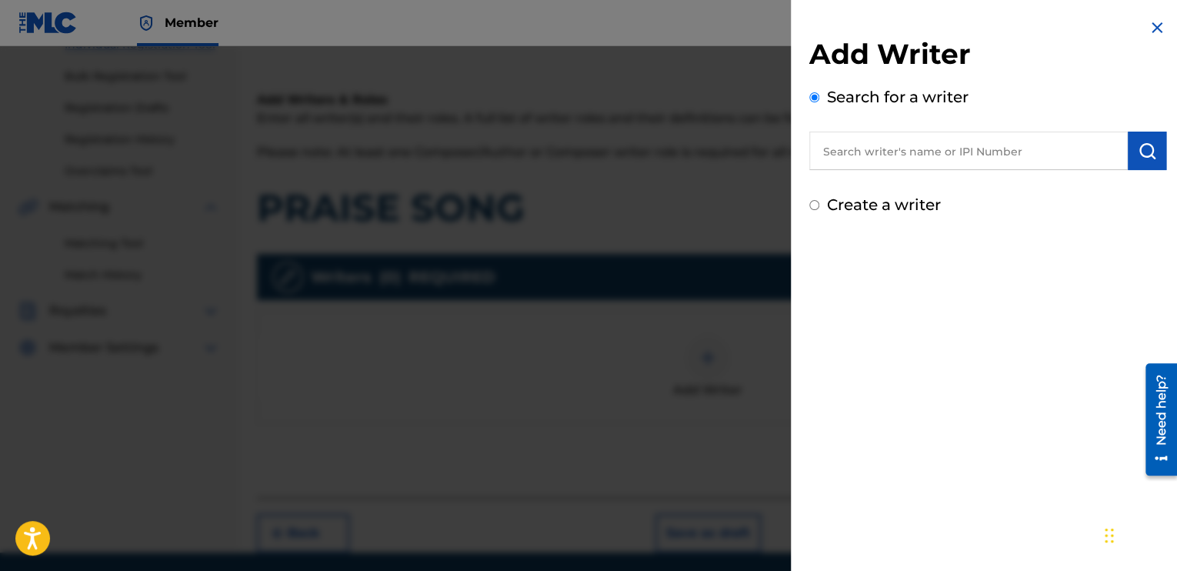
scroll to position [216, 0]
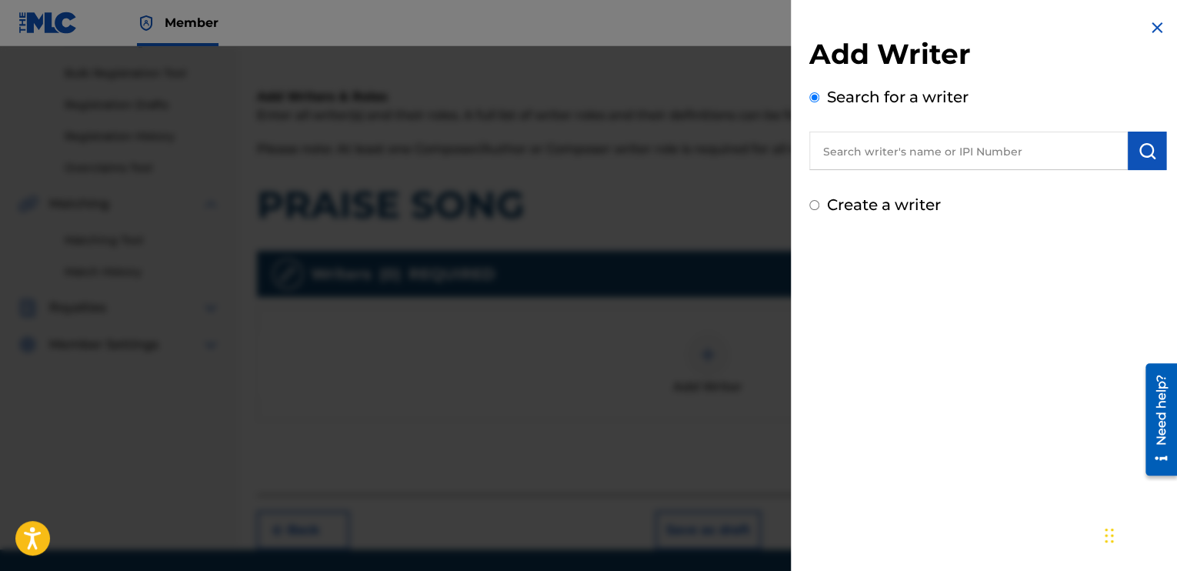
click at [816, 203] on input "Create a writer" at bounding box center [815, 205] width 10 height 10
radio input "false"
radio input "true"
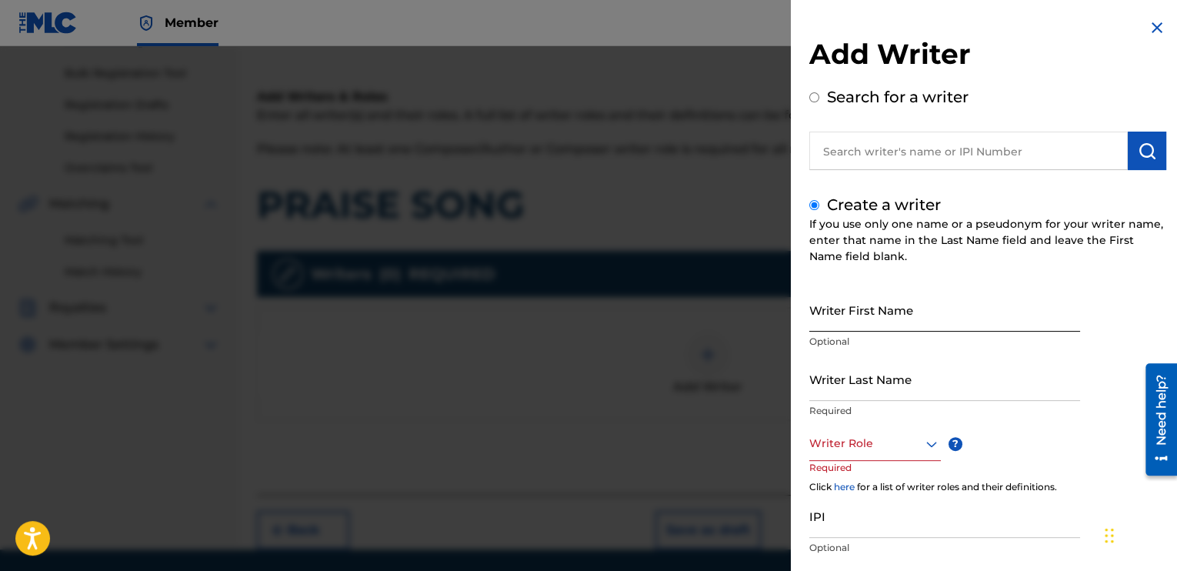
click at [826, 324] on input "Writer First Name" at bounding box center [945, 310] width 271 height 44
type input "DELVIN"
click at [844, 382] on input "Writer Last Name" at bounding box center [945, 379] width 271 height 44
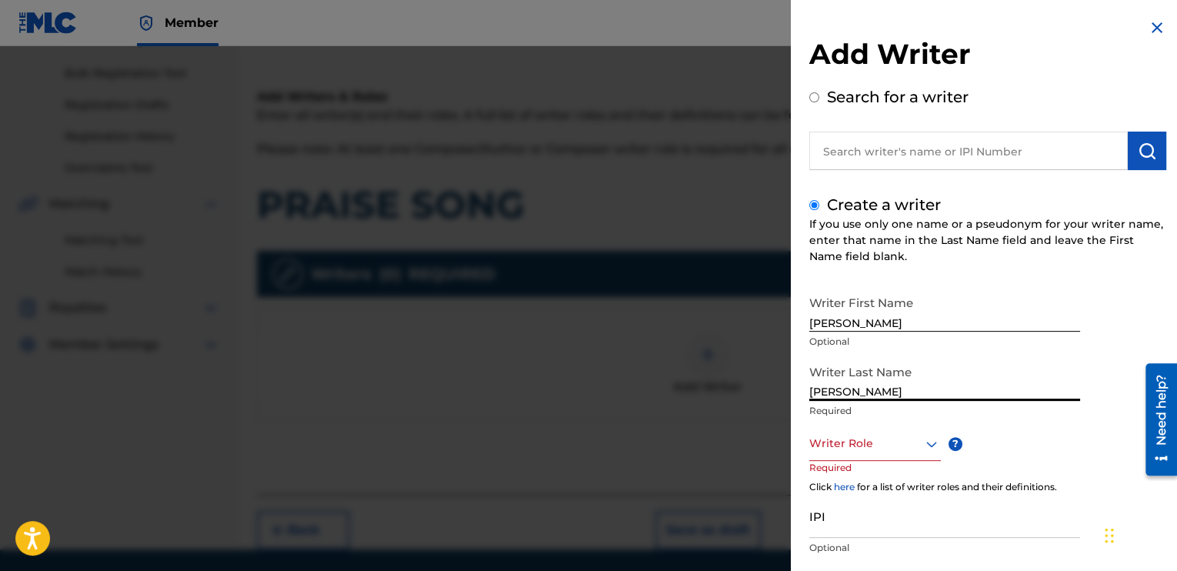
type input "WRIGHT"
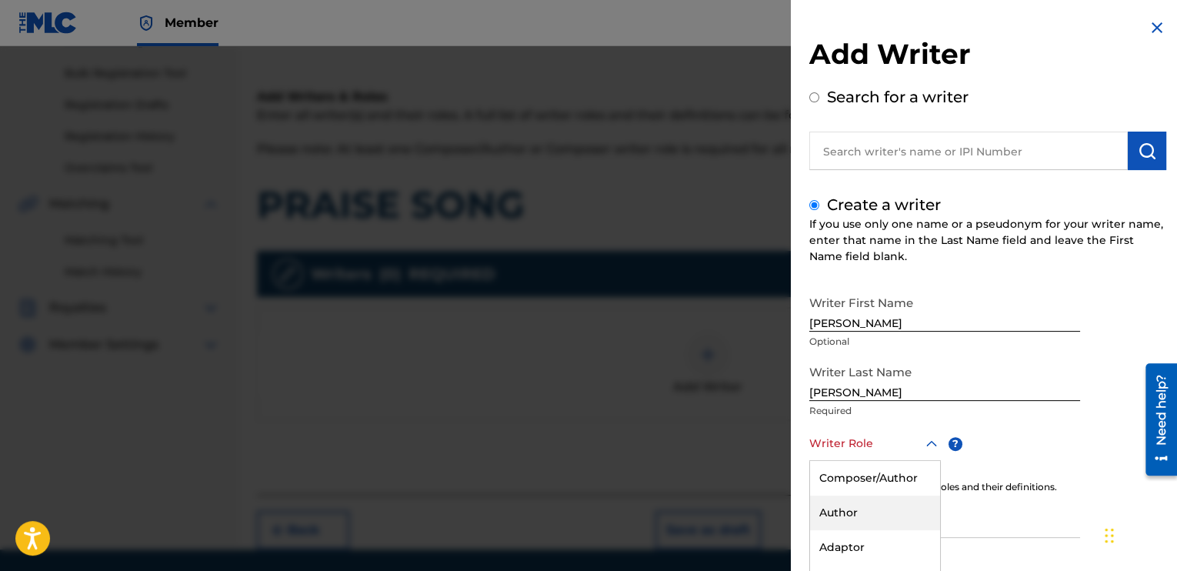
scroll to position [95, 0]
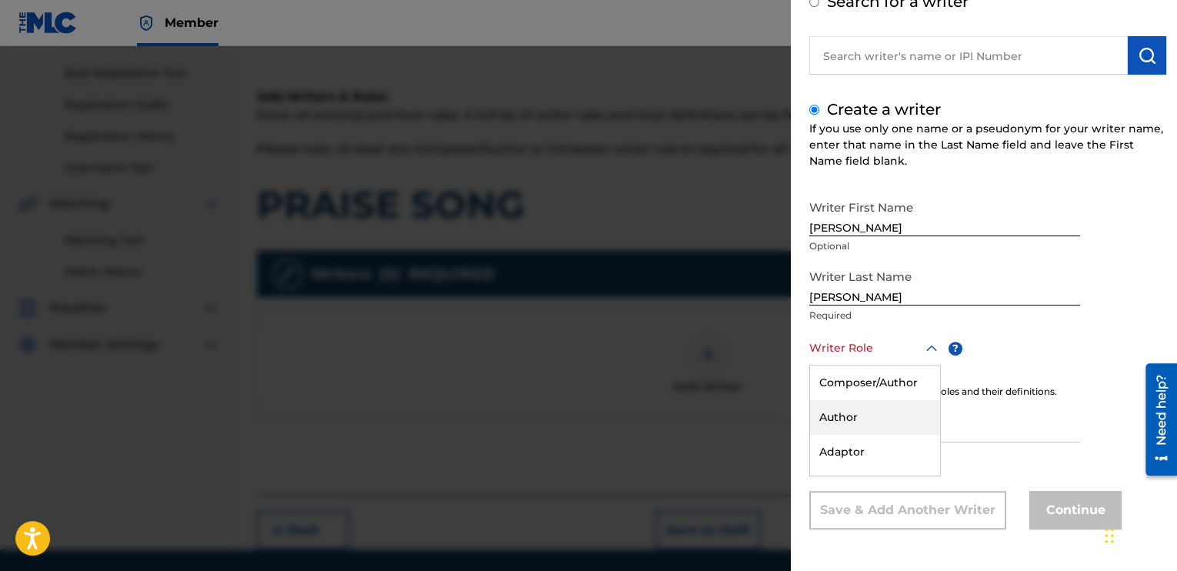
click at [894, 366] on div "8 results available. Use Up and Down to choose options, press Enter to select t…" at bounding box center [876, 348] width 132 height 35
click at [880, 379] on div "Composer/Author" at bounding box center [875, 383] width 130 height 35
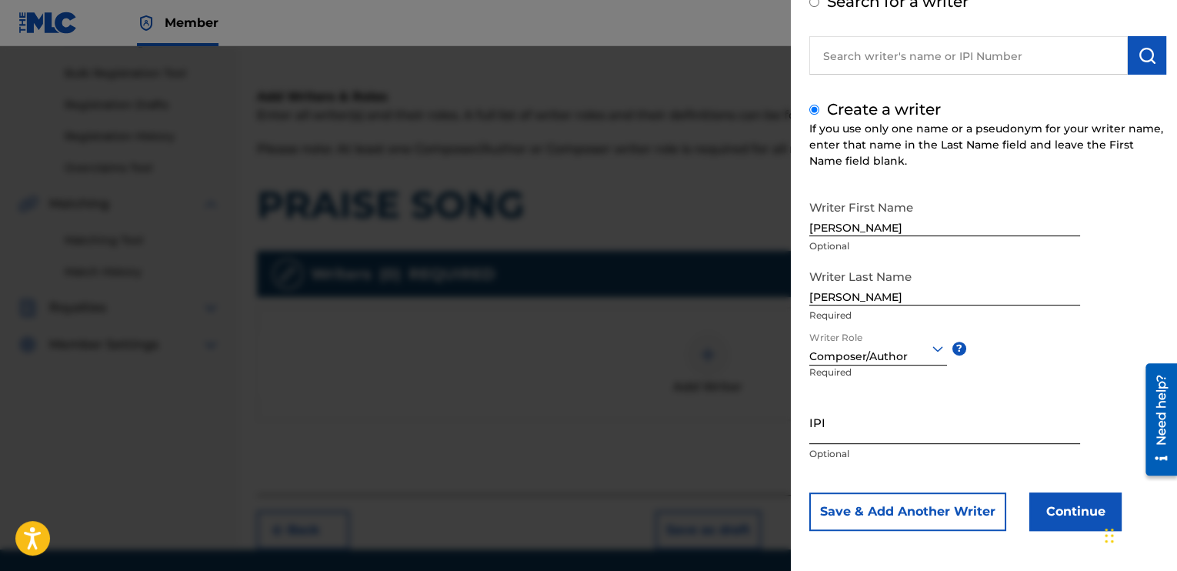
click at [821, 432] on input "IPI" at bounding box center [945, 422] width 271 height 44
type input "00354544262"
click at [1068, 515] on button "Continue" at bounding box center [1076, 511] width 92 height 38
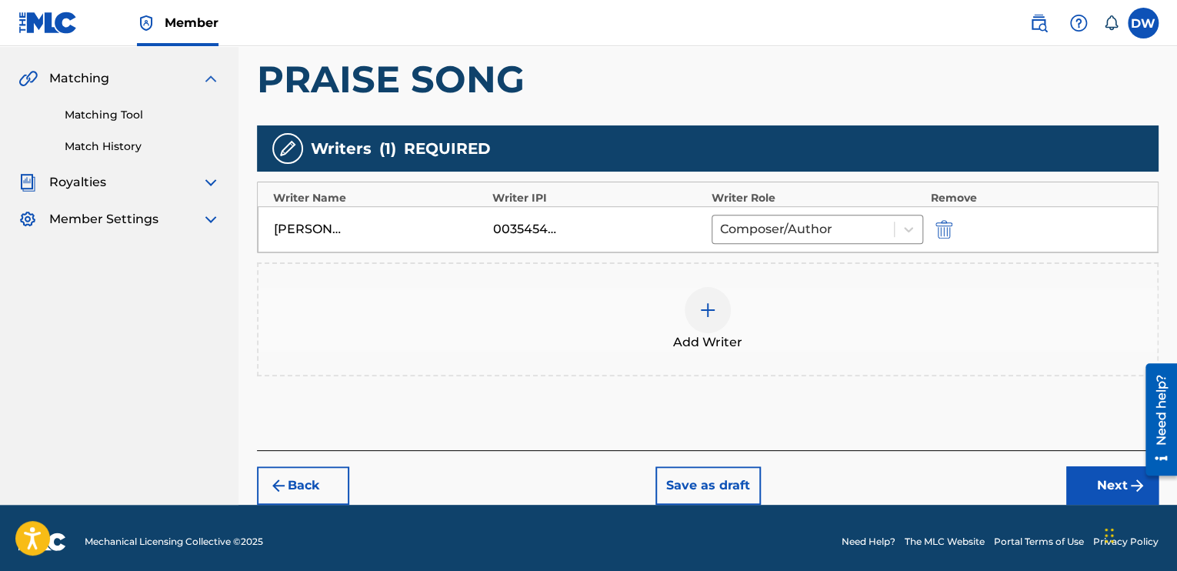
scroll to position [348, 0]
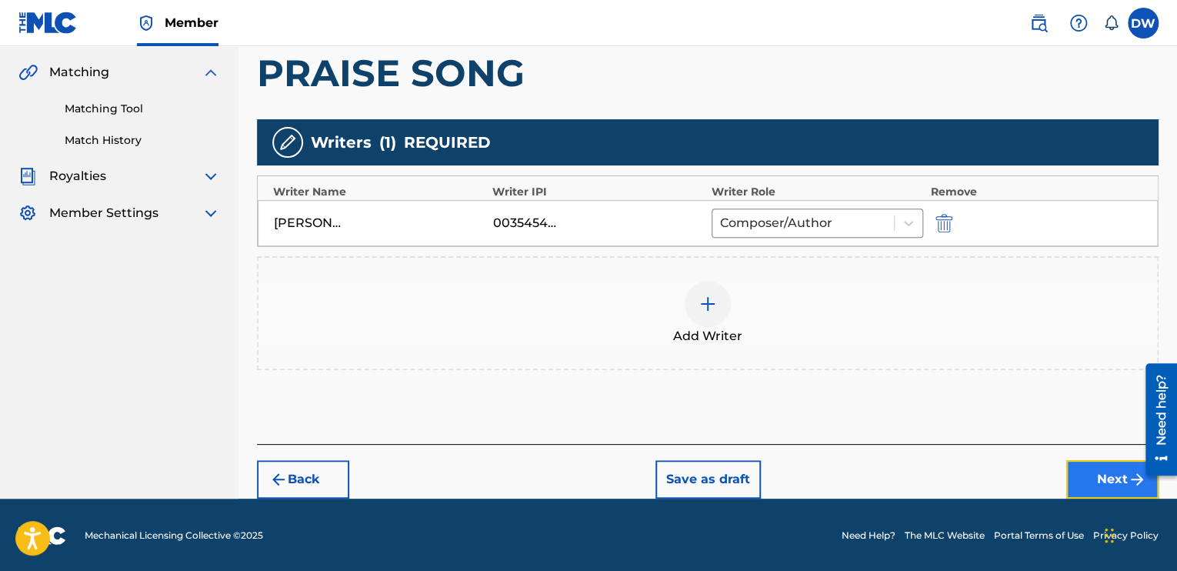
click at [1096, 480] on button "Next" at bounding box center [1113, 479] width 92 height 38
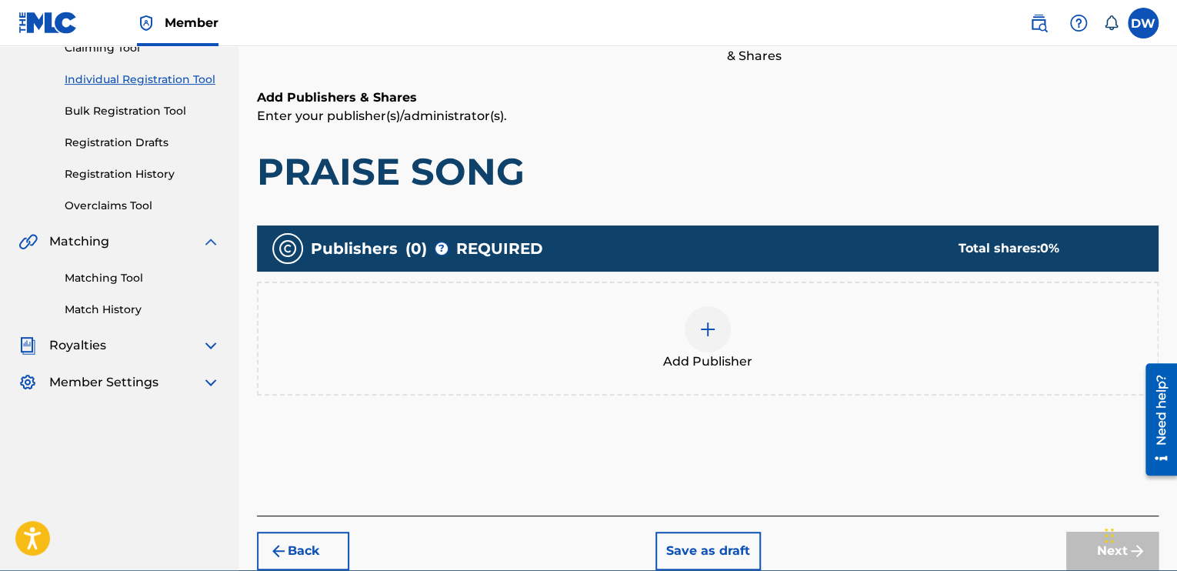
scroll to position [250, 0]
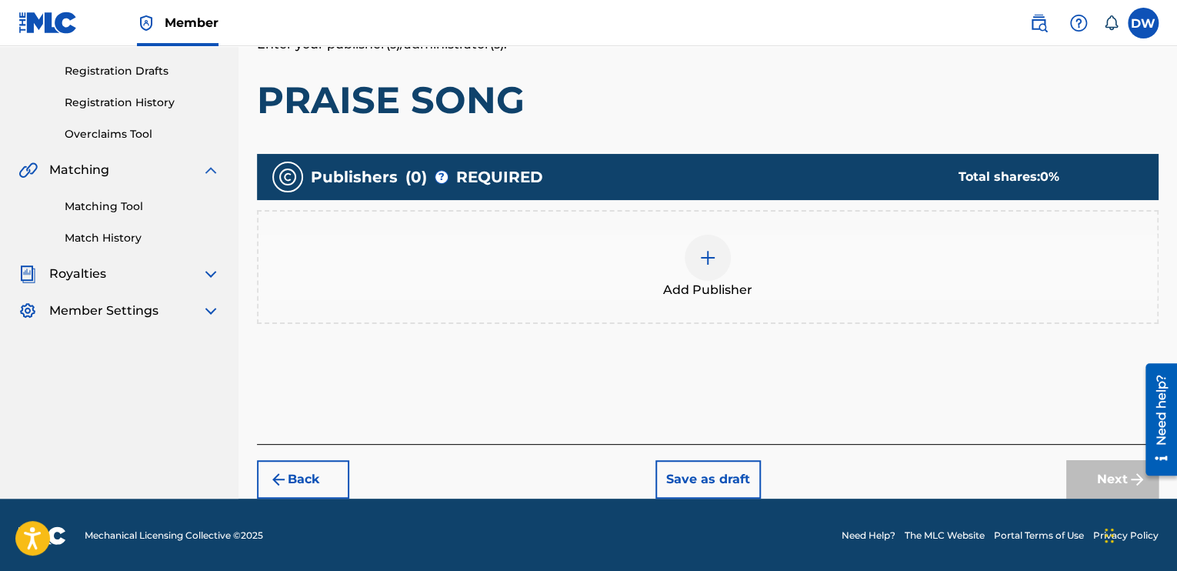
click at [711, 263] on img at bounding box center [708, 258] width 18 height 18
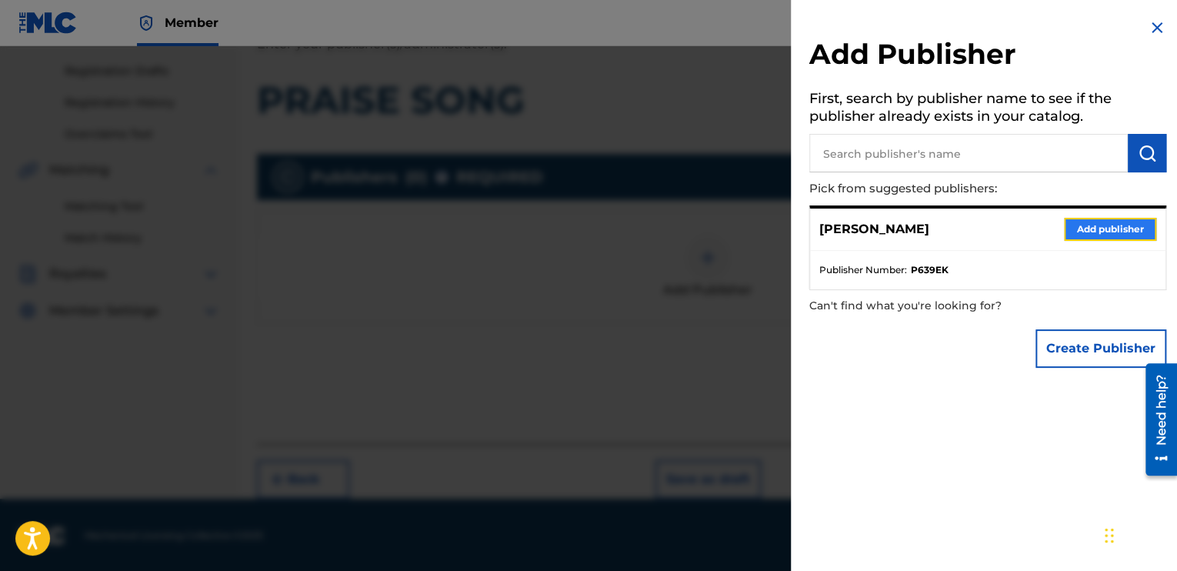
click at [1087, 222] on button "Add publisher" at bounding box center [1110, 229] width 92 height 23
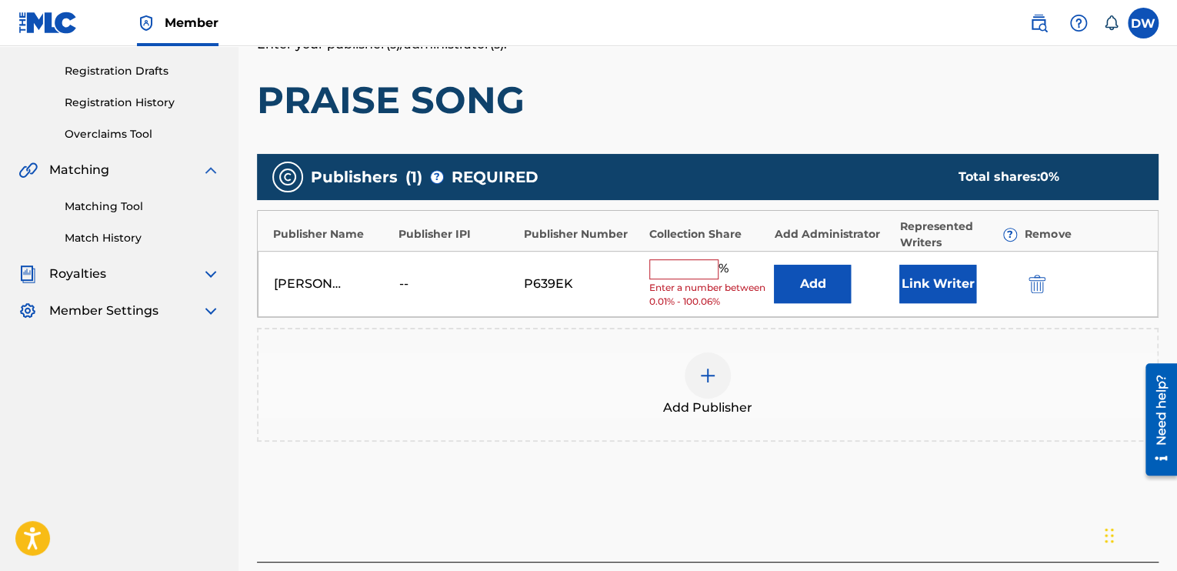
click at [667, 273] on input "text" at bounding box center [683, 269] width 69 height 20
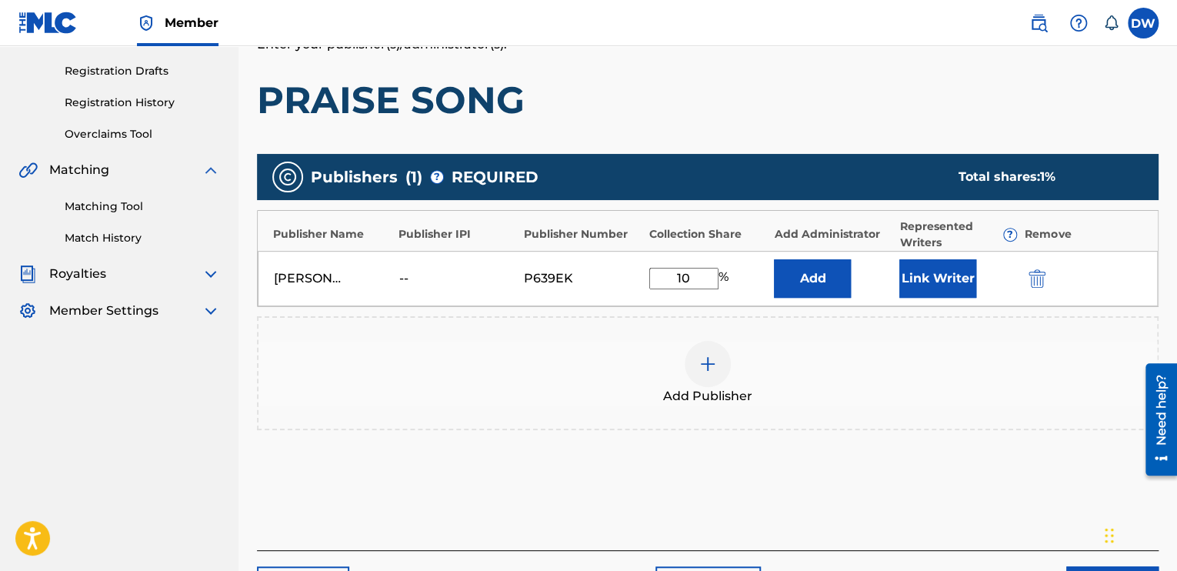
type input "100"
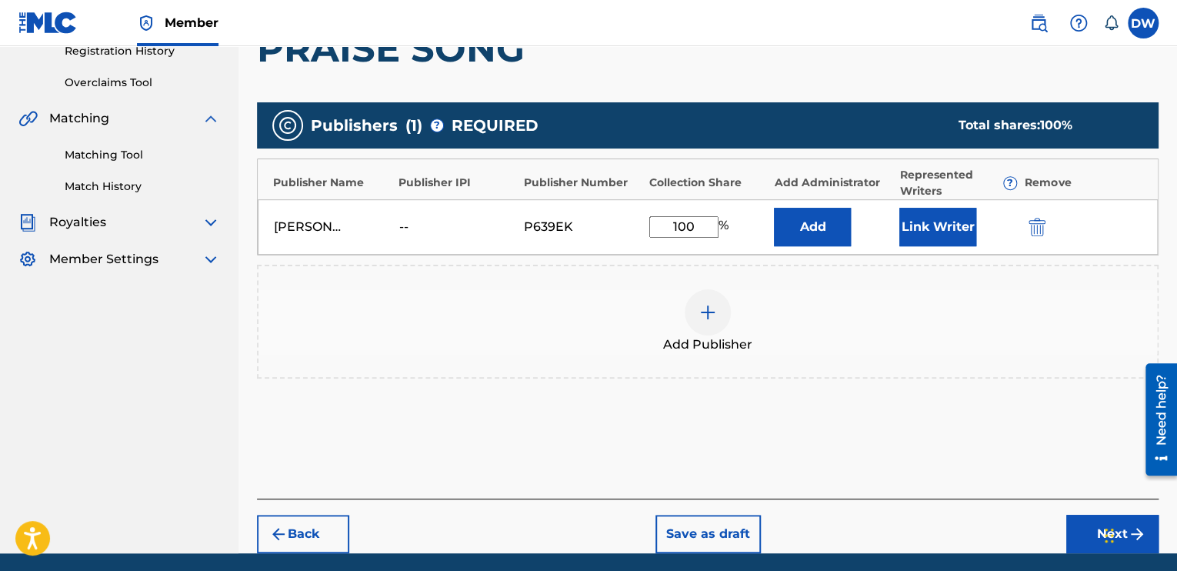
scroll to position [357, 0]
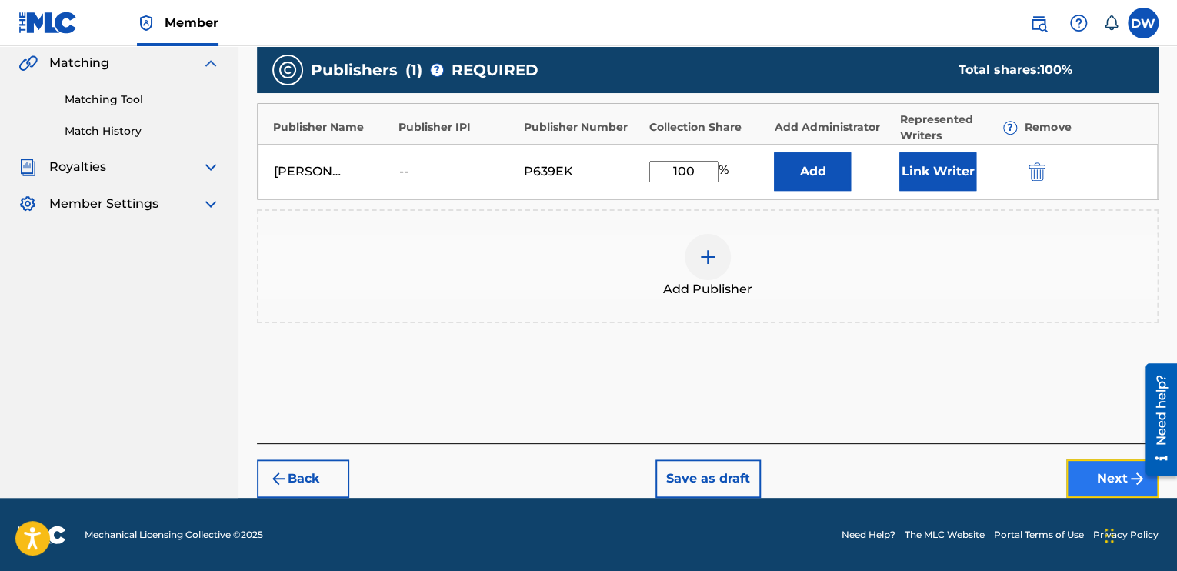
click at [1109, 477] on button "Next" at bounding box center [1113, 478] width 92 height 38
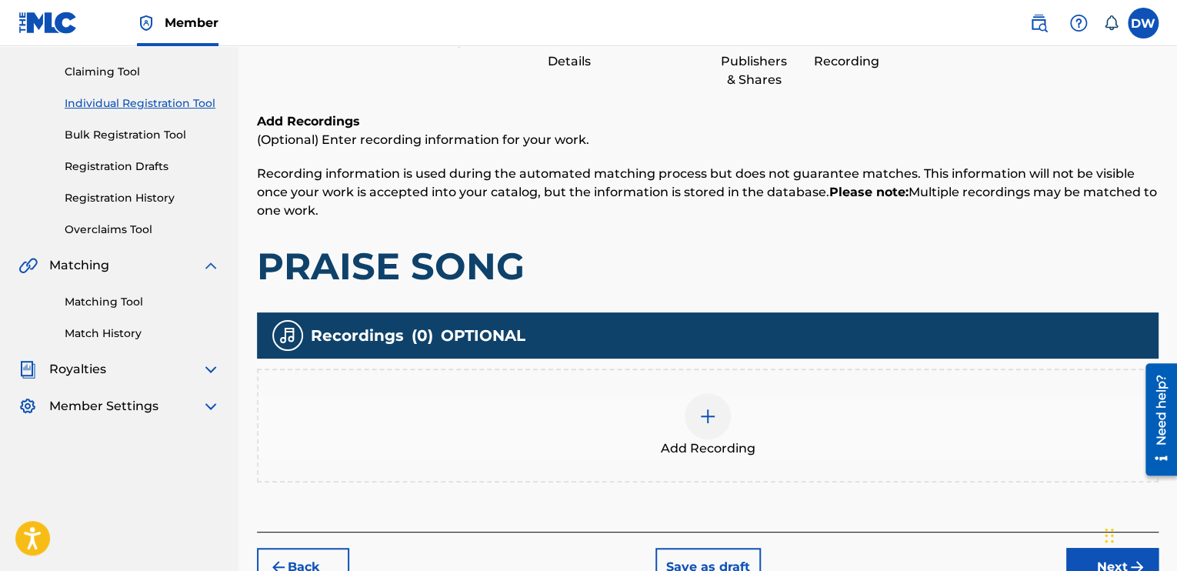
scroll to position [243, 0]
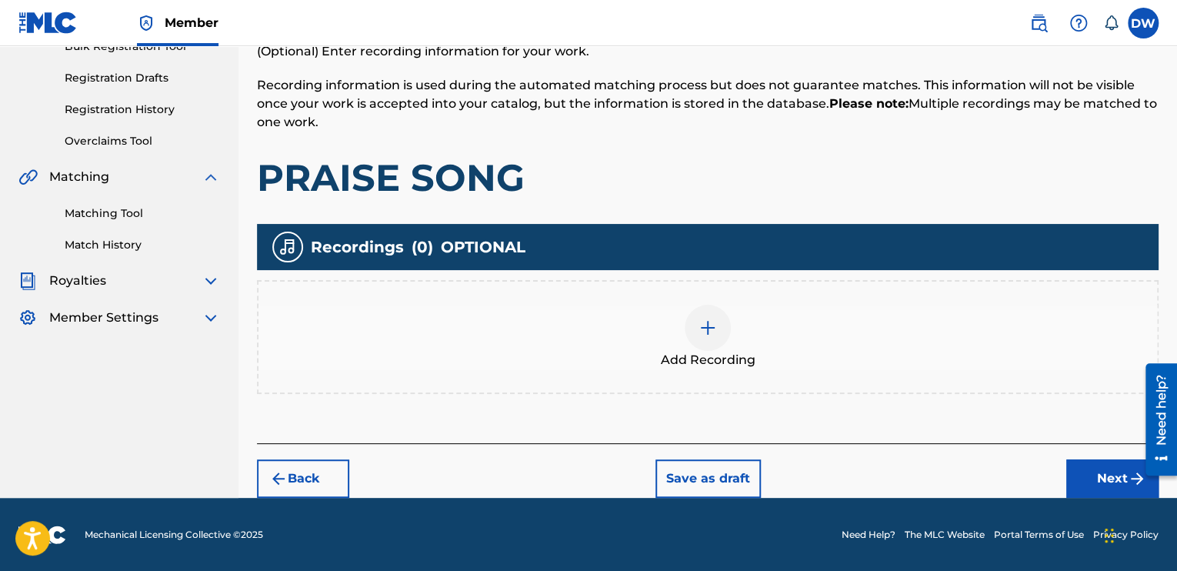
click at [711, 329] on img at bounding box center [708, 328] width 18 height 18
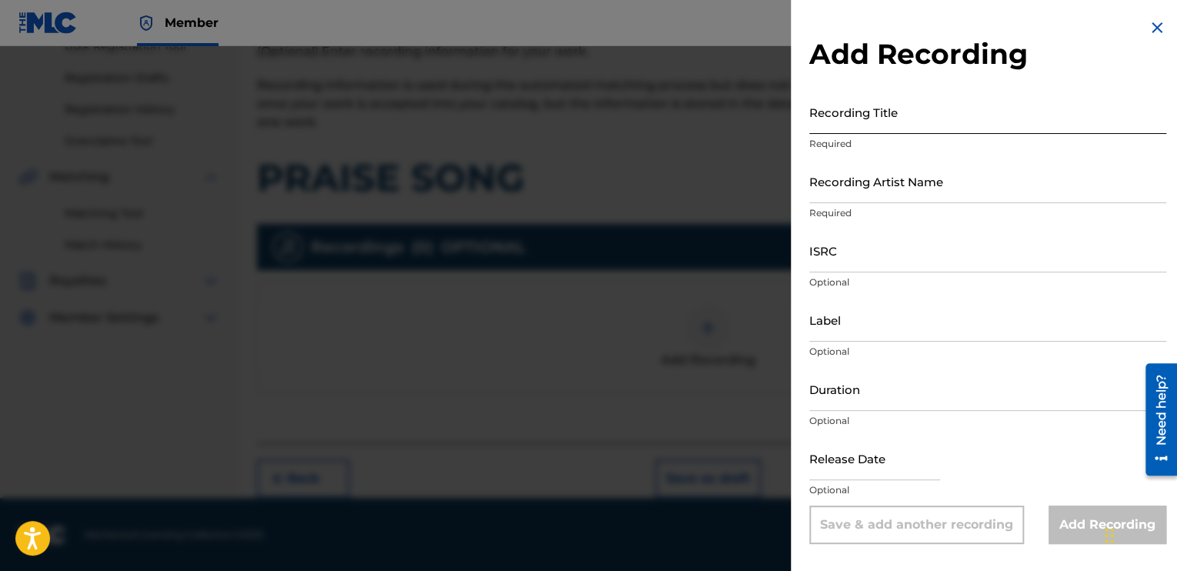
click at [872, 121] on input "Recording Title" at bounding box center [988, 112] width 357 height 44
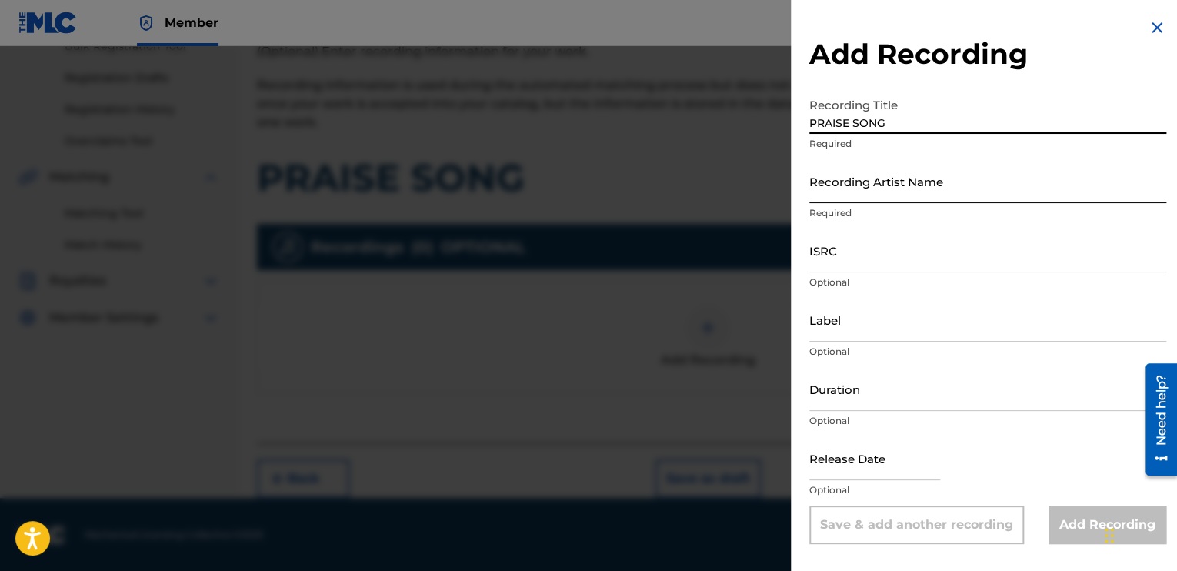
type input "PRAISE SONG"
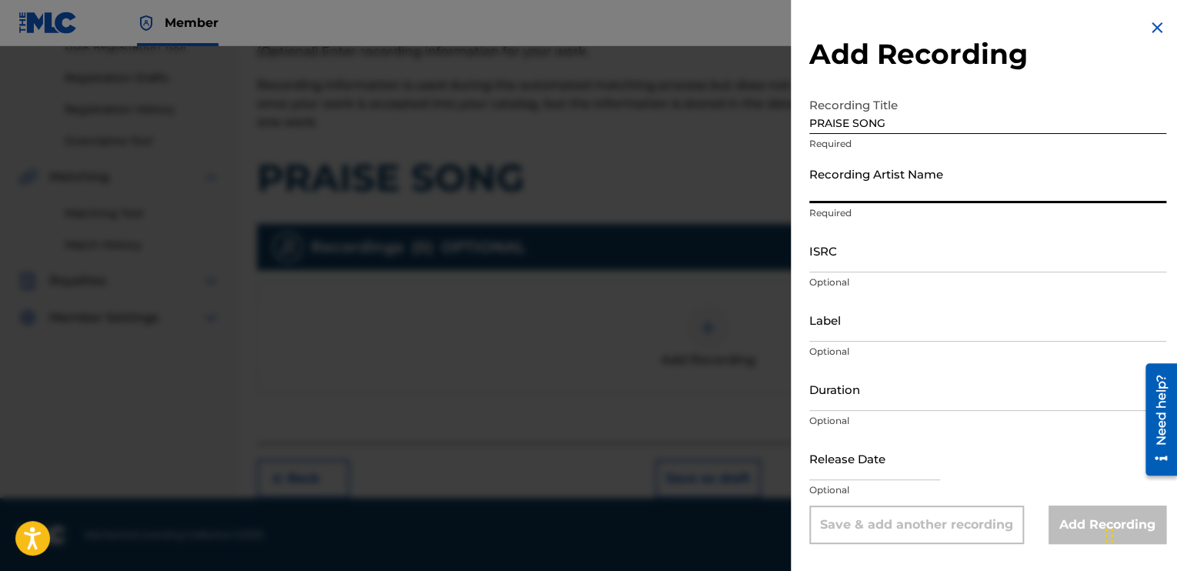
click at [823, 185] on input "Recording Artist Name" at bounding box center [988, 181] width 357 height 44
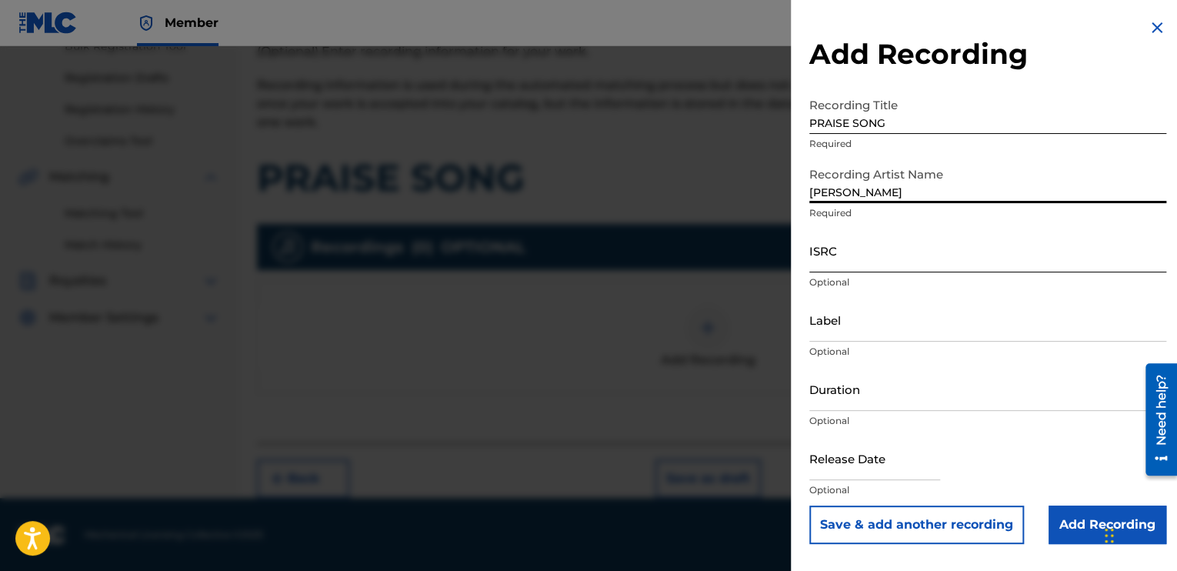
type input "[PERSON_NAME]"
click at [819, 252] on input "ISRC" at bounding box center [988, 251] width 357 height 44
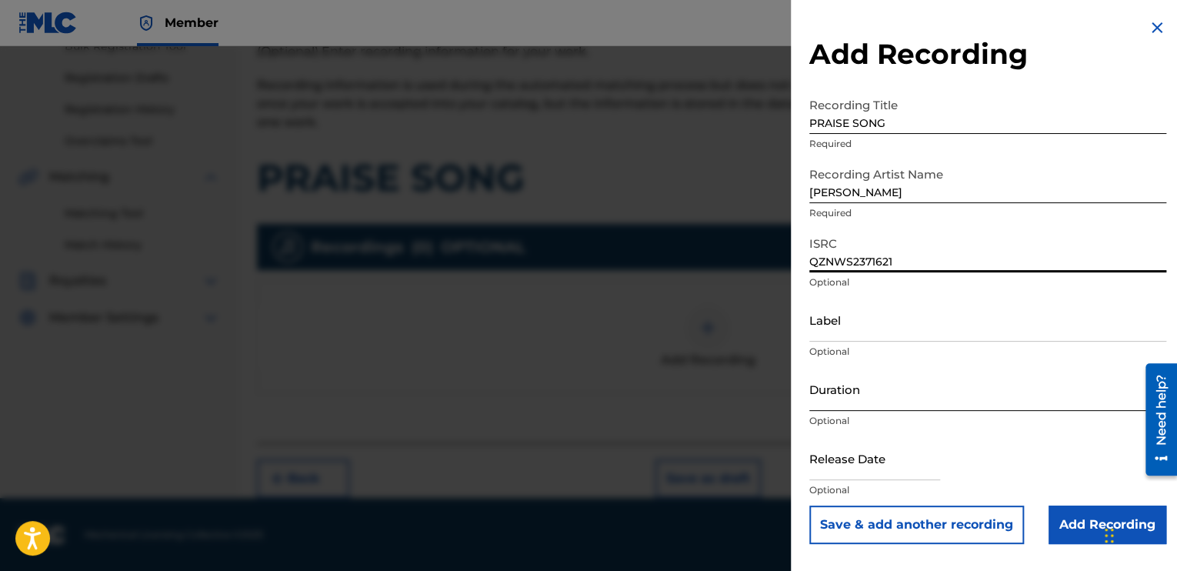
type input "QZNWS2371621"
click at [851, 399] on input "Duration" at bounding box center [988, 389] width 357 height 44
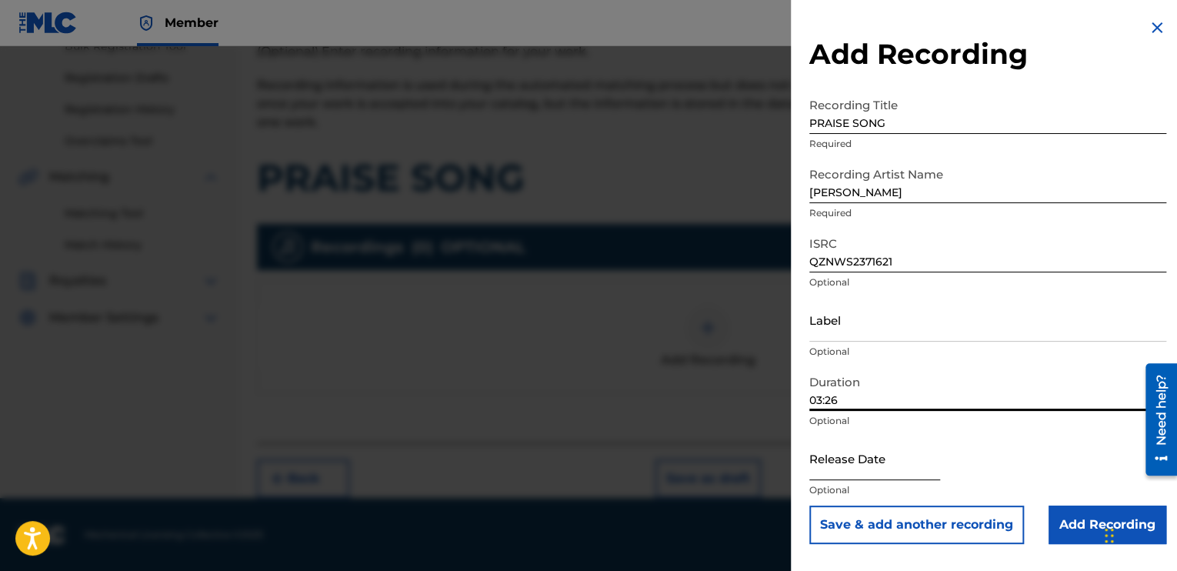
type input "03:26"
select select "8"
select select "2025"
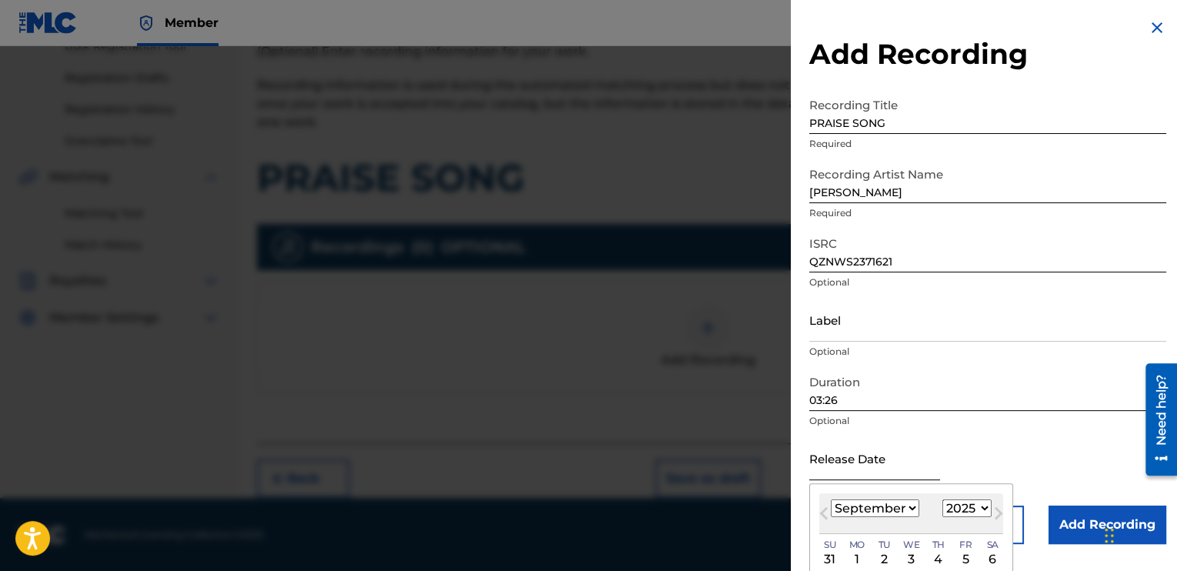
click at [877, 466] on input "text" at bounding box center [875, 458] width 131 height 44
type input "January 1 2006"
select select "8"
select select "2025"
click at [905, 507] on select "January February March April May June July August September October November De…" at bounding box center [875, 508] width 88 height 18
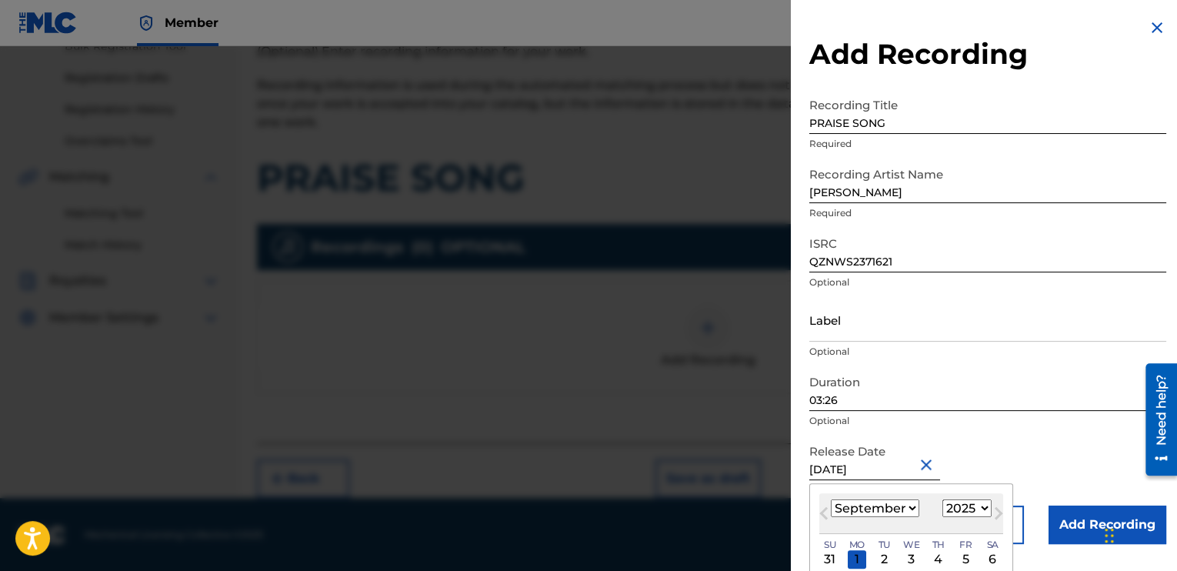
select select "0"
click at [831, 499] on select "January February March April May June July August September October November De…" at bounding box center [875, 508] width 88 height 18
drag, startPoint x: 914, startPoint y: 465, endPoint x: 982, endPoint y: 506, distance: 79.5
click at [982, 506] on div "Release Date January 1 2006 January 2025 Previous Month Next Month January 2025…" at bounding box center [988, 470] width 357 height 69
click at [982, 506] on select "1899 1900 1901 1902 1903 1904 1905 1906 1907 1908 1909 1910 1911 1912 1913 1914…" at bounding box center [967, 508] width 49 height 18
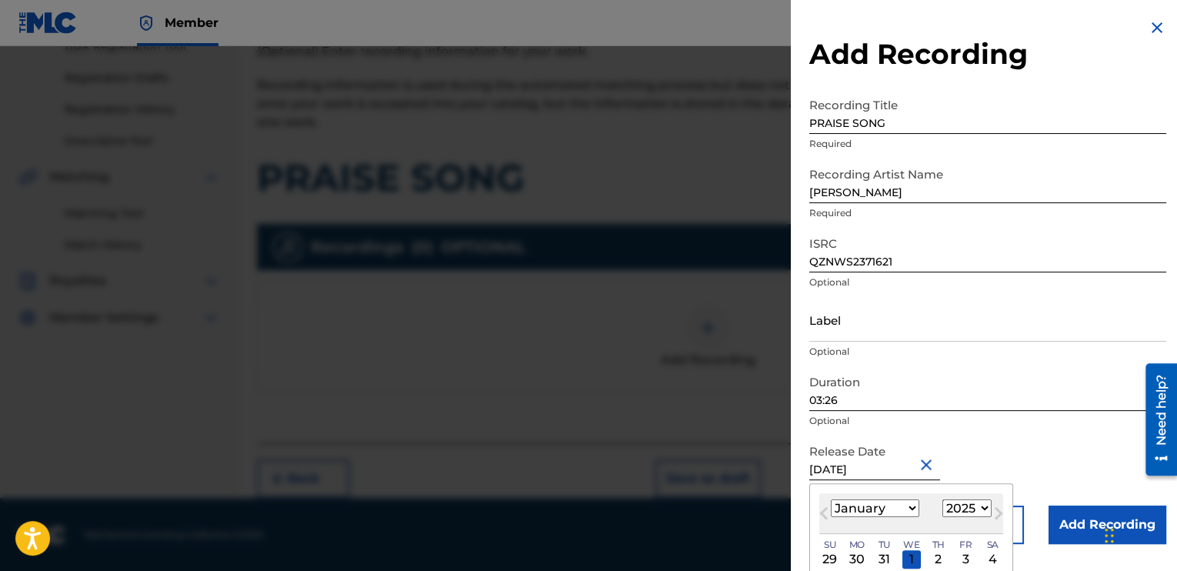
select select "2006"
click at [943, 499] on select "1899 1900 1901 1902 1903 1904 1905 1906 1907 1908 1909 1910 1911 1912 1913 1914…" at bounding box center [967, 508] width 49 height 18
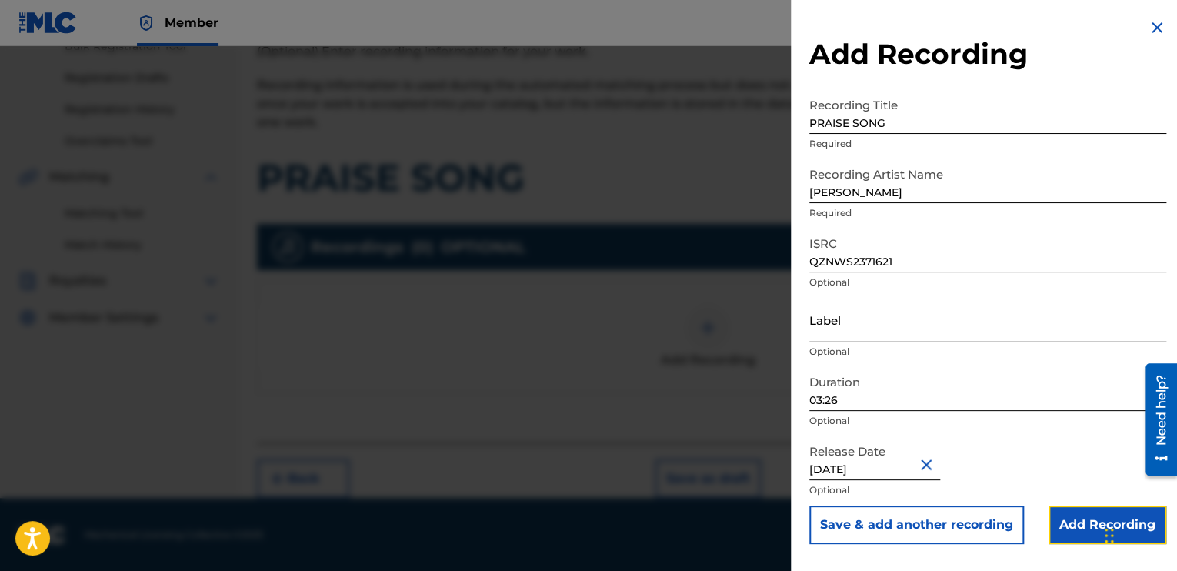
click at [1071, 520] on input "Add Recording" at bounding box center [1108, 525] width 118 height 38
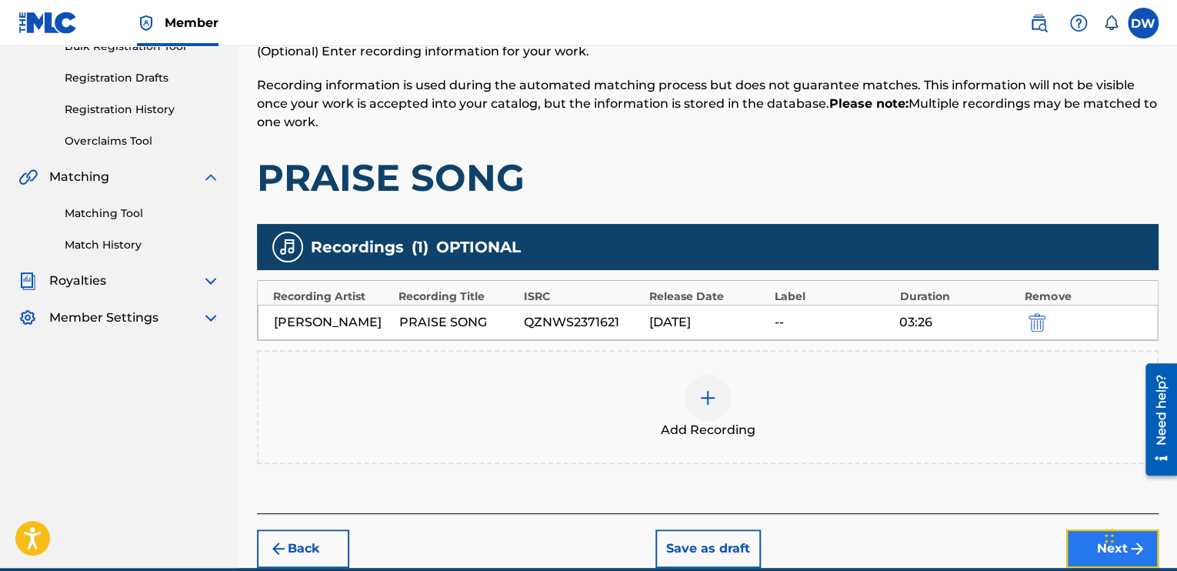
click at [1081, 549] on button "Next" at bounding box center [1113, 548] width 92 height 38
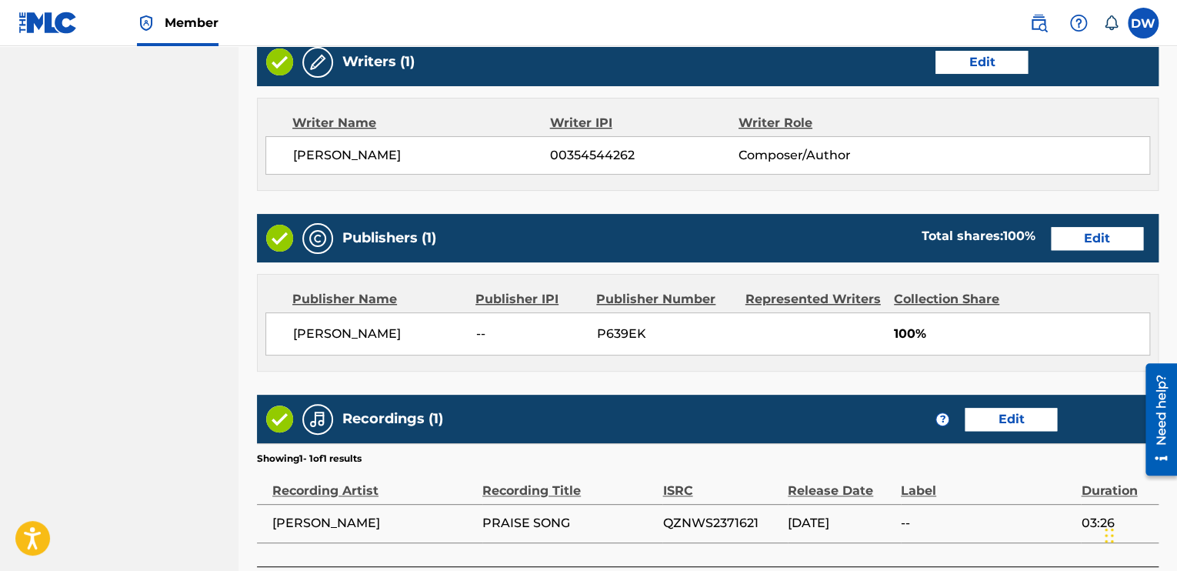
scroll to position [729, 0]
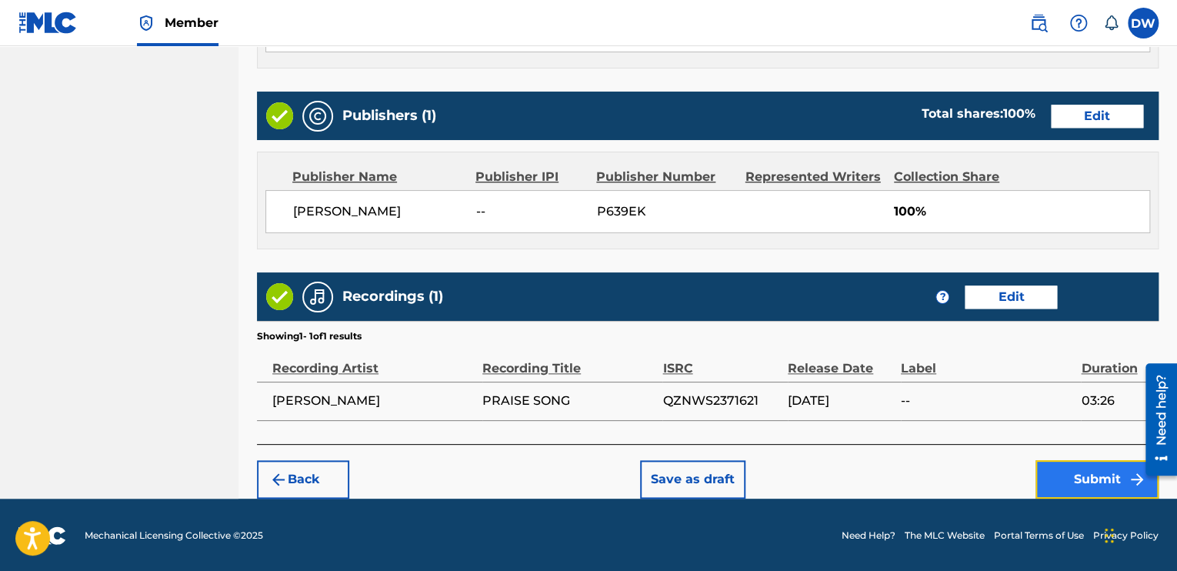
click at [1071, 487] on button "Submit" at bounding box center [1097, 479] width 123 height 38
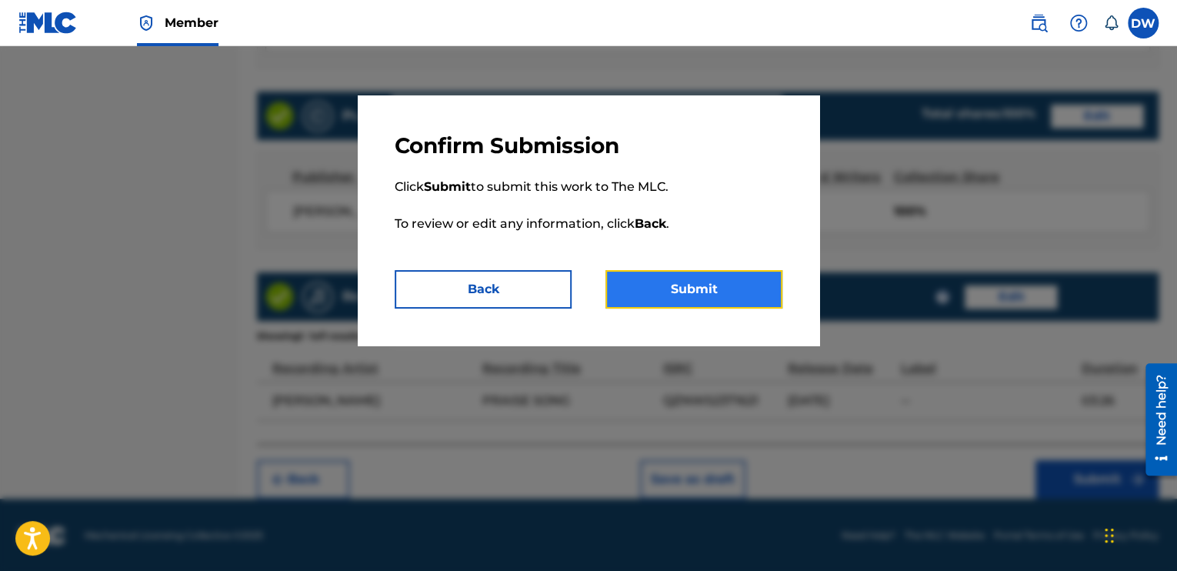
click at [708, 281] on button "Submit" at bounding box center [694, 289] width 177 height 38
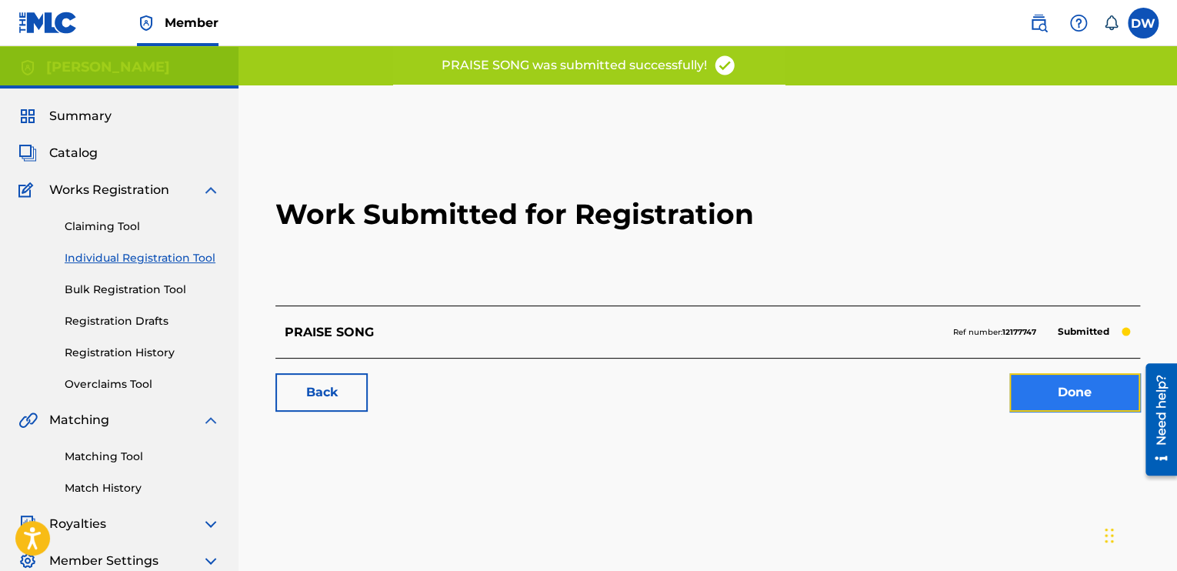
click at [1096, 398] on link "Done" at bounding box center [1075, 392] width 131 height 38
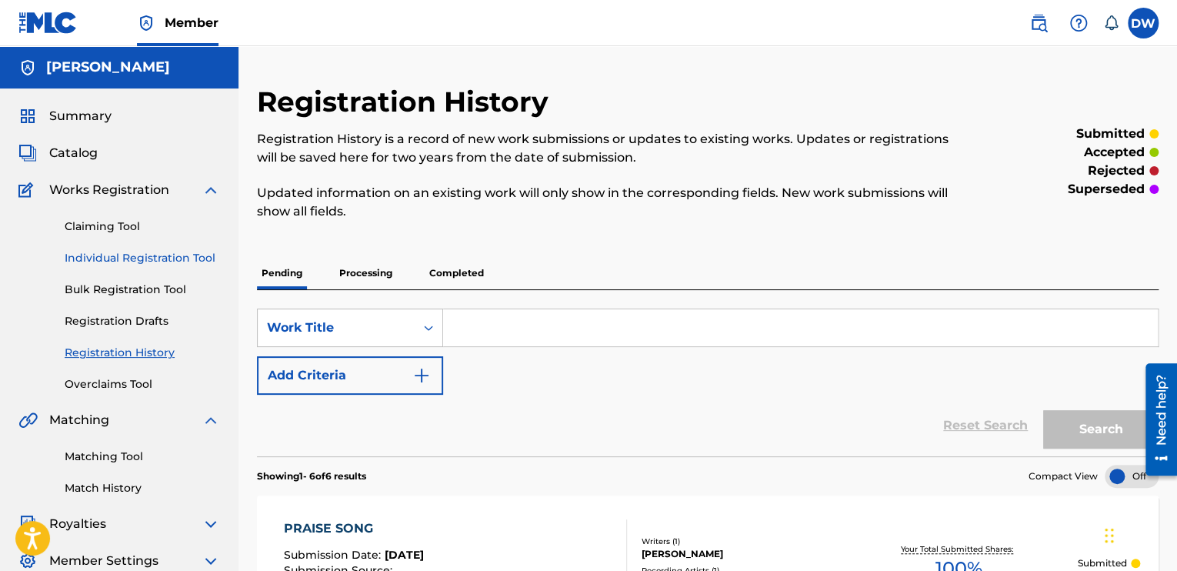
click at [166, 260] on link "Individual Registration Tool" at bounding box center [142, 258] width 155 height 16
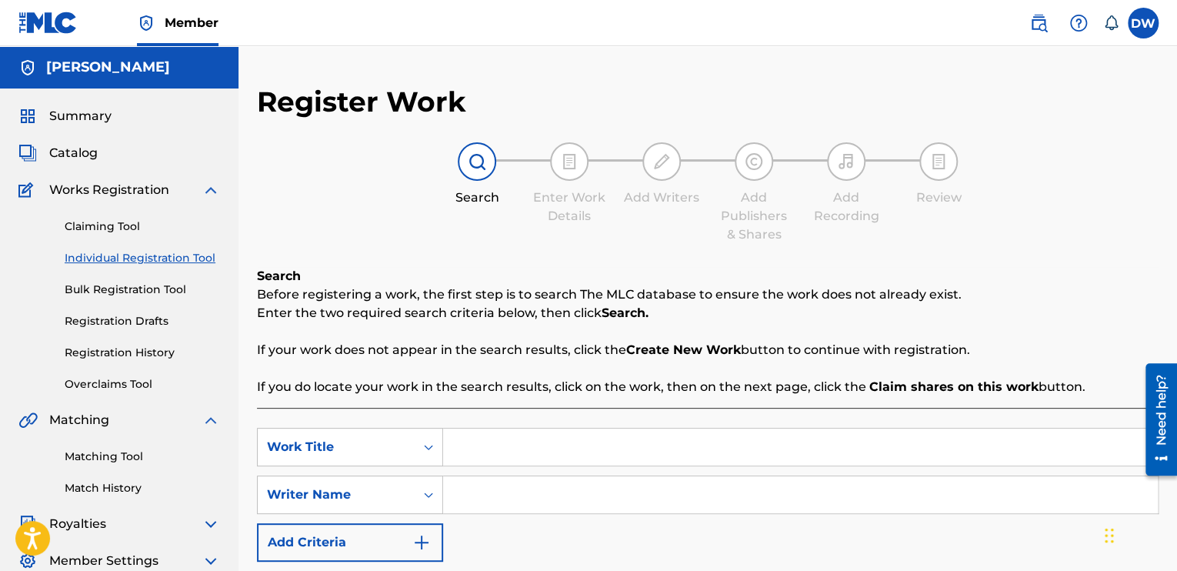
click at [479, 455] on input "Search Form" at bounding box center [800, 447] width 715 height 37
type input "NOBODY"
click at [472, 493] on input "Search Form" at bounding box center [800, 494] width 715 height 37
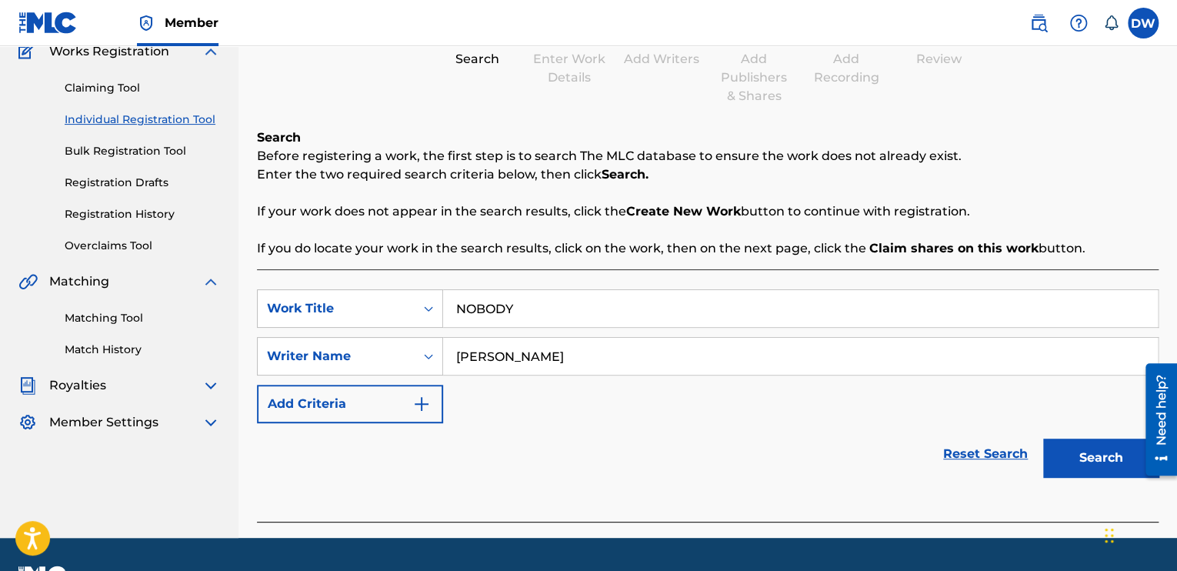
scroll to position [179, 0]
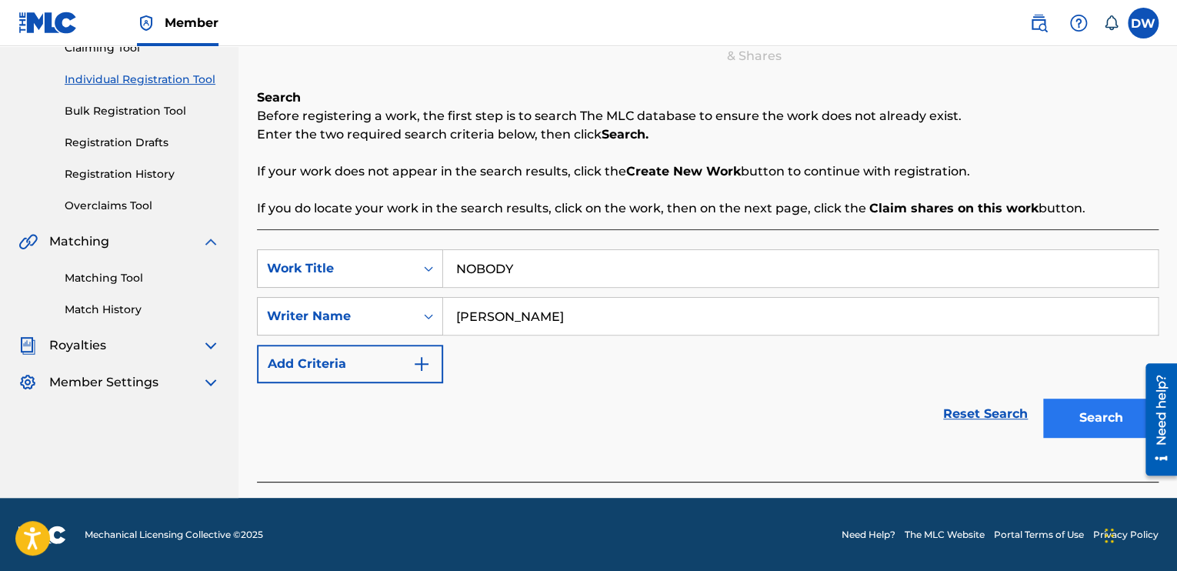
type input "[PERSON_NAME]"
click at [1070, 413] on button "Search" at bounding box center [1100, 418] width 115 height 38
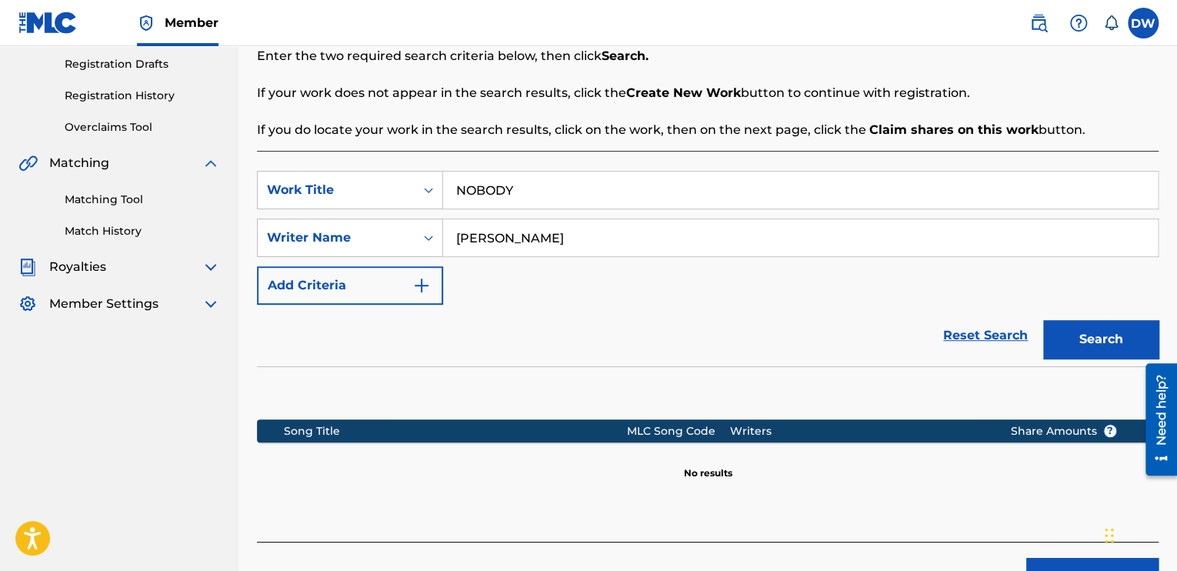
scroll to position [356, 0]
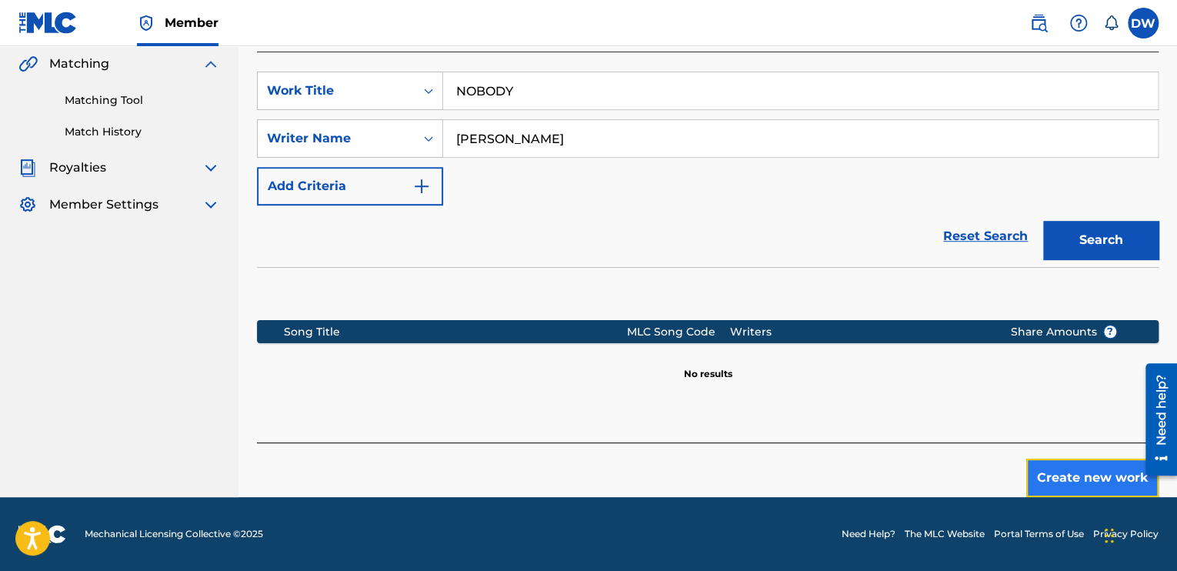
click at [1059, 470] on button "Create new work" at bounding box center [1093, 478] width 132 height 38
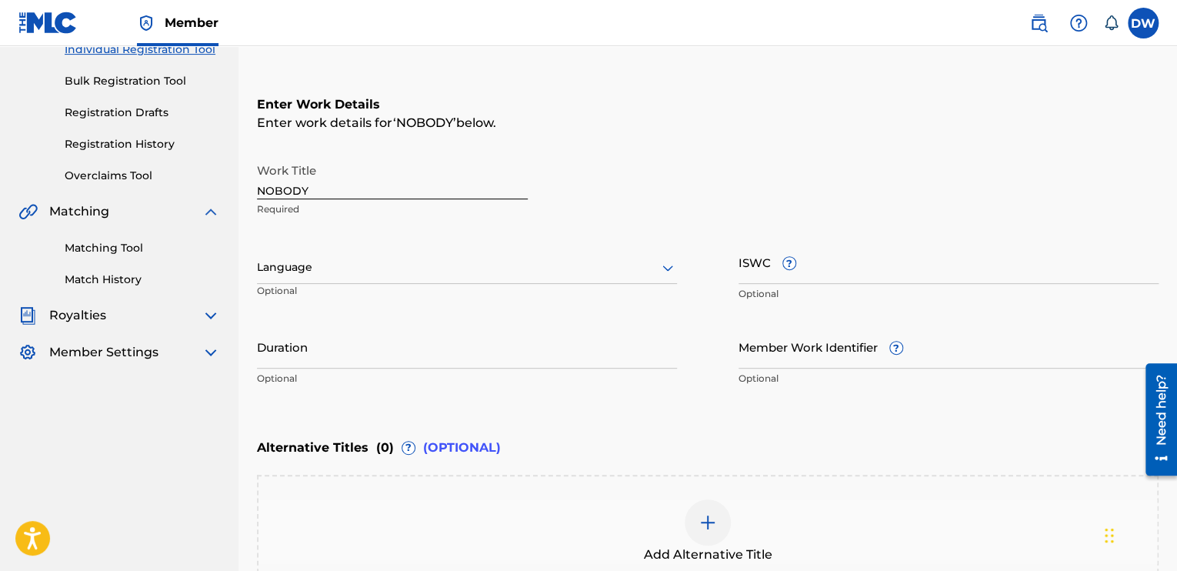
scroll to position [207, 0]
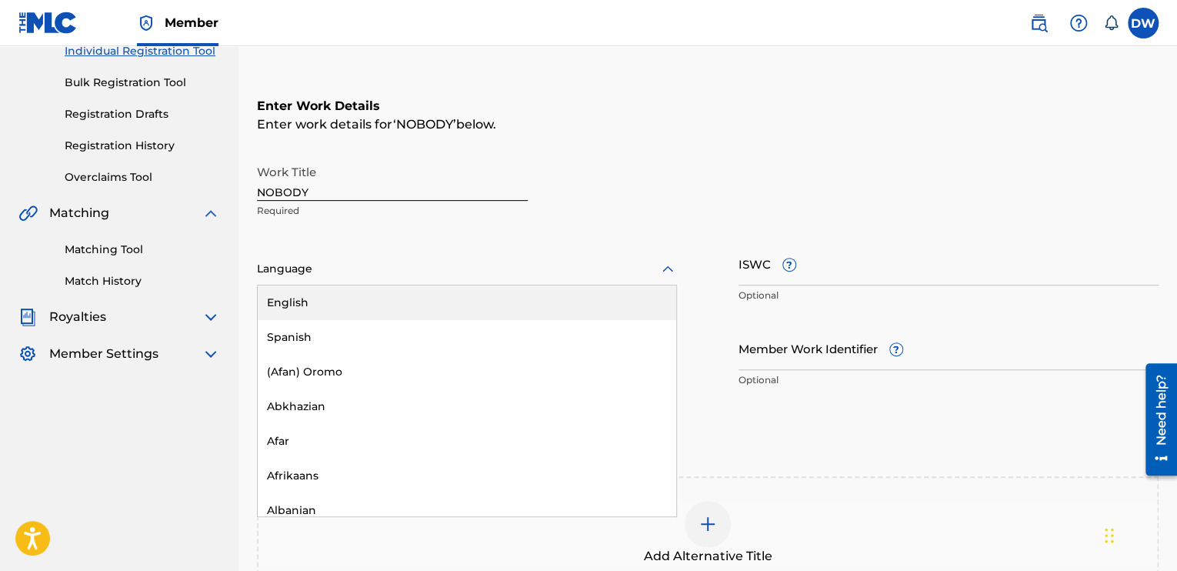
click at [560, 278] on div at bounding box center [467, 268] width 420 height 19
click at [334, 312] on div "English" at bounding box center [467, 302] width 419 height 35
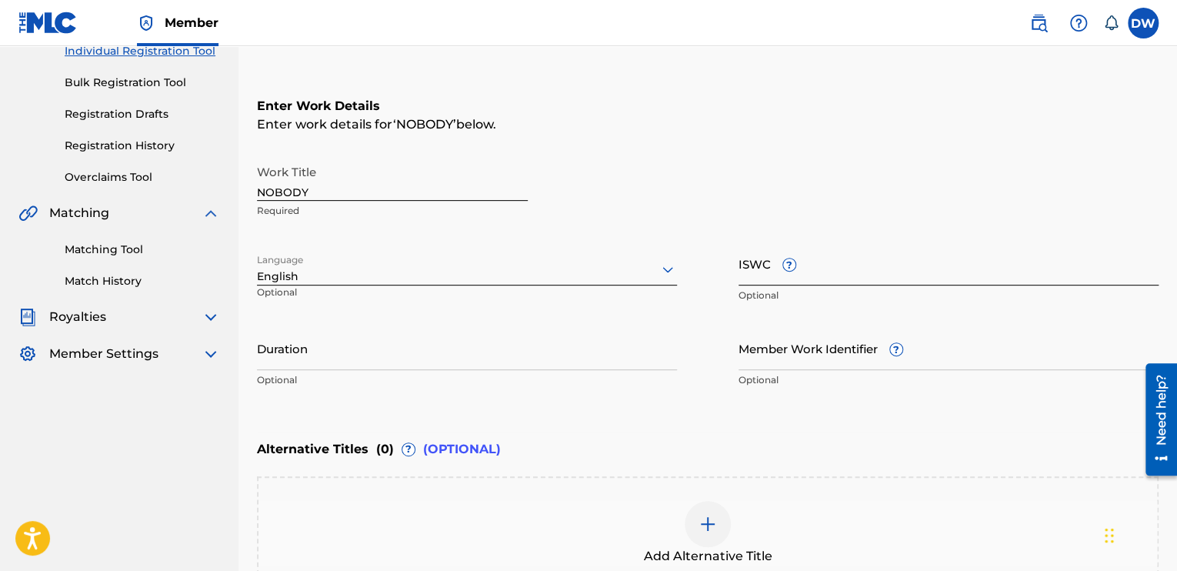
click at [759, 272] on input "ISWC ?" at bounding box center [949, 264] width 420 height 44
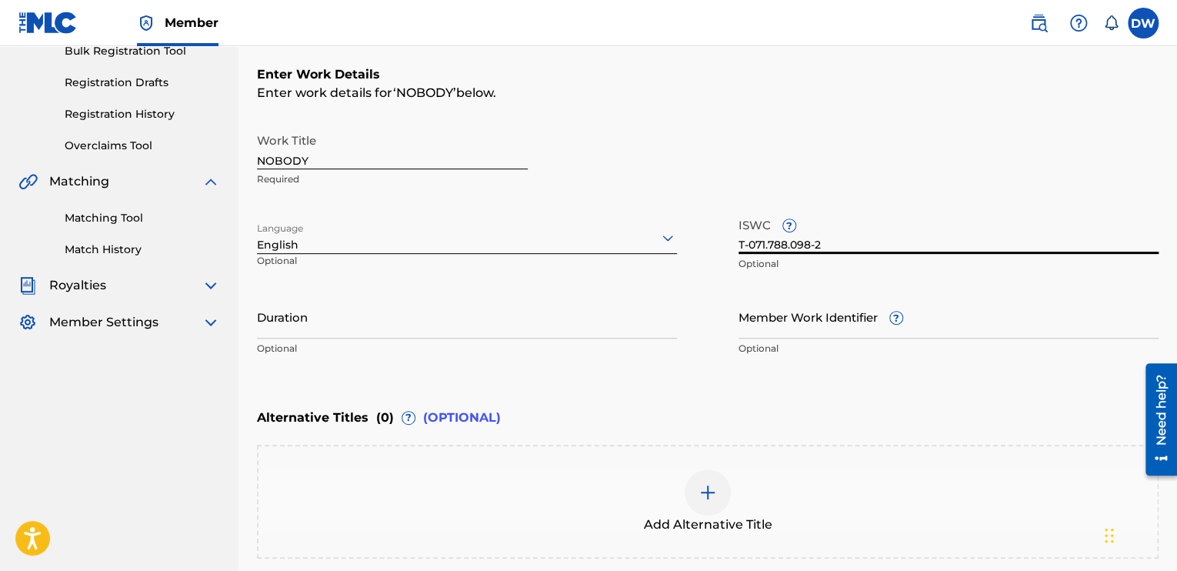
scroll to position [392, 0]
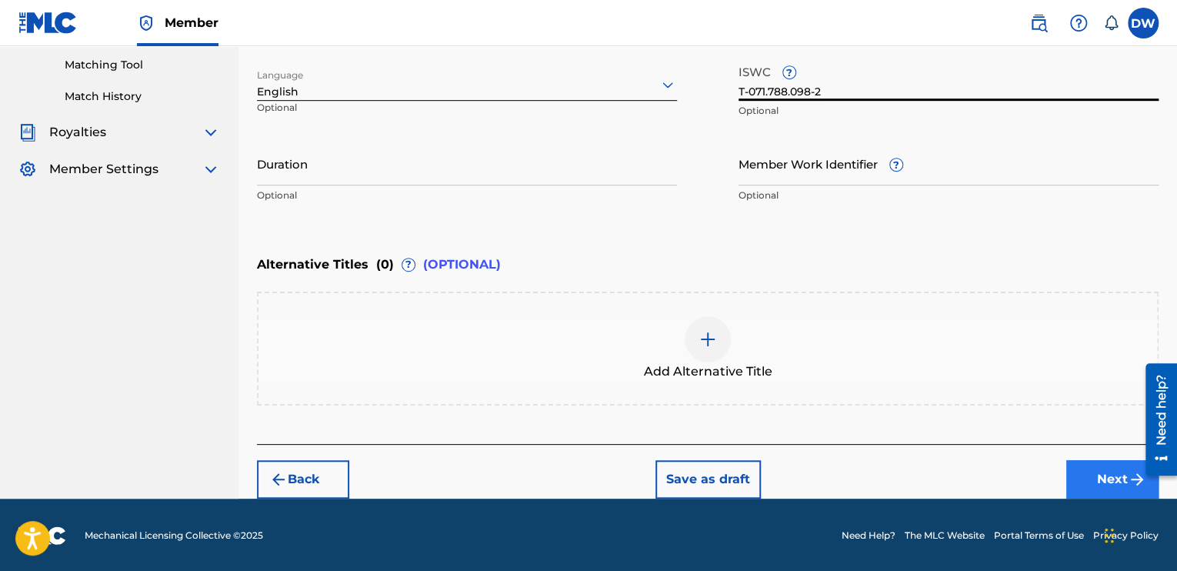
type input "T-071.788.098-2"
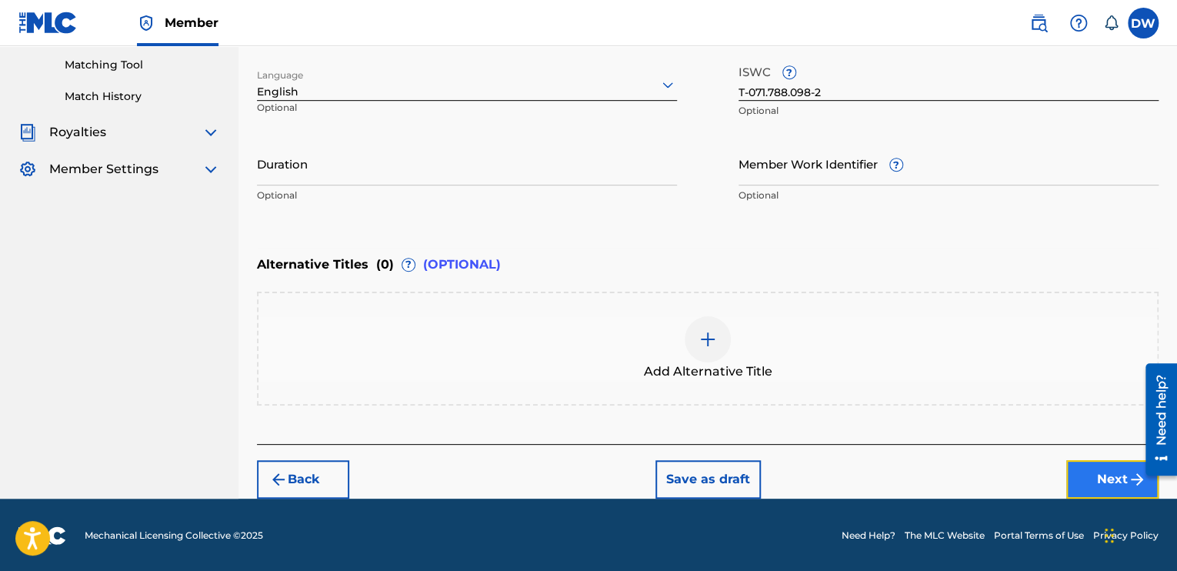
click at [1091, 470] on button "Next" at bounding box center [1113, 479] width 92 height 38
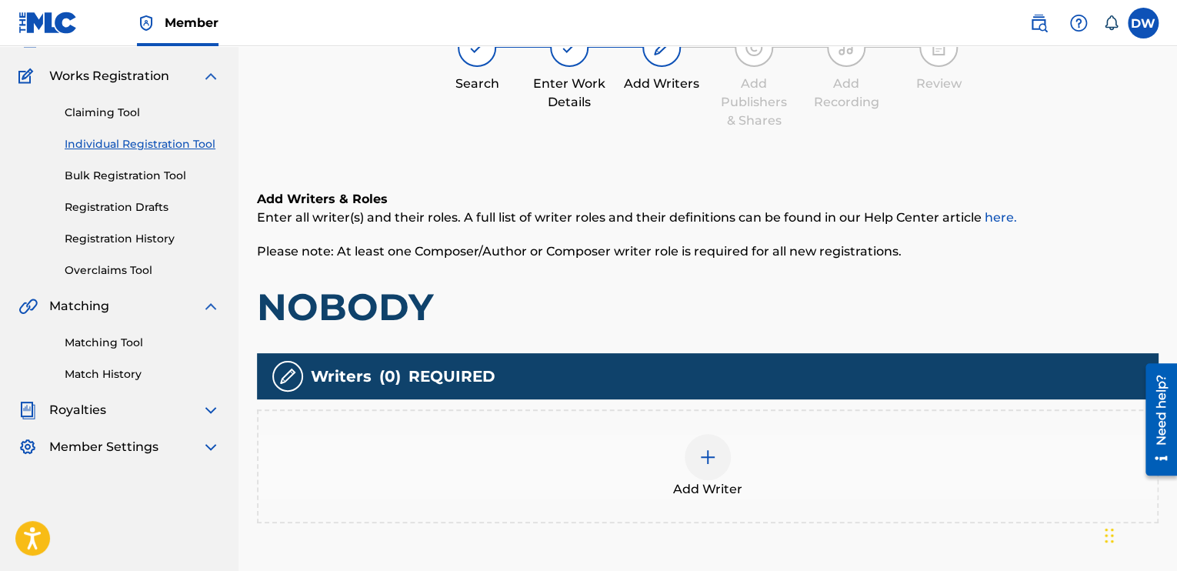
scroll to position [268, 0]
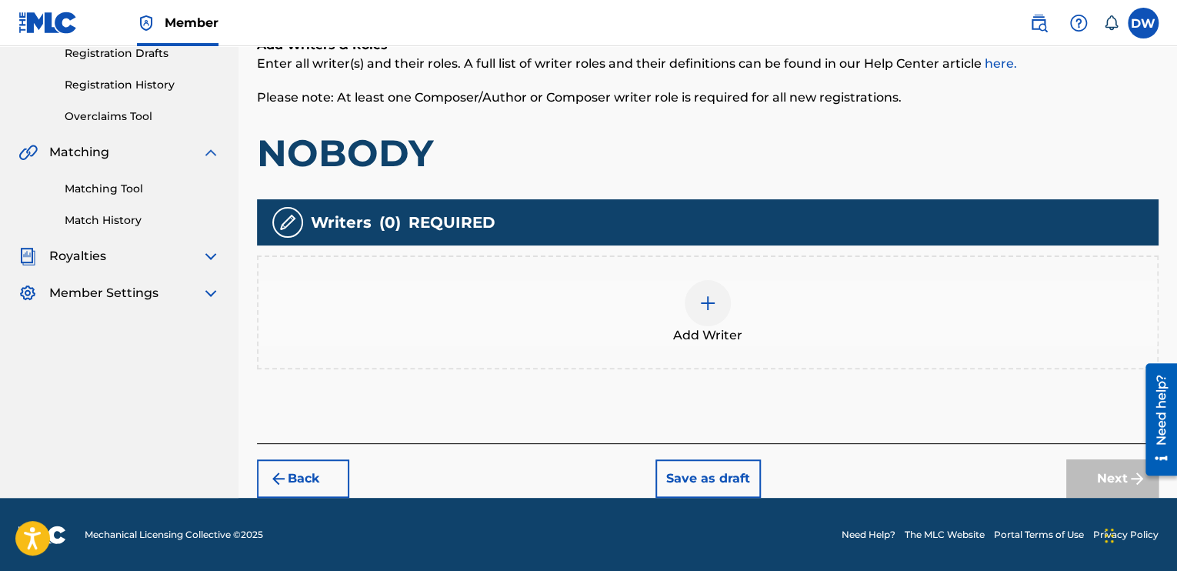
click at [715, 305] on img at bounding box center [708, 303] width 18 height 18
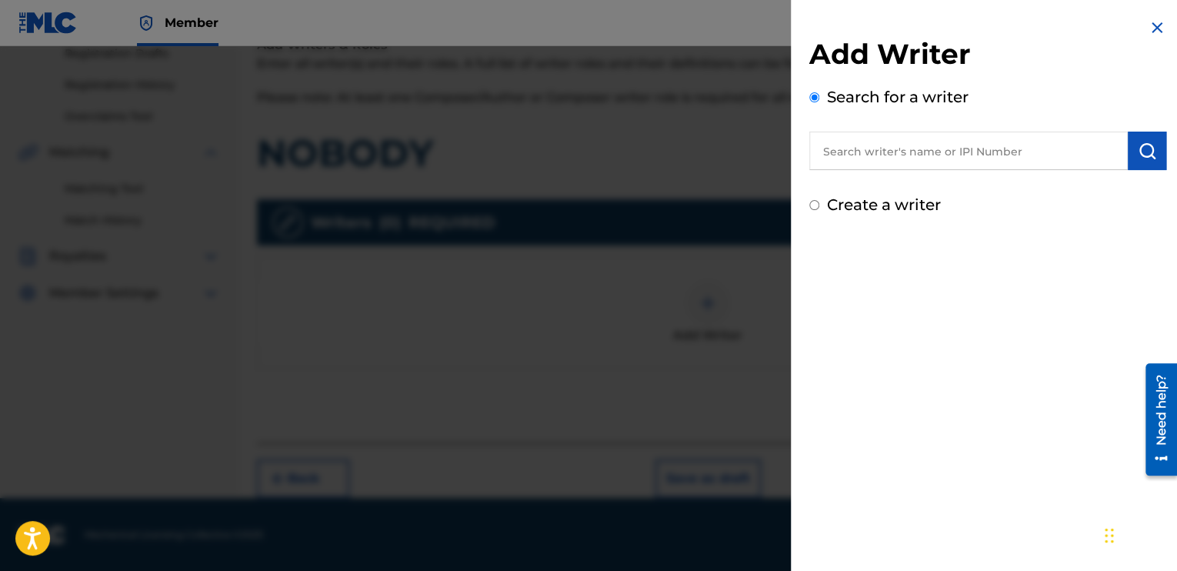
click at [816, 203] on input "Create a writer" at bounding box center [815, 205] width 10 height 10
radio input "false"
radio input "true"
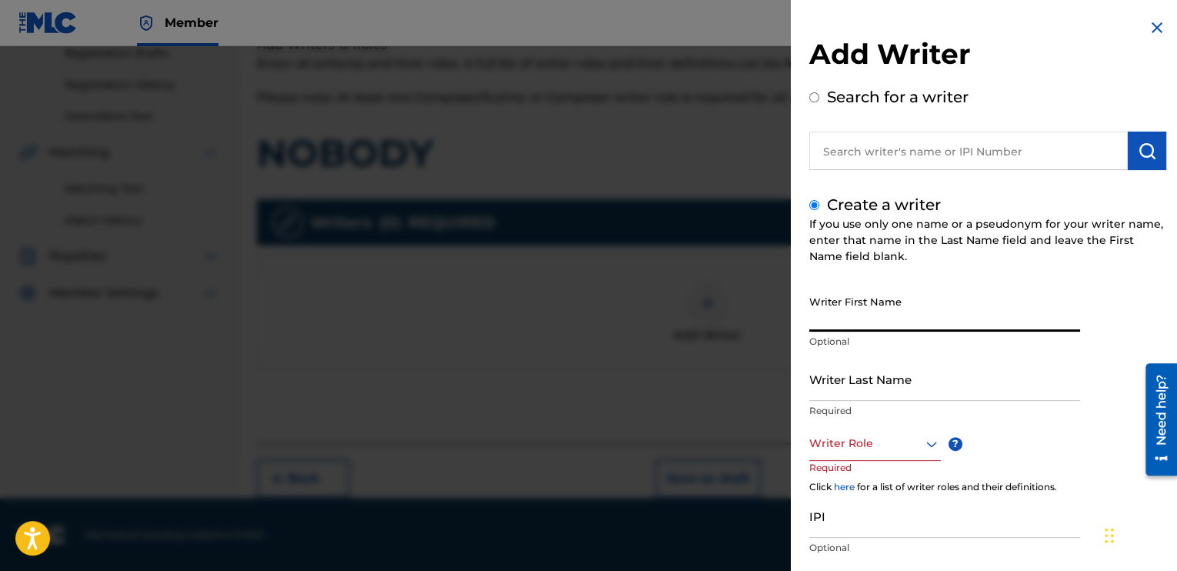
click at [833, 302] on input "Writer First Name" at bounding box center [945, 310] width 271 height 44
type input "DELVIN"
click at [850, 390] on input "Writer Last Name" at bounding box center [945, 379] width 271 height 44
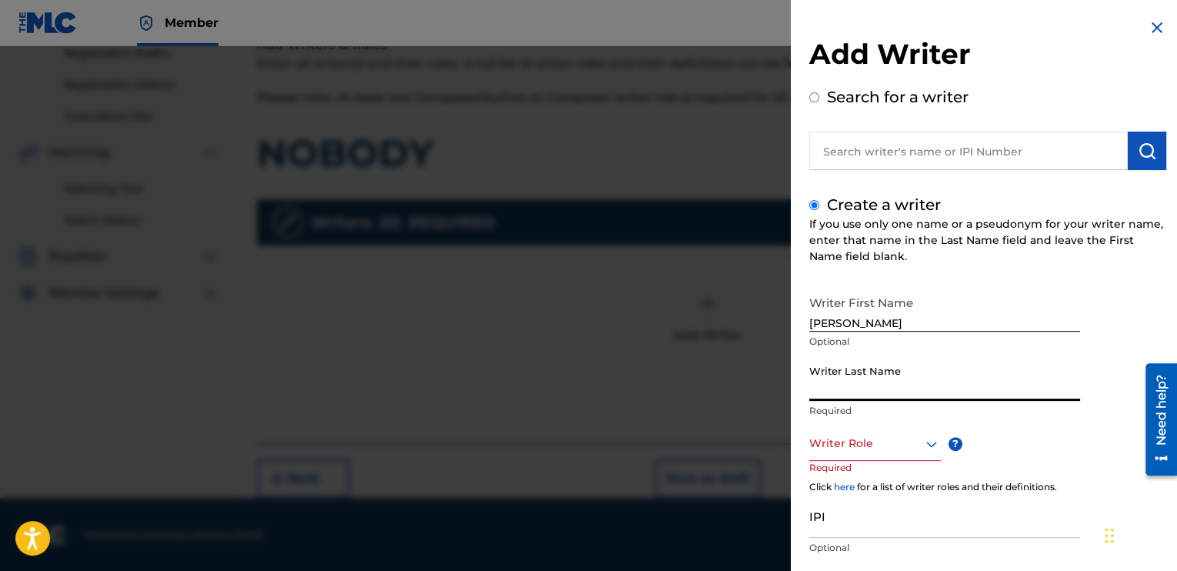
click at [850, 390] on input "Writer Last Name" at bounding box center [945, 379] width 271 height 44
type input "WRIGHT"
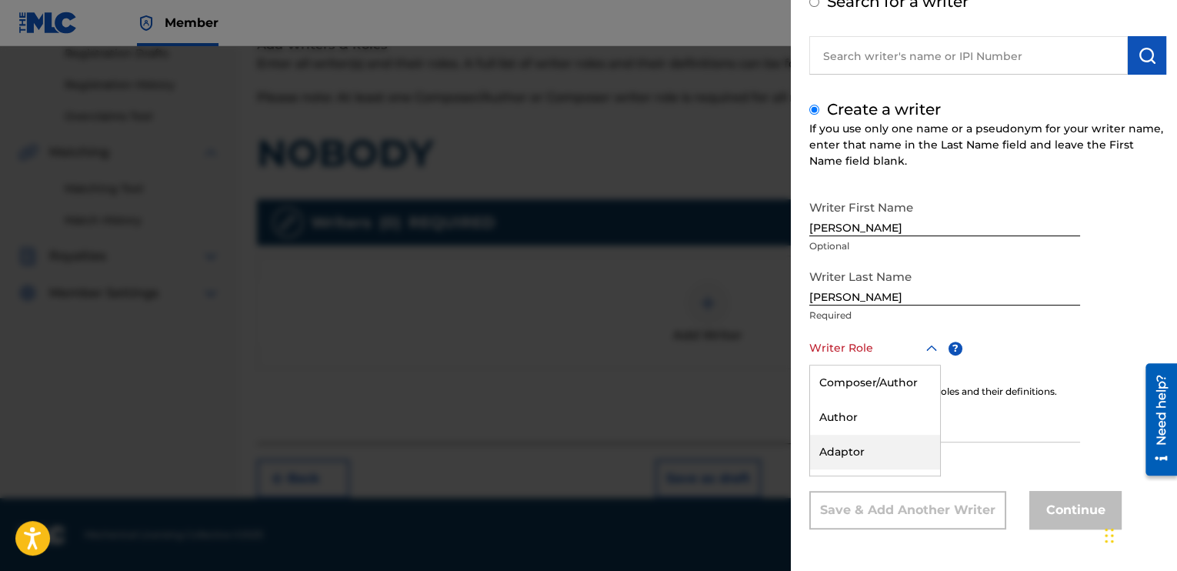
click at [926, 366] on div "8 results available. Use Up and Down to choose options, press Enter to select t…" at bounding box center [876, 348] width 132 height 35
click at [890, 384] on div "Composer/Author" at bounding box center [875, 383] width 130 height 35
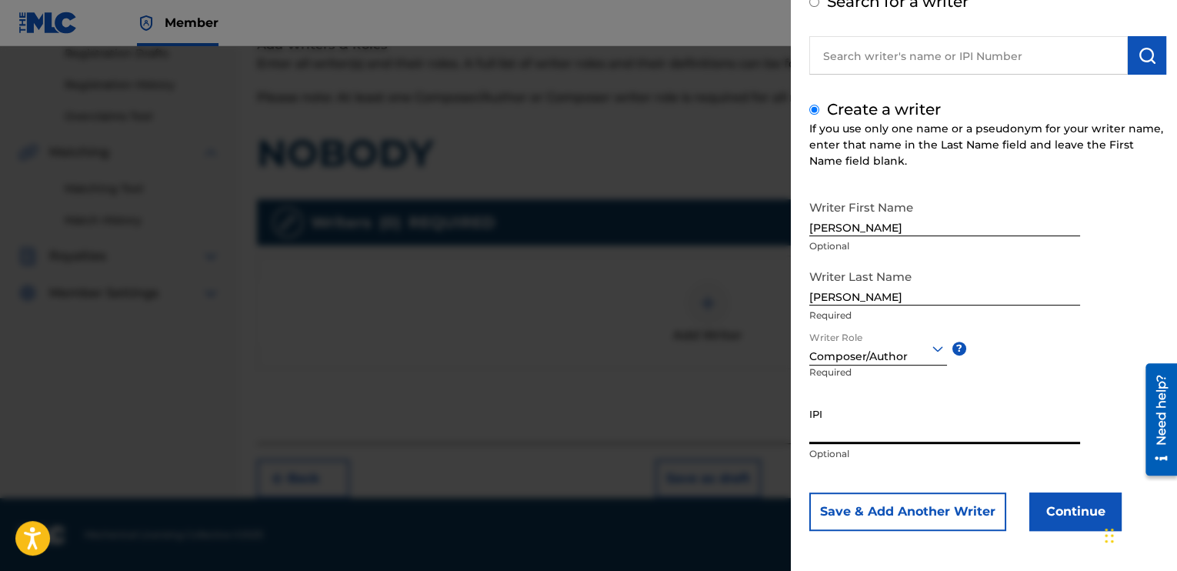
click at [824, 438] on input "IPI" at bounding box center [945, 422] width 271 height 44
type input "00354544262"
click at [1060, 511] on button "Continue" at bounding box center [1076, 511] width 92 height 38
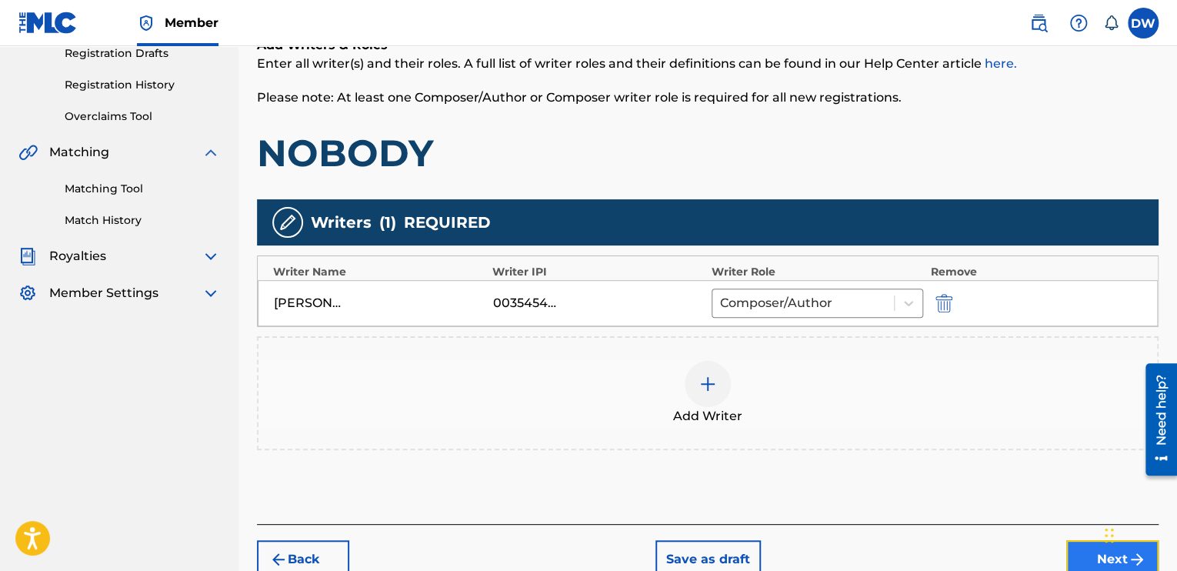
click at [1090, 554] on button "Next" at bounding box center [1113, 559] width 92 height 38
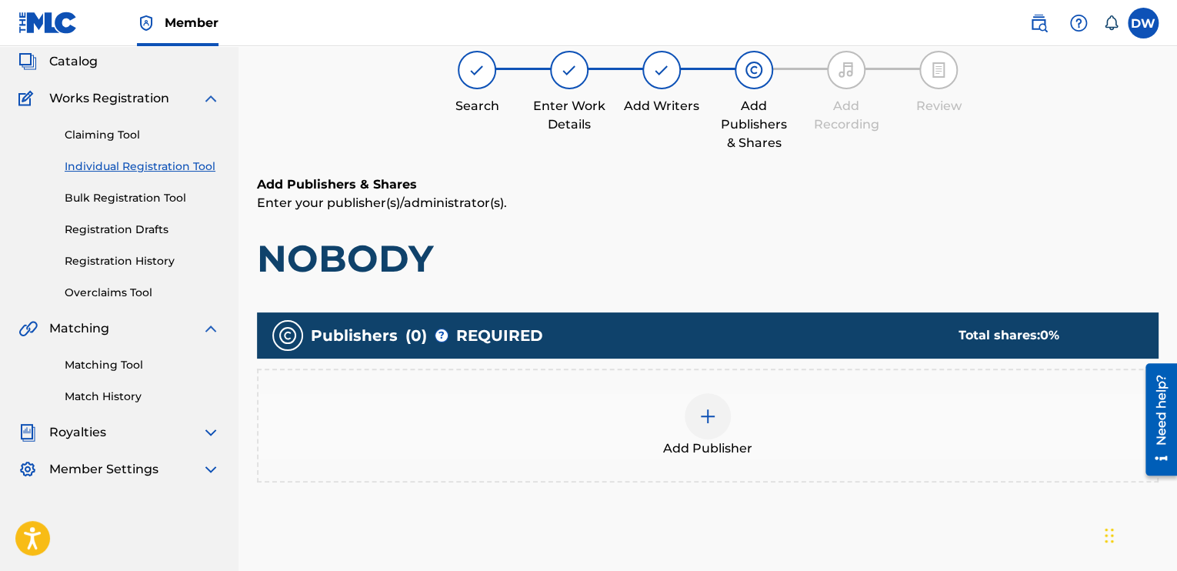
scroll to position [69, 0]
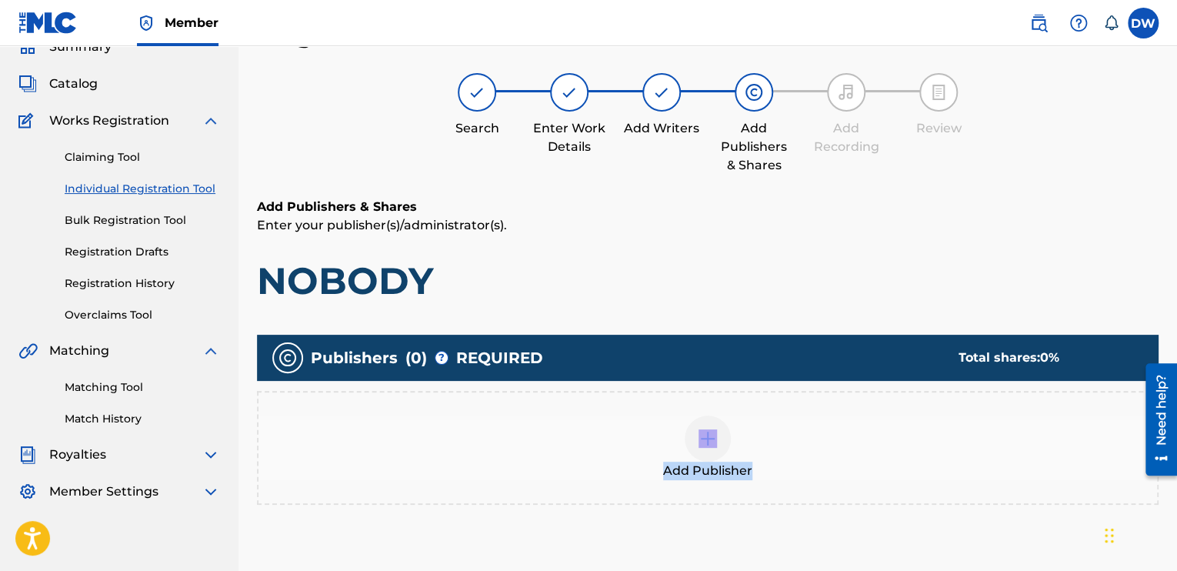
drag, startPoint x: 1090, startPoint y: 554, endPoint x: 702, endPoint y: 442, distance: 403.6
click at [702, 442] on div "Publishers ( 0 ) ? REQUIRED Total shares: 0 % Add Publisher" at bounding box center [708, 442] width 902 height 230
click at [702, 442] on img at bounding box center [708, 438] width 18 height 18
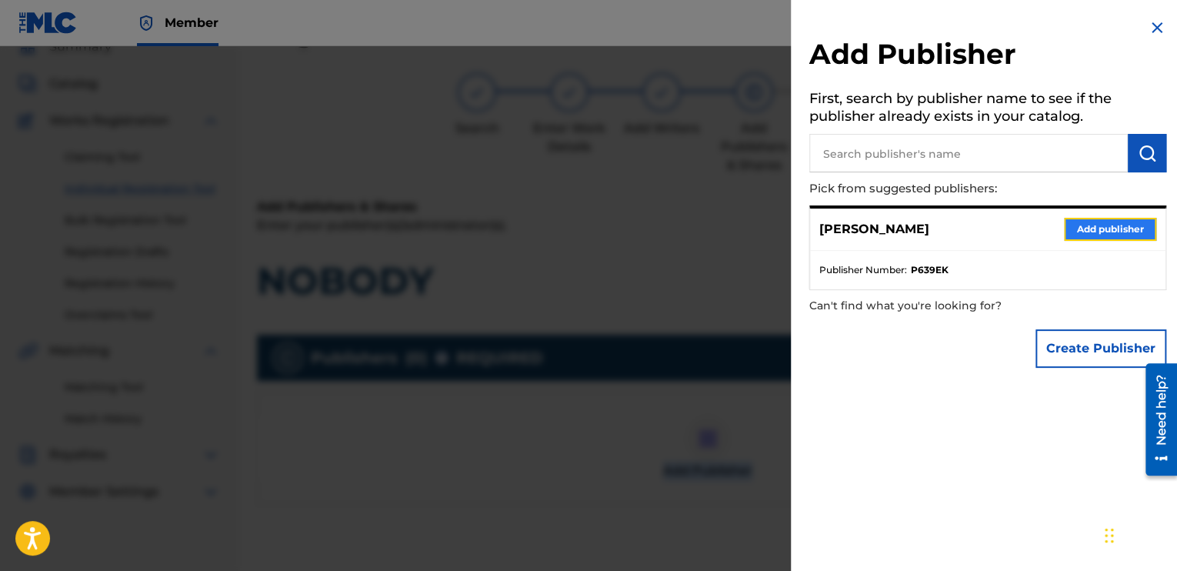
click at [1076, 236] on button "Add publisher" at bounding box center [1110, 229] width 92 height 23
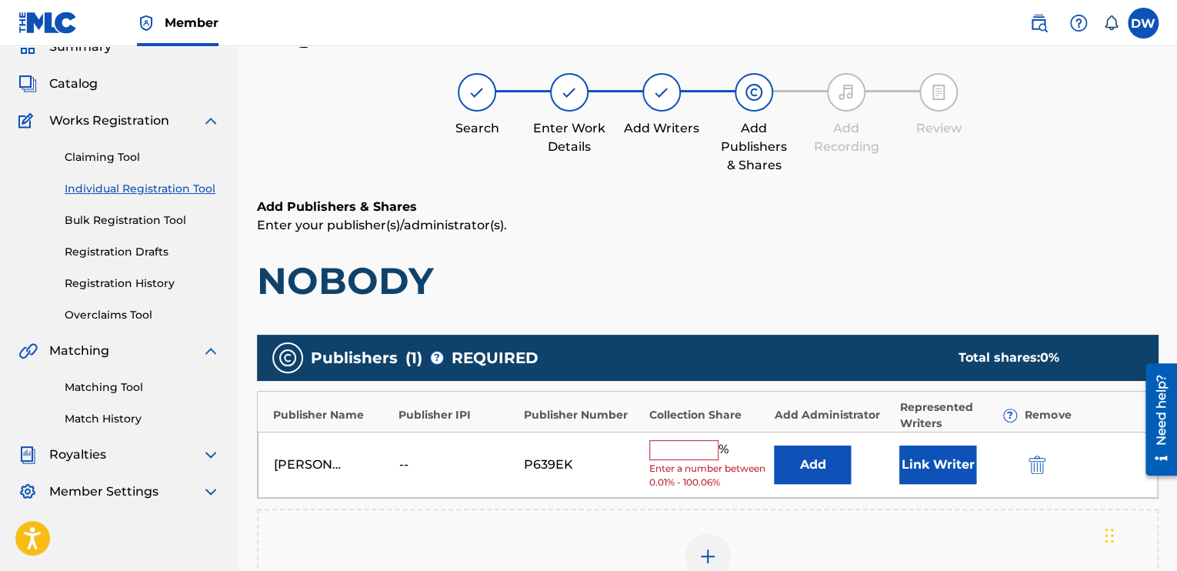
click at [683, 440] on input "text" at bounding box center [683, 450] width 69 height 20
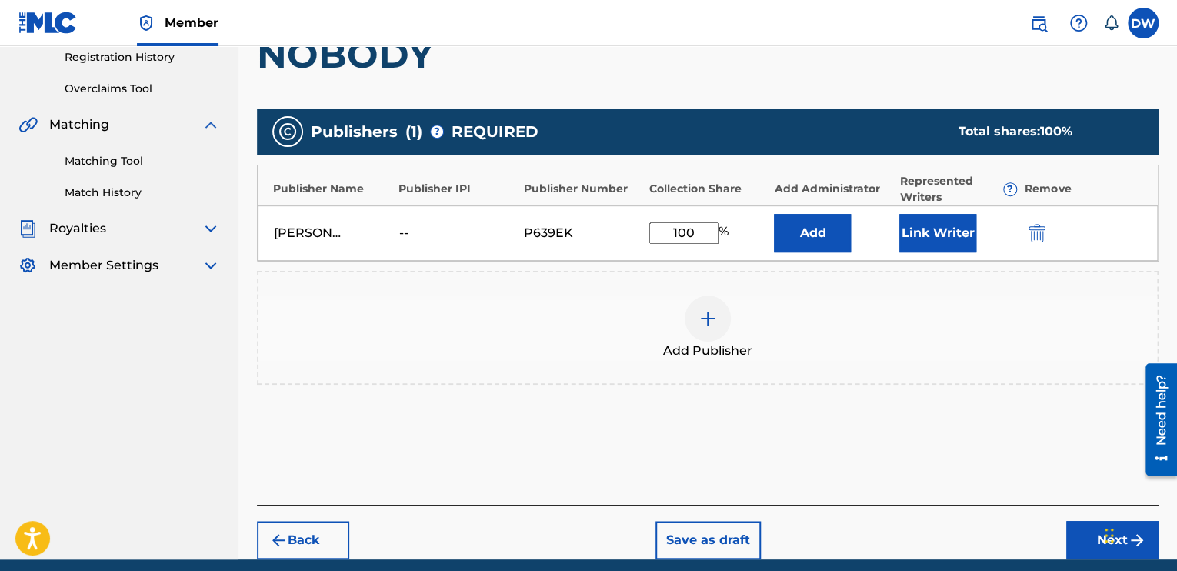
scroll to position [357, 0]
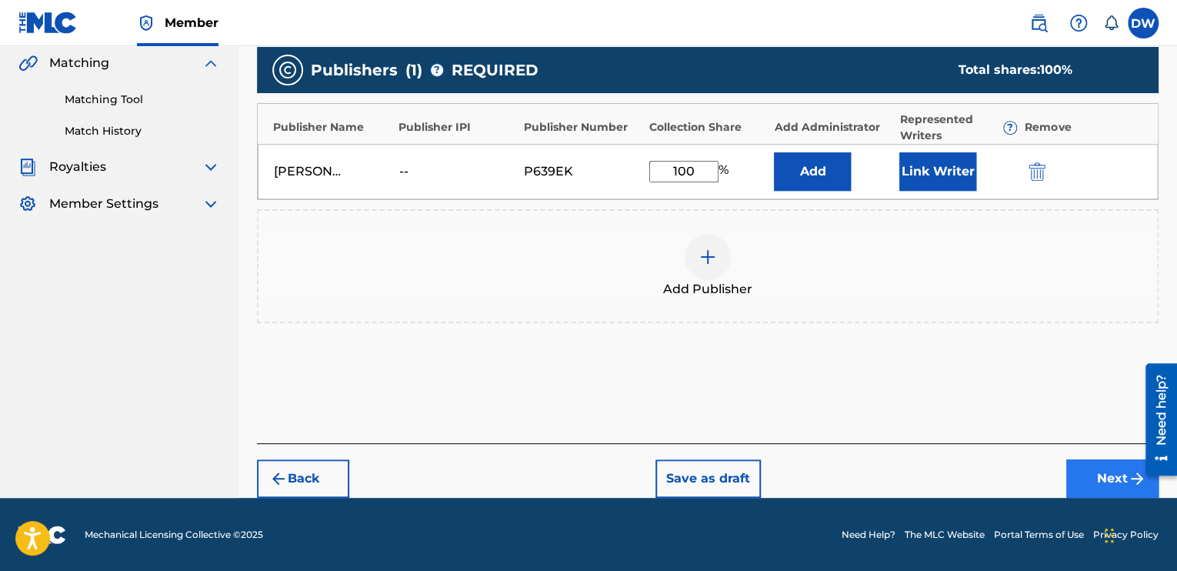
type input "100"
click at [1107, 481] on button "Next" at bounding box center [1113, 478] width 92 height 38
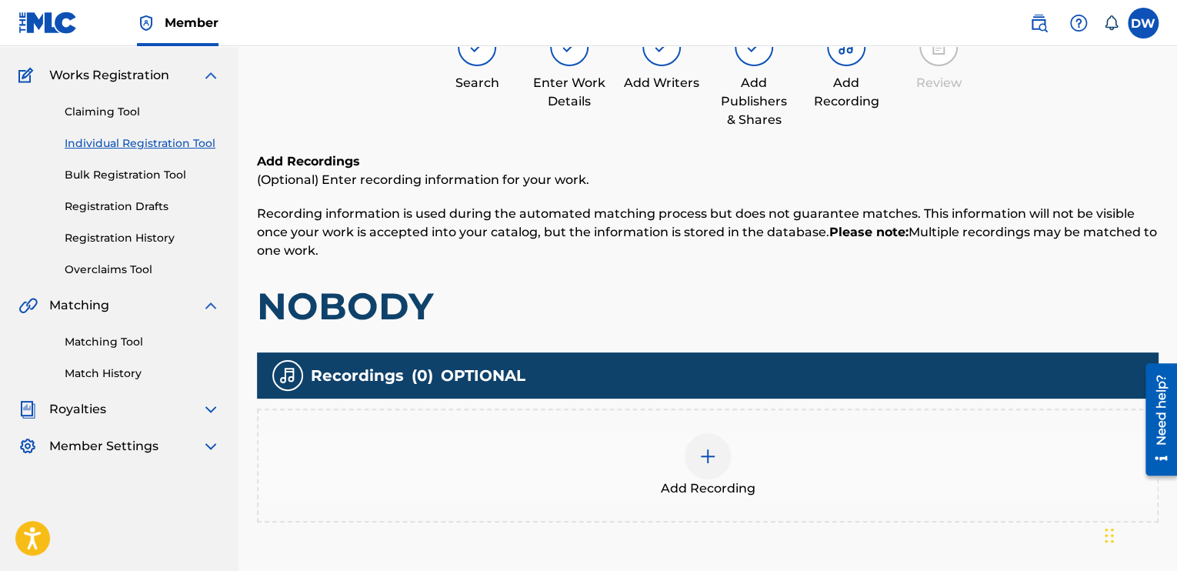
scroll to position [243, 0]
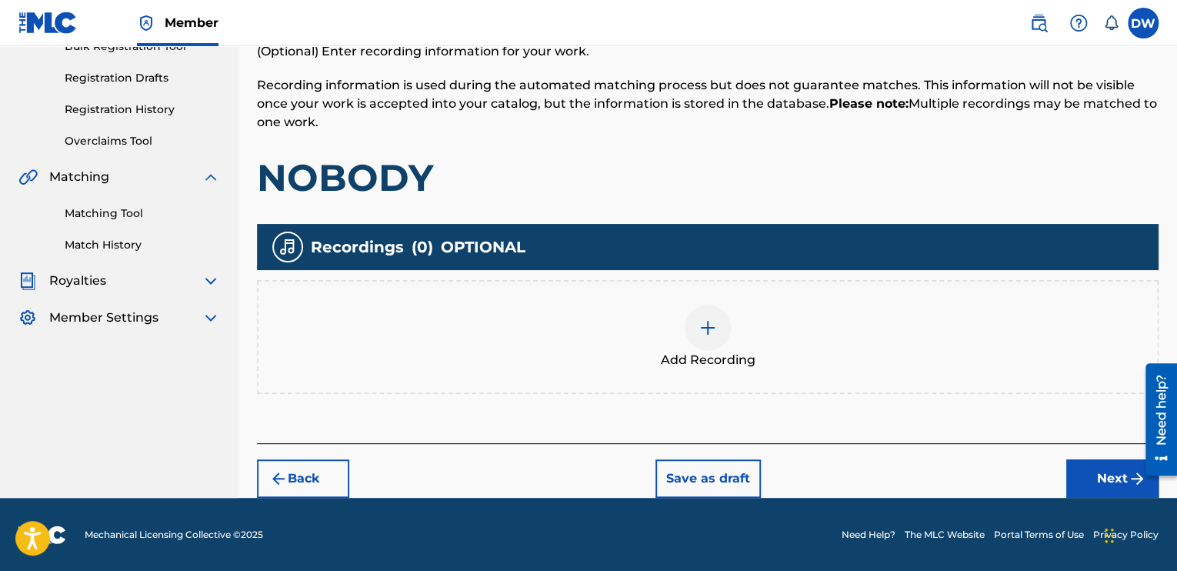
click at [705, 325] on img at bounding box center [708, 328] width 18 height 18
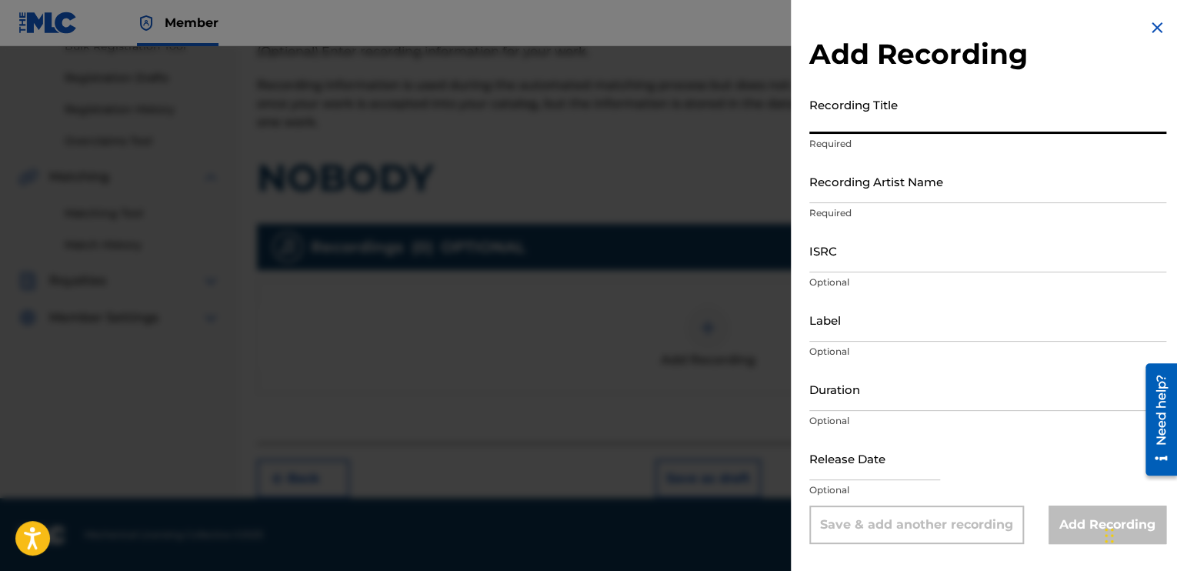
click at [880, 116] on input "Recording Title" at bounding box center [988, 112] width 357 height 44
type input "NOBODY"
click at [856, 186] on input "Recording Artist Name" at bounding box center [988, 181] width 357 height 44
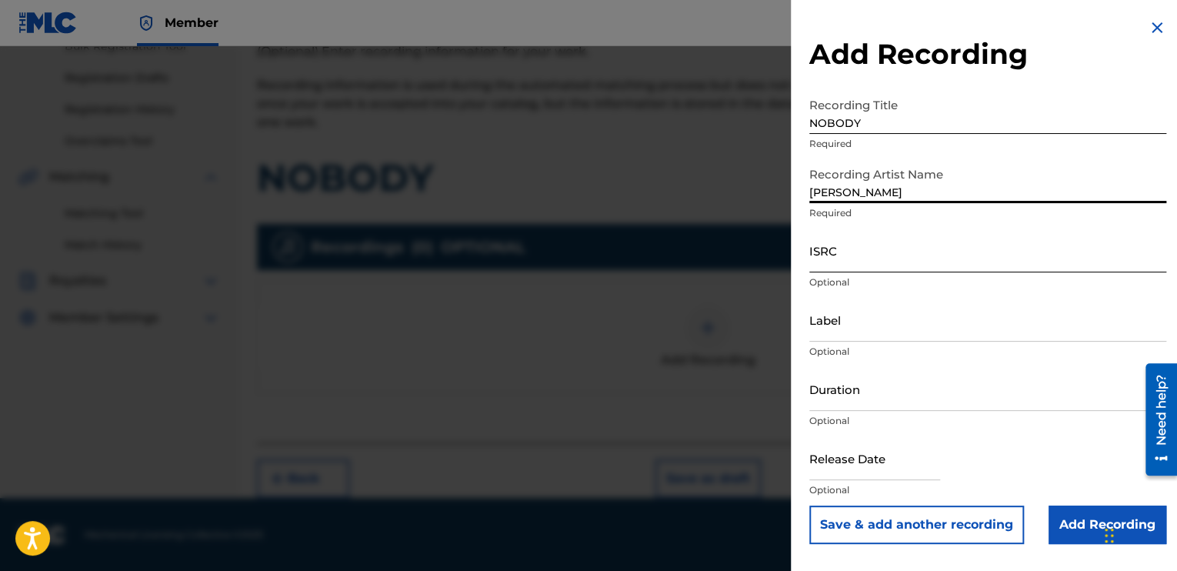
type input "[PERSON_NAME]"
click at [824, 256] on input "ISRC" at bounding box center [988, 251] width 357 height 44
click at [829, 395] on input "Duration" at bounding box center [988, 389] width 357 height 44
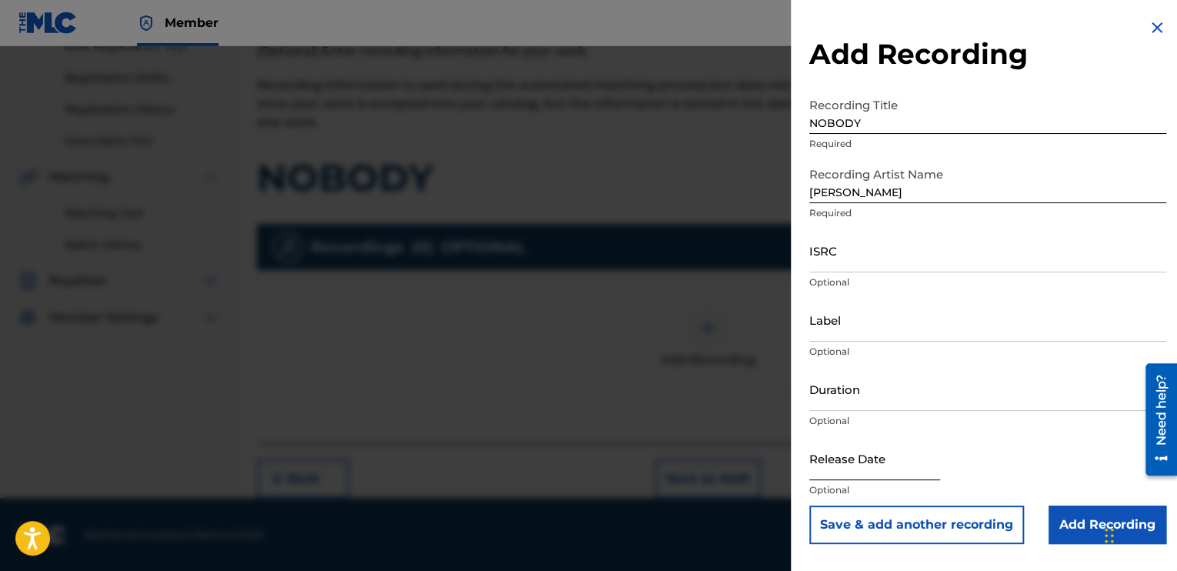
click at [840, 475] on input "text" at bounding box center [875, 458] width 131 height 44
select select "8"
select select "2025"
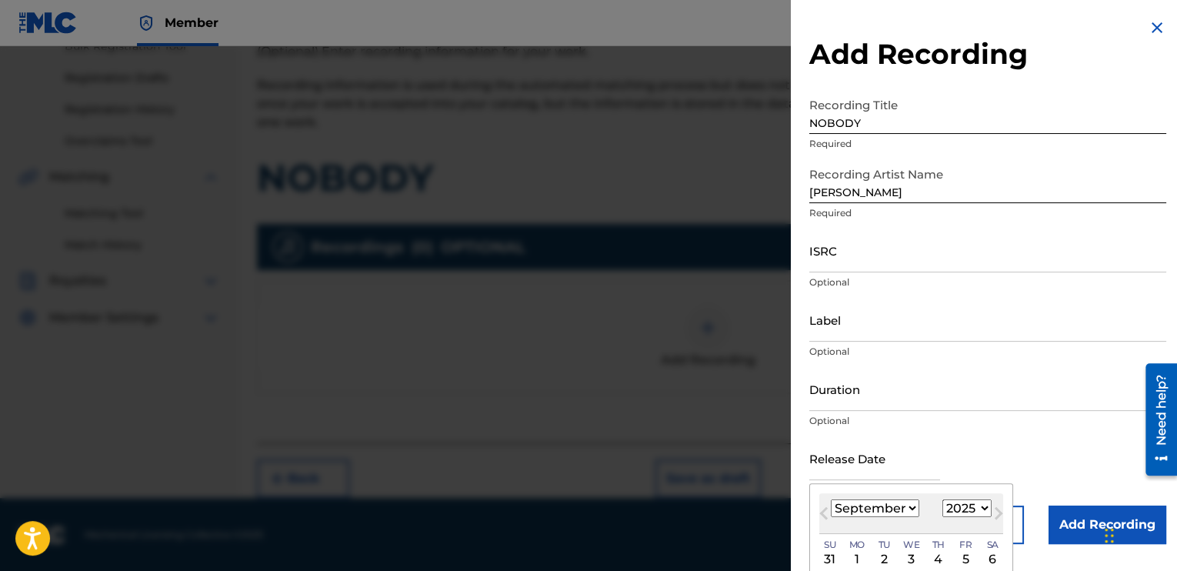
click at [913, 510] on select "January February March April May June July August September October November De…" at bounding box center [875, 508] width 88 height 18
select select "0"
click at [831, 499] on select "January February March April May June July August September October November De…" at bounding box center [875, 508] width 88 height 18
click at [907, 553] on div "1" at bounding box center [912, 559] width 18 height 18
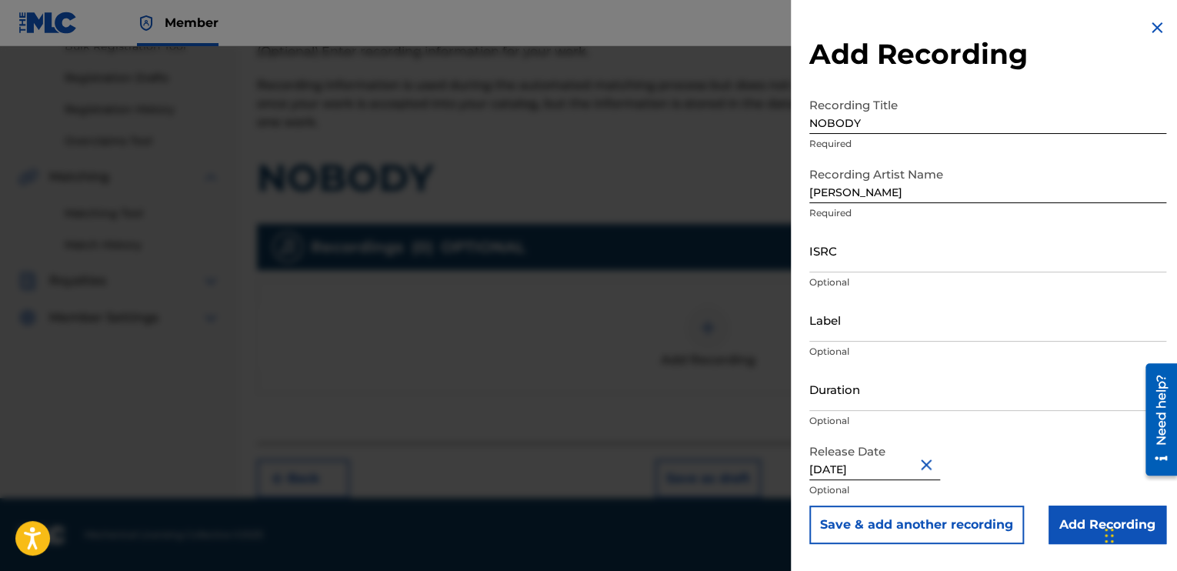
type input "January 1 2006"
click at [823, 412] on div "Duration Optional" at bounding box center [988, 401] width 357 height 69
click at [818, 262] on input "ISRC" at bounding box center [988, 251] width 357 height 44
click at [1080, 524] on input "Add Recording" at bounding box center [1108, 525] width 118 height 38
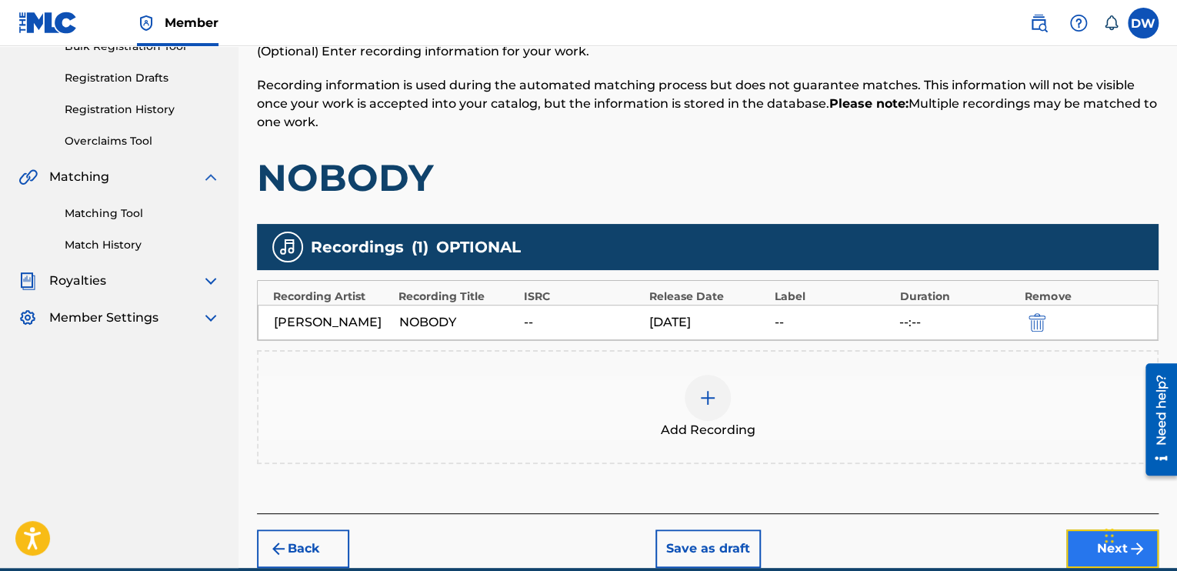
click at [1095, 546] on button "Next" at bounding box center [1113, 548] width 92 height 38
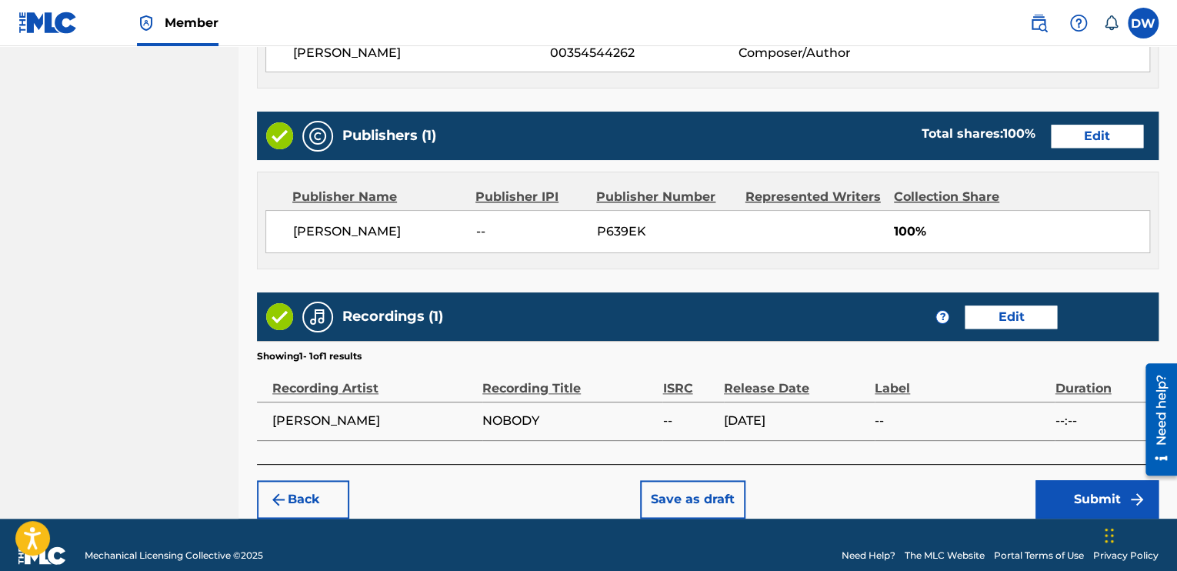
scroll to position [729, 0]
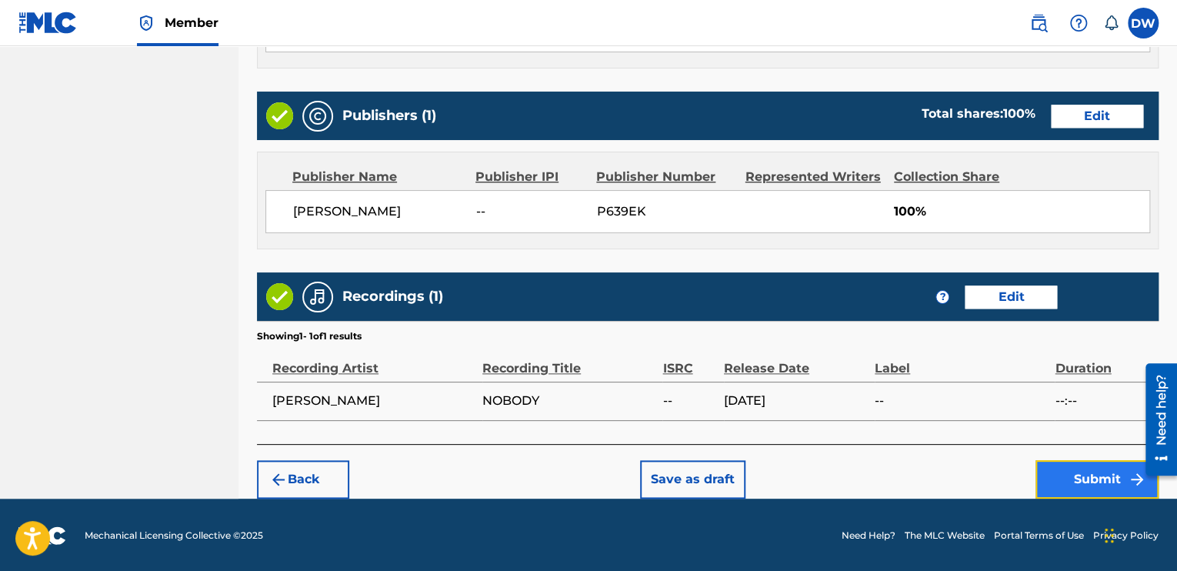
click at [1087, 473] on button "Submit" at bounding box center [1097, 479] width 123 height 38
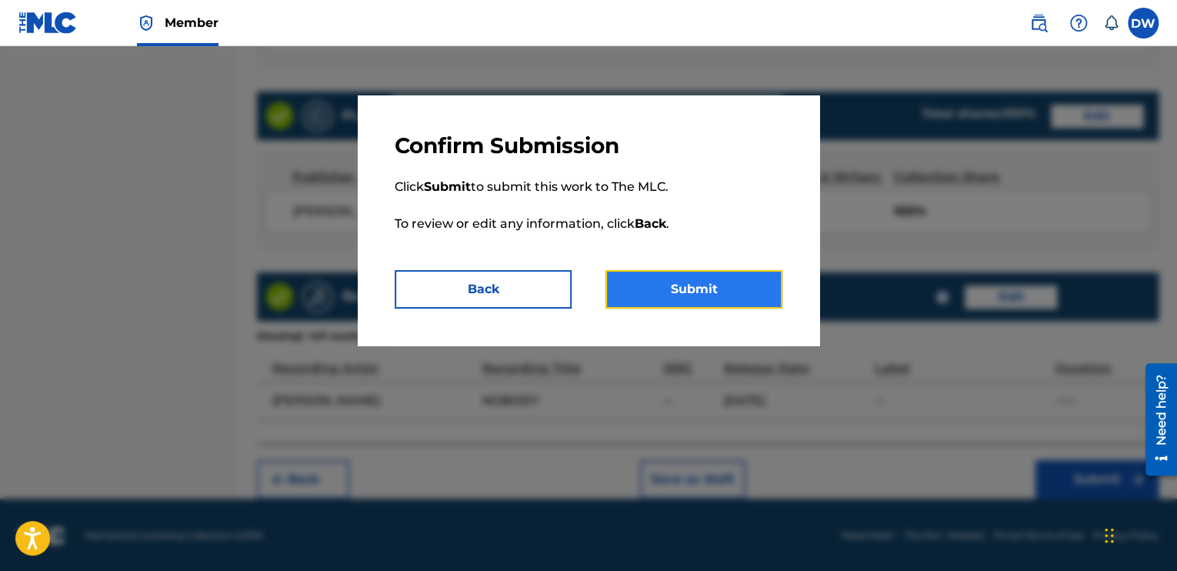
click at [728, 287] on button "Submit" at bounding box center [694, 289] width 177 height 38
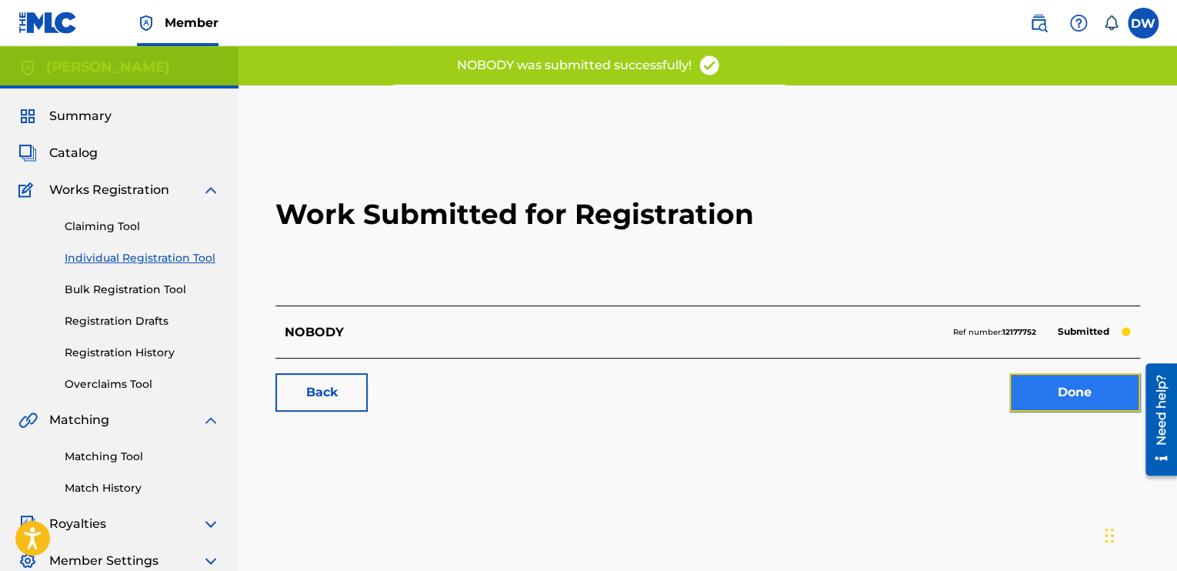
click at [1082, 389] on link "Done" at bounding box center [1075, 392] width 131 height 38
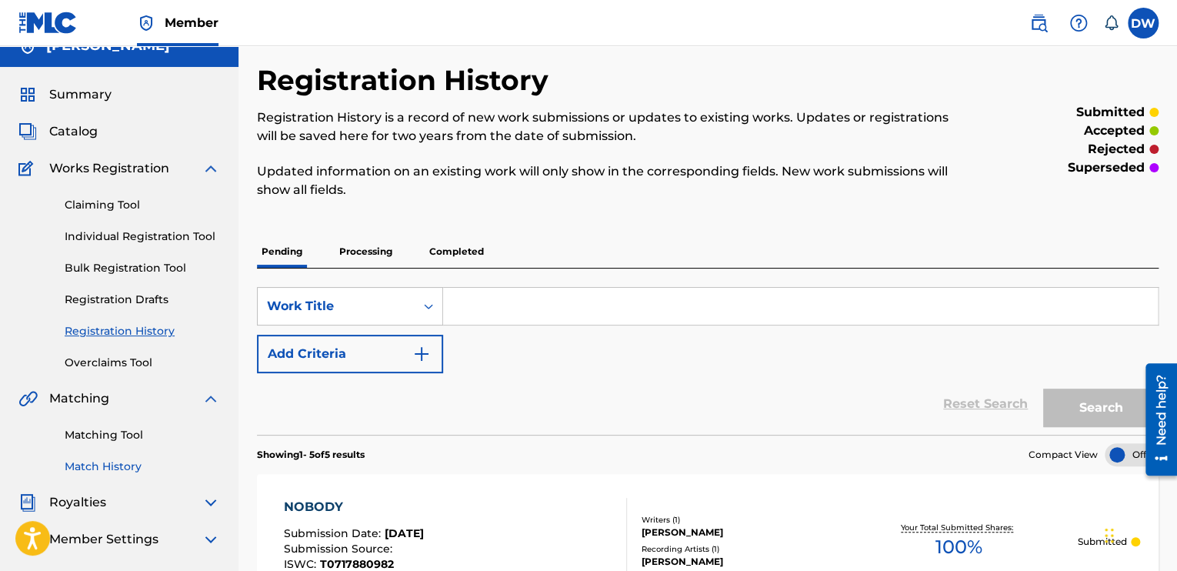
scroll to position [22, 0]
click at [156, 236] on link "Individual Registration Tool" at bounding box center [142, 237] width 155 height 16
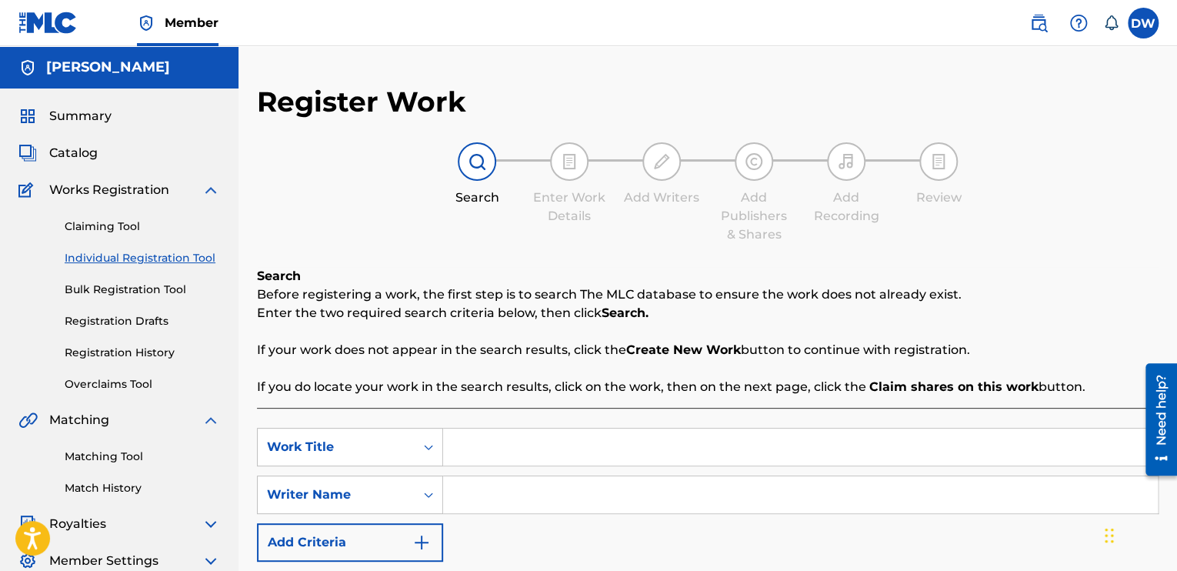
click at [467, 456] on input "Search Form" at bounding box center [800, 447] width 715 height 37
type input "IM FREE"
click at [463, 506] on input "Search Form" at bounding box center [800, 494] width 715 height 37
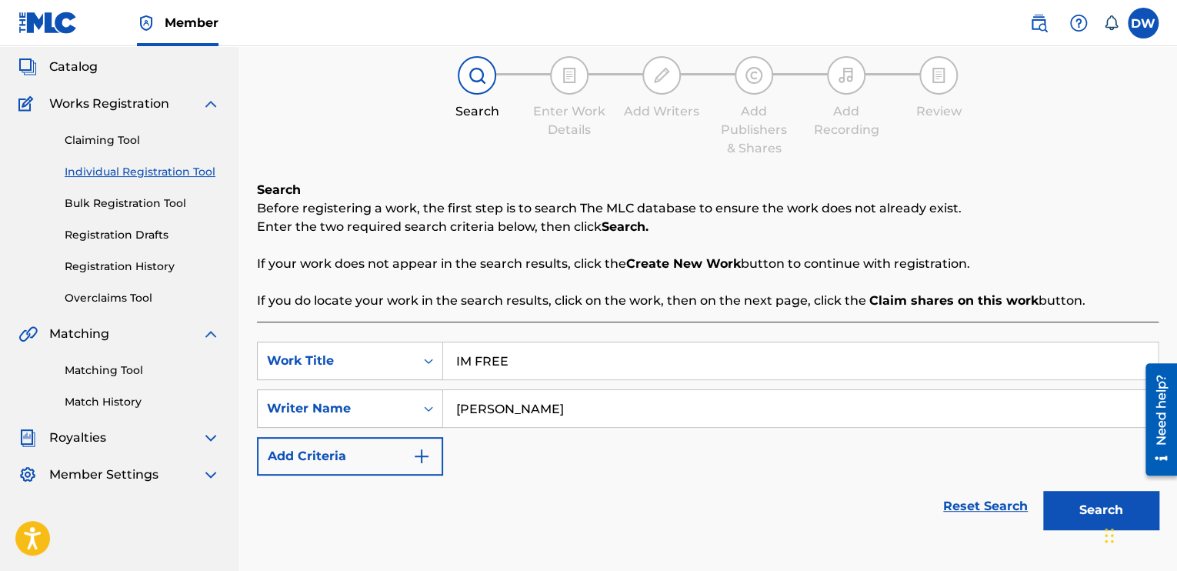
scroll to position [179, 0]
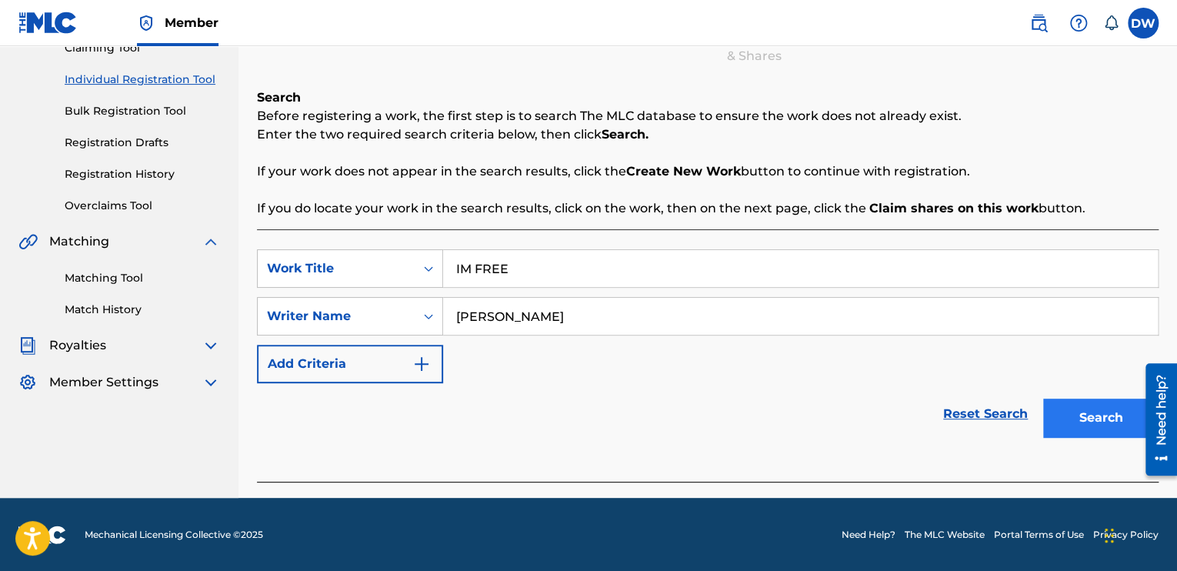
type input "[PERSON_NAME]"
click at [1071, 429] on button "Search" at bounding box center [1100, 418] width 115 height 38
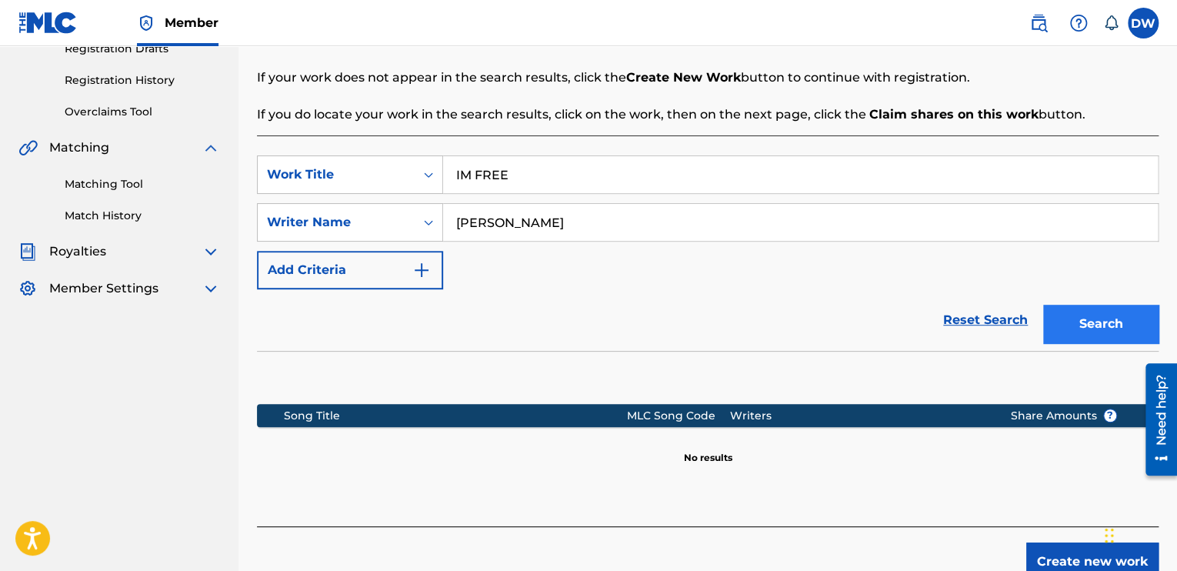
scroll to position [356, 0]
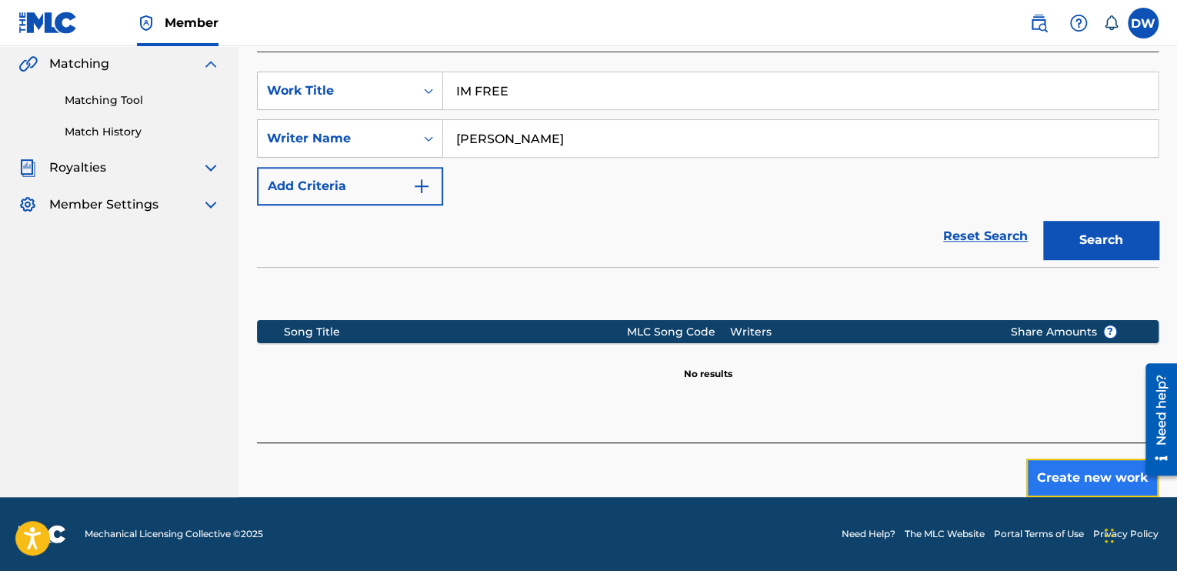
click at [1064, 484] on button "Create new work" at bounding box center [1093, 478] width 132 height 38
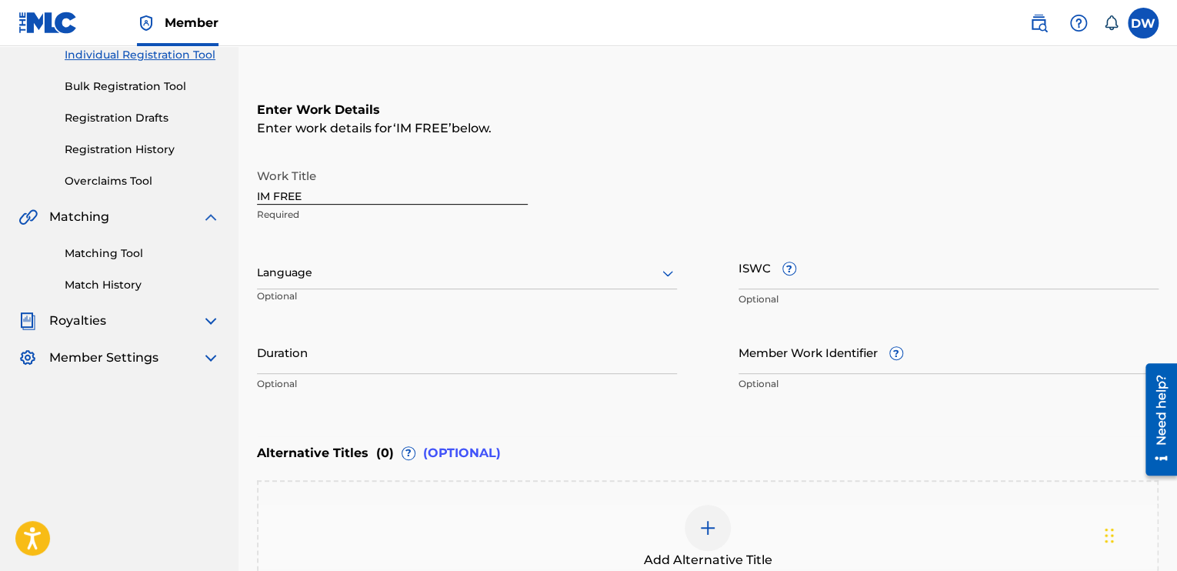
scroll to position [201, 0]
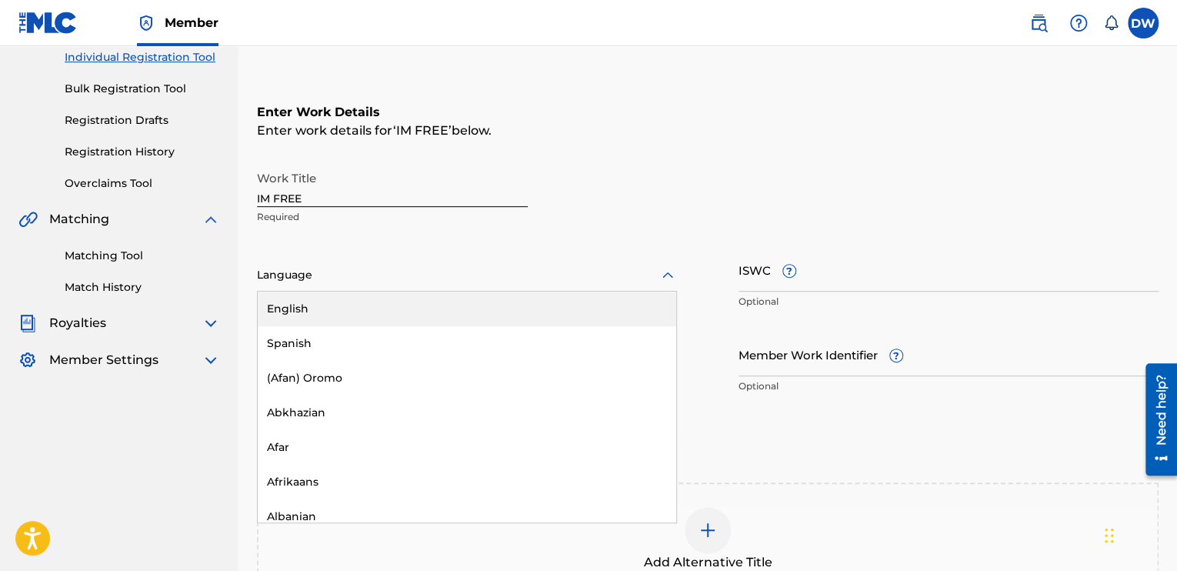
click at [480, 270] on div at bounding box center [467, 274] width 420 height 19
click at [402, 302] on div "English" at bounding box center [467, 309] width 419 height 35
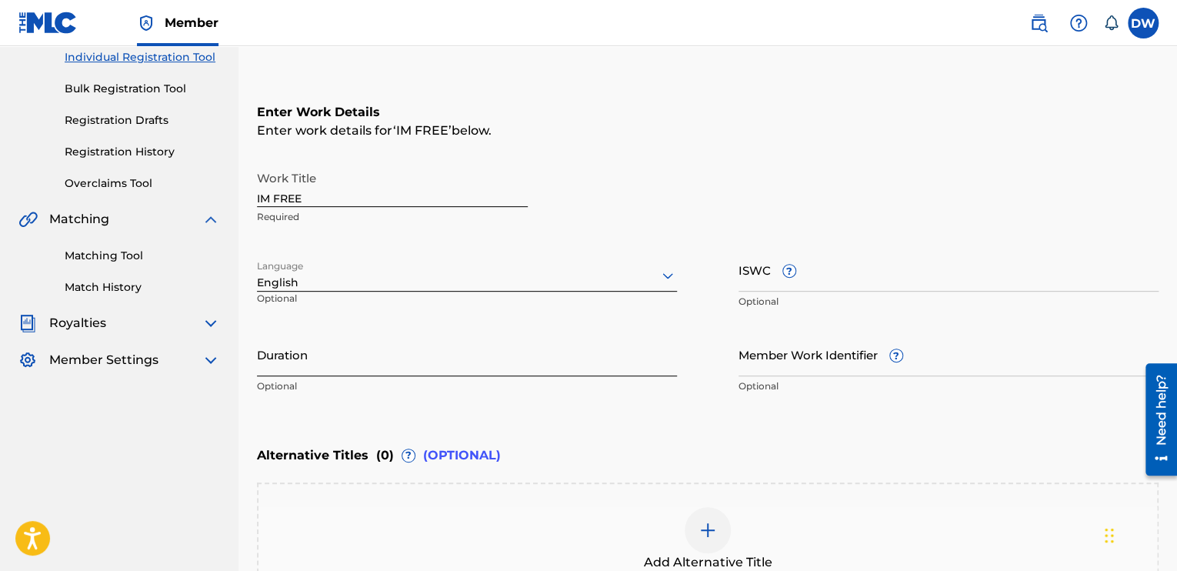
click at [362, 356] on input "Duration" at bounding box center [467, 354] width 420 height 44
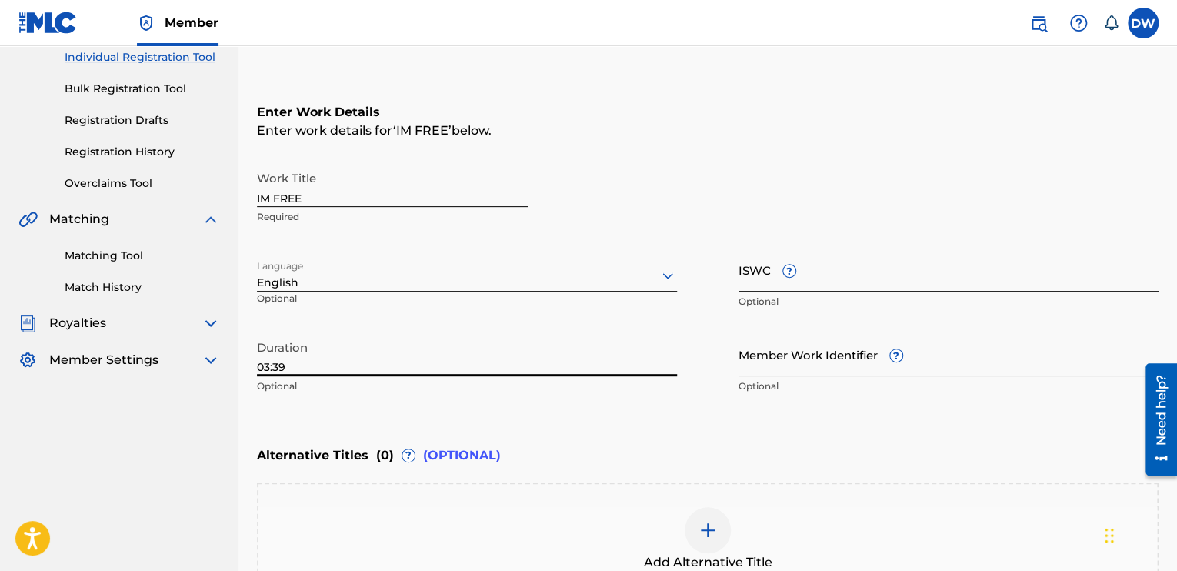
type input "03:39"
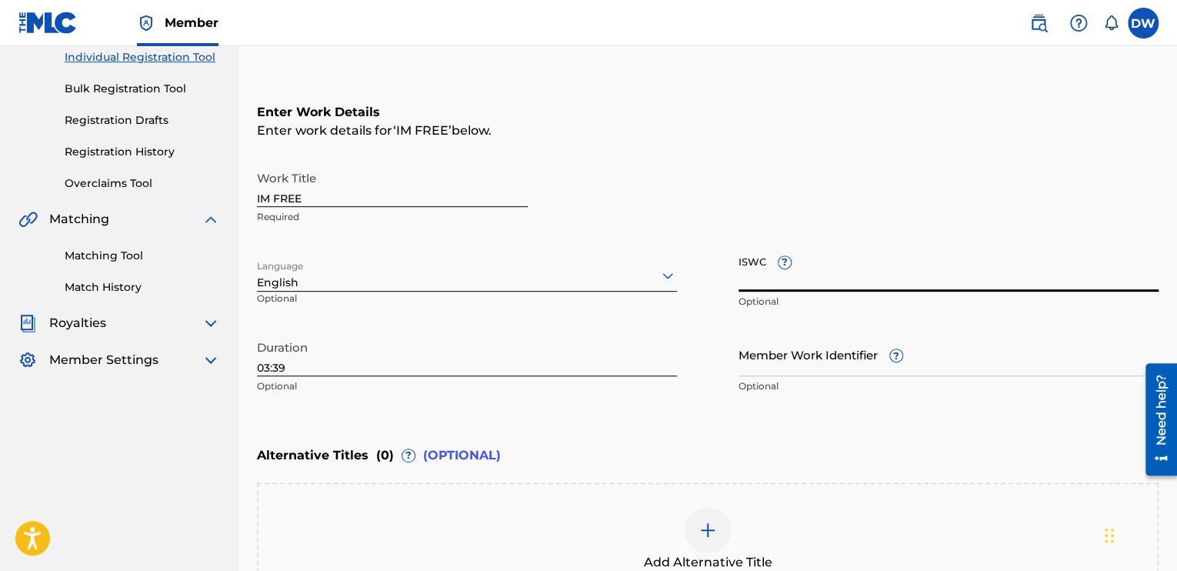
click at [779, 275] on input "ISWC ?" at bounding box center [949, 270] width 420 height 44
